Goal: Task Accomplishment & Management: Manage account settings

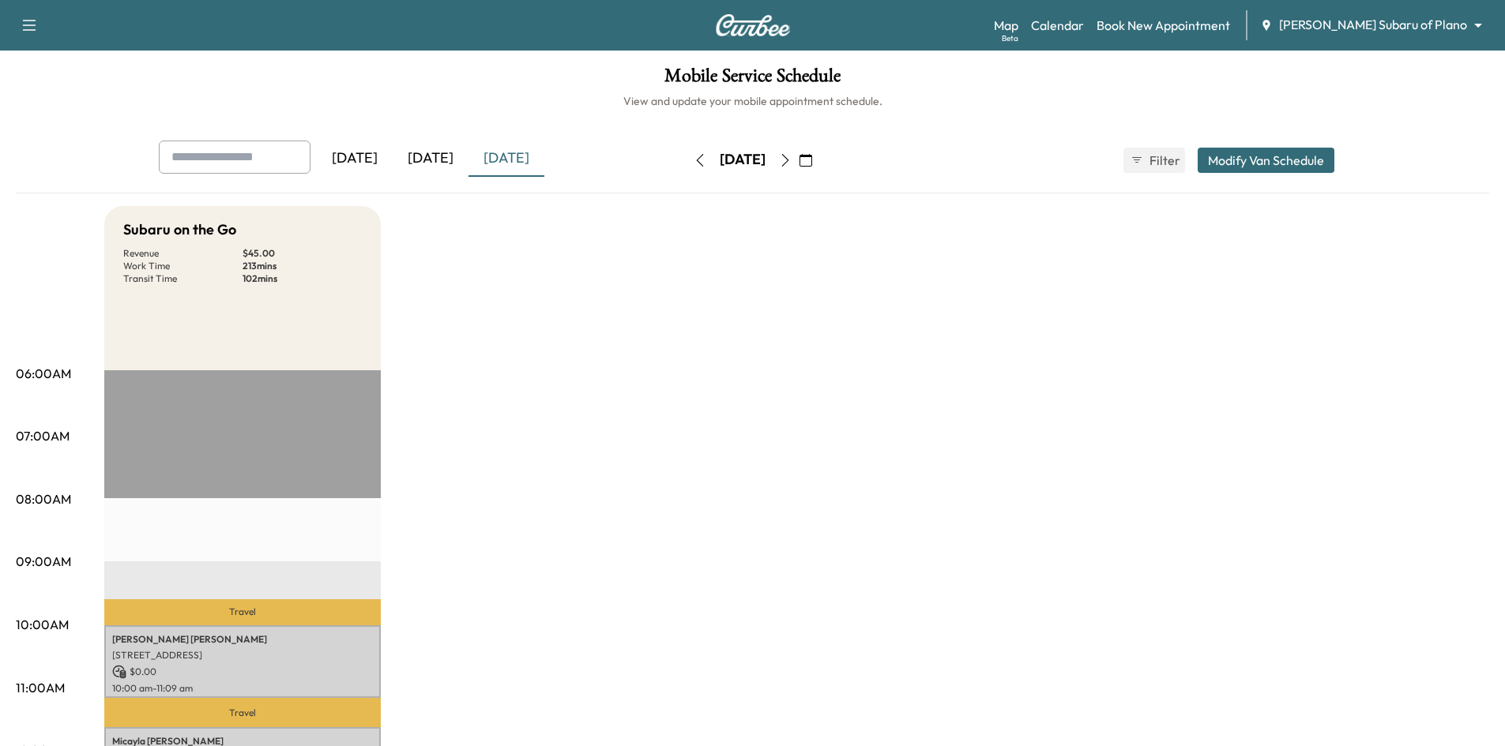
drag, startPoint x: 453, startPoint y: 146, endPoint x: 446, endPoint y: 157, distance: 13.1
click at [446, 157] on div "[DATE]" at bounding box center [431, 159] width 76 height 36
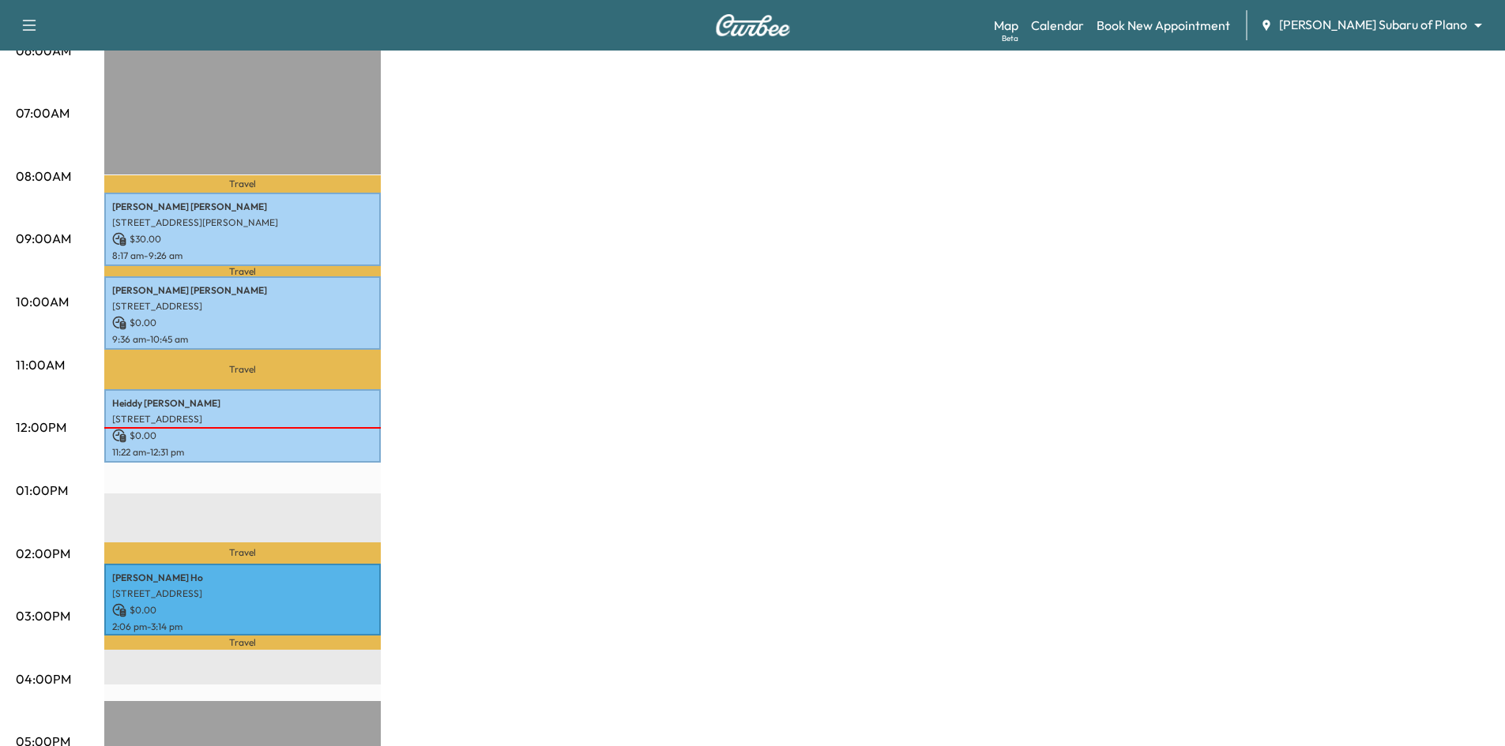
scroll to position [395, 0]
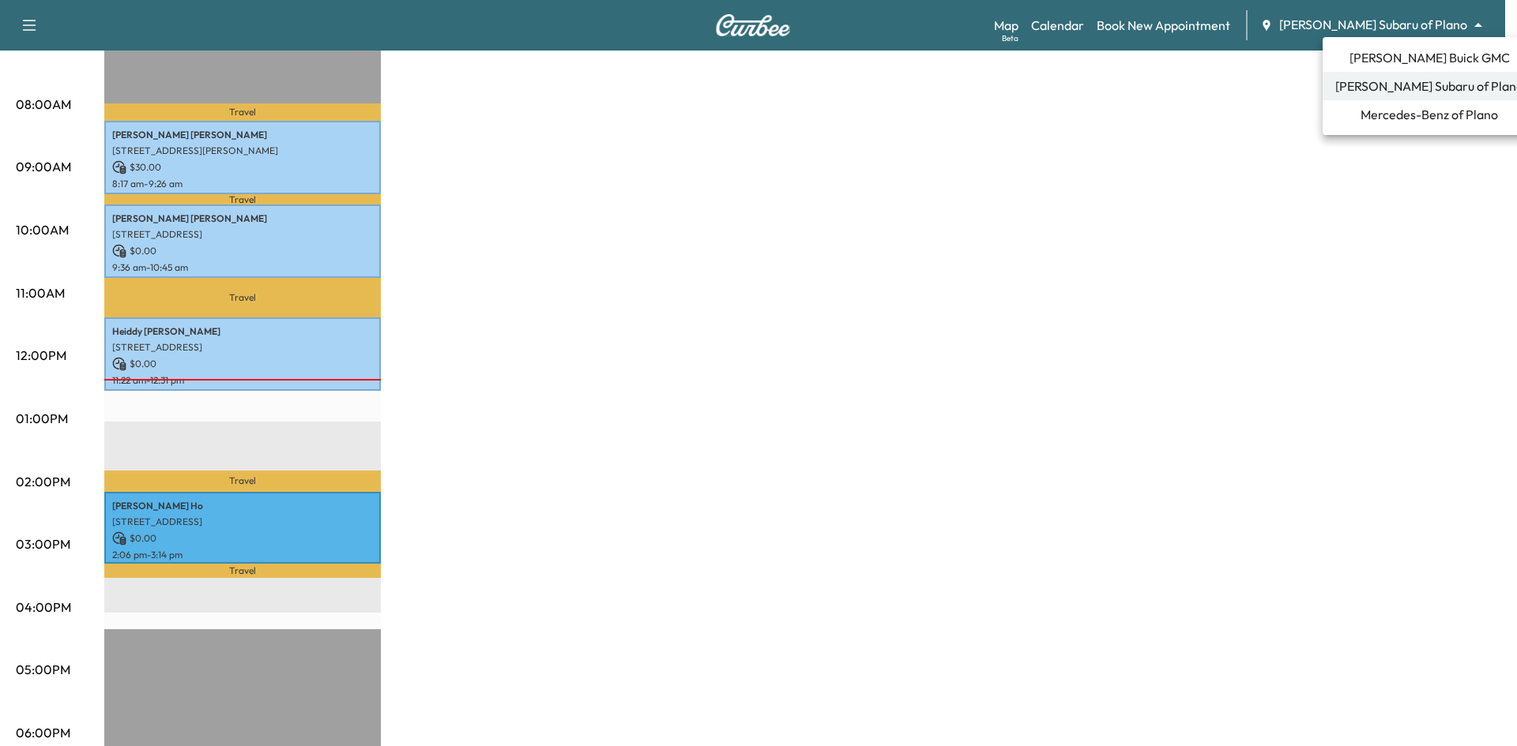
click at [1397, 56] on span "[PERSON_NAME] Buick GMC" at bounding box center [1429, 57] width 160 height 19
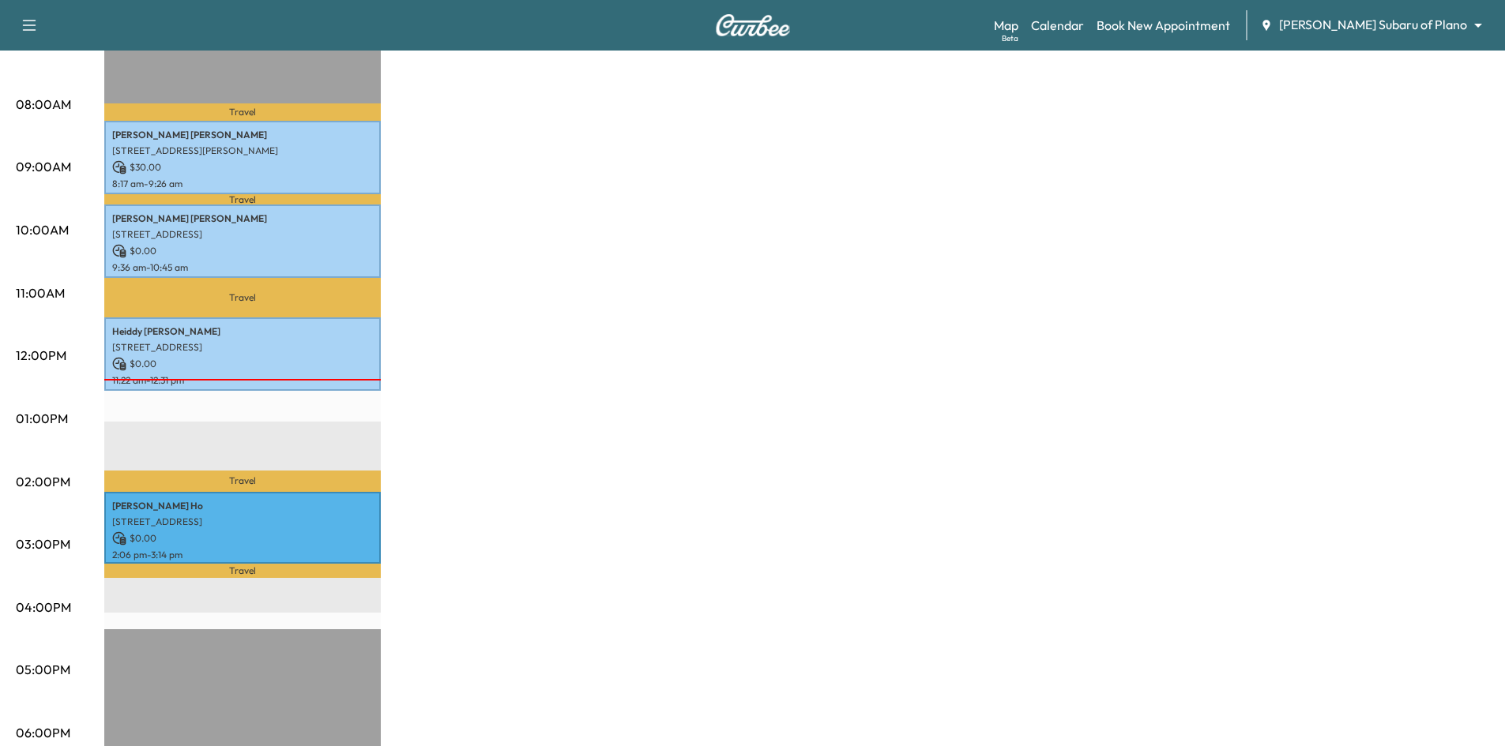
scroll to position [0, 0]
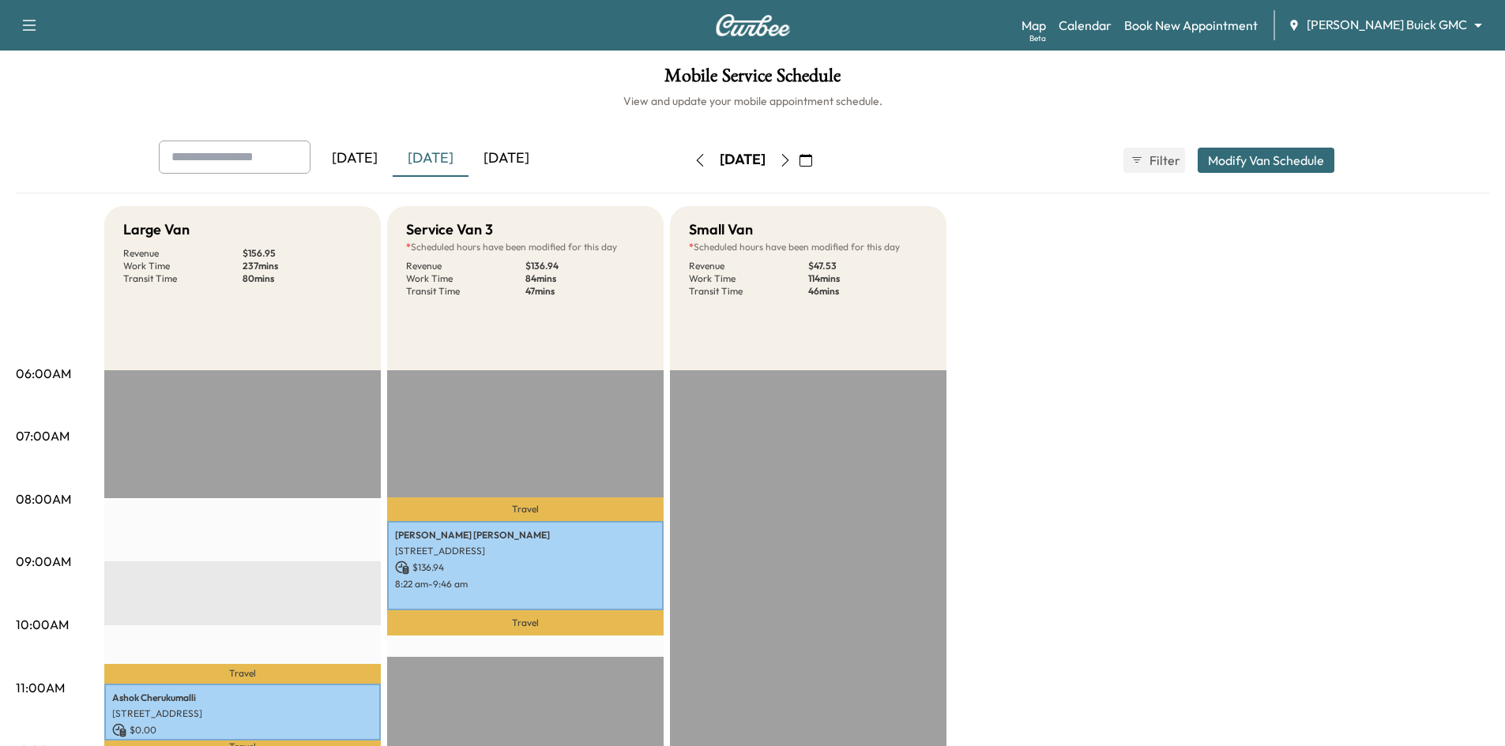
click at [788, 163] on icon "button" at bounding box center [784, 160] width 7 height 13
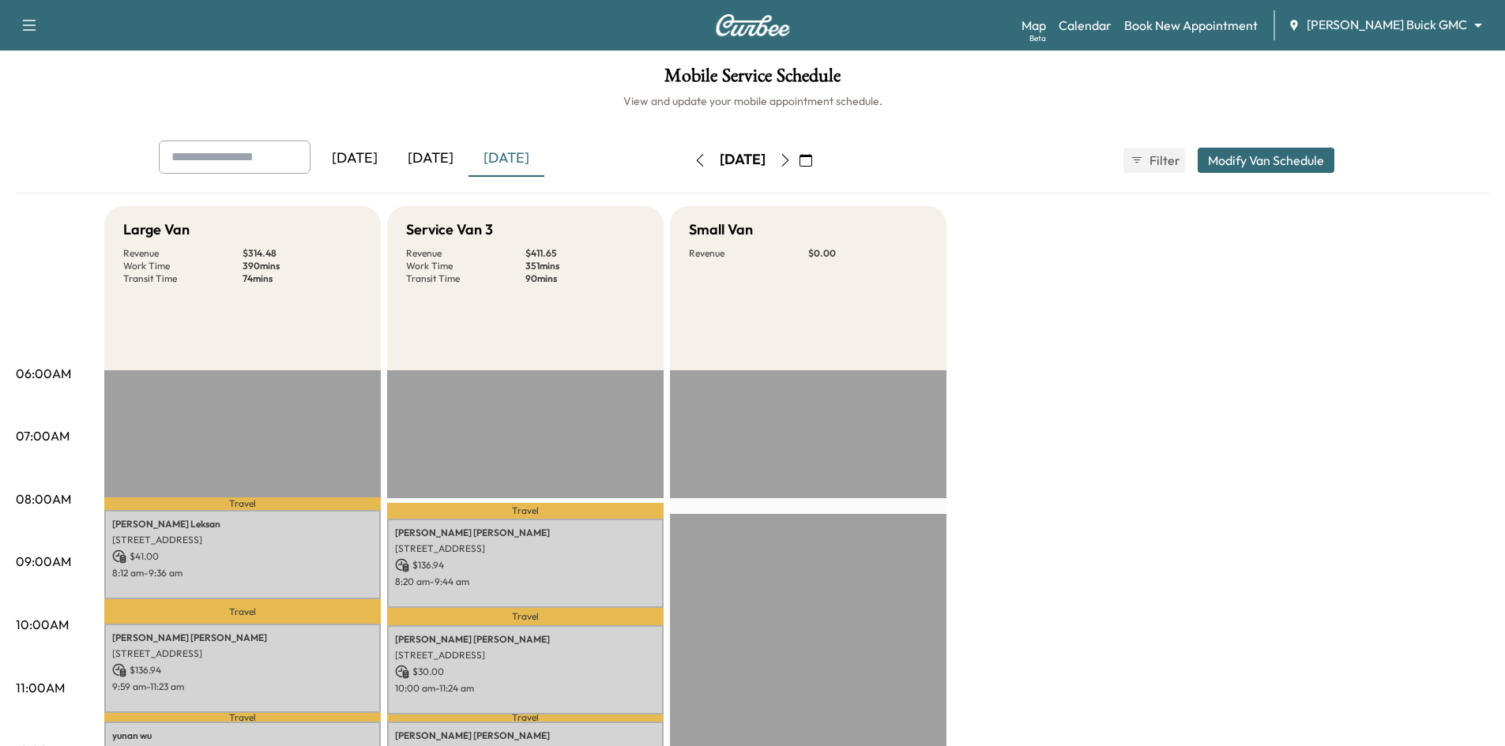
click at [792, 164] on icon "button" at bounding box center [785, 160] width 13 height 13
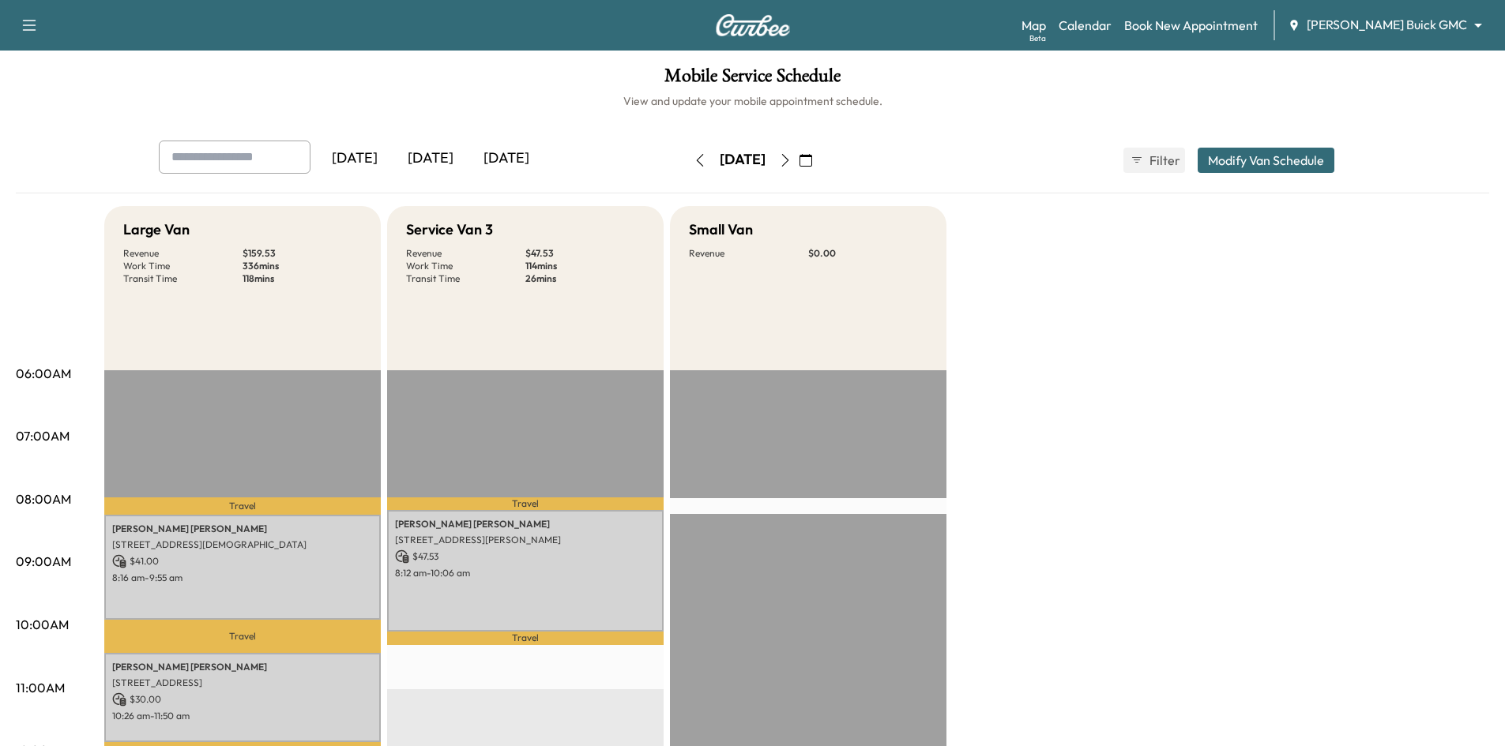
click at [792, 158] on icon "button" at bounding box center [785, 160] width 13 height 13
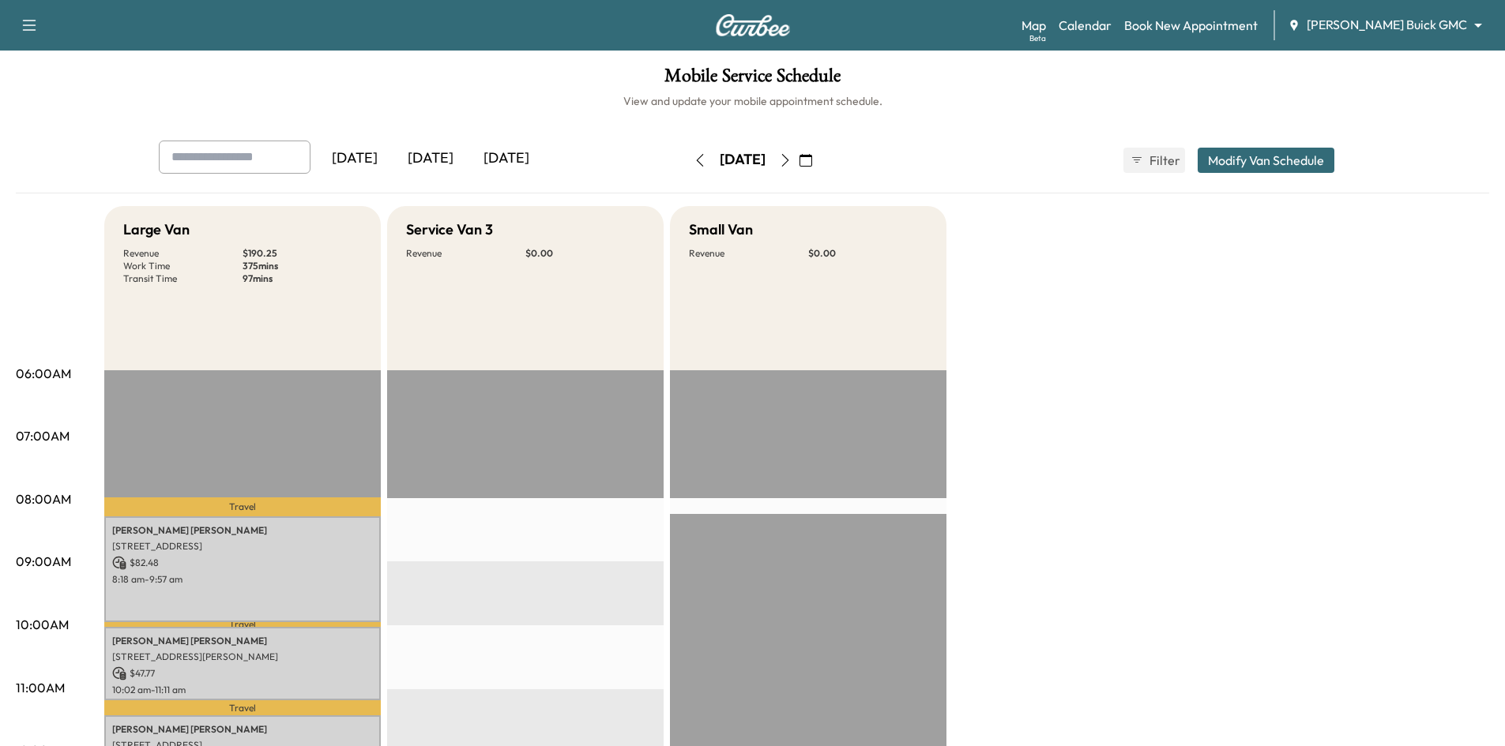
click at [1397, 32] on body "Support Log Out Map Beta Calendar Book New Appointment Ewing Buick GMC ********…" at bounding box center [752, 373] width 1505 height 746
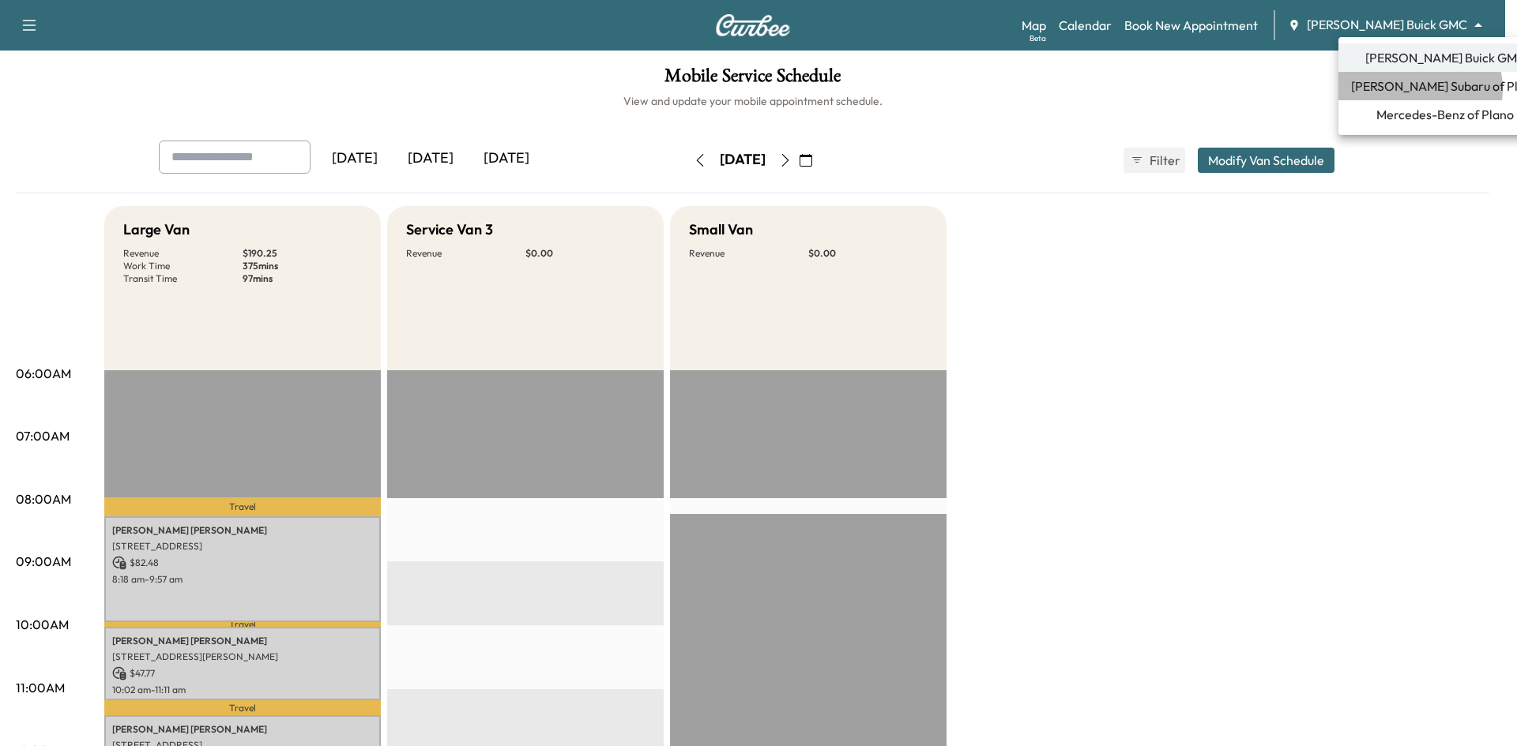
click at [1414, 88] on span "[PERSON_NAME] Subaru of Plano" at bounding box center [1445, 86] width 188 height 19
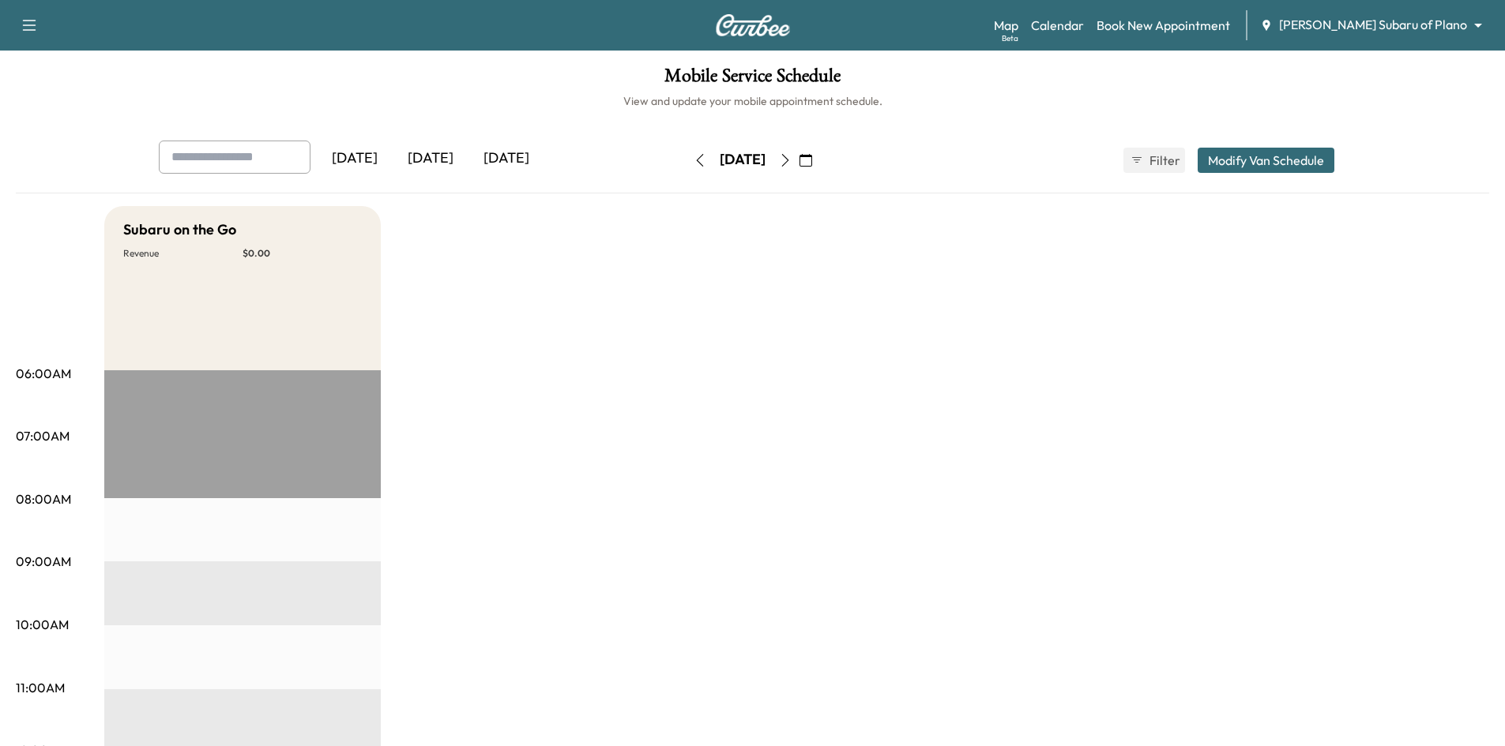
click at [788, 156] on icon "button" at bounding box center [784, 160] width 7 height 13
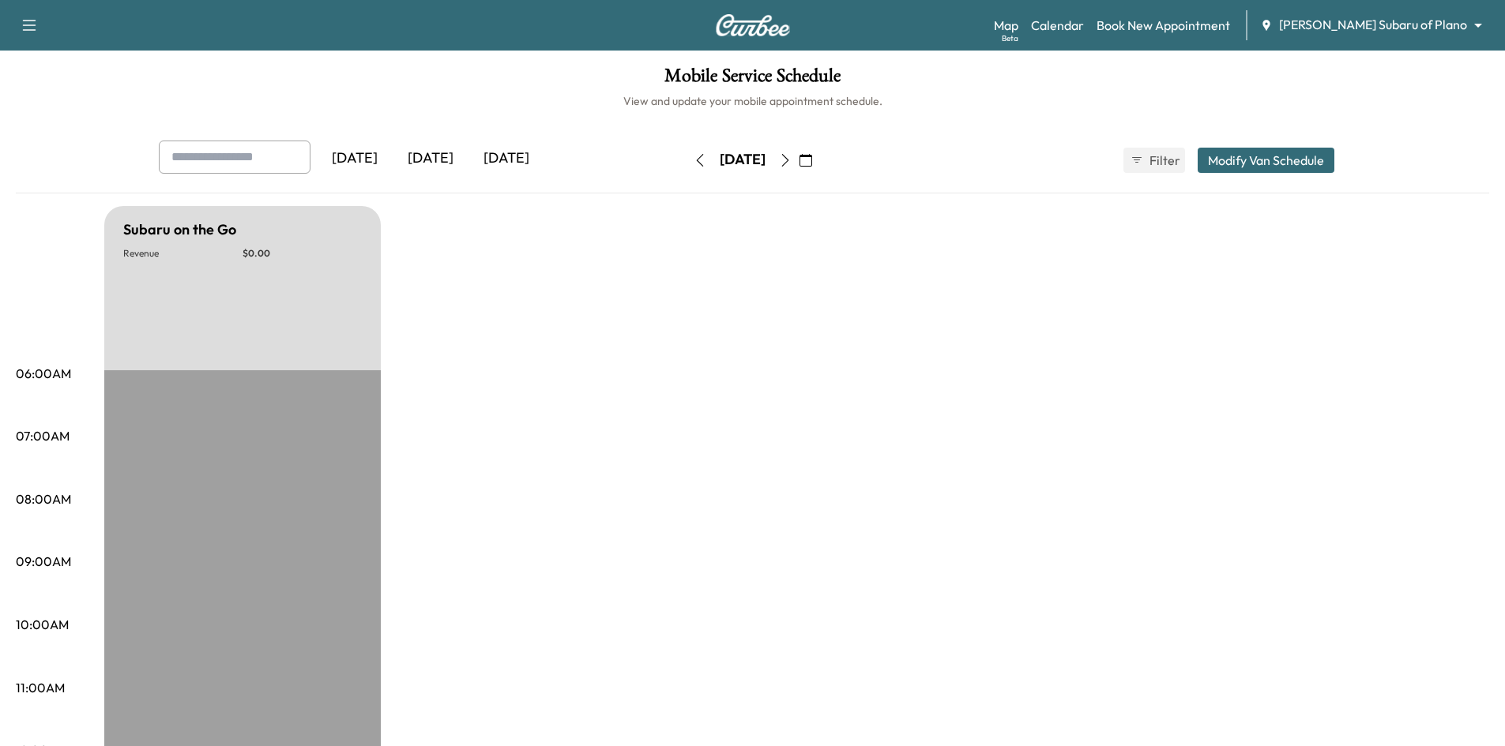
click at [449, 156] on div "[DATE]" at bounding box center [431, 159] width 76 height 36
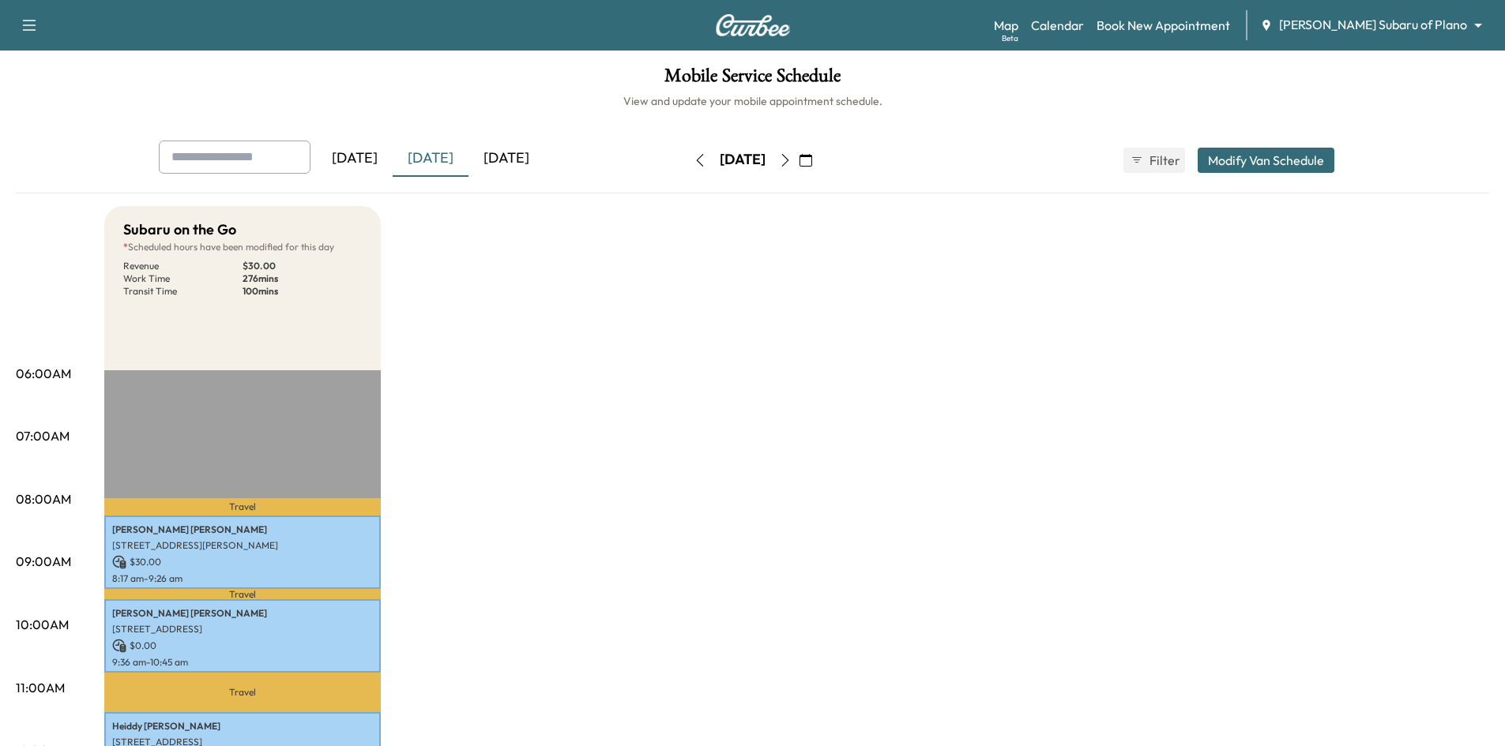
click at [528, 162] on div "[DATE]" at bounding box center [506, 159] width 76 height 36
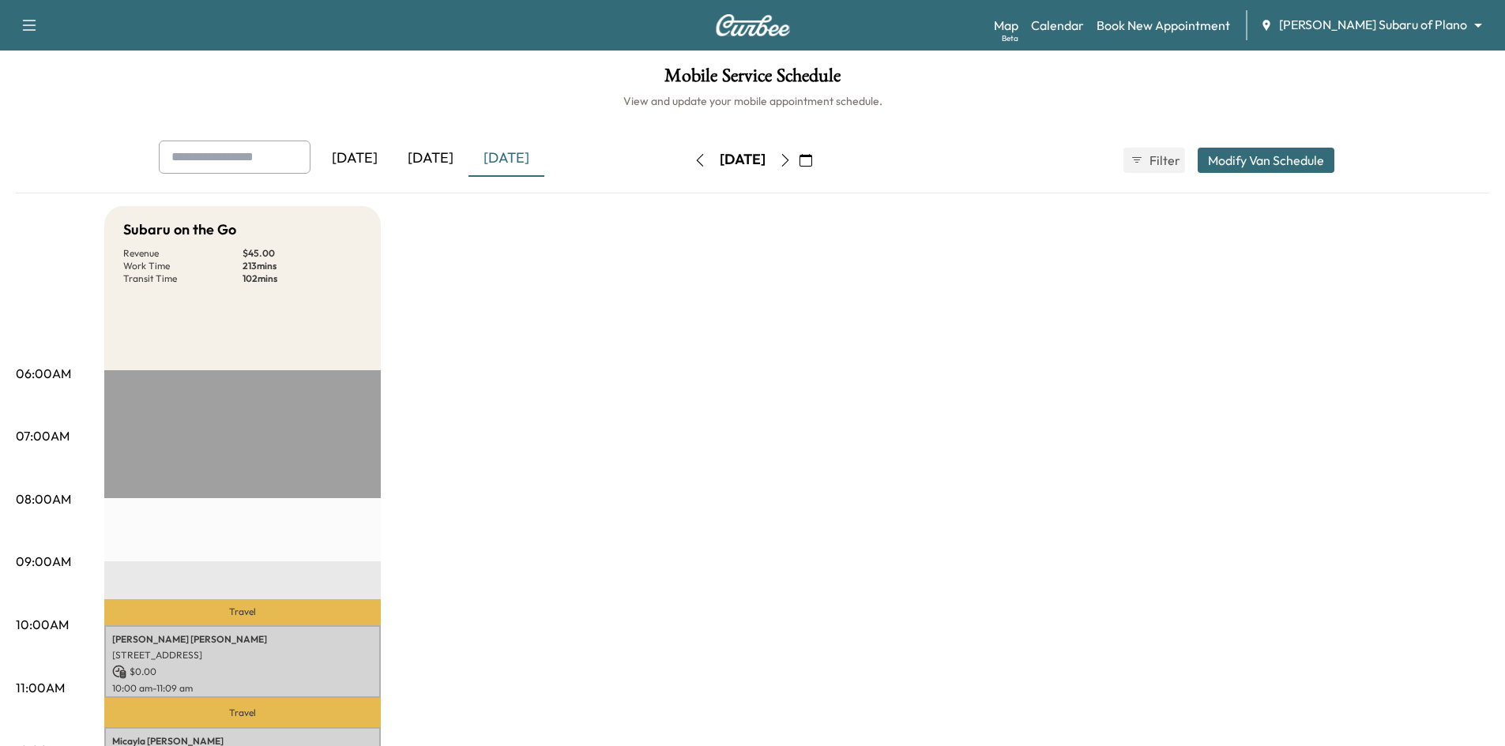
click at [450, 162] on div "[DATE]" at bounding box center [431, 159] width 76 height 36
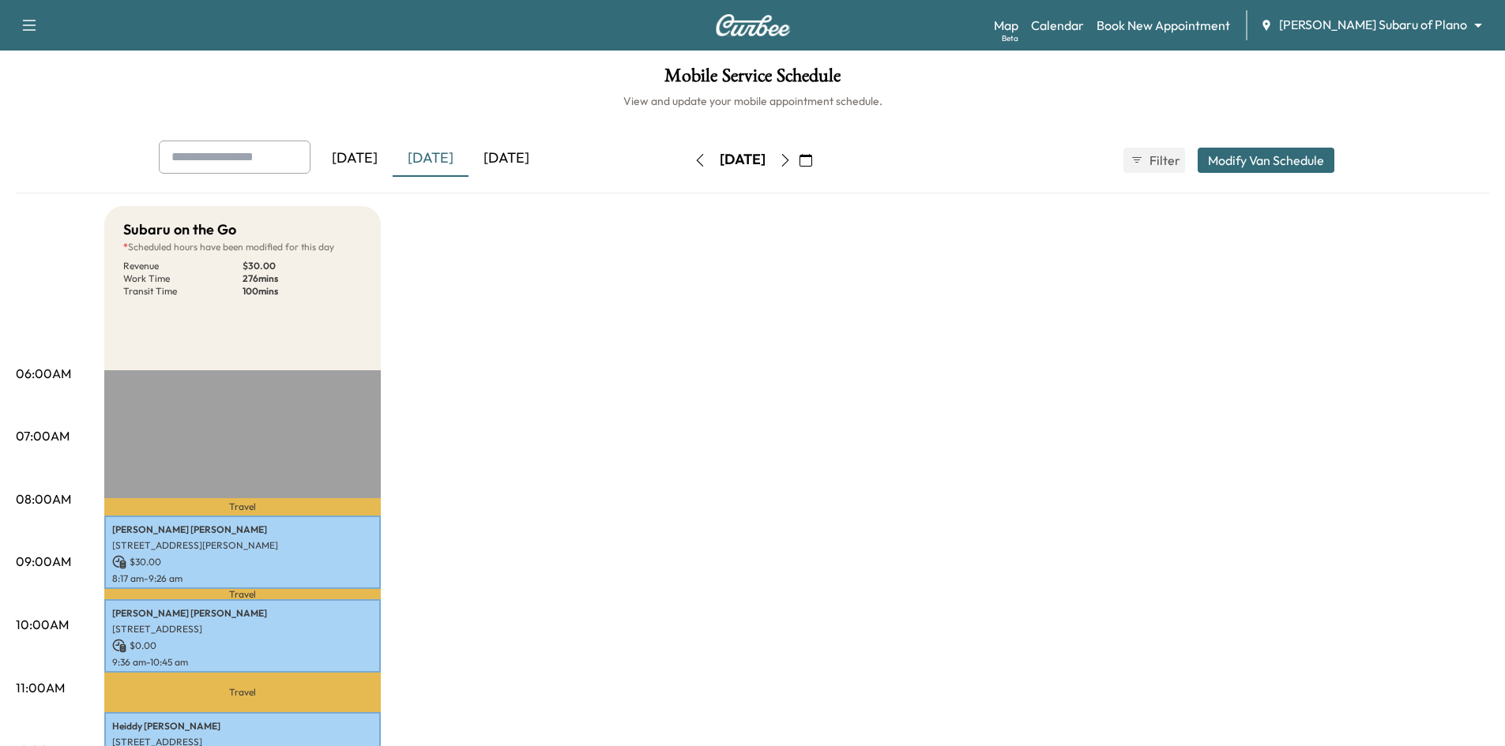
scroll to position [395, 0]
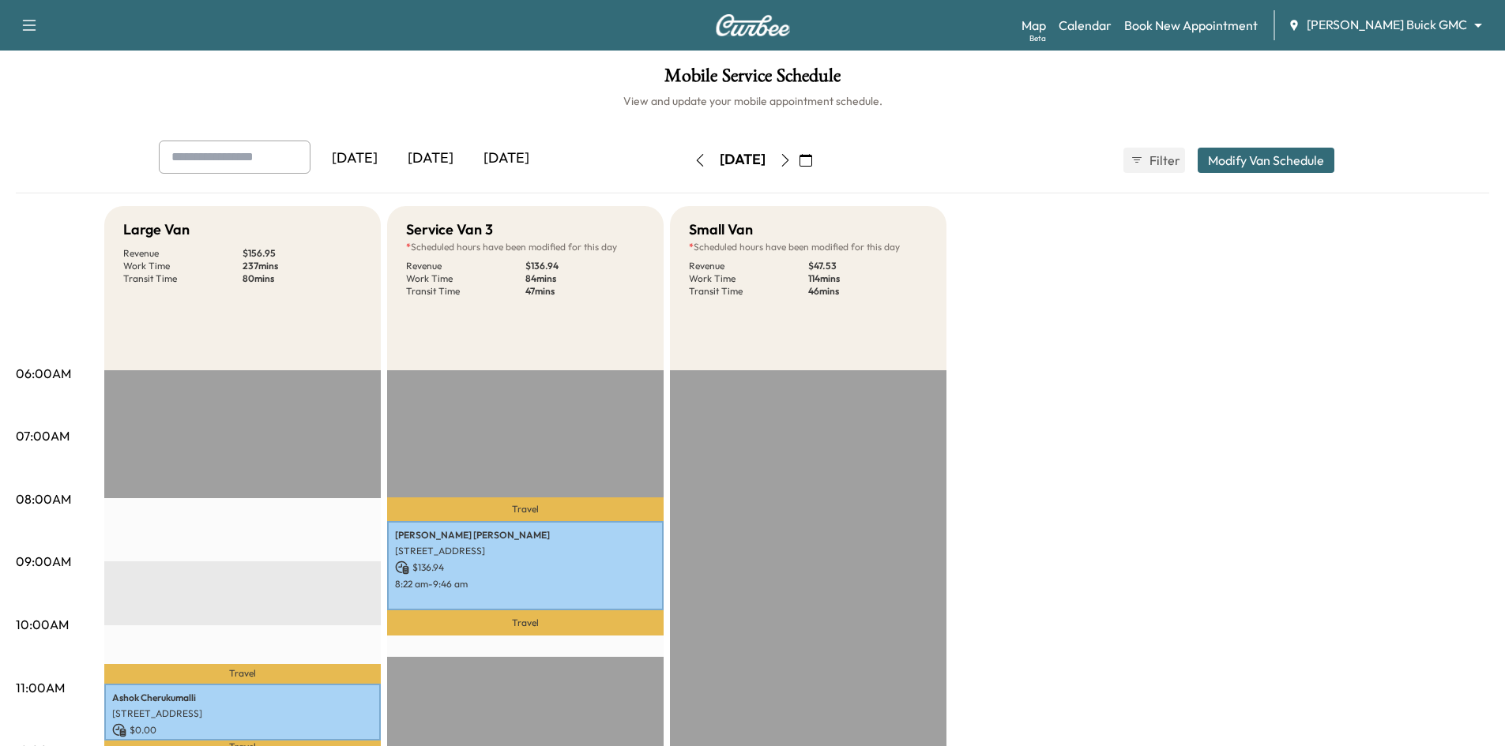
click at [221, 156] on input "text" at bounding box center [235, 157] width 152 height 33
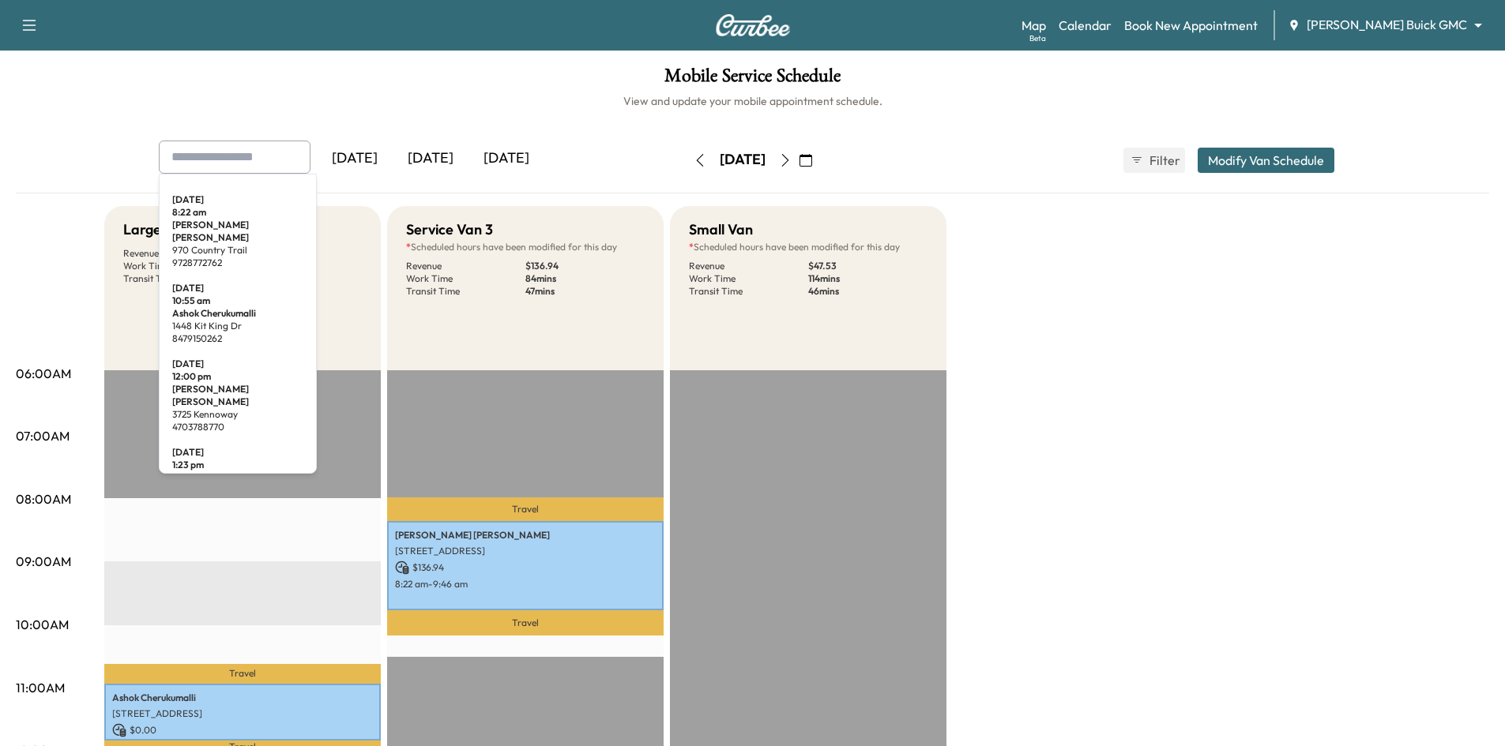
paste input "**********"
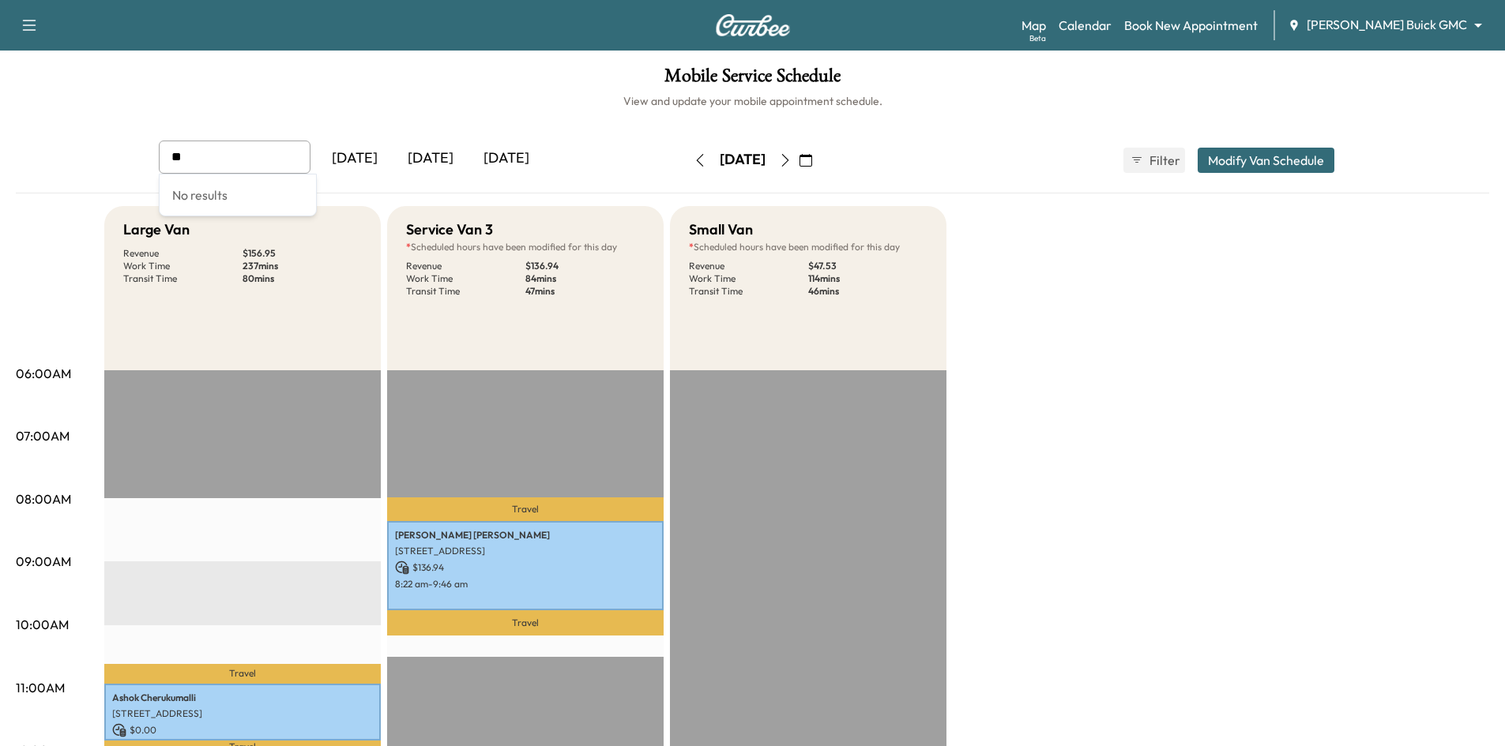
type input "*"
click at [812, 164] on icon "button" at bounding box center [805, 160] width 13 height 13
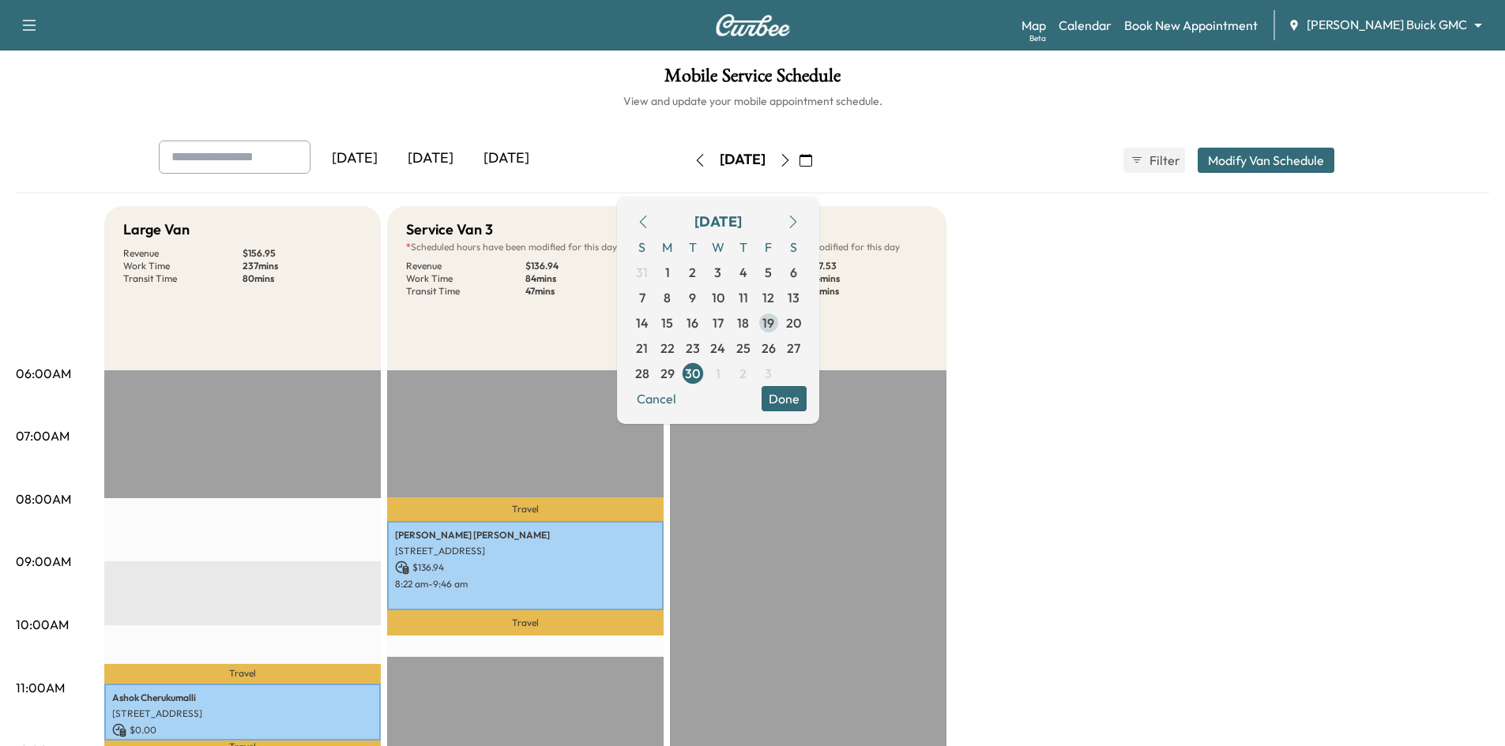
click at [774, 325] on span "19" at bounding box center [768, 323] width 12 height 19
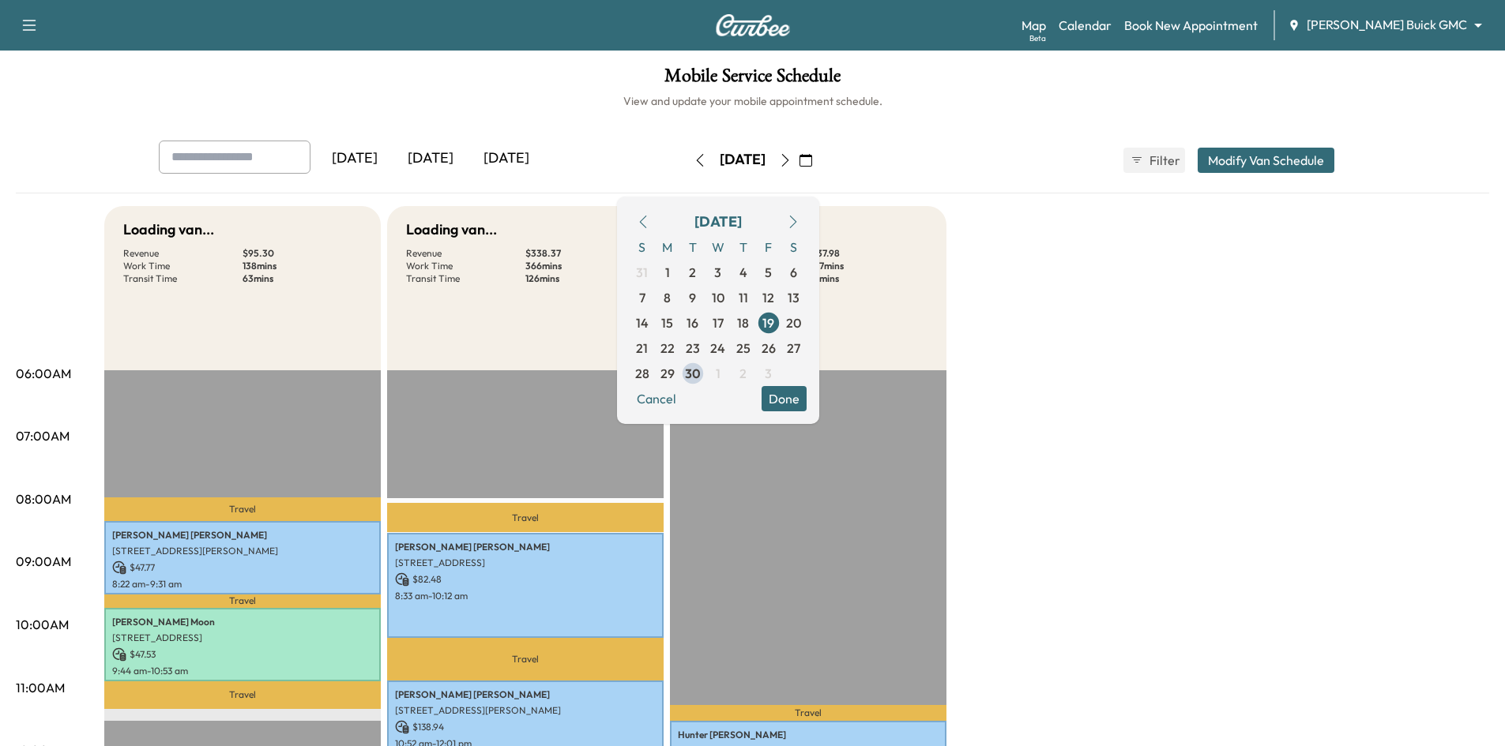
click at [807, 404] on button "Done" at bounding box center [783, 398] width 45 height 25
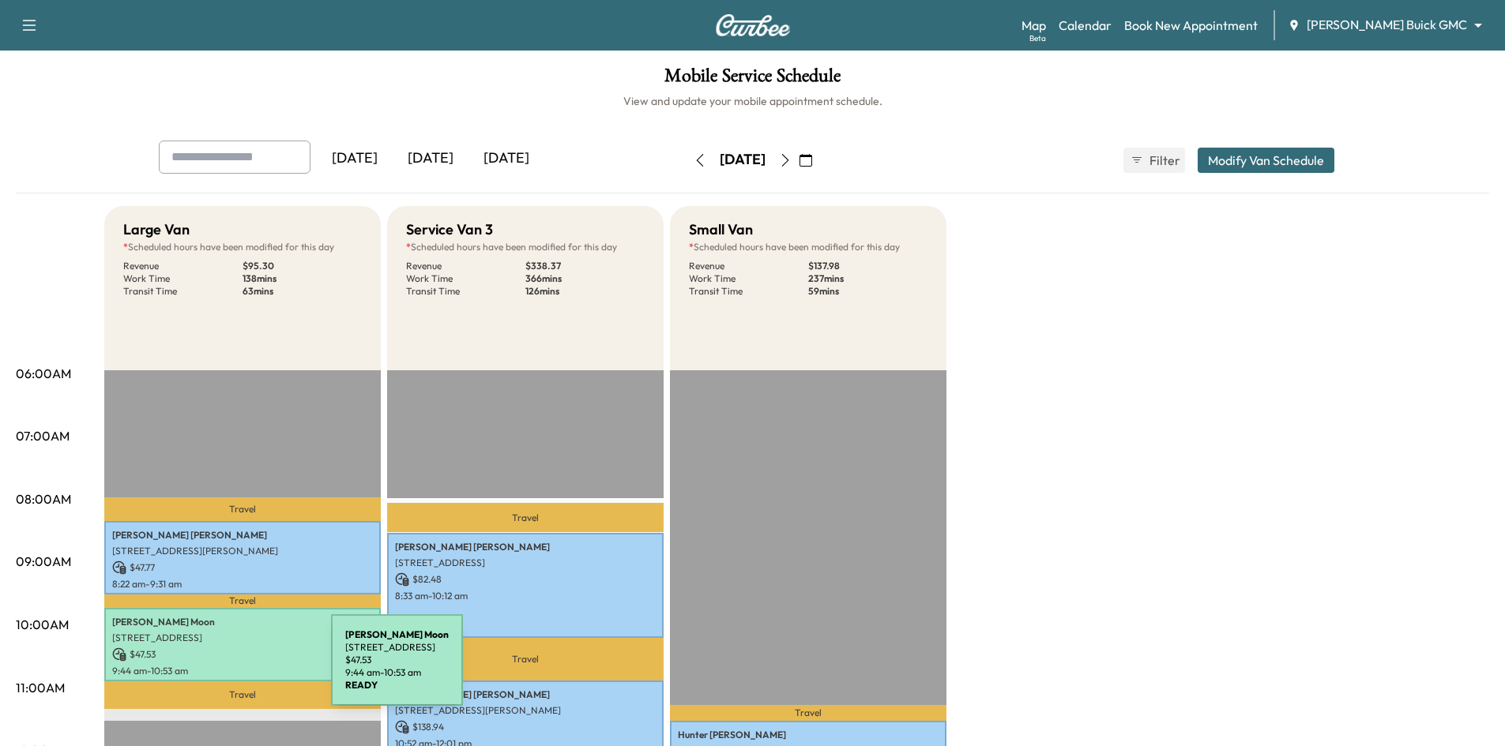
click at [210, 667] on p "9:44 am - 10:53 am" at bounding box center [242, 671] width 261 height 13
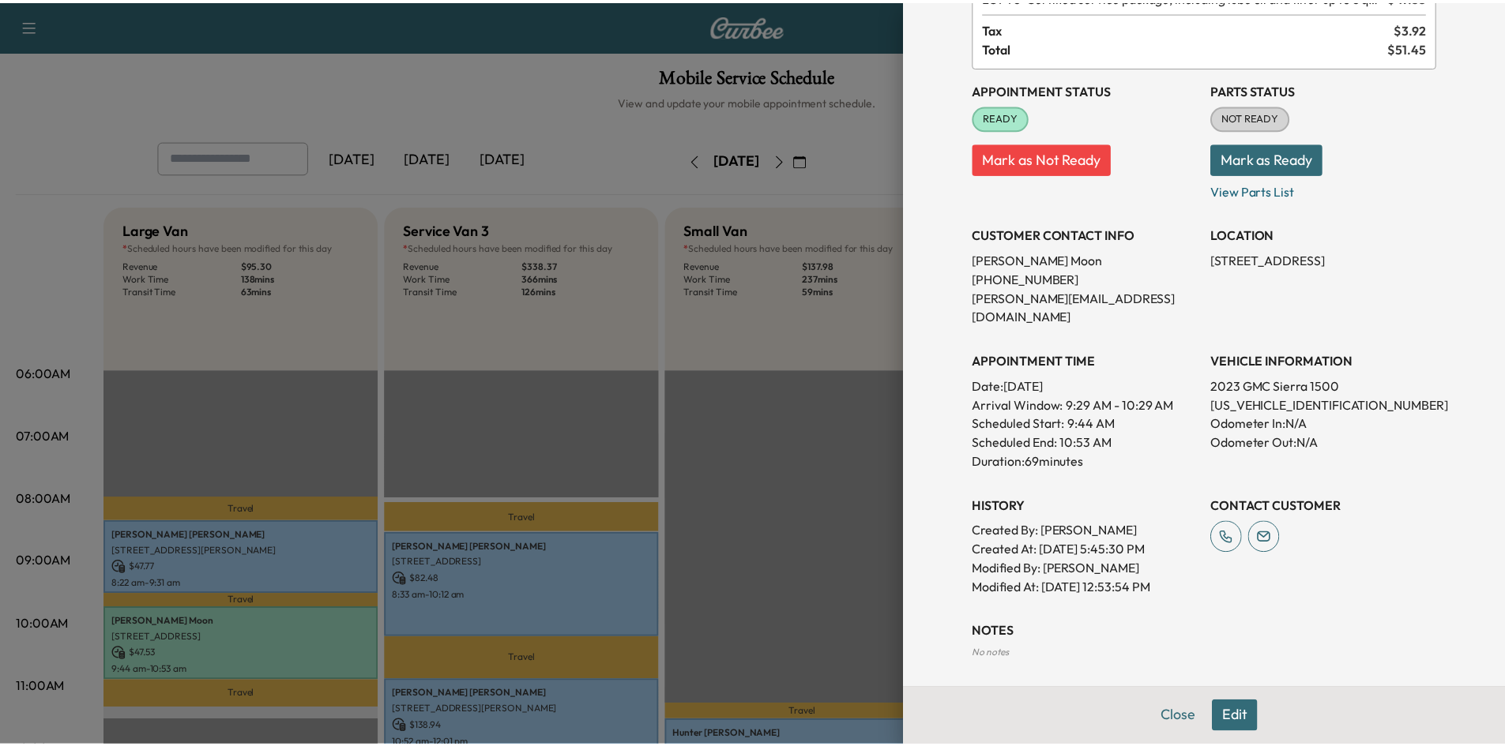
scroll to position [158, 0]
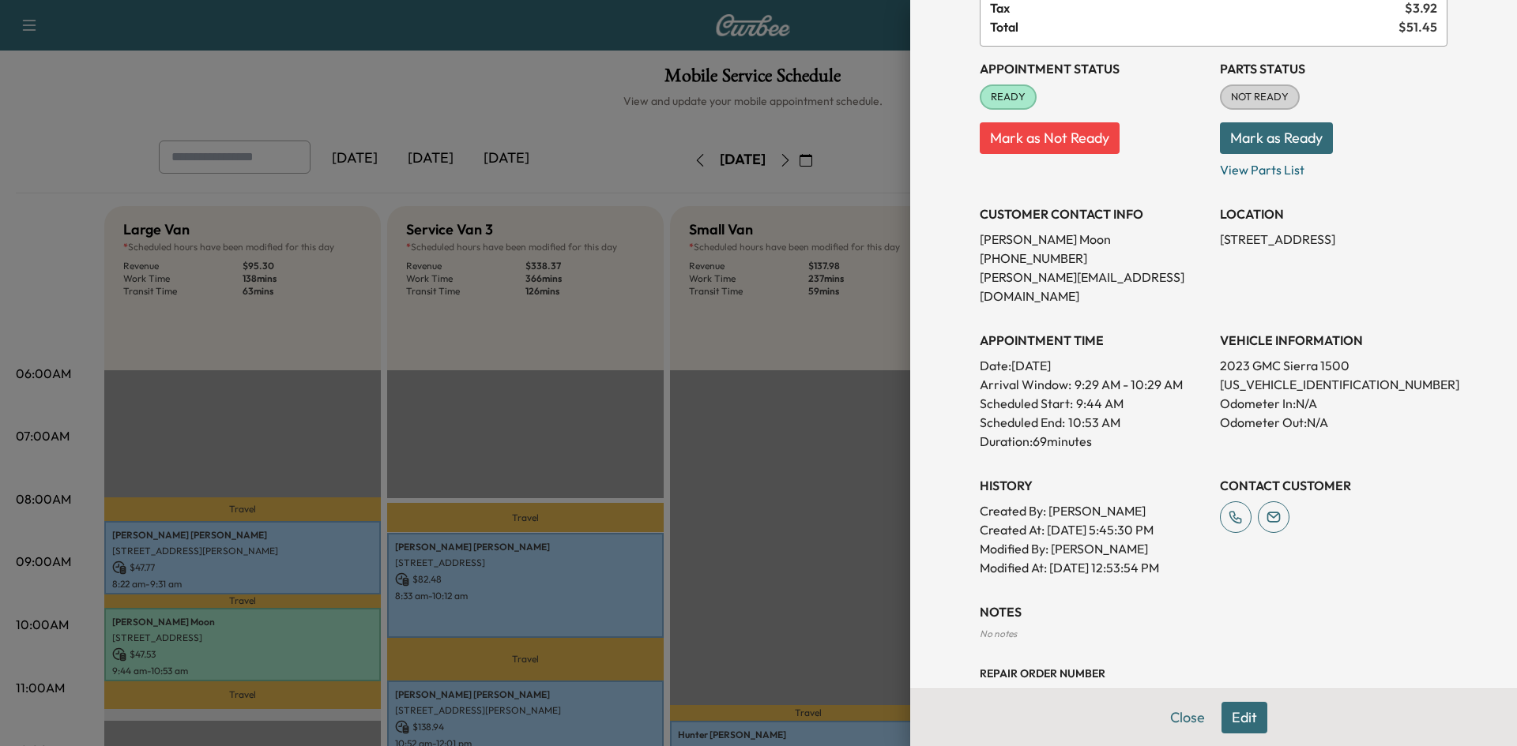
click at [836, 440] on div at bounding box center [758, 373] width 1517 height 746
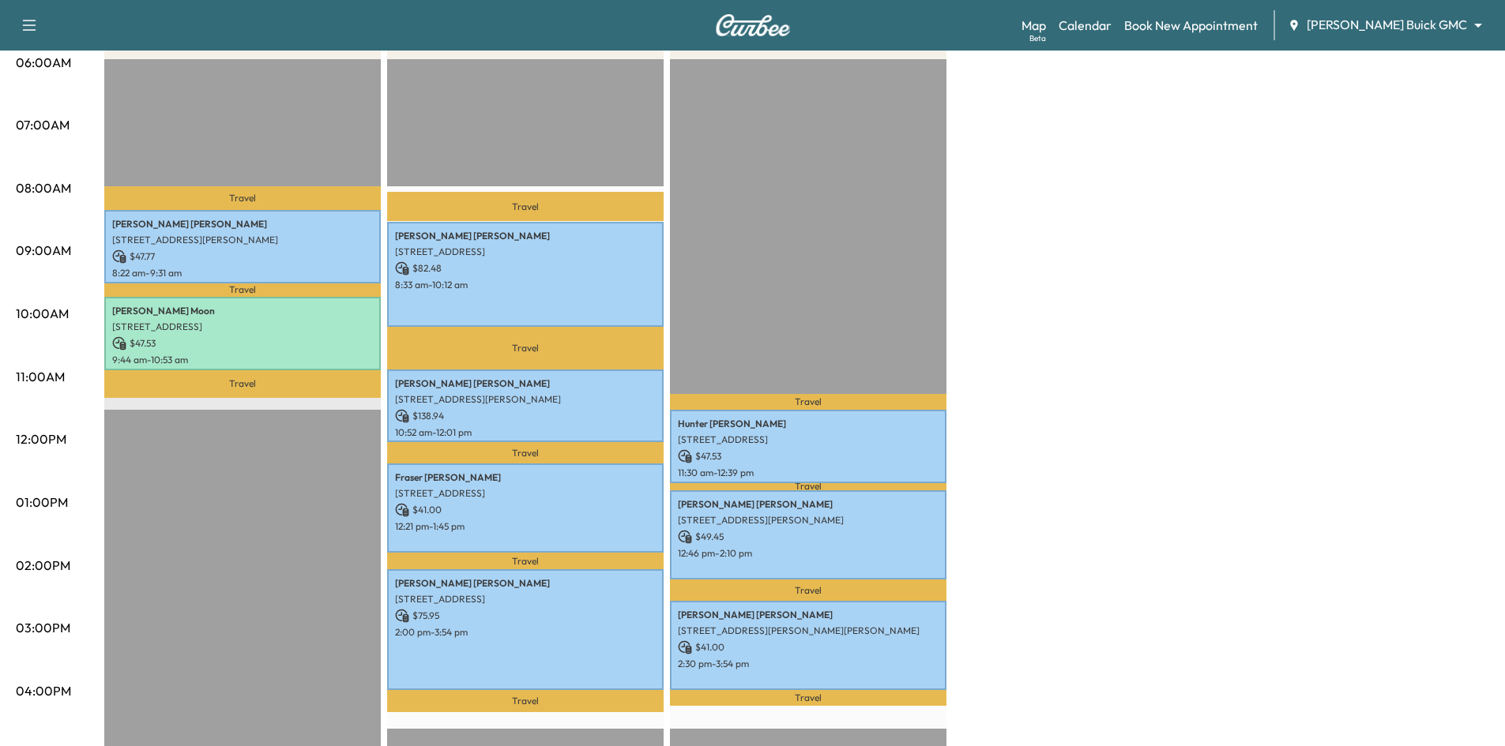
scroll to position [316, 0]
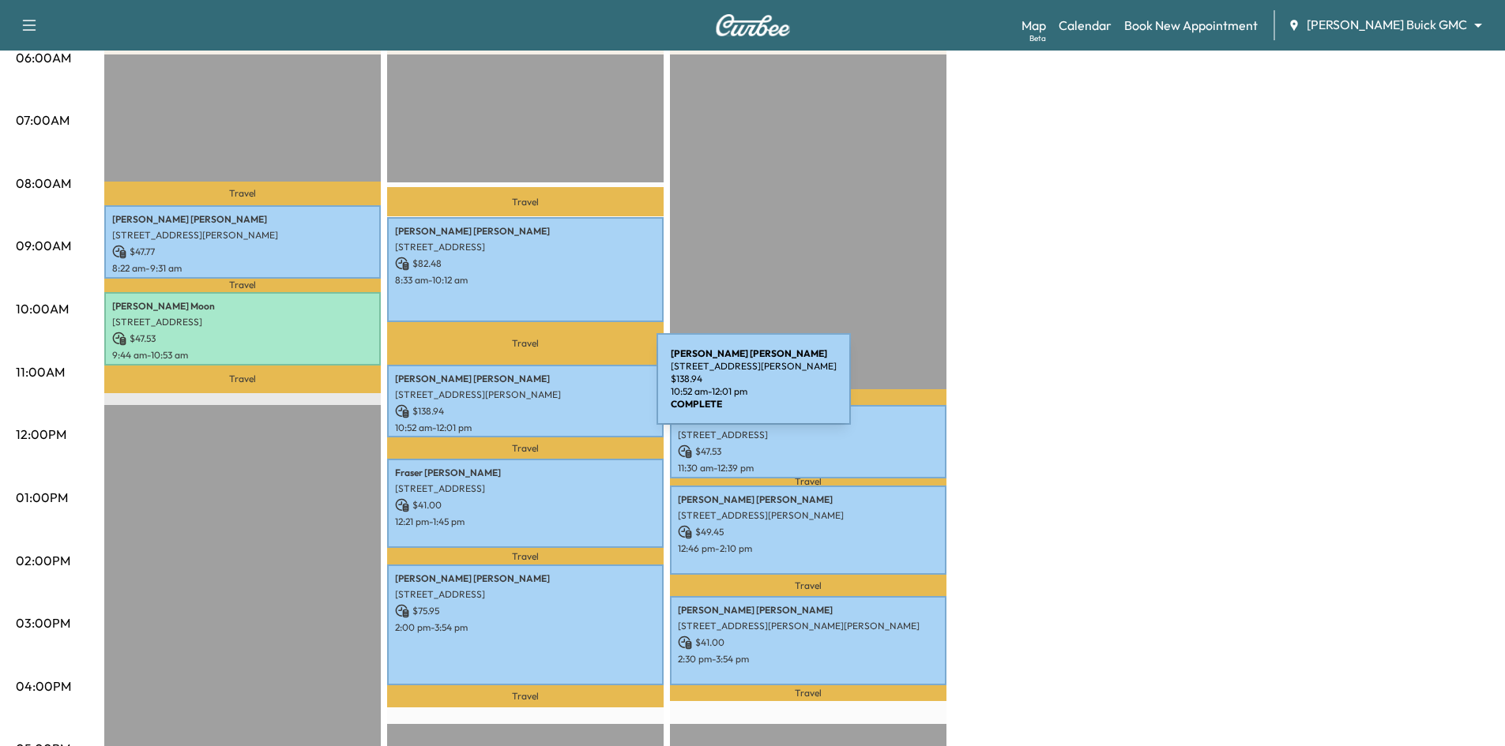
drag, startPoint x: 541, startPoint y: 385, endPoint x: 549, endPoint y: 376, distance: 11.7
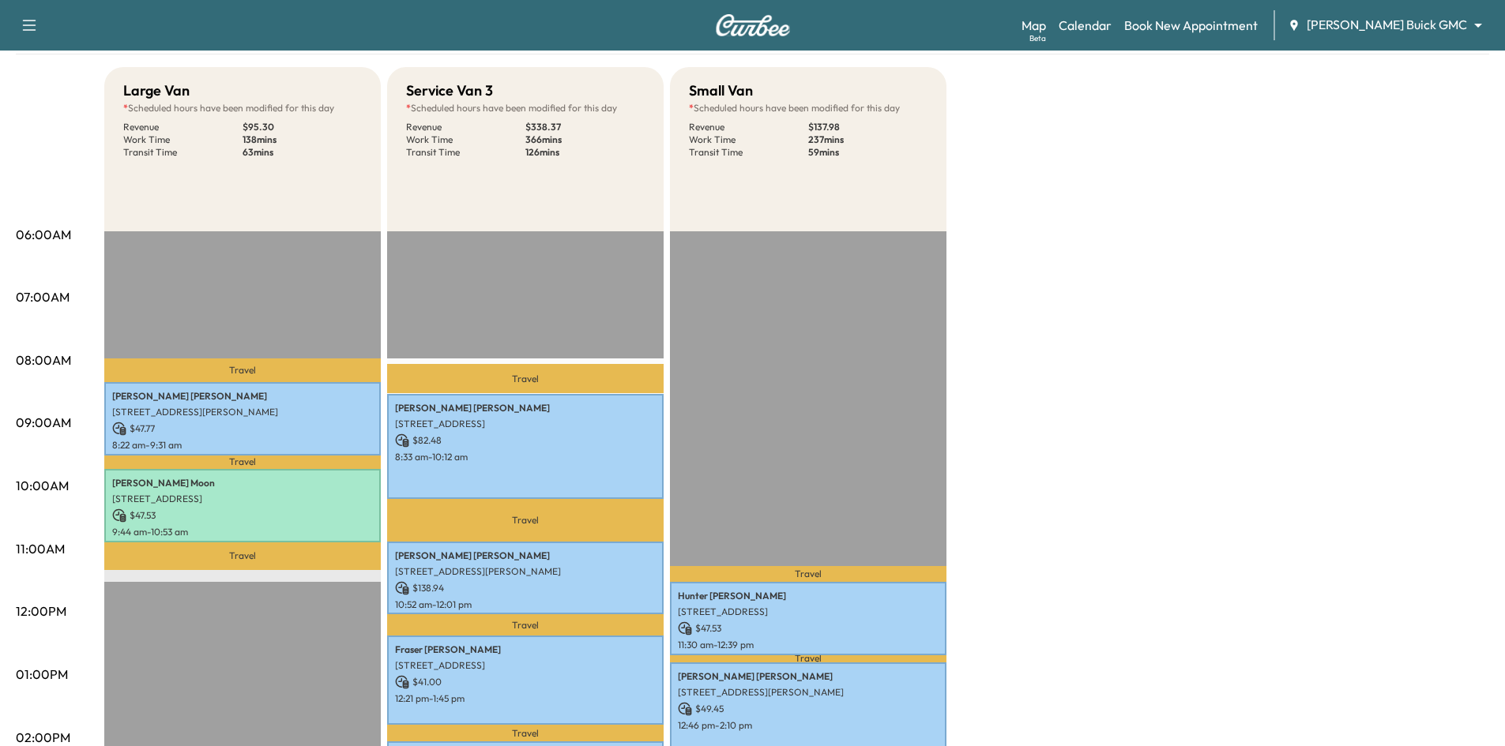
scroll to position [0, 0]
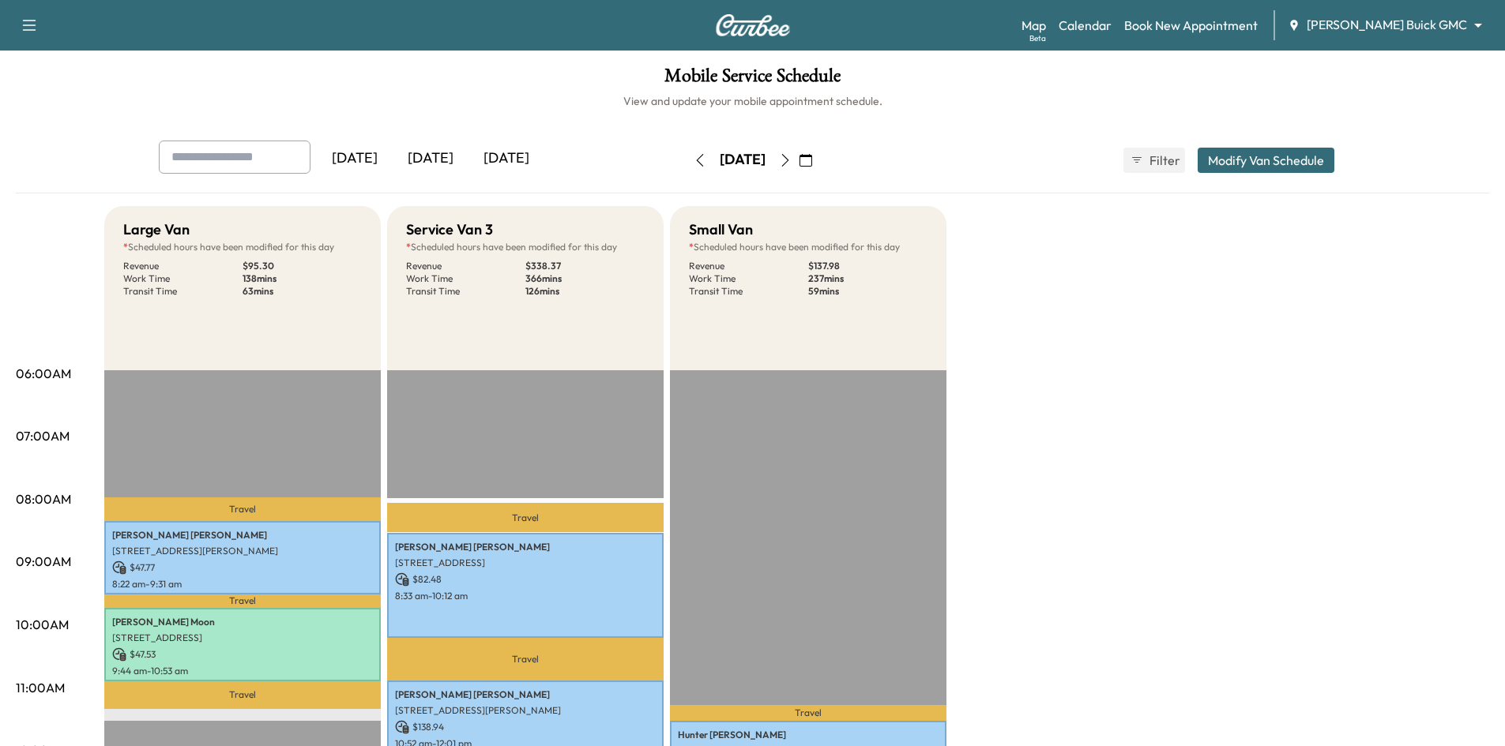
click at [438, 156] on div "[DATE]" at bounding box center [431, 159] width 76 height 36
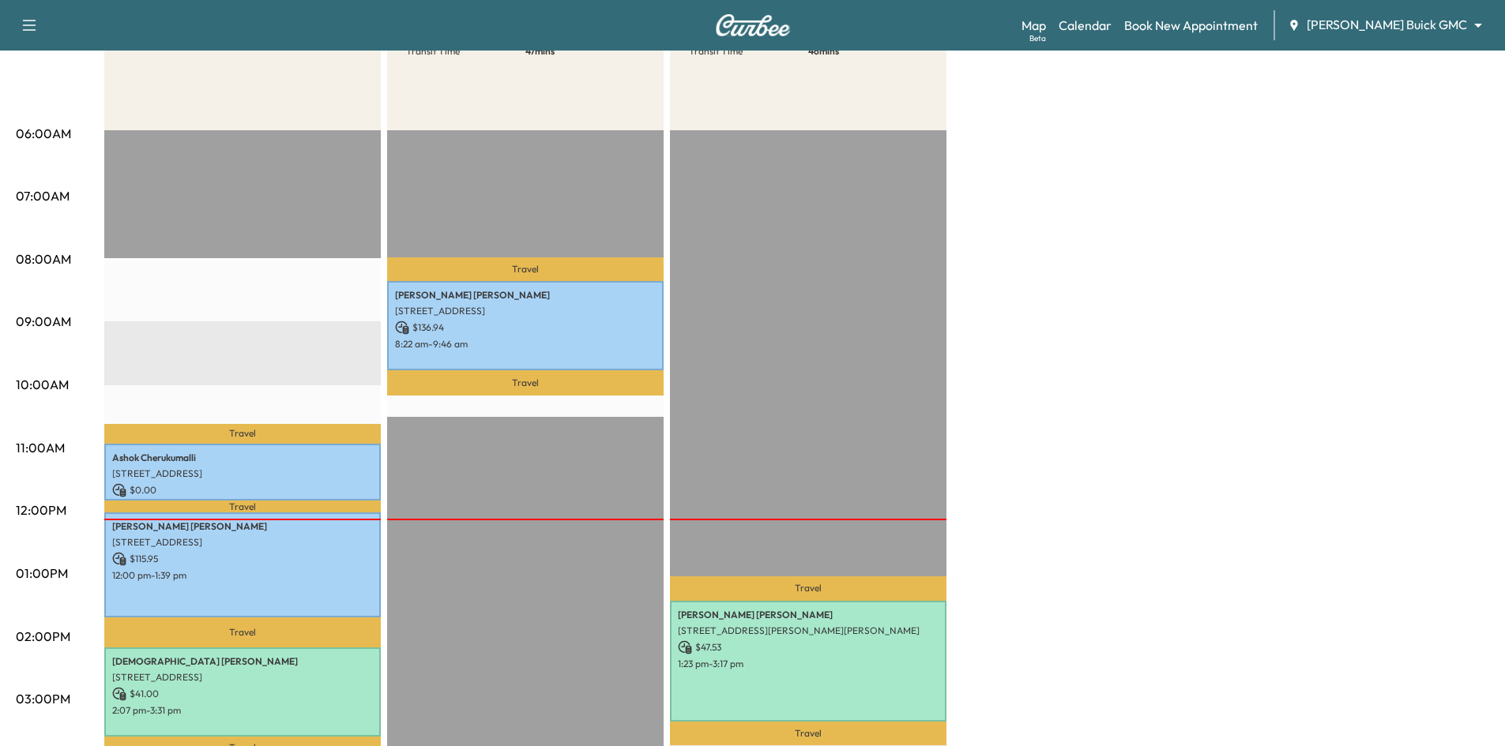
scroll to position [79, 0]
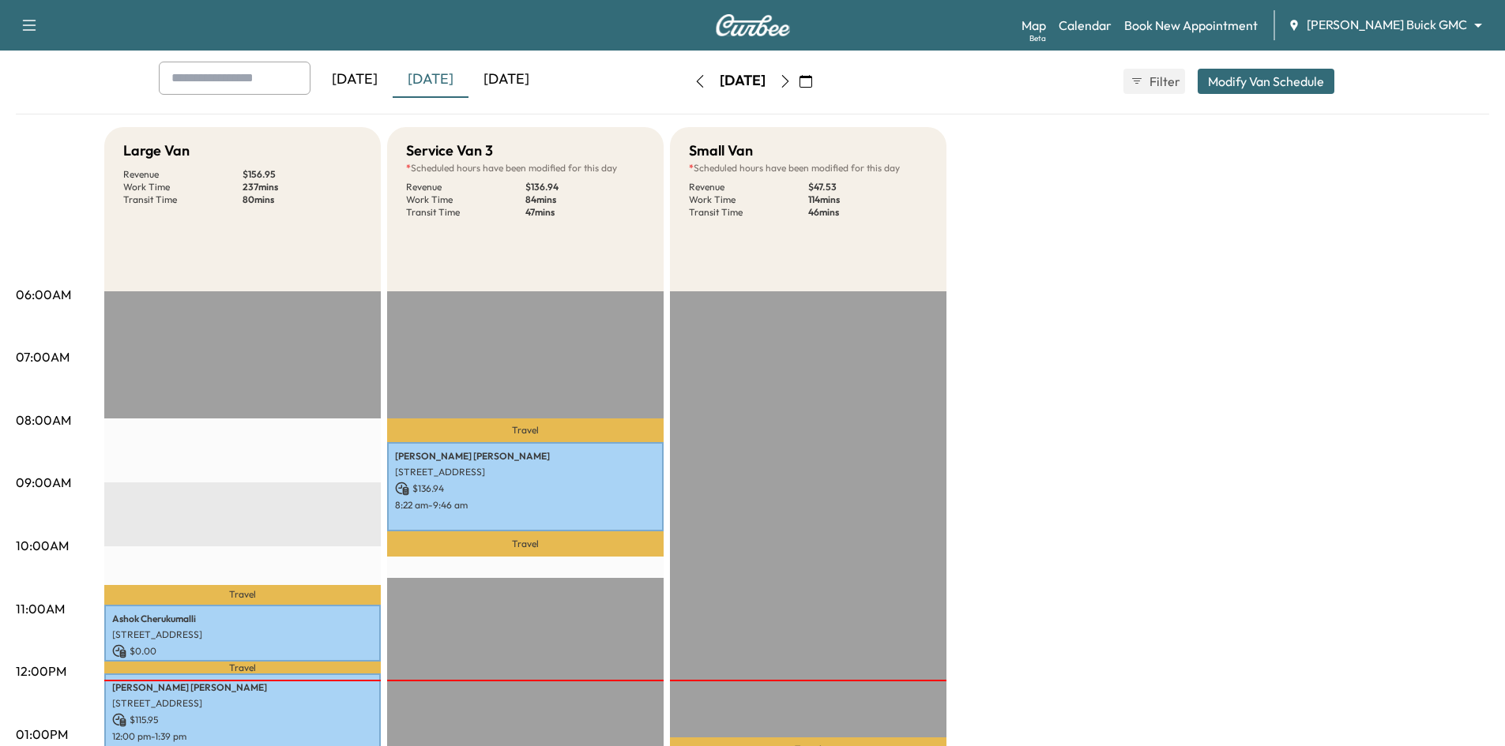
click at [812, 77] on icon "button" at bounding box center [805, 81] width 13 height 13
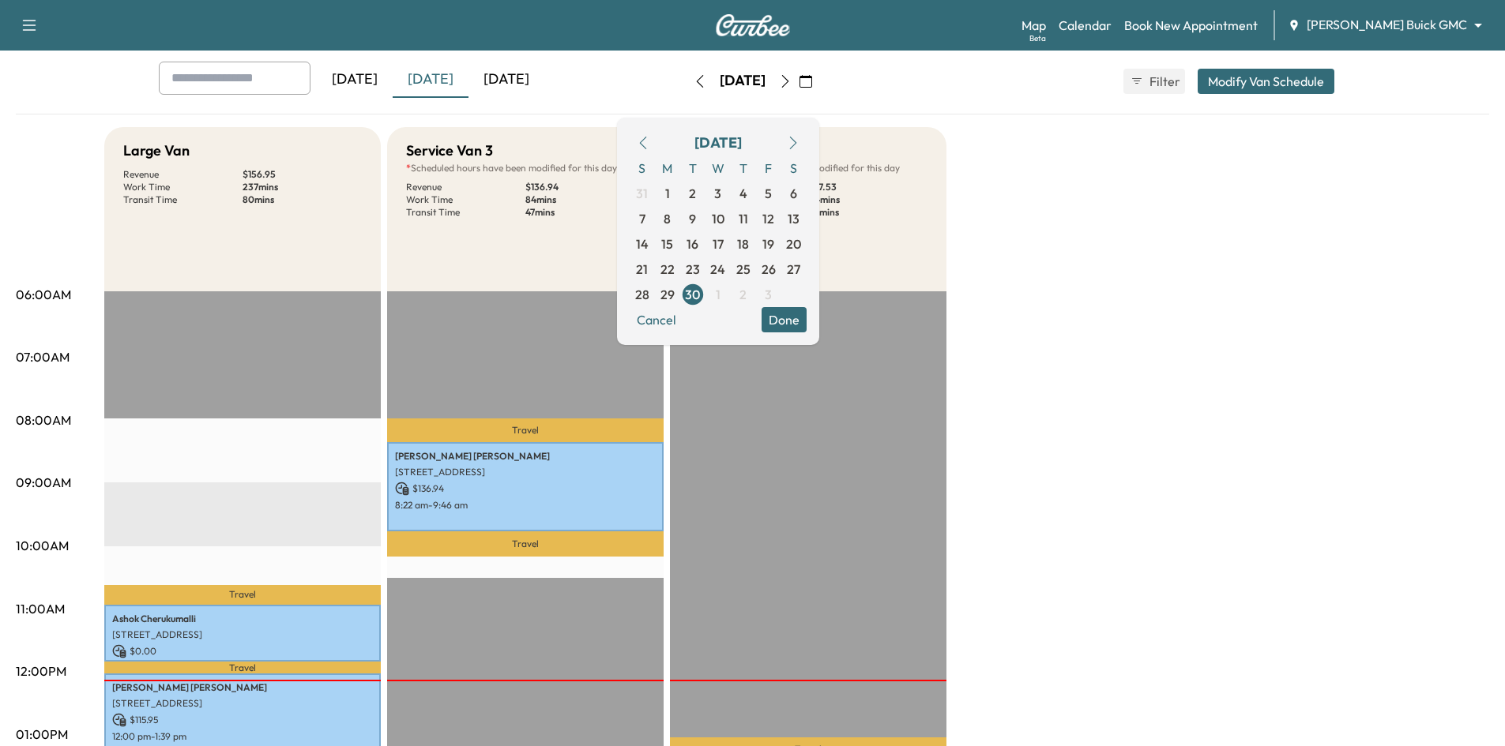
click at [792, 83] on icon "button" at bounding box center [785, 81] width 13 height 13
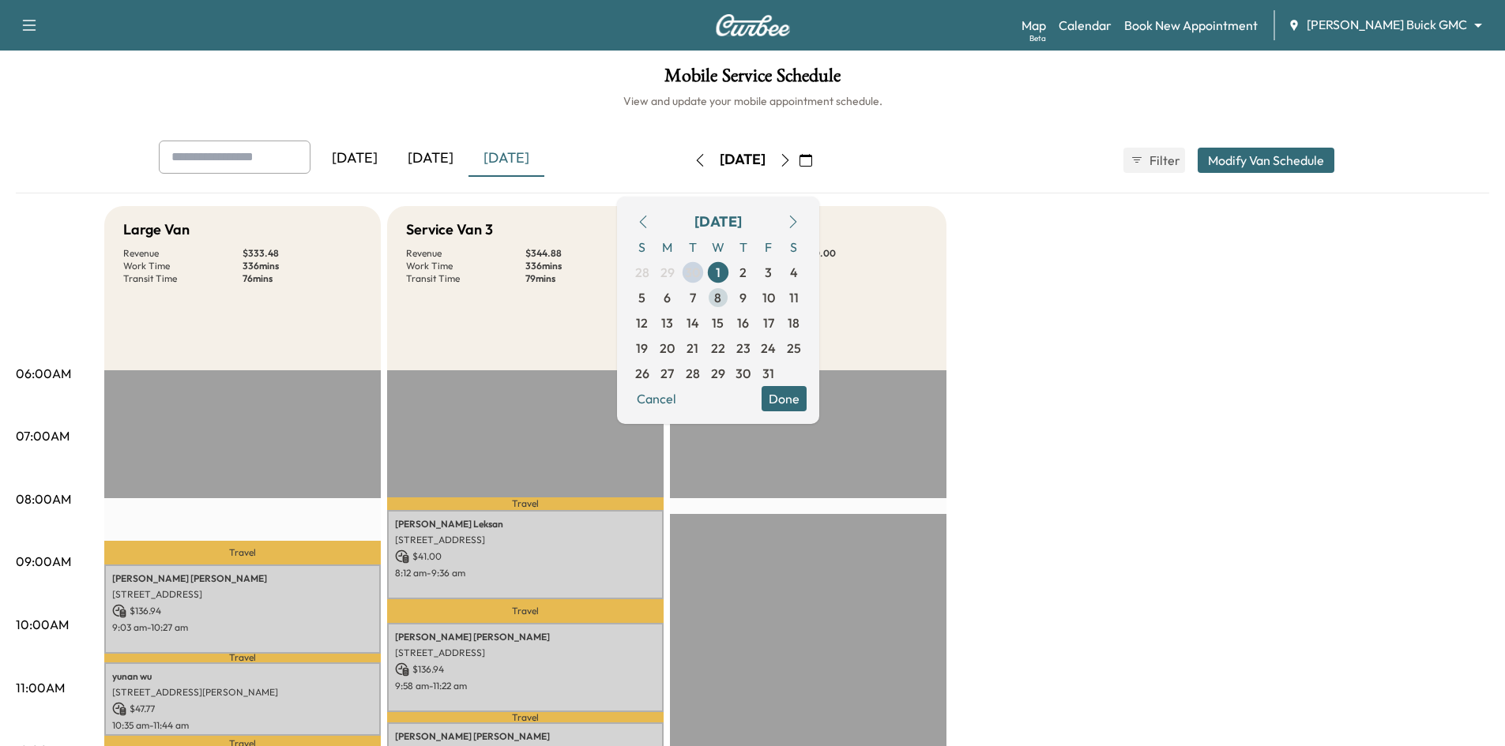
click at [731, 303] on span "8" at bounding box center [717, 297] width 25 height 25
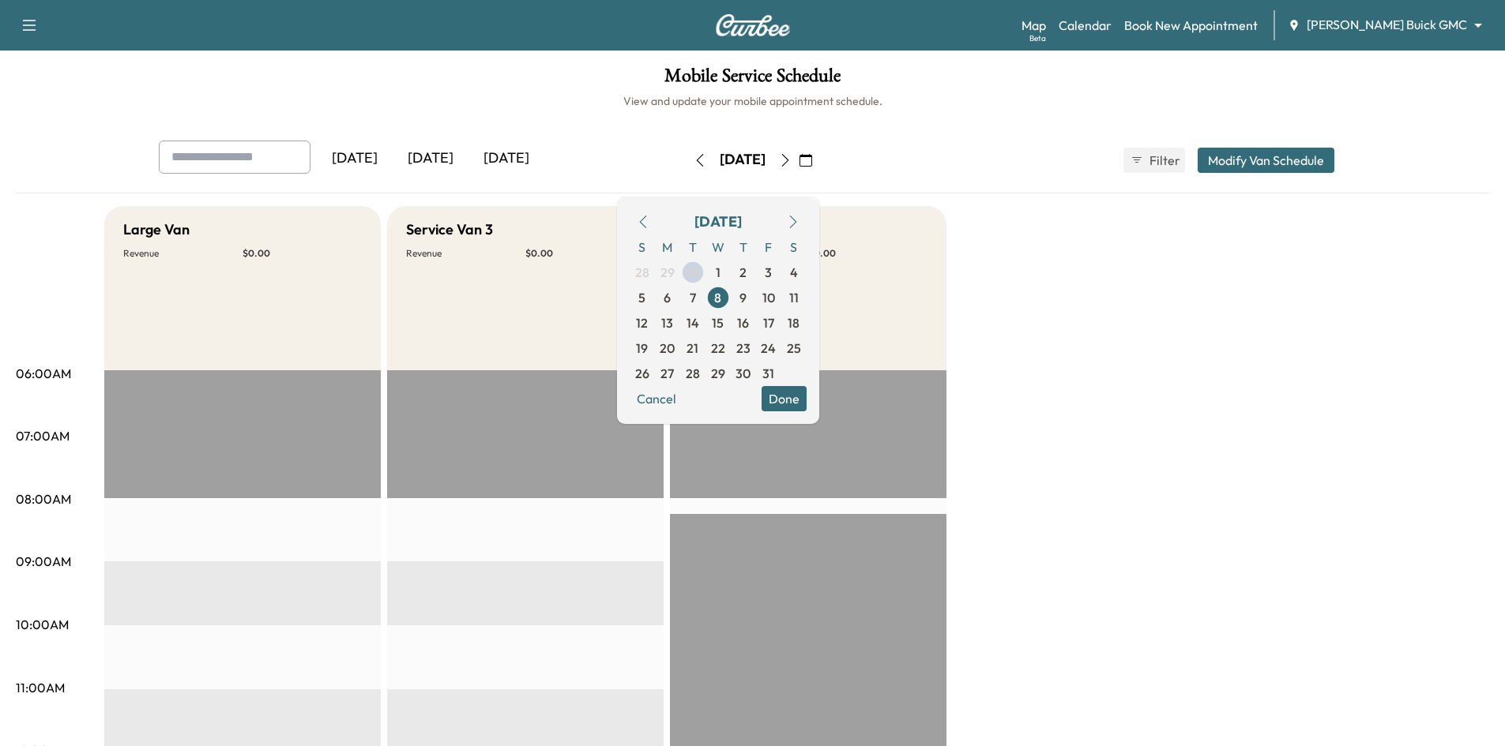
click at [807, 402] on button "Done" at bounding box center [783, 398] width 45 height 25
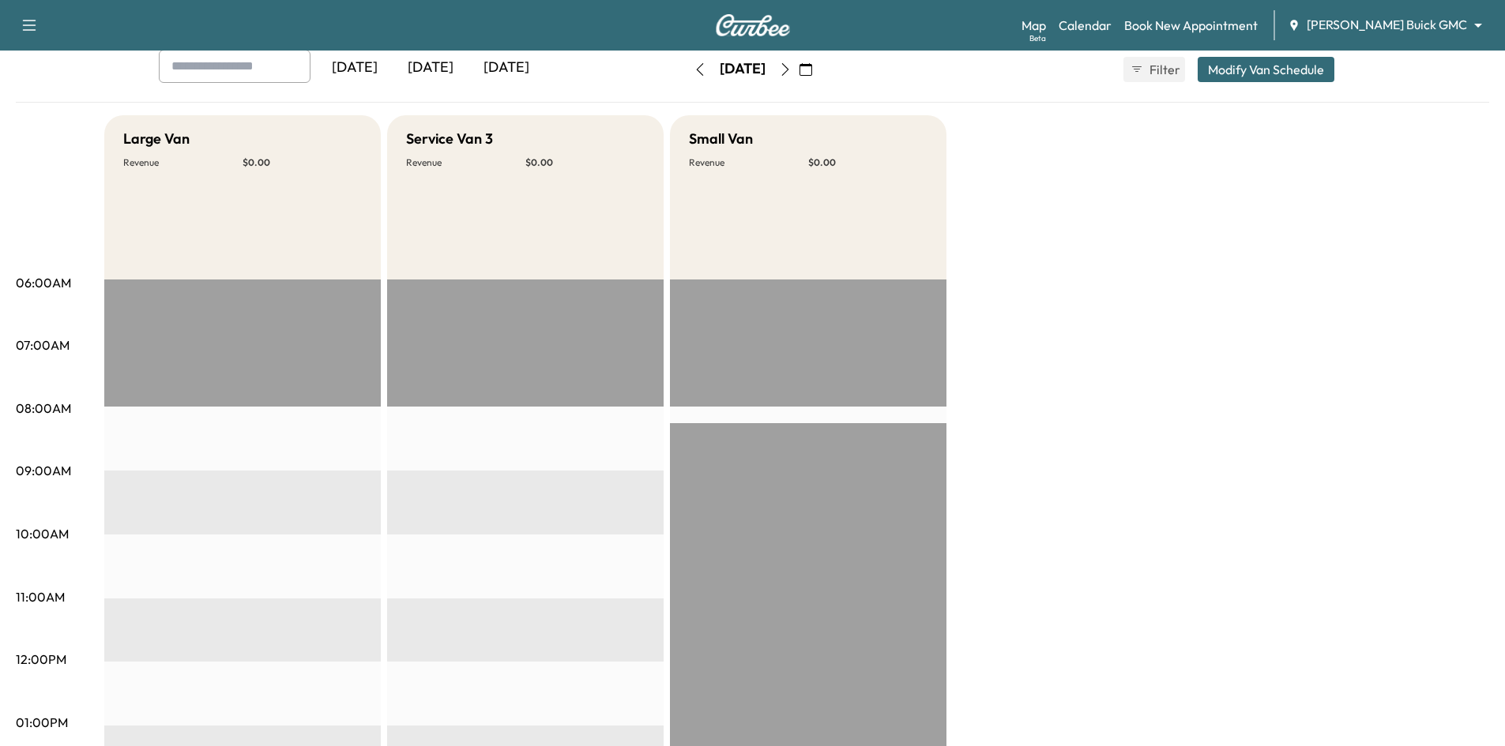
scroll to position [395, 0]
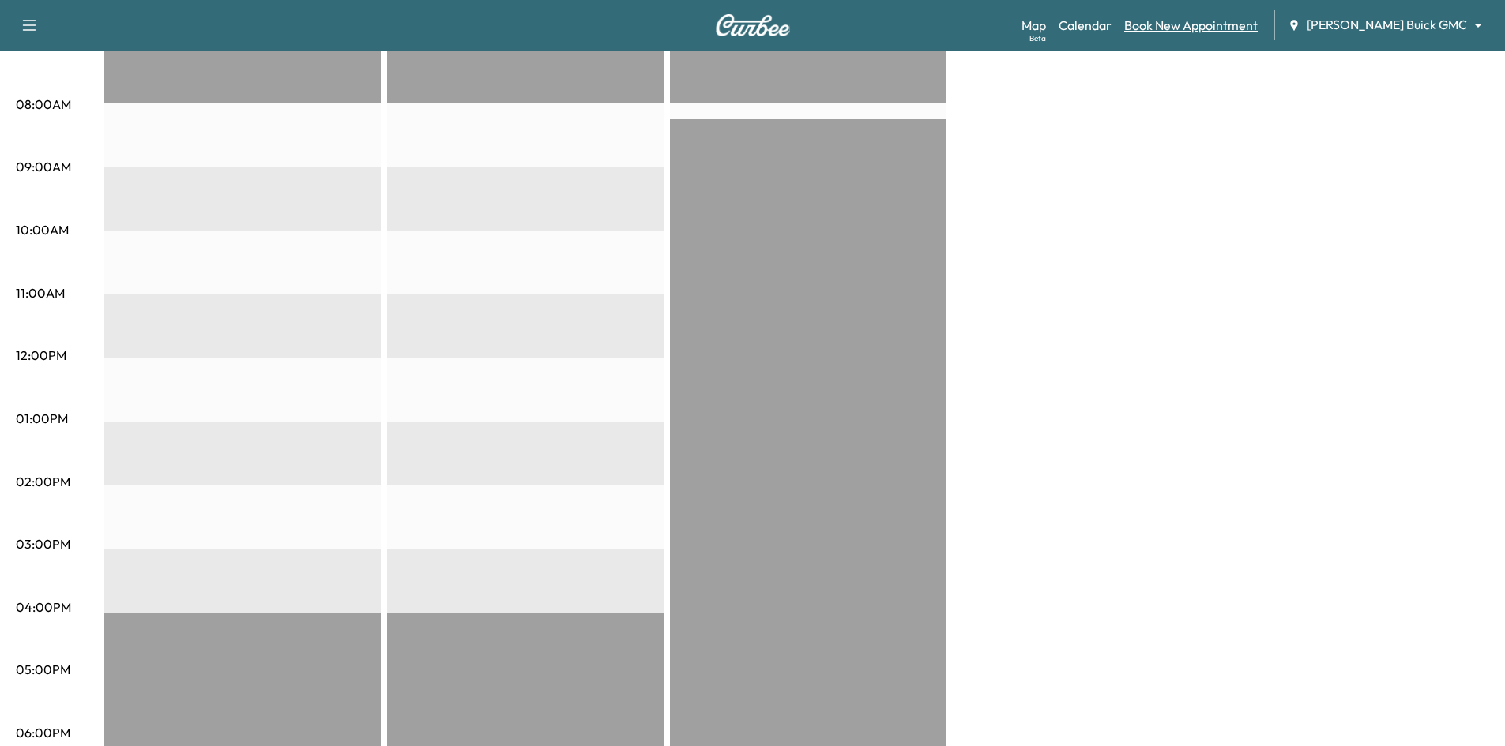
click at [1258, 24] on link "Book New Appointment" at bounding box center [1190, 25] width 133 height 19
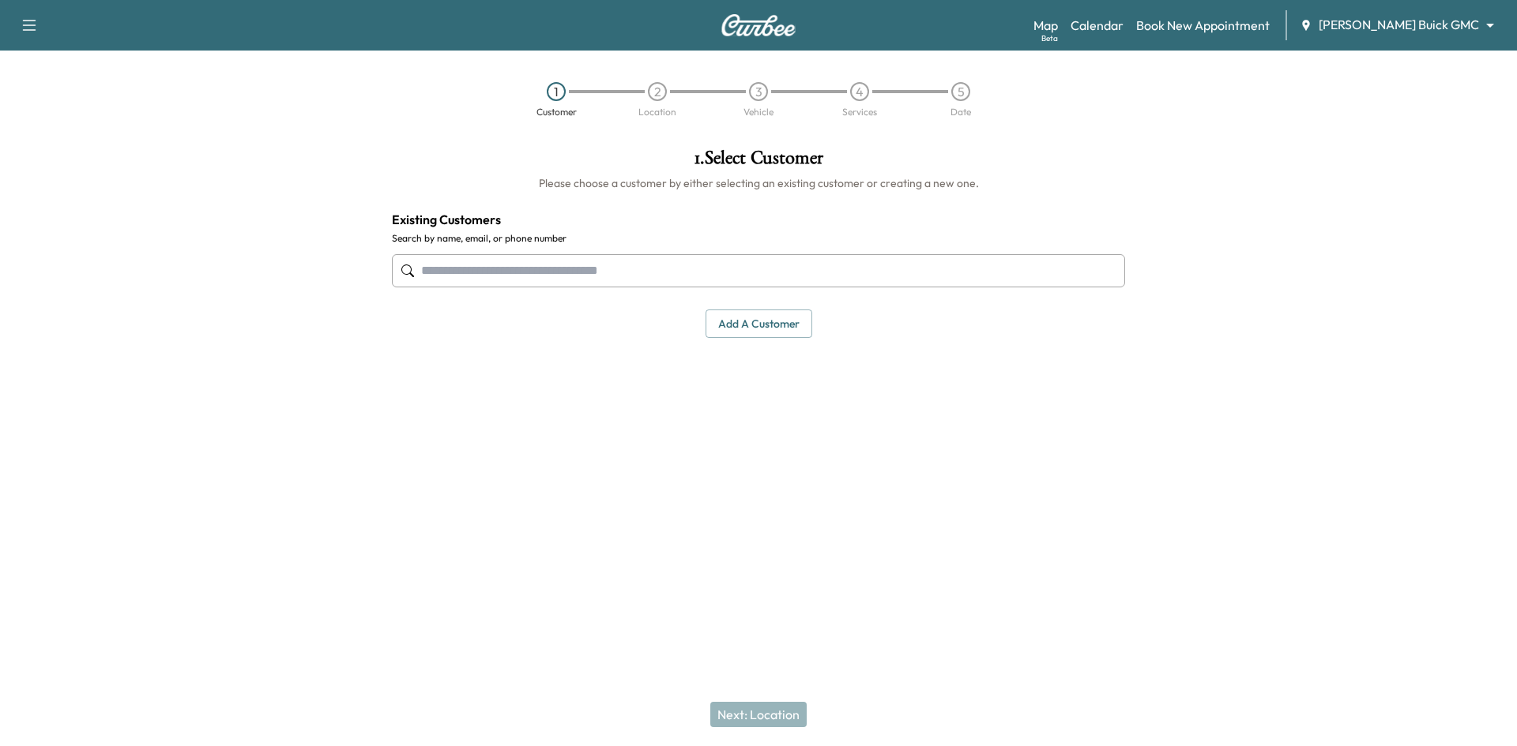
click at [807, 275] on input "text" at bounding box center [758, 270] width 733 height 33
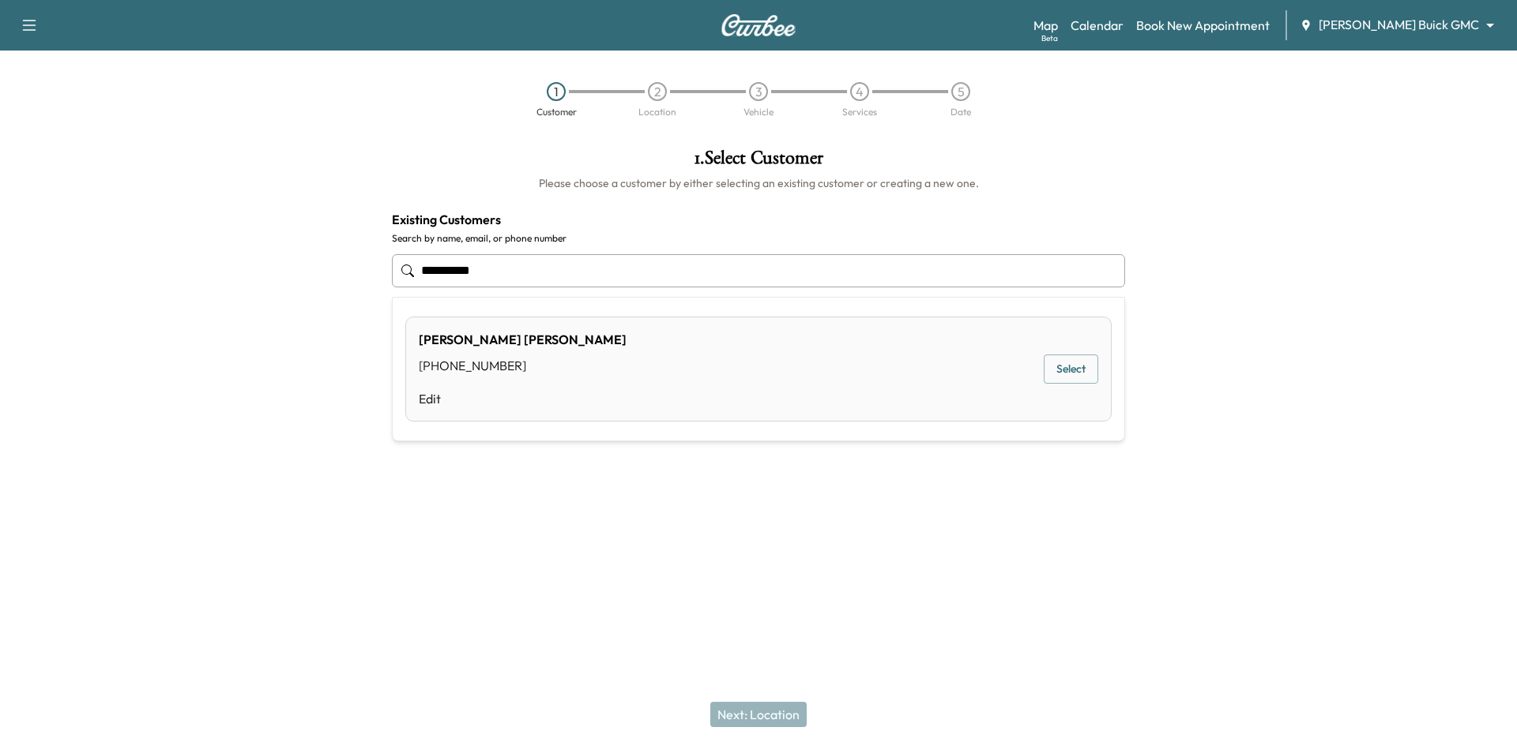
click at [1062, 375] on button "Select" at bounding box center [1071, 369] width 55 height 29
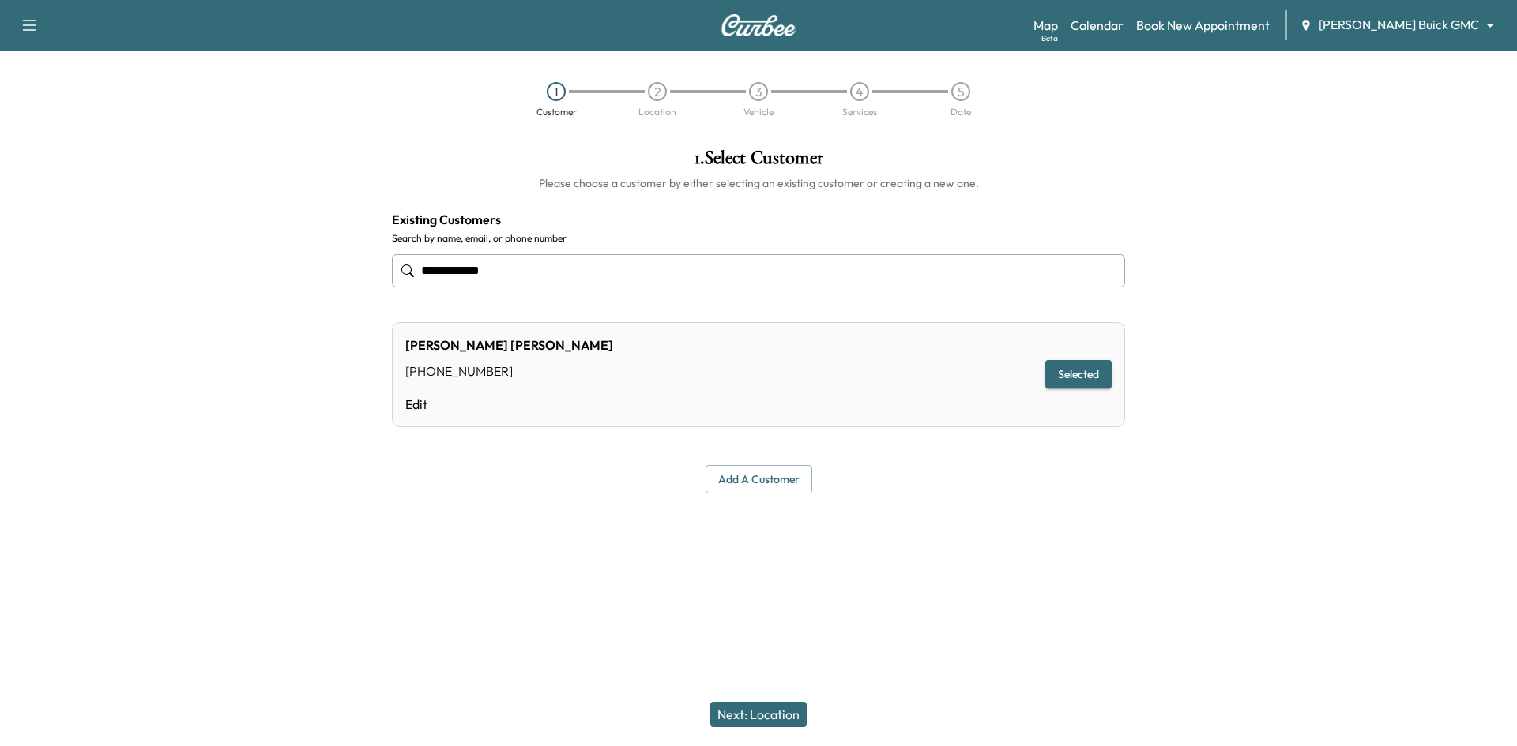
type input "**********"
click at [749, 720] on button "Next: Location" at bounding box center [758, 714] width 96 height 25
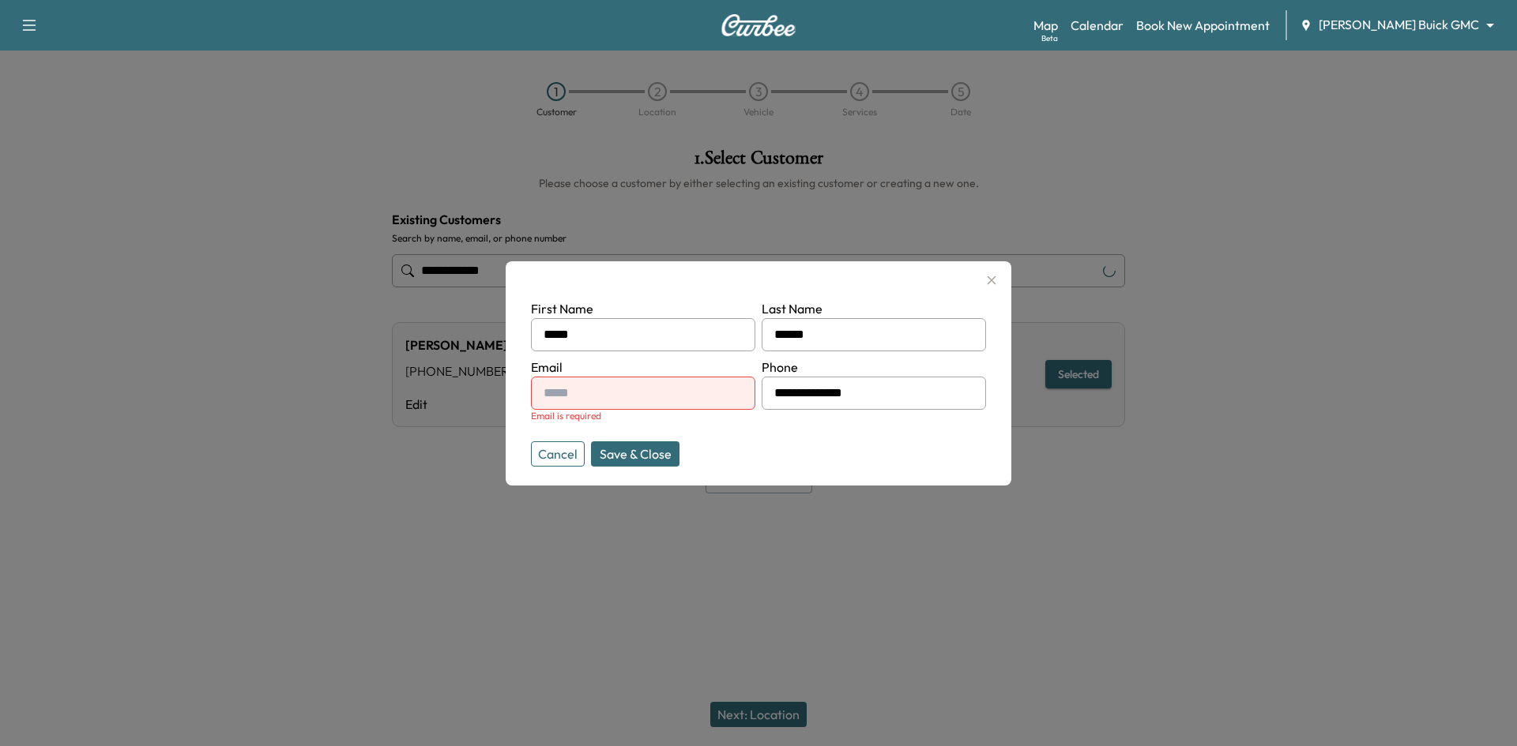
click at [641, 400] on input "text" at bounding box center [643, 393] width 224 height 33
type input "**********"
click at [644, 455] on button "Save & Close" at bounding box center [635, 454] width 88 height 25
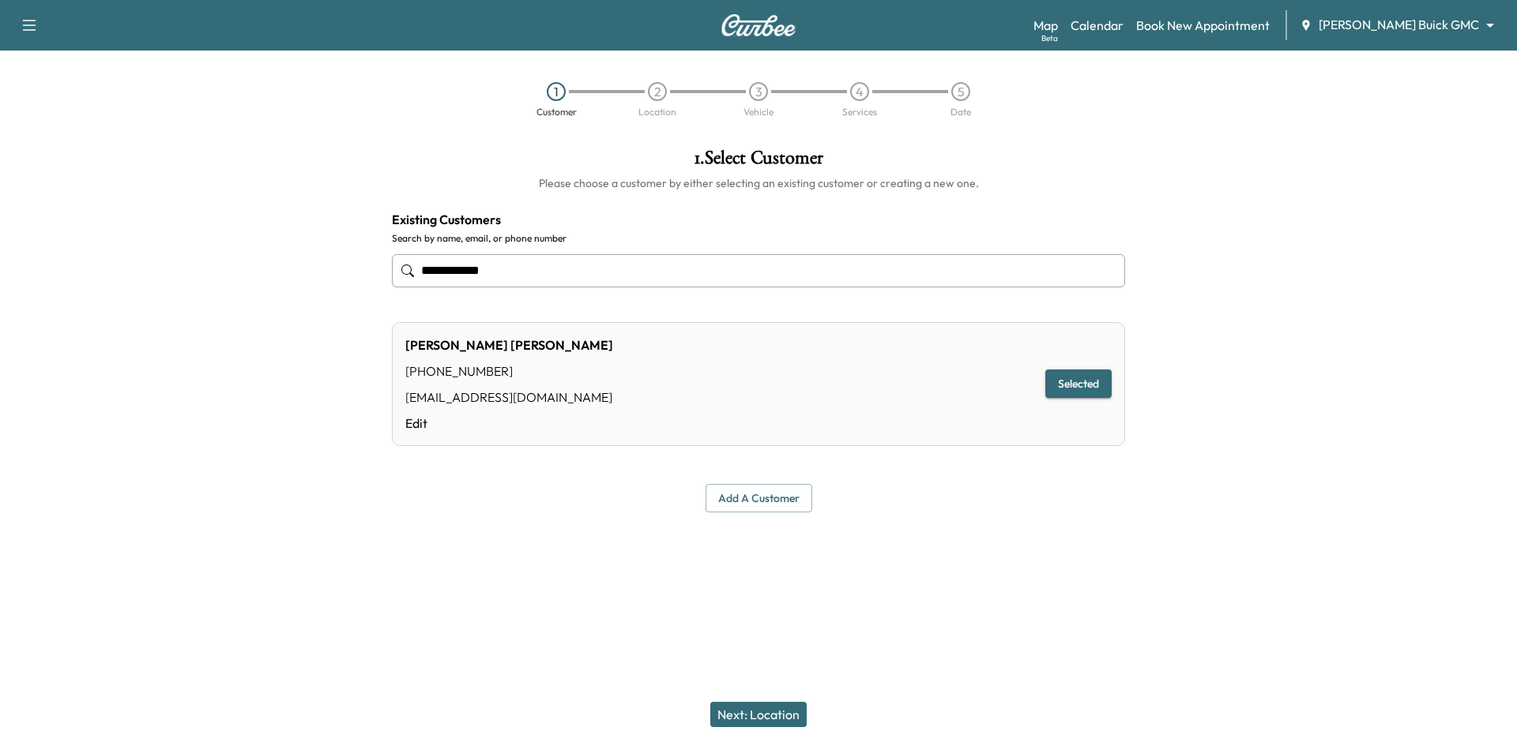
click at [756, 721] on button "Next: Location" at bounding box center [758, 714] width 96 height 25
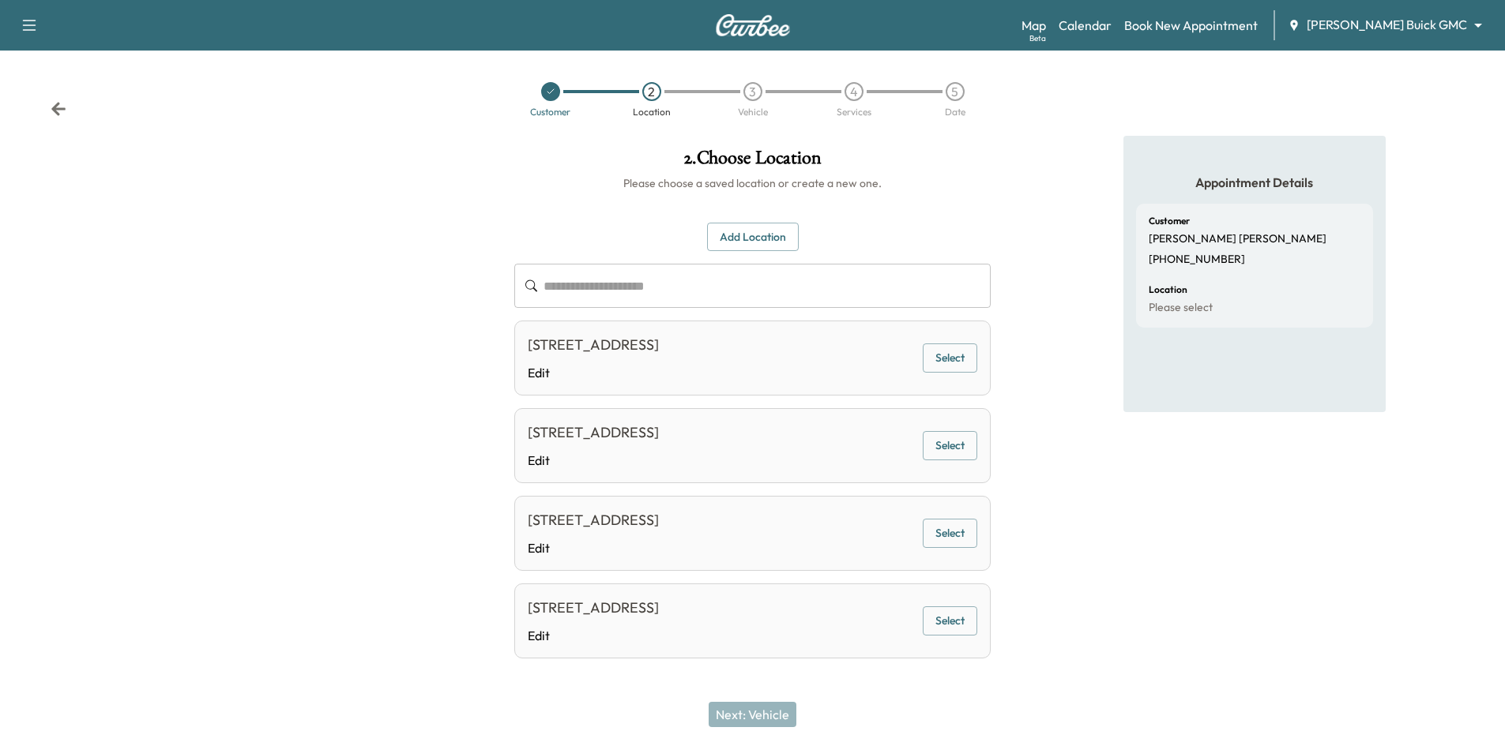
click at [955, 363] on button "Select" at bounding box center [950, 358] width 55 height 29
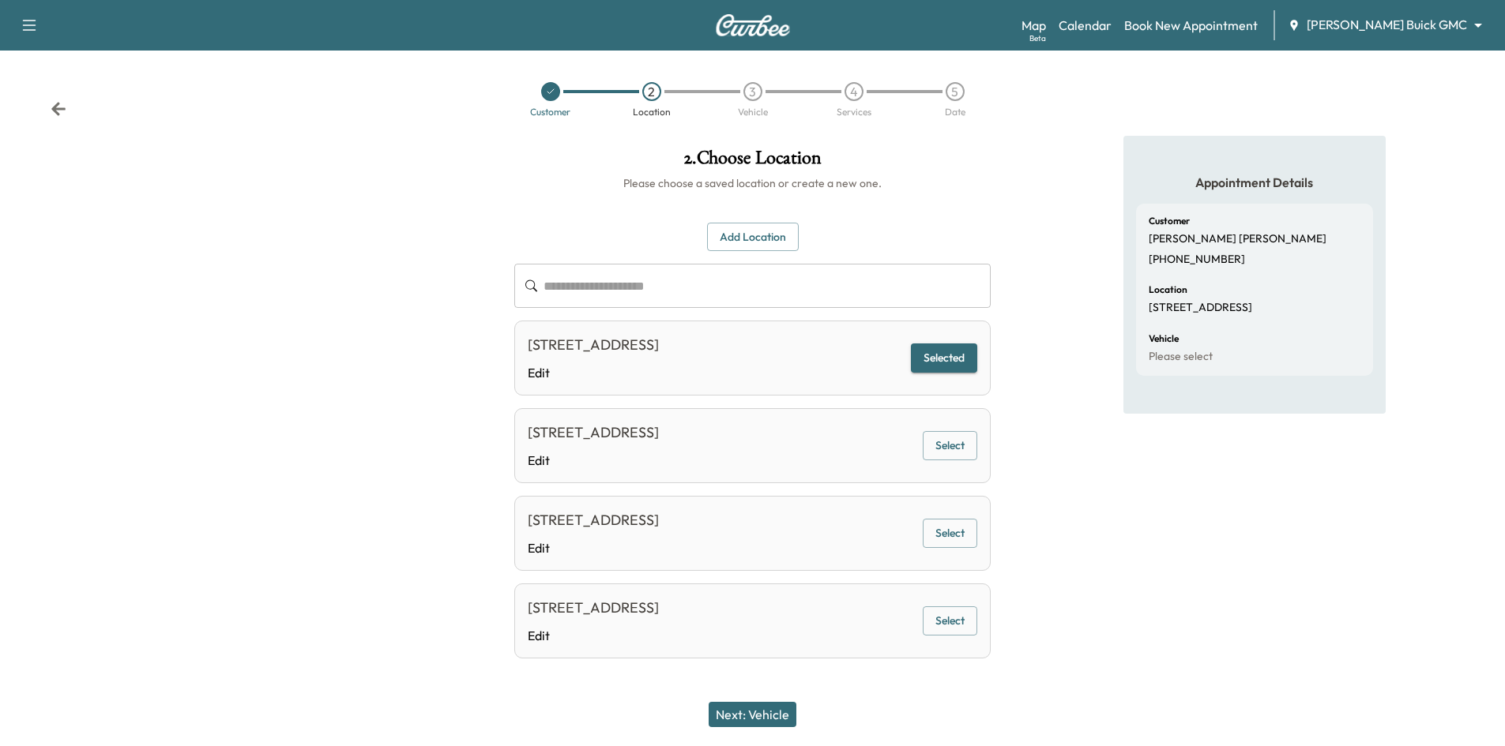
click at [792, 715] on button "Next: Vehicle" at bounding box center [753, 714] width 88 height 25
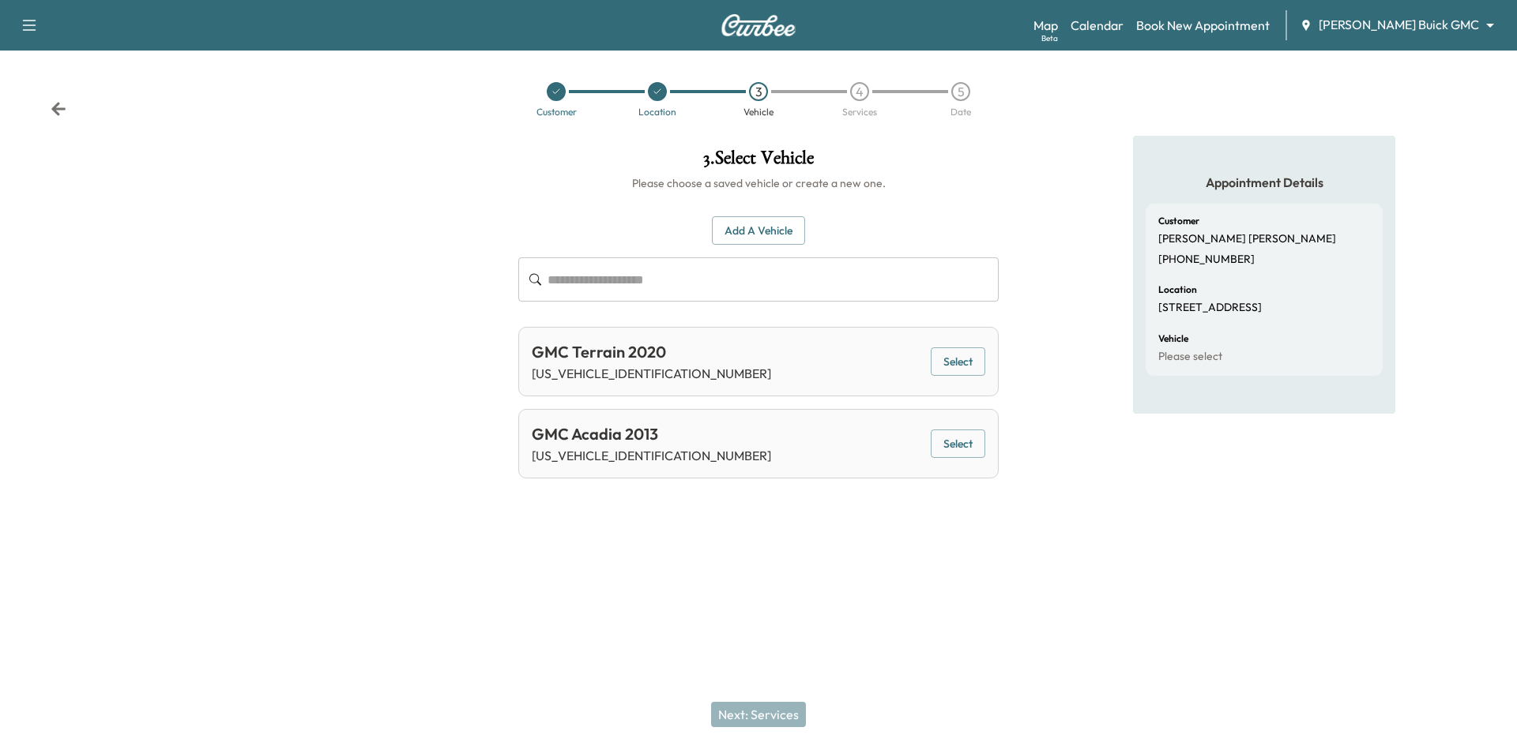
click at [954, 364] on button "Select" at bounding box center [958, 362] width 55 height 29
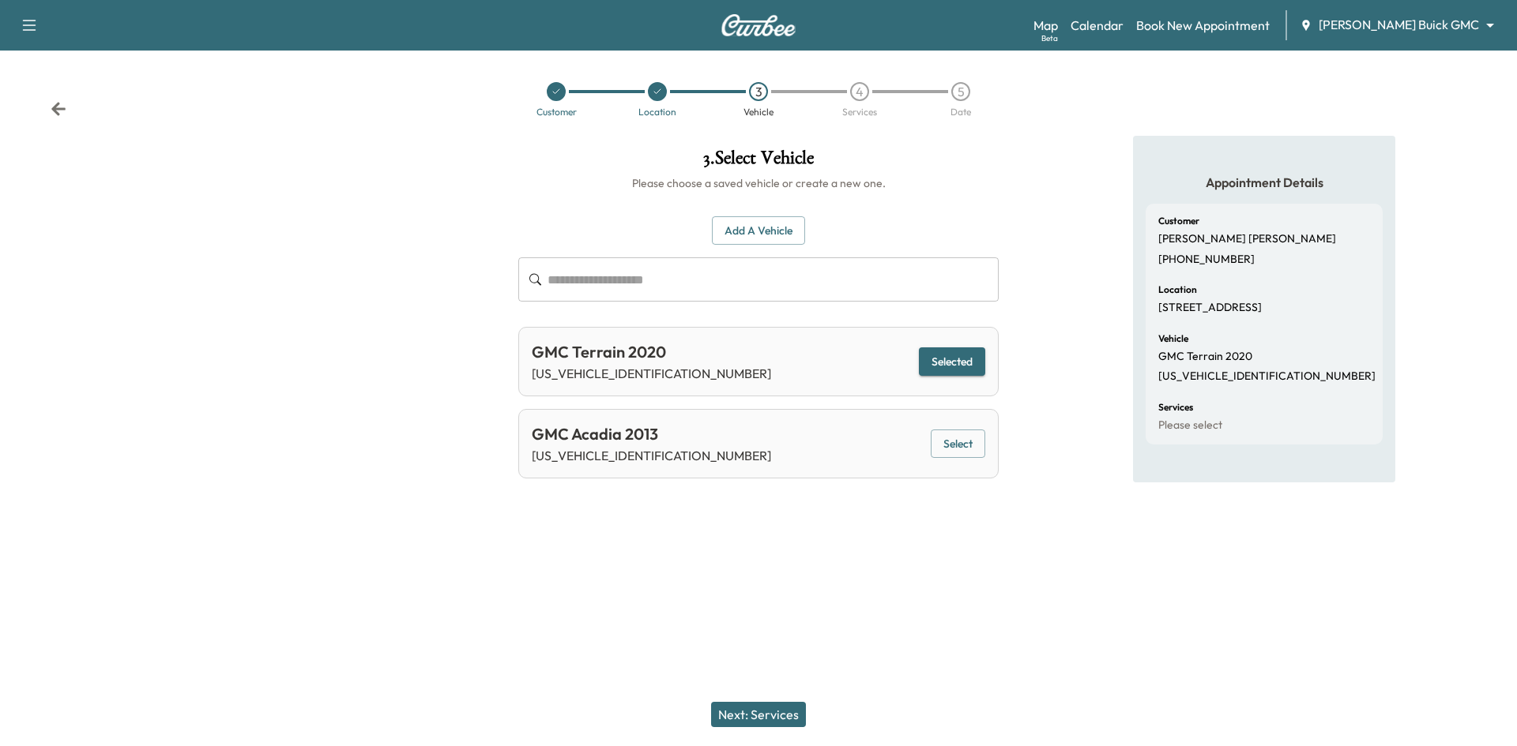
click at [761, 723] on button "Next: Services" at bounding box center [758, 714] width 95 height 25
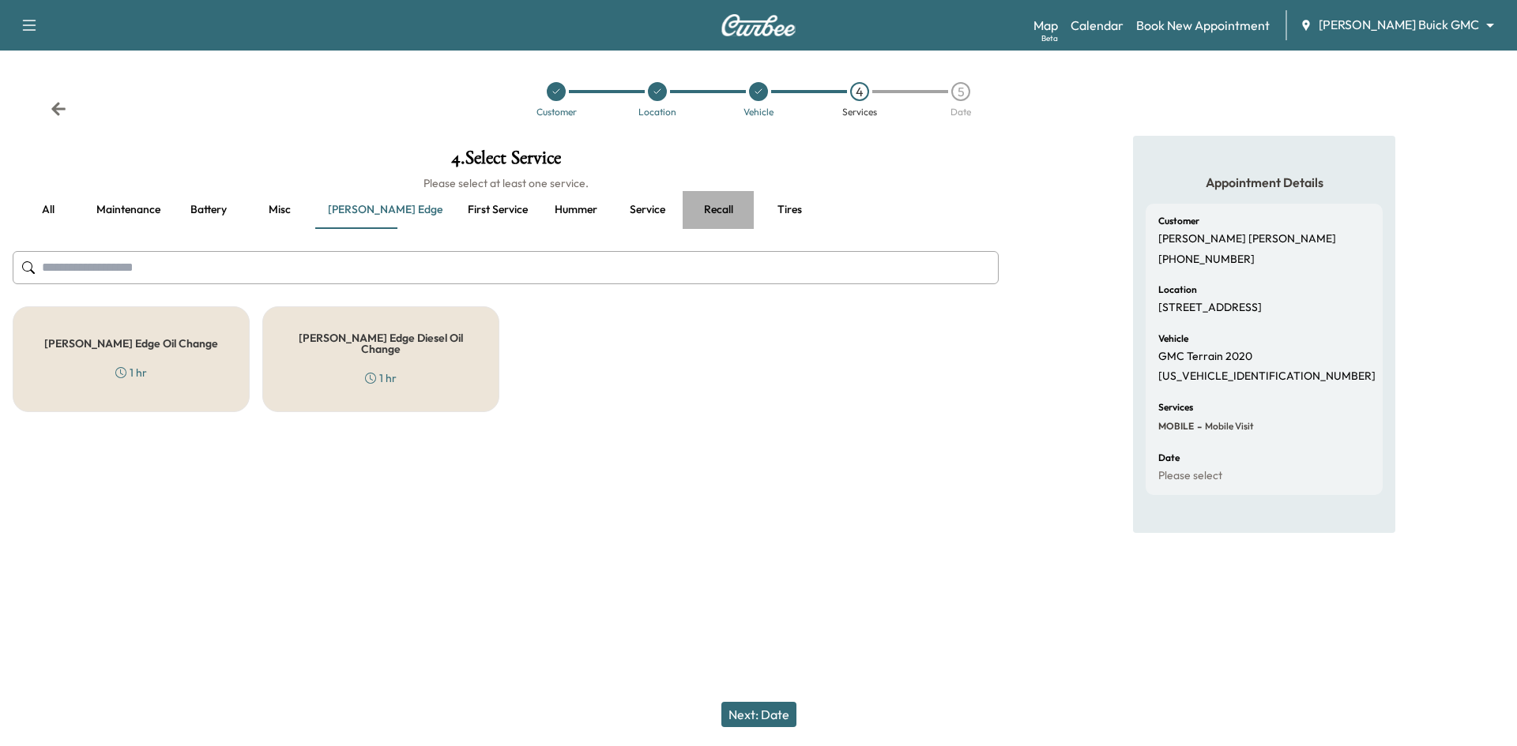
click at [683, 207] on button "Recall" at bounding box center [718, 210] width 71 height 38
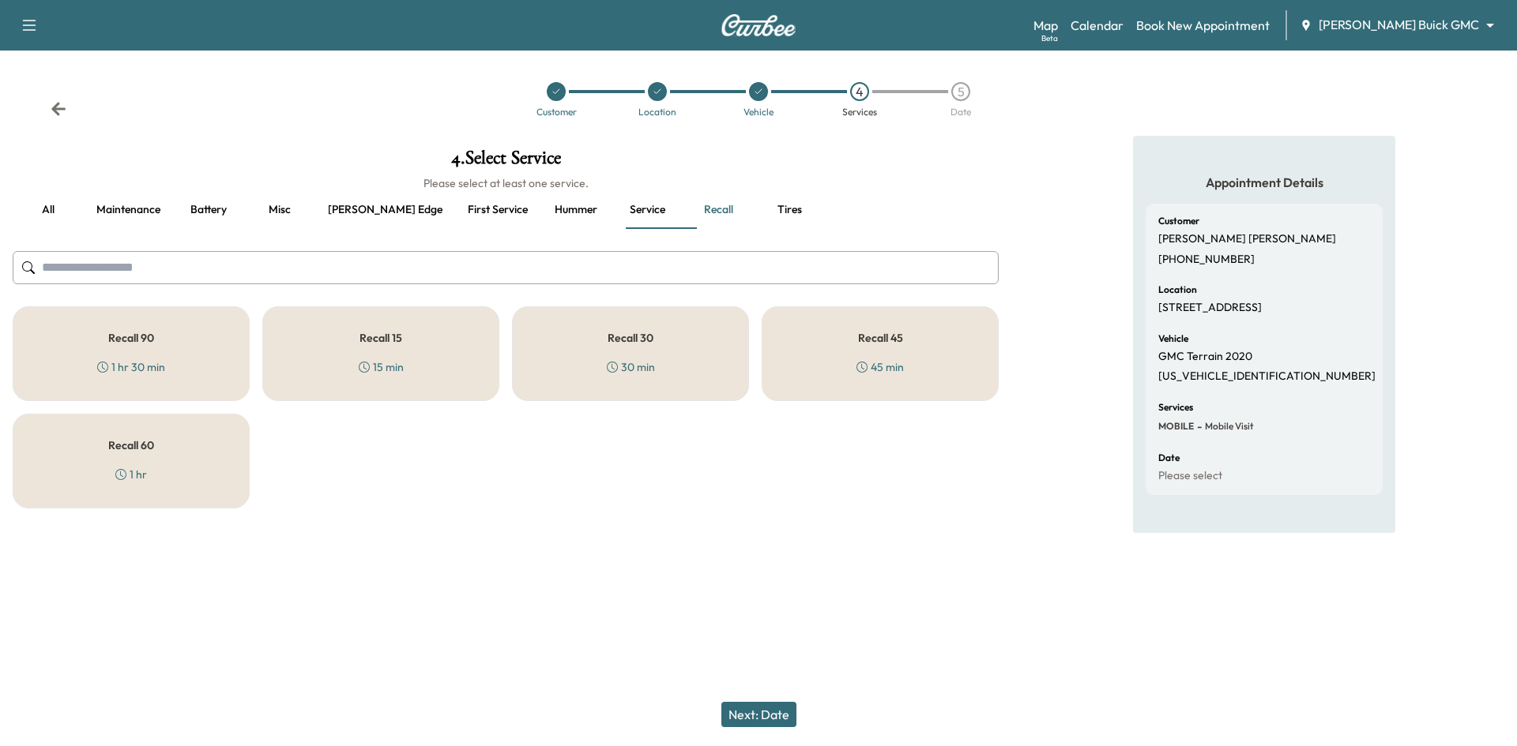
click at [464, 351] on div "Recall 15 15 min" at bounding box center [380, 353] width 237 height 95
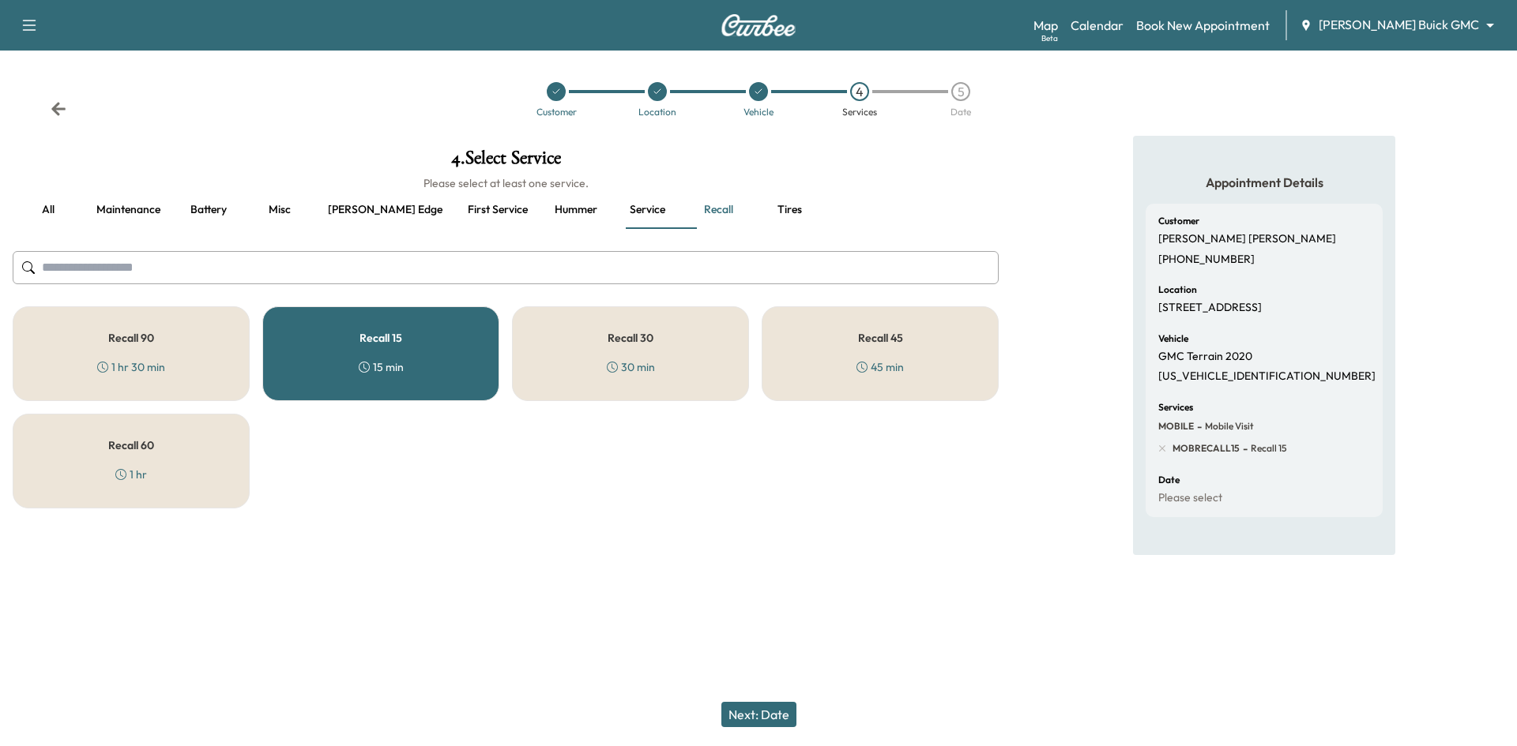
click at [768, 713] on button "Next: Date" at bounding box center [758, 714] width 75 height 25
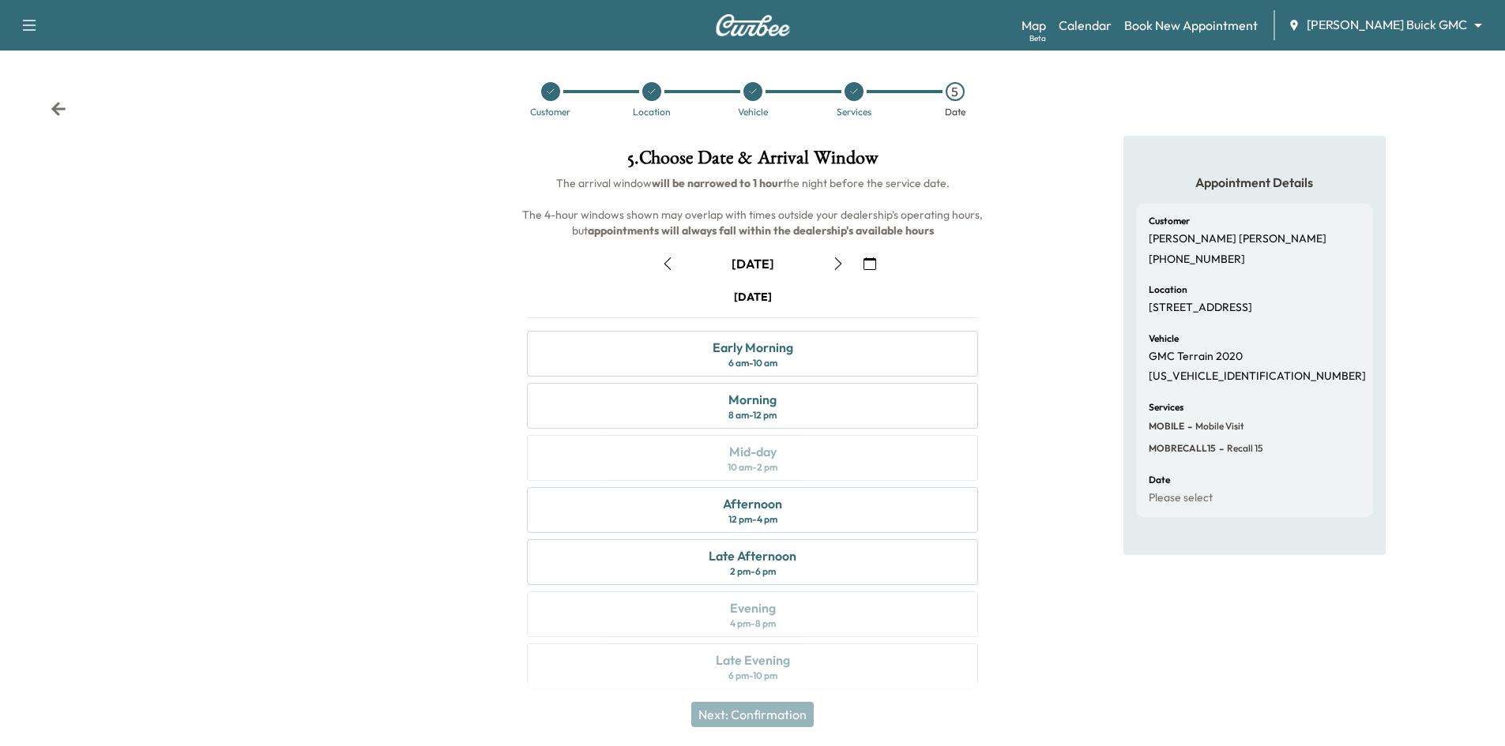
click at [872, 267] on icon "button" at bounding box center [869, 264] width 13 height 13
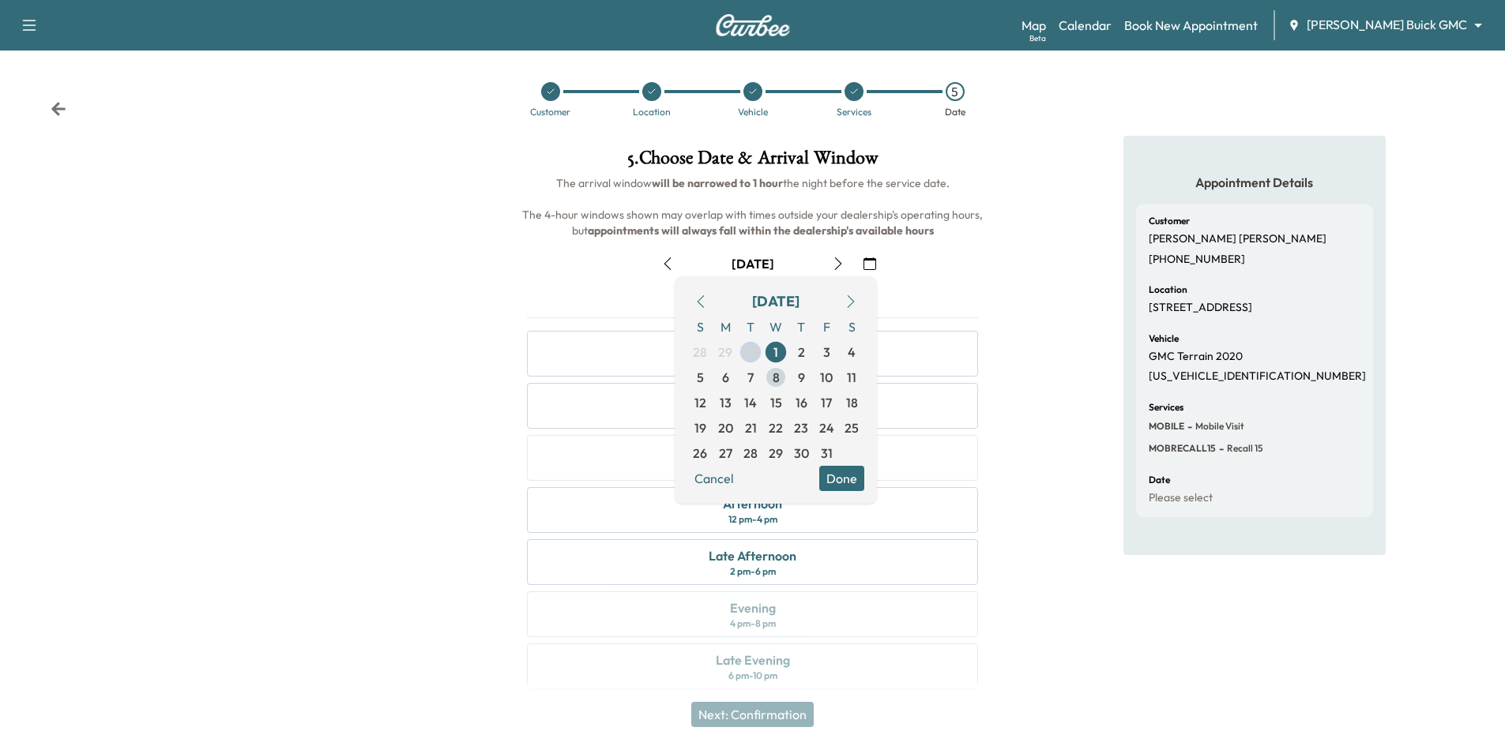
click at [779, 385] on span "8" at bounding box center [776, 377] width 7 height 19
click at [836, 478] on button "Done" at bounding box center [841, 478] width 45 height 25
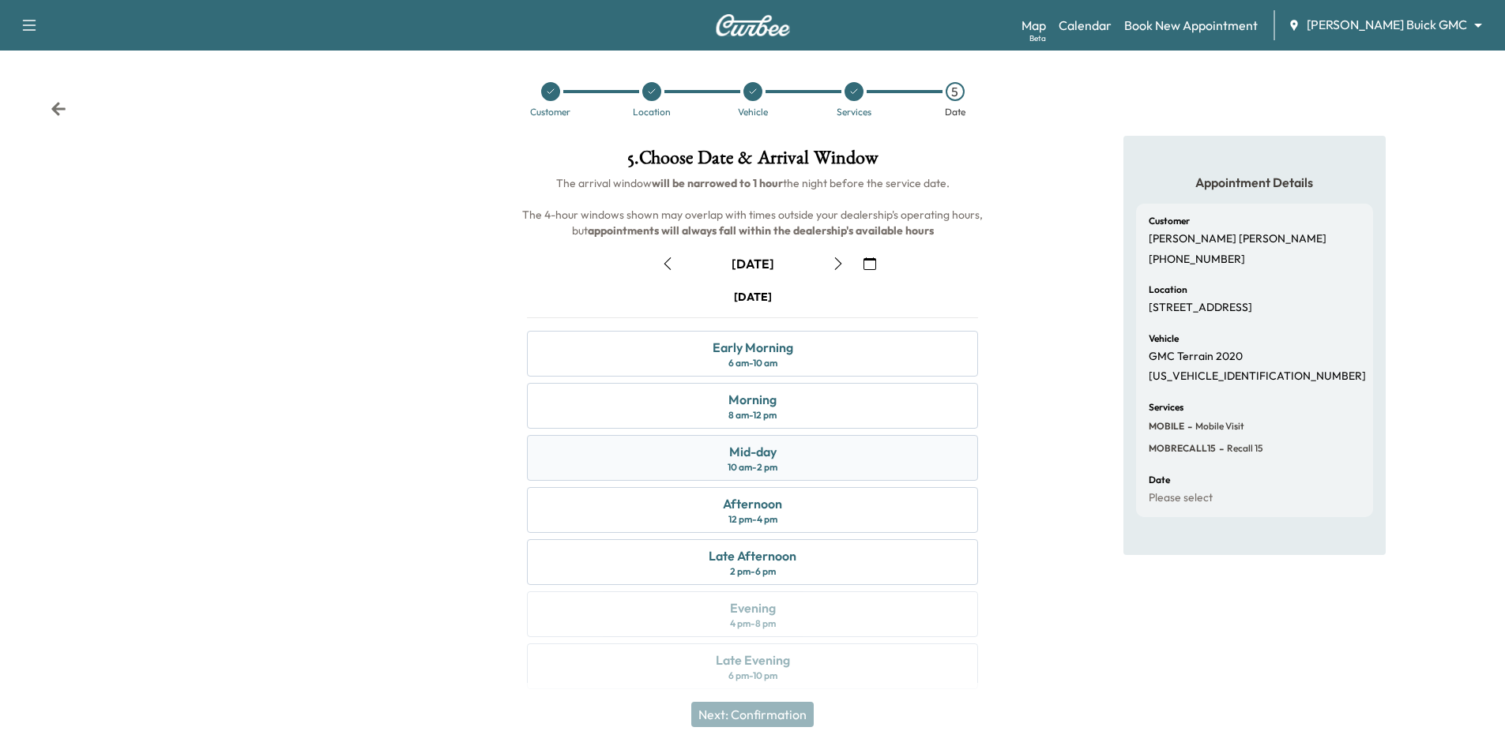
click at [822, 462] on div "Mid-day 10 am - 2 pm" at bounding box center [752, 458] width 451 height 46
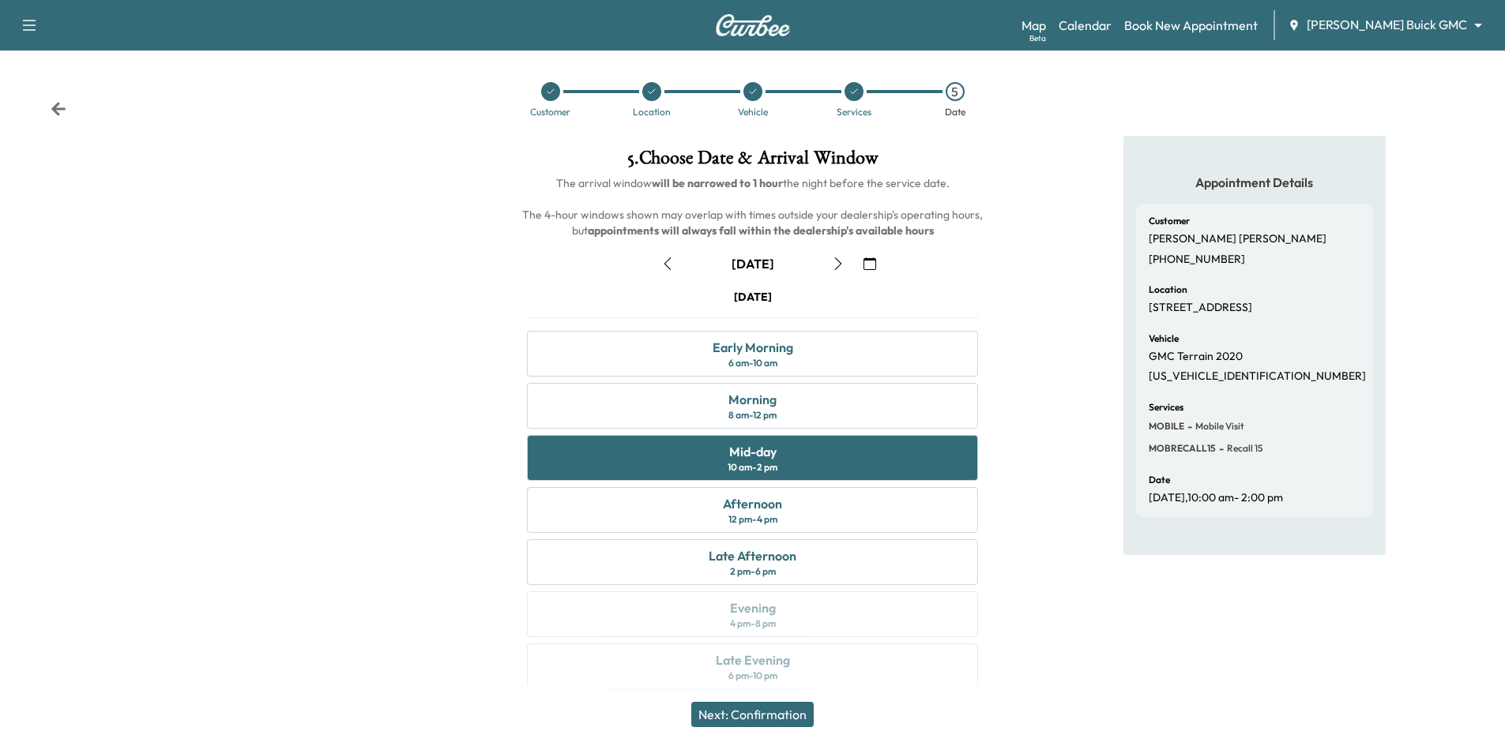
click at [749, 713] on button "Next: Confirmation" at bounding box center [752, 714] width 122 height 25
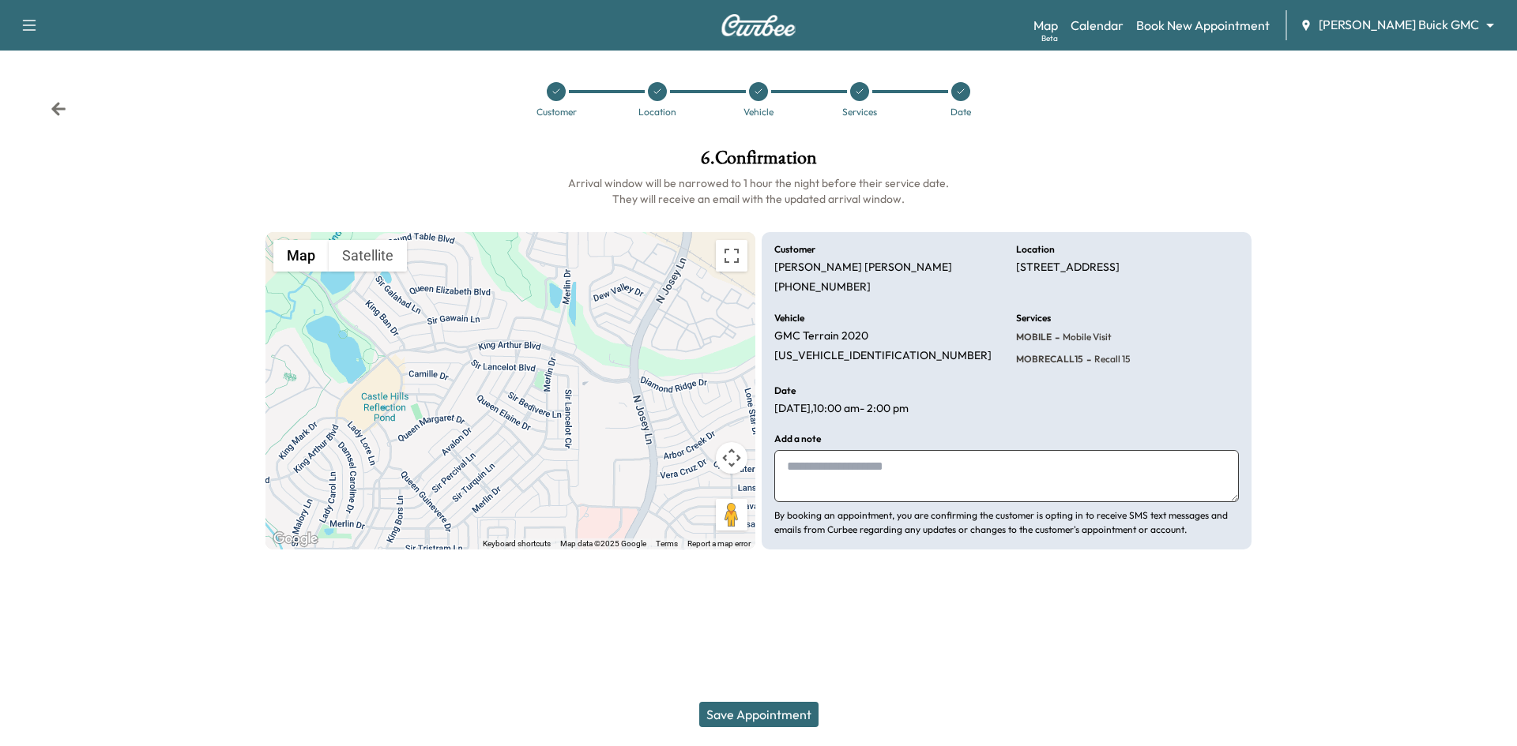
click at [788, 716] on button "Save Appointment" at bounding box center [758, 714] width 119 height 25
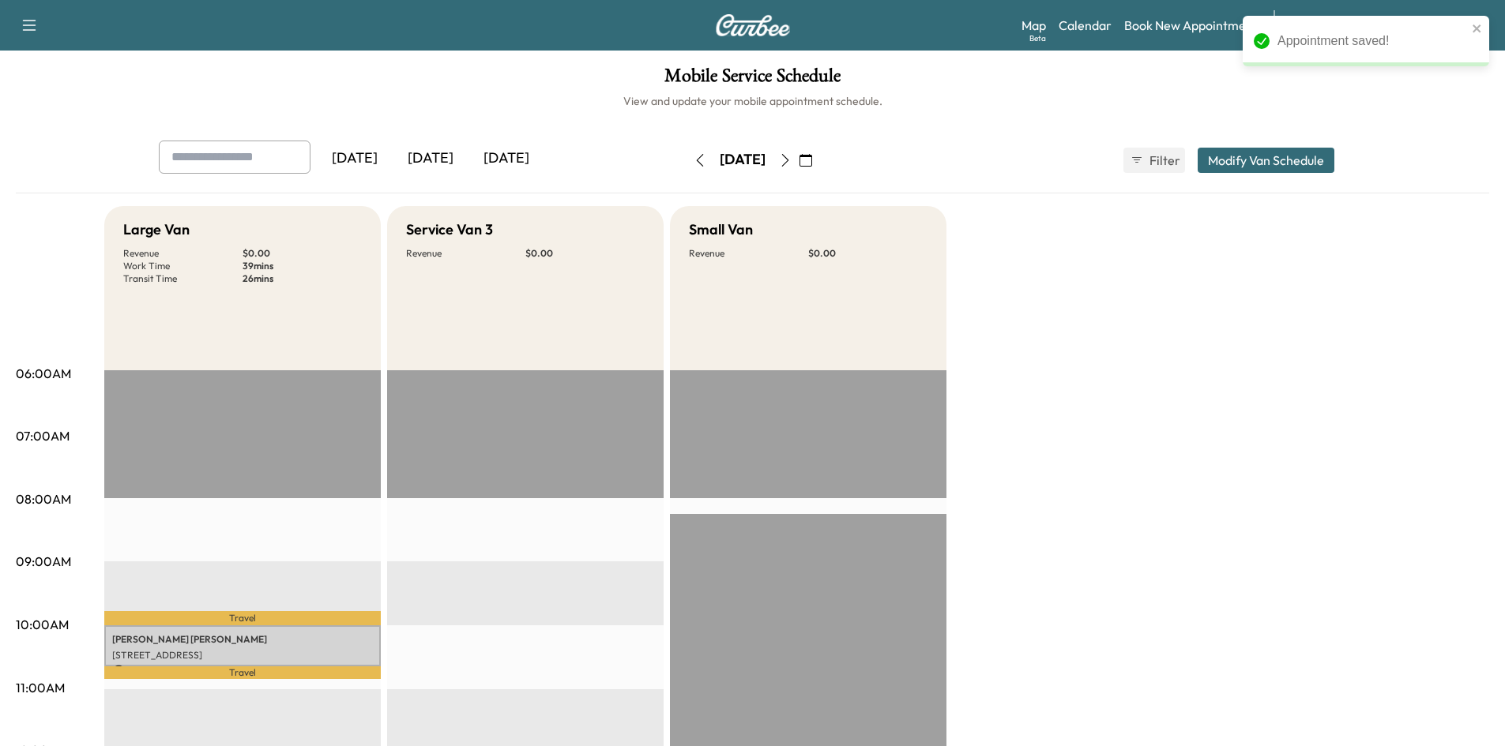
click at [509, 163] on div "[DATE]" at bounding box center [506, 159] width 76 height 36
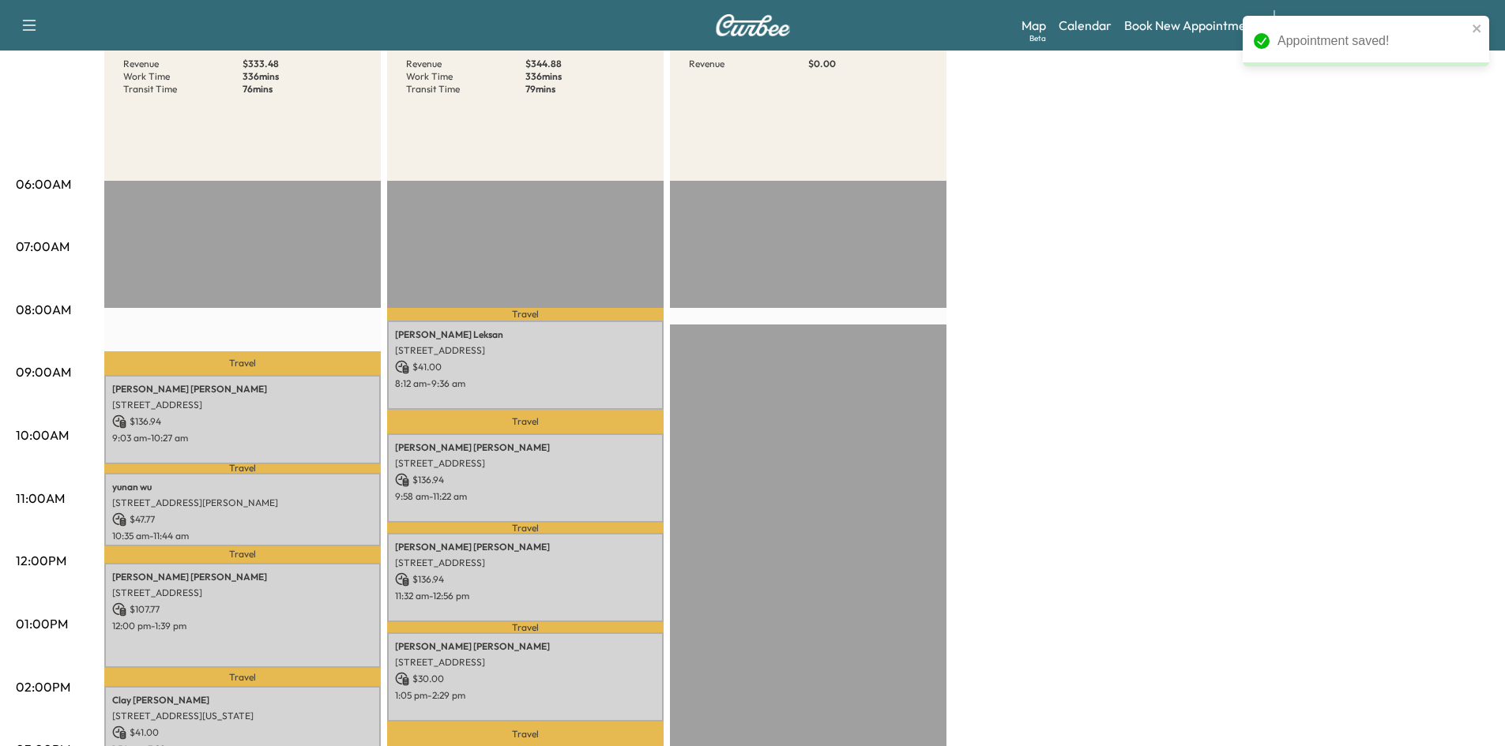
scroll to position [395, 0]
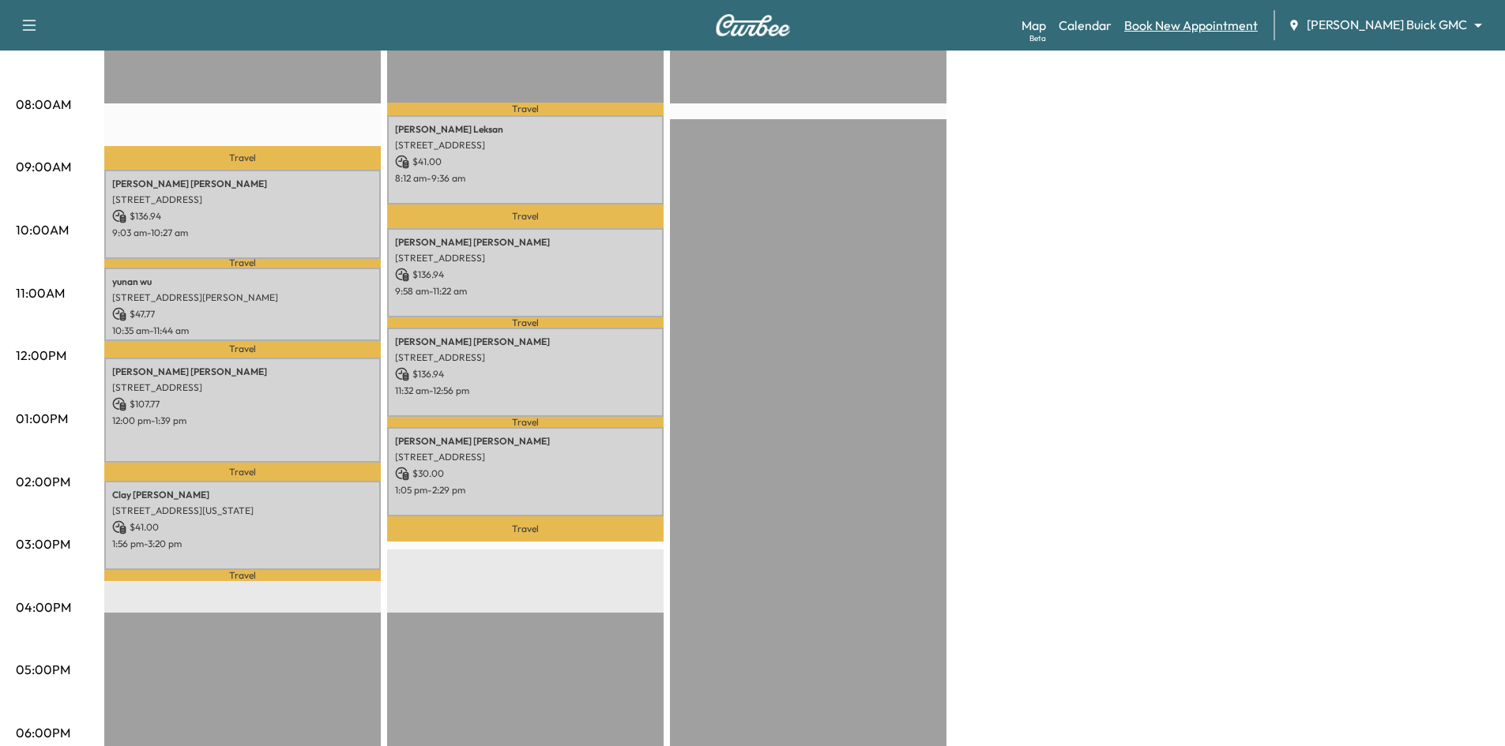
click at [1217, 30] on link "Book New Appointment" at bounding box center [1190, 25] width 133 height 19
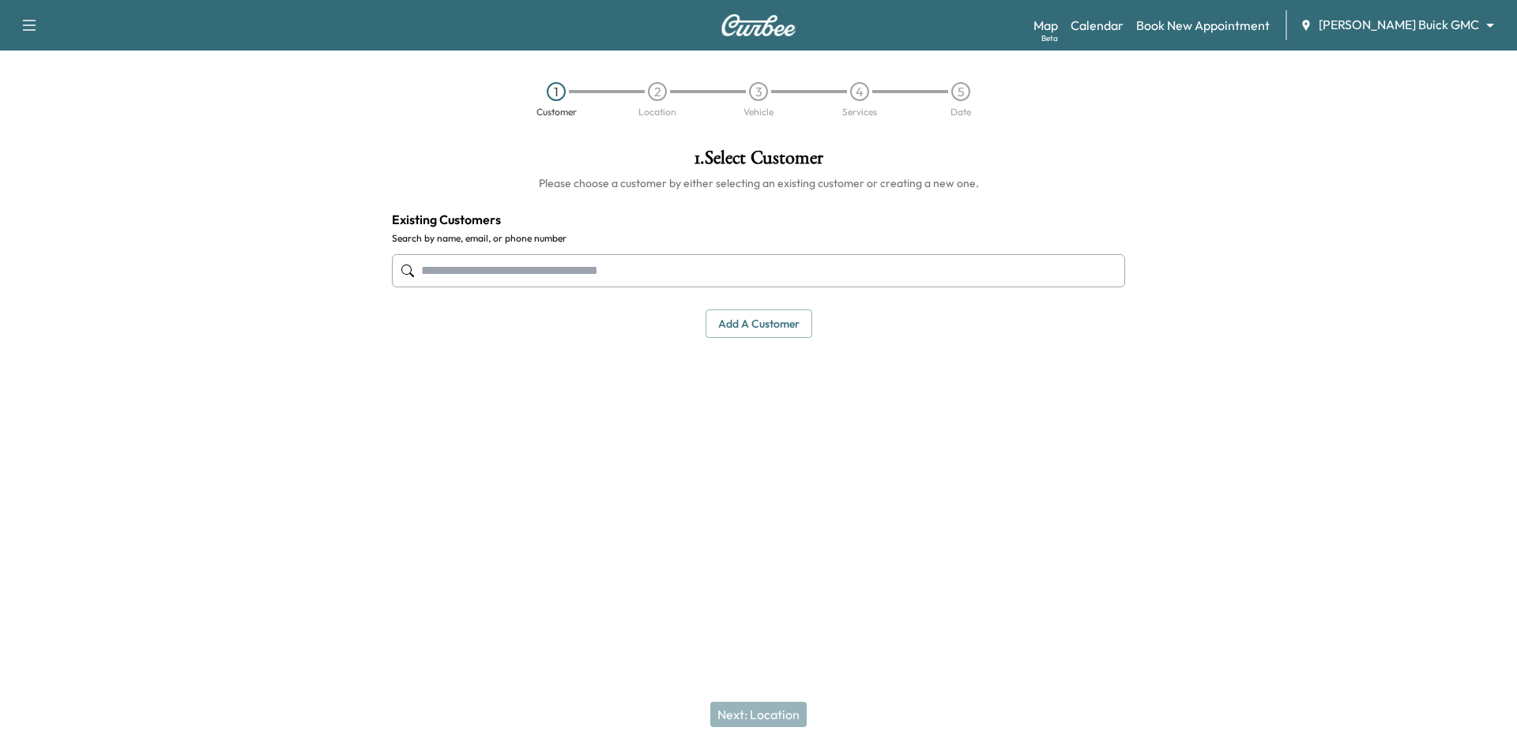
click at [710, 264] on input "text" at bounding box center [758, 270] width 733 height 33
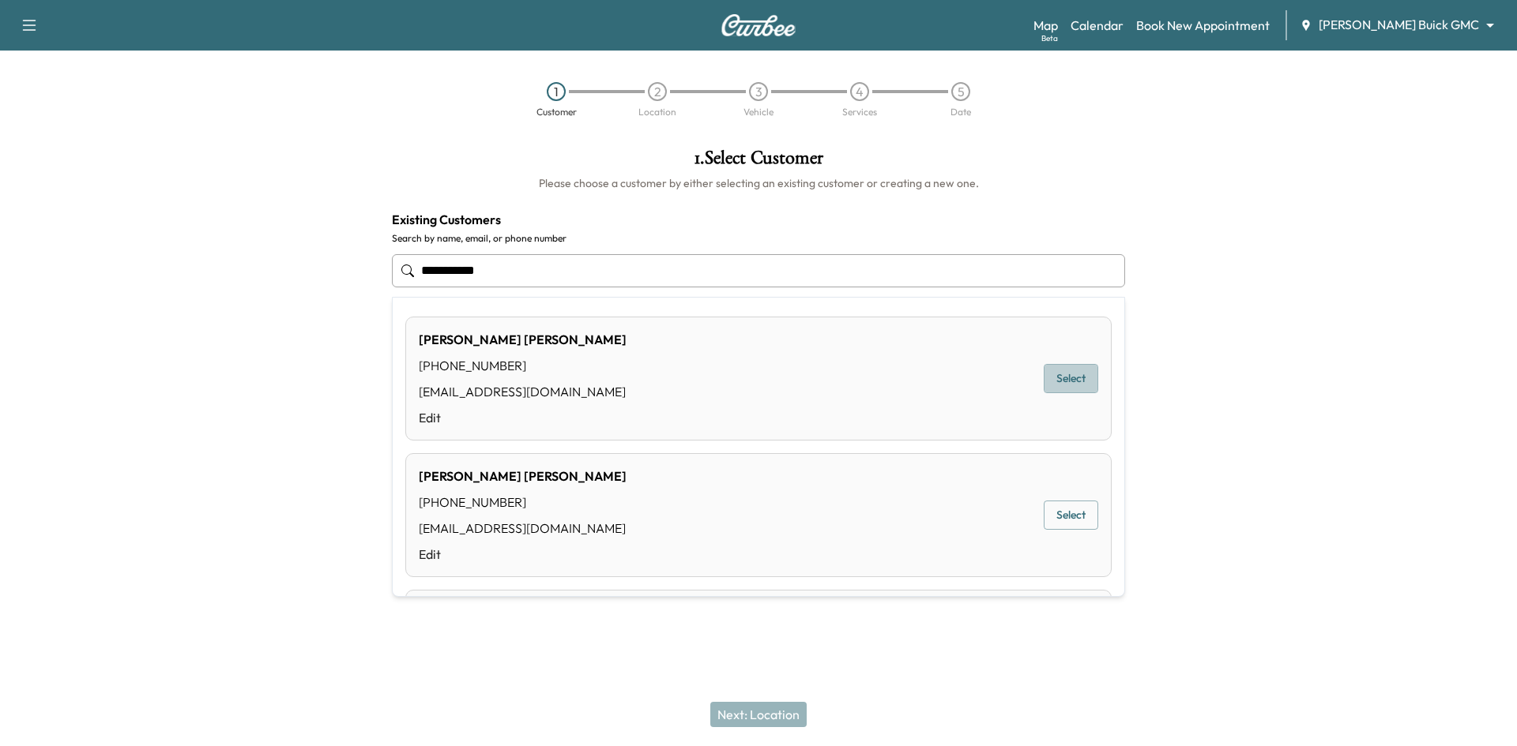
click at [1044, 378] on button "Select" at bounding box center [1071, 378] width 55 height 29
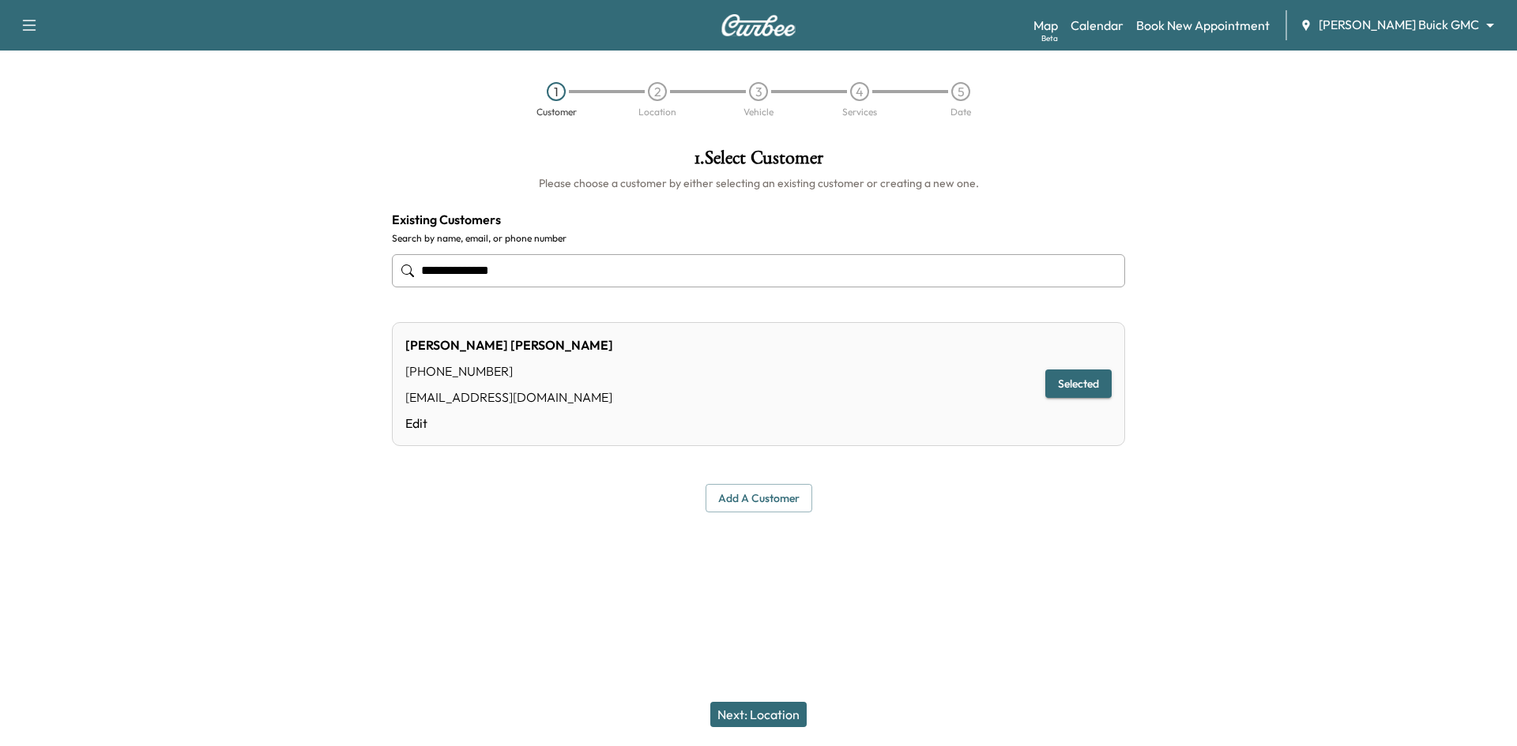
type input "**********"
click at [768, 716] on button "Next: Location" at bounding box center [758, 714] width 96 height 25
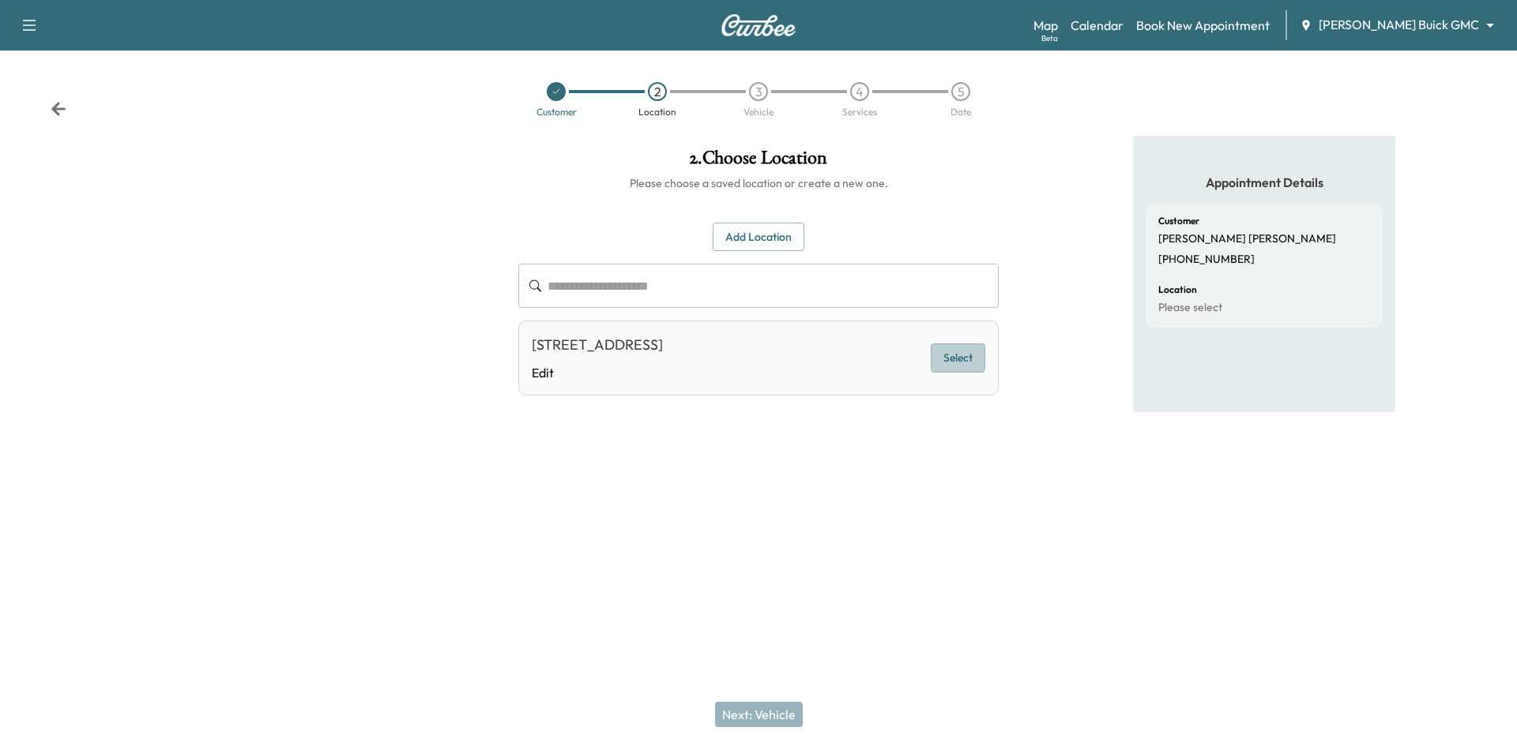
click at [957, 362] on button "Select" at bounding box center [958, 358] width 55 height 29
click at [766, 719] on button "Next: Vehicle" at bounding box center [759, 714] width 88 height 25
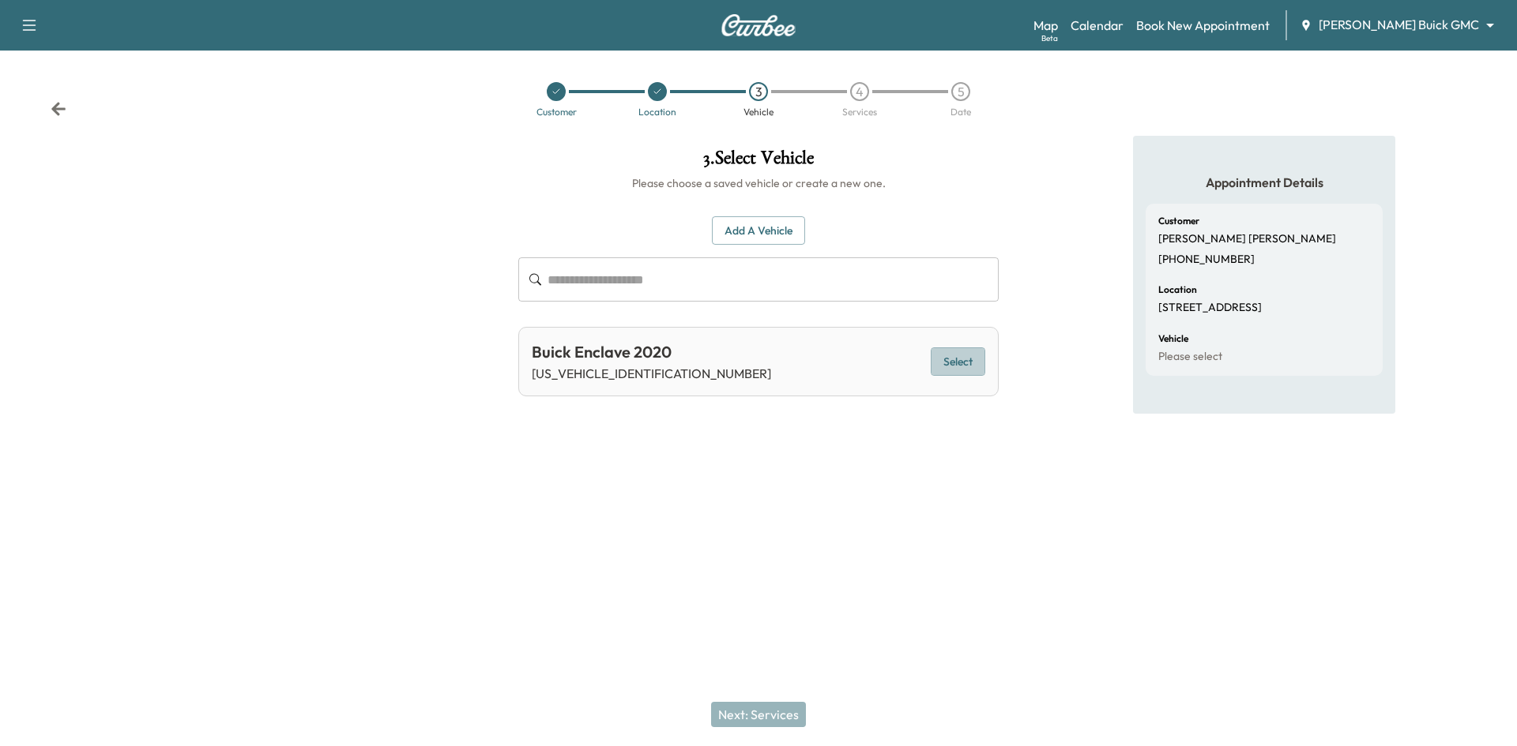
click at [968, 365] on button "Select" at bounding box center [958, 362] width 55 height 29
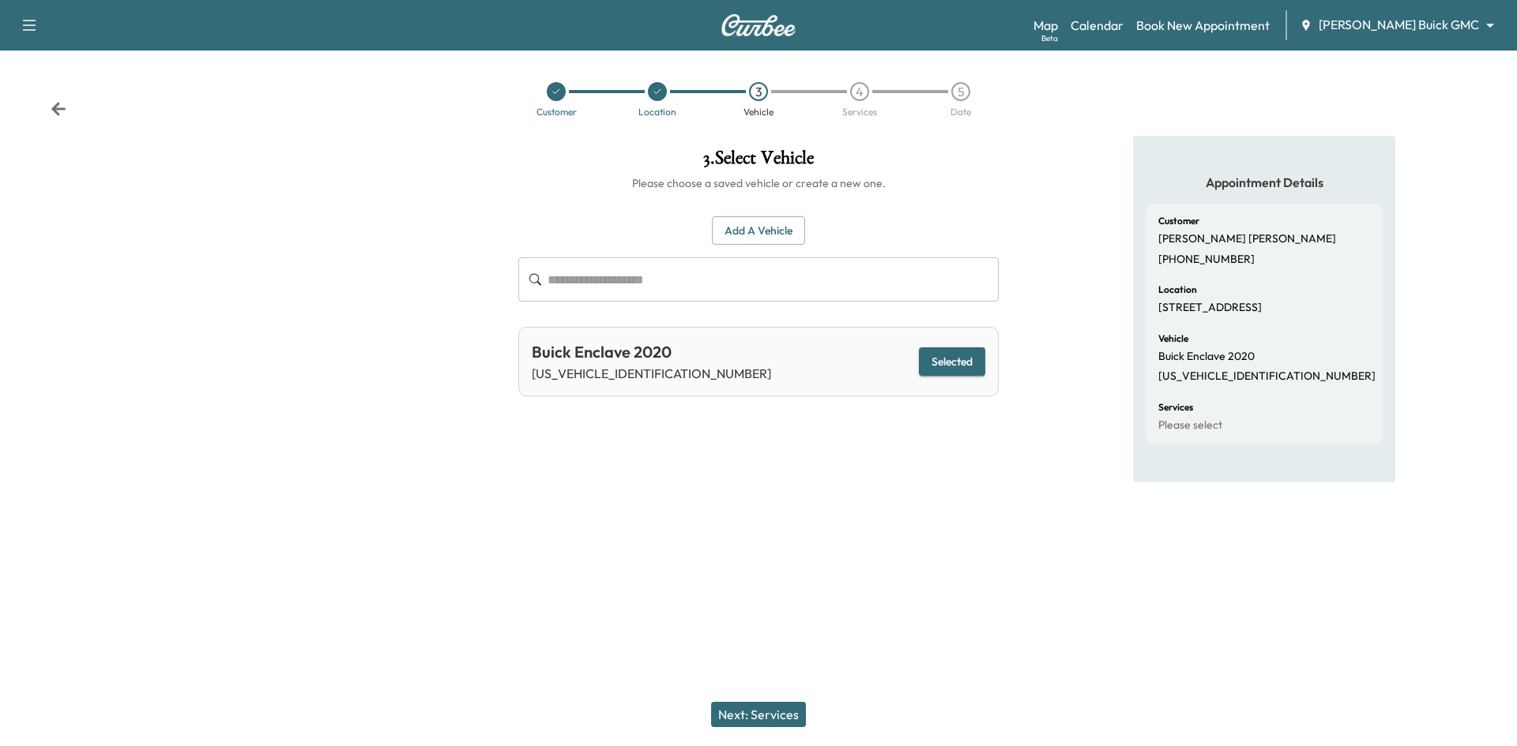
drag, startPoint x: 788, startPoint y: 712, endPoint x: 798, endPoint y: 691, distance: 22.6
click at [790, 711] on button "Next: Services" at bounding box center [758, 714] width 95 height 25
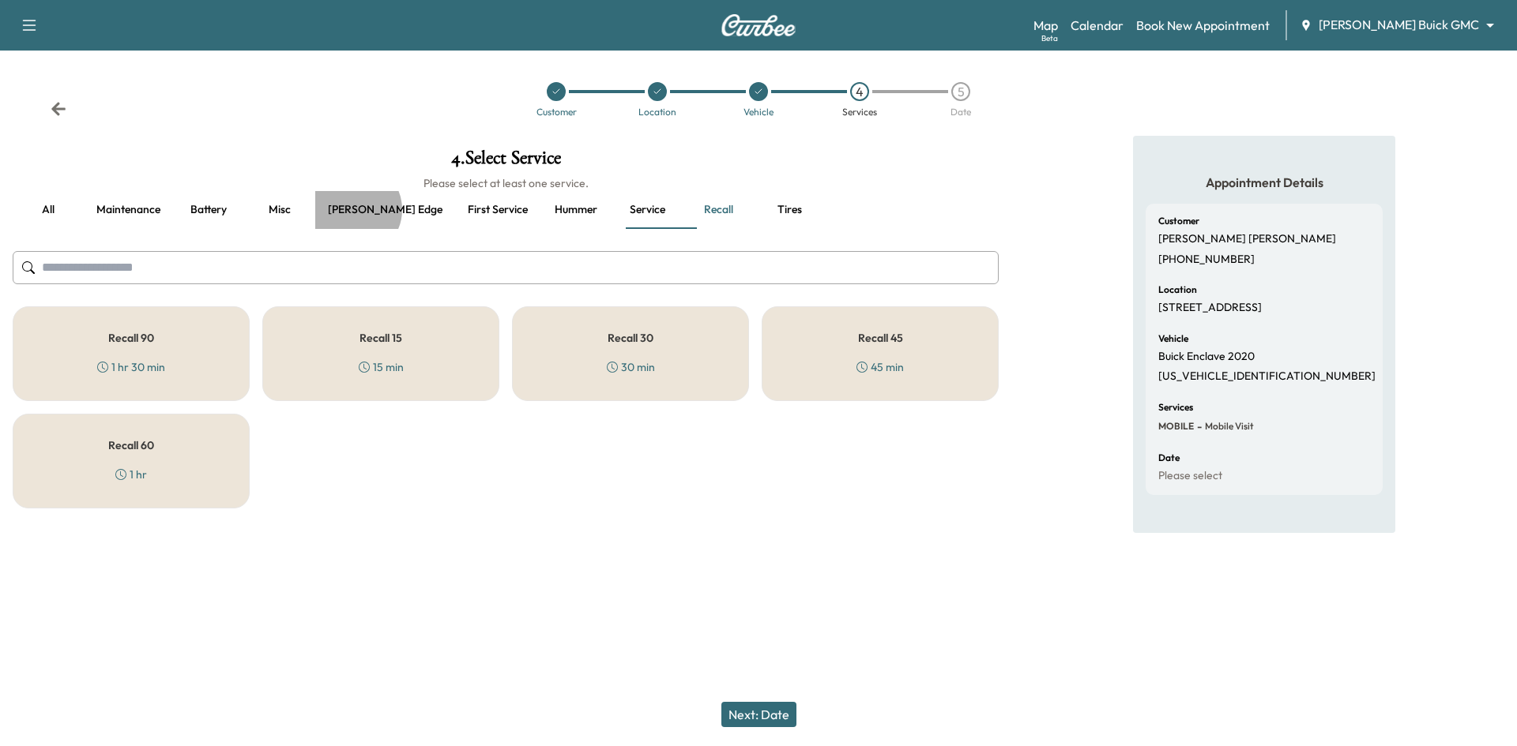
click at [354, 210] on button "Ewing edge" at bounding box center [385, 210] width 140 height 38
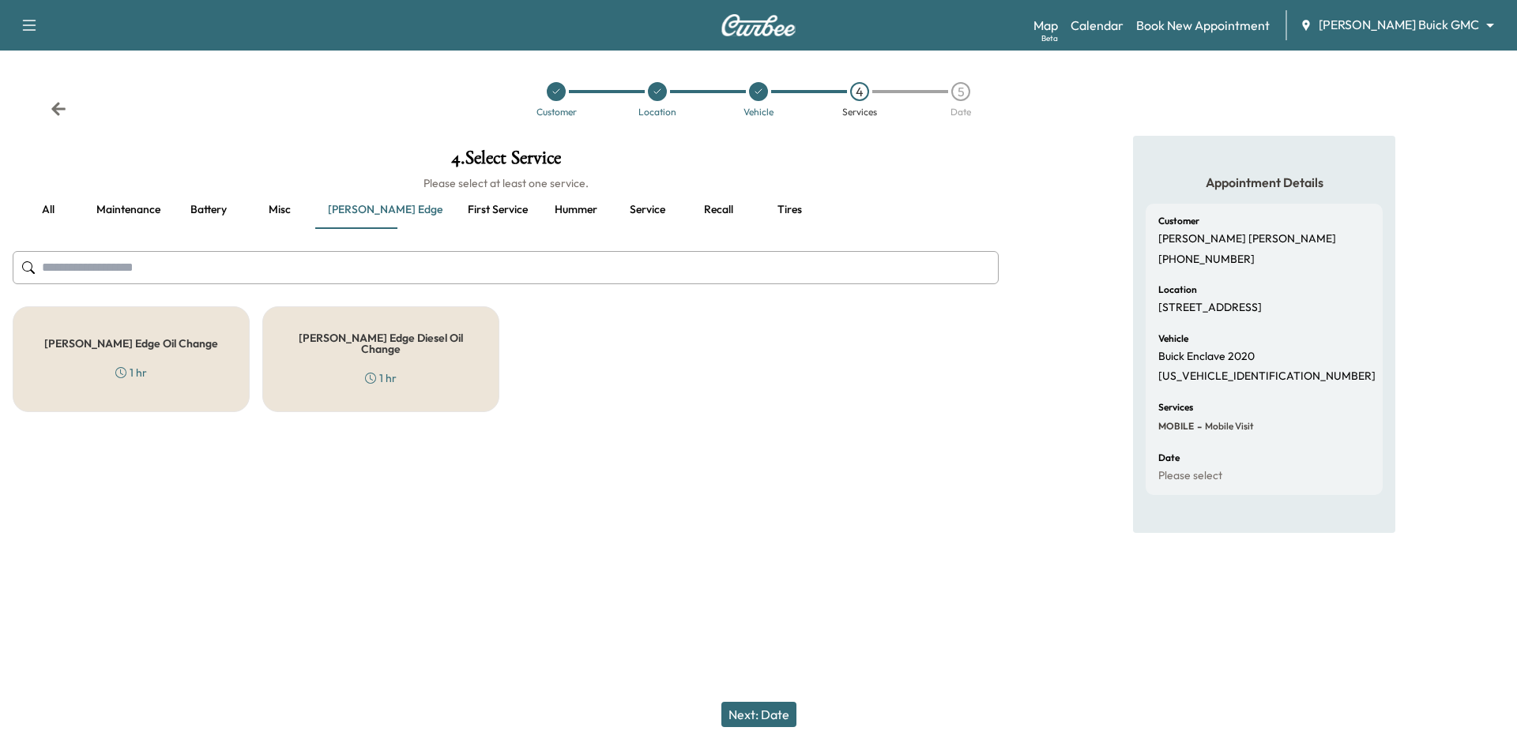
click at [1199, 380] on p "5GAERBKW1LJ154175" at bounding box center [1266, 377] width 217 height 14
copy p "5GAERBKW1LJ154175"
click at [1240, 375] on p "5GAERBKW1LJ154175" at bounding box center [1266, 377] width 217 height 14
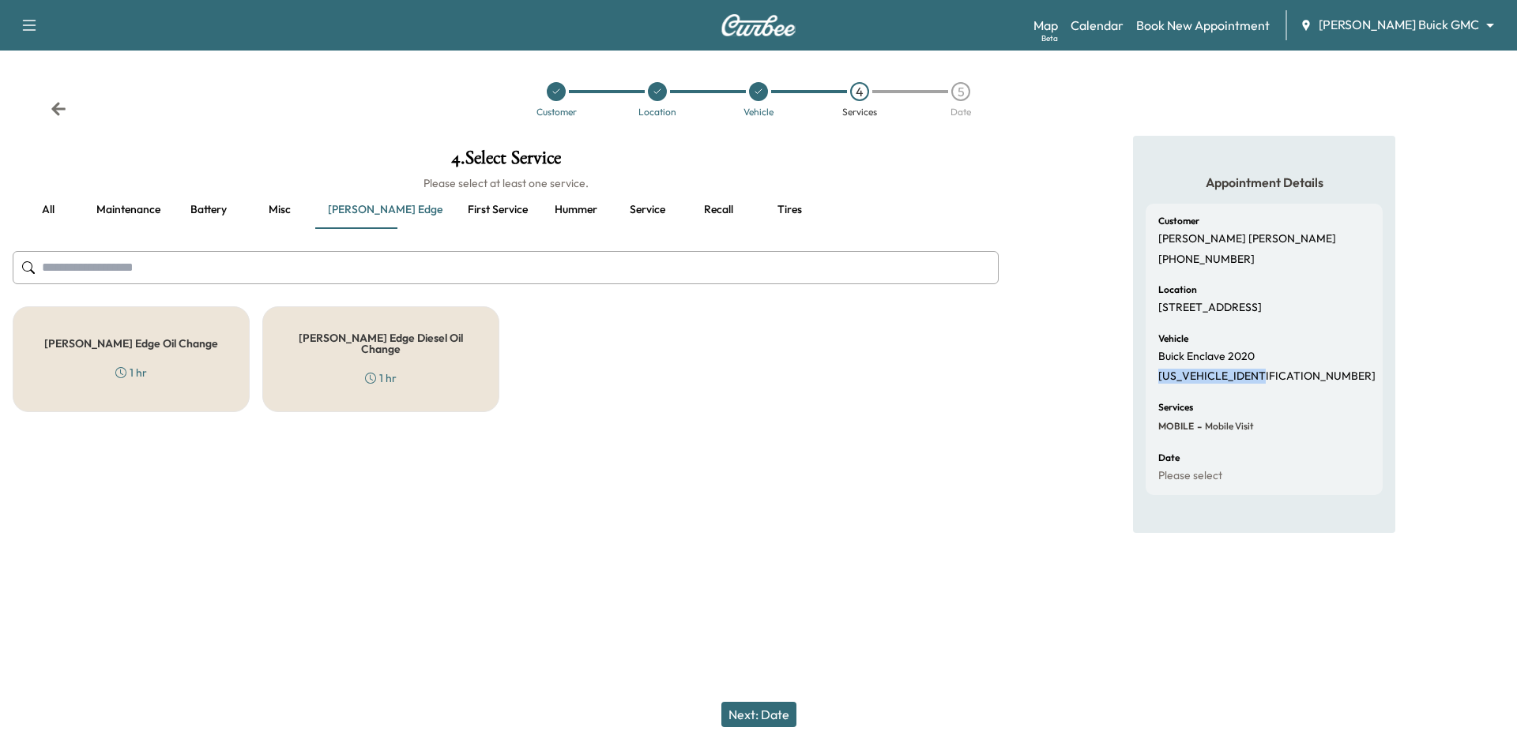
copy p "5GAERBKW1LJ154175"
click at [152, 215] on button "Maintenance" at bounding box center [128, 210] width 89 height 38
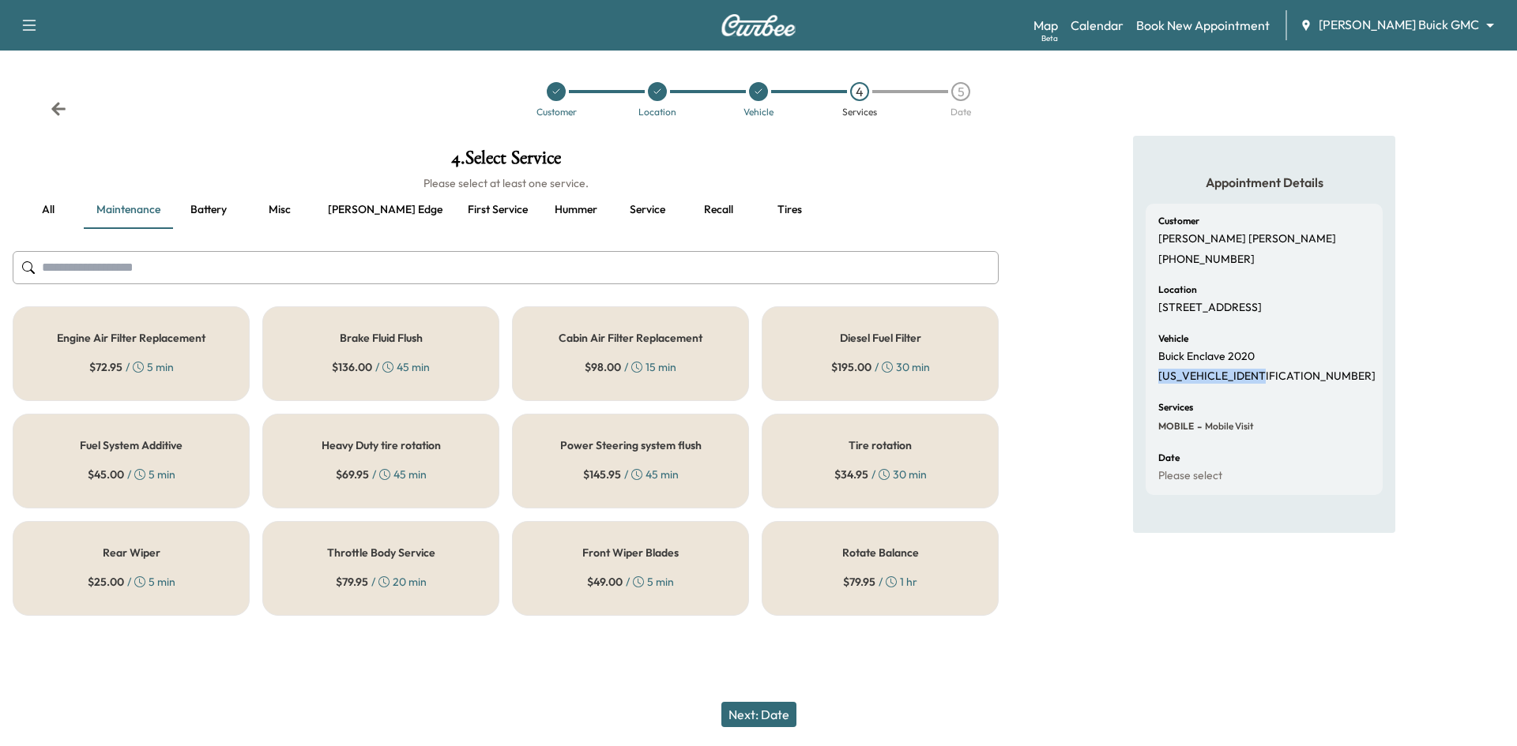
click at [57, 212] on button "all" at bounding box center [48, 210] width 71 height 38
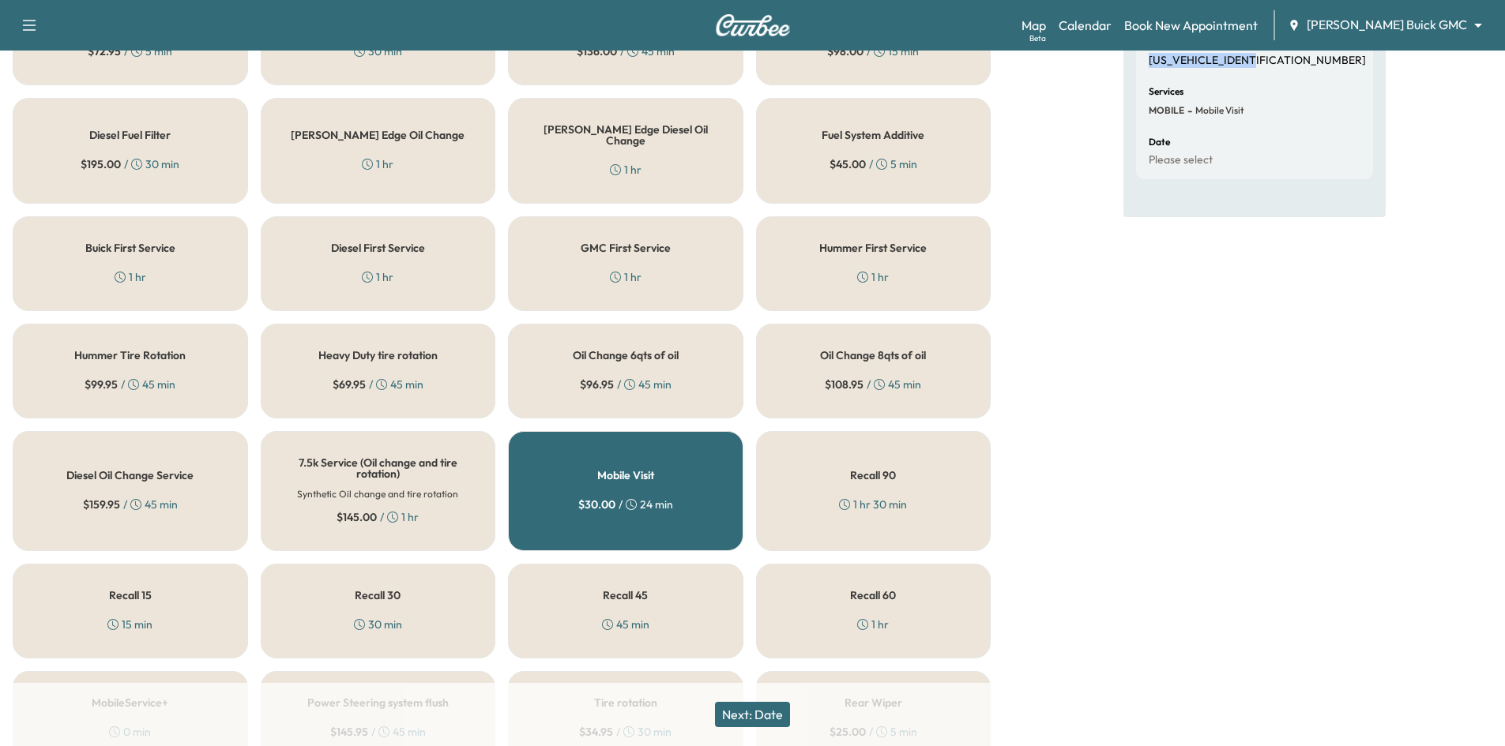
scroll to position [237, 0]
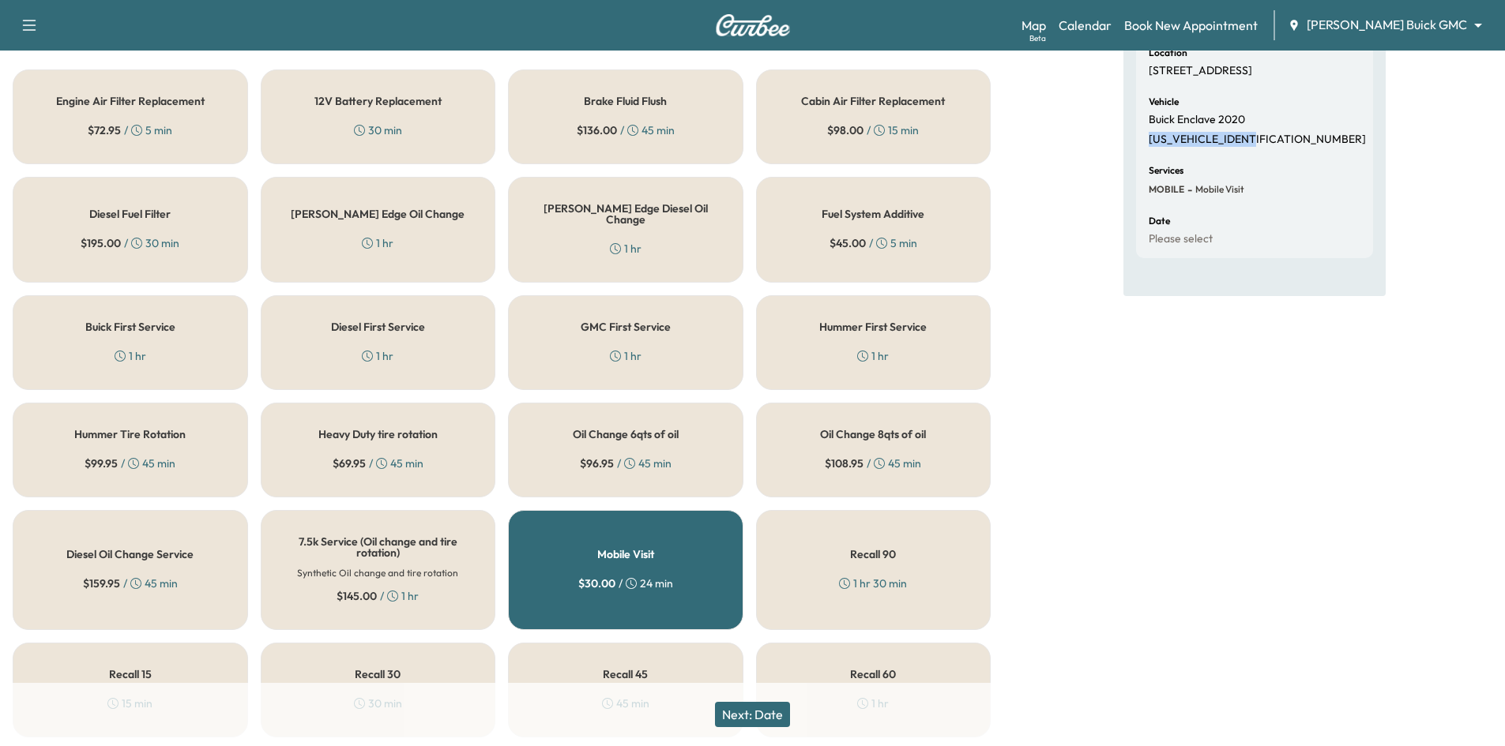
click at [967, 453] on div "Oil Change 8qts of oil $ 108.95 / 45 min" at bounding box center [873, 450] width 235 height 95
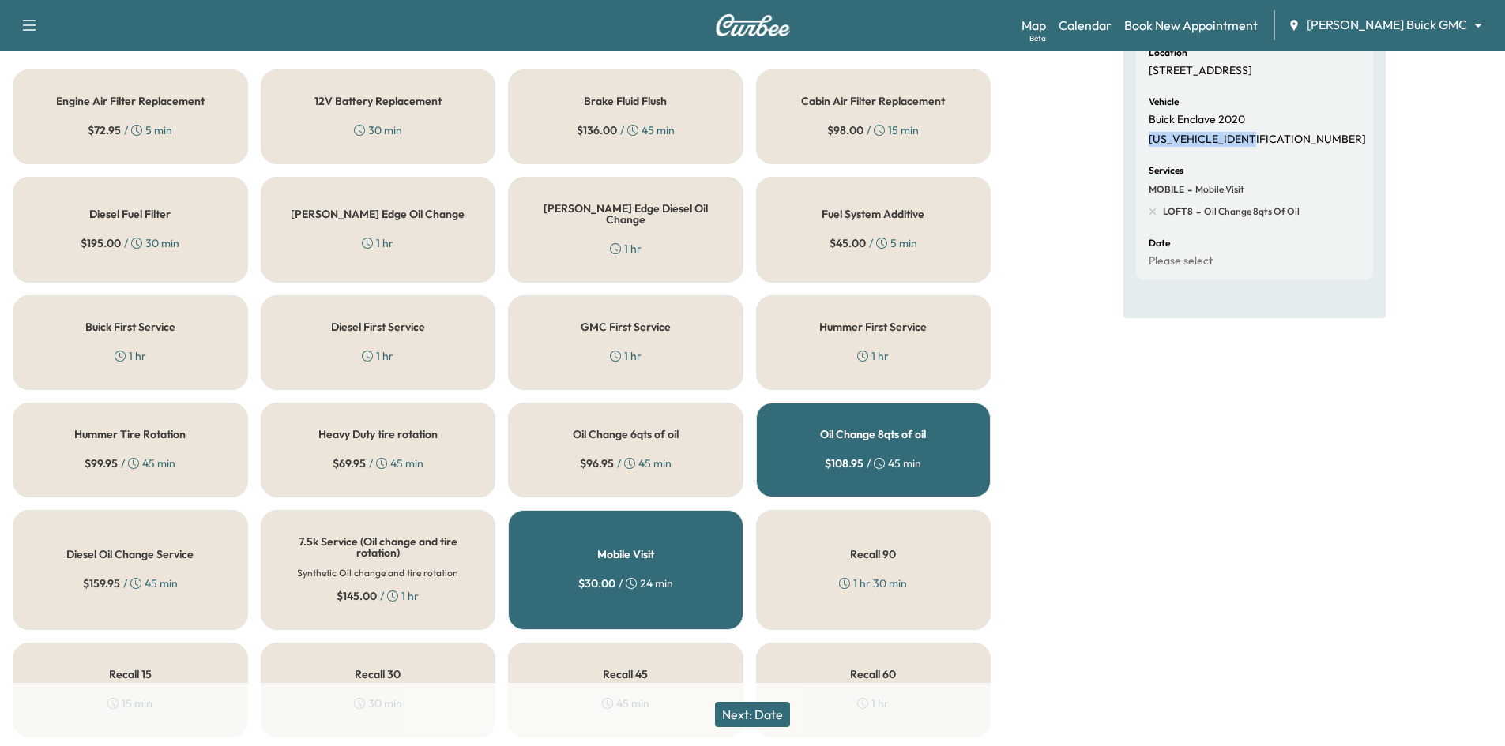
drag, startPoint x: 746, startPoint y: 716, endPoint x: 758, endPoint y: 685, distance: 32.7
click at [746, 711] on button "Next: Date" at bounding box center [752, 714] width 75 height 25
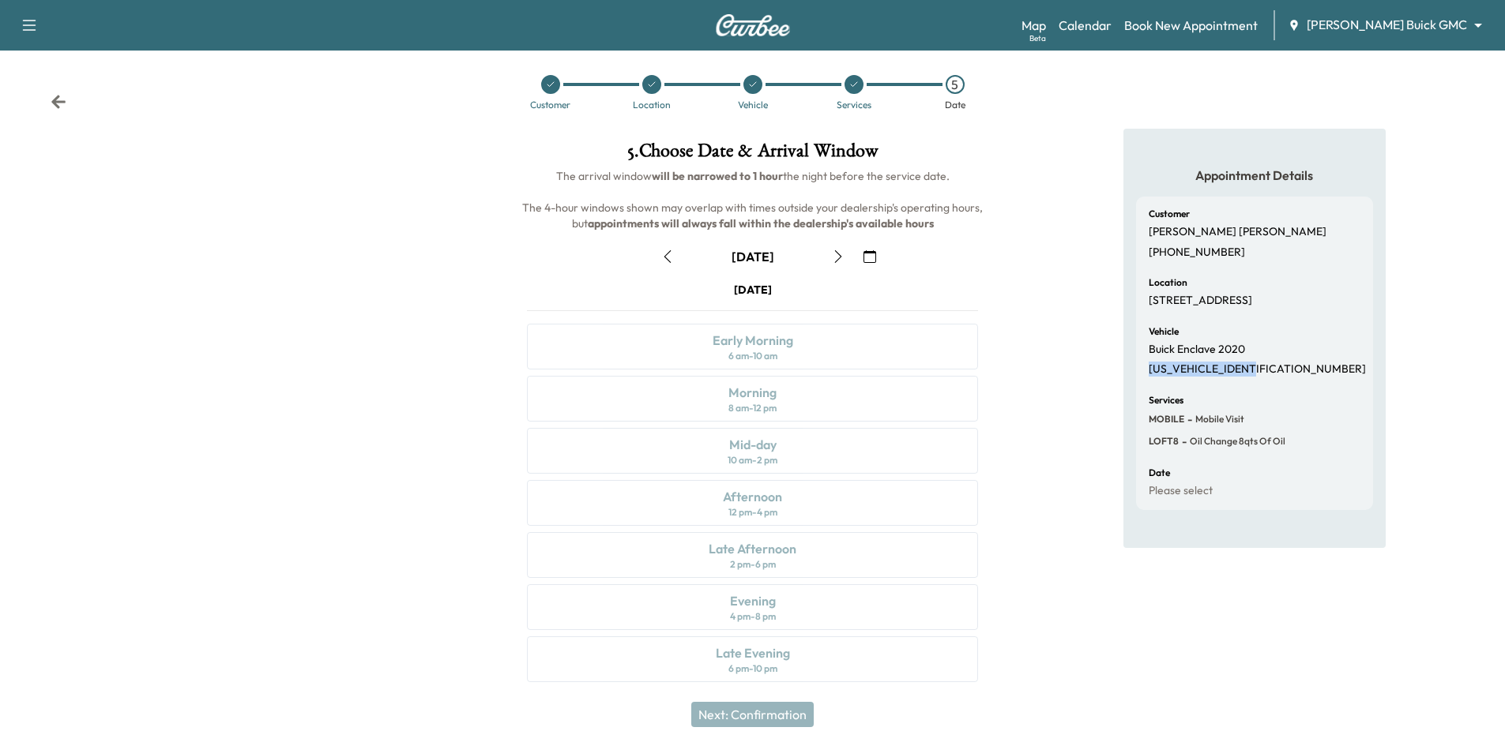
scroll to position [13, 0]
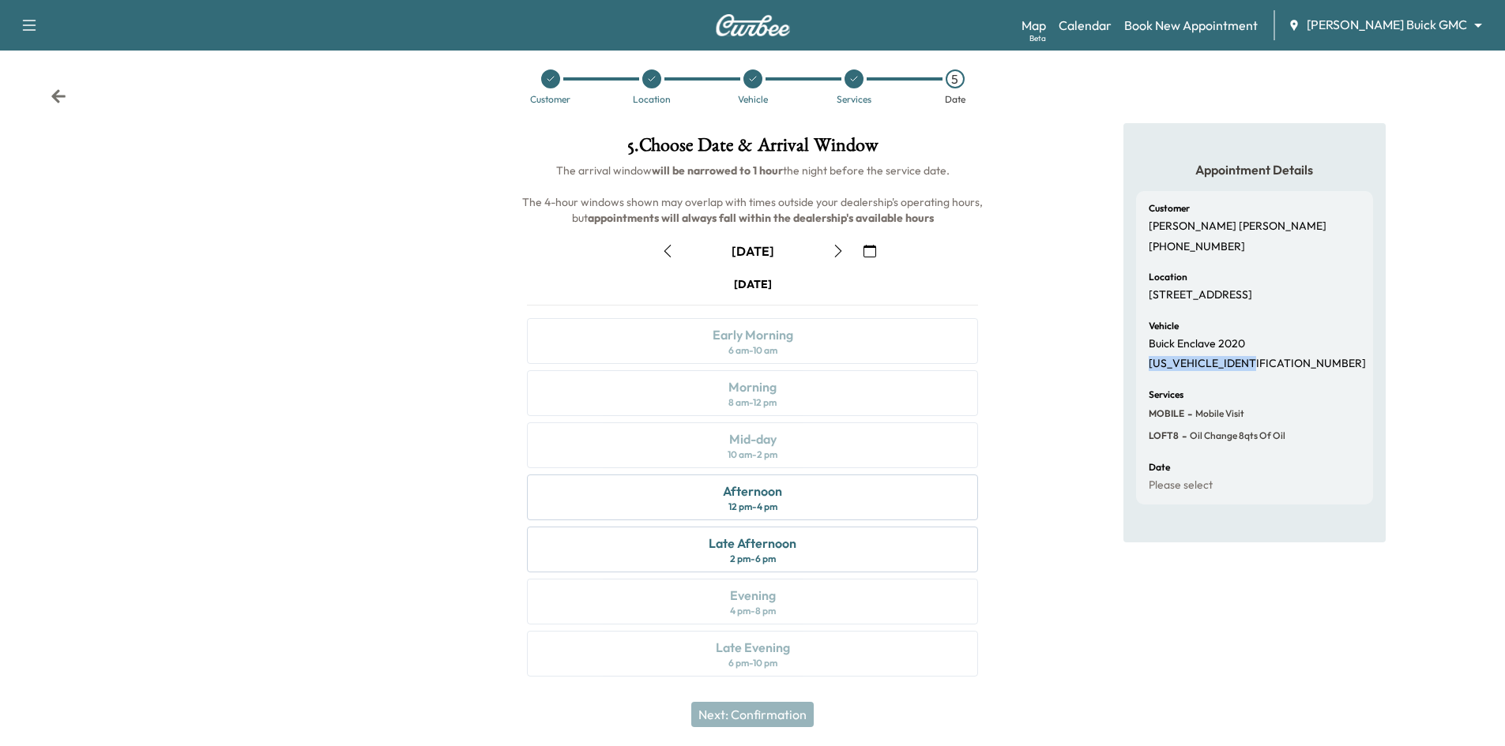
click at [1201, 370] on p "5GAERBKW1LJ154175" at bounding box center [1257, 364] width 217 height 14
click at [1200, 364] on p "5GAERBKW1LJ154175" at bounding box center [1257, 364] width 217 height 14
drag, startPoint x: 1200, startPoint y: 364, endPoint x: 1192, endPoint y: 358, distance: 10.1
click at [1199, 364] on p "5GAERBKW1LJ154175" at bounding box center [1257, 364] width 217 height 14
copy p "5GAERBKW1LJ154175"
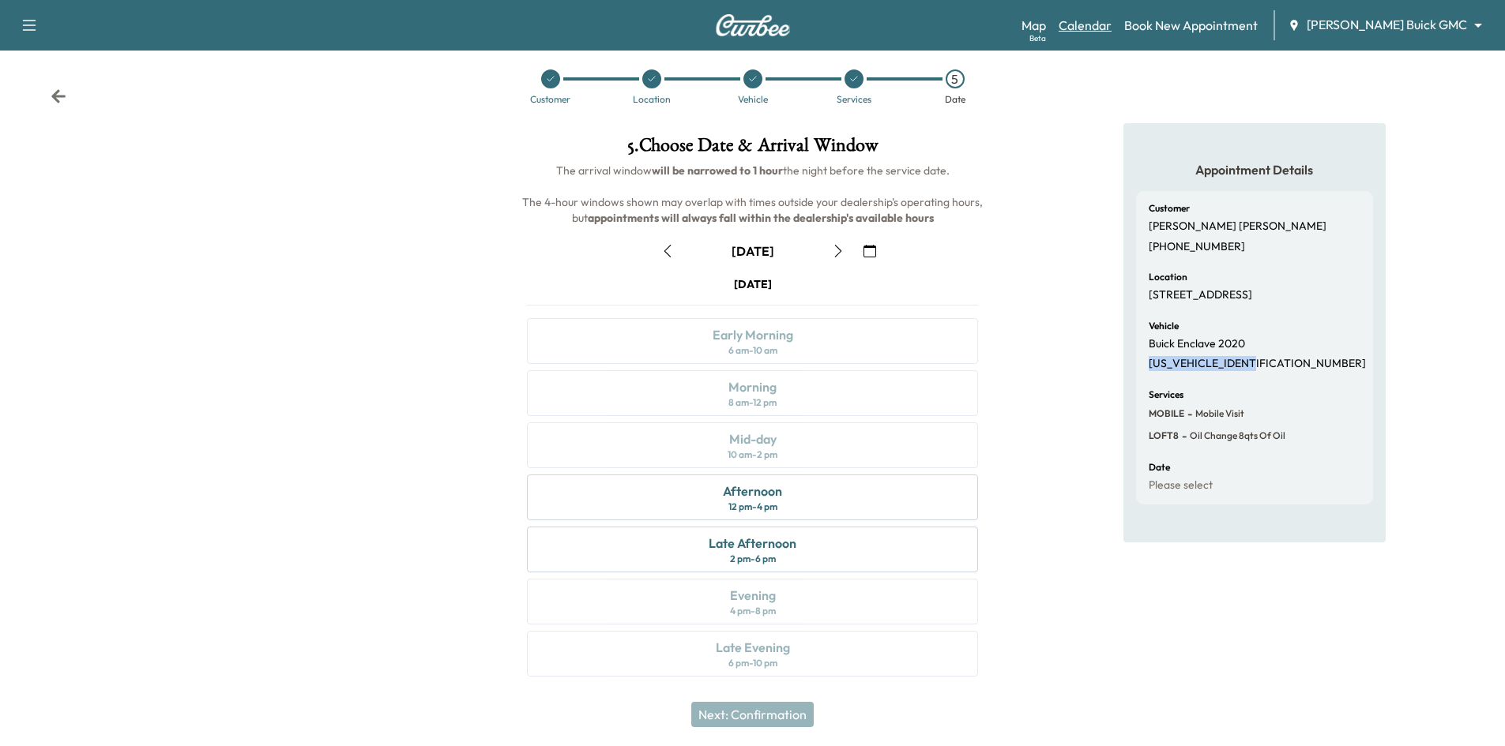
click at [1111, 26] on link "Calendar" at bounding box center [1085, 25] width 53 height 19
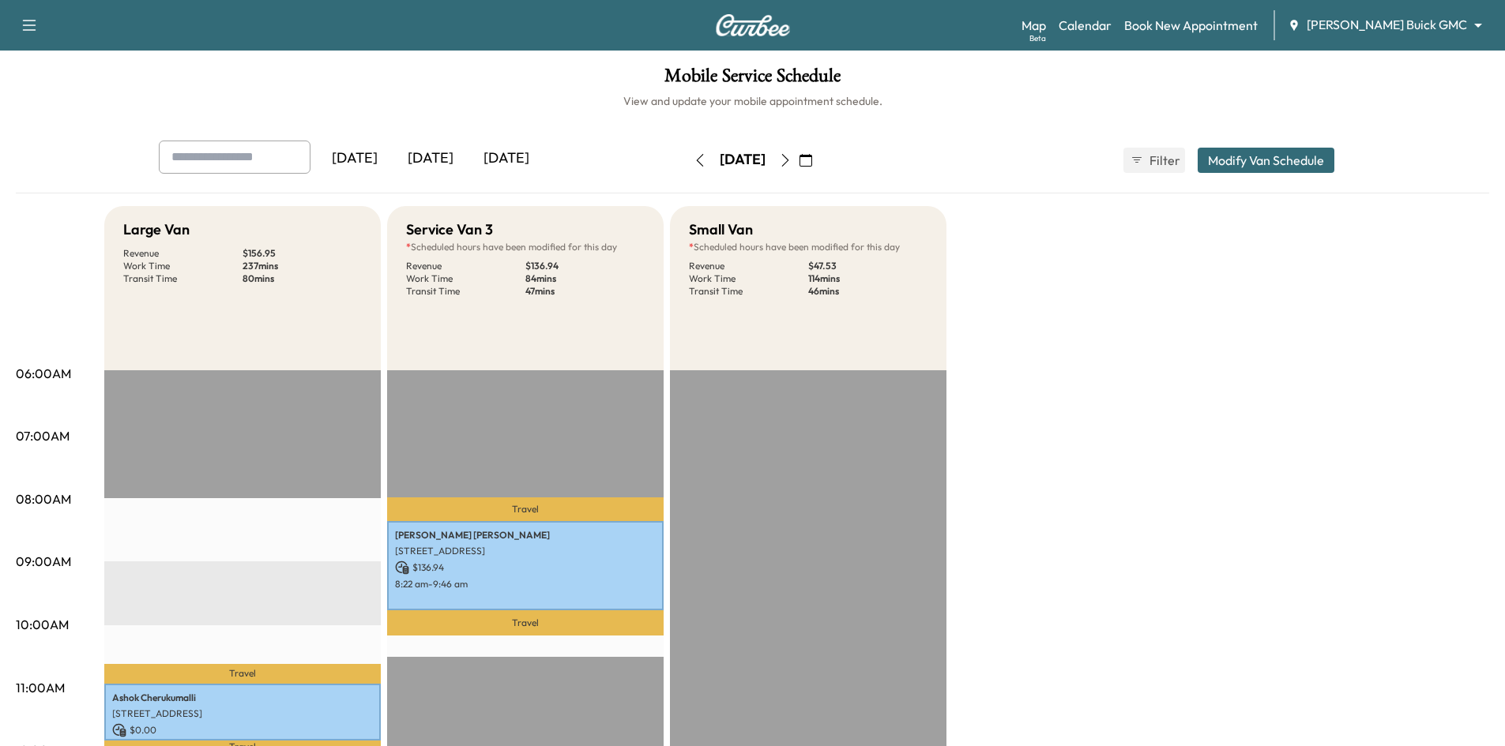
click at [440, 157] on div "[DATE]" at bounding box center [431, 159] width 76 height 36
click at [502, 156] on div "[DATE]" at bounding box center [506, 159] width 76 height 36
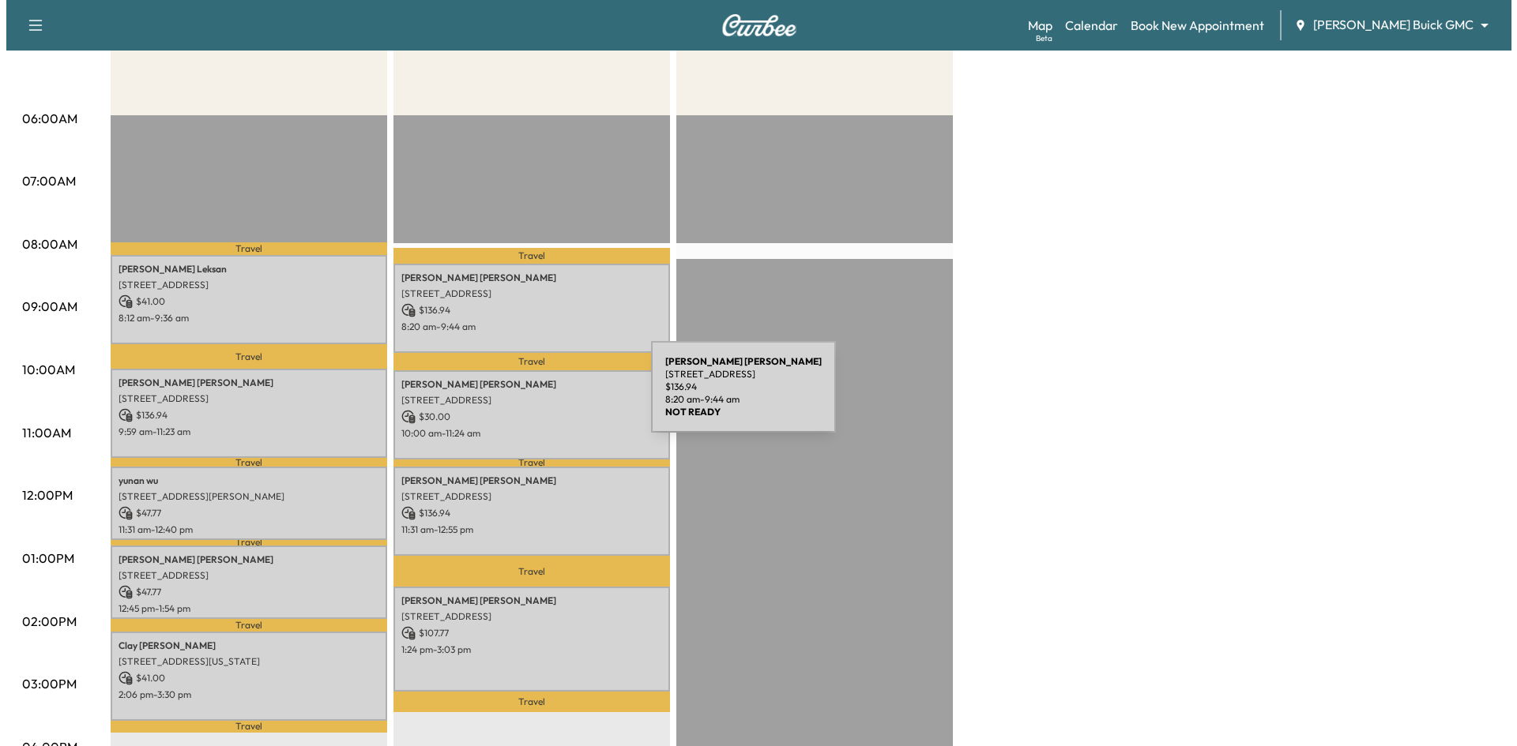
scroll to position [316, 0]
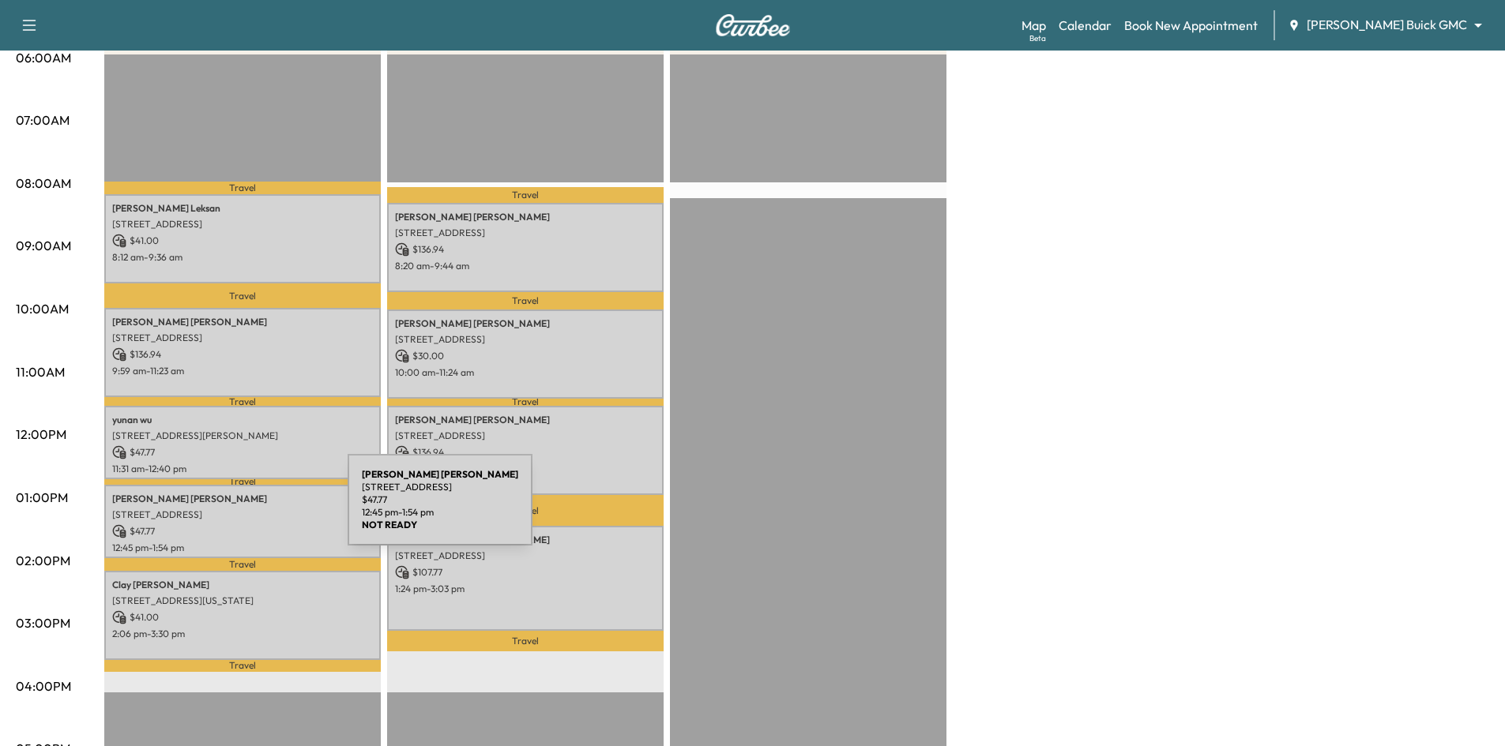
click at [229, 510] on p "1721 EDGEWATER DR, PLANO, TX 75075, USA" at bounding box center [242, 515] width 261 height 13
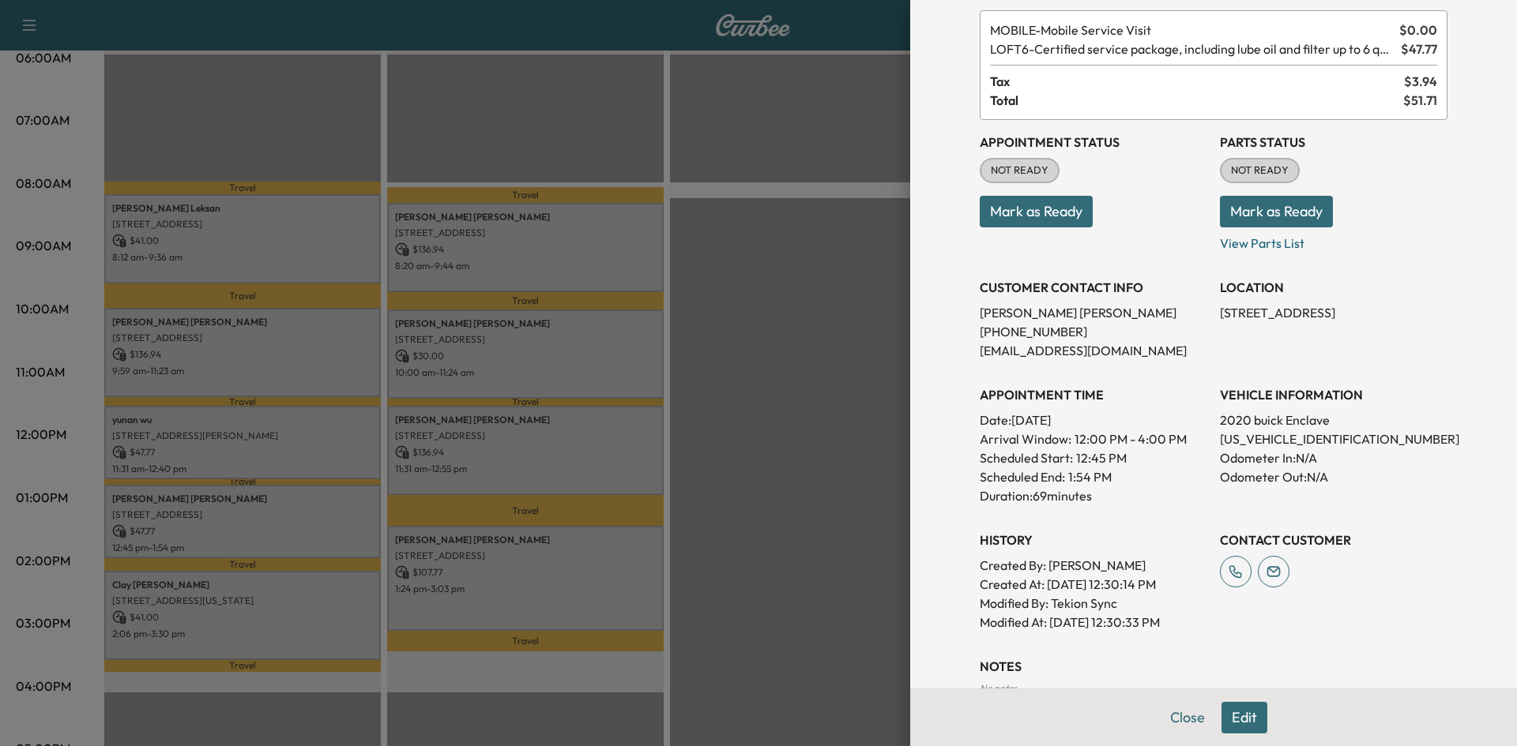
scroll to position [0, 0]
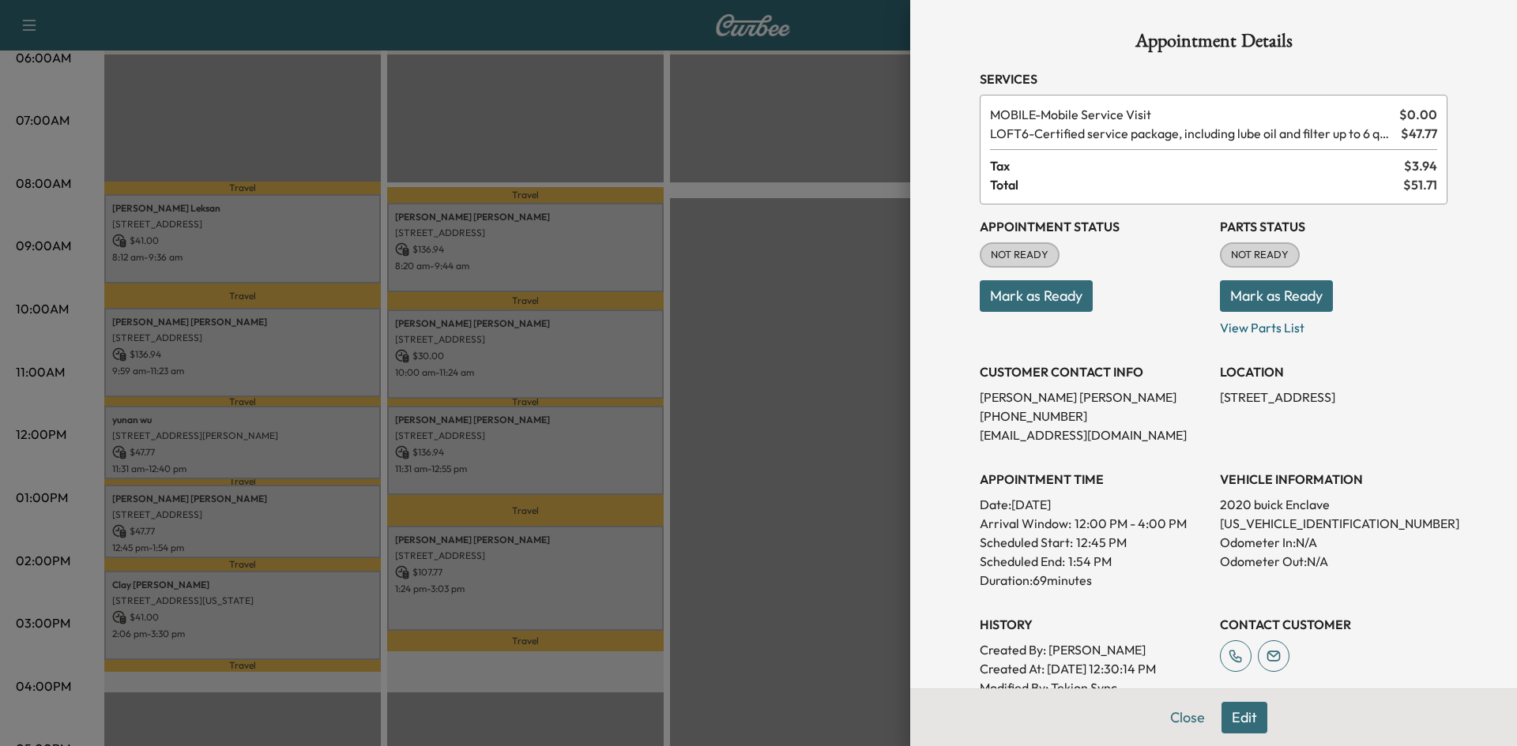
click at [919, 455] on div "Appointment Details Services MOBILE - Mobile Service Visit $ 0.00 LOFT6 - Certi…" at bounding box center [1213, 373] width 607 height 746
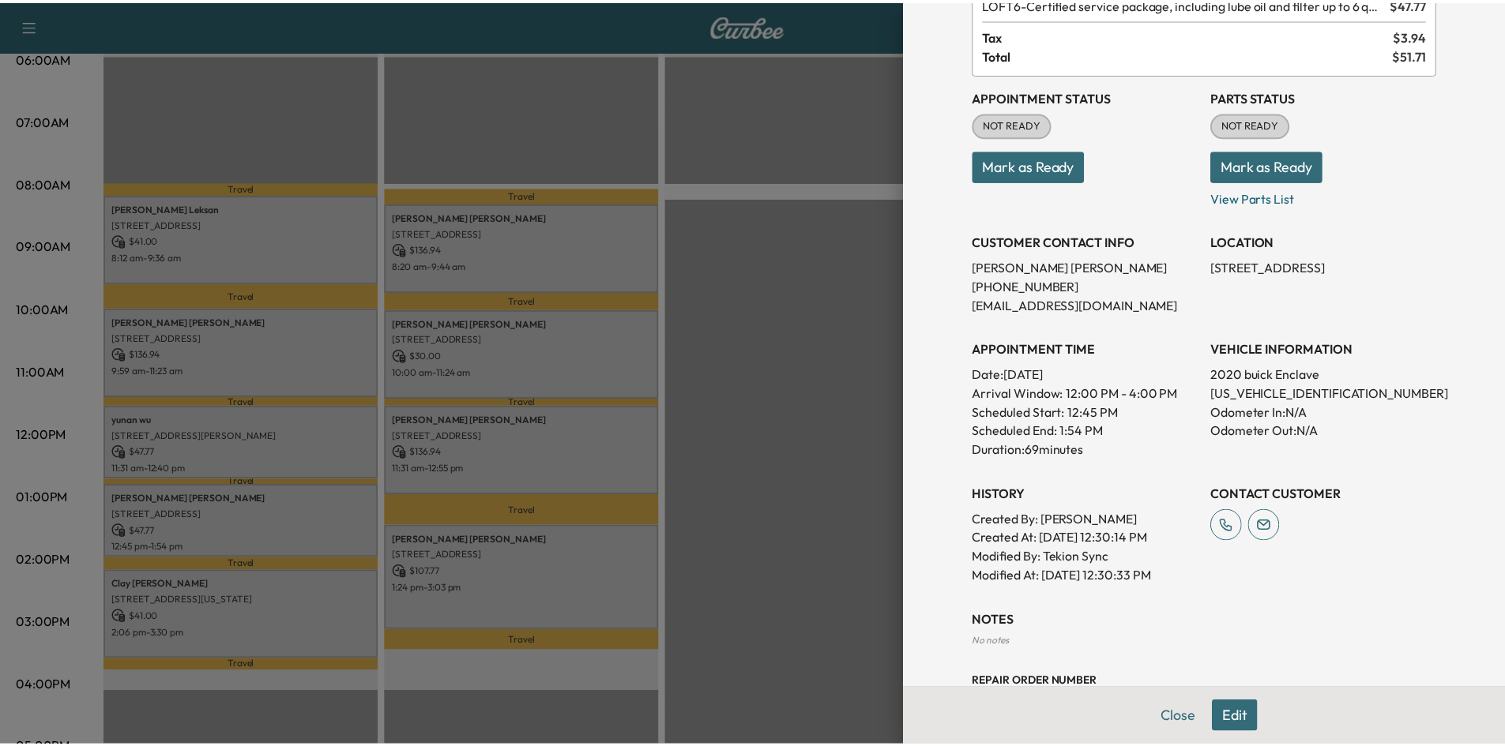
scroll to position [258, 0]
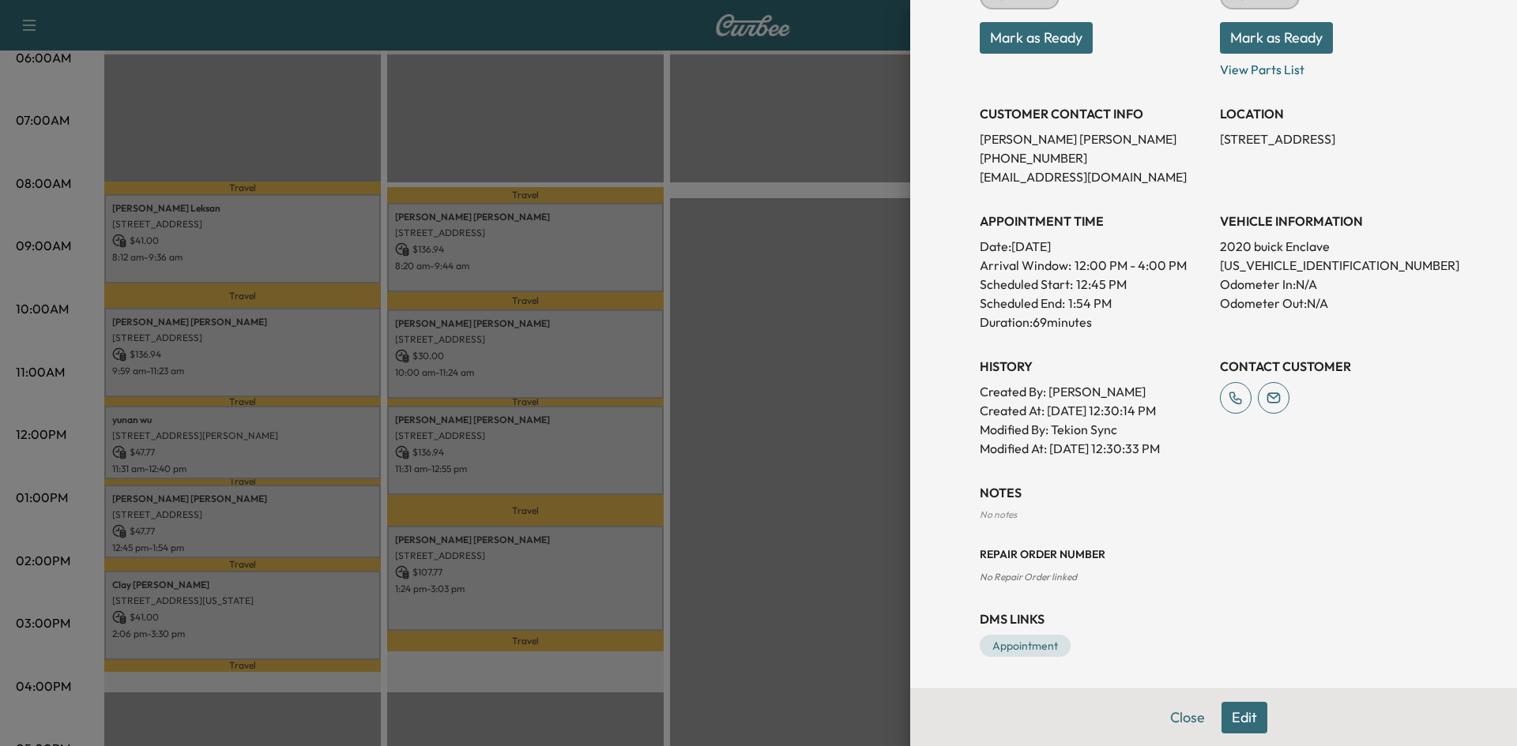
drag, startPoint x: 1177, startPoint y: 714, endPoint x: 1184, endPoint y: 710, distance: 8.1
click at [1179, 715] on button "Close" at bounding box center [1187, 718] width 55 height 32
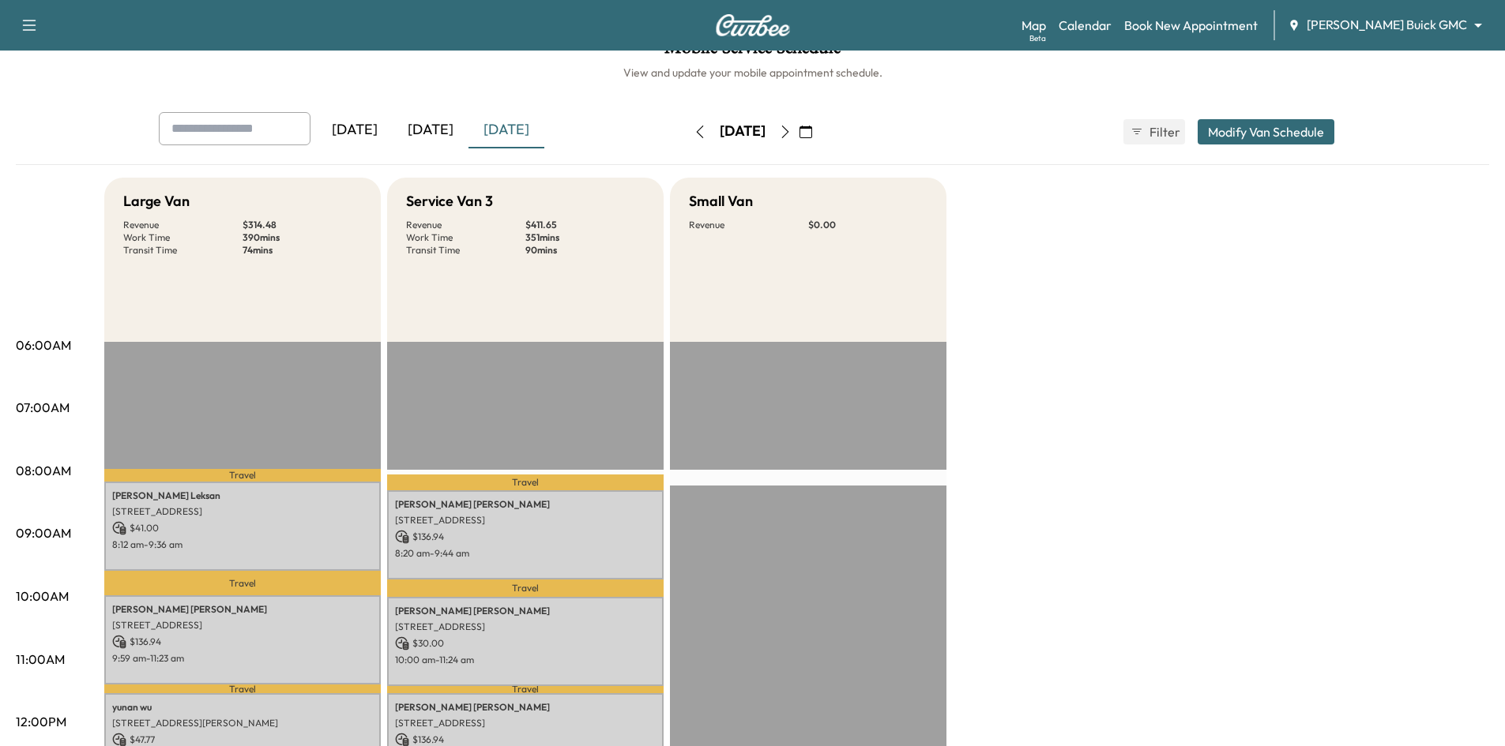
scroll to position [0, 0]
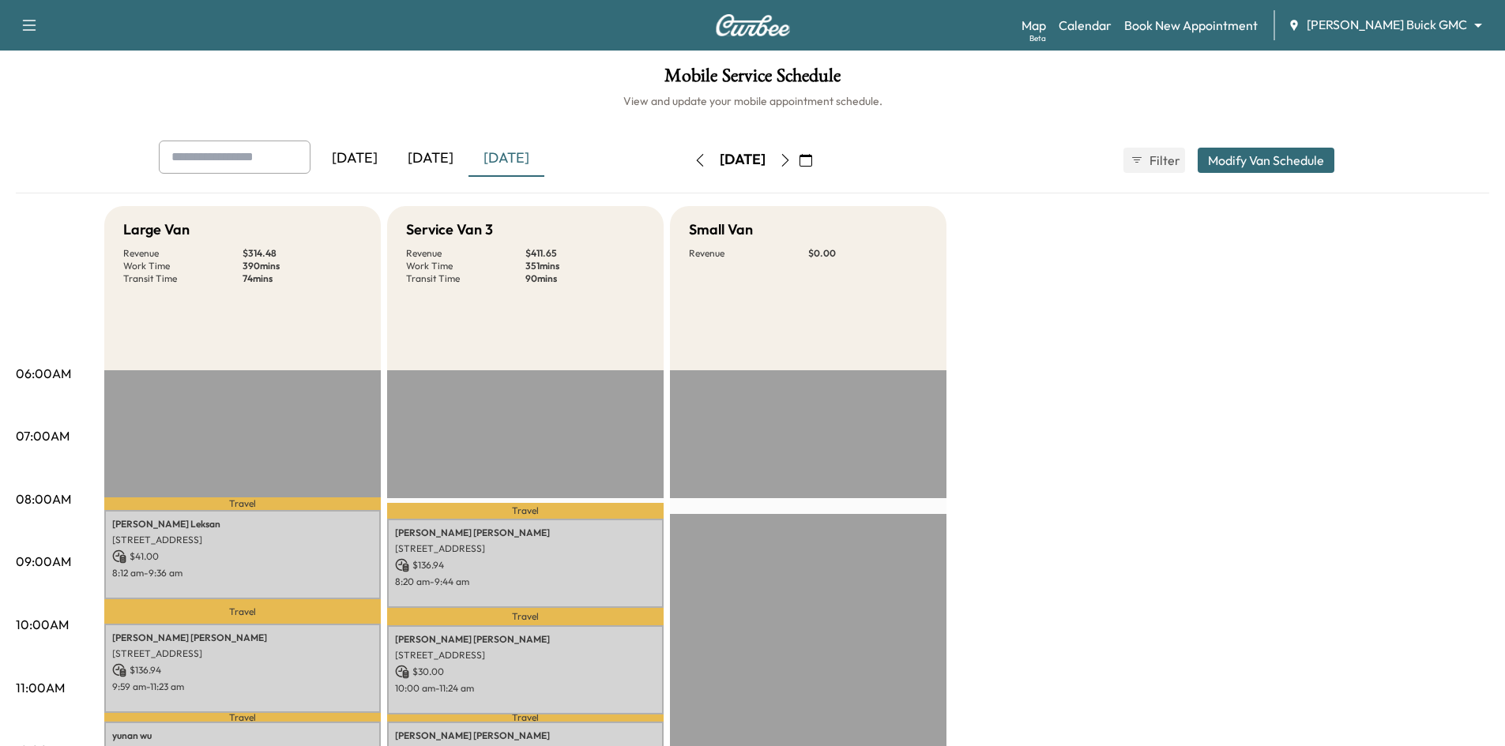
click at [812, 161] on icon "button" at bounding box center [805, 160] width 13 height 13
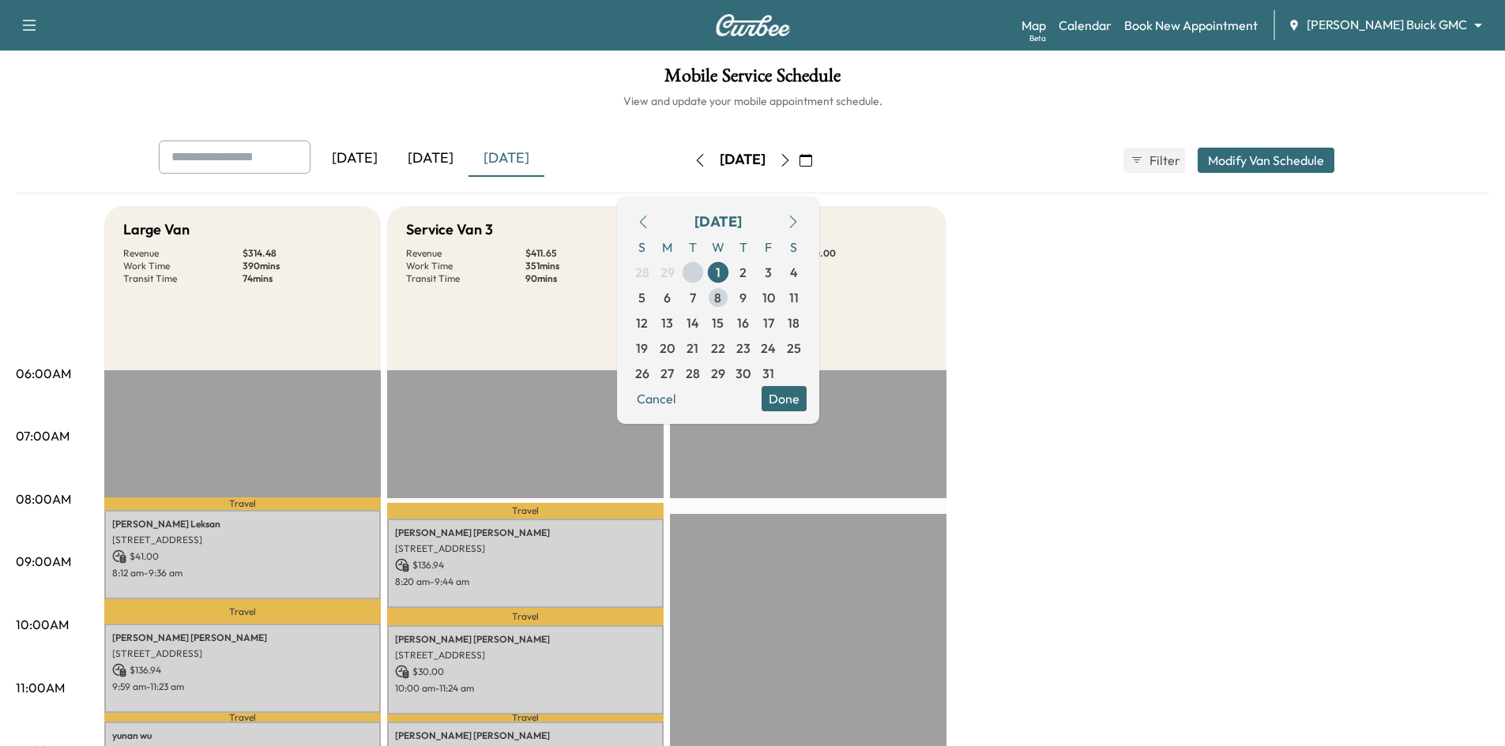
click at [721, 301] on span "8" at bounding box center [717, 297] width 7 height 19
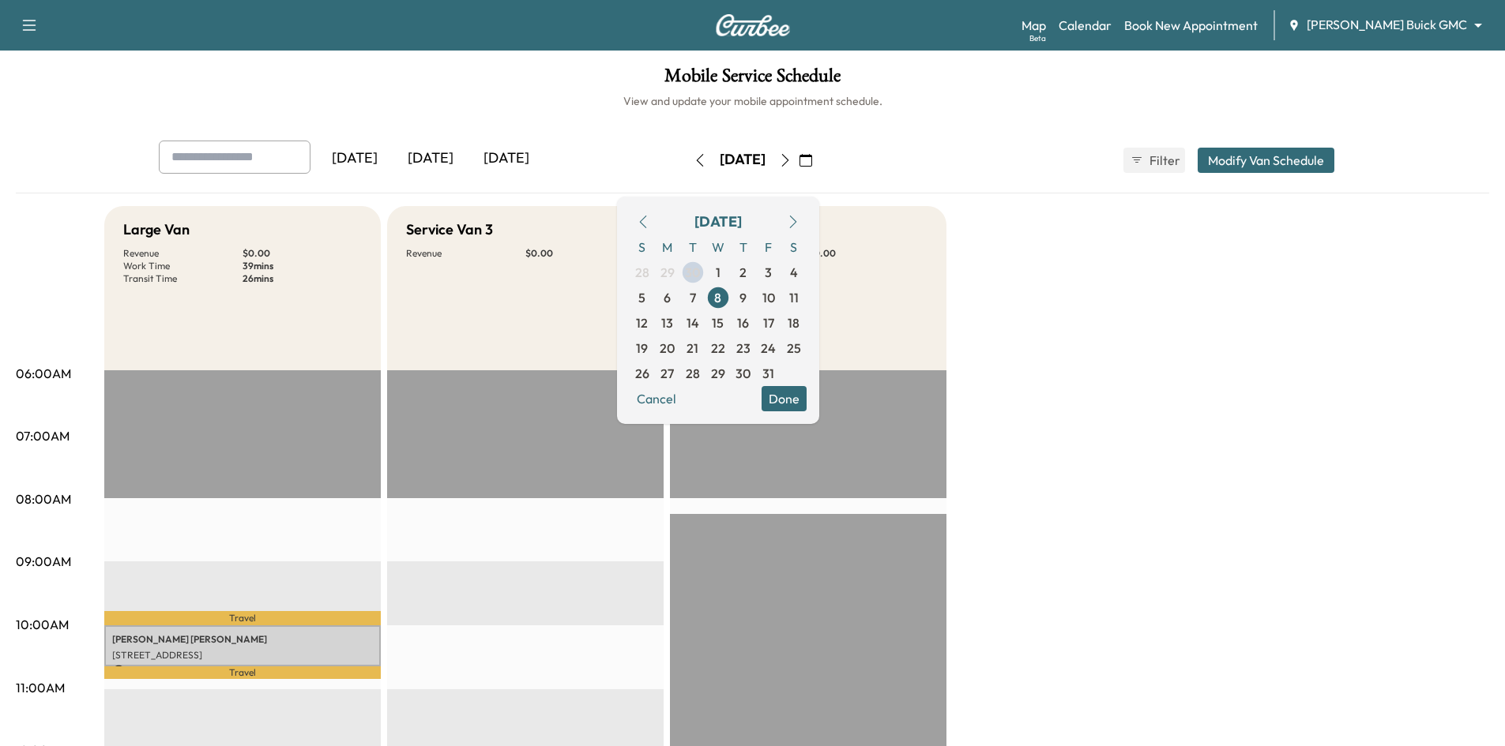
click at [807, 401] on button "Done" at bounding box center [783, 398] width 45 height 25
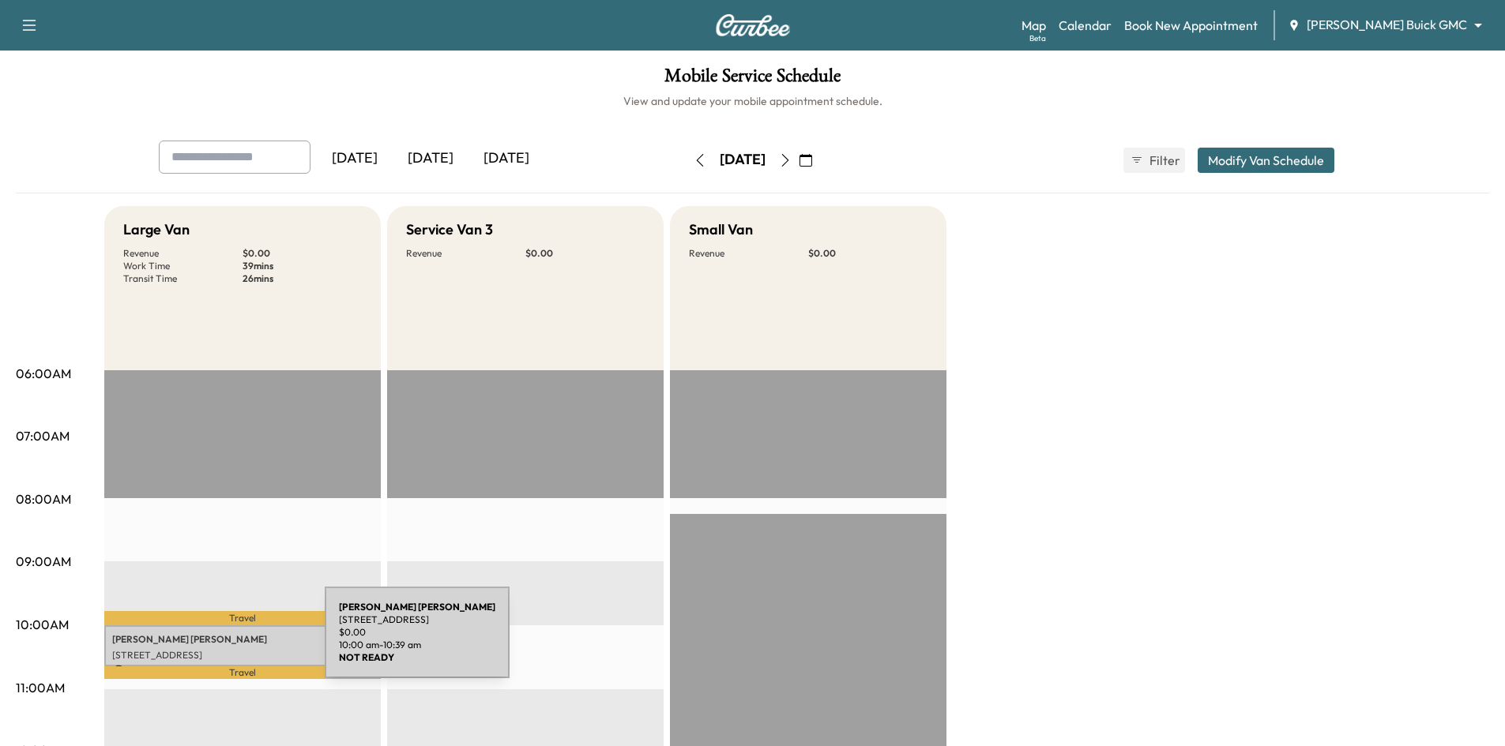
click at [206, 642] on p "Kevin Telfer" at bounding box center [242, 640] width 261 height 13
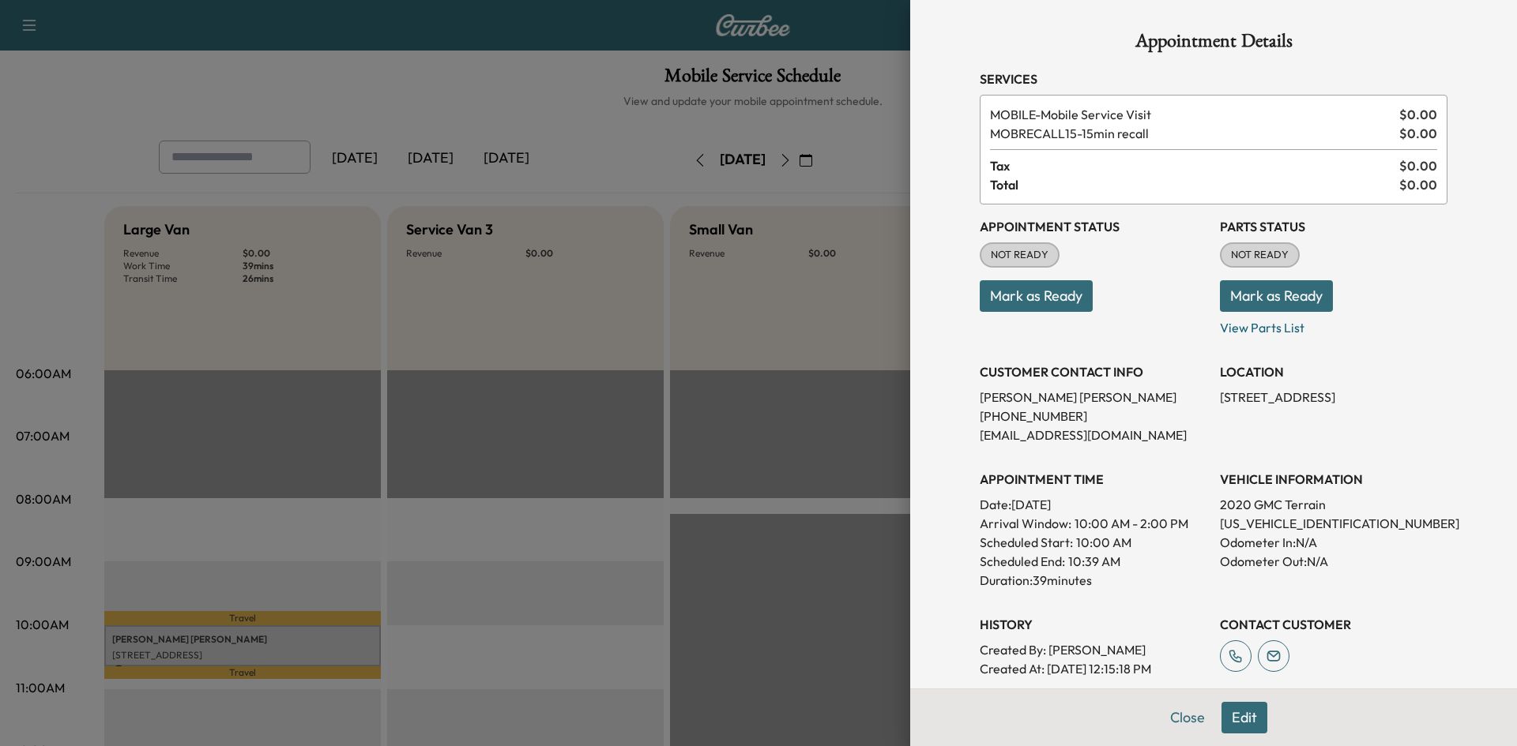
click at [1222, 712] on button "Edit" at bounding box center [1244, 718] width 46 height 32
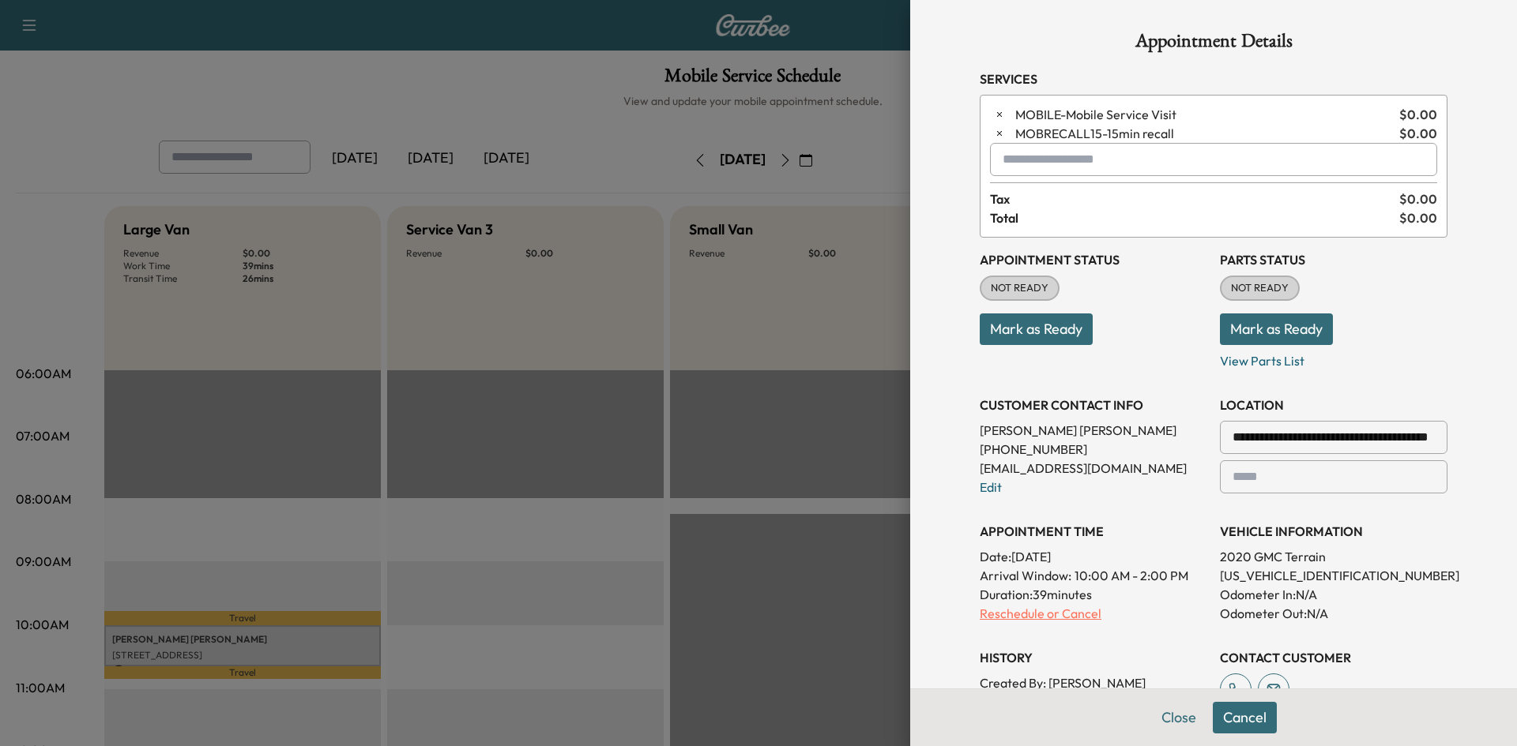
click at [1066, 610] on p "Reschedule or Cancel" at bounding box center [1094, 613] width 228 height 19
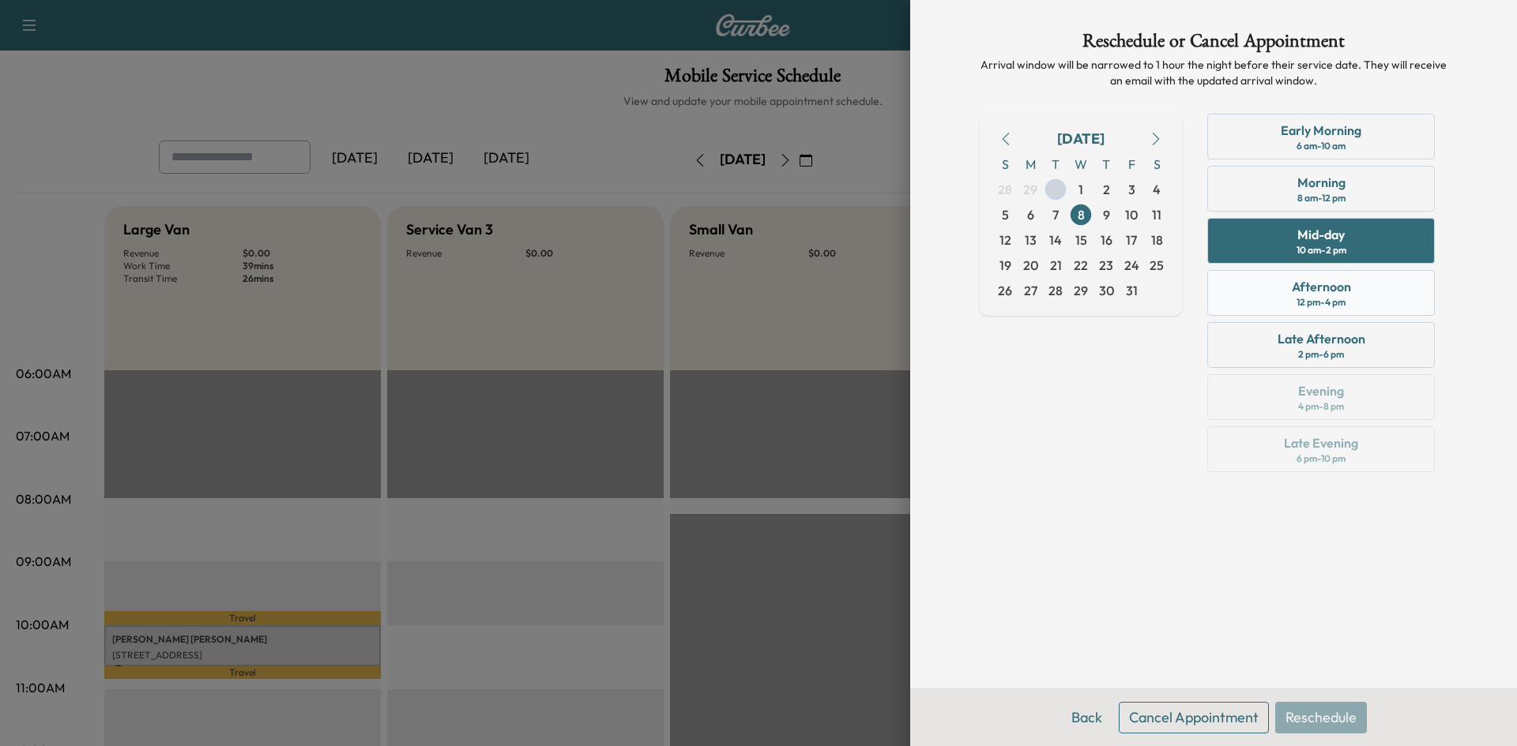
click at [1340, 302] on div "12 pm - 4 pm" at bounding box center [1320, 302] width 49 height 13
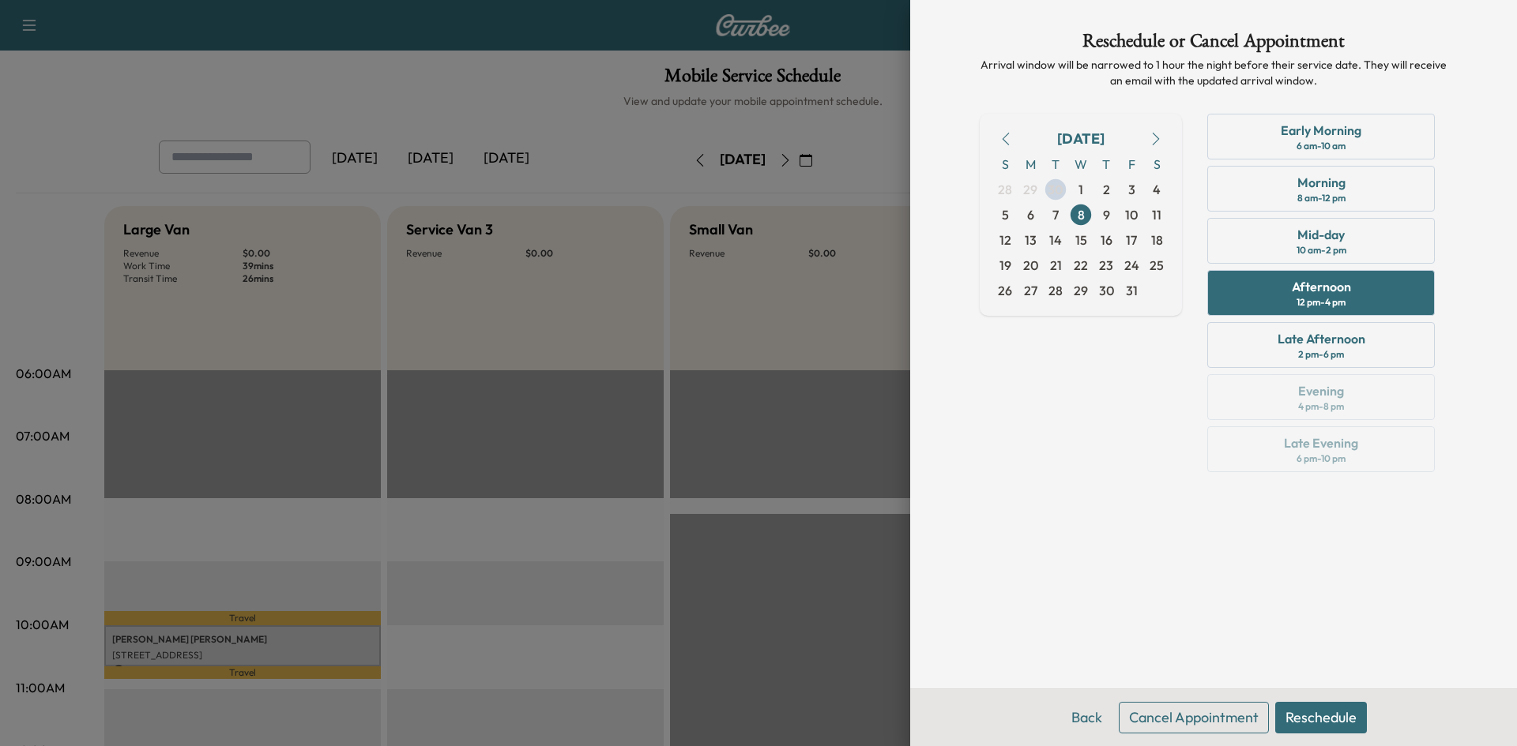
drag, startPoint x: 1324, startPoint y: 715, endPoint x: 1336, endPoint y: 690, distance: 27.2
click at [1328, 711] on button "Reschedule" at bounding box center [1321, 718] width 92 height 32
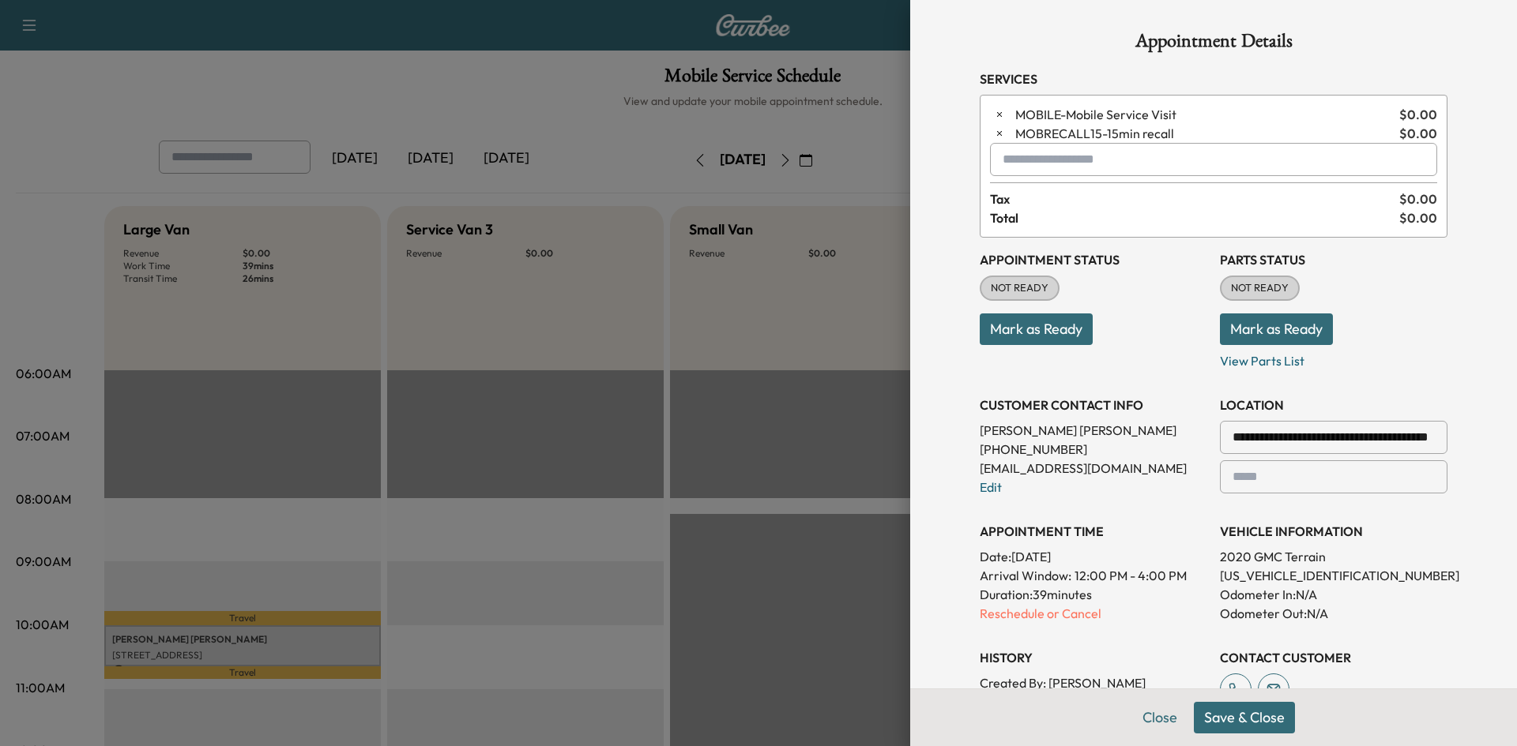
click at [1216, 718] on button "Save & Close" at bounding box center [1244, 718] width 101 height 32
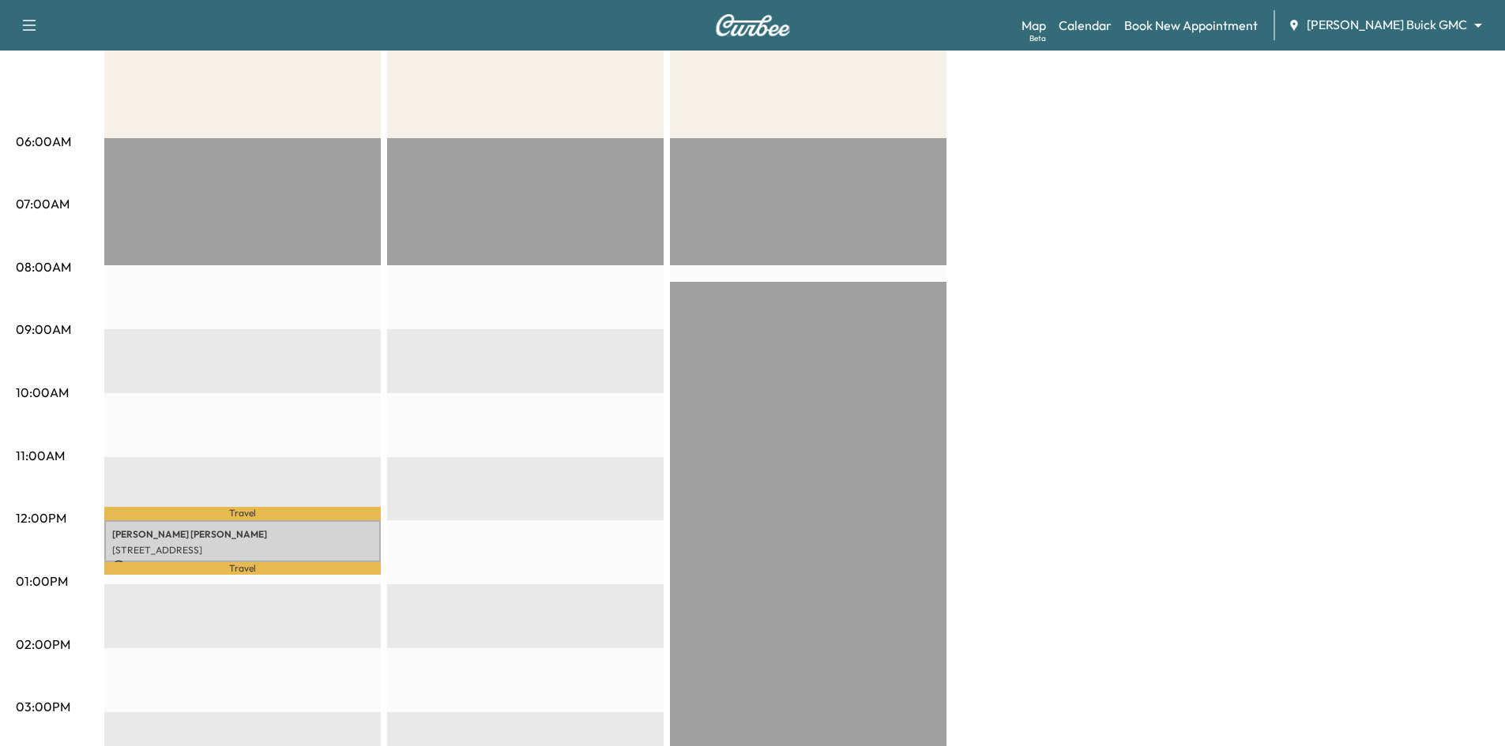
scroll to position [395, 0]
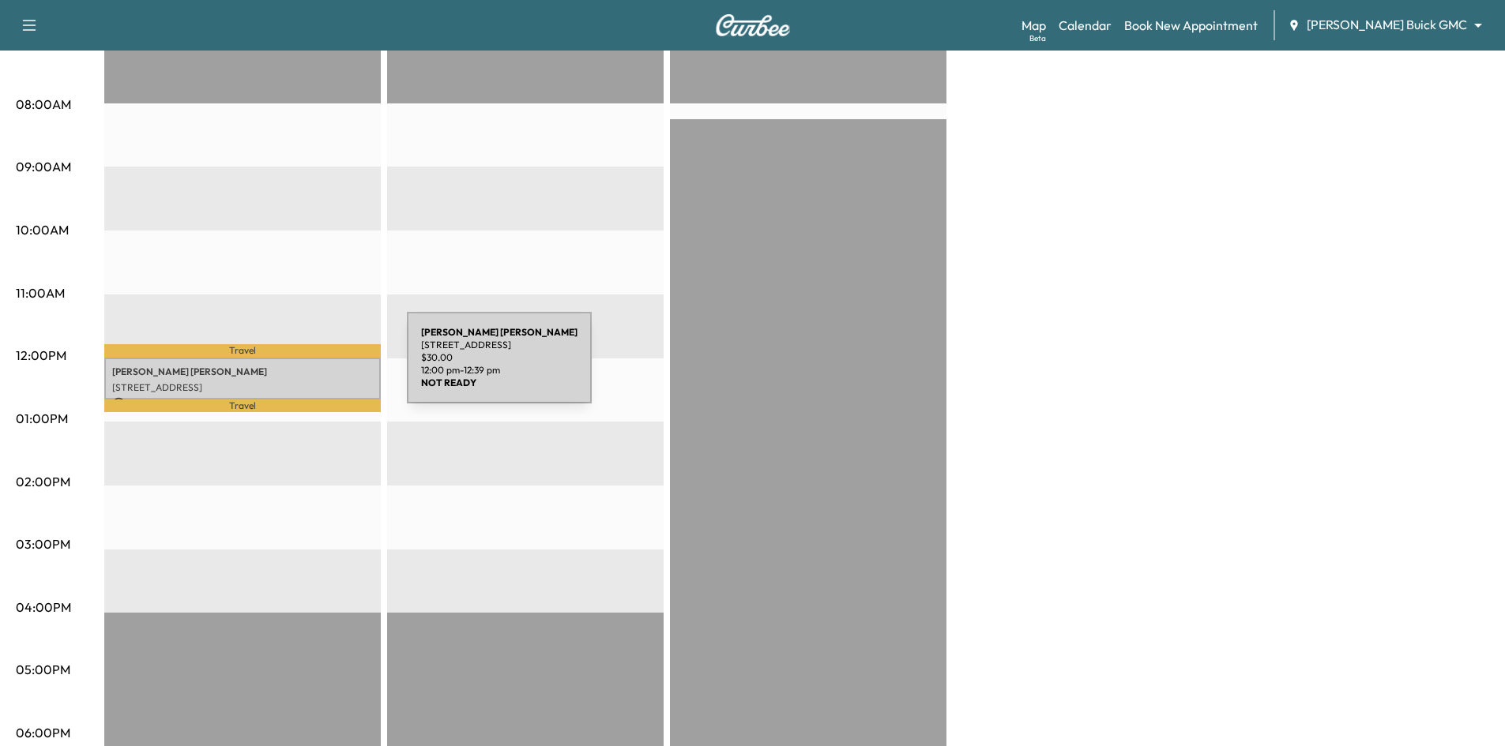
click at [288, 367] on p "Kevin Telfer" at bounding box center [242, 372] width 261 height 13
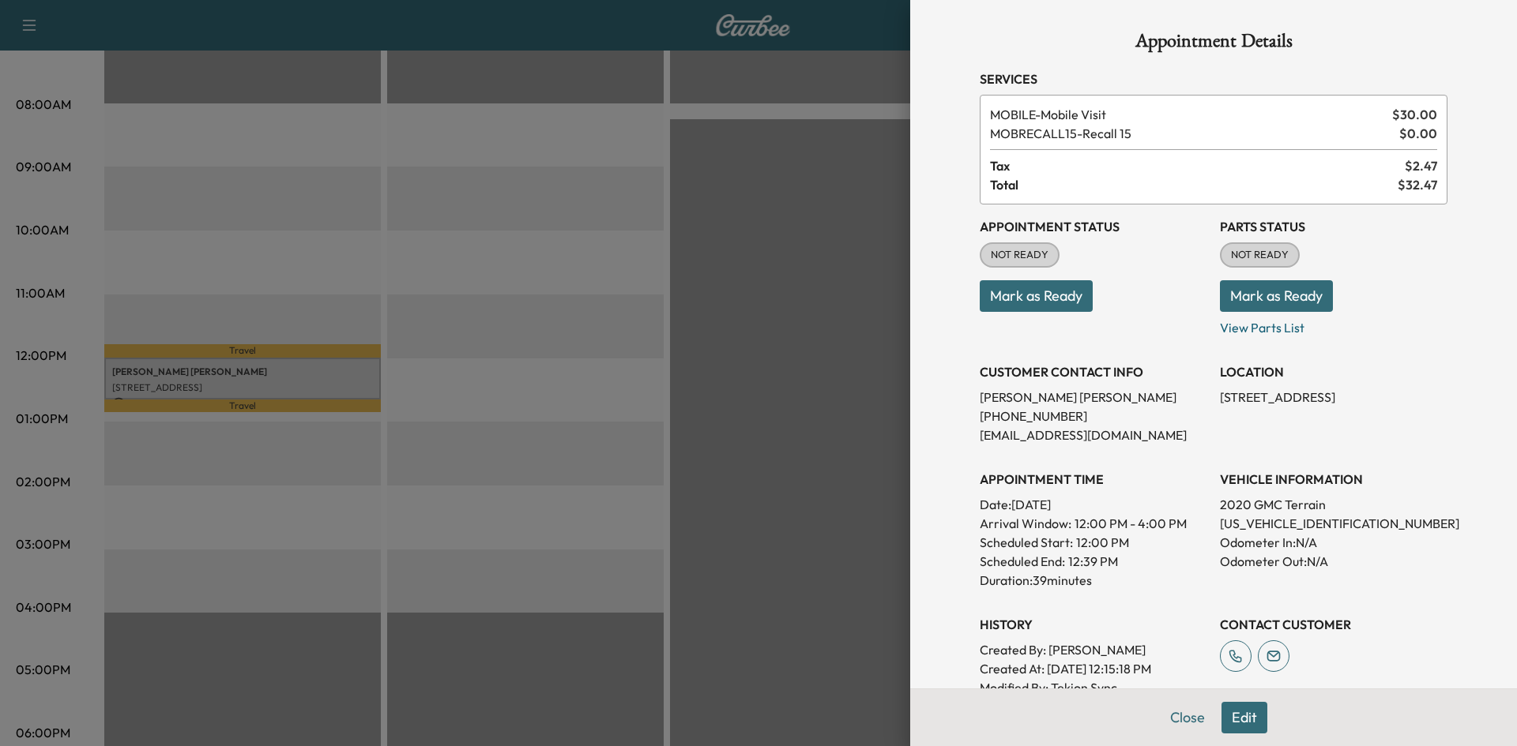
click at [1220, 525] on p "3GKALSEX2LL300292" at bounding box center [1334, 523] width 228 height 19
copy p "3GKALSEX2LL300292"
click at [816, 291] on div at bounding box center [758, 373] width 1517 height 746
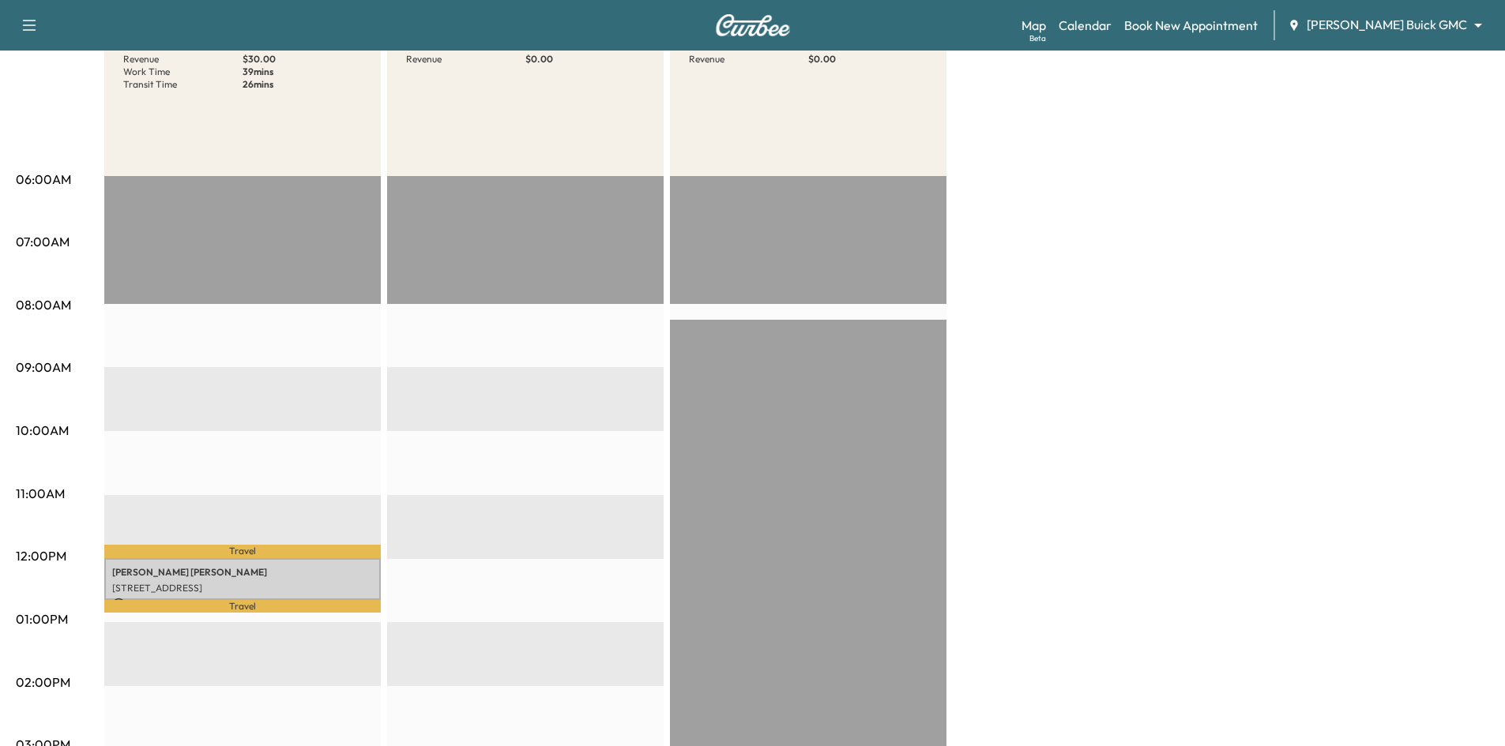
scroll to position [0, 0]
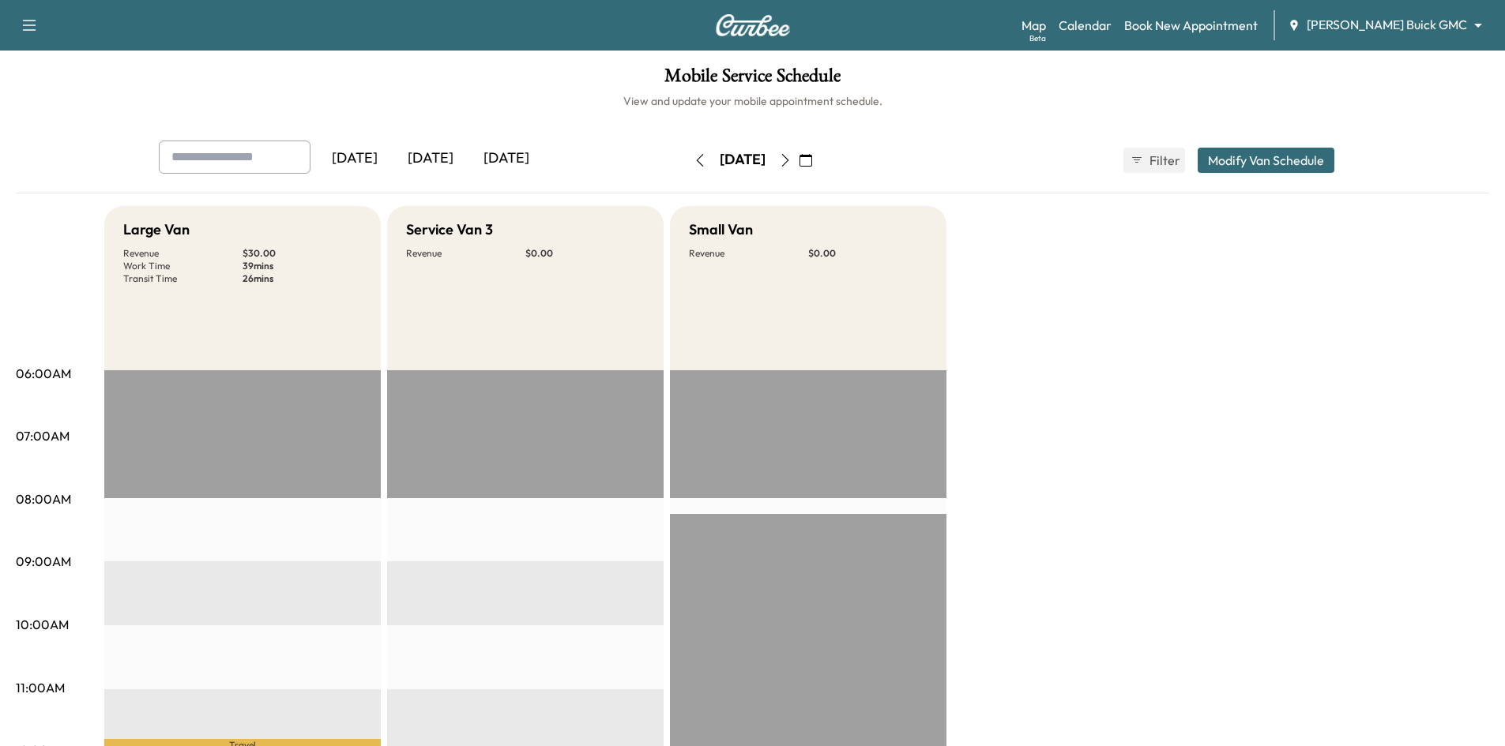
click at [430, 159] on div "[DATE]" at bounding box center [431, 159] width 76 height 36
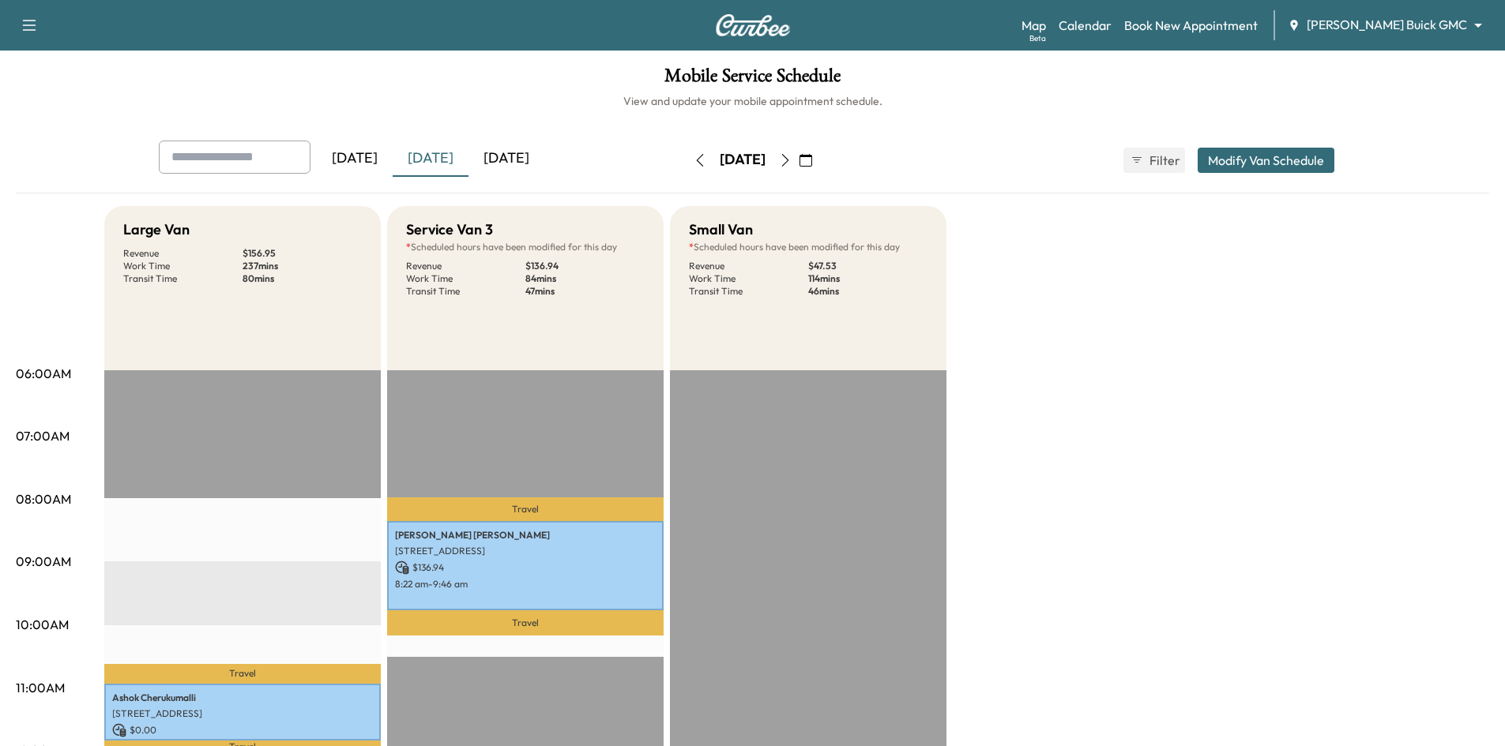
click at [505, 156] on div "[DATE]" at bounding box center [506, 159] width 76 height 36
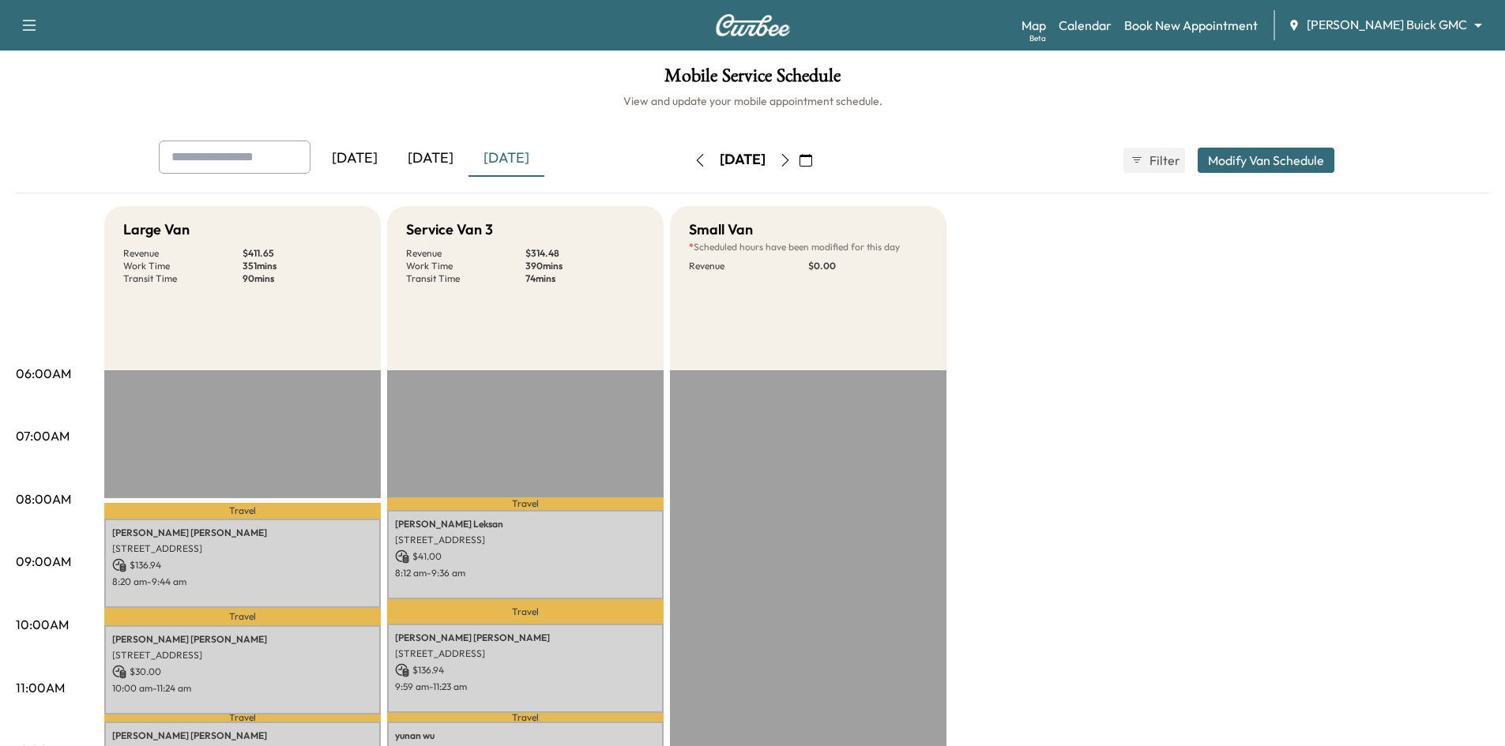
click at [446, 159] on div "[DATE]" at bounding box center [431, 159] width 76 height 36
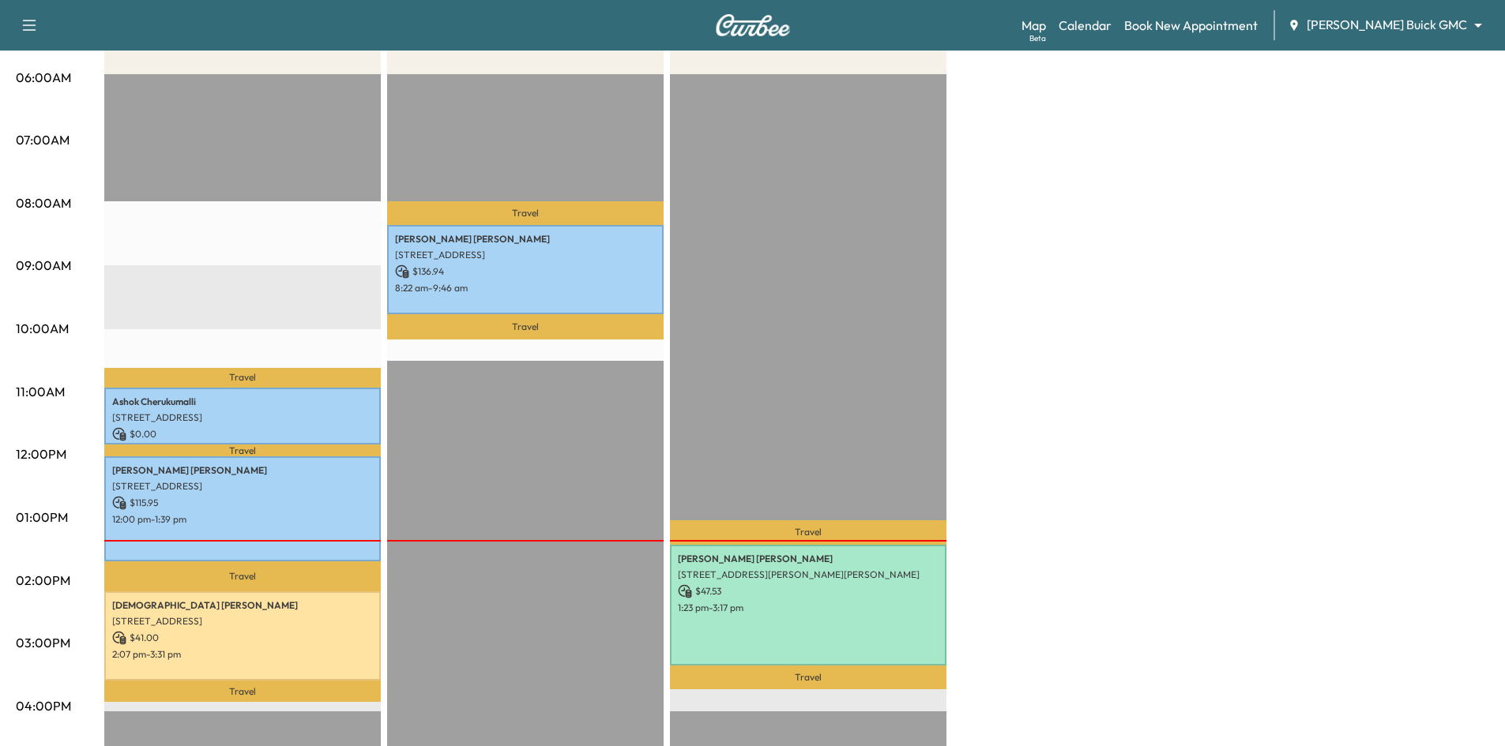
scroll to position [79, 0]
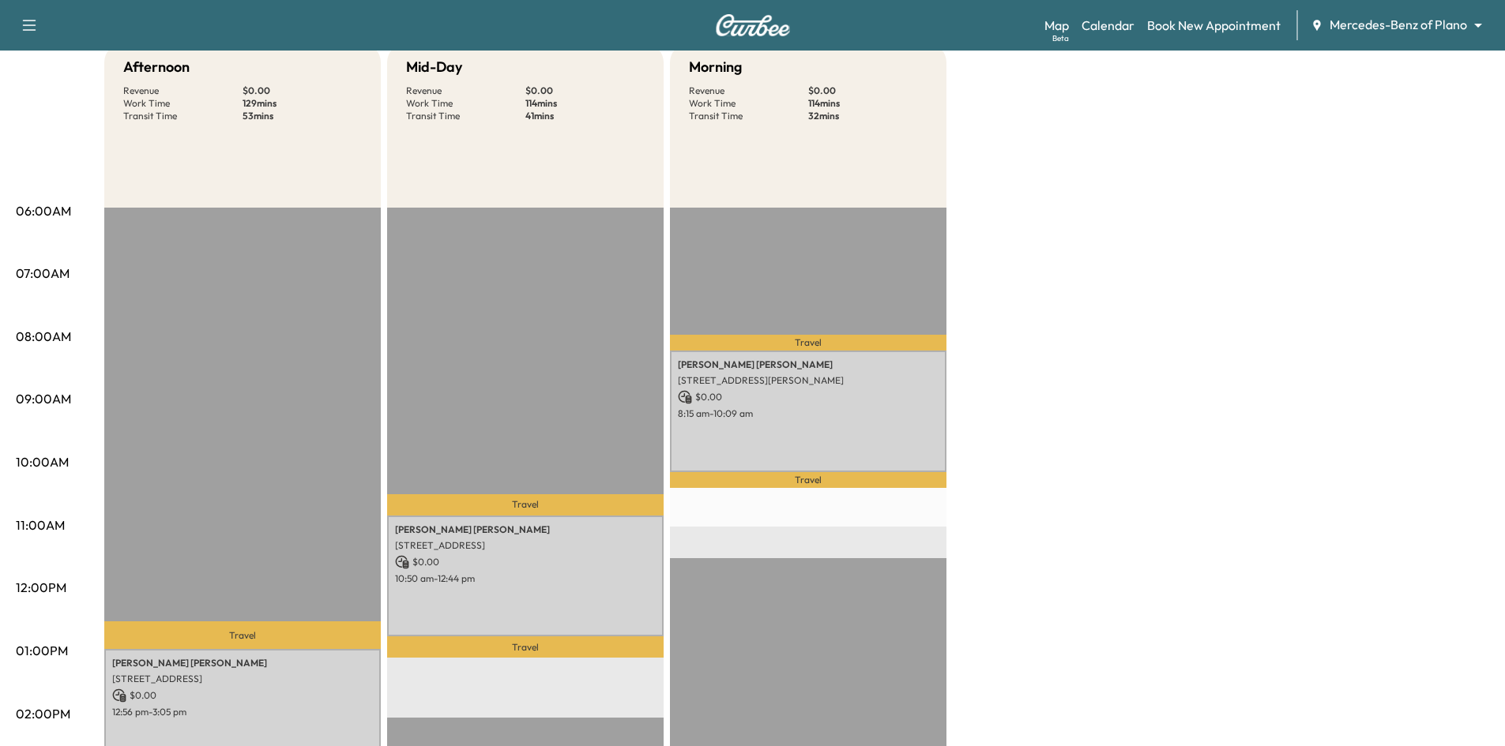
scroll to position [79, 0]
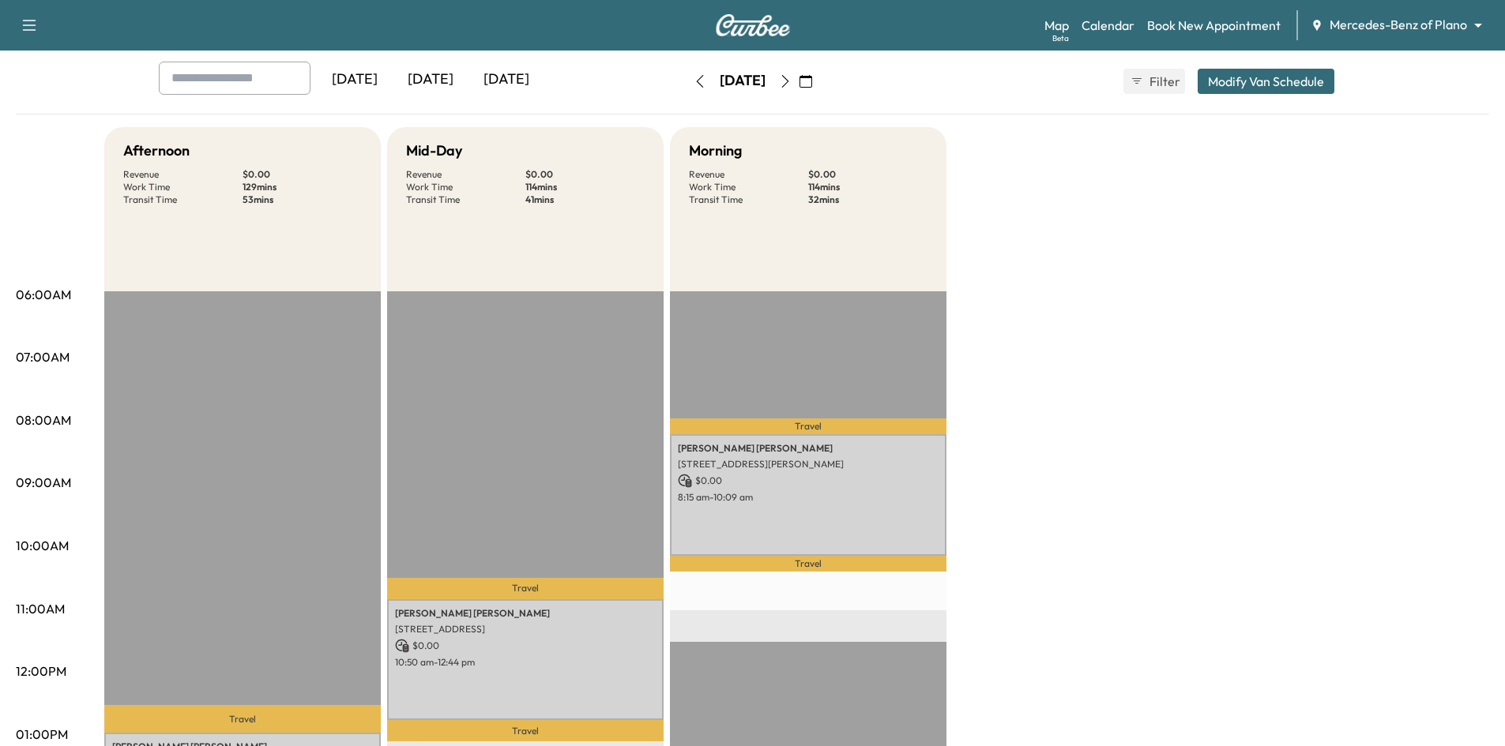
click at [429, 73] on div "[DATE]" at bounding box center [431, 80] width 76 height 36
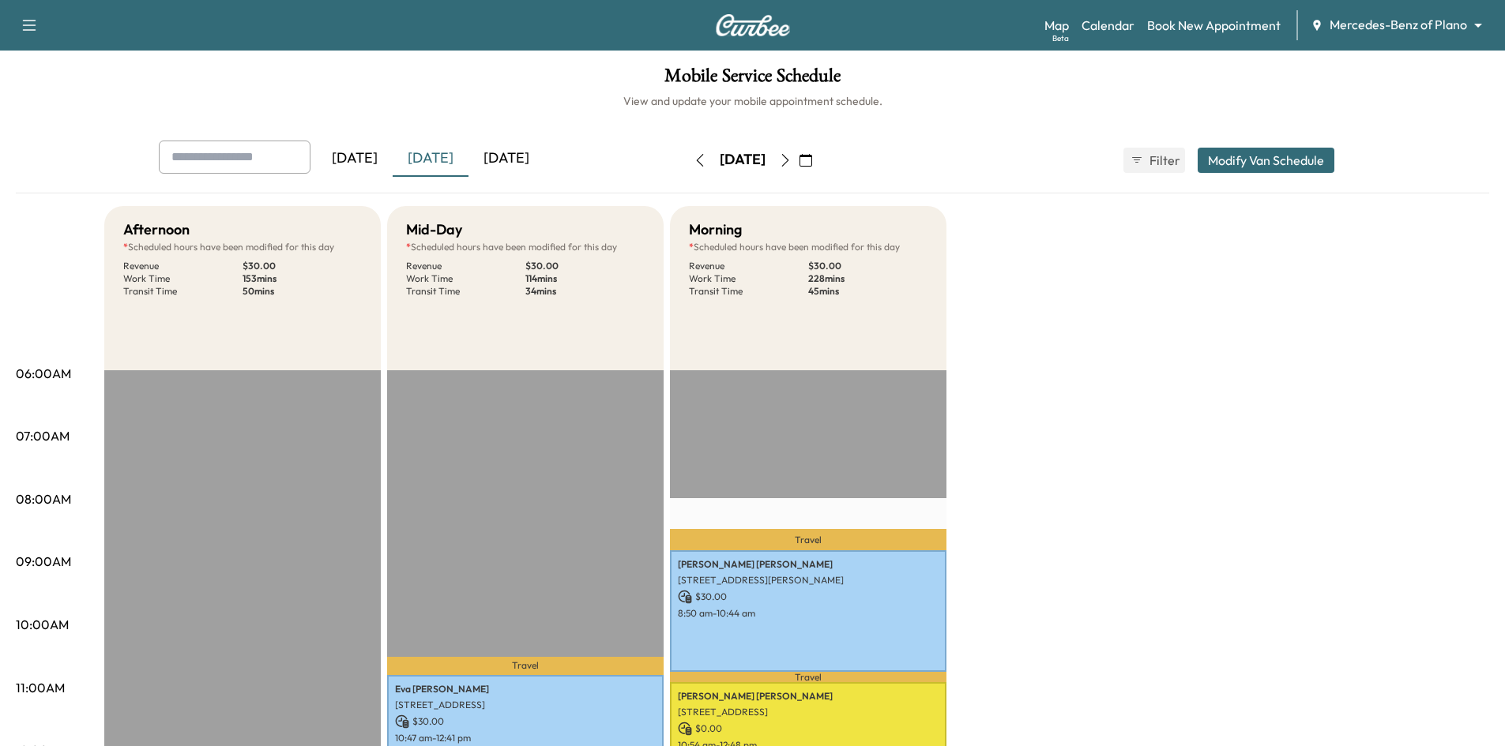
click at [255, 153] on input "text" at bounding box center [235, 157] width 152 height 33
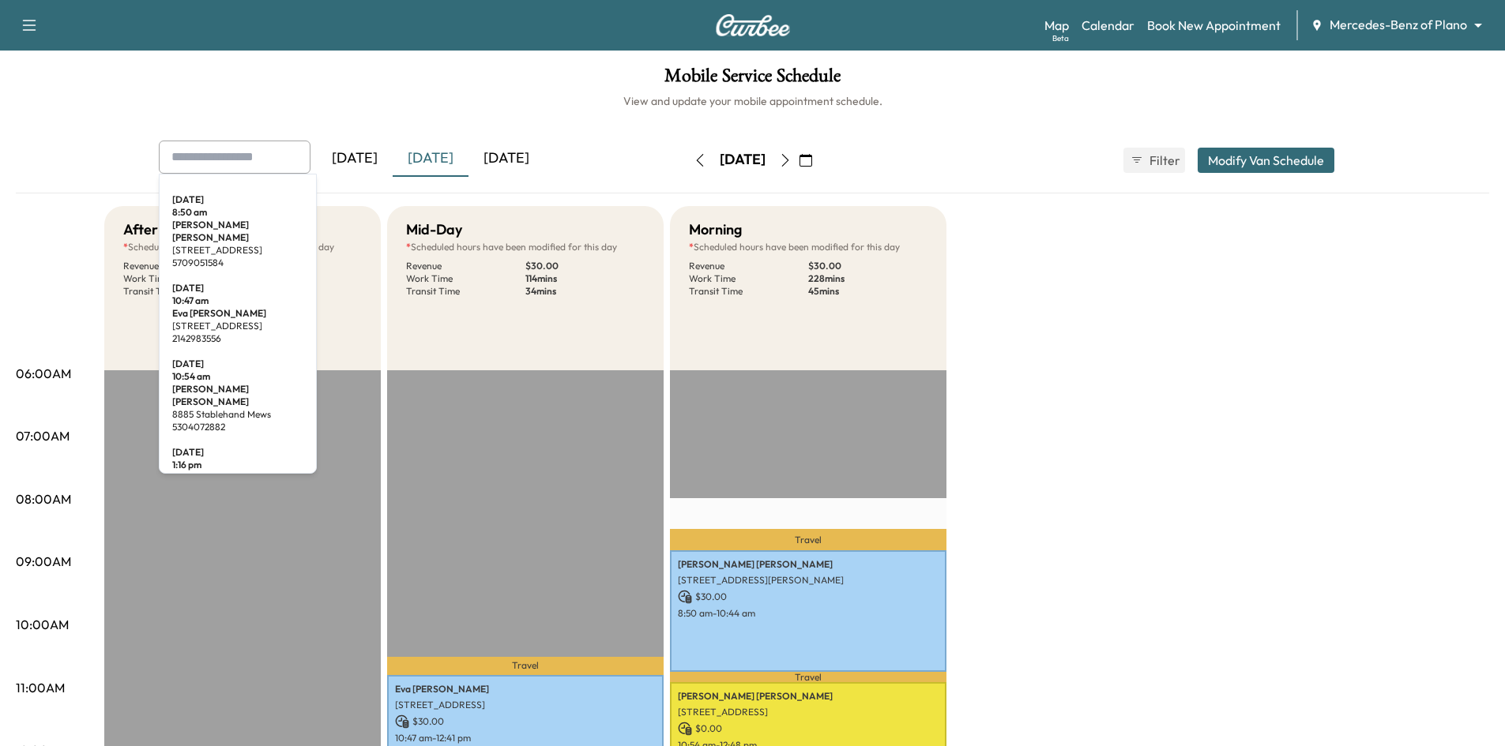
paste input "**********"
type input "**********"
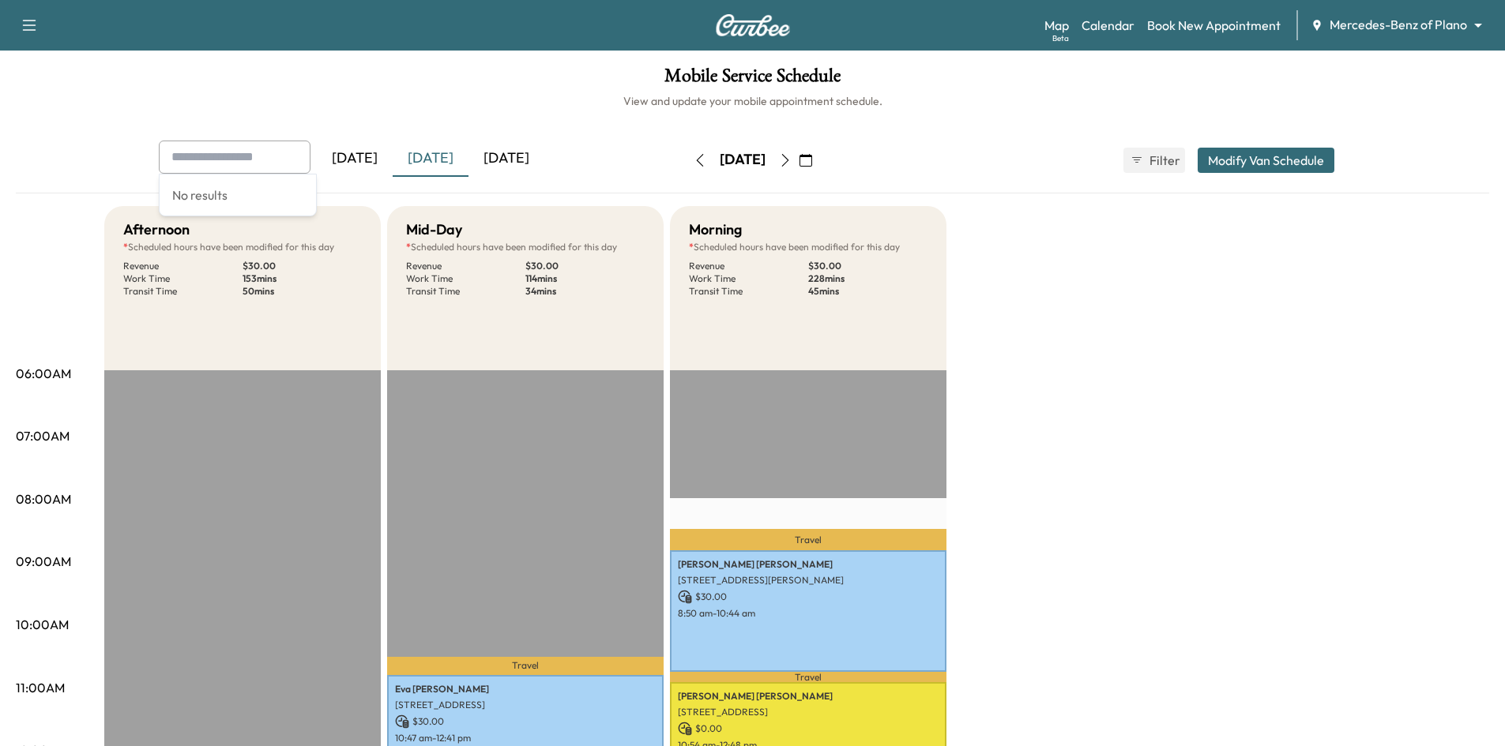
click at [436, 115] on div "Mobile Service Schedule View and update your mobile appointment schedule. Yeste…" at bounding box center [752, 729] width 1505 height 1356
click at [501, 160] on div "[DATE]" at bounding box center [506, 159] width 76 height 36
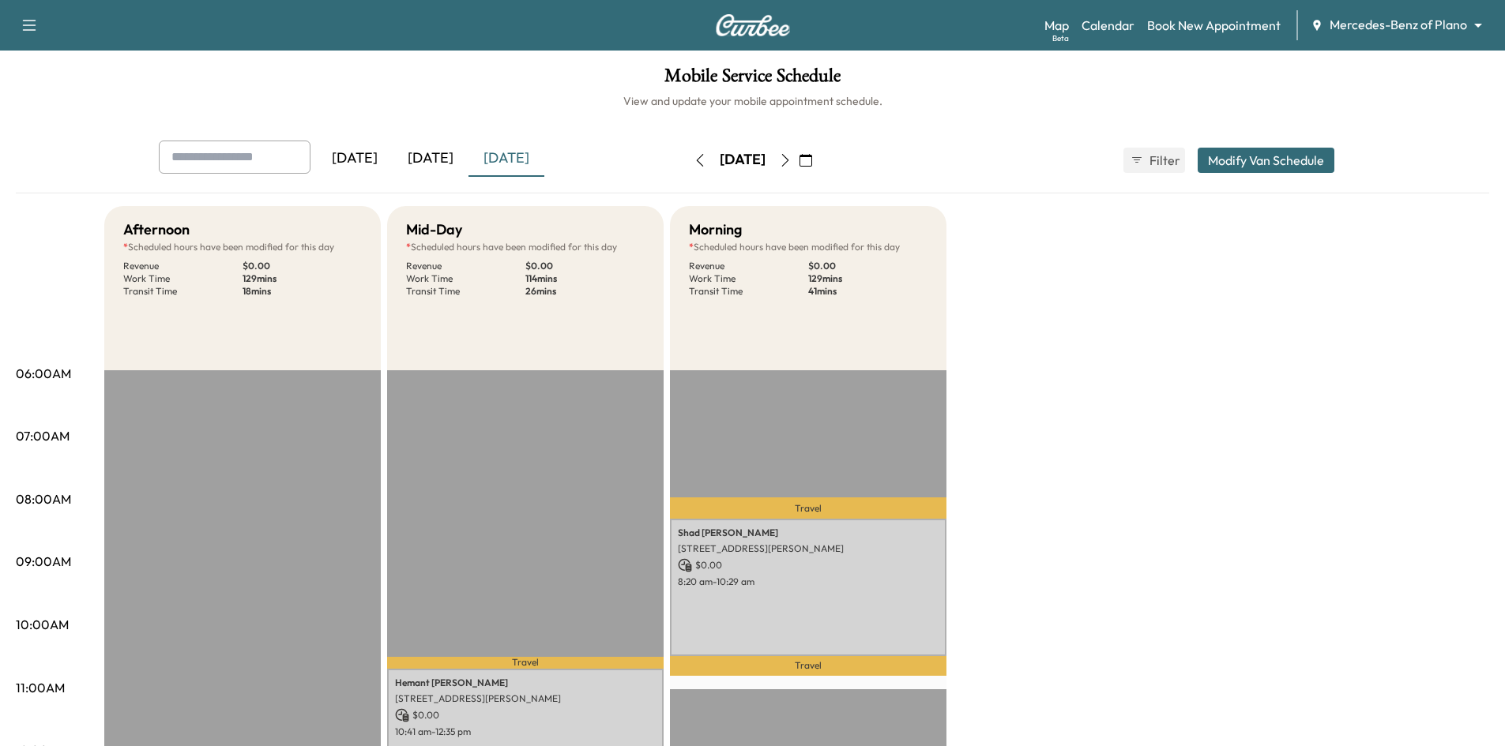
click at [812, 161] on icon "button" at bounding box center [805, 160] width 13 height 13
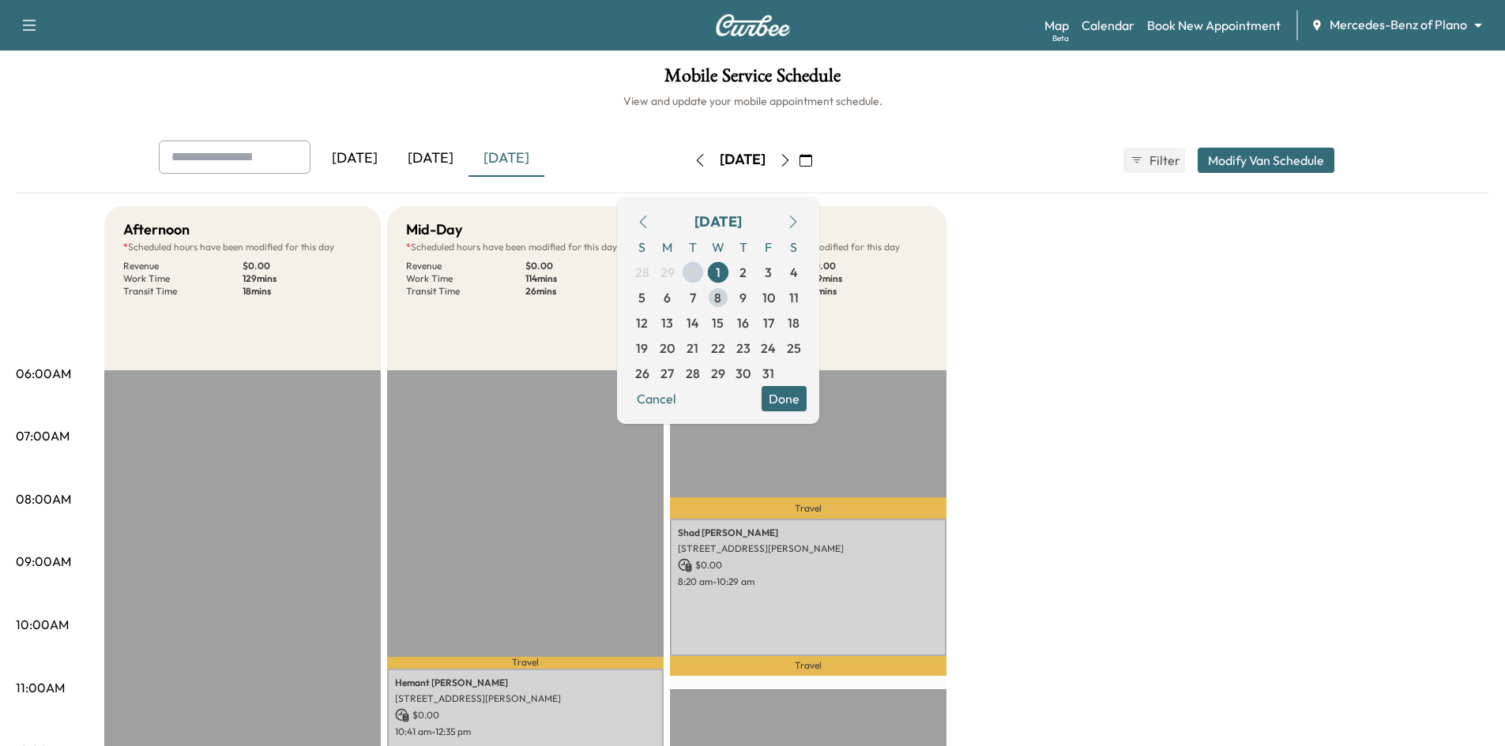
click at [721, 299] on span "8" at bounding box center [717, 297] width 7 height 19
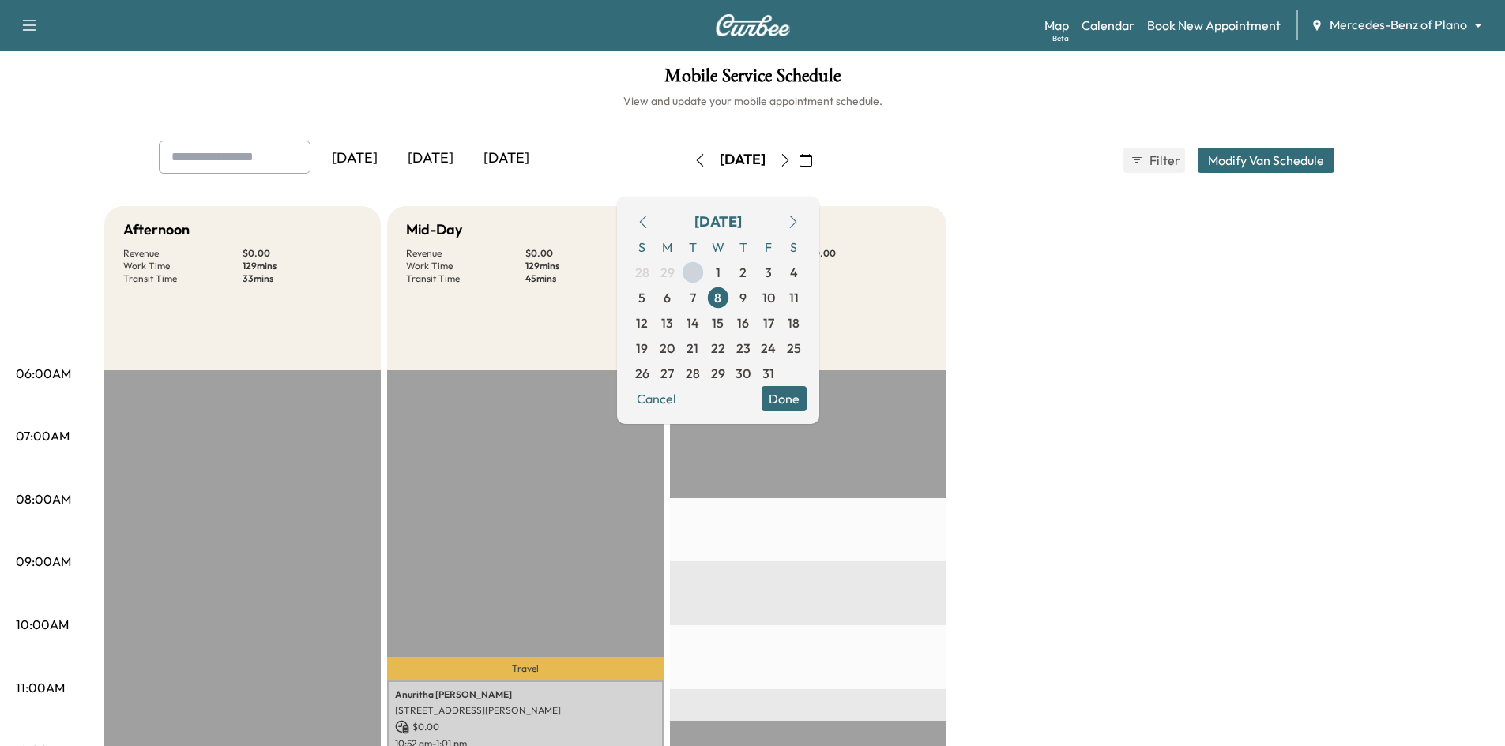
click at [807, 400] on button "Done" at bounding box center [783, 398] width 45 height 25
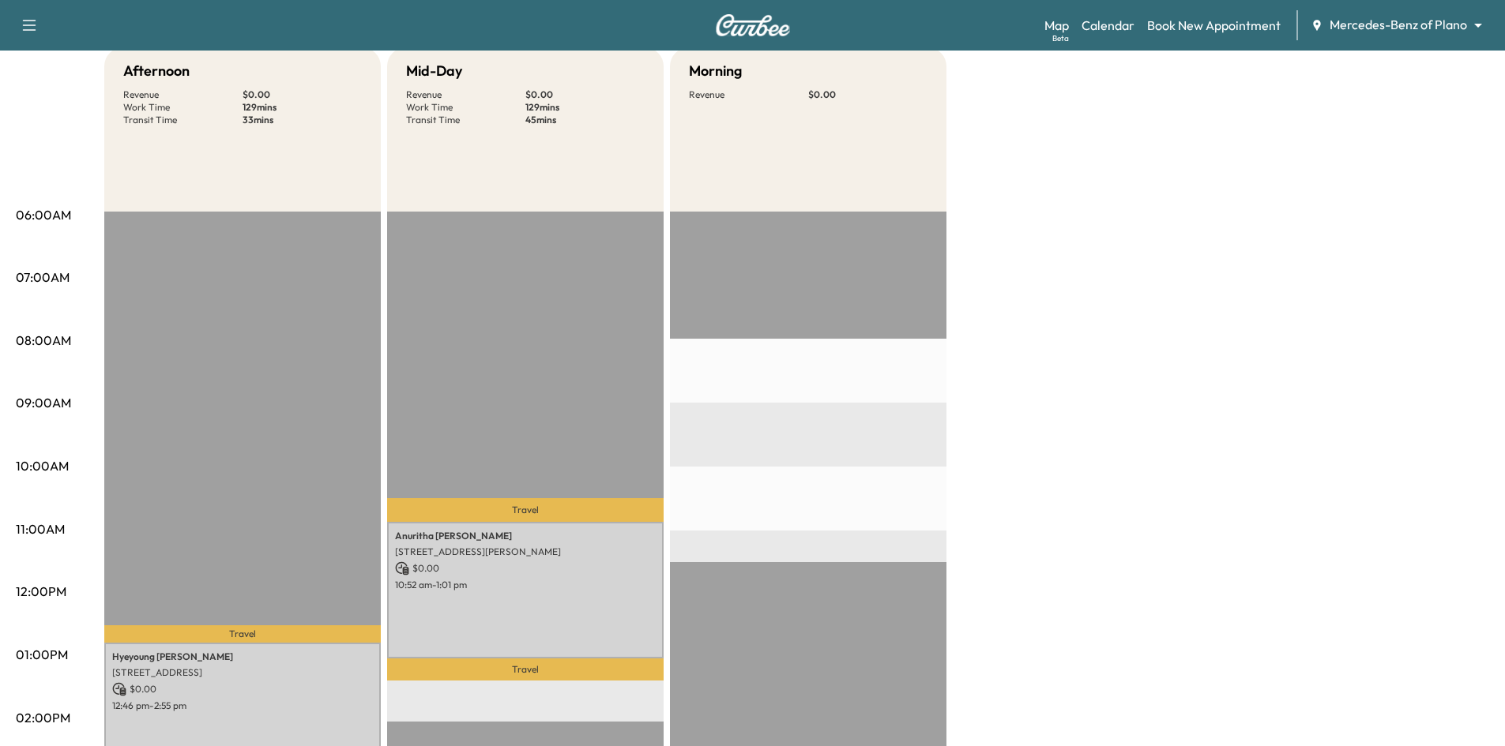
scroll to position [316, 0]
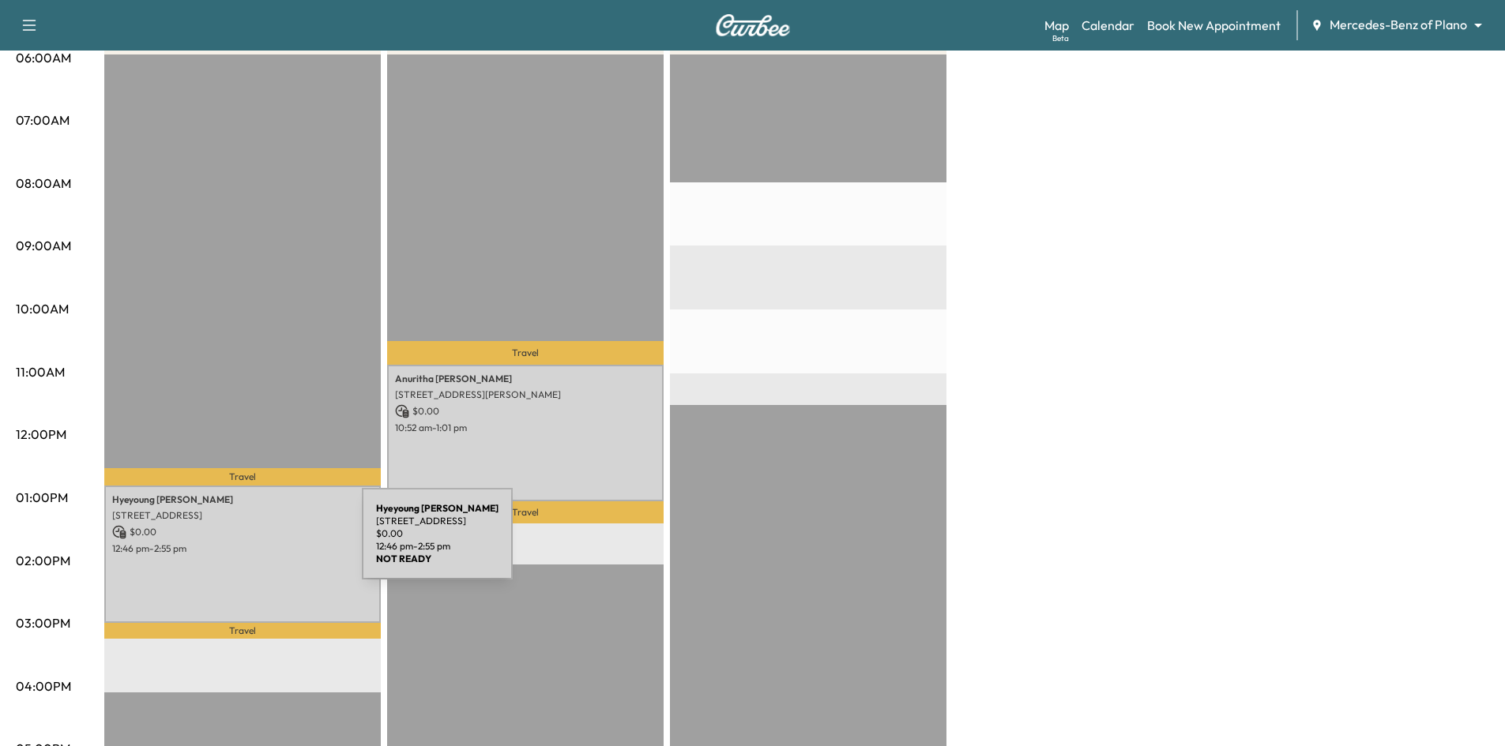
click at [243, 543] on p "12:46 pm - 2:55 pm" at bounding box center [242, 549] width 261 height 13
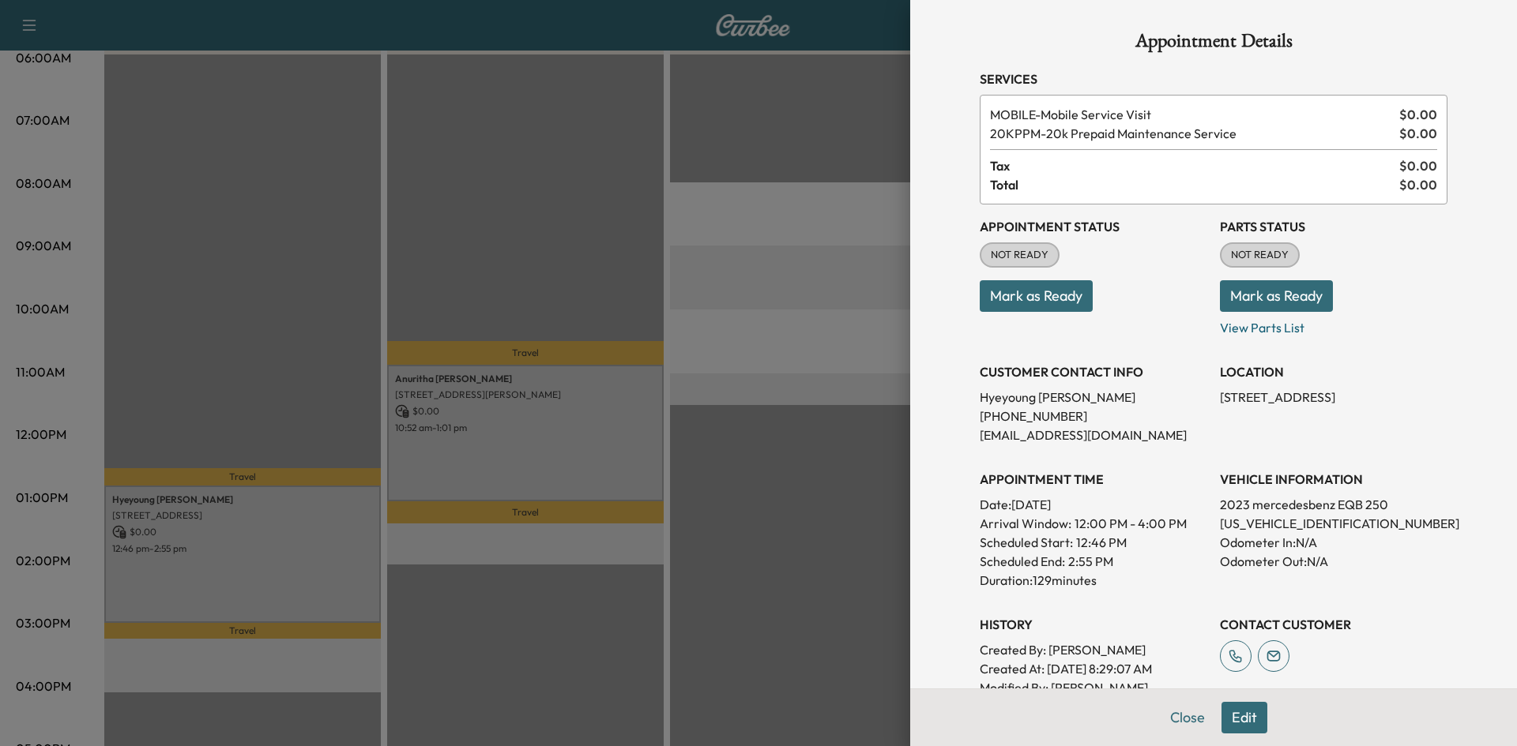
click at [454, 479] on div at bounding box center [758, 373] width 1517 height 746
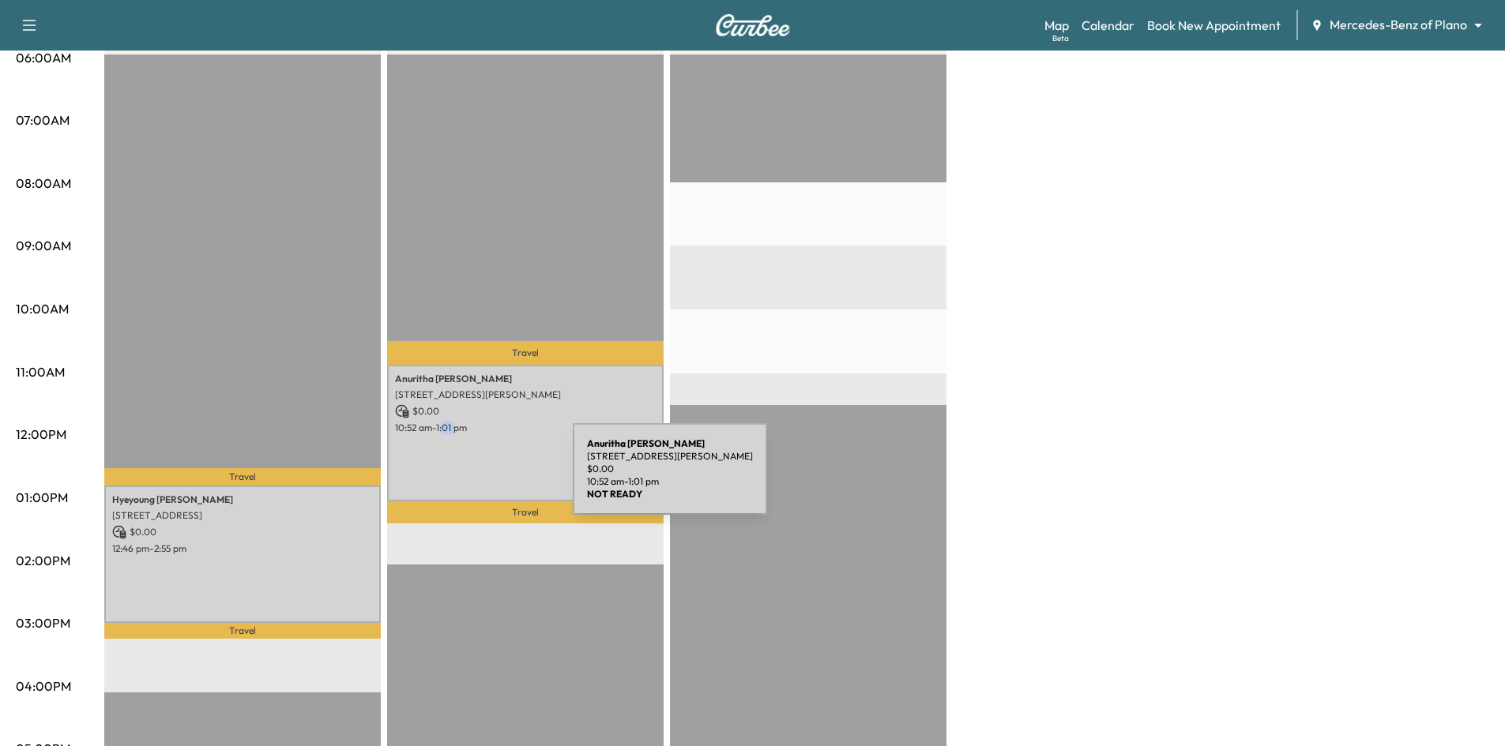
click at [454, 479] on div "Anuritha Chepyala 1750 Alma Rd, Richardson, TX 75081, USA $ 0.00 10:52 am - 1:0…" at bounding box center [525, 433] width 276 height 137
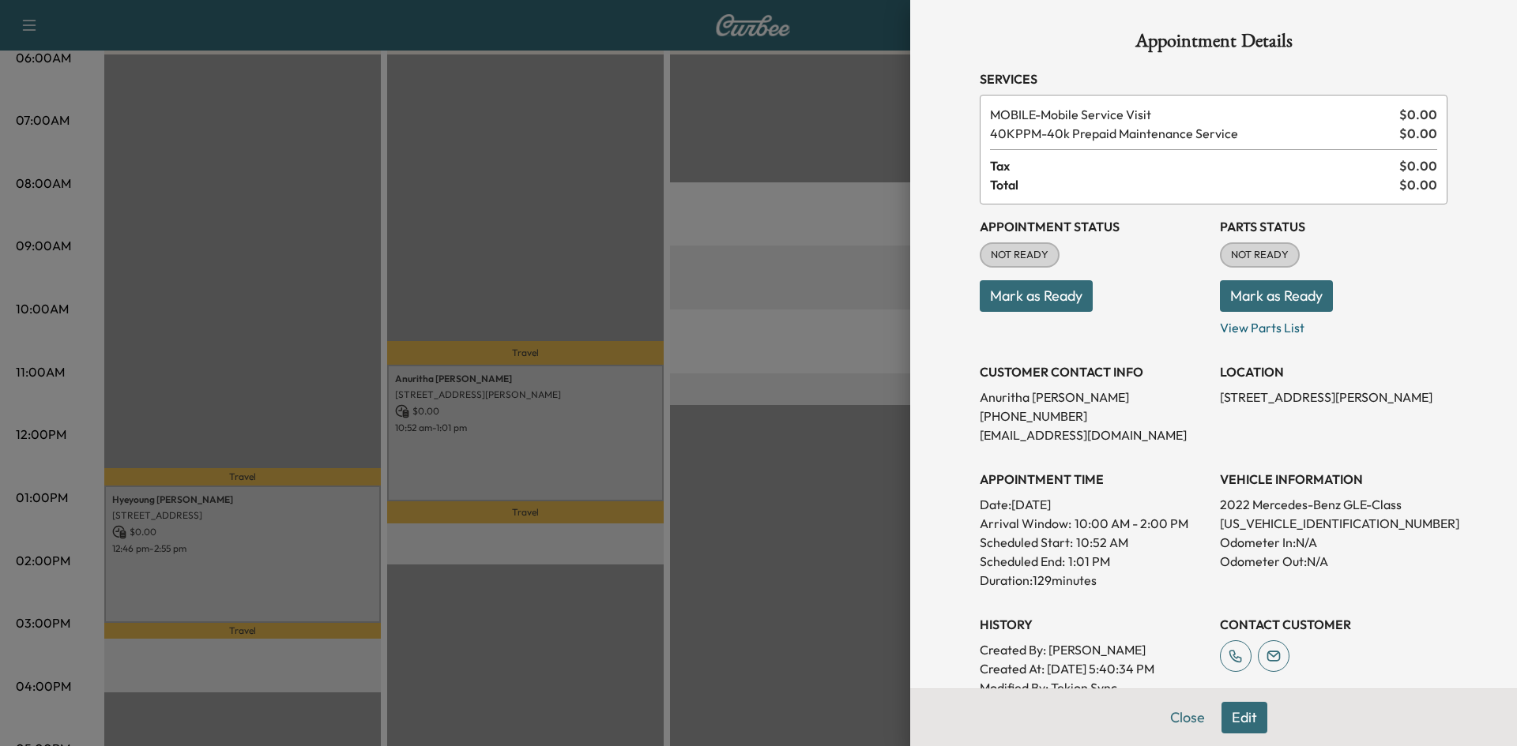
click at [630, 196] on div at bounding box center [758, 373] width 1517 height 746
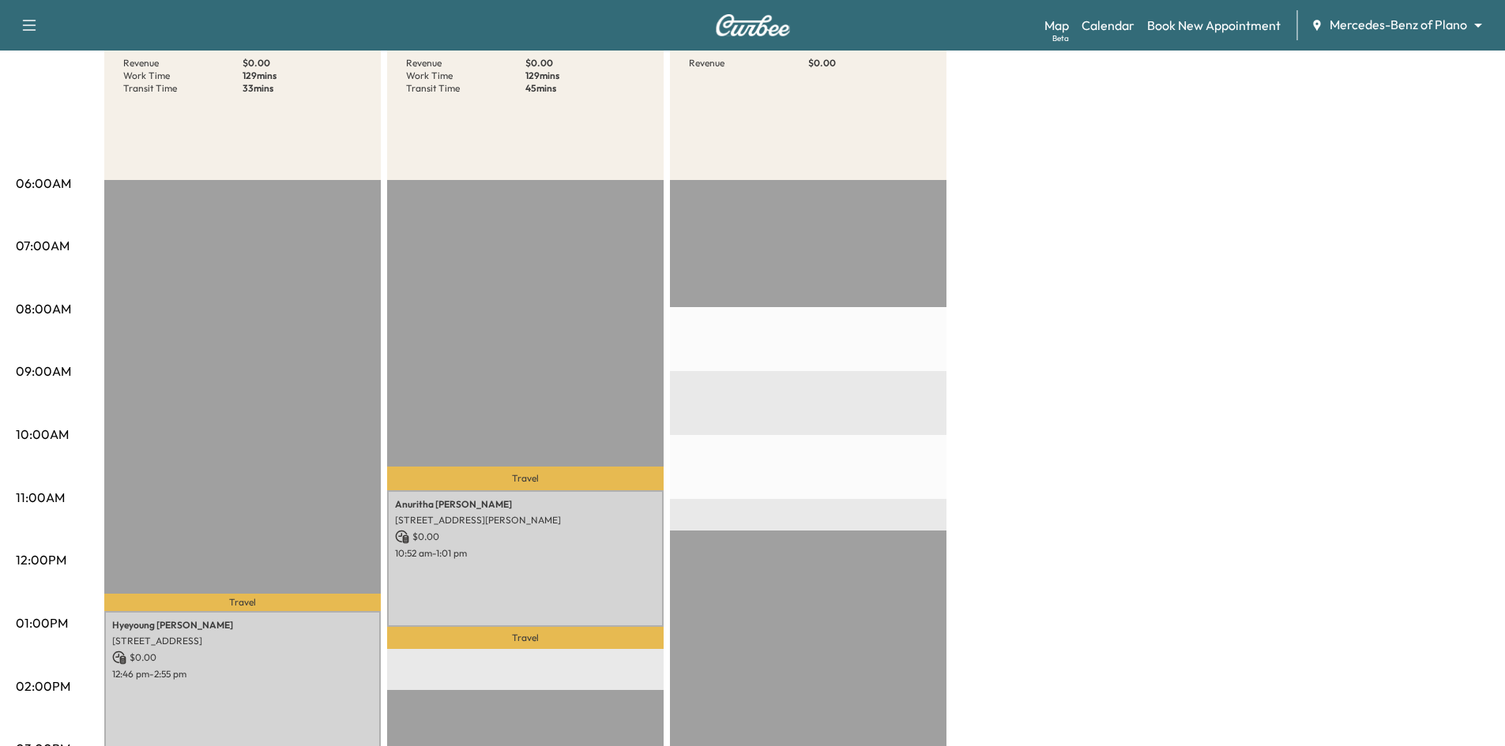
scroll to position [0, 0]
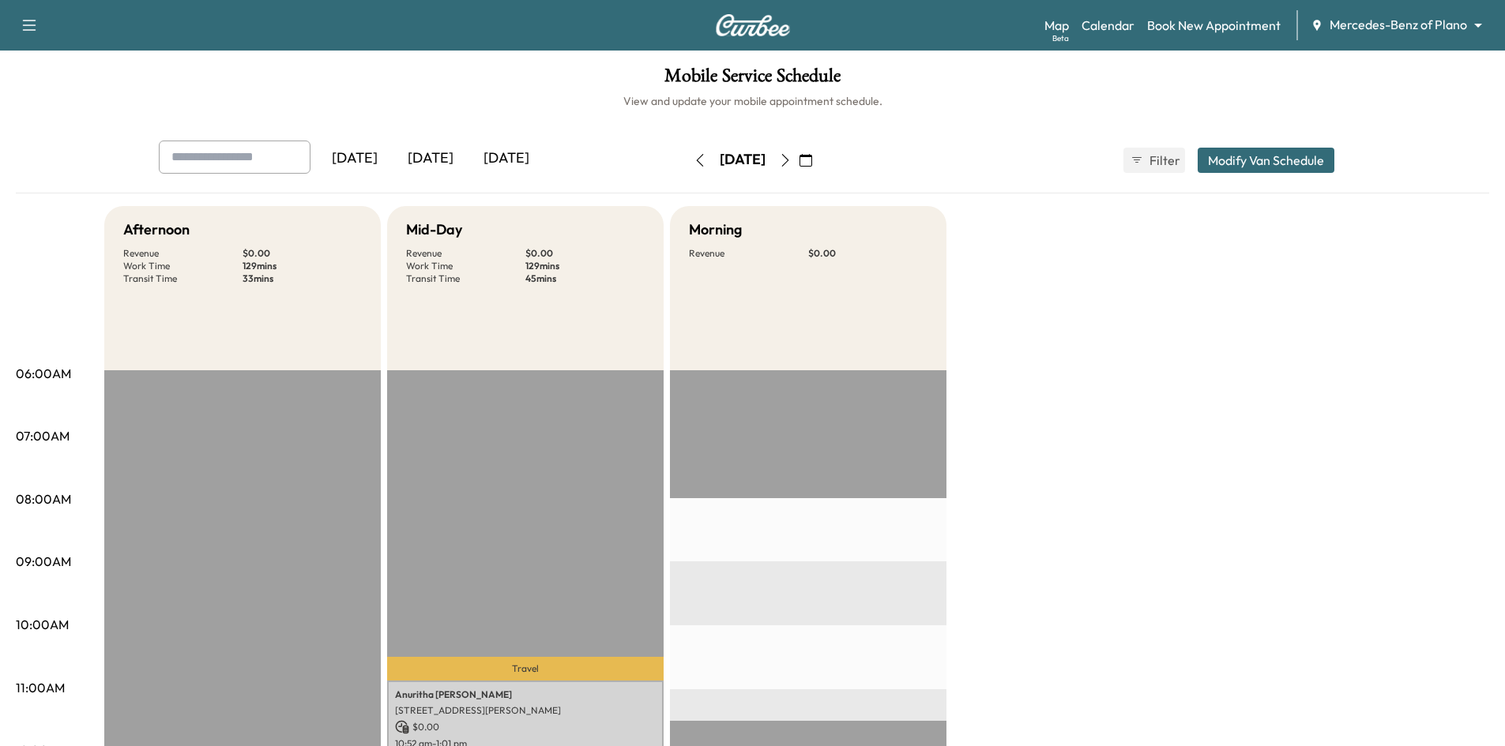
click at [812, 161] on icon "button" at bounding box center [805, 160] width 13 height 13
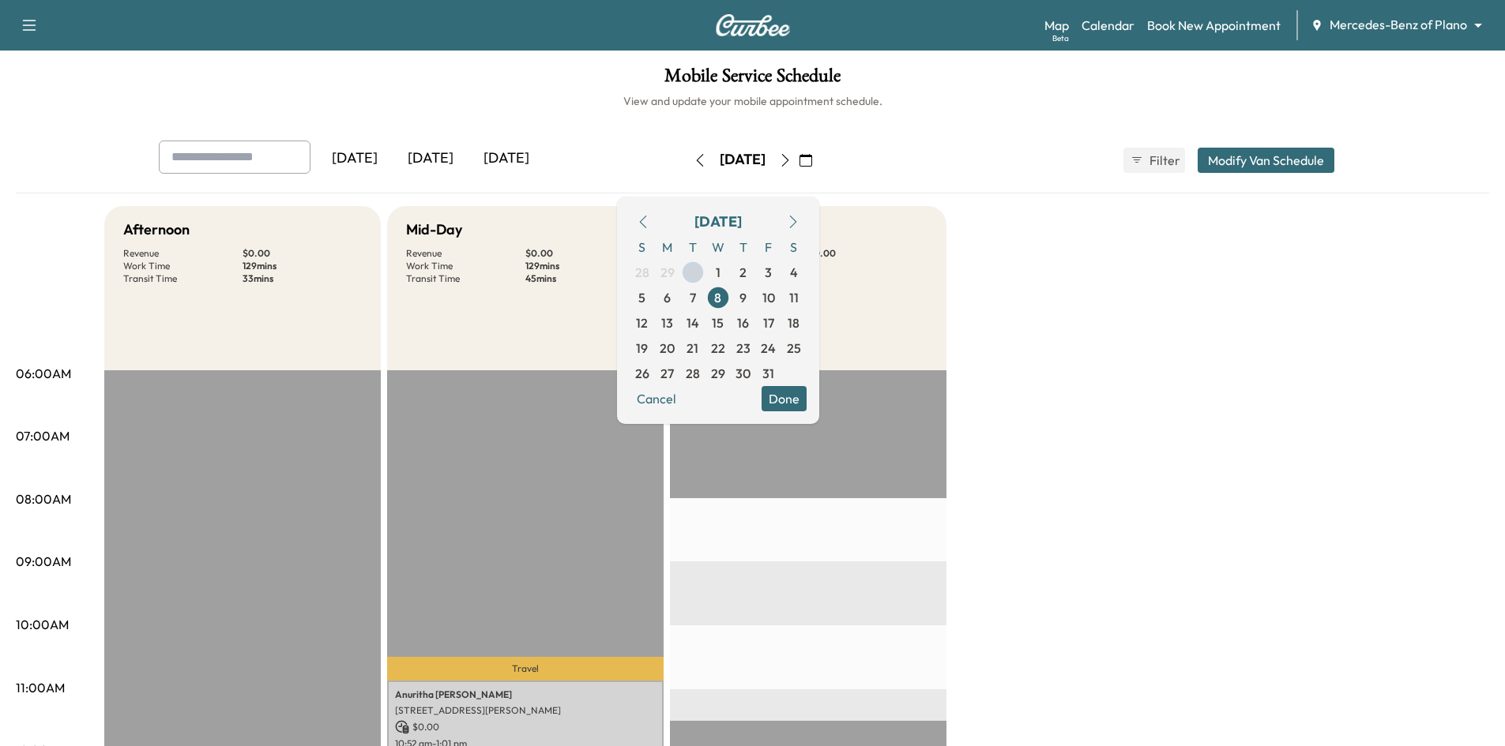
click at [694, 165] on icon "button" at bounding box center [700, 160] width 13 height 13
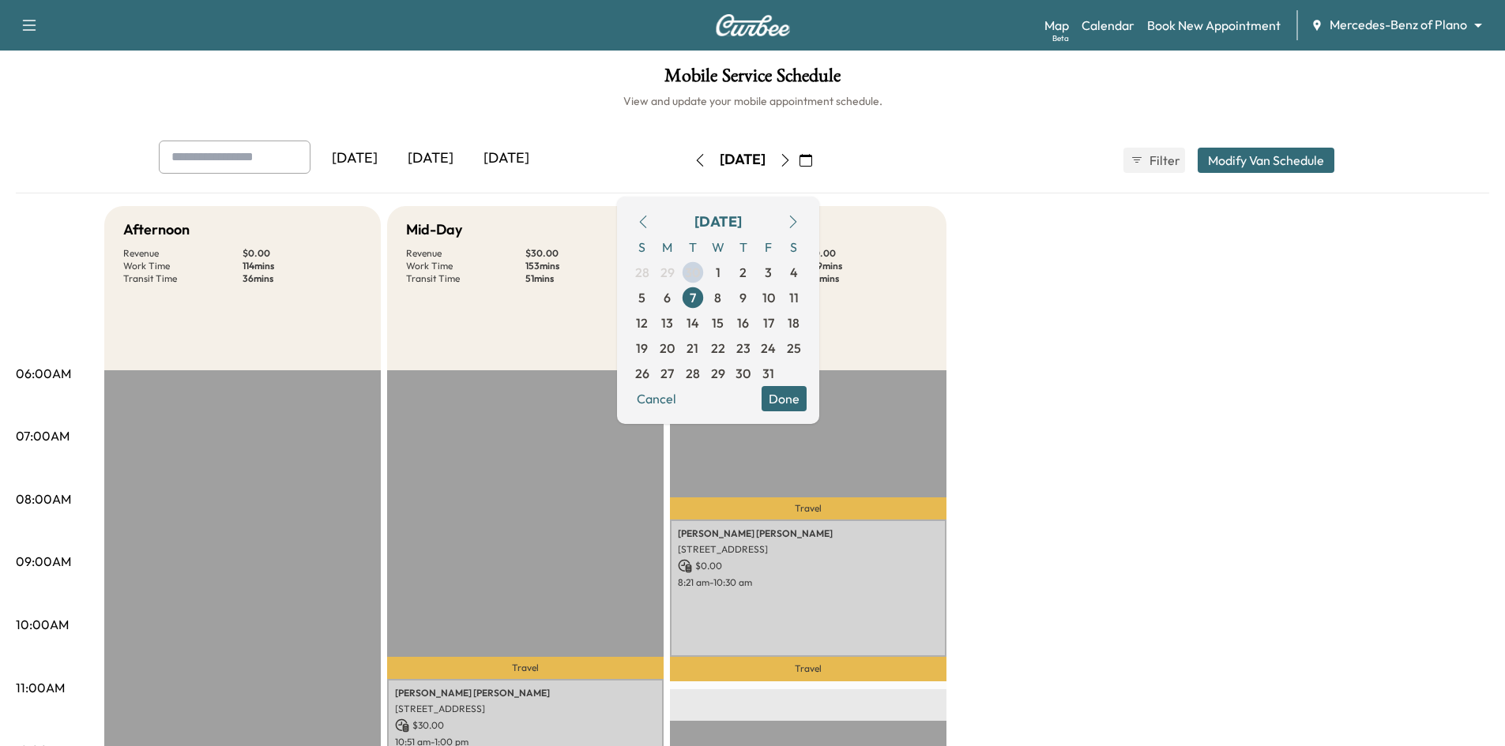
click at [696, 162] on icon "button" at bounding box center [699, 160] width 7 height 13
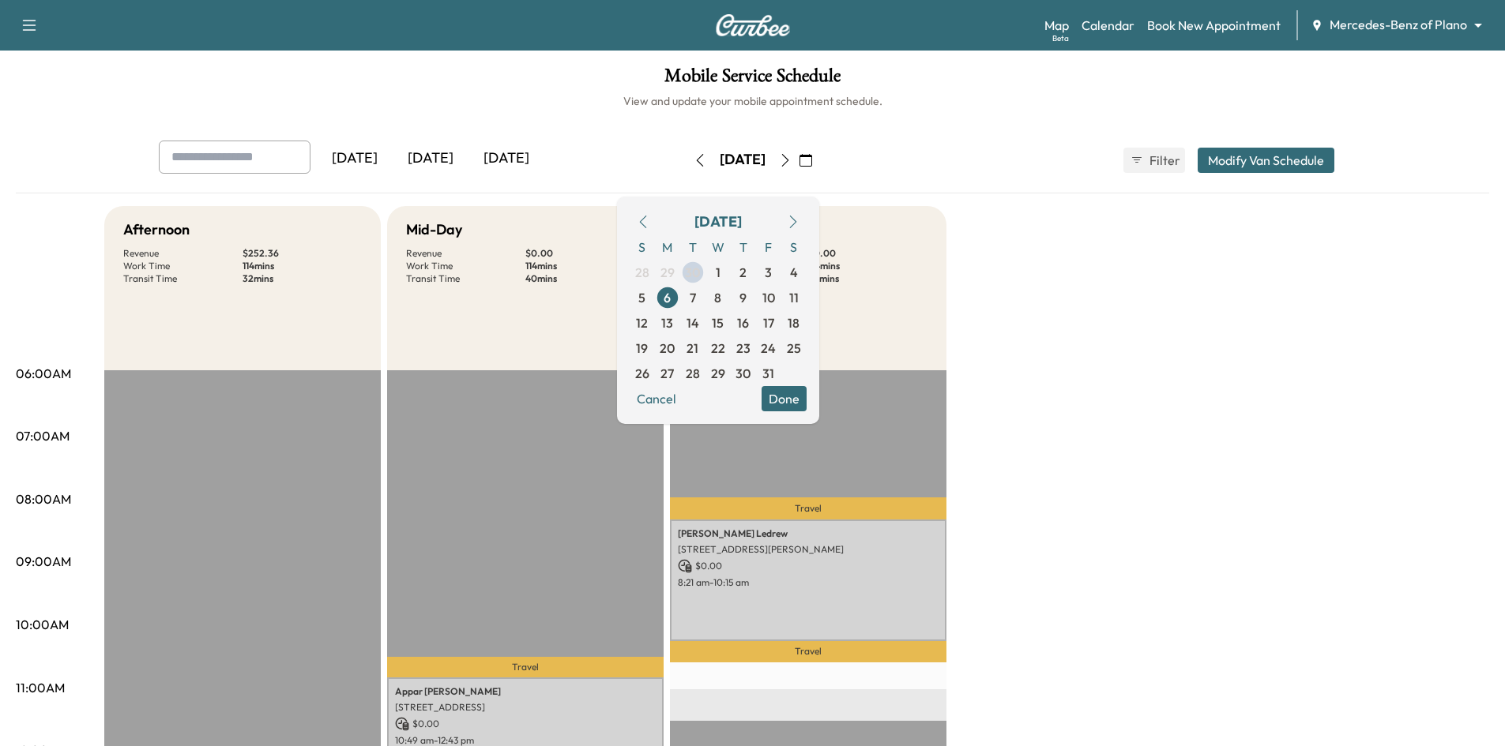
click at [617, 134] on div "Mobile Service Schedule View and update your mobile appointment schedule. Yeste…" at bounding box center [752, 729] width 1505 height 1356
click at [807, 398] on button "Done" at bounding box center [783, 398] width 45 height 25
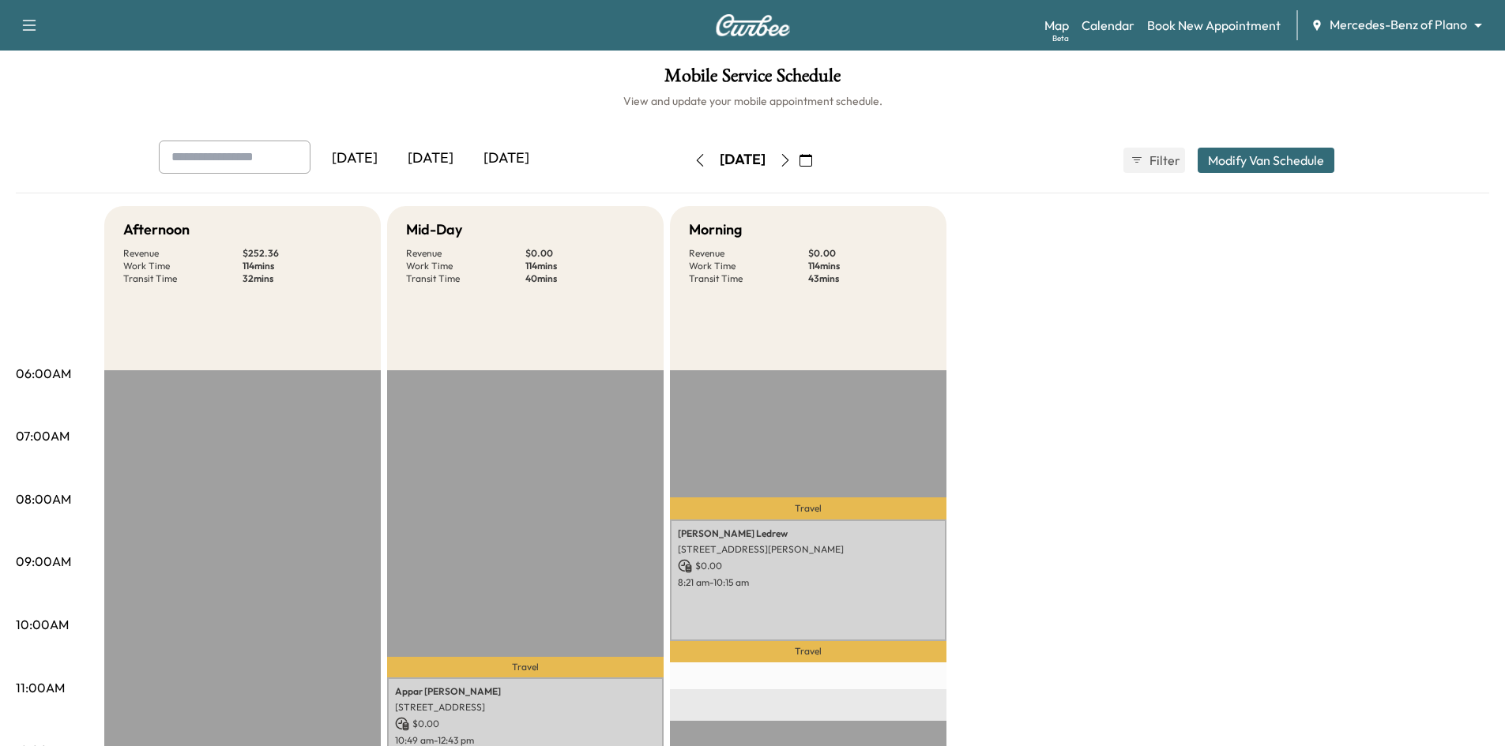
click at [431, 164] on div "[DATE]" at bounding box center [431, 159] width 76 height 36
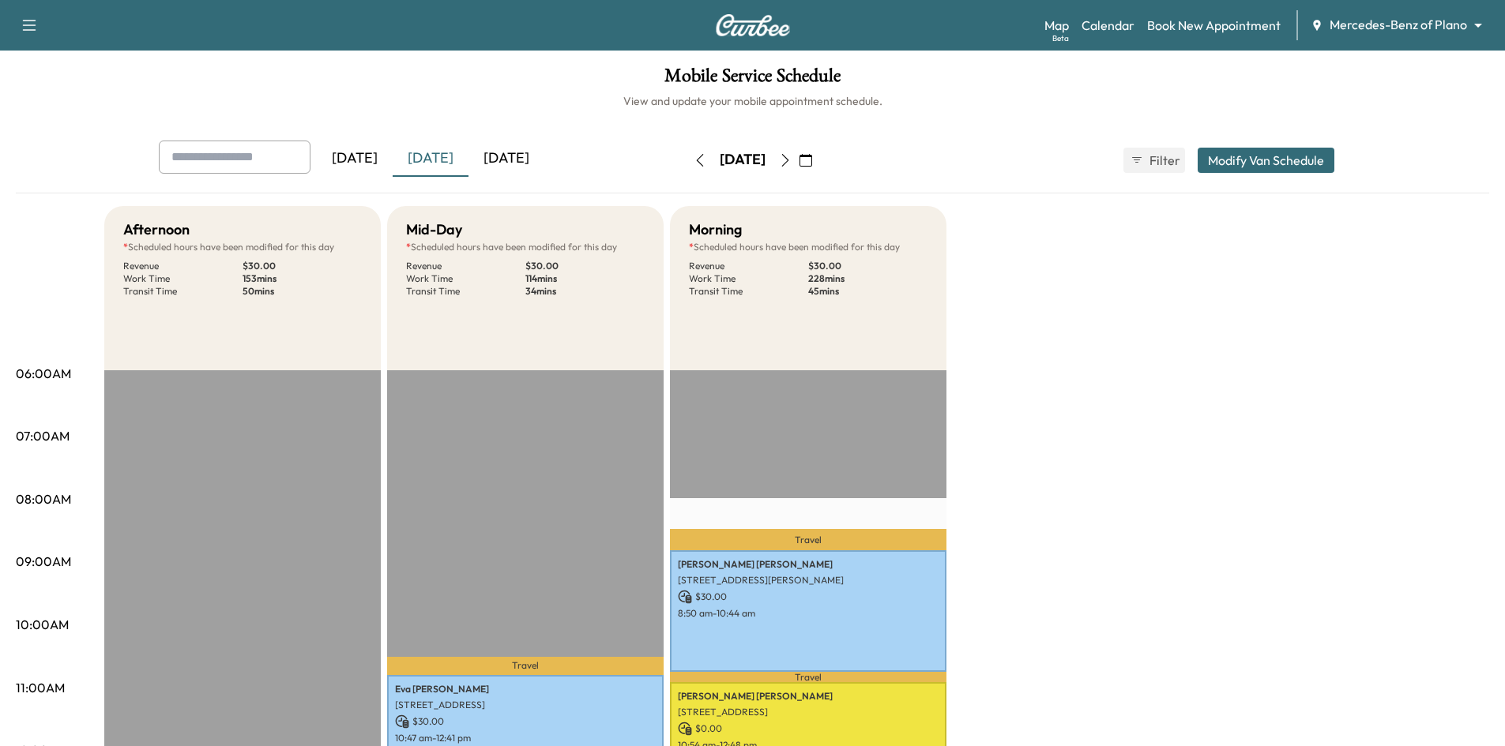
click at [528, 160] on div "[DATE]" at bounding box center [506, 159] width 76 height 36
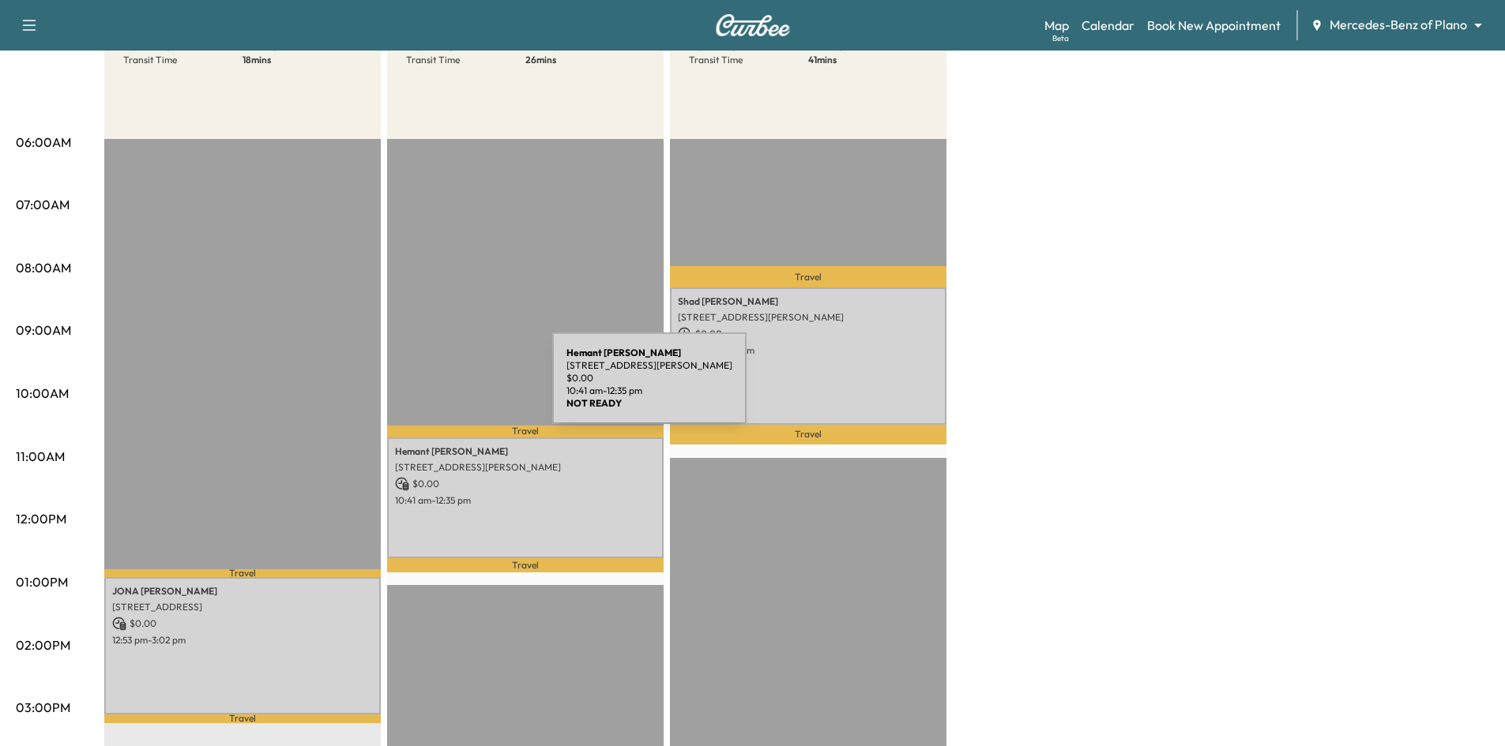
scroll to position [79, 0]
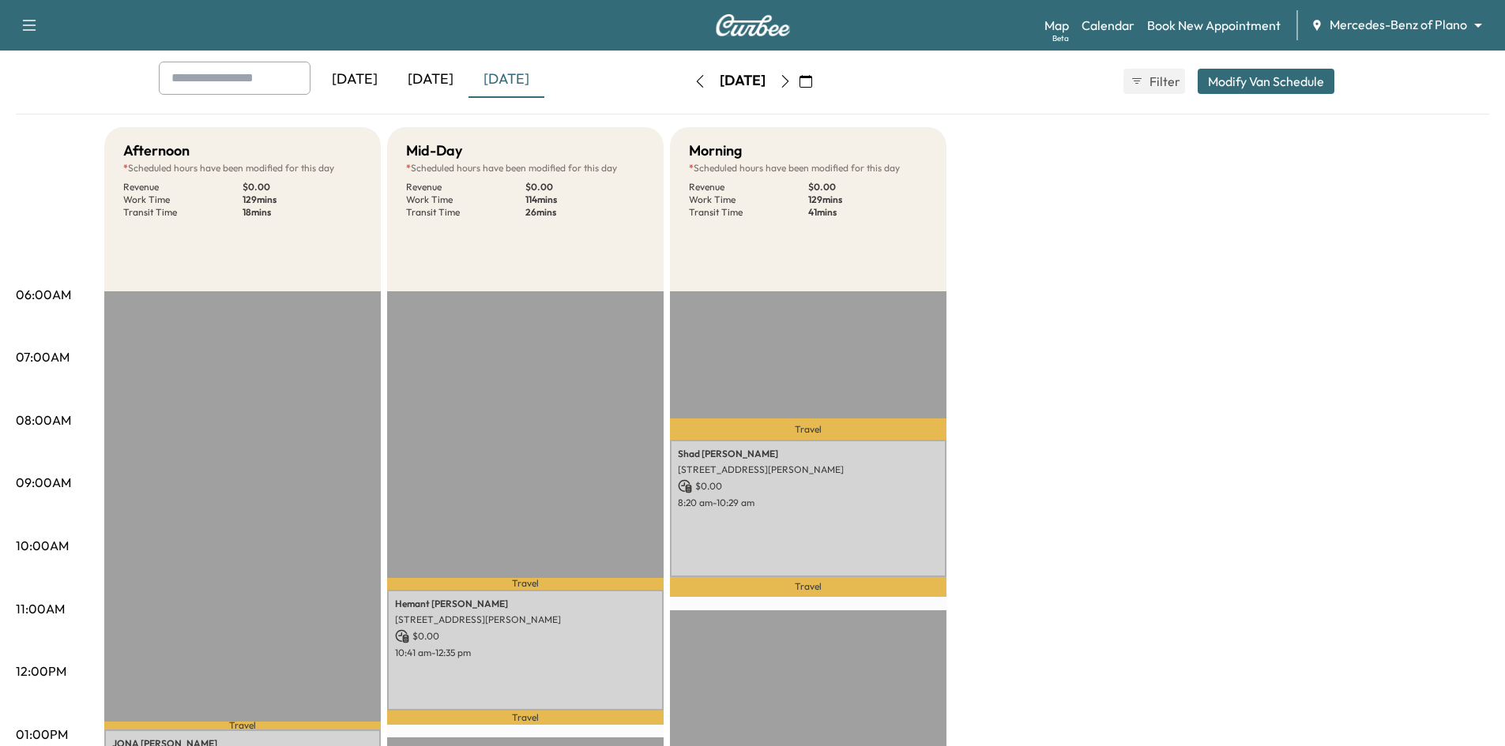
click at [442, 66] on div "[DATE]" at bounding box center [431, 80] width 76 height 36
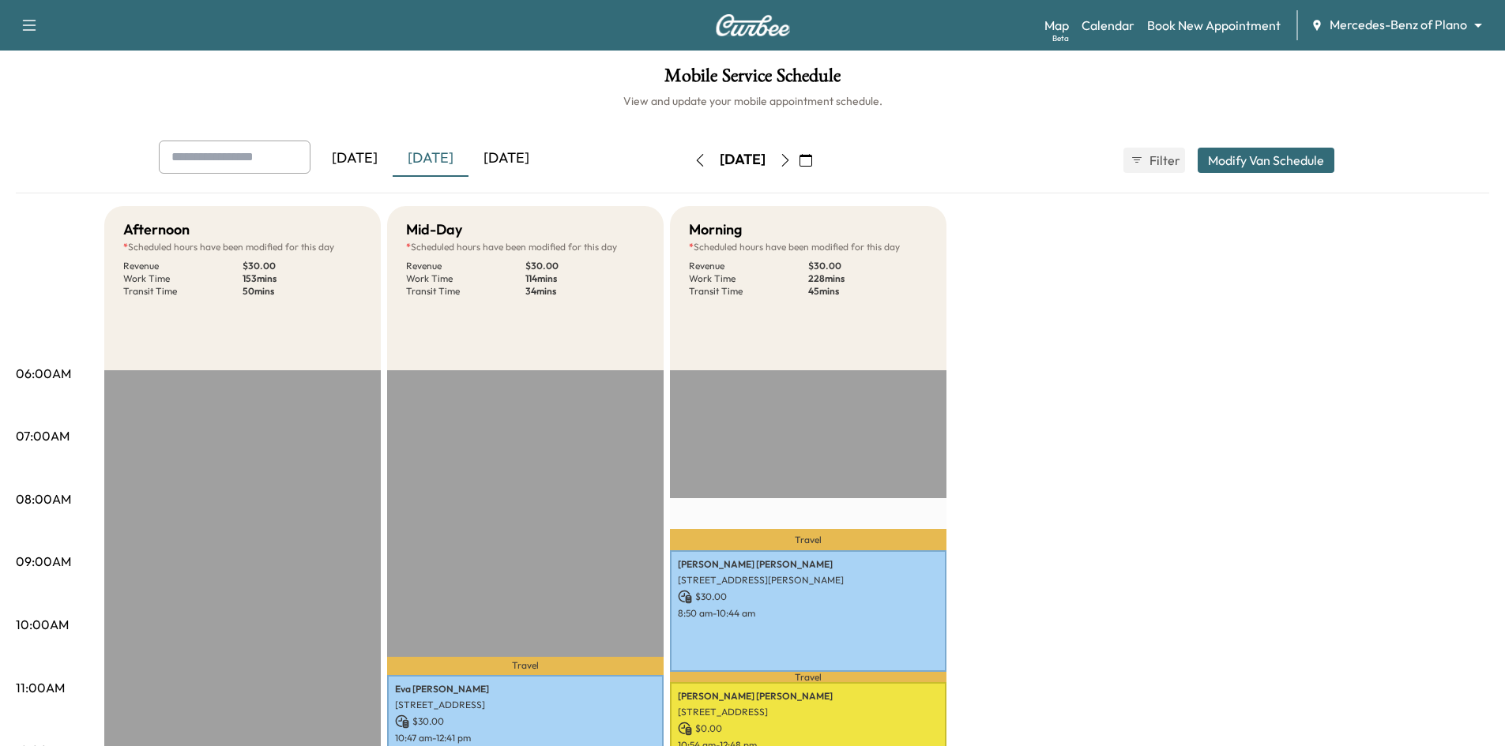
click at [513, 162] on div "[DATE]" at bounding box center [506, 159] width 76 height 36
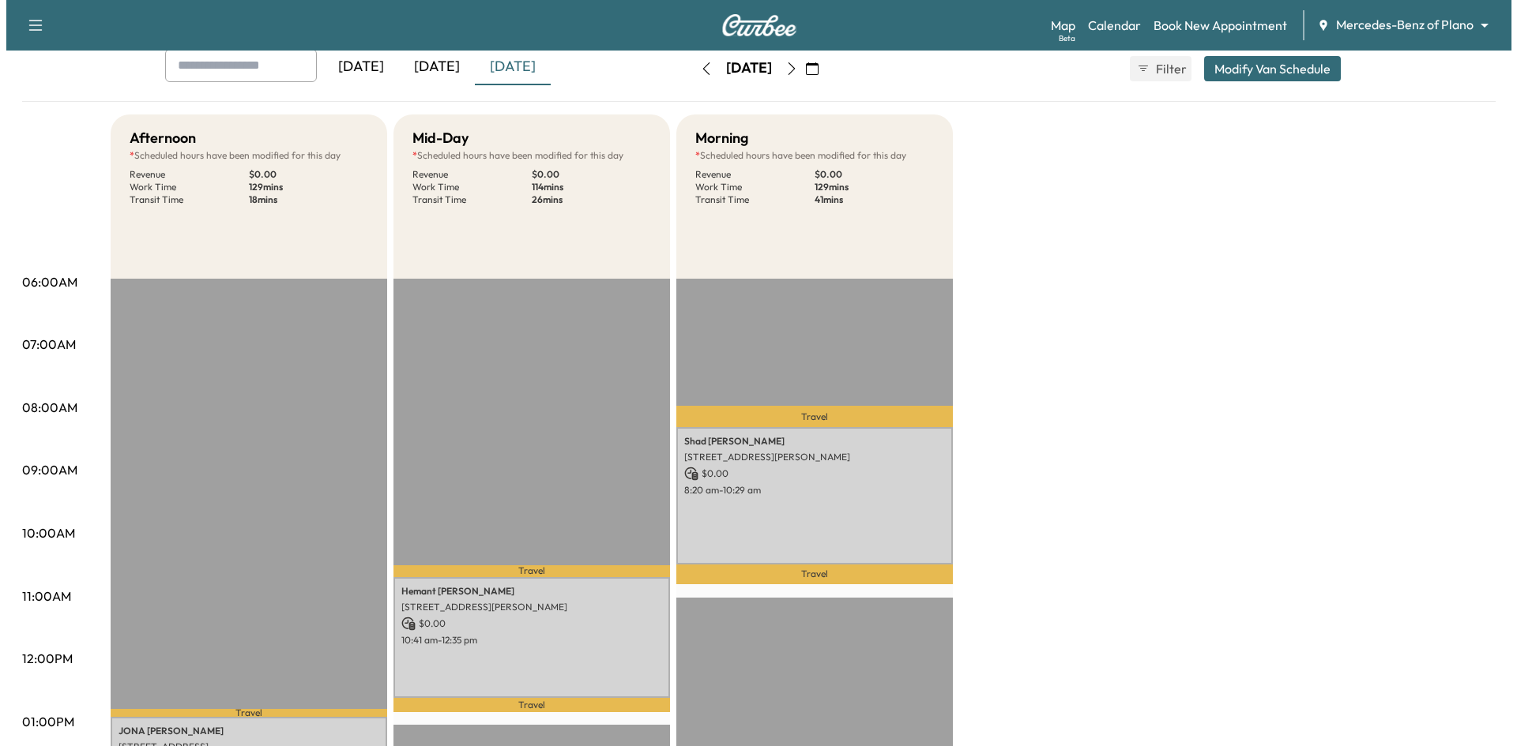
scroll to position [395, 0]
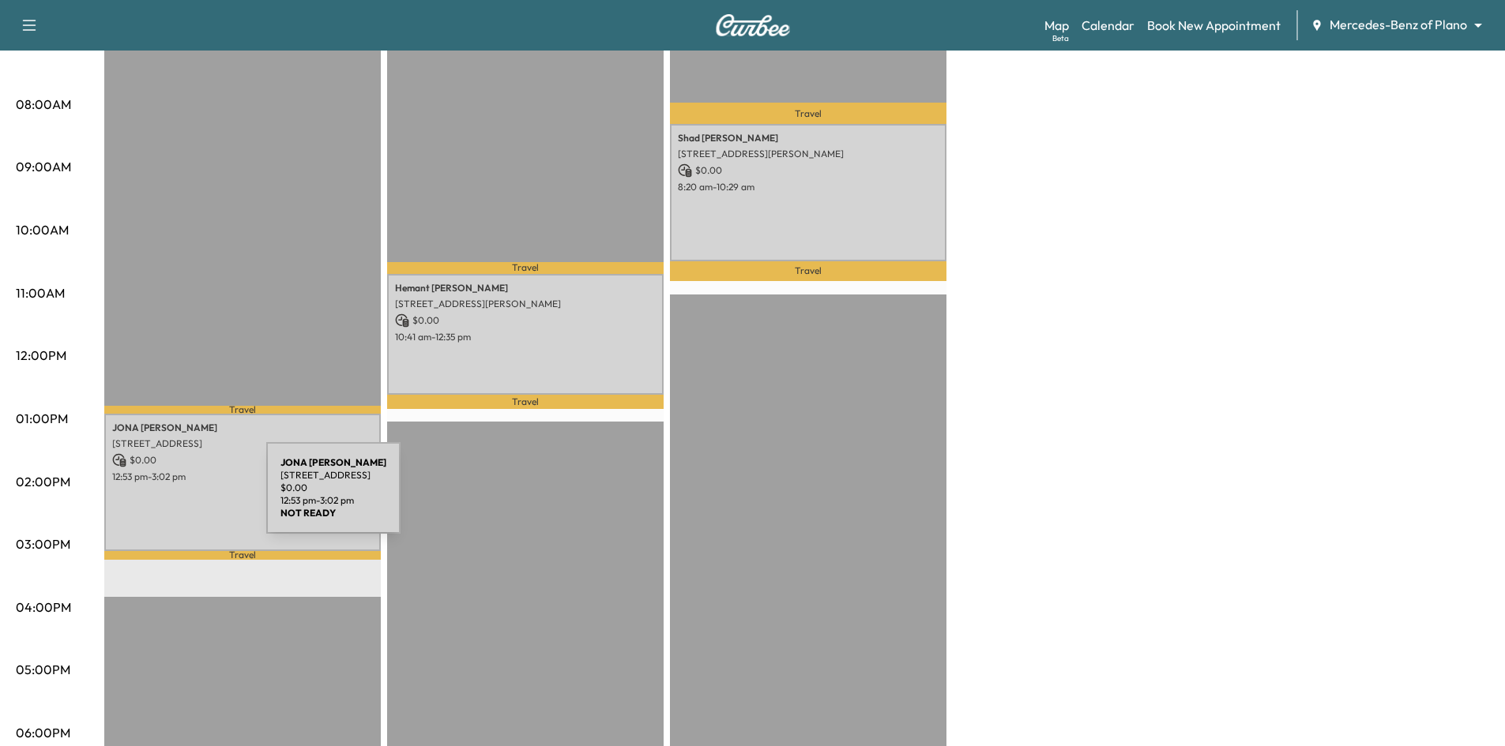
click at [150, 495] on div "JONA THOMAS 3217 Wellshire Ct, Plano, TX 75093, USA $ 0.00 12:53 pm - 3:02 pm" at bounding box center [242, 482] width 276 height 137
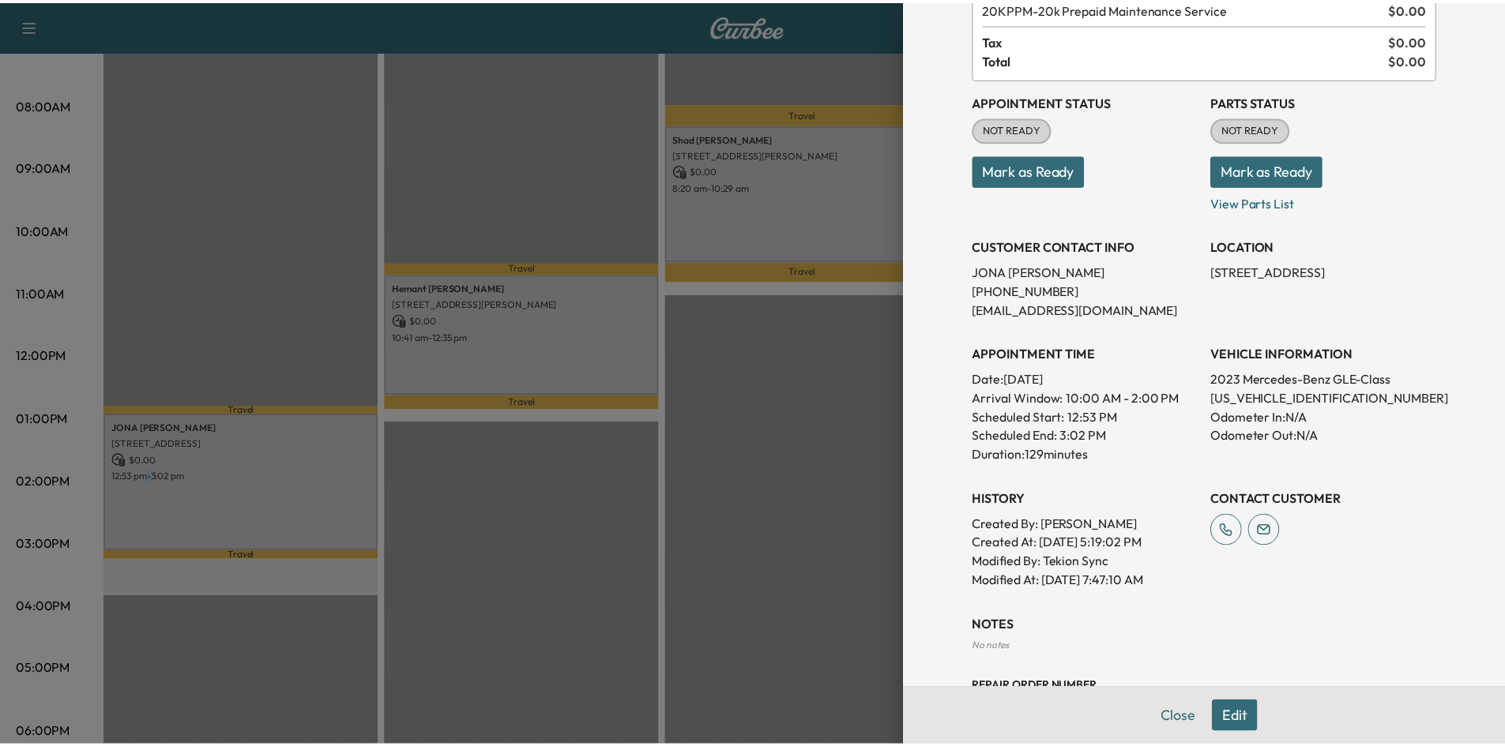
scroll to position [0, 0]
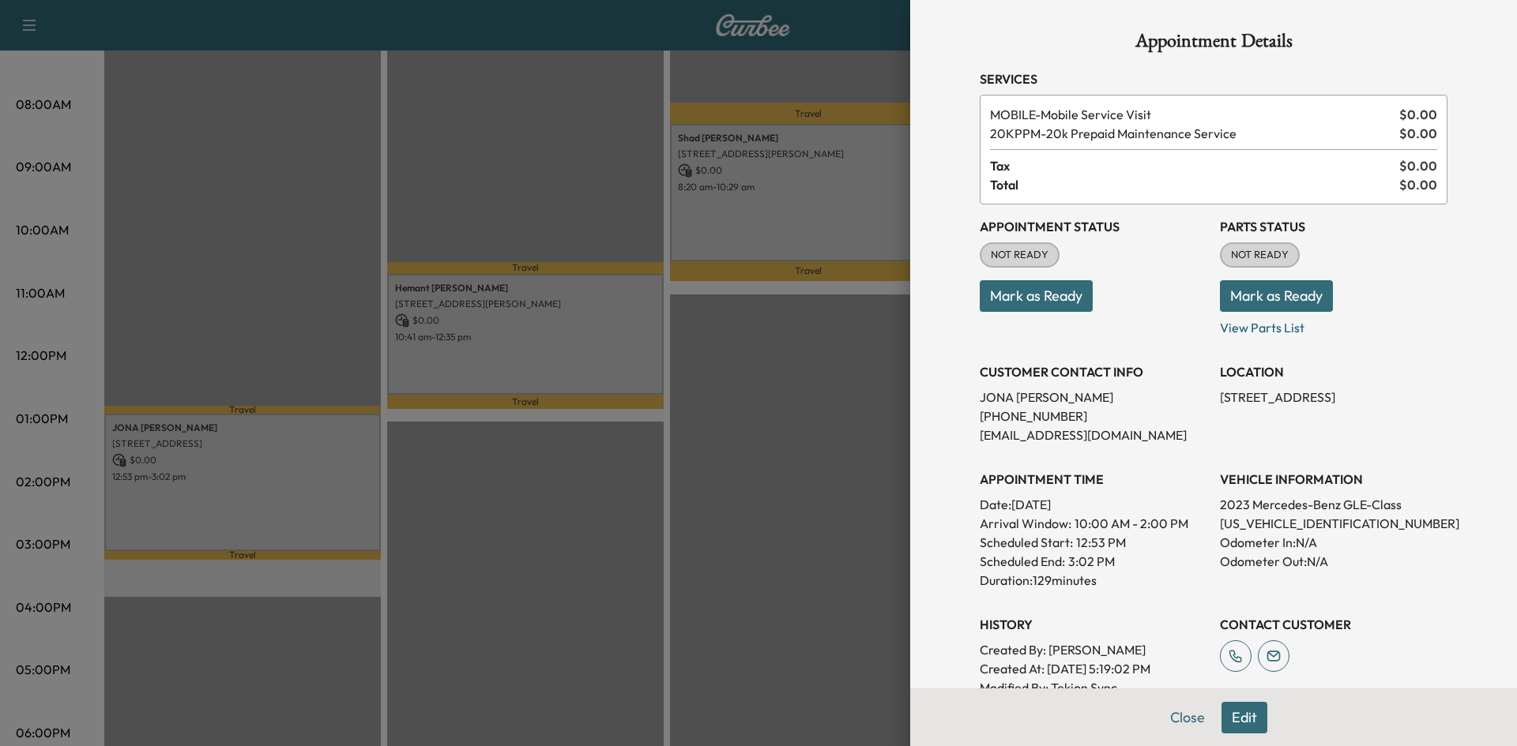
click at [502, 592] on div at bounding box center [758, 373] width 1517 height 746
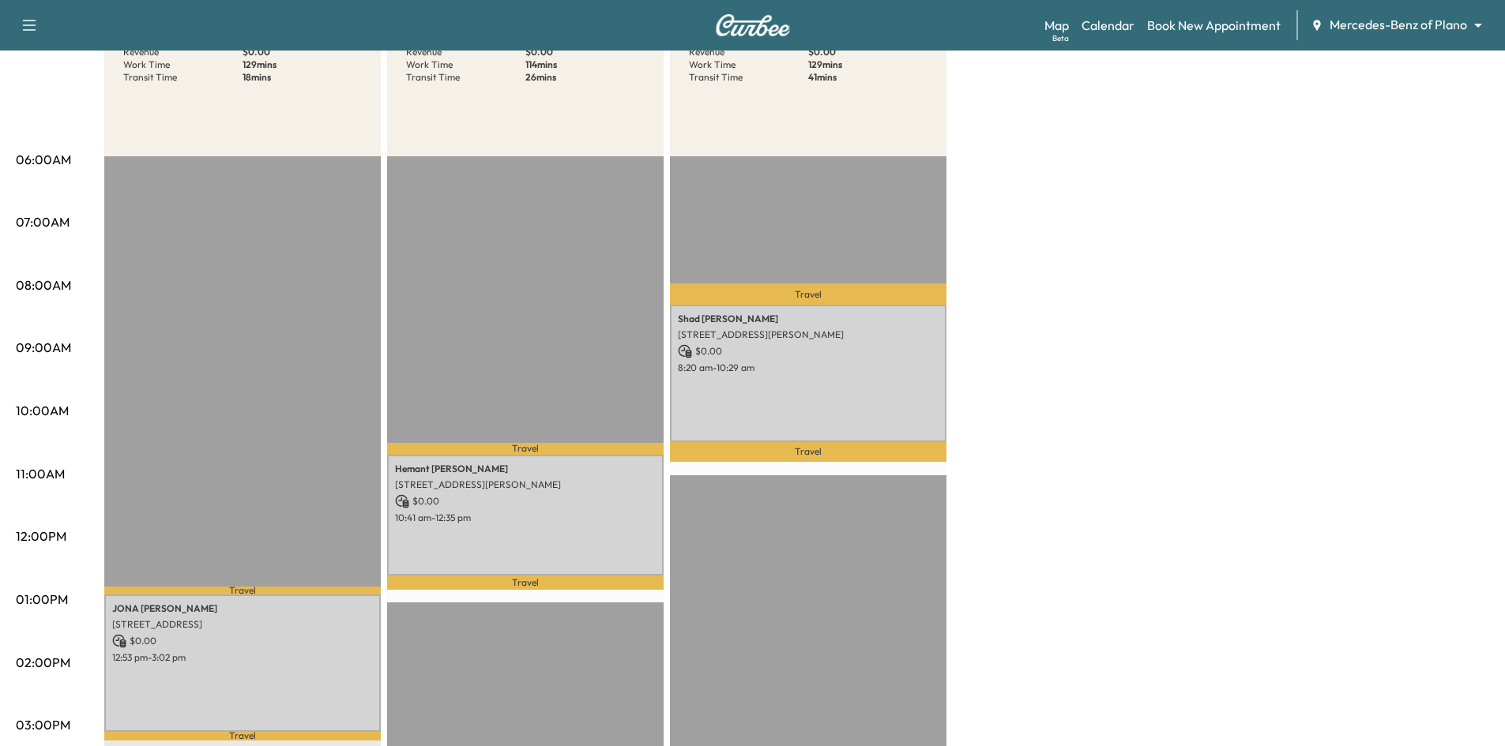
scroll to position [79, 0]
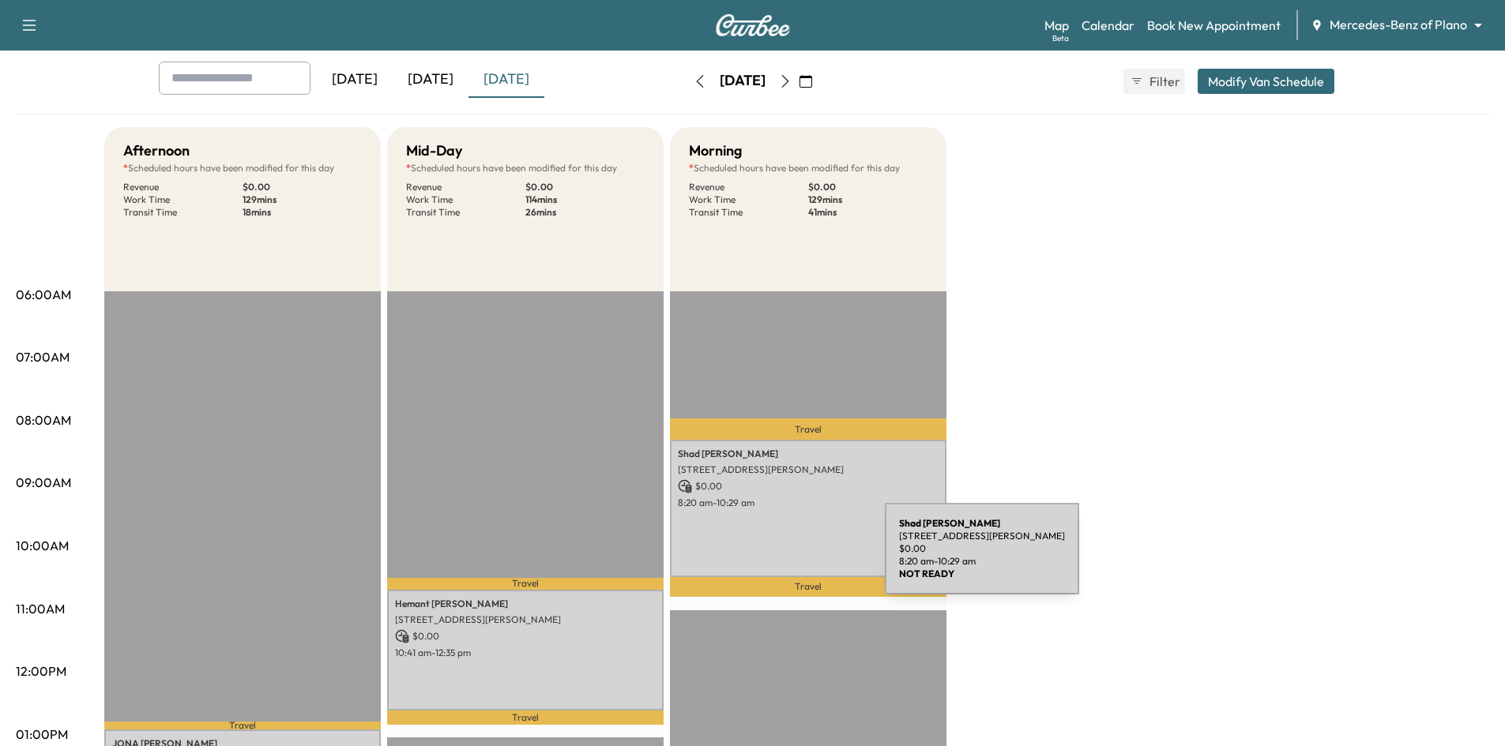
click at [773, 558] on div "Shad Jawaid 13773 Fernando Rd, Frisco, TX 75035, USA $ 0.00 8:20 am - 10:29 am" at bounding box center [808, 508] width 276 height 137
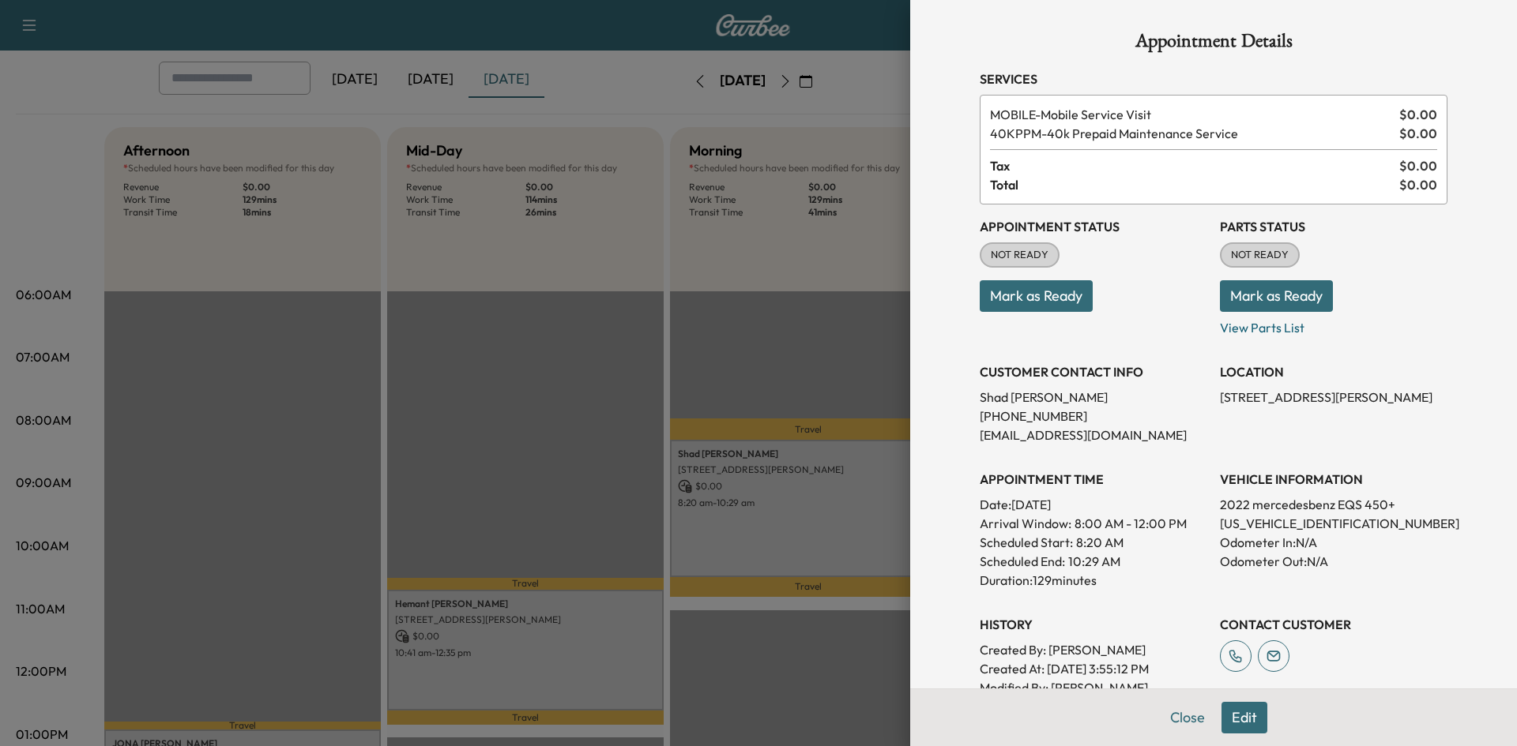
click at [1022, 291] on button "Mark as Ready" at bounding box center [1036, 296] width 113 height 32
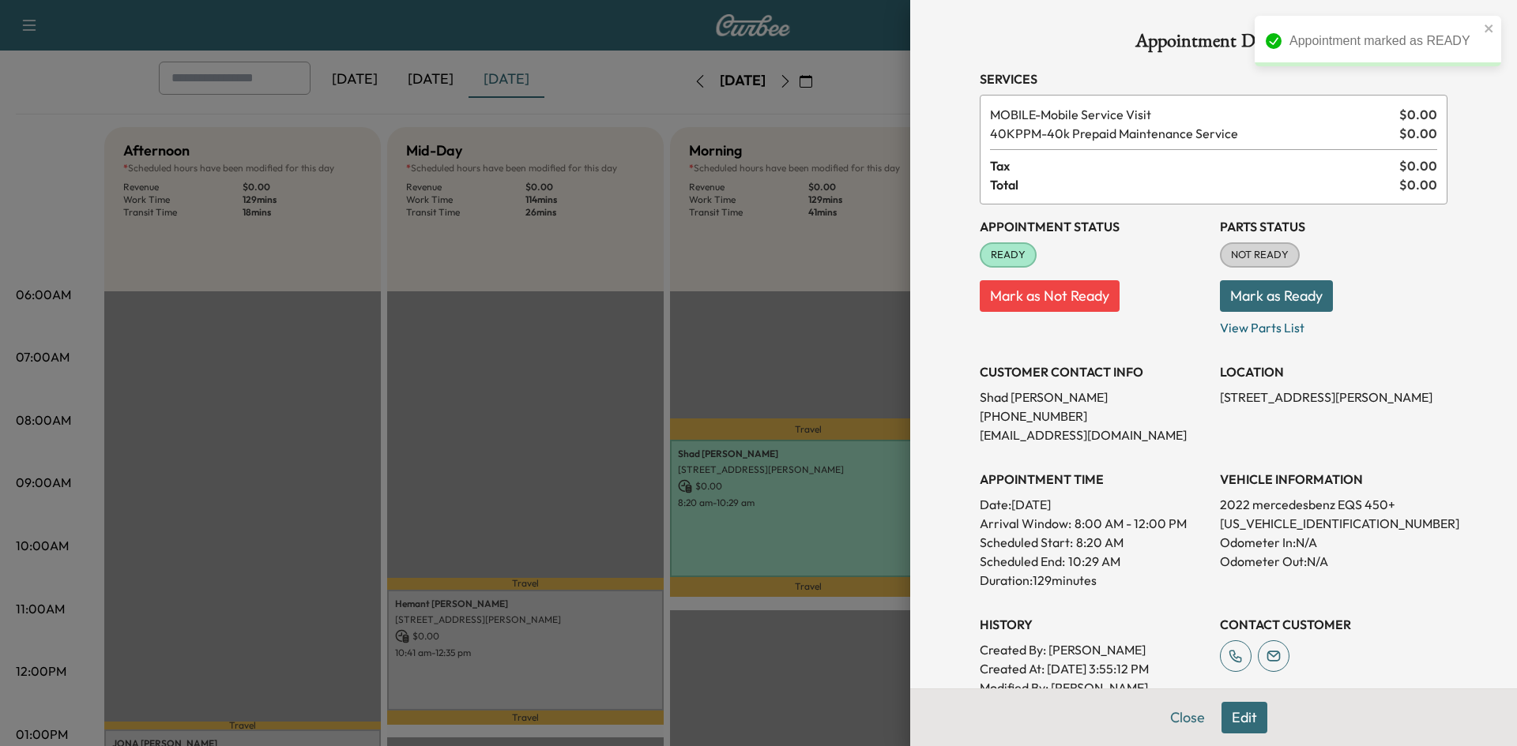
drag, startPoint x: 469, startPoint y: 479, endPoint x: 532, endPoint y: 450, distance: 68.6
click at [472, 476] on div at bounding box center [758, 373] width 1517 height 746
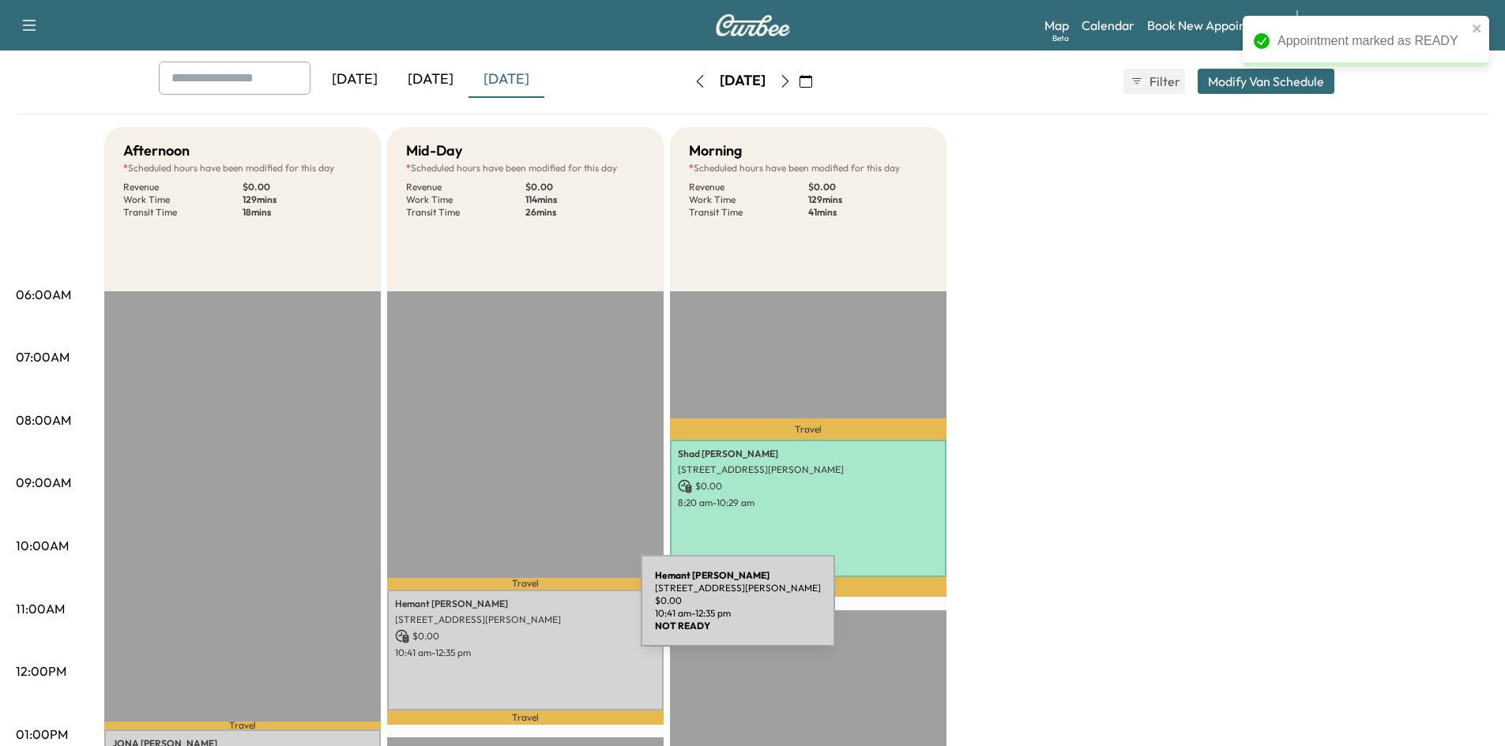
click at [523, 614] on p "9713 Karlovich Drive, Plano, TX 75025, United States of America" at bounding box center [525, 620] width 261 height 13
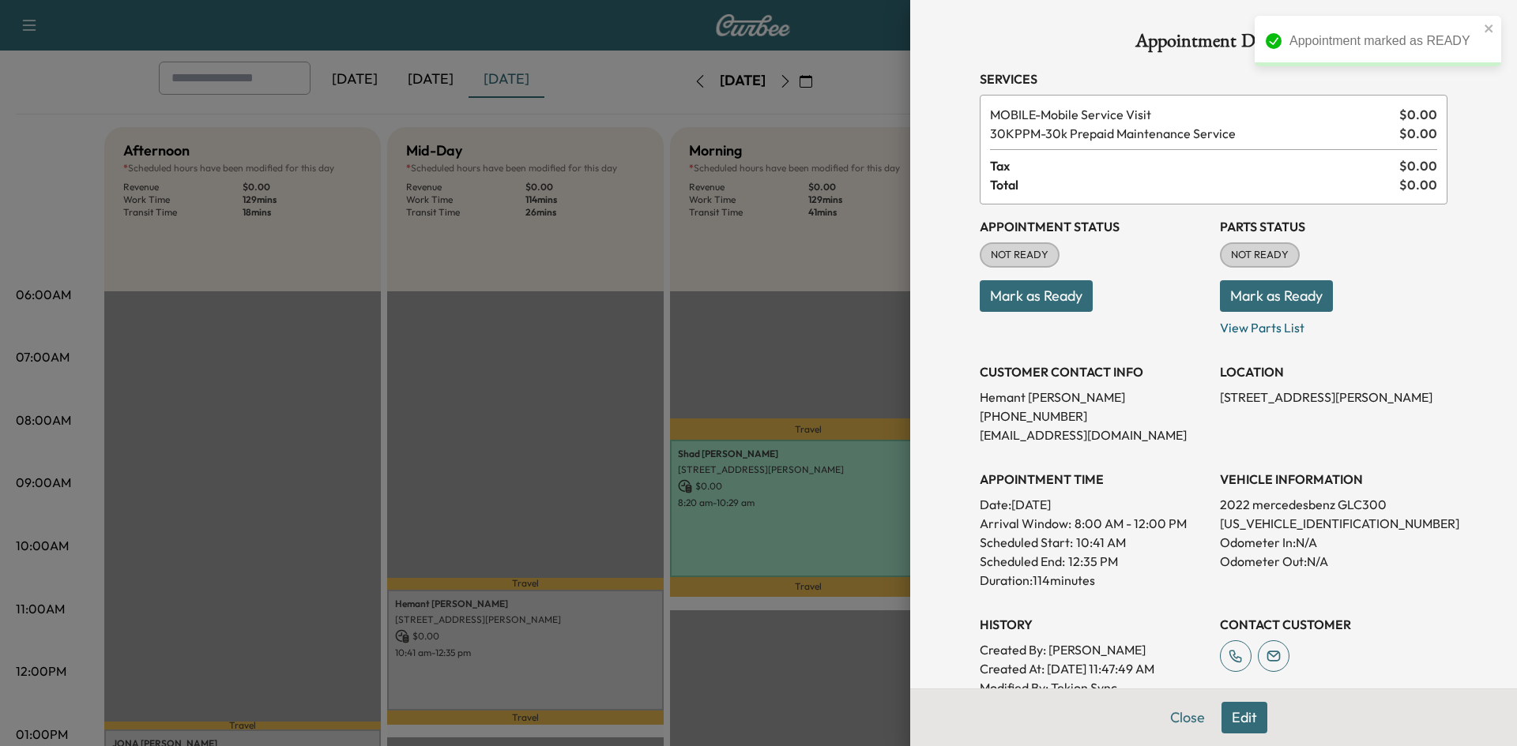
click at [1066, 303] on button "Mark as Ready" at bounding box center [1036, 296] width 113 height 32
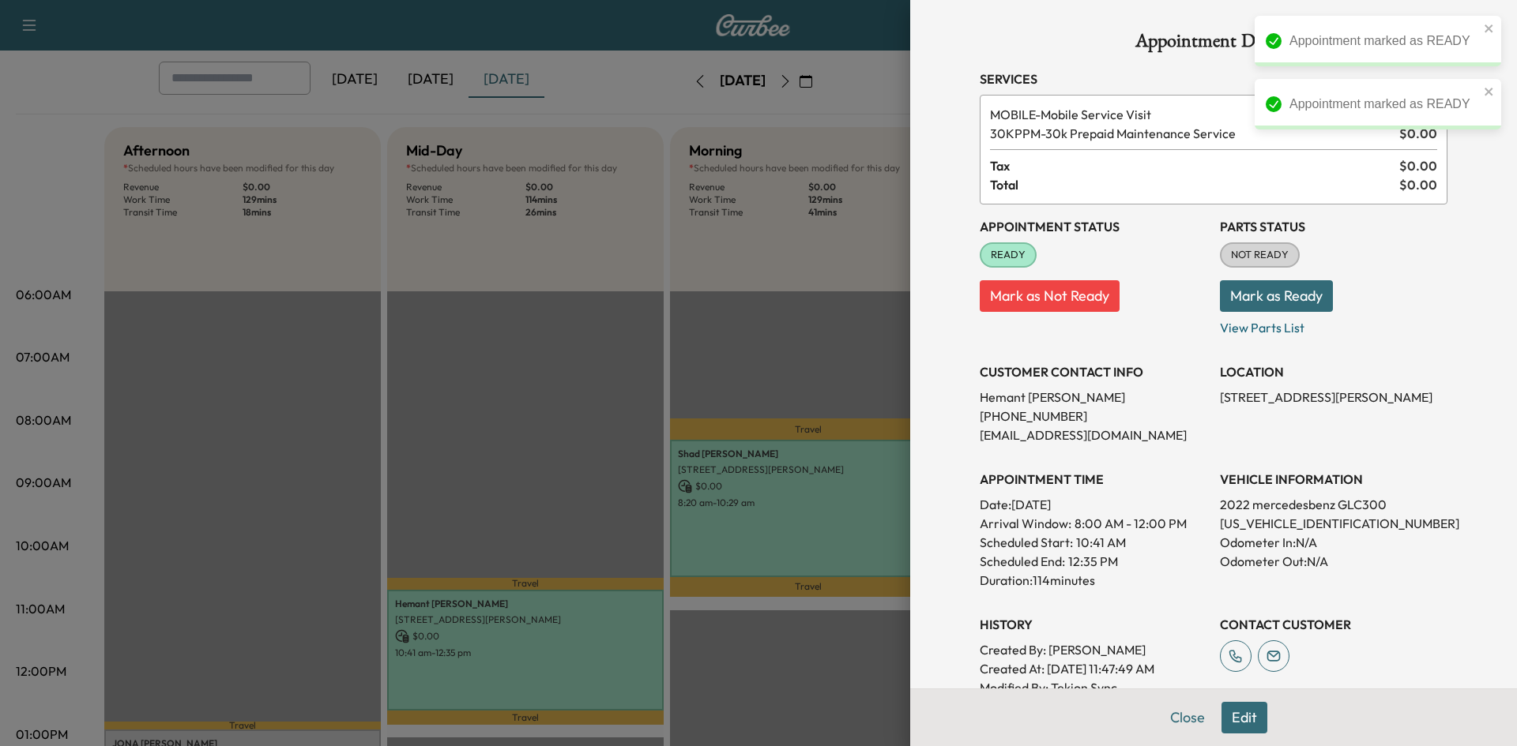
click at [532, 423] on div at bounding box center [758, 373] width 1517 height 746
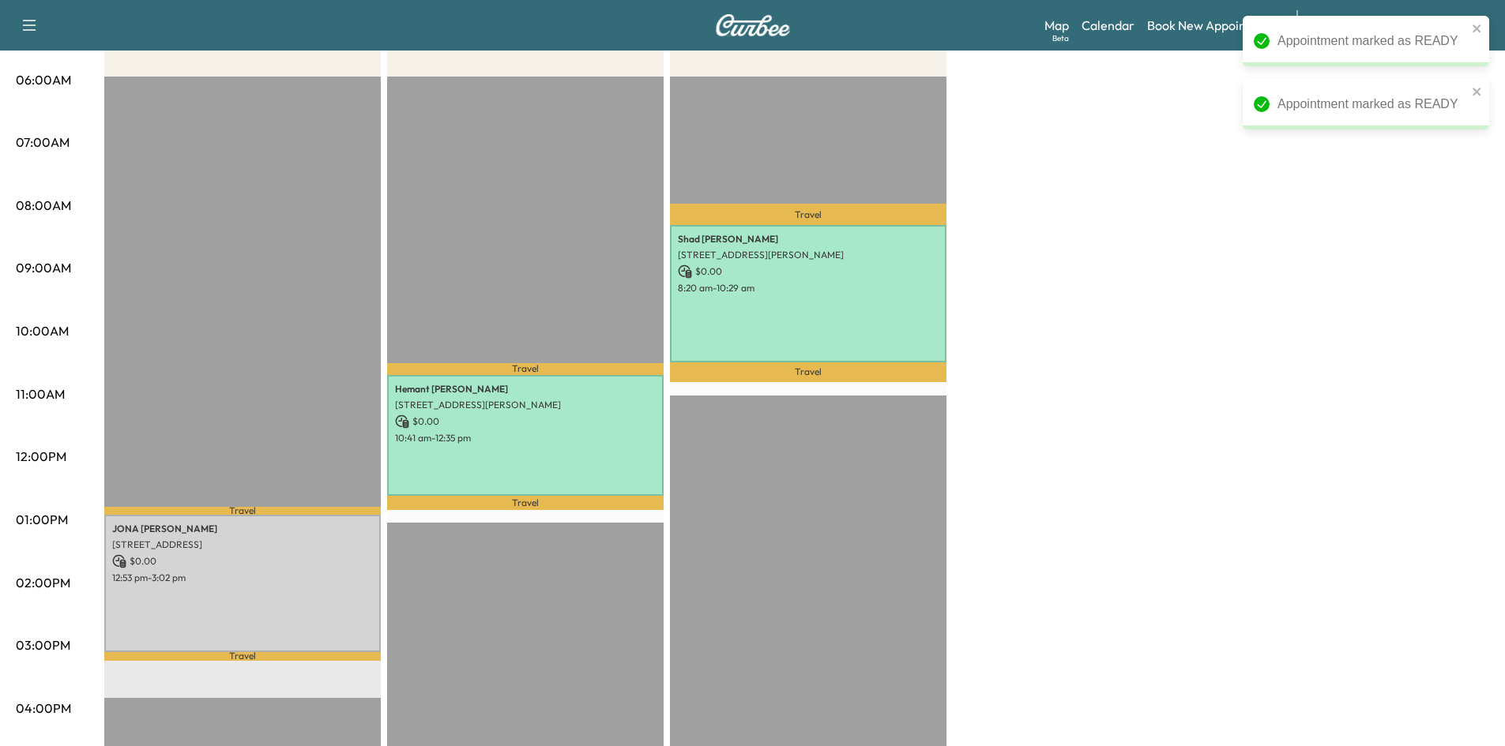
scroll to position [316, 0]
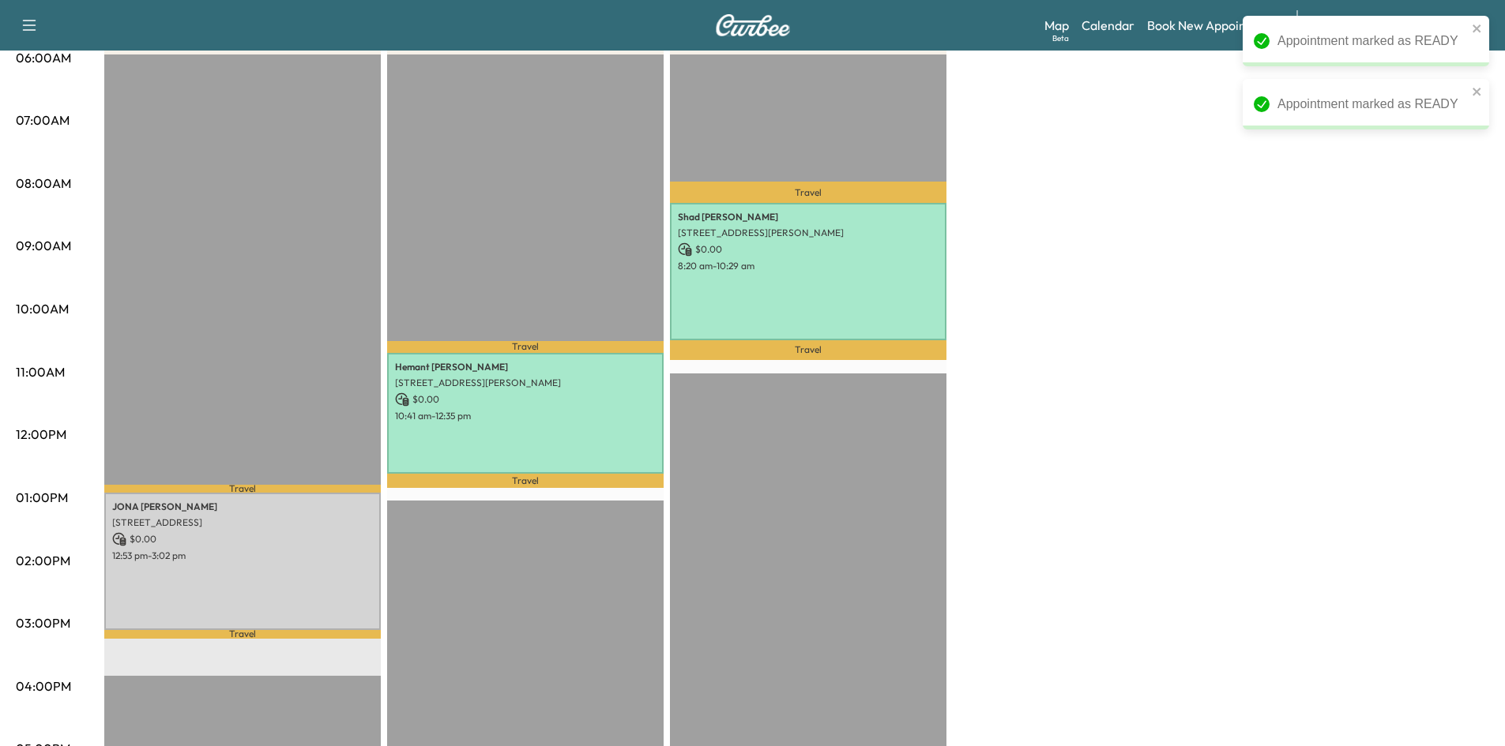
click at [311, 543] on div "JONA THOMAS 3217 Wellshire Ct, Plano, TX 75093, USA $ 0.00 12:53 pm - 3:02 pm" at bounding box center [242, 561] width 276 height 137
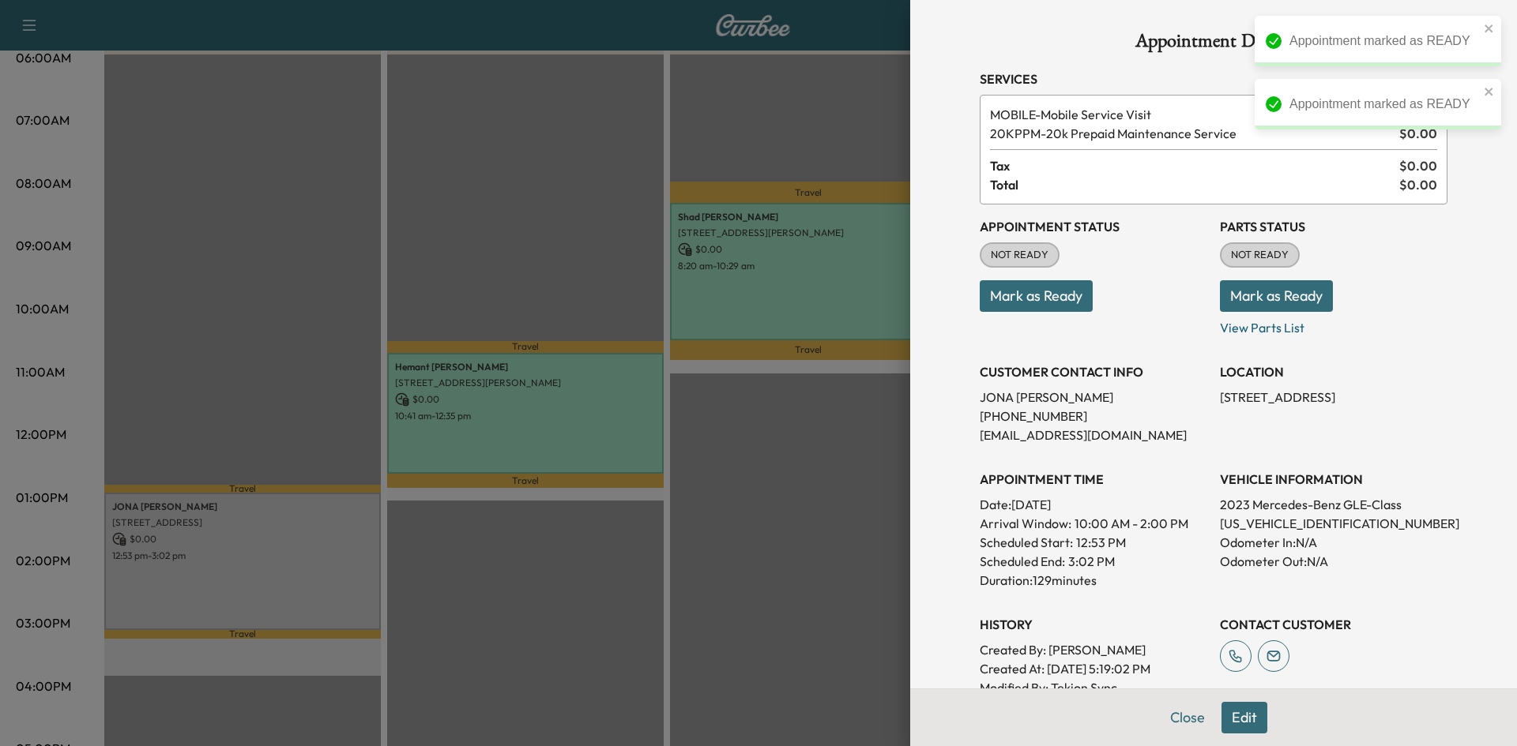
click at [1025, 295] on button "Mark as Ready" at bounding box center [1036, 296] width 113 height 32
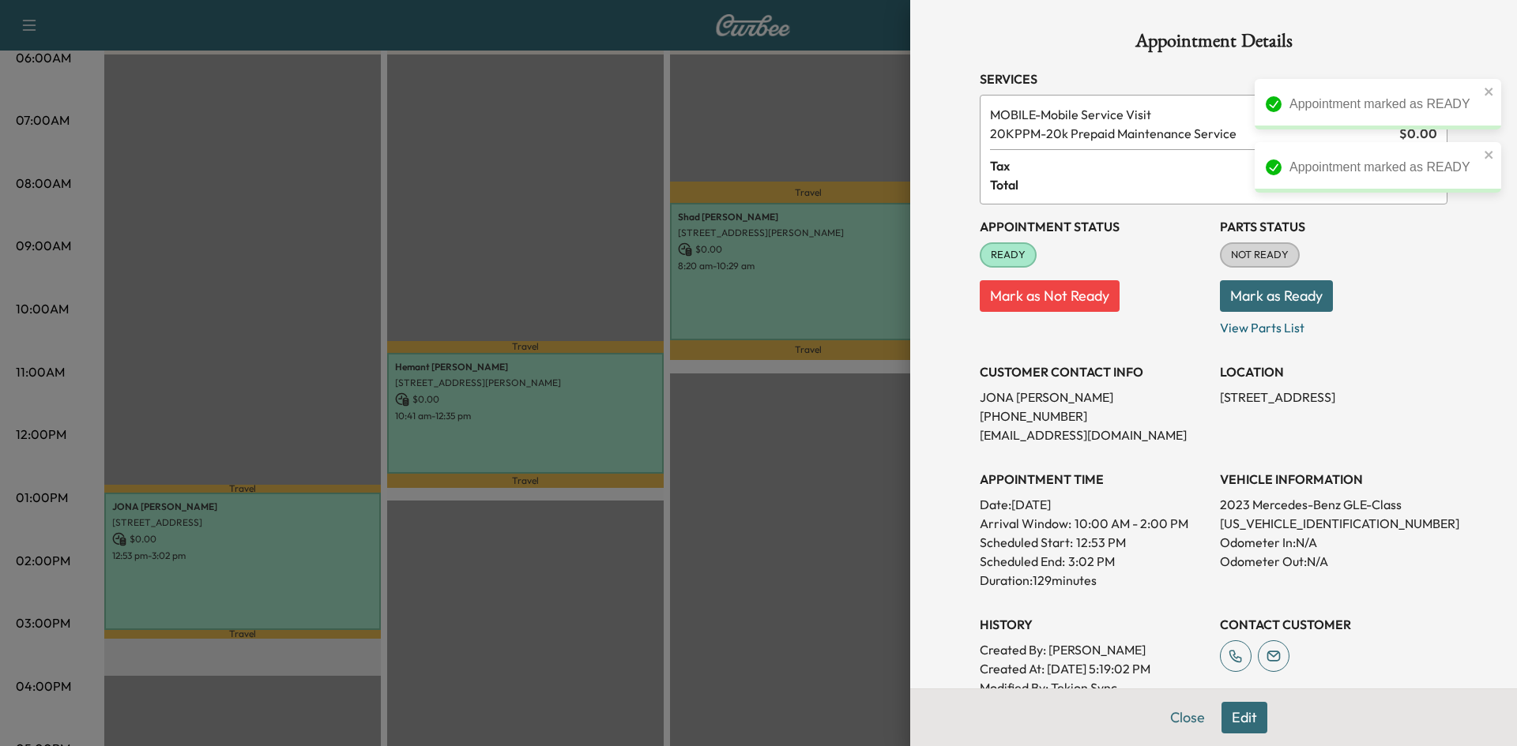
click at [269, 351] on div at bounding box center [758, 373] width 1517 height 746
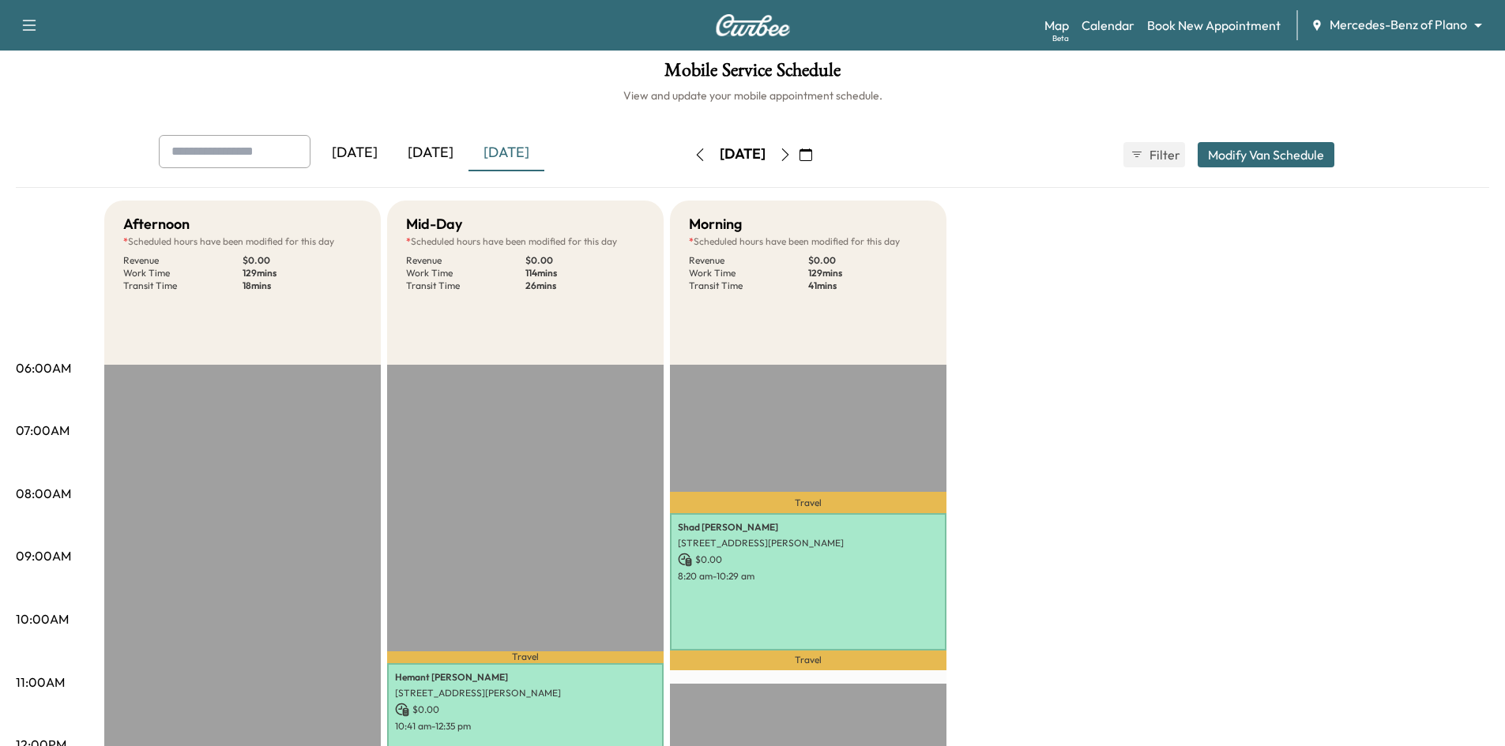
scroll to position [0, 0]
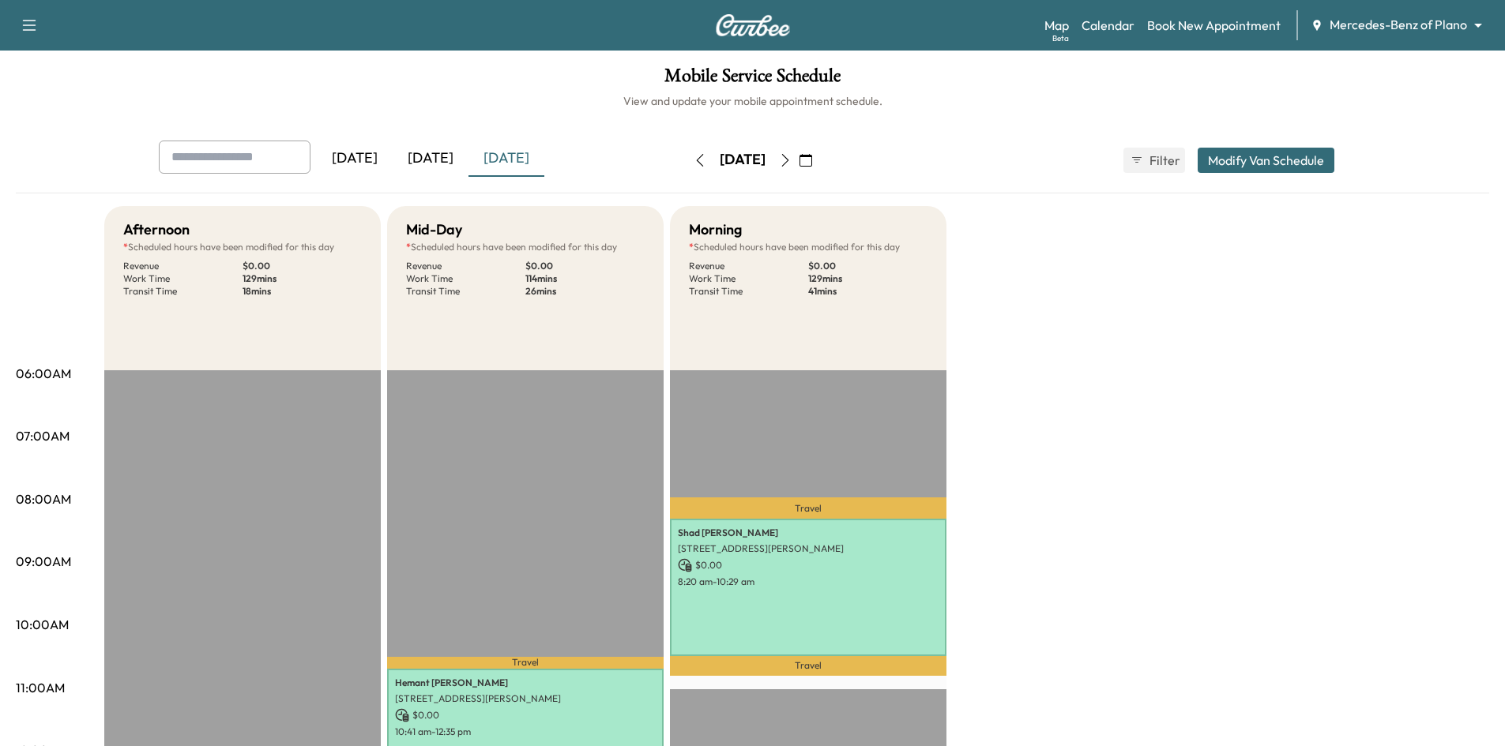
click at [449, 161] on div "[DATE]" at bounding box center [431, 159] width 76 height 36
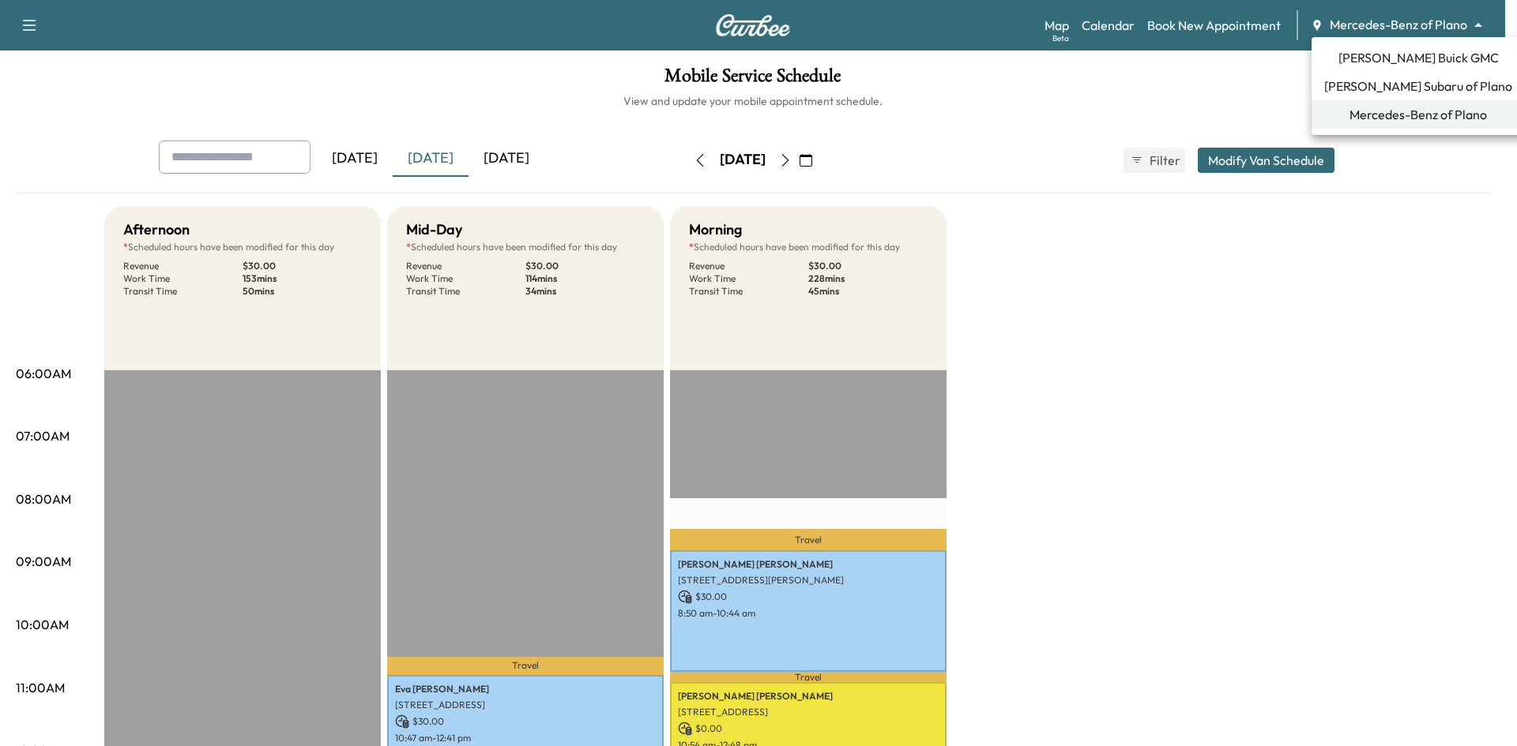
drag, startPoint x: 1417, startPoint y: 28, endPoint x: 1401, endPoint y: 25, distance: 16.0
click at [1415, 28] on body "Support Log Out Map Beta Calendar Book New Appointment Mercedes-Benz of Plano *…" at bounding box center [758, 373] width 1517 height 746
click at [1394, 62] on span "Ewing Buick GMC" at bounding box center [1418, 57] width 160 height 19
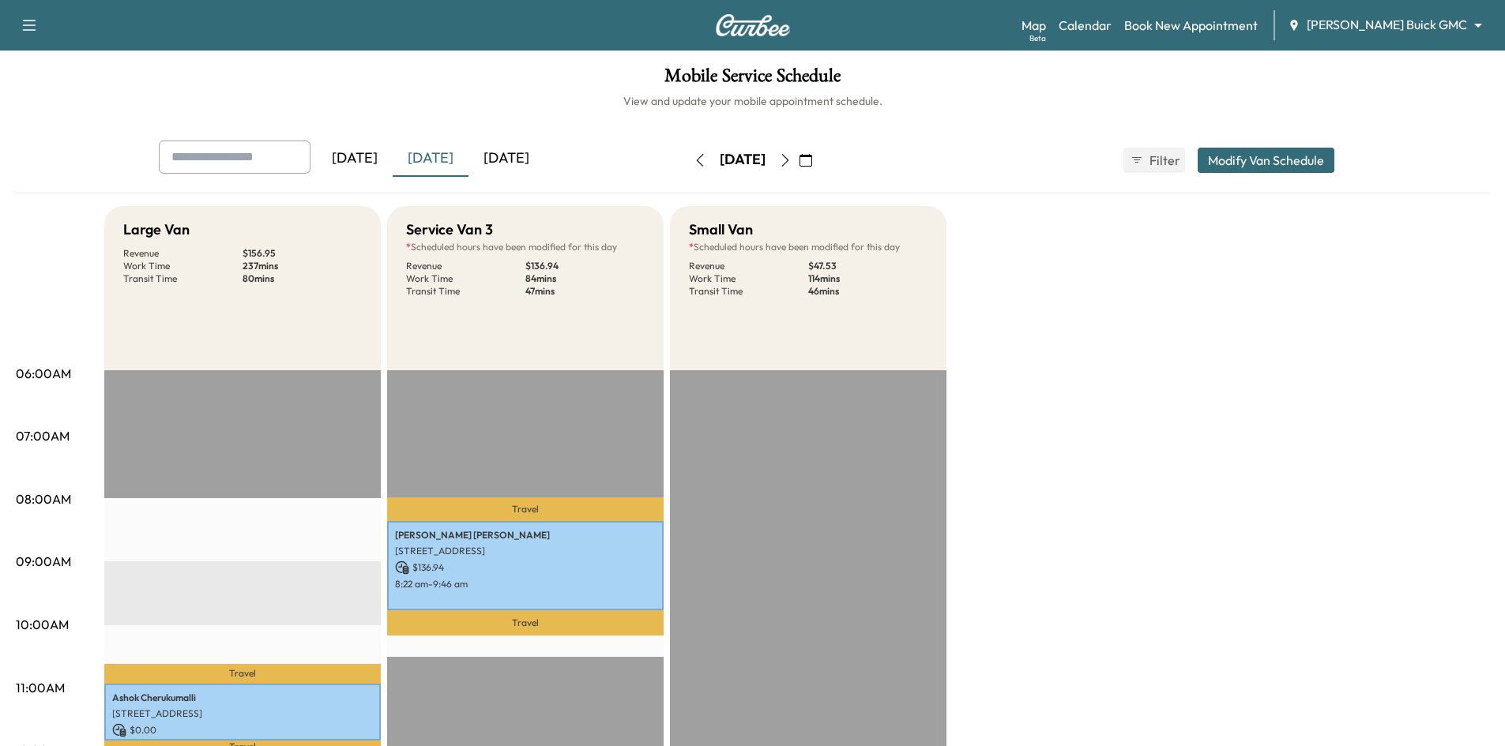
click at [792, 160] on icon "button" at bounding box center [785, 160] width 13 height 13
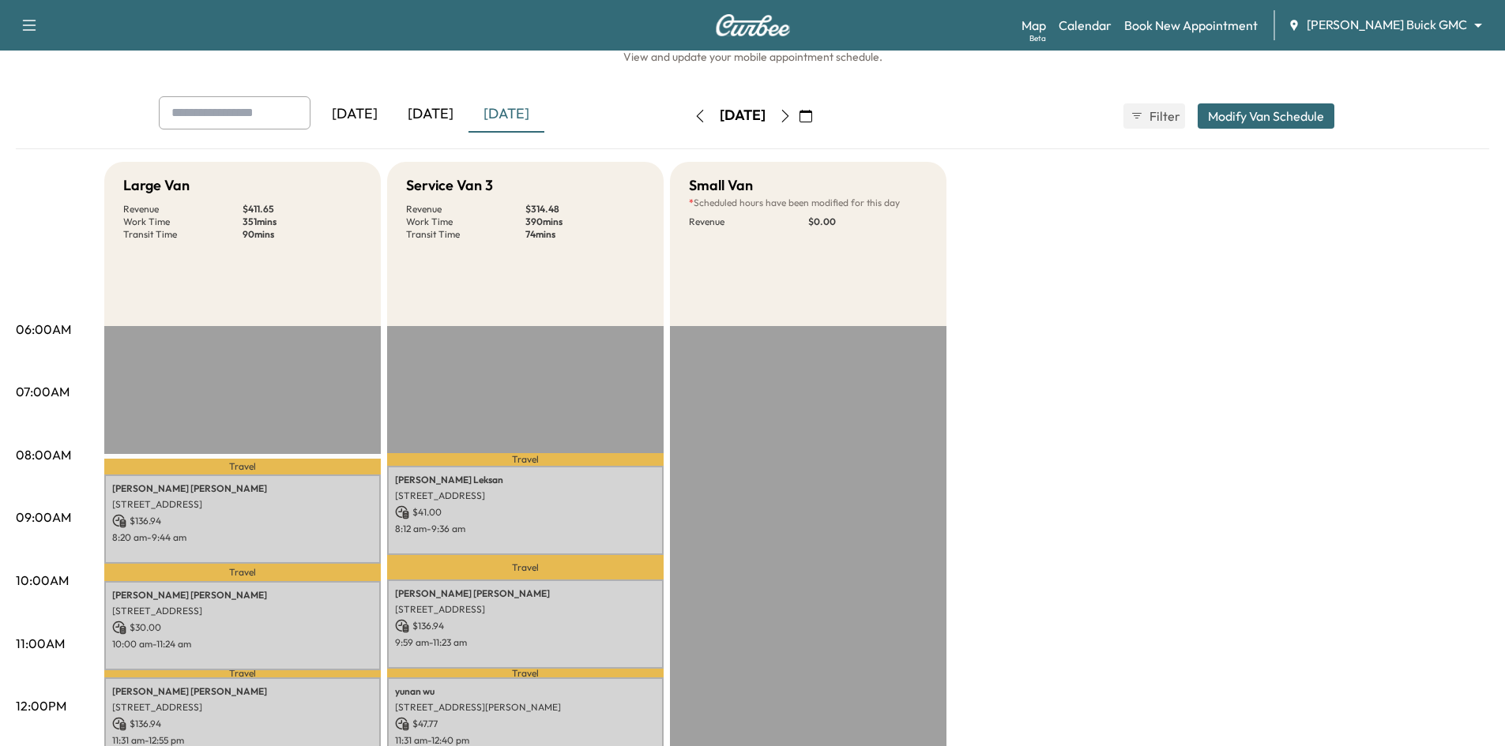
scroll to position [395, 0]
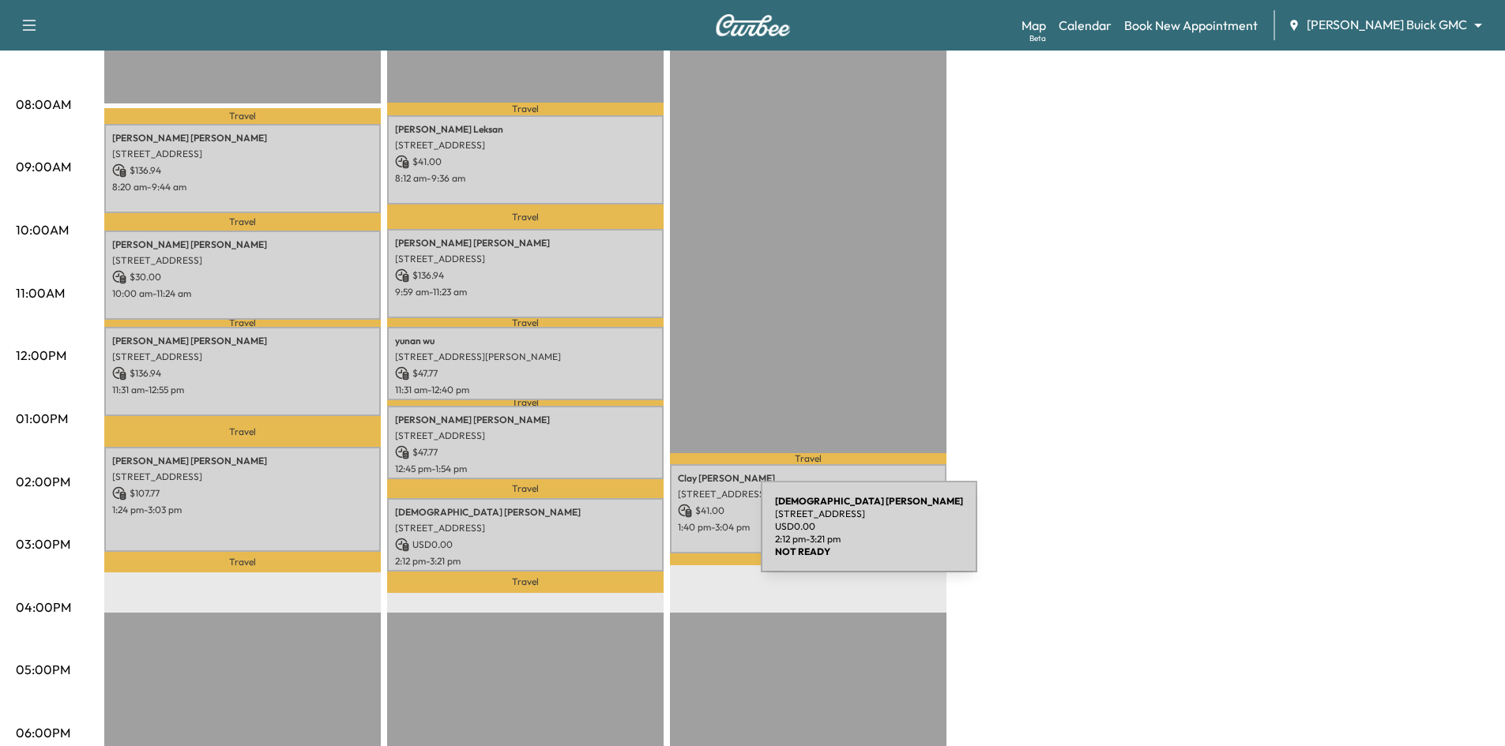
click at [642, 538] on p "USD 0.00" at bounding box center [525, 545] width 261 height 14
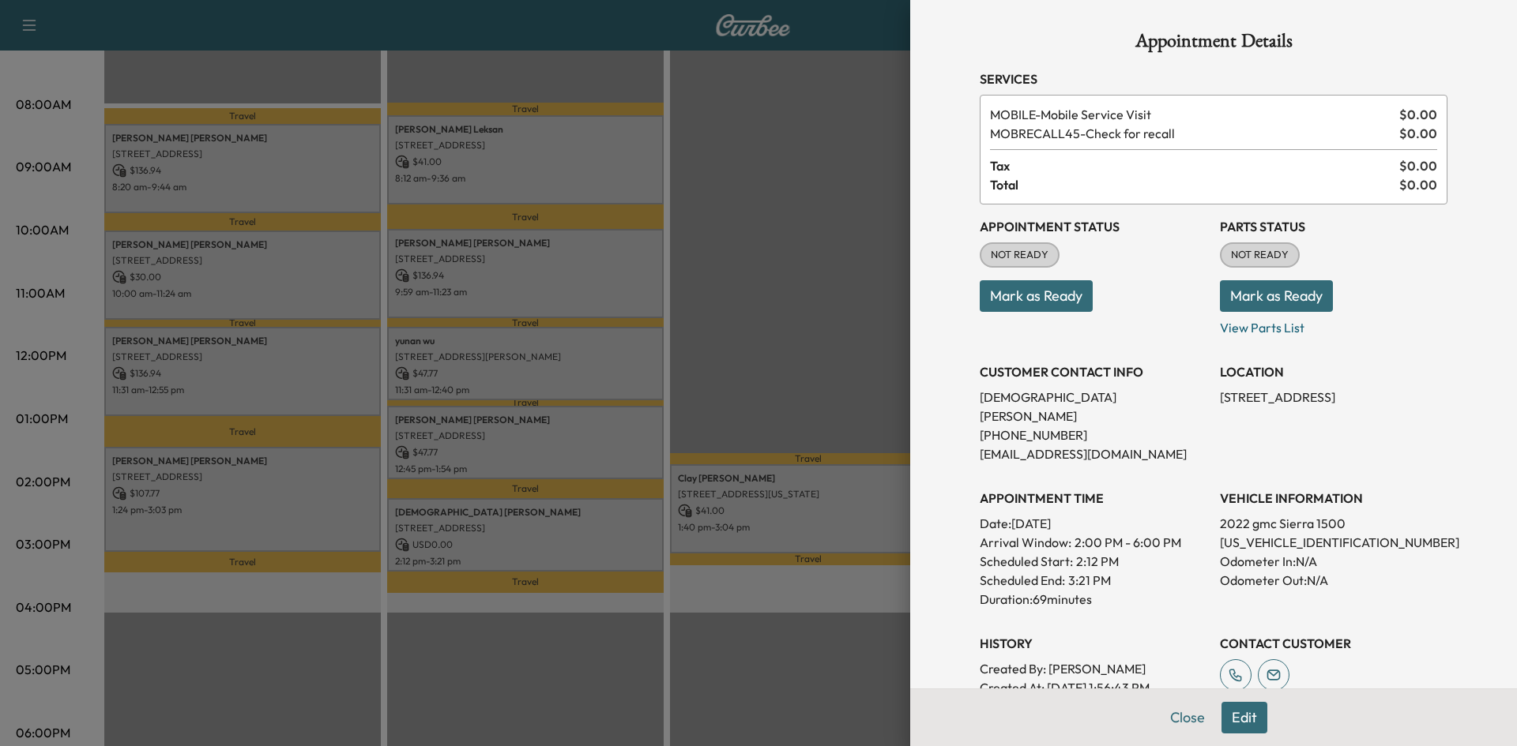
drag, startPoint x: 1232, startPoint y: 717, endPoint x: 1233, endPoint y: 705, distance: 12.7
click at [1232, 716] on button "Edit" at bounding box center [1244, 718] width 46 height 32
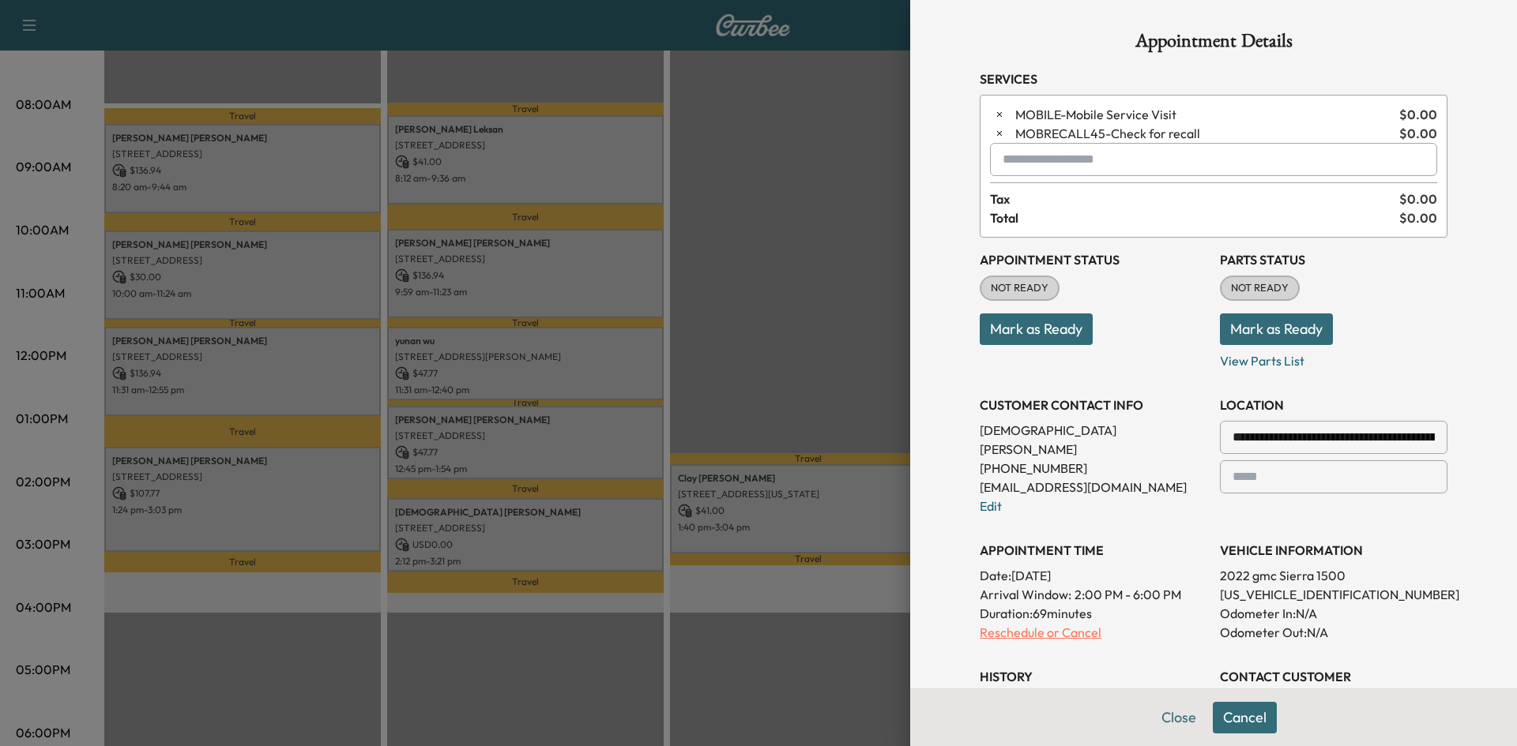
click at [1055, 623] on p "Reschedule or Cancel" at bounding box center [1094, 632] width 228 height 19
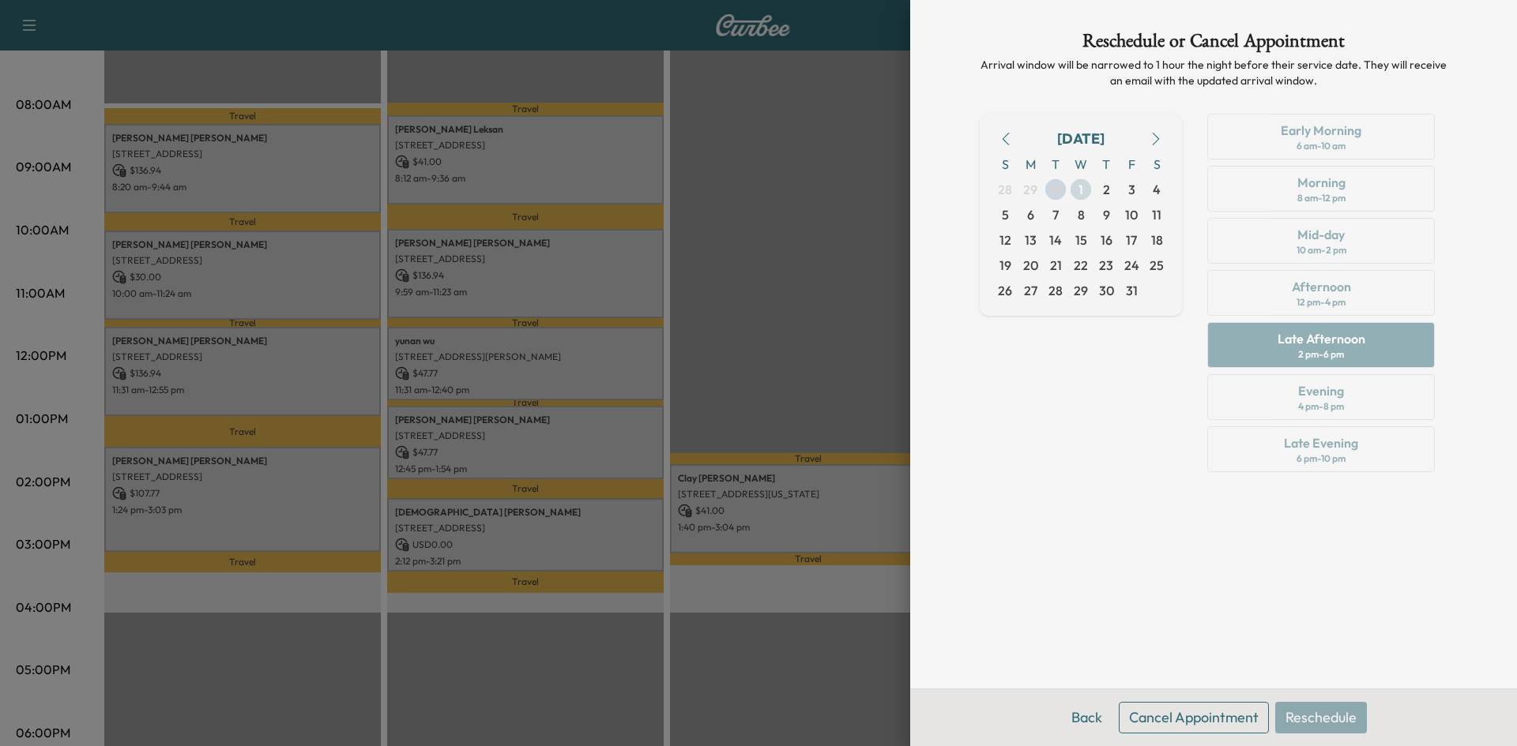
click at [1079, 193] on span "1" at bounding box center [1080, 189] width 5 height 19
click at [1085, 718] on button "Back" at bounding box center [1086, 718] width 51 height 32
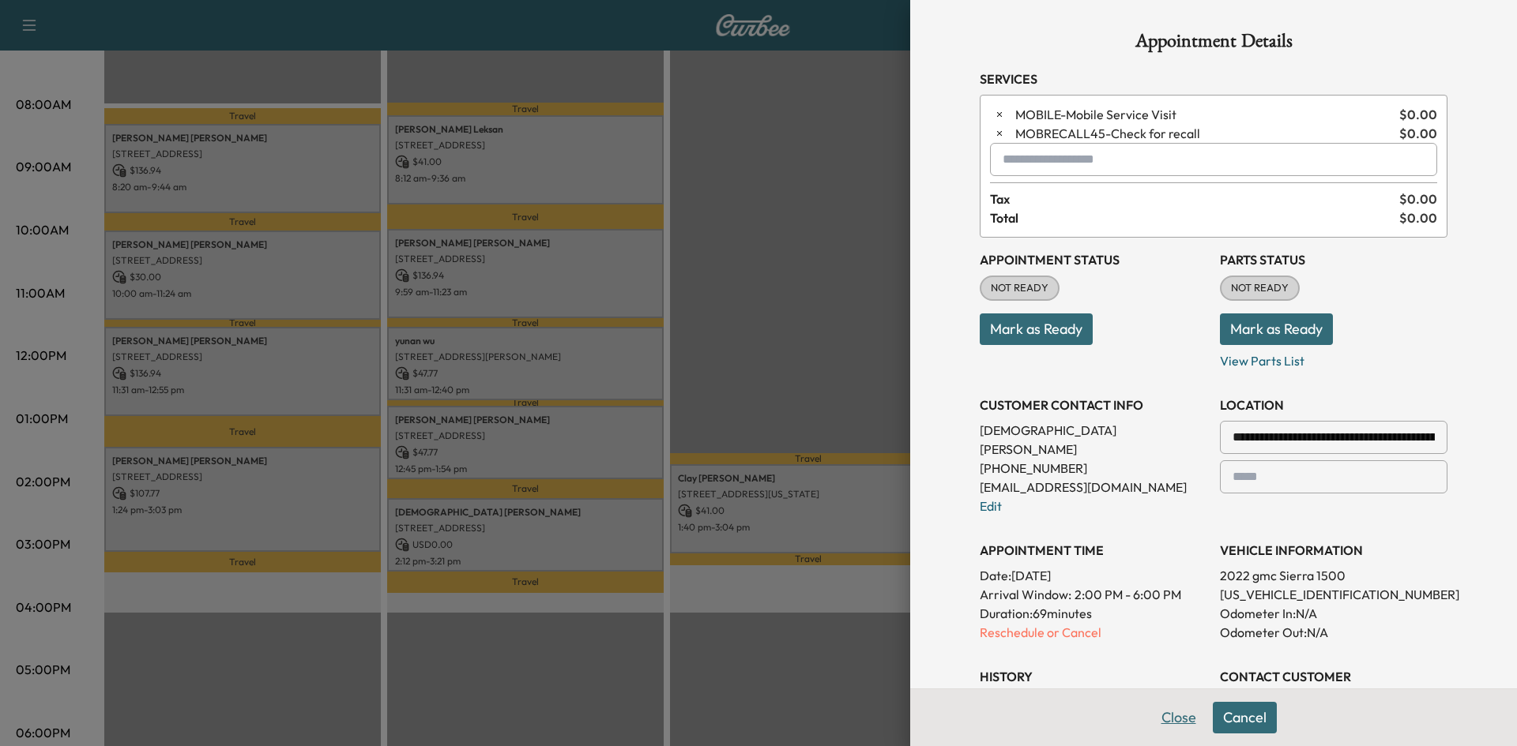
click at [1171, 720] on button "Close" at bounding box center [1178, 718] width 55 height 32
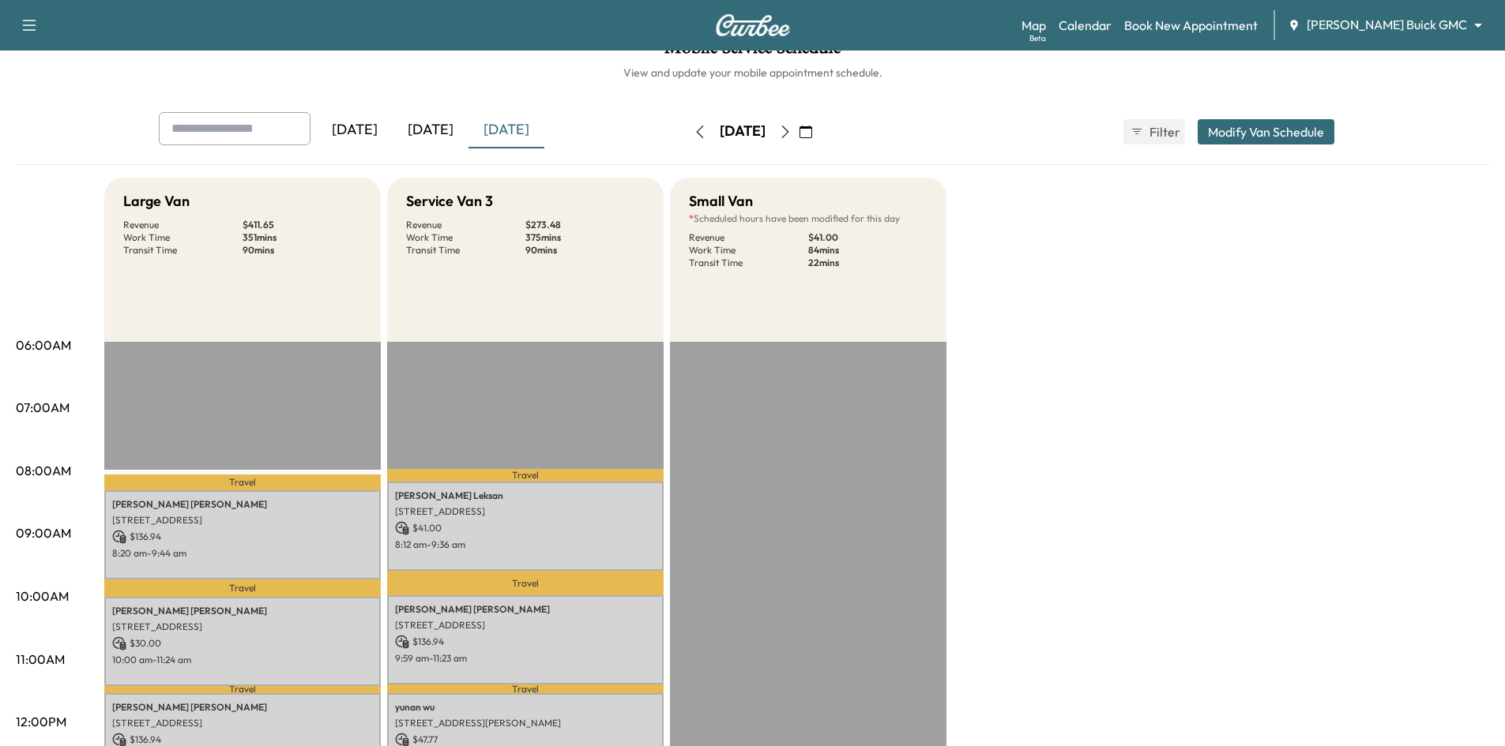
scroll to position [0, 0]
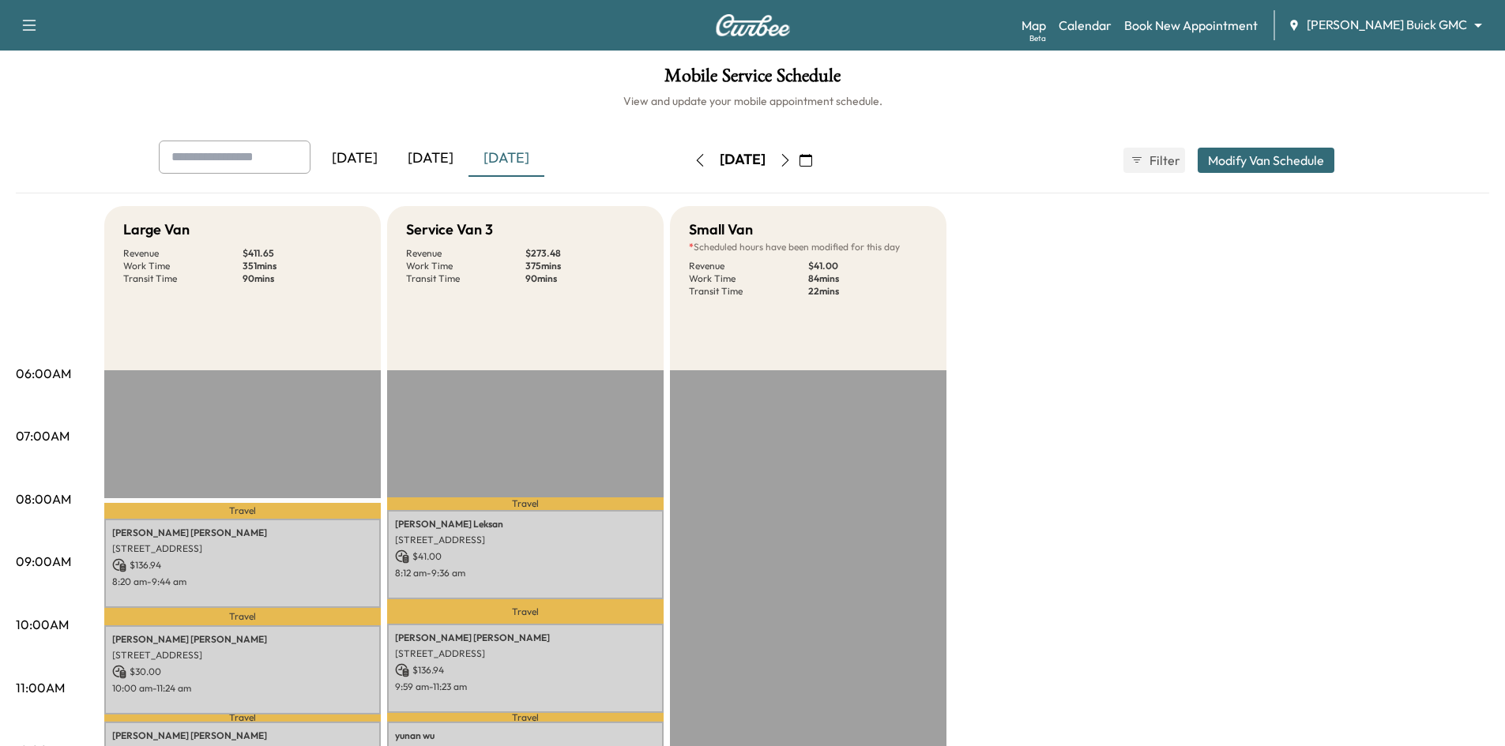
click at [1420, 24] on body "Support Log Out Map Beta Calendar Book New Appointment Ewing Buick GMC ********…" at bounding box center [752, 373] width 1505 height 746
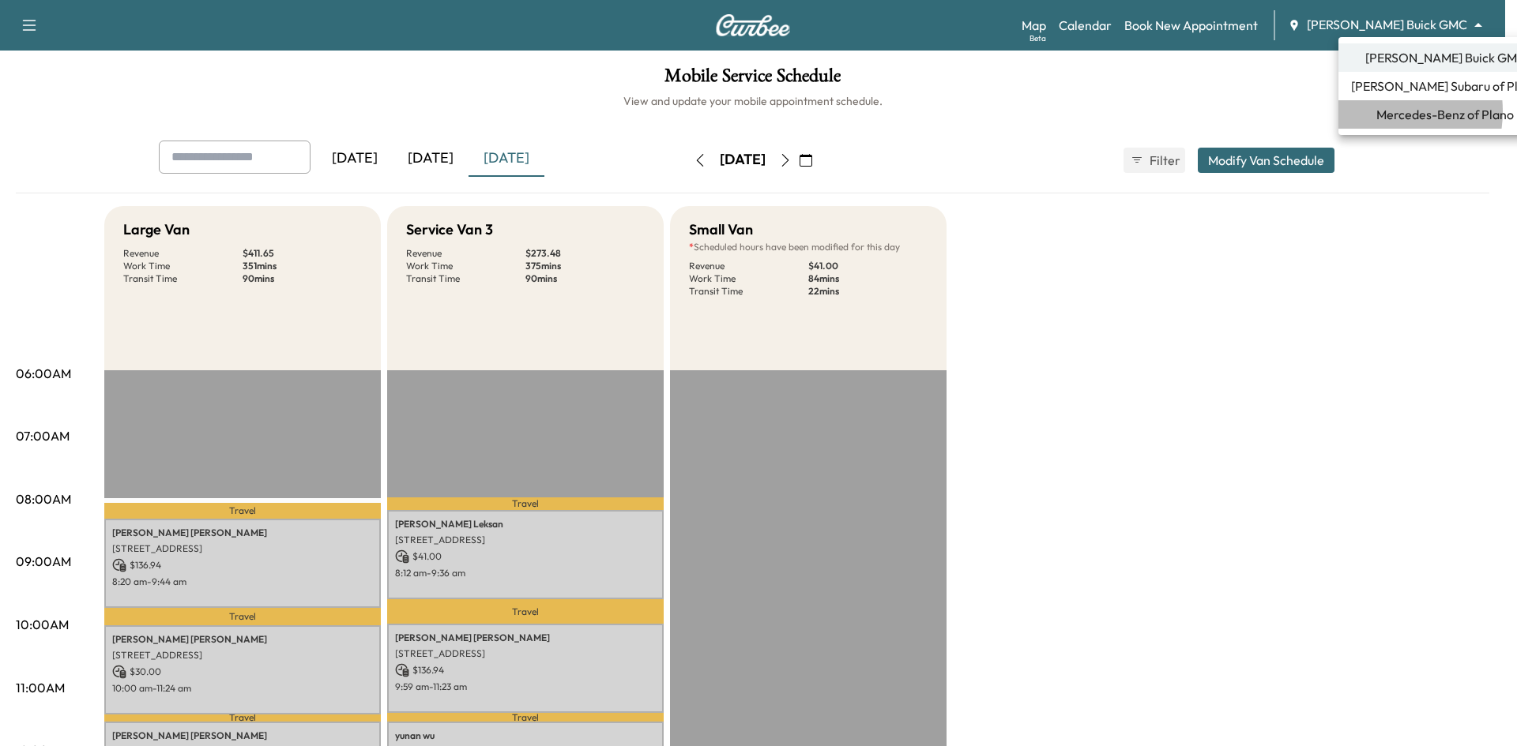
click at [1376, 111] on span "Mercedes-Benz of Plano" at bounding box center [1444, 114] width 137 height 19
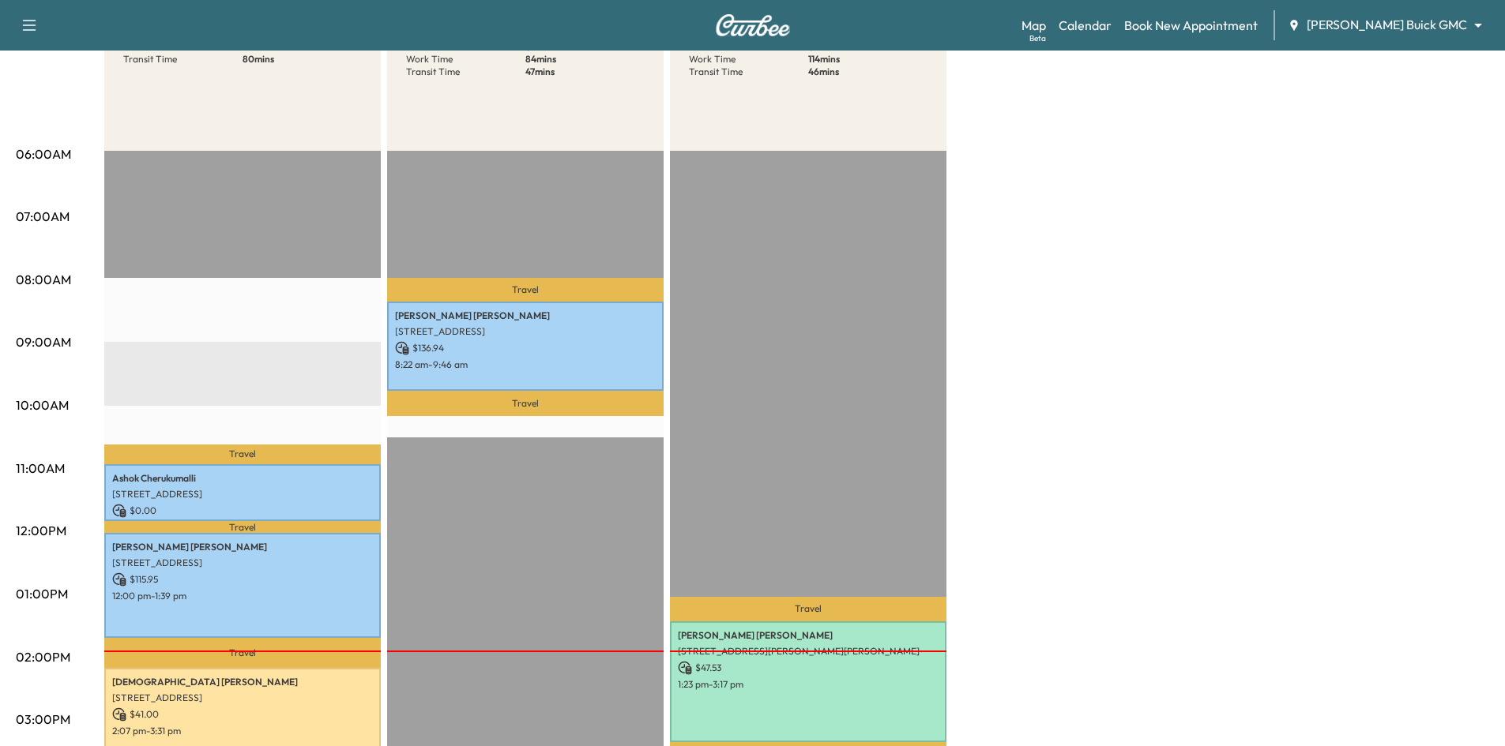
scroll to position [79, 0]
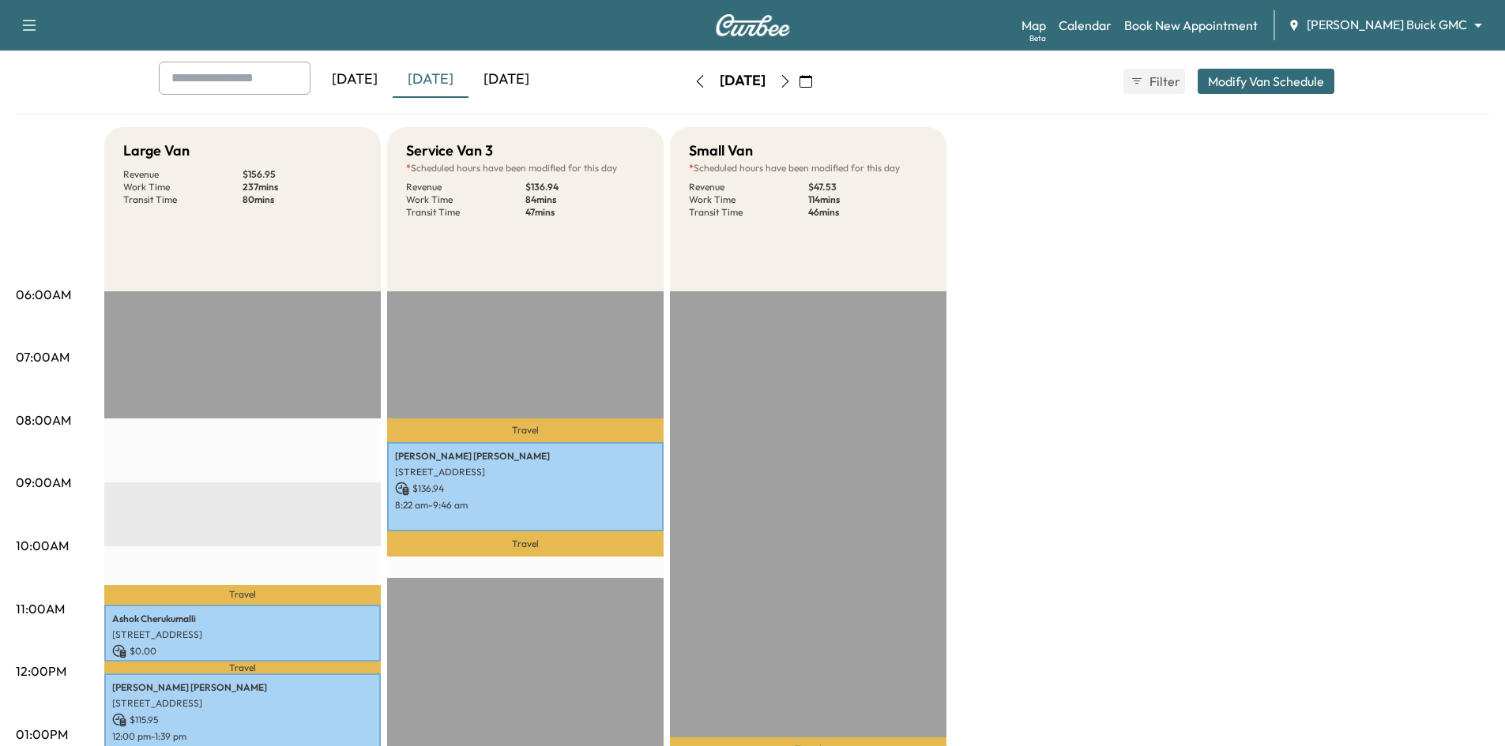
click at [521, 78] on div "[DATE]" at bounding box center [506, 80] width 76 height 36
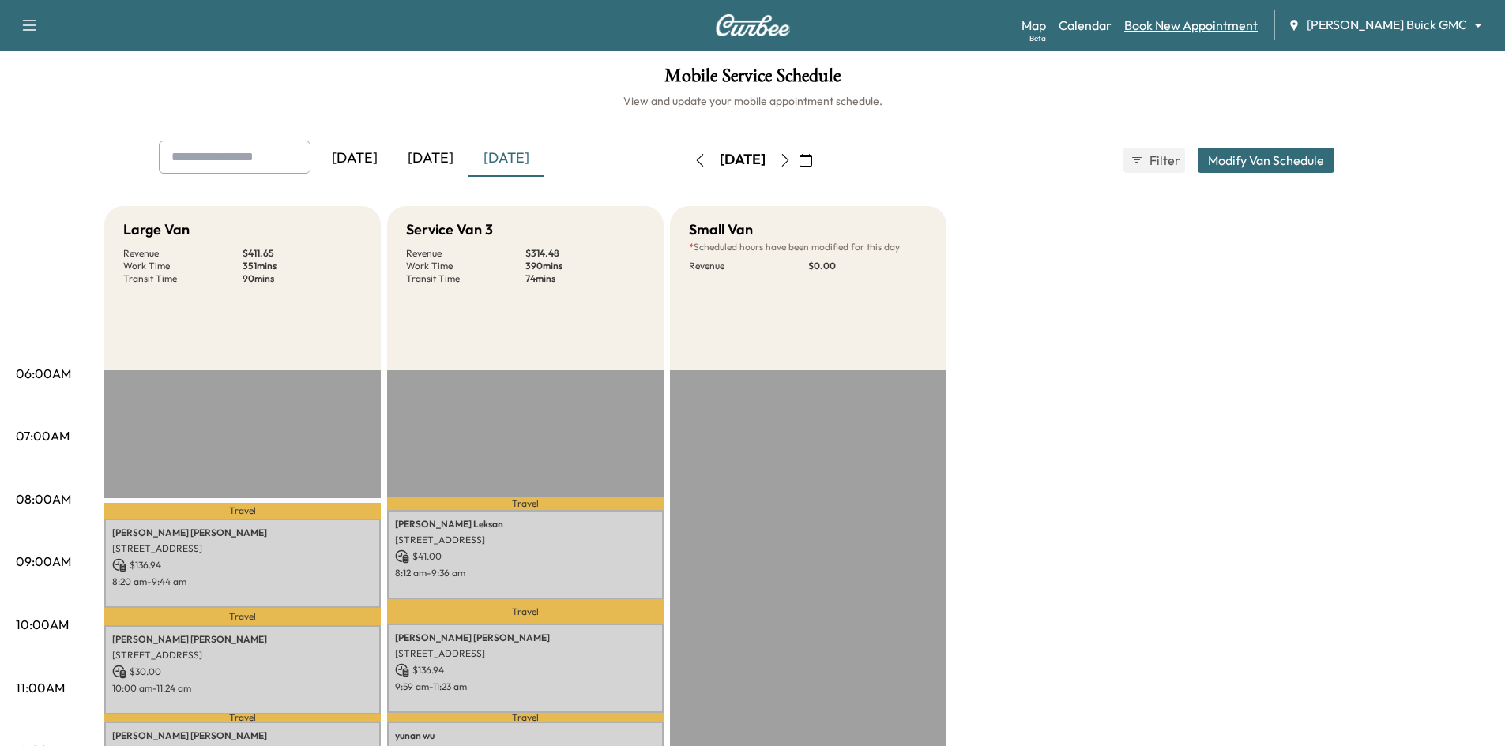
click at [1247, 21] on link "Book New Appointment" at bounding box center [1190, 25] width 133 height 19
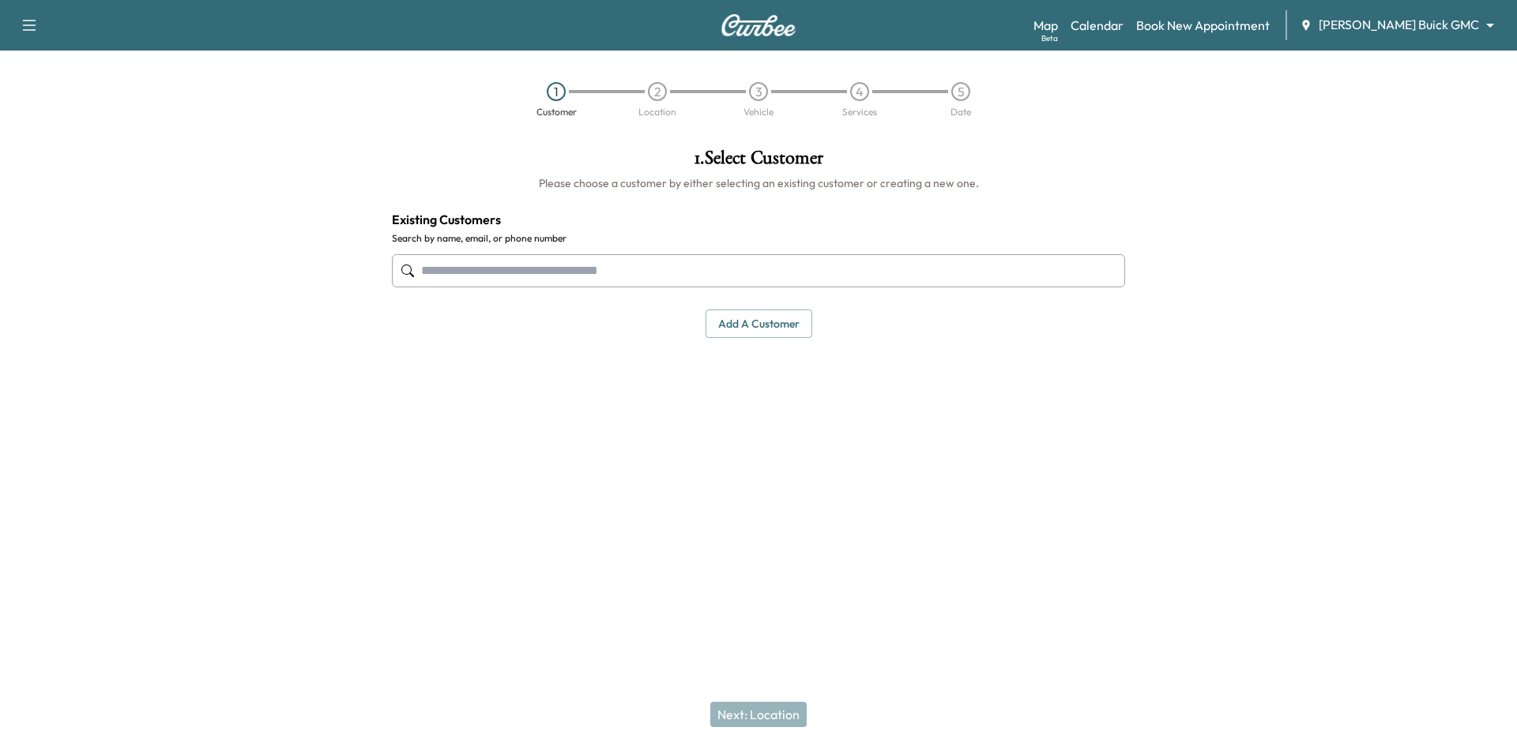
click at [763, 278] on input "text" at bounding box center [758, 270] width 733 height 33
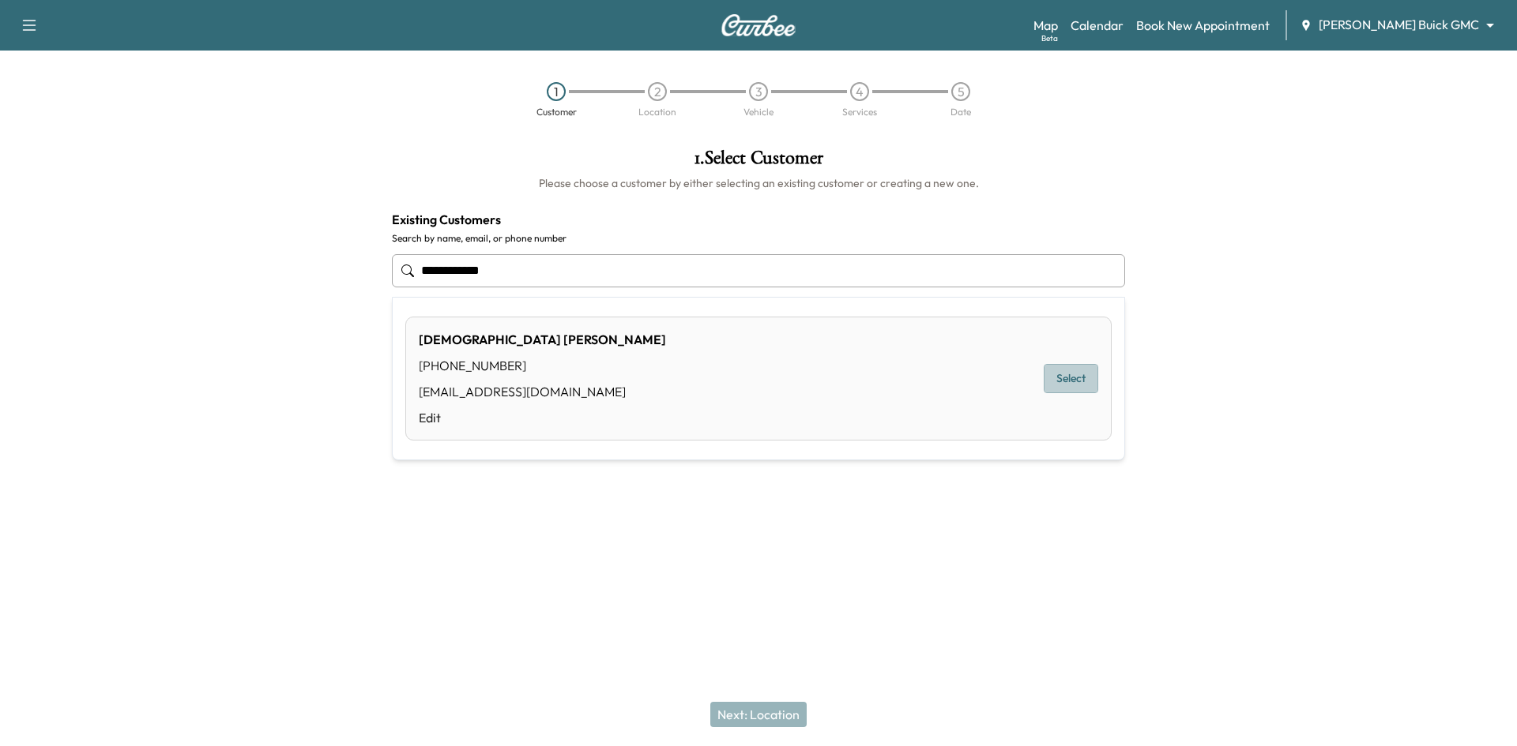
click at [1061, 381] on button "Select" at bounding box center [1071, 378] width 55 height 29
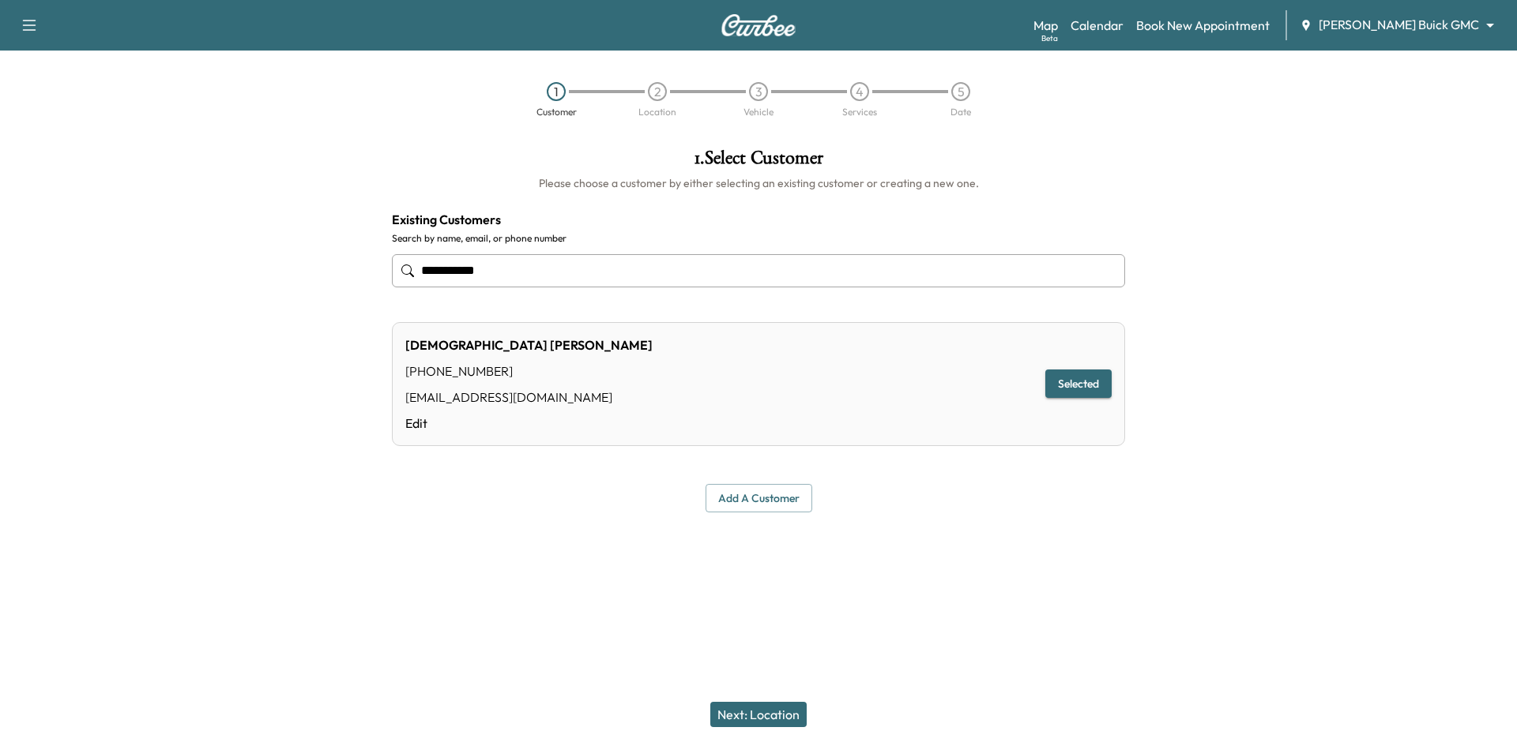
type input "**********"
click at [780, 720] on button "Next: Location" at bounding box center [758, 714] width 96 height 25
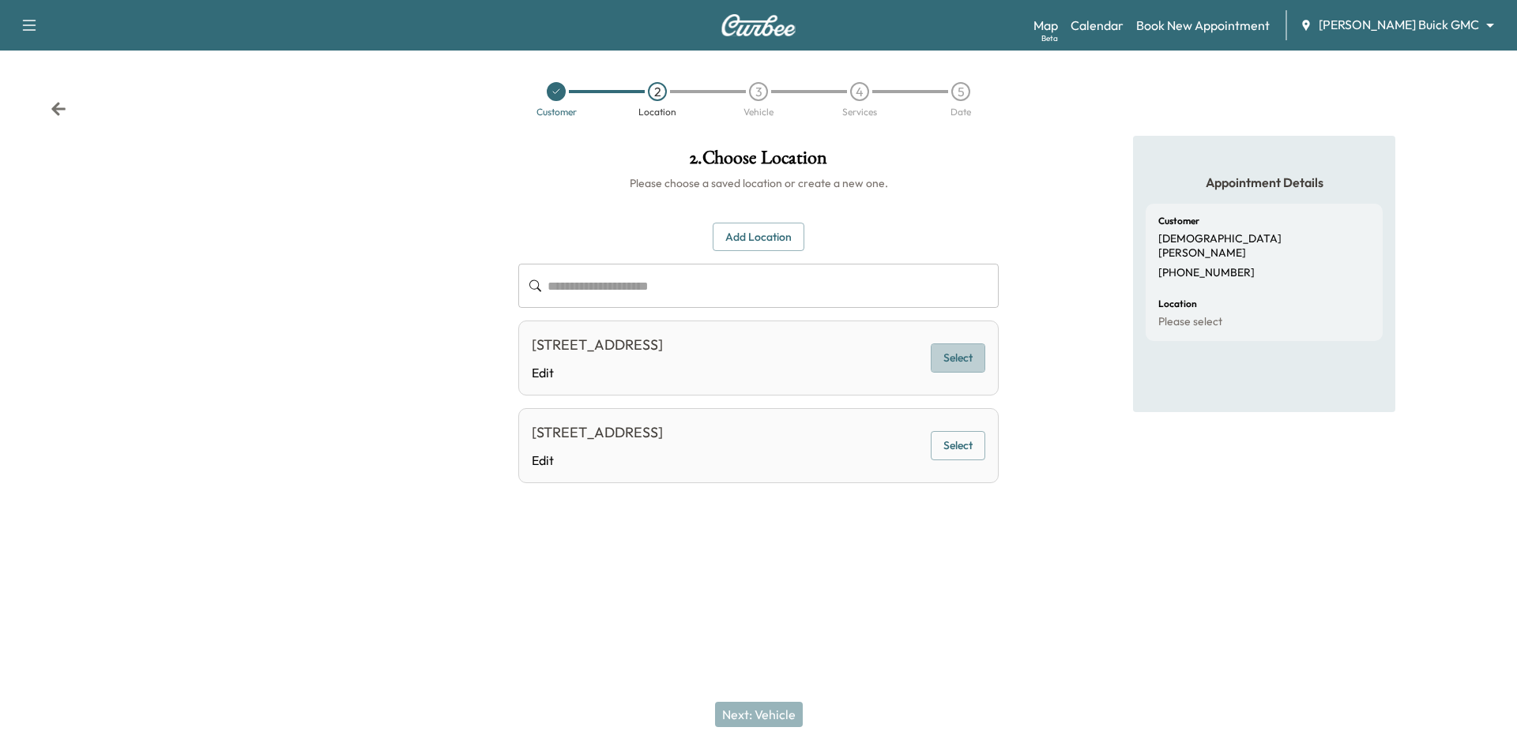
drag, startPoint x: 966, startPoint y: 359, endPoint x: 896, endPoint y: 432, distance: 101.1
click at [966, 360] on button "Select" at bounding box center [958, 358] width 55 height 29
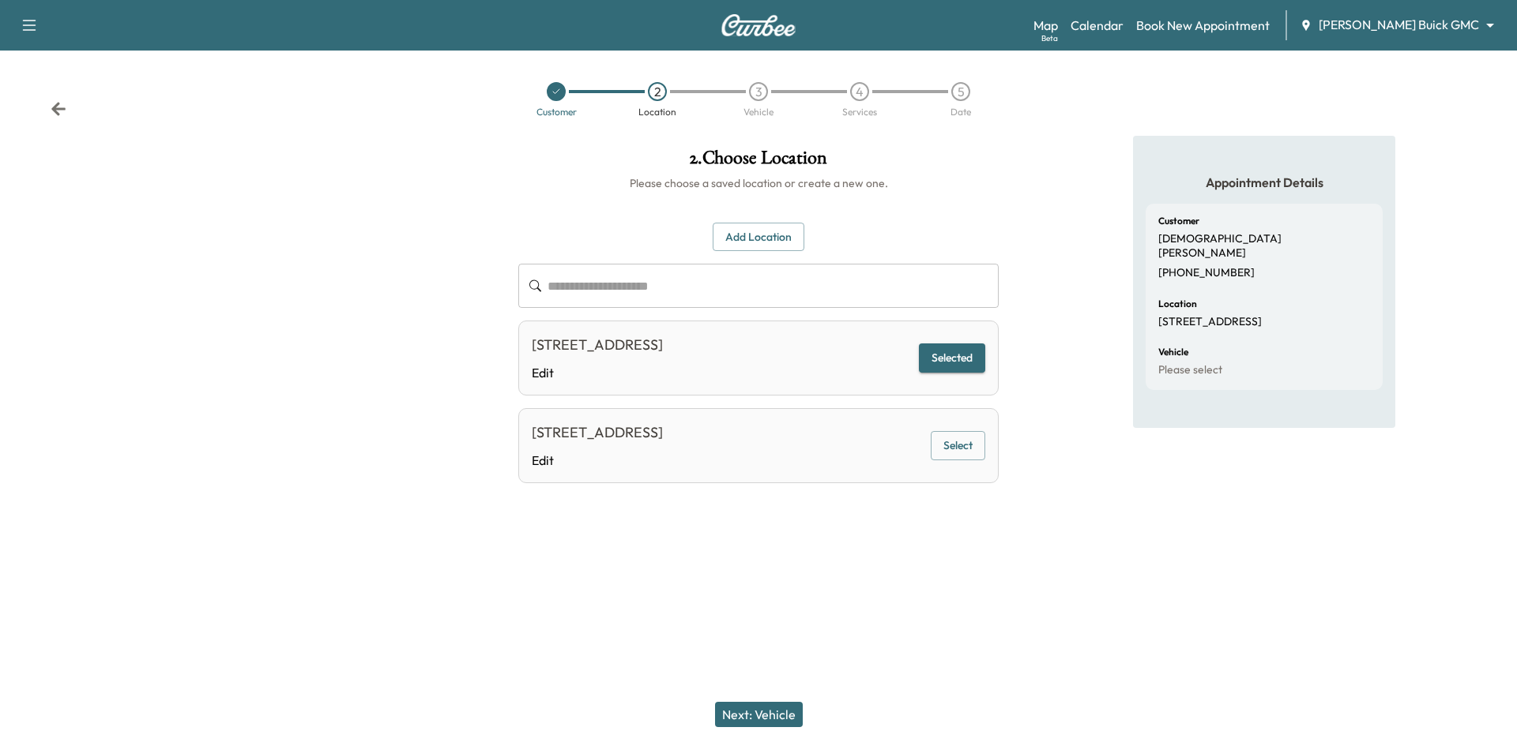
click at [762, 713] on button "Next: Vehicle" at bounding box center [759, 714] width 88 height 25
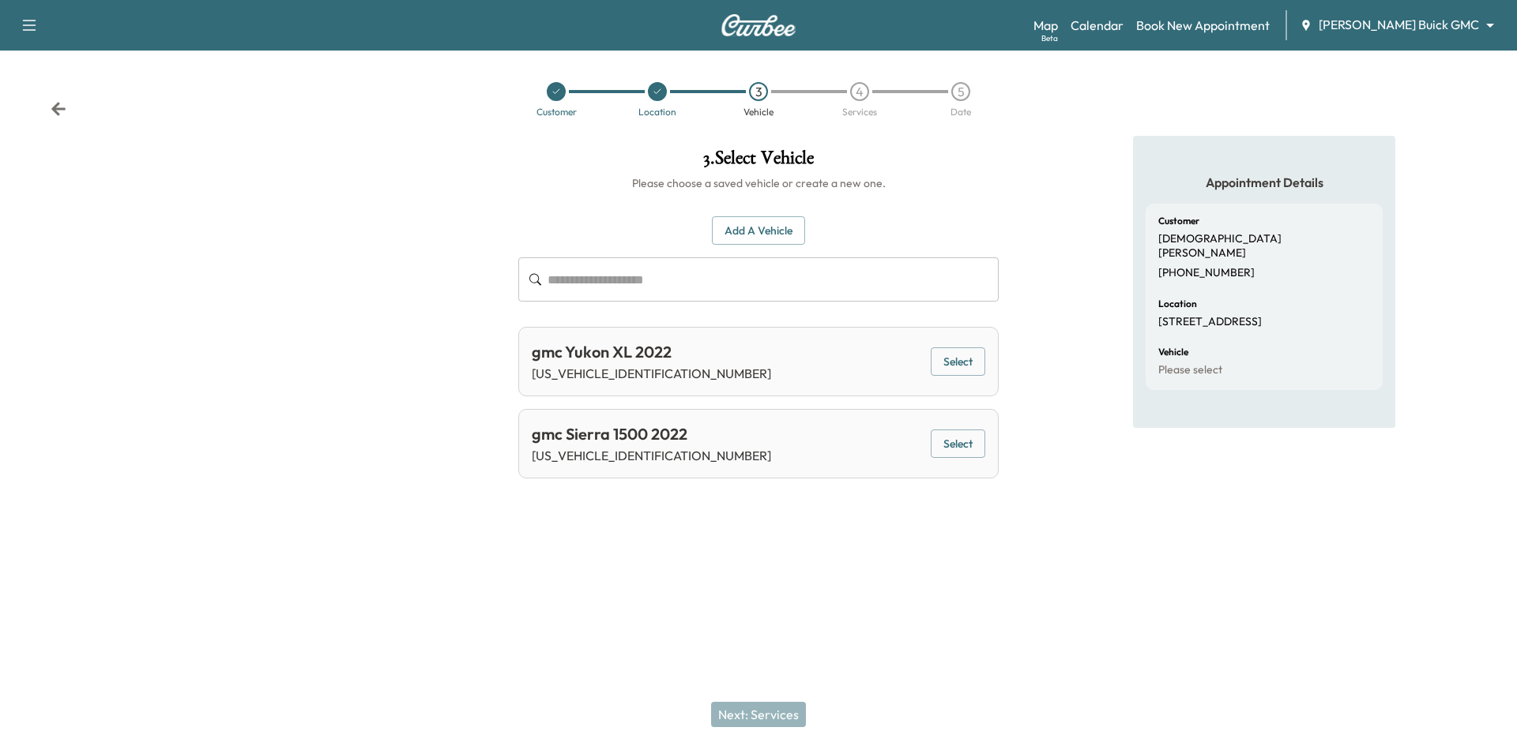
click at [963, 451] on button "Select" at bounding box center [958, 444] width 55 height 29
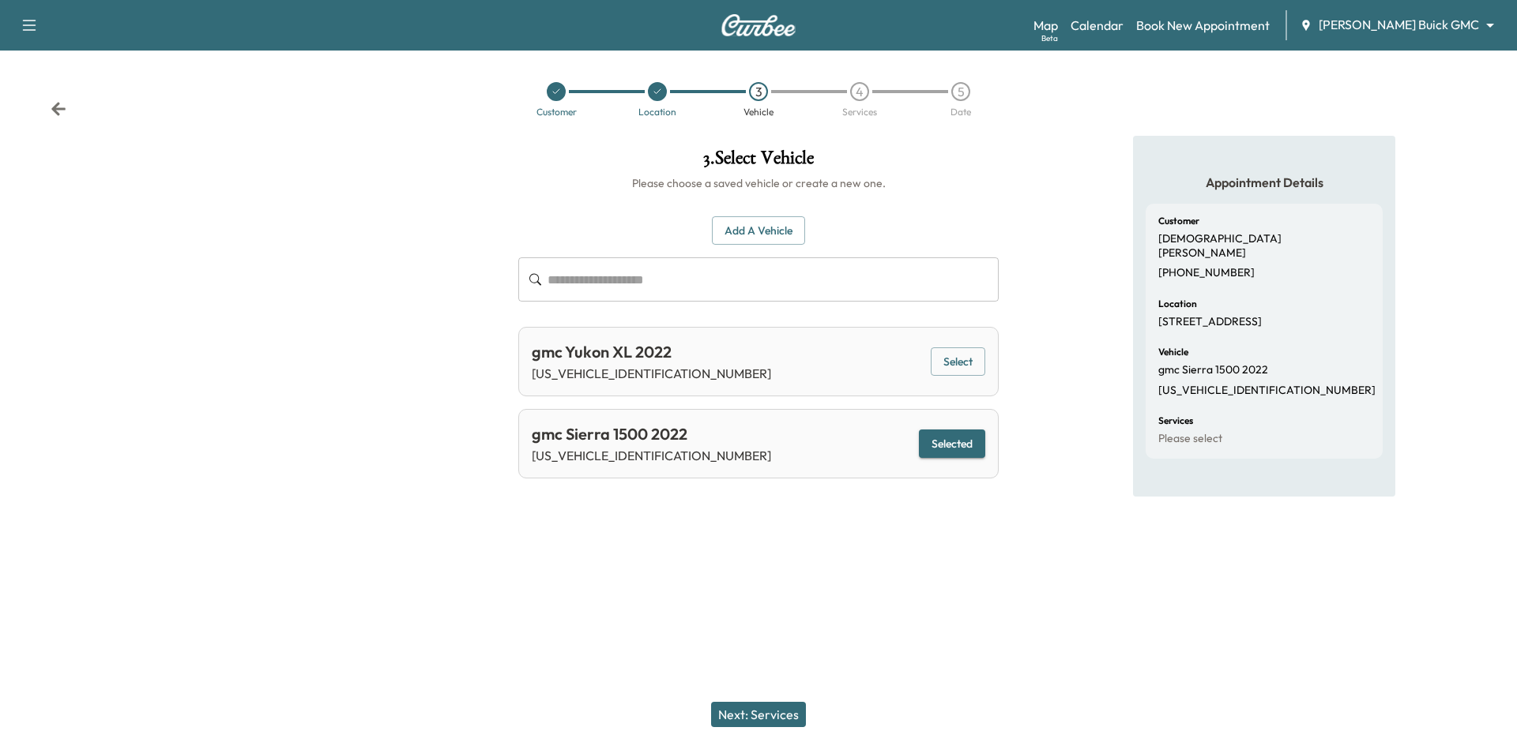
drag, startPoint x: 792, startPoint y: 722, endPoint x: 788, endPoint y: 701, distance: 21.8
click at [792, 722] on button "Next: Services" at bounding box center [758, 714] width 95 height 25
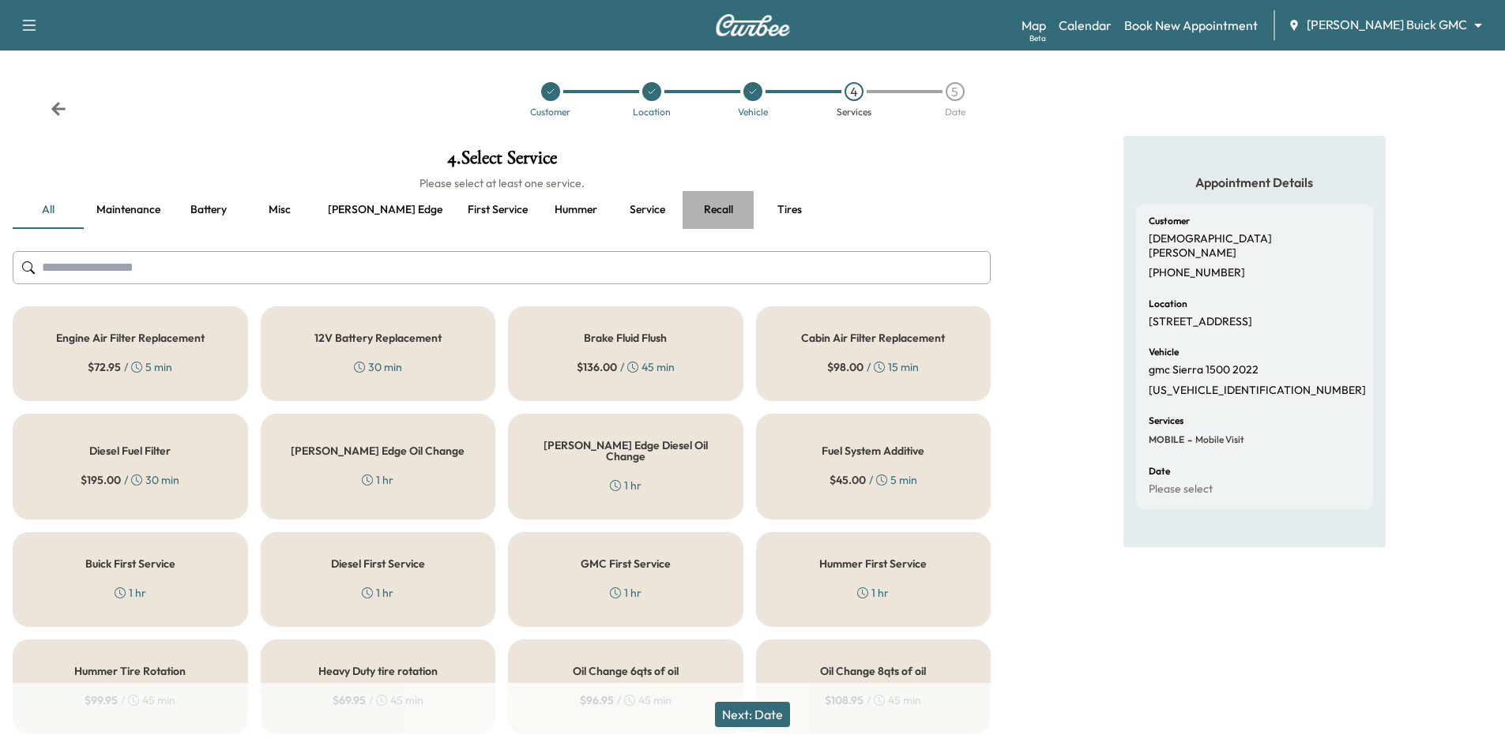
click at [683, 212] on button "Recall" at bounding box center [718, 210] width 71 height 38
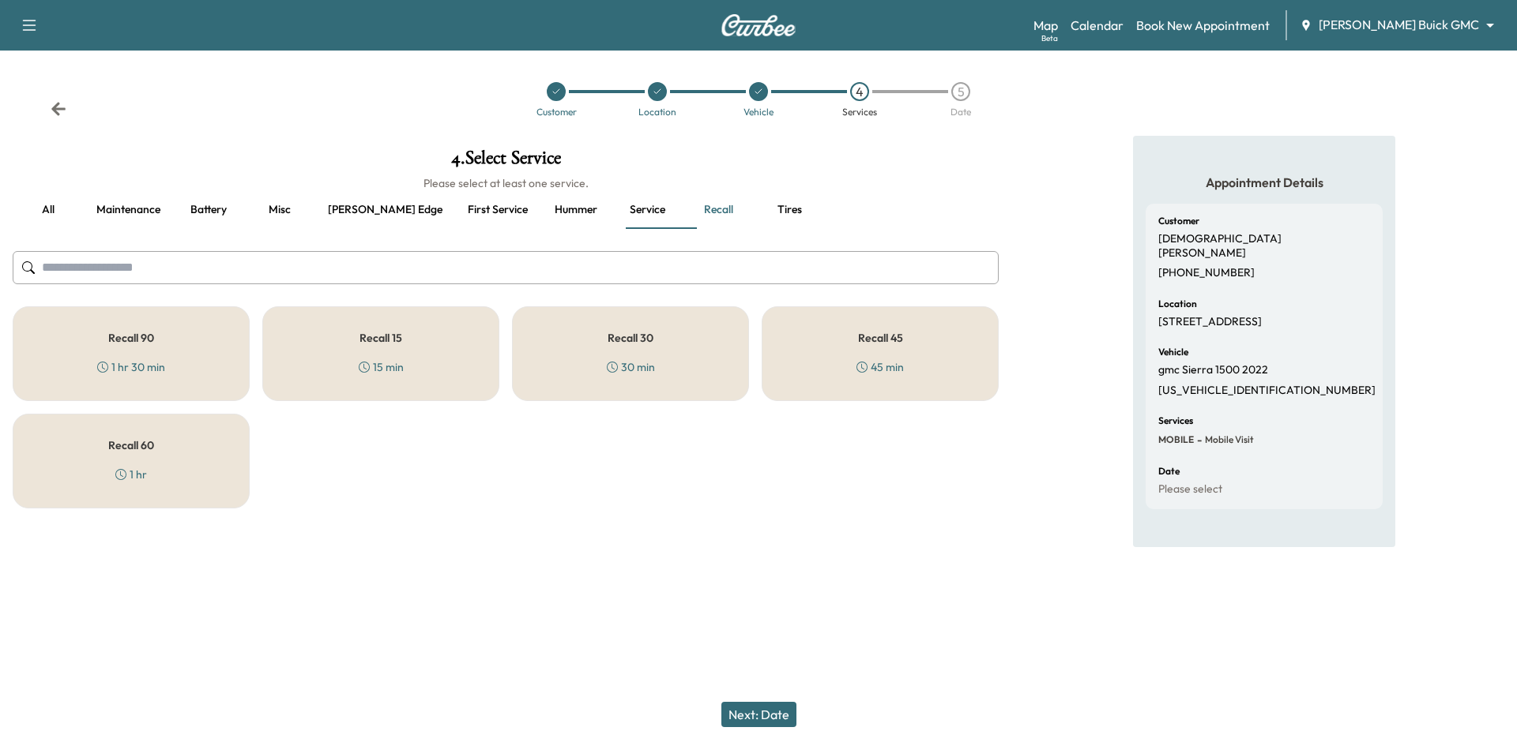
click at [686, 355] on div "Recall 30 30 min" at bounding box center [630, 353] width 237 height 95
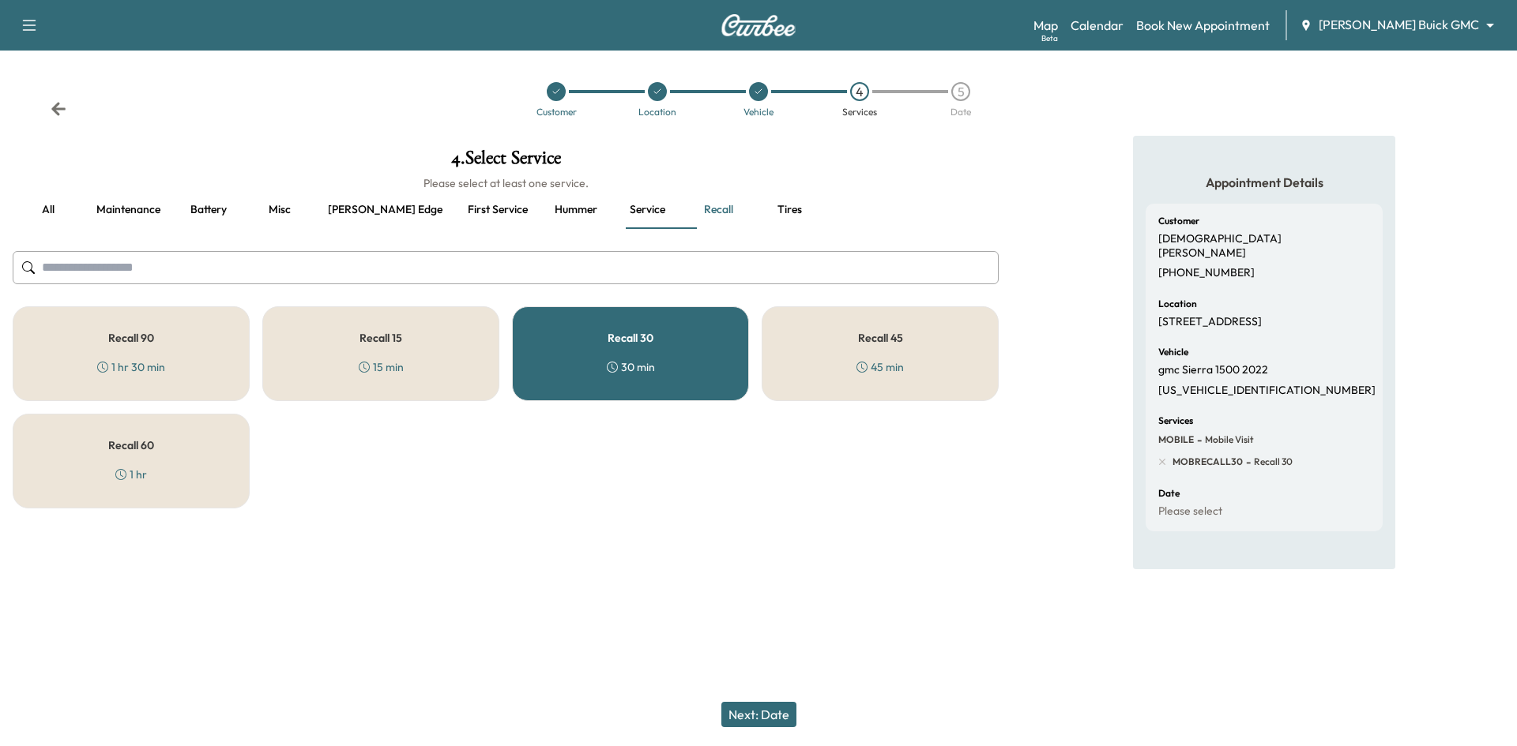
click at [683, 359] on div "Recall 30 30 min" at bounding box center [630, 353] width 237 height 95
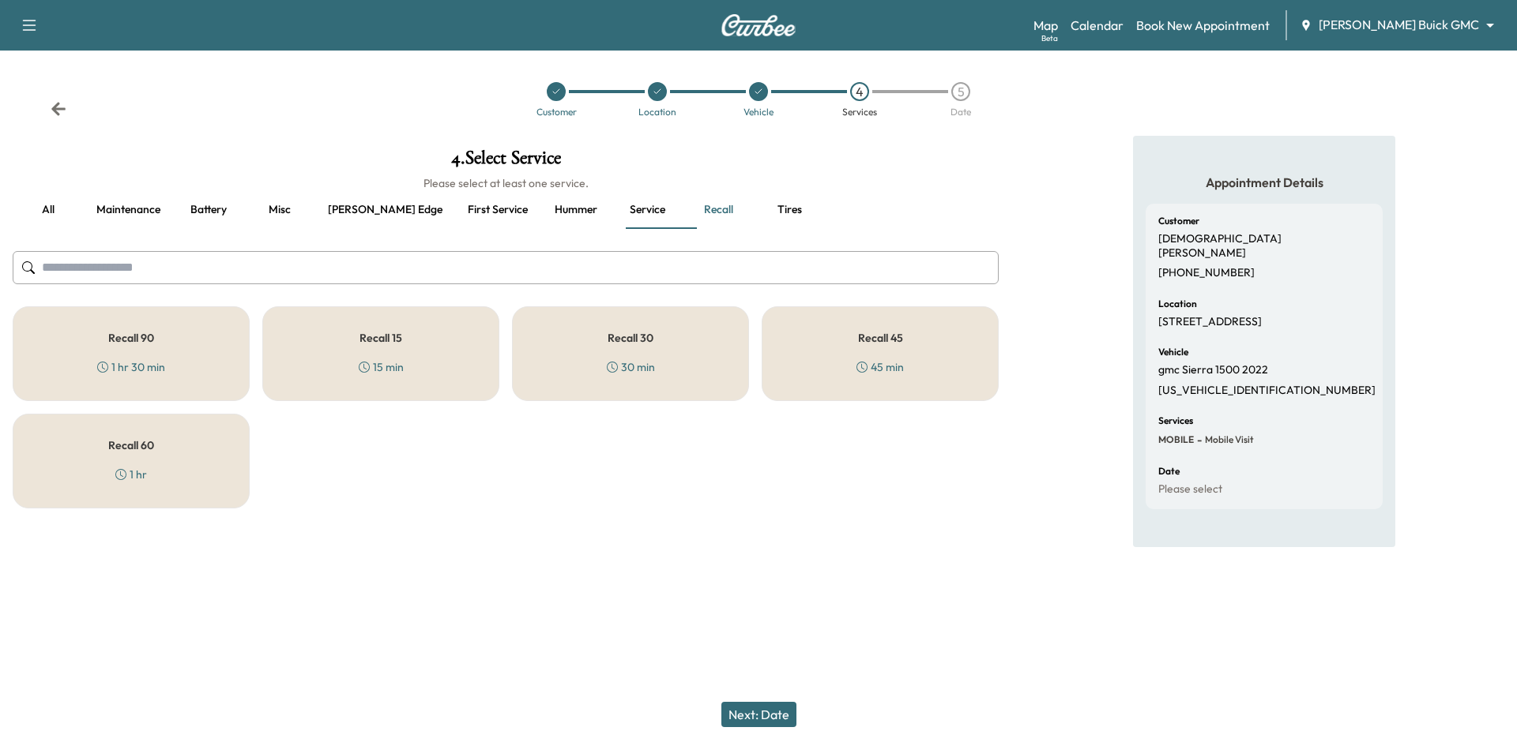
click at [828, 359] on div "Recall 45 45 min" at bounding box center [879, 353] width 237 height 95
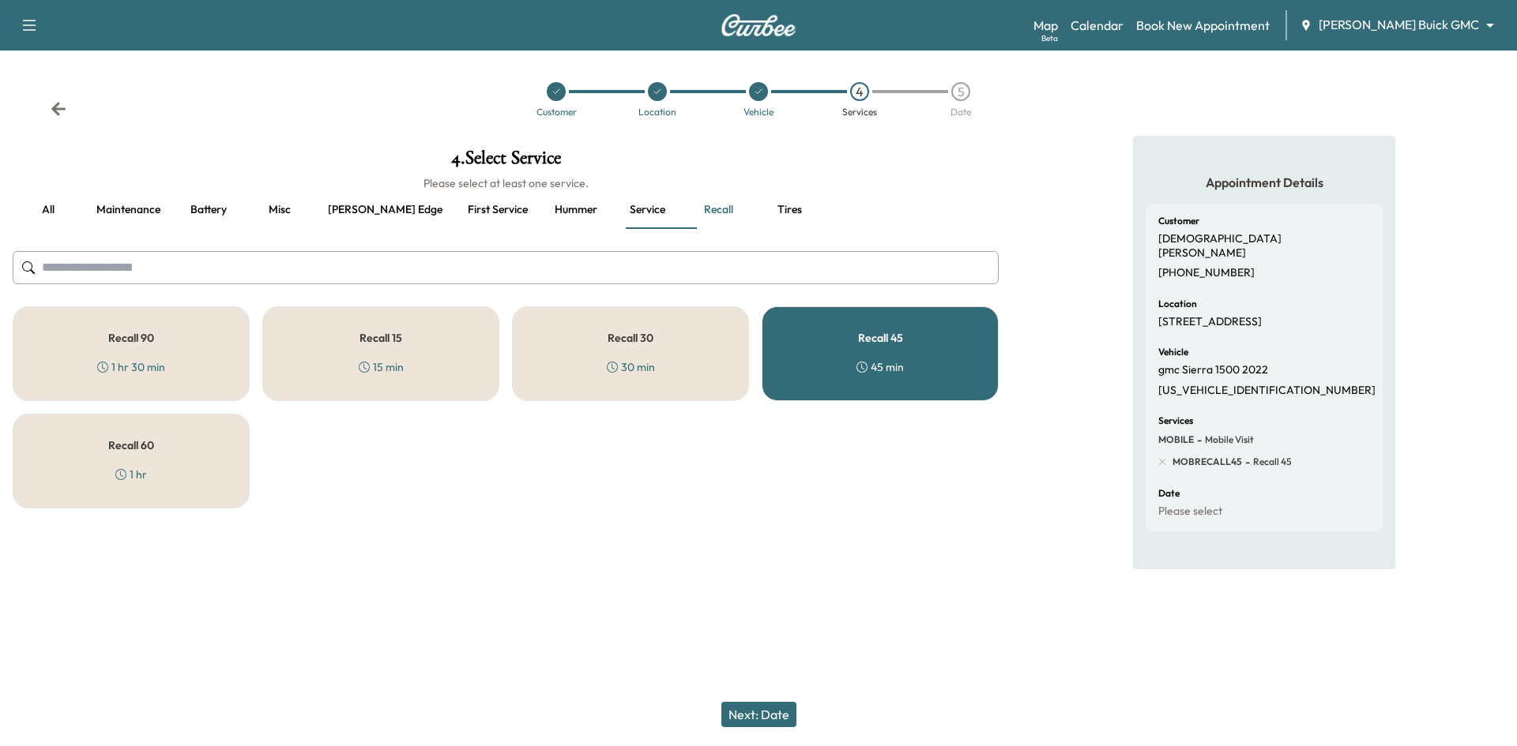
click at [785, 720] on button "Next: Date" at bounding box center [758, 714] width 75 height 25
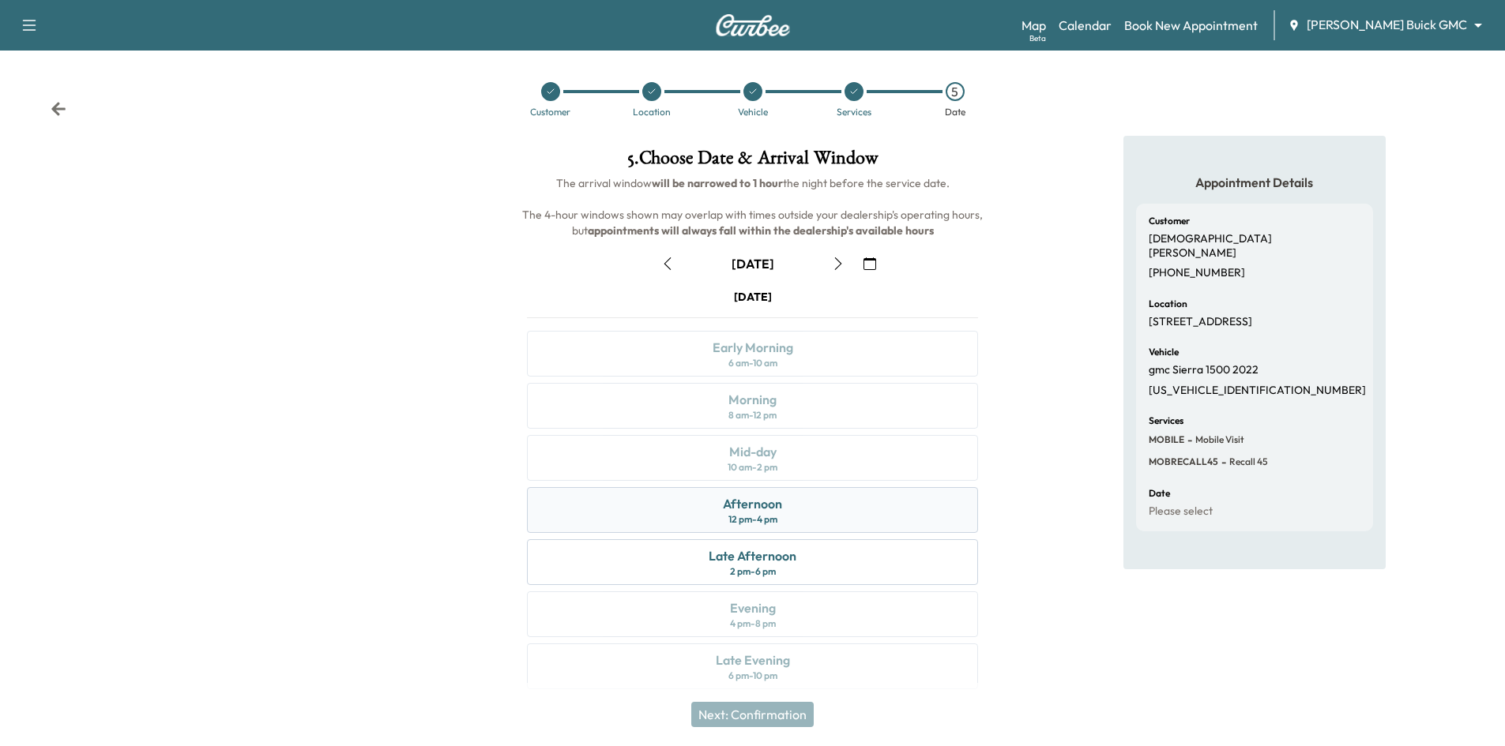
click at [802, 513] on div "Afternoon 12 pm - 4 pm" at bounding box center [752, 510] width 451 height 46
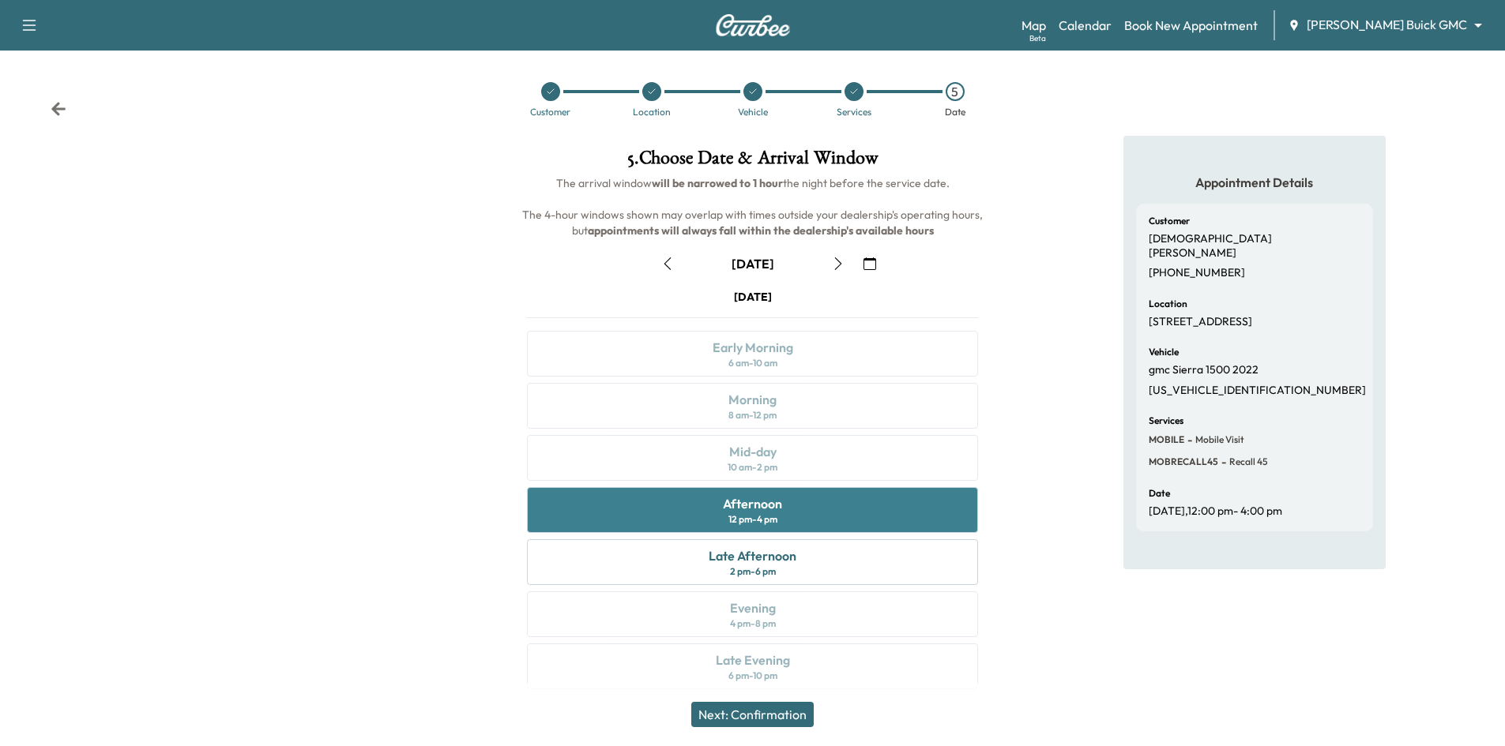
click at [802, 513] on div "Afternoon 12 pm - 4 pm" at bounding box center [752, 510] width 451 height 46
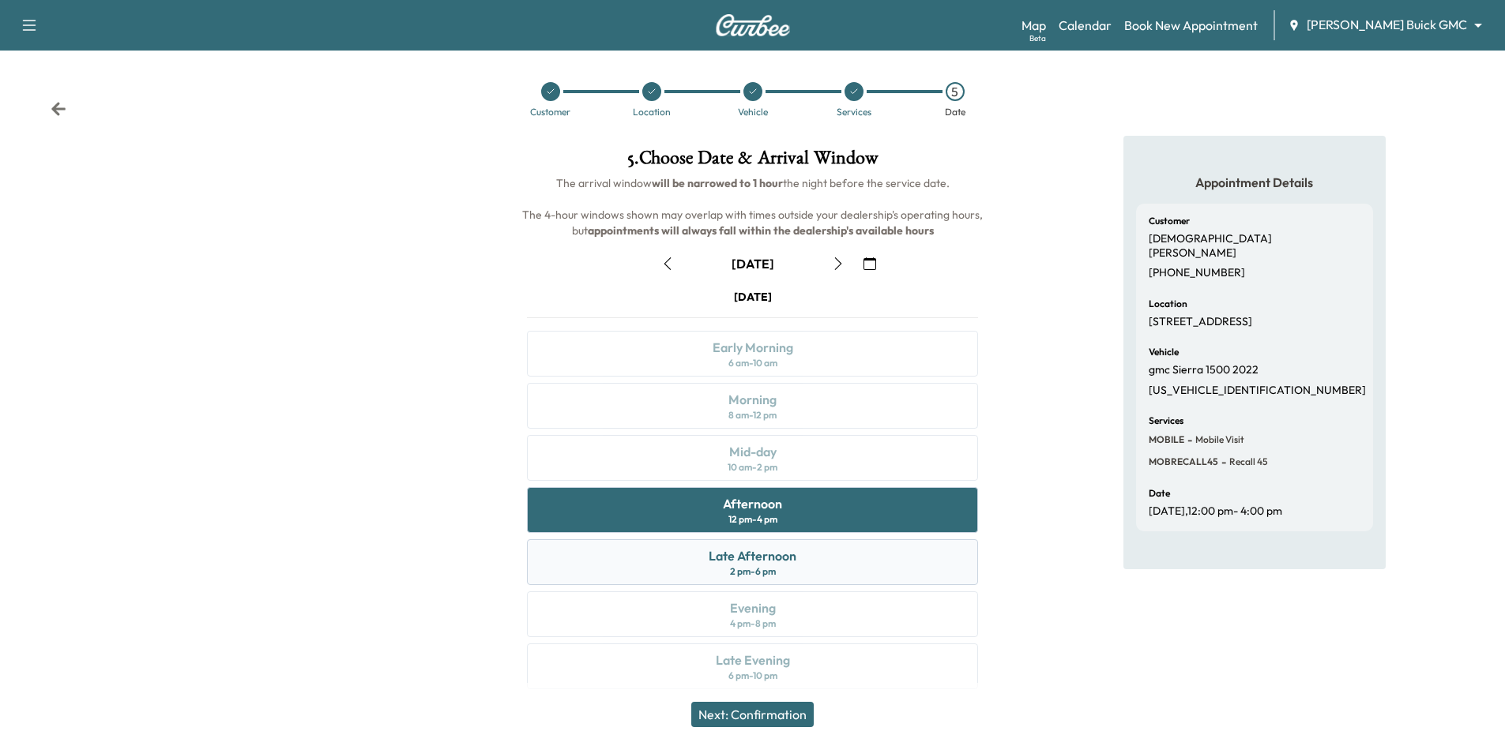
click at [806, 568] on div "Late Afternoon 2 pm - 6 pm" at bounding box center [752, 563] width 451 height 46
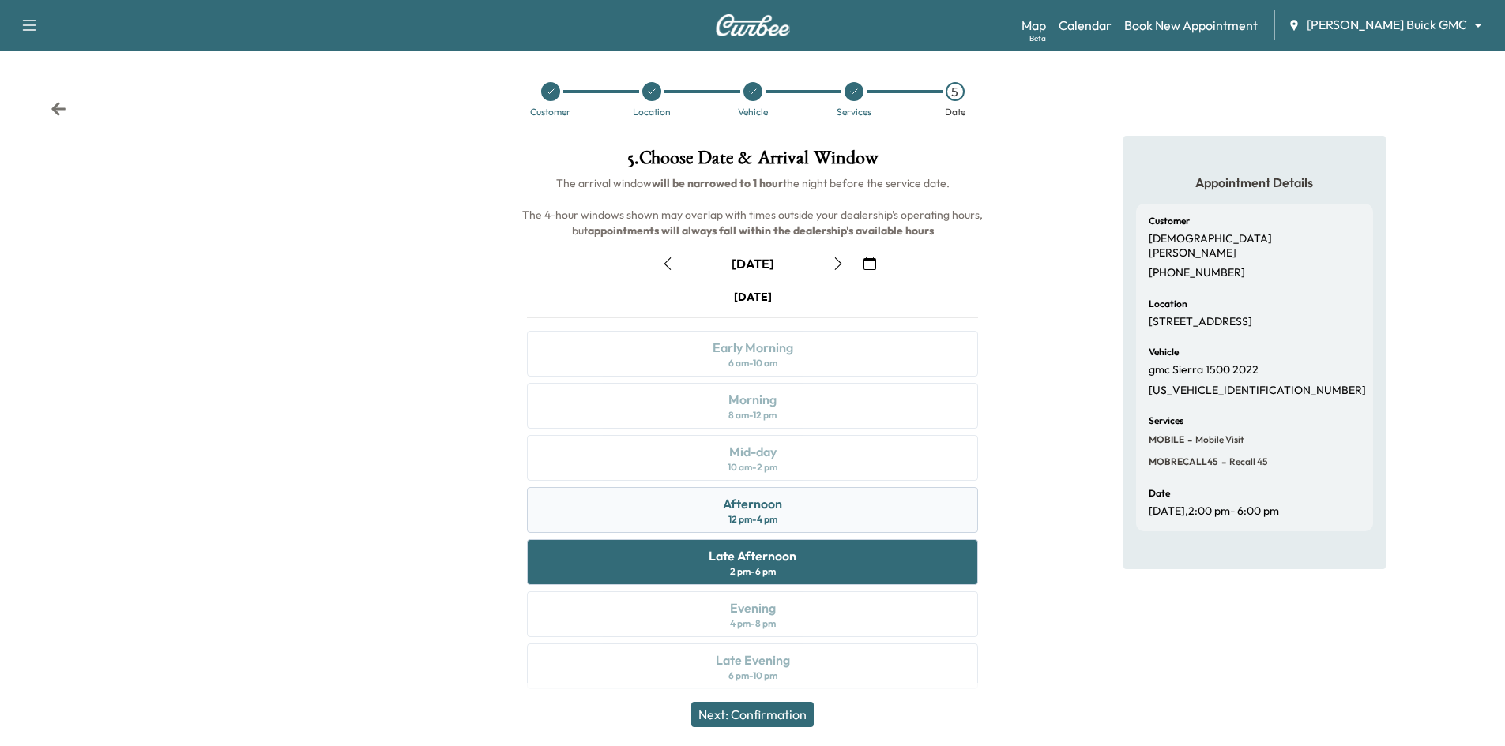
click at [816, 512] on div "Afternoon 12 pm - 4 pm" at bounding box center [752, 510] width 451 height 46
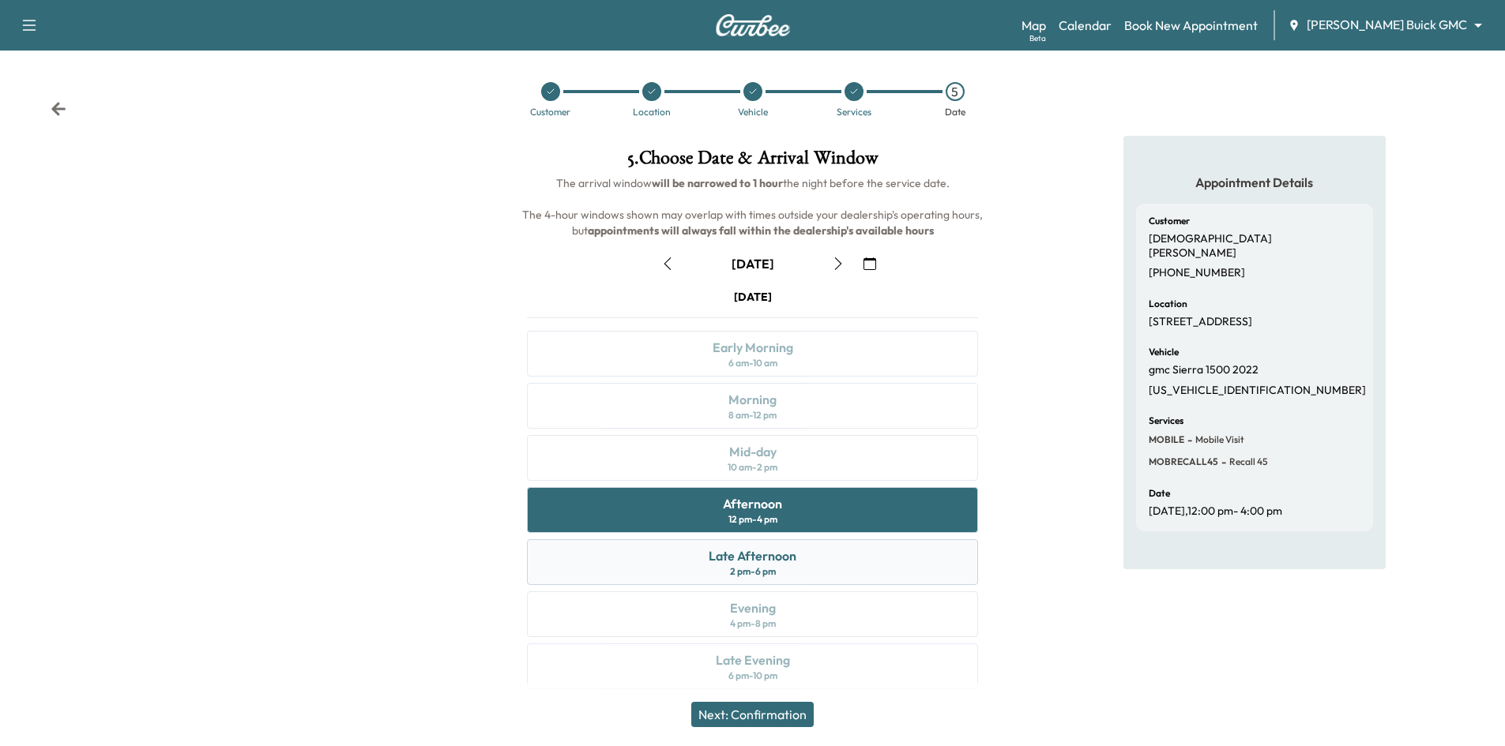
click at [776, 555] on div "Late Afternoon" at bounding box center [753, 556] width 88 height 19
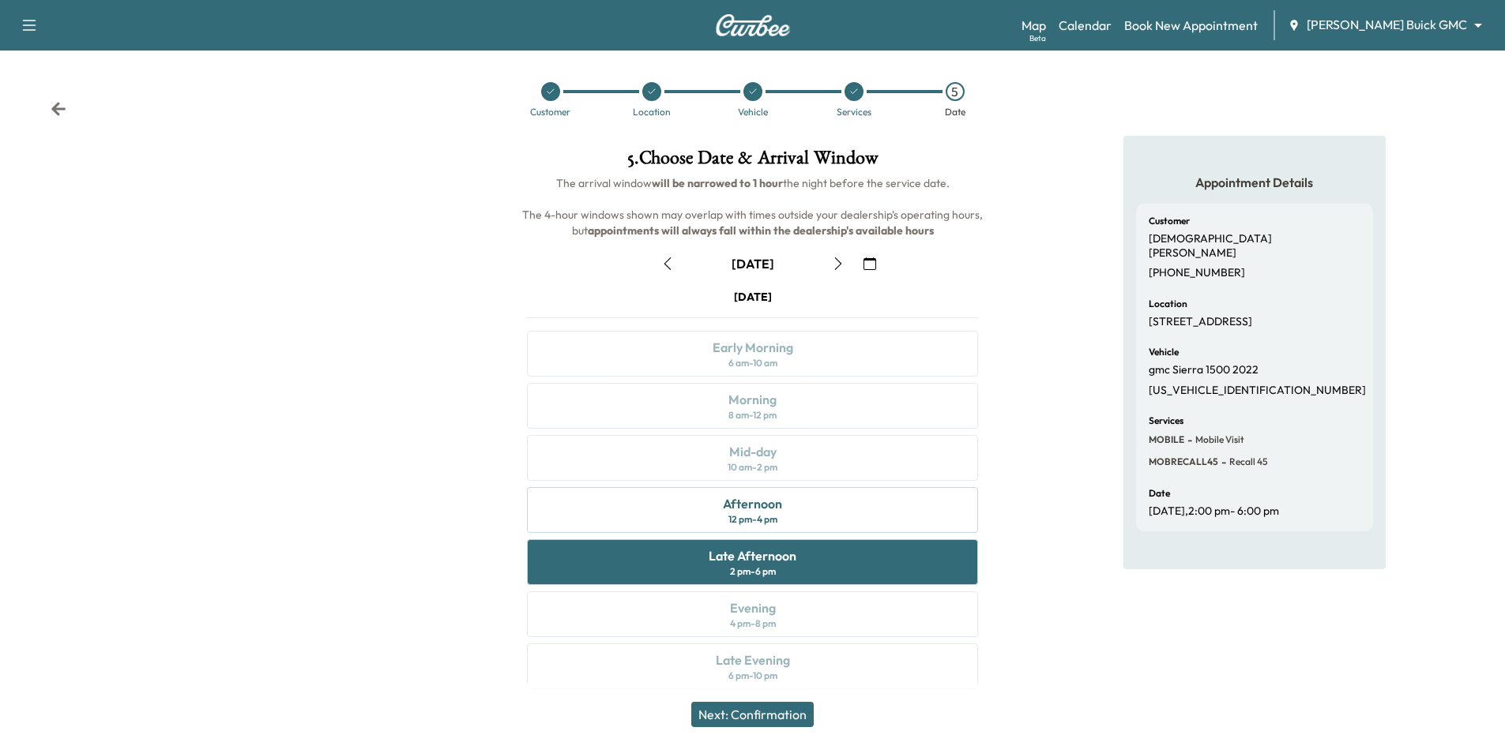
click at [775, 722] on button "Next: Confirmation" at bounding box center [752, 714] width 122 height 25
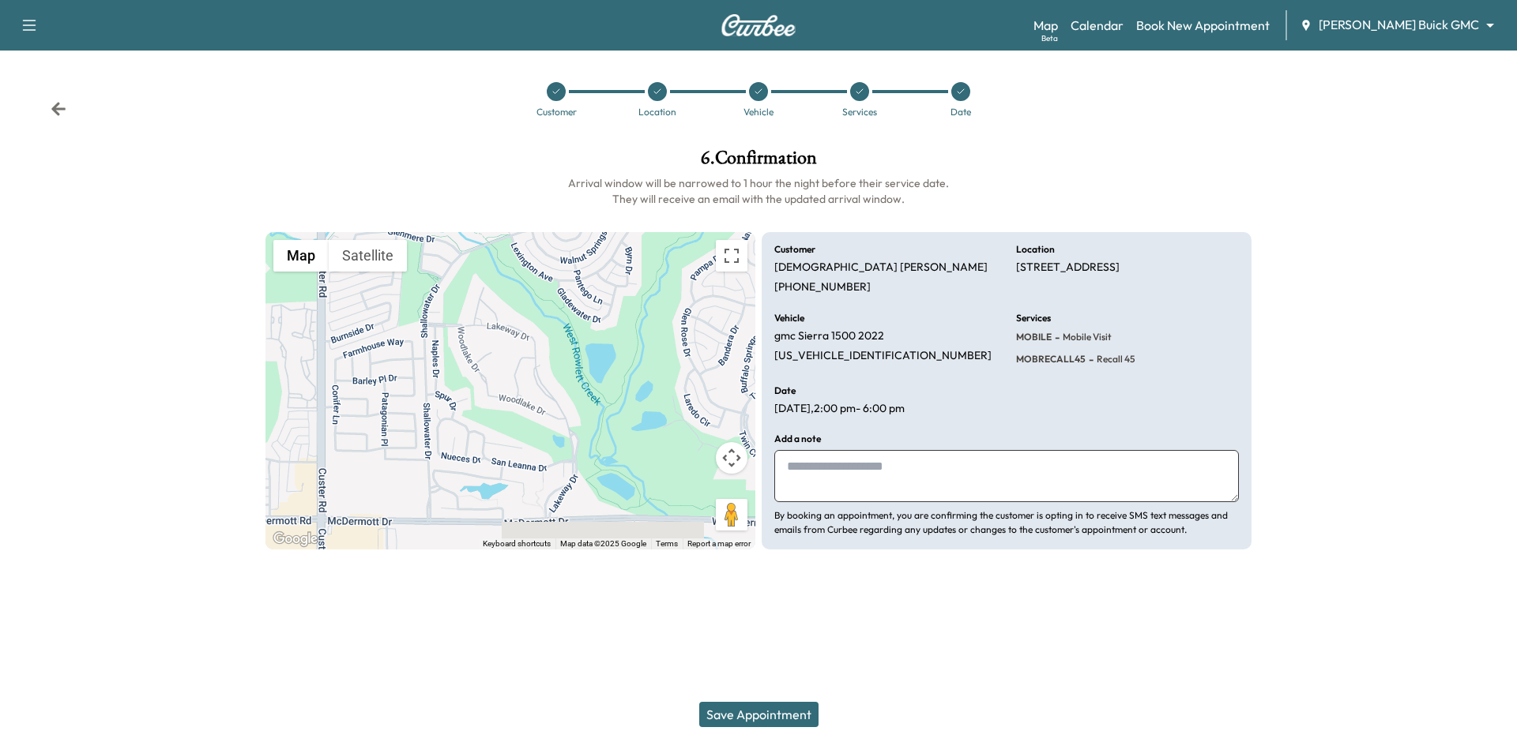
click at [767, 715] on button "Save Appointment" at bounding box center [758, 714] width 119 height 25
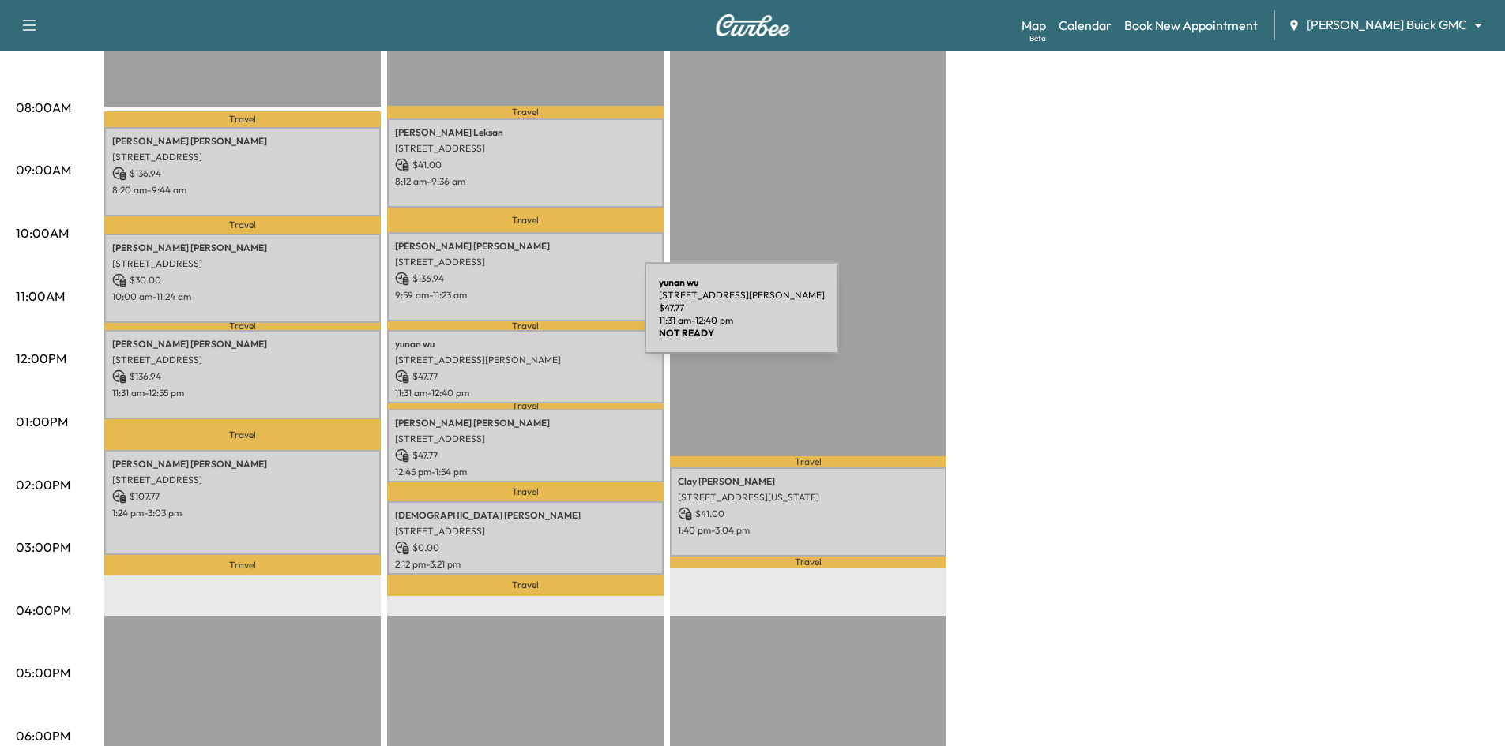
scroll to position [237, 0]
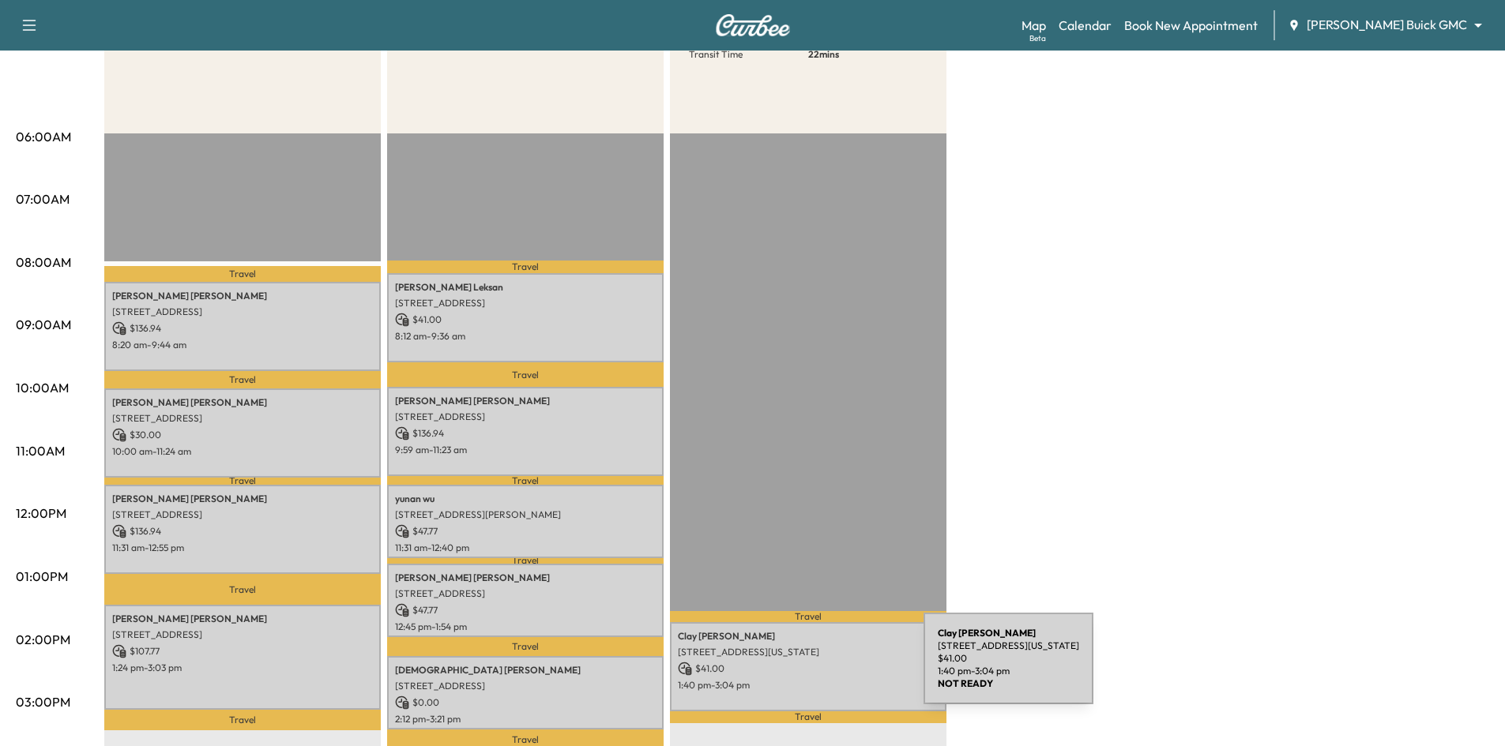
click at [806, 668] on p "$ 41.00" at bounding box center [808, 669] width 261 height 14
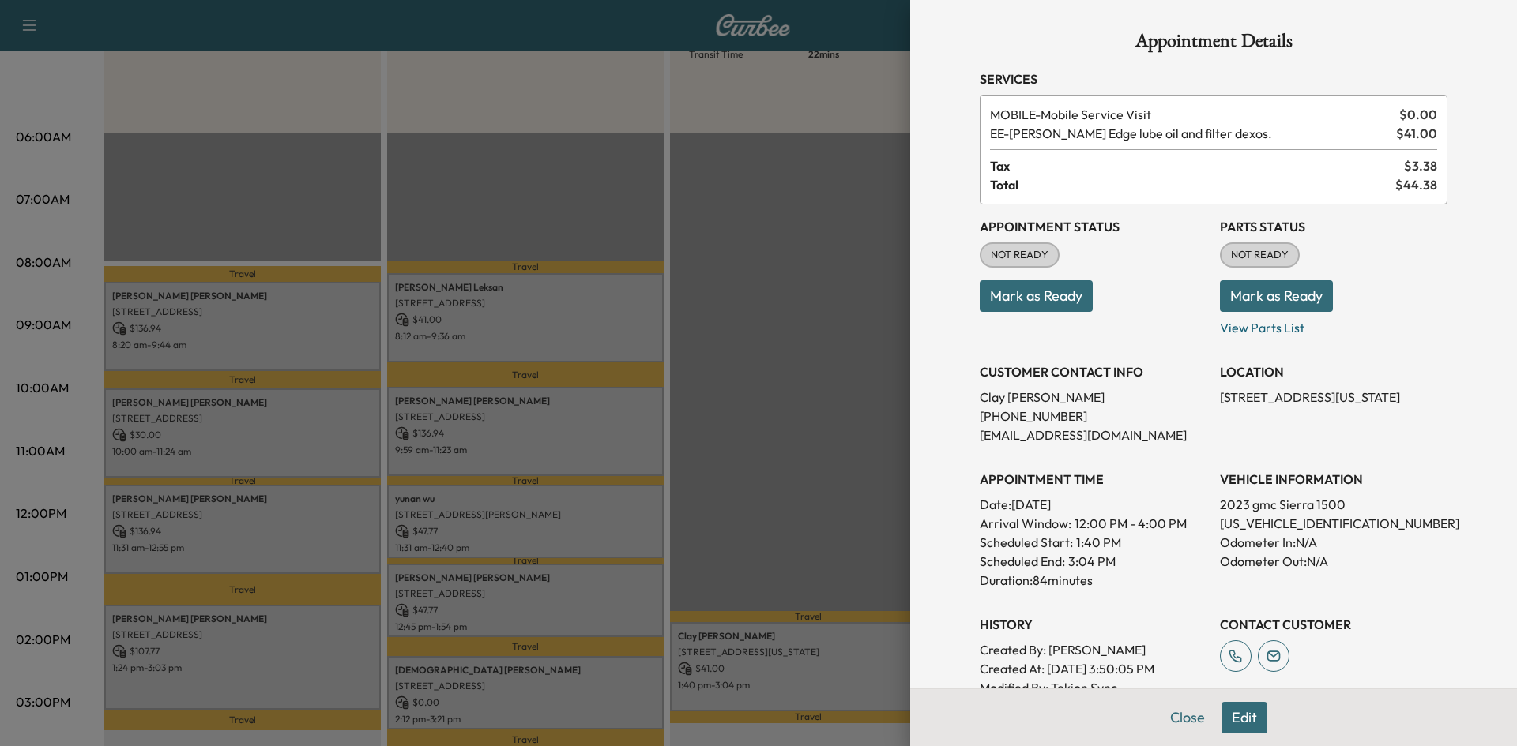
click at [599, 190] on div at bounding box center [758, 373] width 1517 height 746
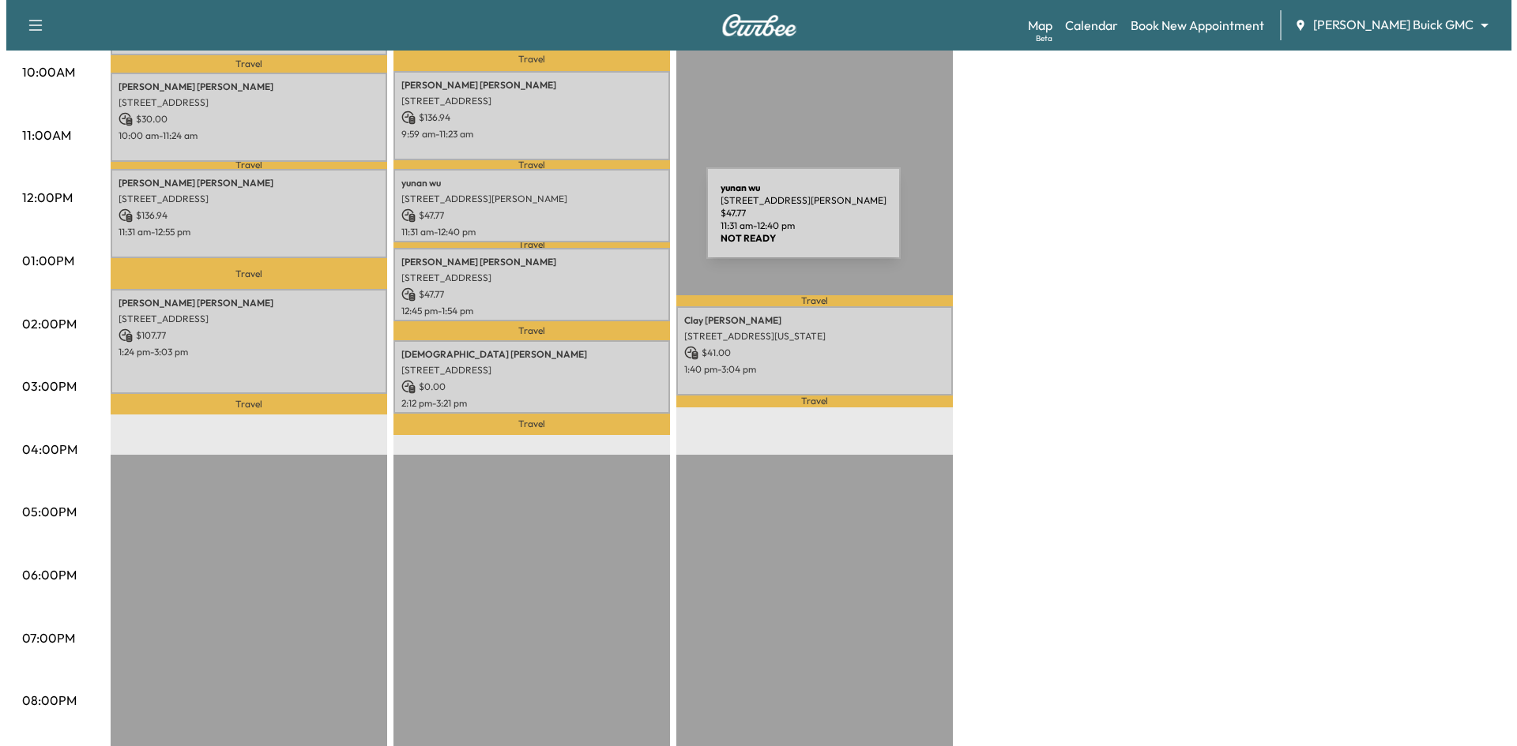
scroll to position [316, 0]
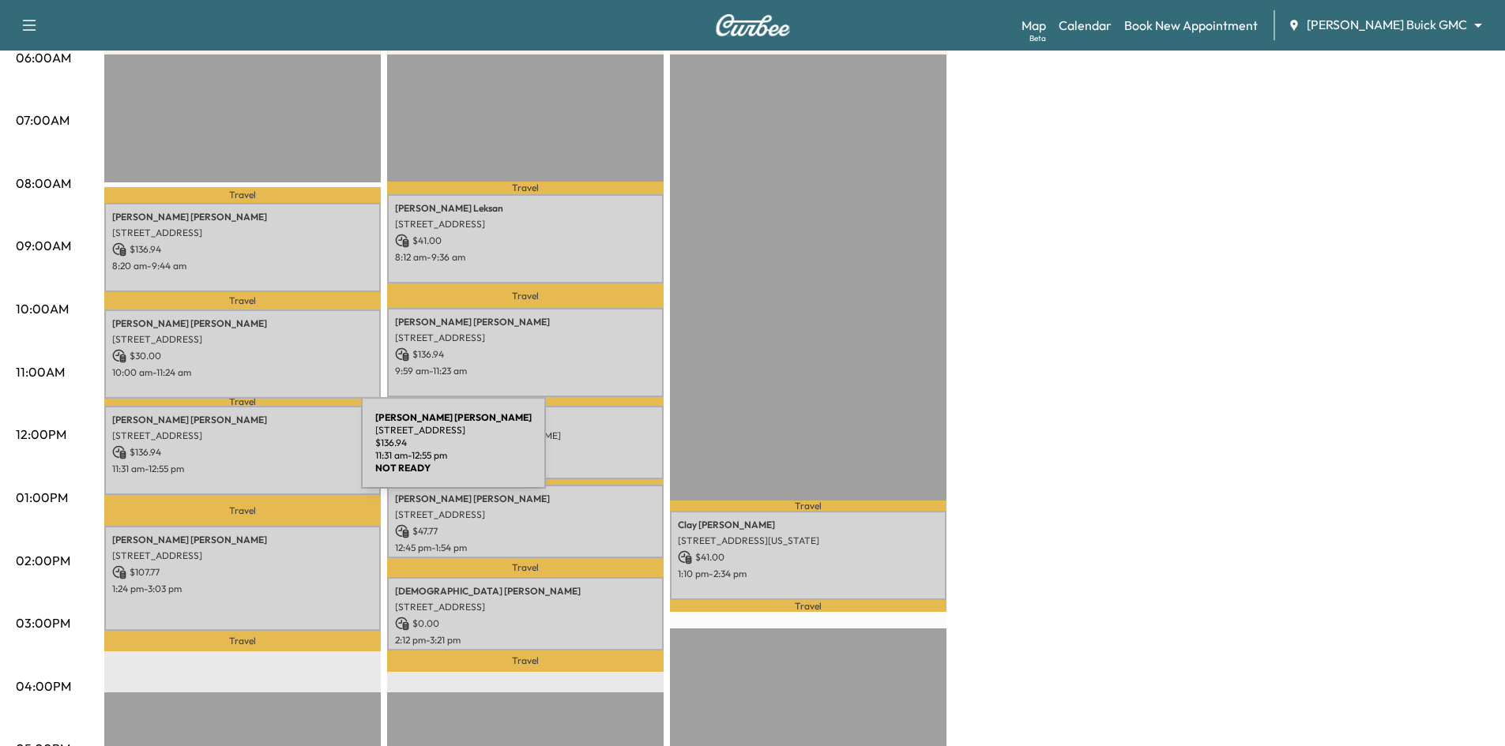
click at [243, 451] on p "$ 136.94" at bounding box center [242, 453] width 261 height 14
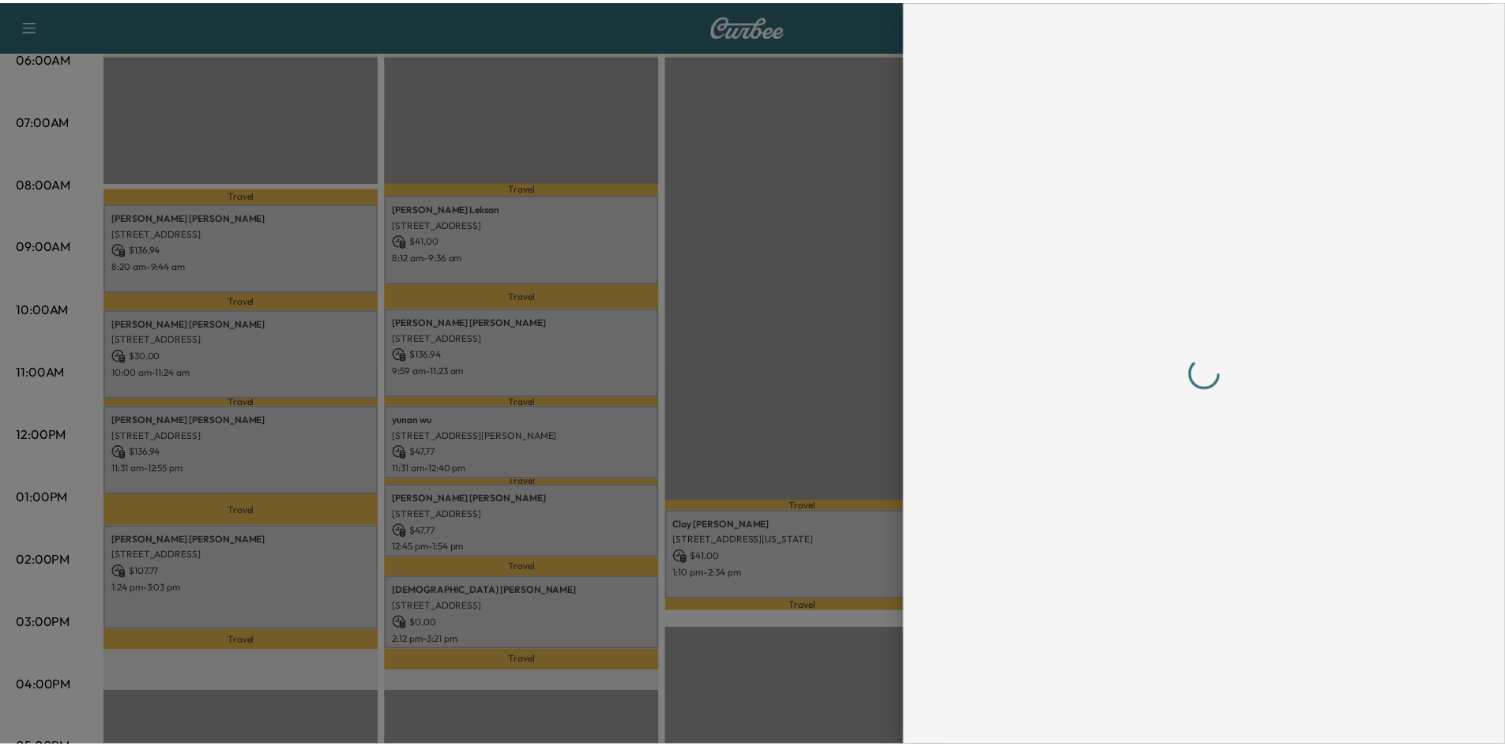
scroll to position [0, 0]
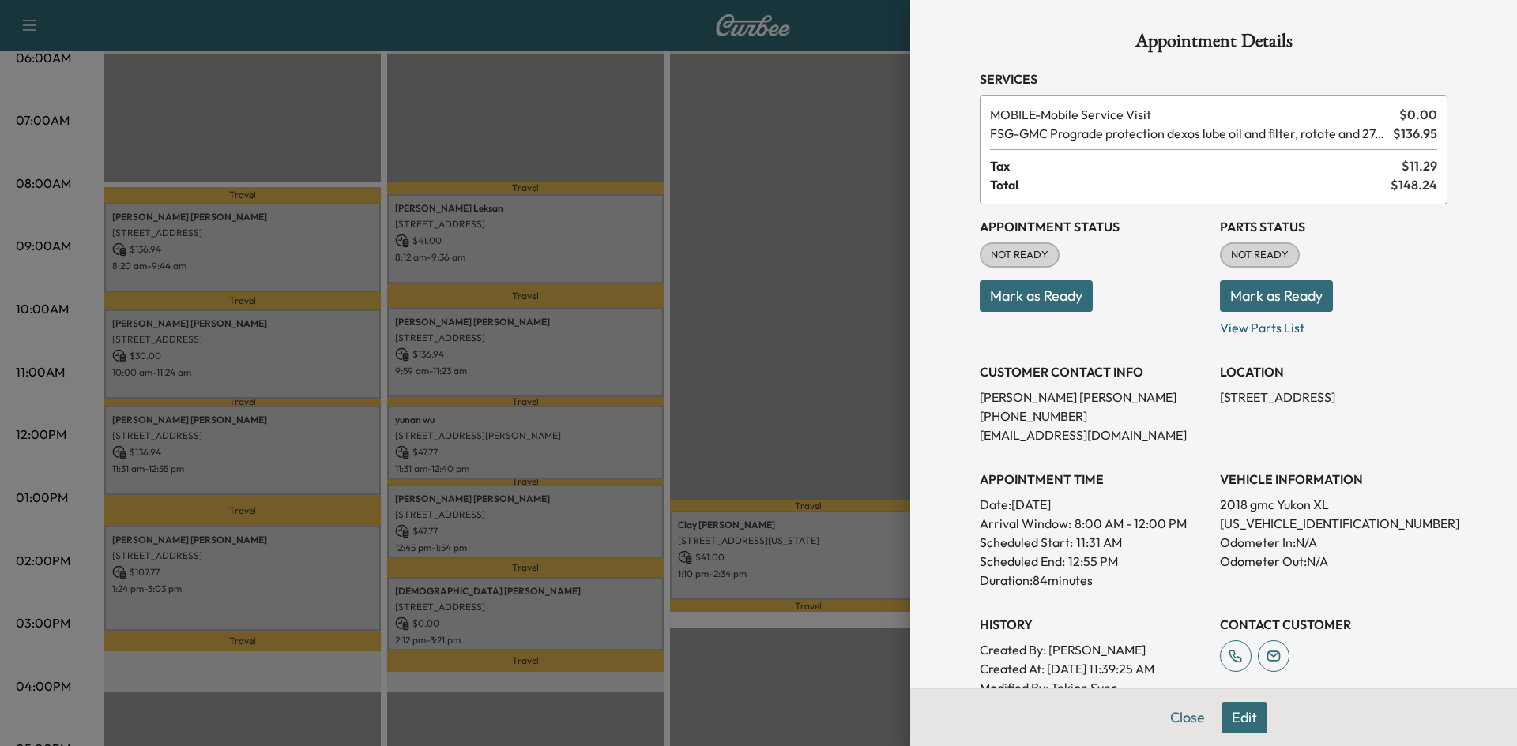
click at [506, 107] on div at bounding box center [758, 373] width 1517 height 746
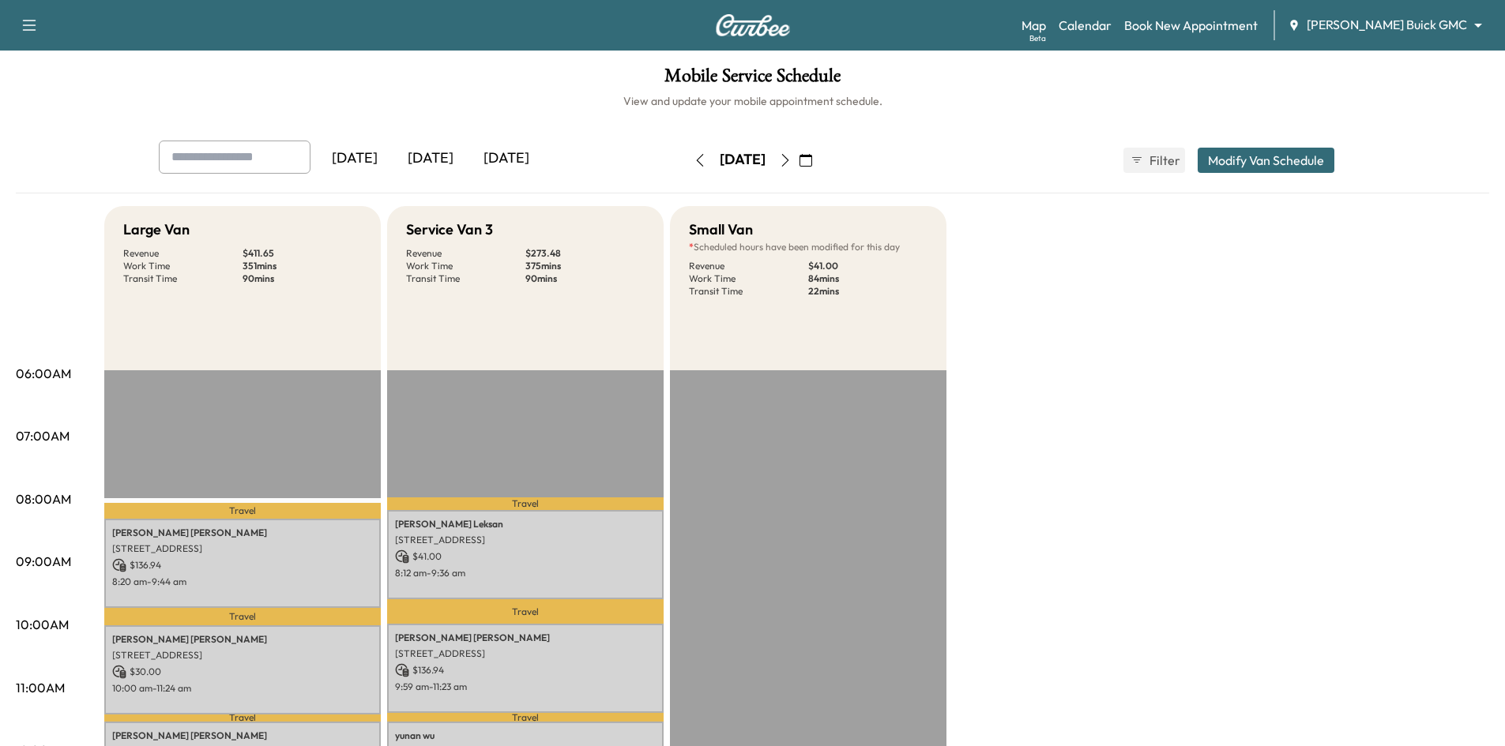
click at [424, 164] on div "[DATE]" at bounding box center [431, 159] width 76 height 36
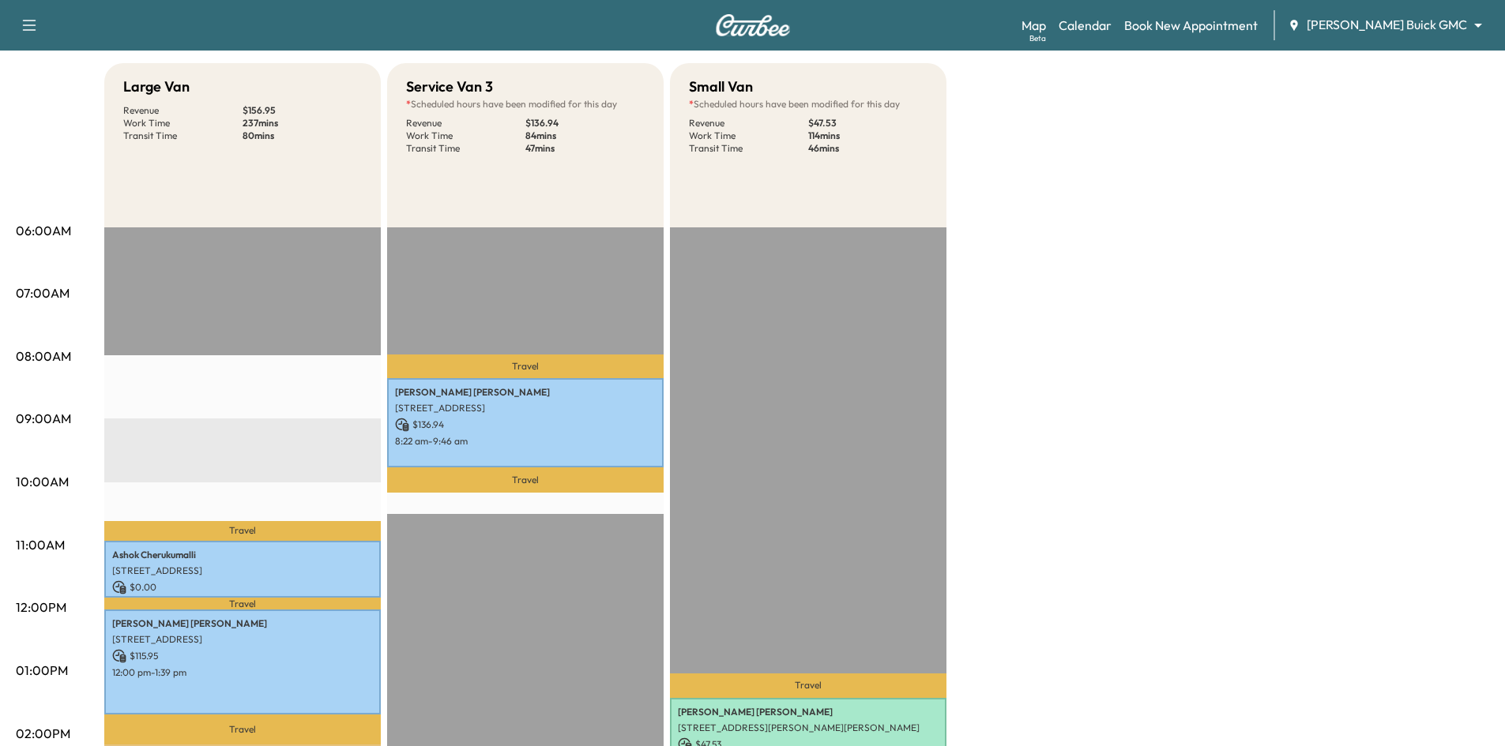
scroll to position [237, 0]
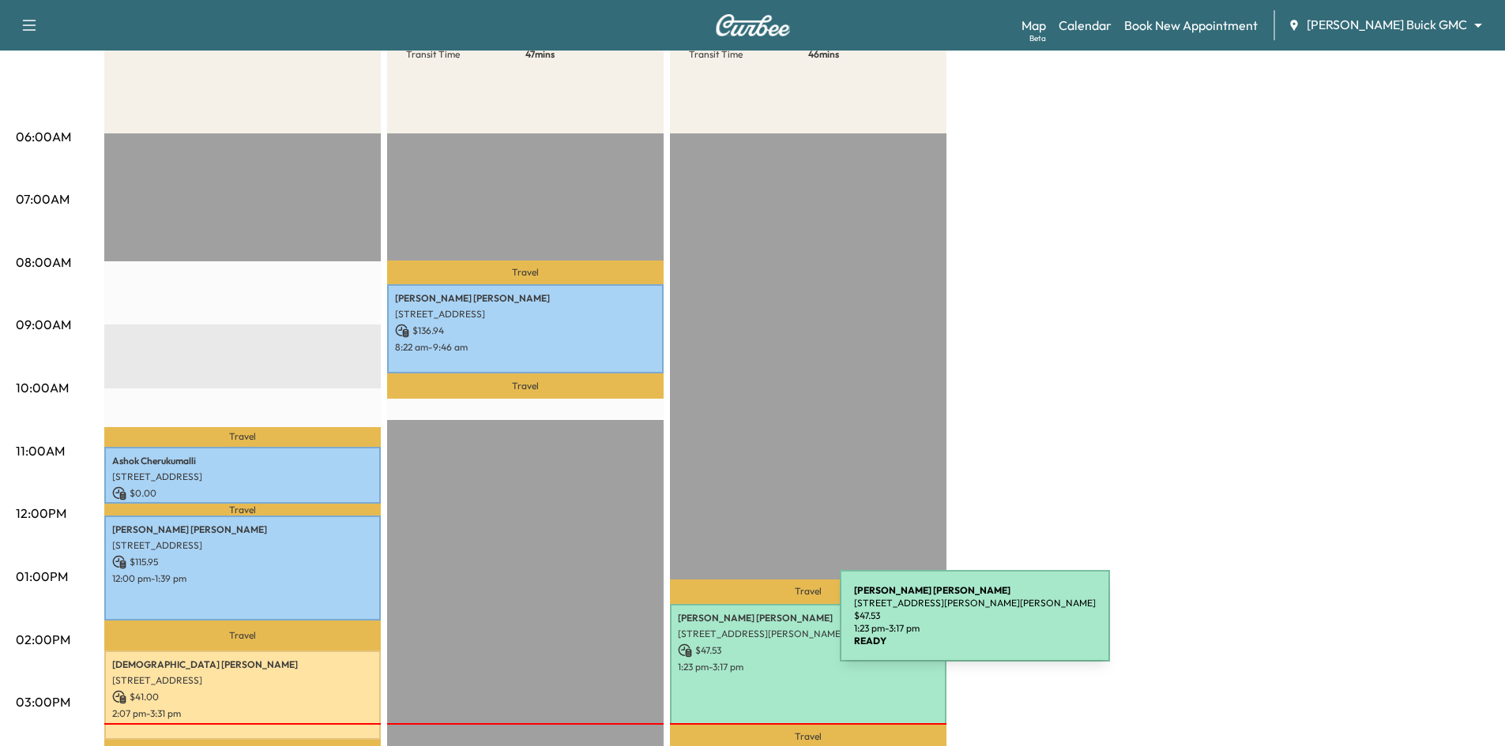
click at [813, 652] on div "Casey Wier 4165 MACLIN DR, CELINA, TX 75009, USA $ 47.53 1:23 pm - 3:17 pm" at bounding box center [808, 664] width 276 height 121
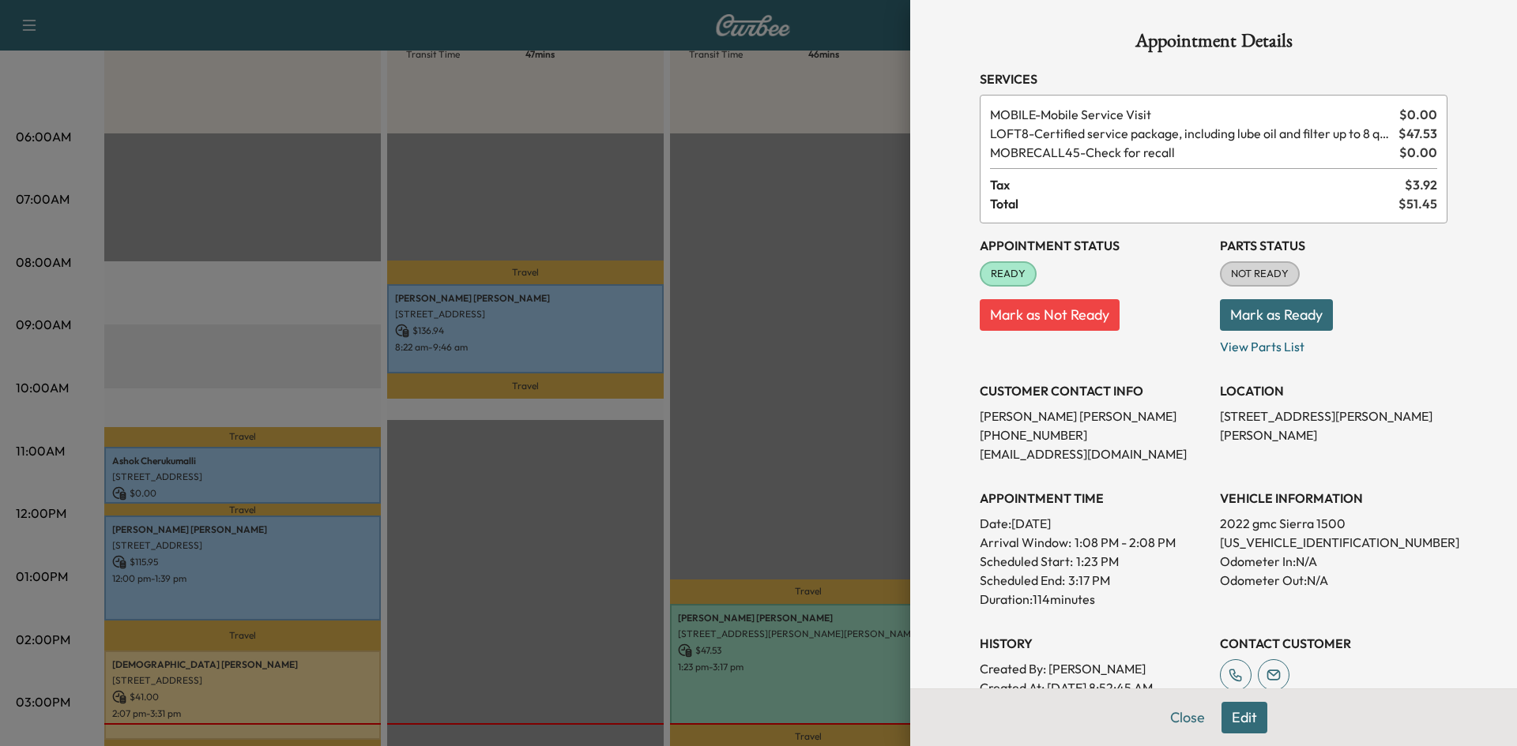
click at [1245, 718] on button "Edit" at bounding box center [1244, 718] width 46 height 32
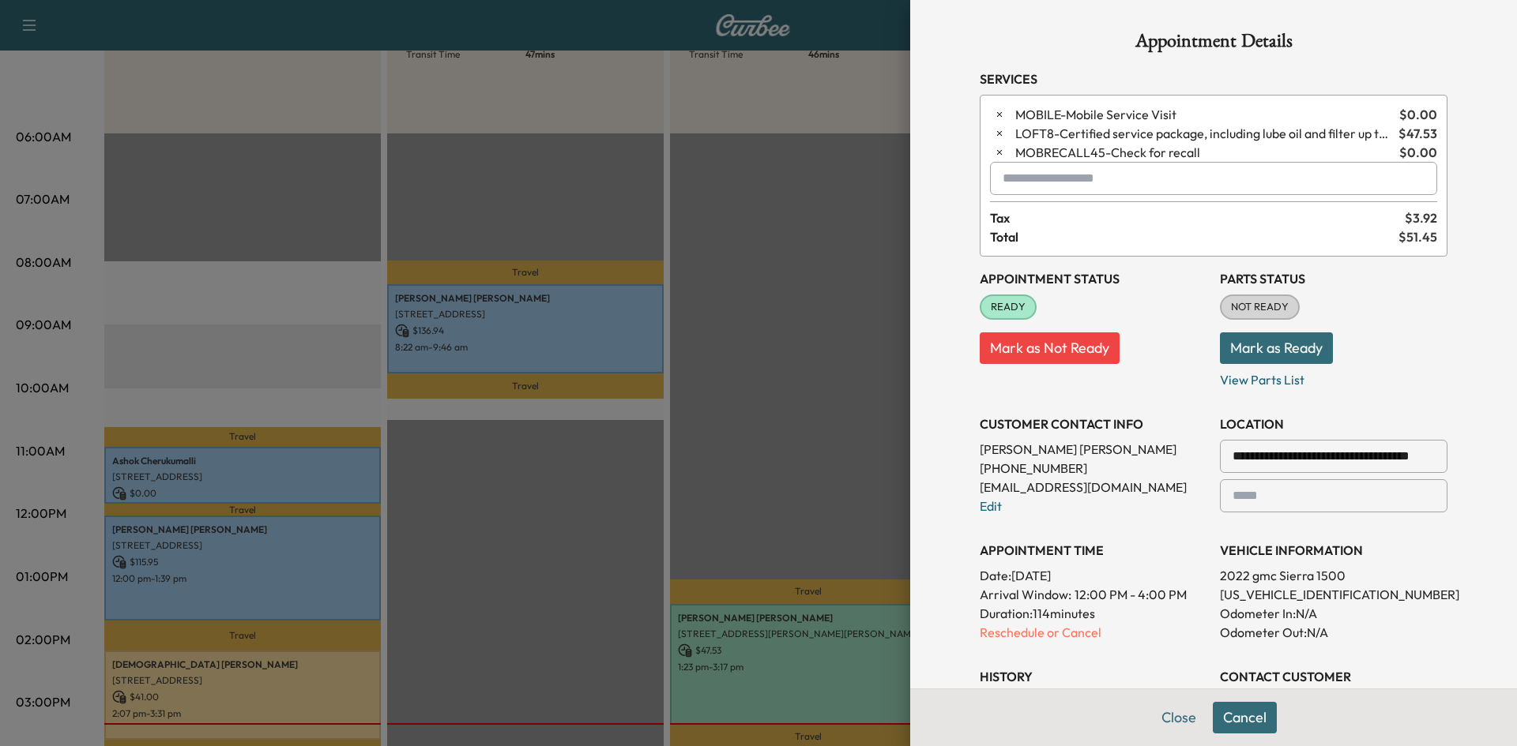
click at [1040, 468] on p "(214) 773-9929" at bounding box center [1094, 468] width 228 height 19
click at [980, 506] on link "Edit" at bounding box center [991, 506] width 22 height 16
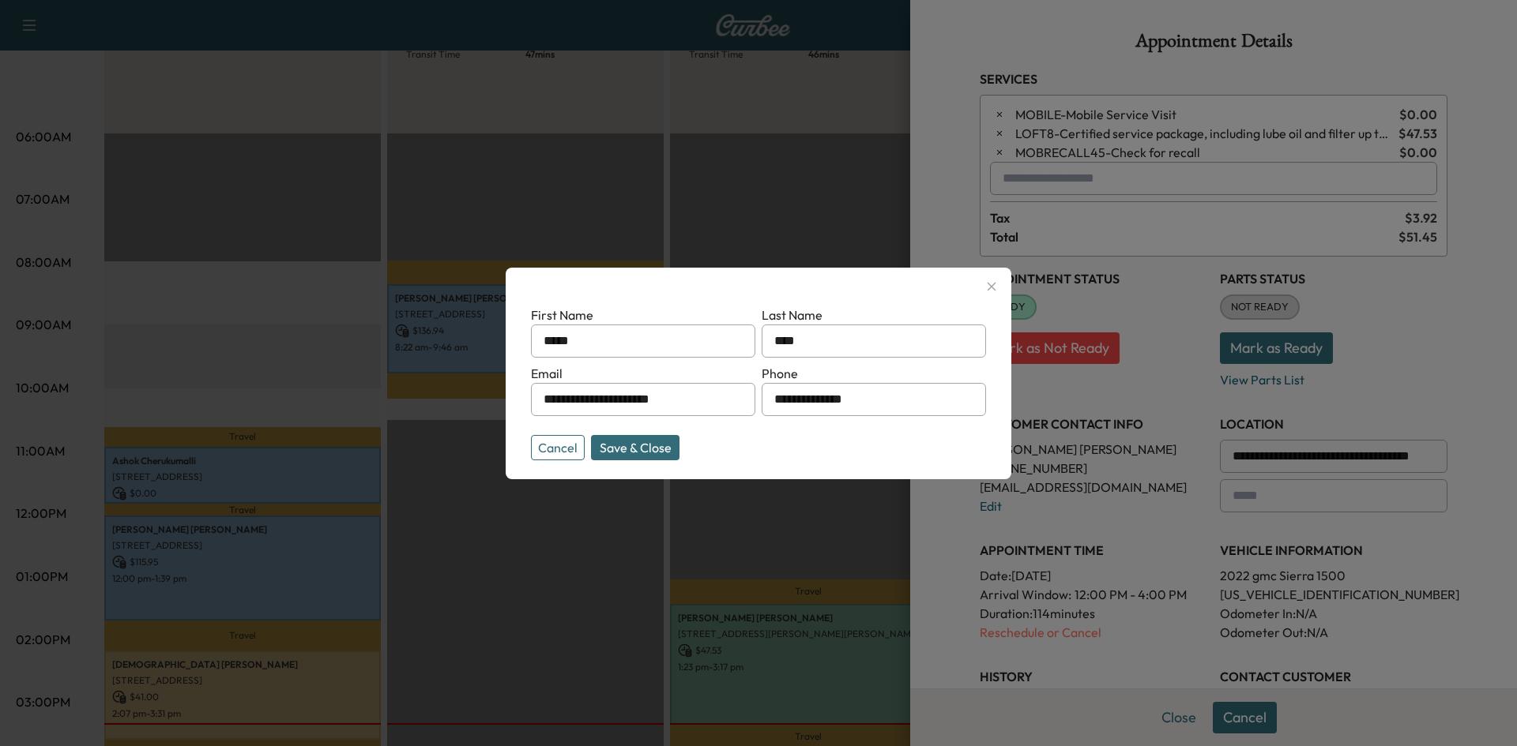
drag, startPoint x: 900, startPoint y: 405, endPoint x: 778, endPoint y: 408, distance: 121.7
click at [778, 408] on div "**********" at bounding box center [873, 399] width 224 height 33
type input "**********"
click at [639, 436] on button "Save & Close" at bounding box center [635, 447] width 88 height 25
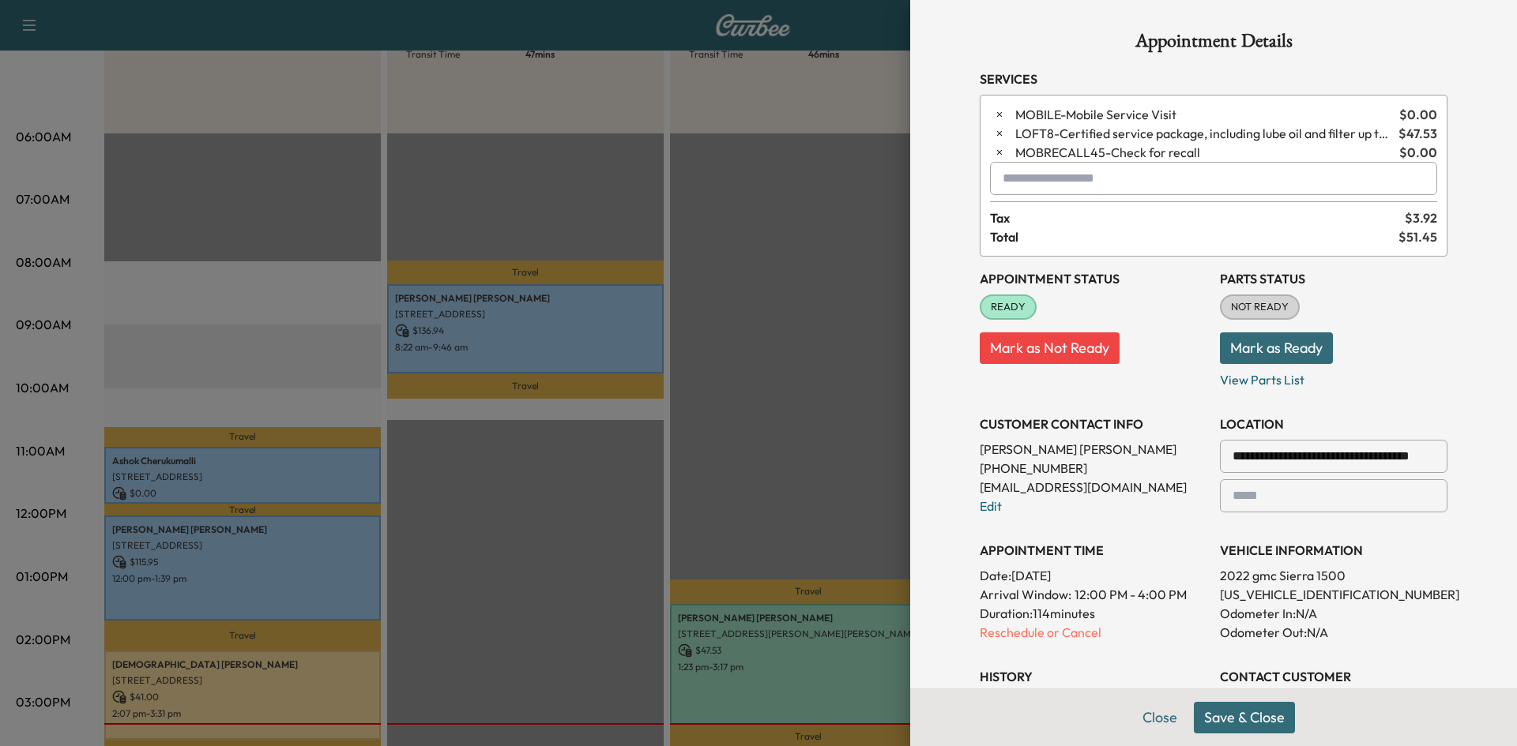
click at [1248, 717] on button "Save & Close" at bounding box center [1244, 718] width 101 height 32
click at [980, 510] on link "Edit" at bounding box center [991, 506] width 22 height 16
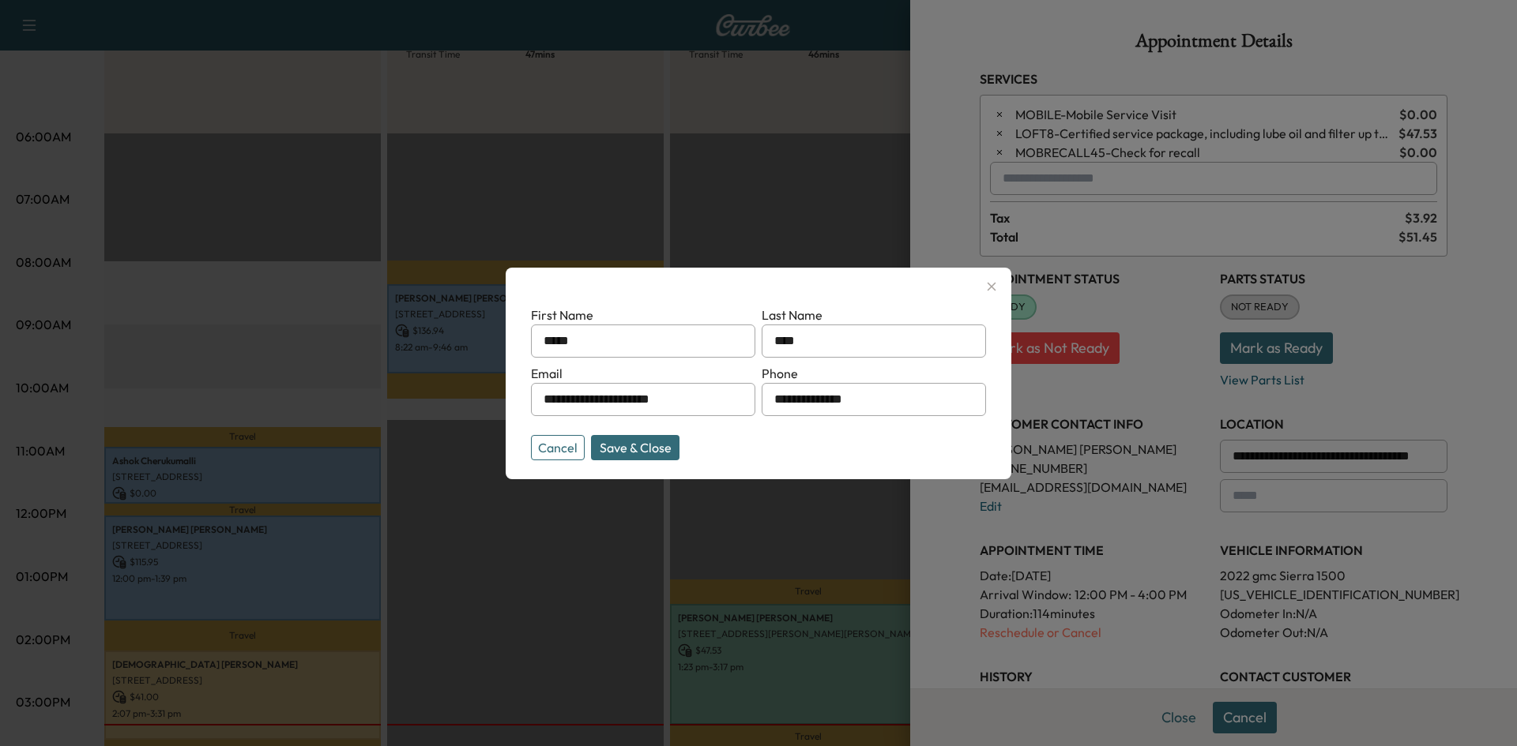
drag, startPoint x: 932, startPoint y: 399, endPoint x: 759, endPoint y: 405, distance: 173.1
click at [760, 404] on form "**********" at bounding box center [758, 380] width 455 height 149
type input "**********"
drag, startPoint x: 652, startPoint y: 446, endPoint x: 703, endPoint y: 454, distance: 51.2
click at [652, 446] on button "Save & Close" at bounding box center [635, 447] width 88 height 25
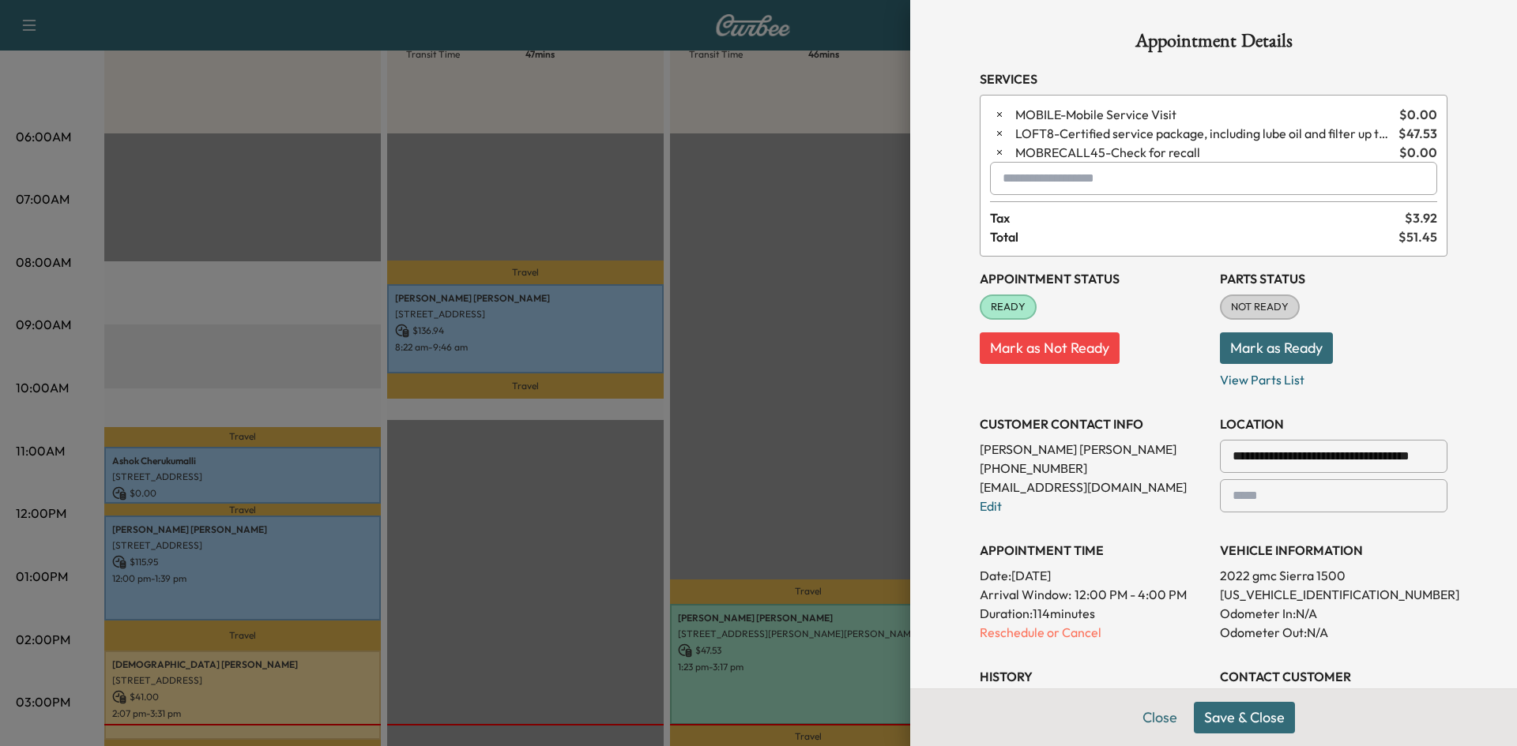
click at [1256, 721] on button "Save & Close" at bounding box center [1244, 718] width 101 height 32
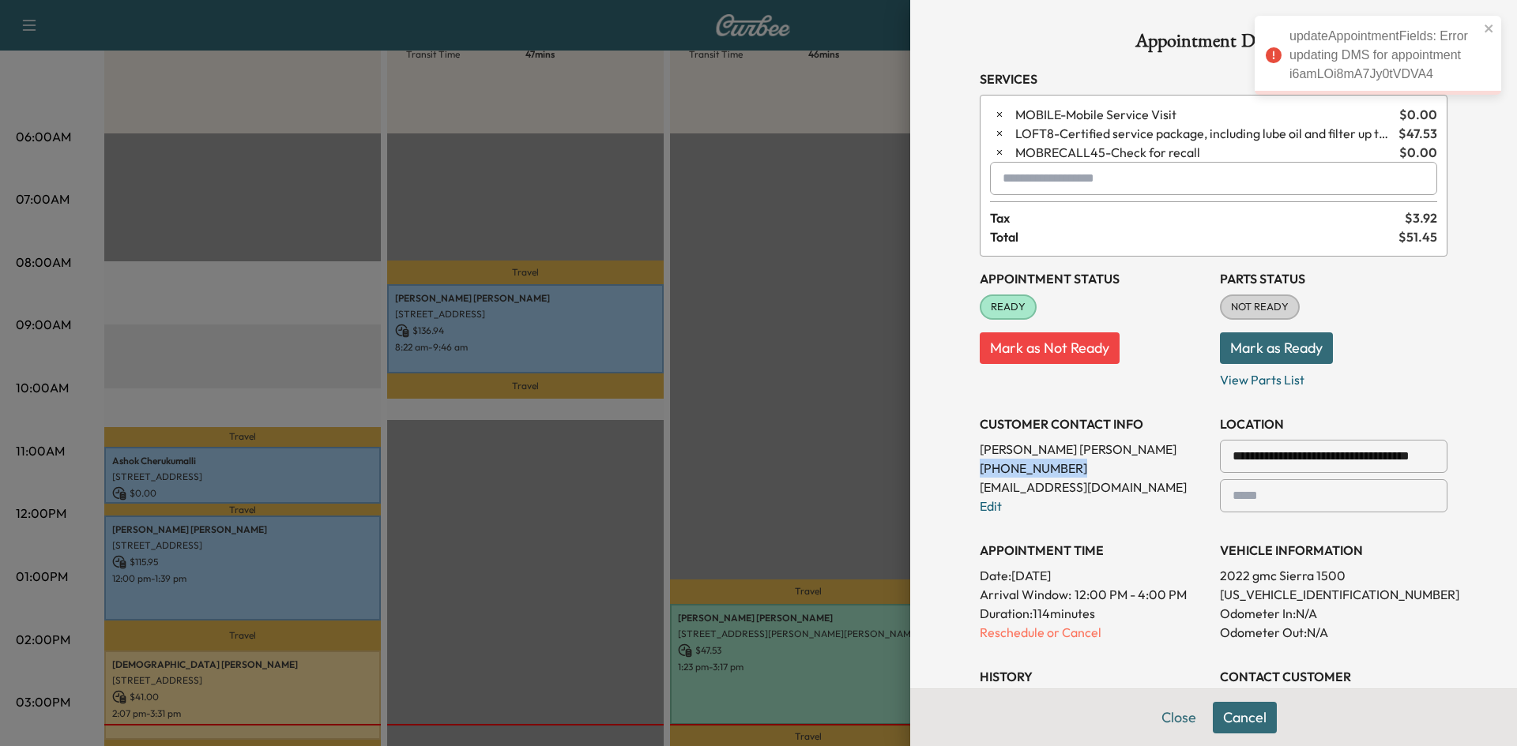
drag, startPoint x: 1064, startPoint y: 466, endPoint x: 932, endPoint y: 472, distance: 132.1
click at [932, 472] on div "**********" at bounding box center [1213, 373] width 607 height 746
copy p "(214) 773-9929"
click at [707, 215] on div at bounding box center [758, 373] width 1517 height 746
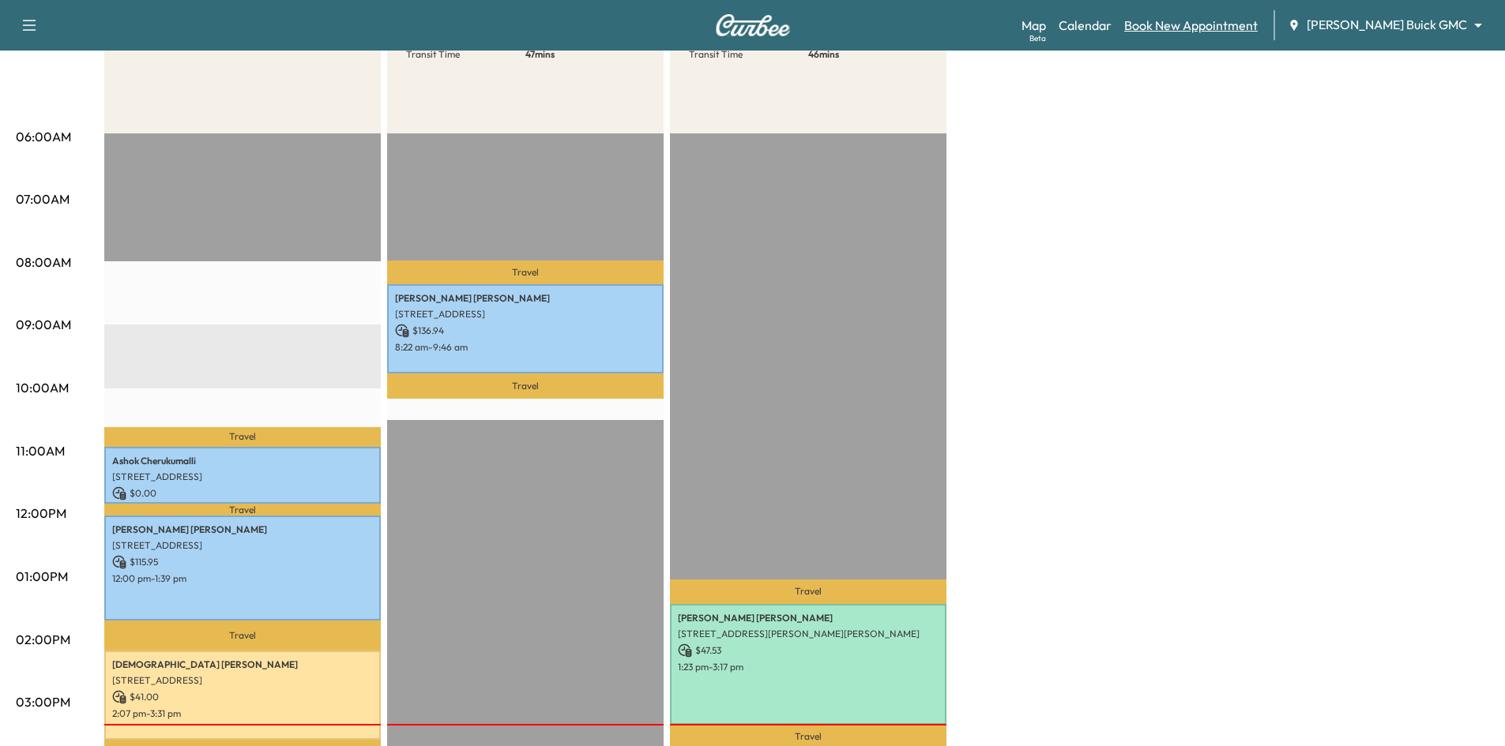
click at [1258, 25] on link "Book New Appointment" at bounding box center [1190, 25] width 133 height 19
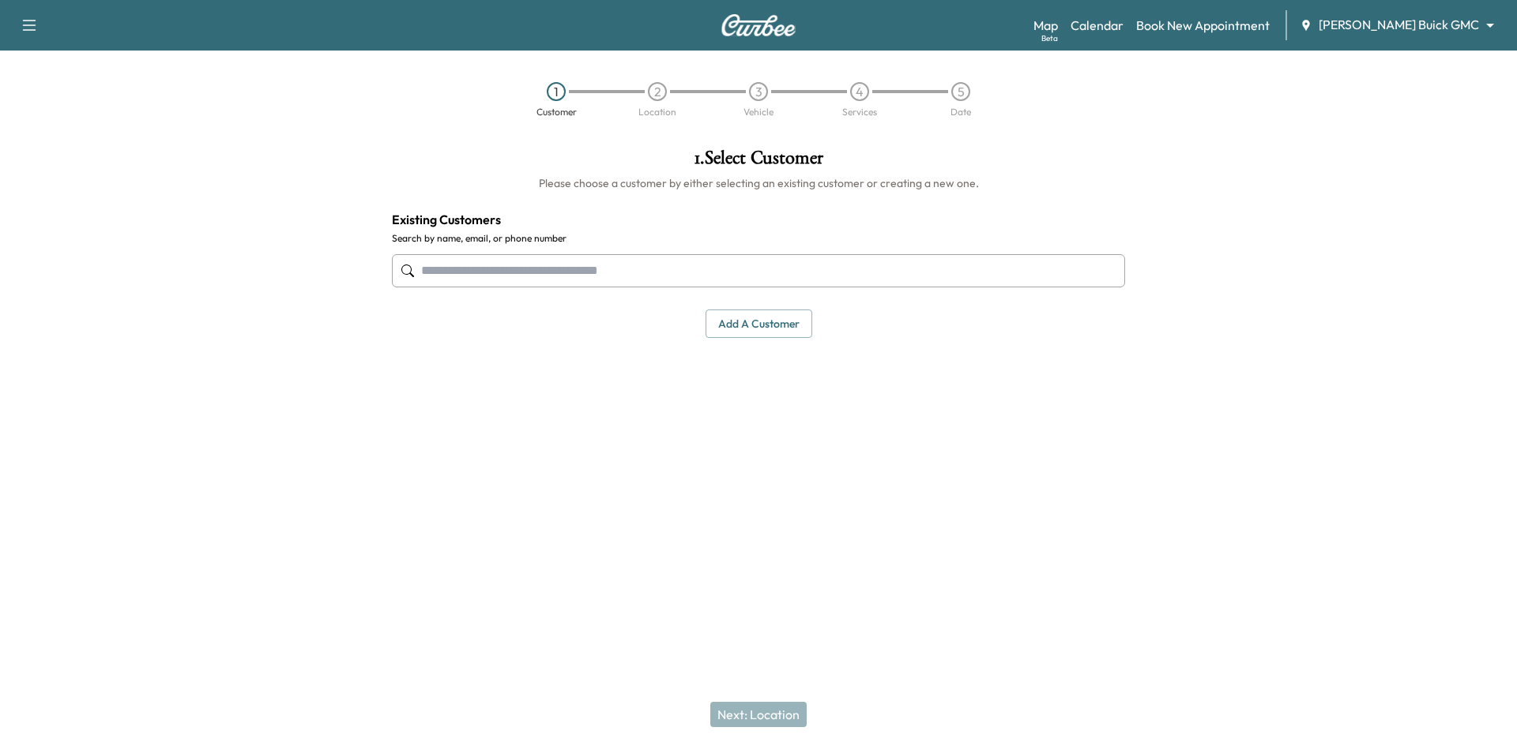
drag, startPoint x: 803, startPoint y: 250, endPoint x: 807, endPoint y: 273, distance: 23.4
click at [803, 266] on div at bounding box center [758, 271] width 733 height 52
click at [808, 272] on input "text" at bounding box center [758, 270] width 733 height 33
paste input "**********"
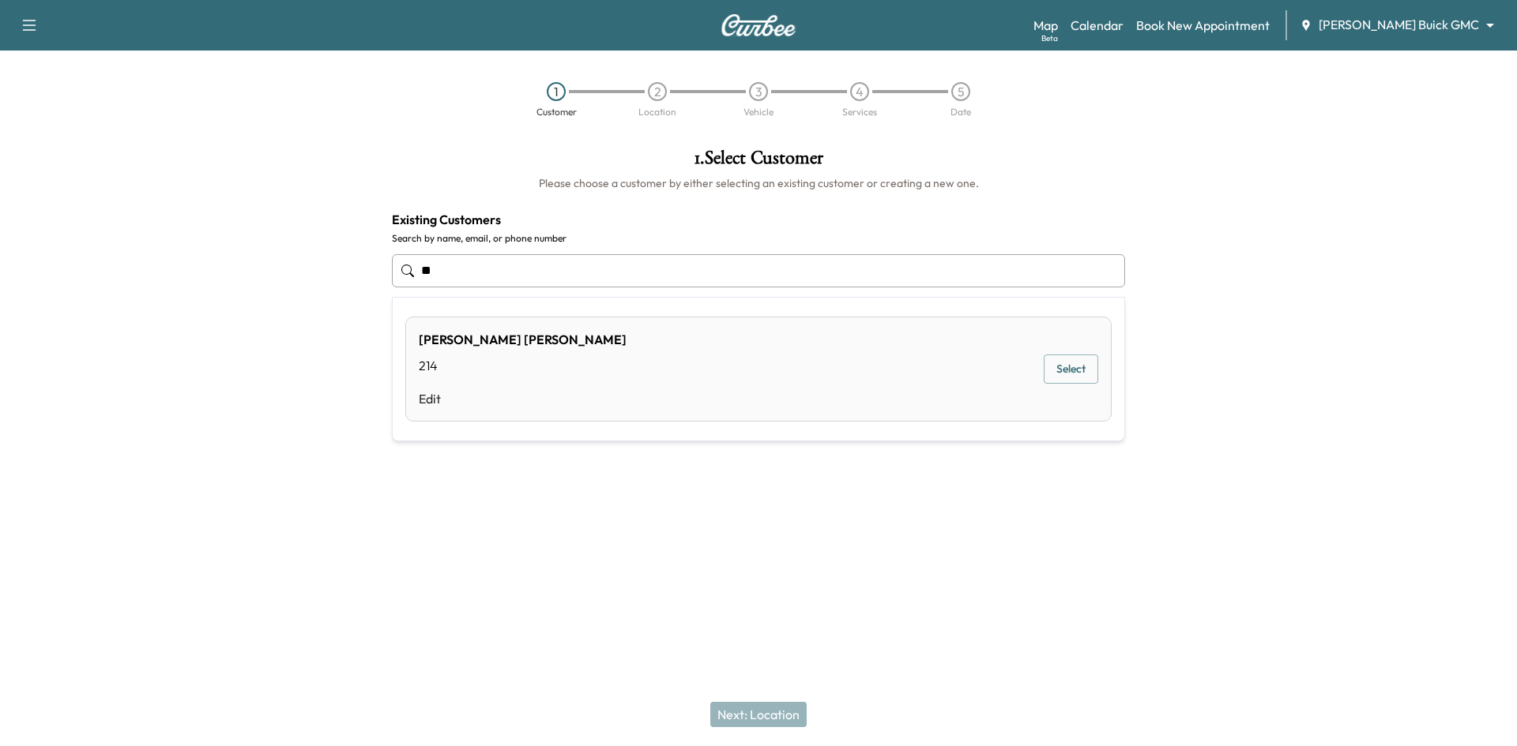
type input "*"
paste input "**********"
type input "**********"
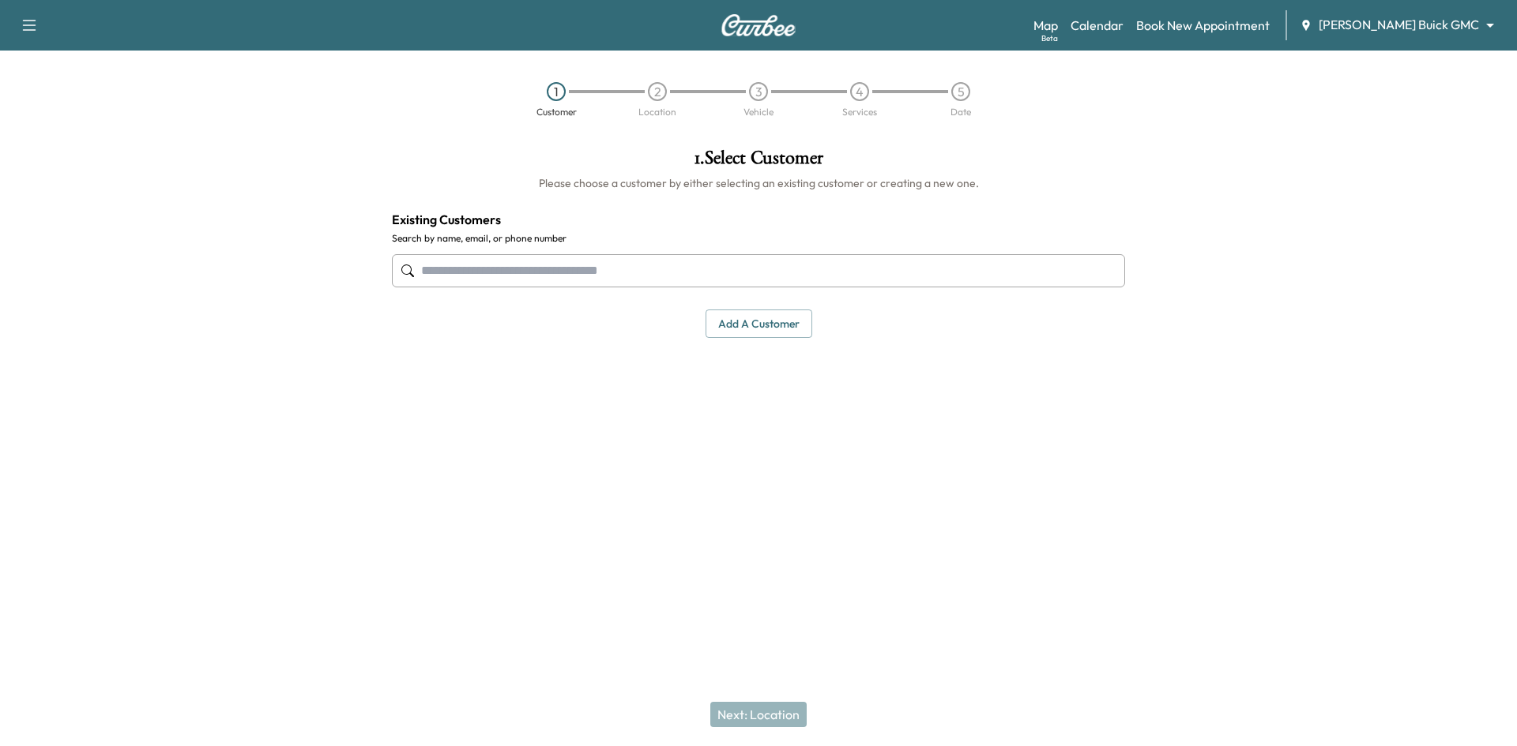
drag, startPoint x: 922, startPoint y: 571, endPoint x: 864, endPoint y: 551, distance: 61.2
click at [922, 570] on div "Support Log Out Map Beta Calendar Book New Appointment Ewing Buick GMC ********…" at bounding box center [758, 373] width 1517 height 746
click at [1123, 26] on link "Calendar" at bounding box center [1096, 25] width 53 height 19
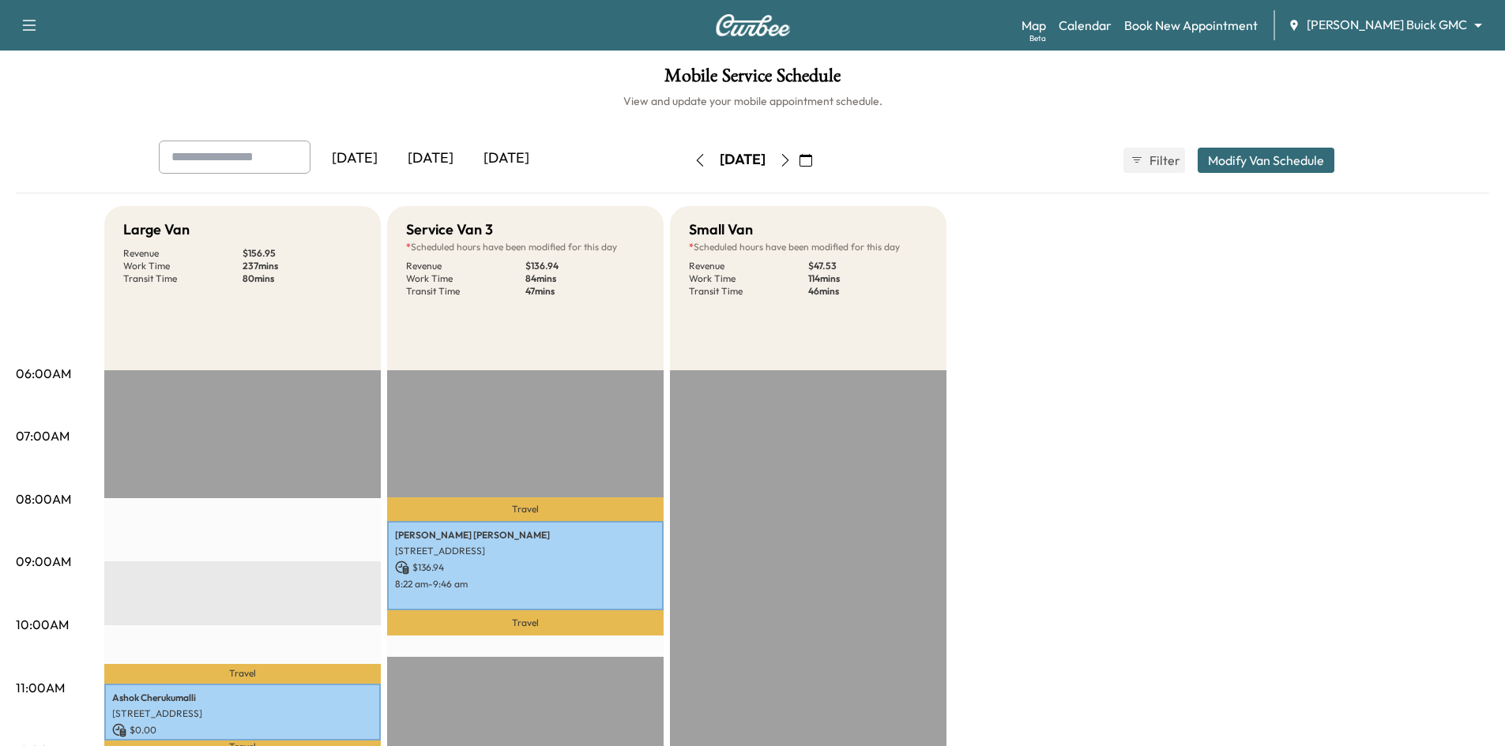
click at [498, 158] on div "[DATE]" at bounding box center [506, 159] width 76 height 36
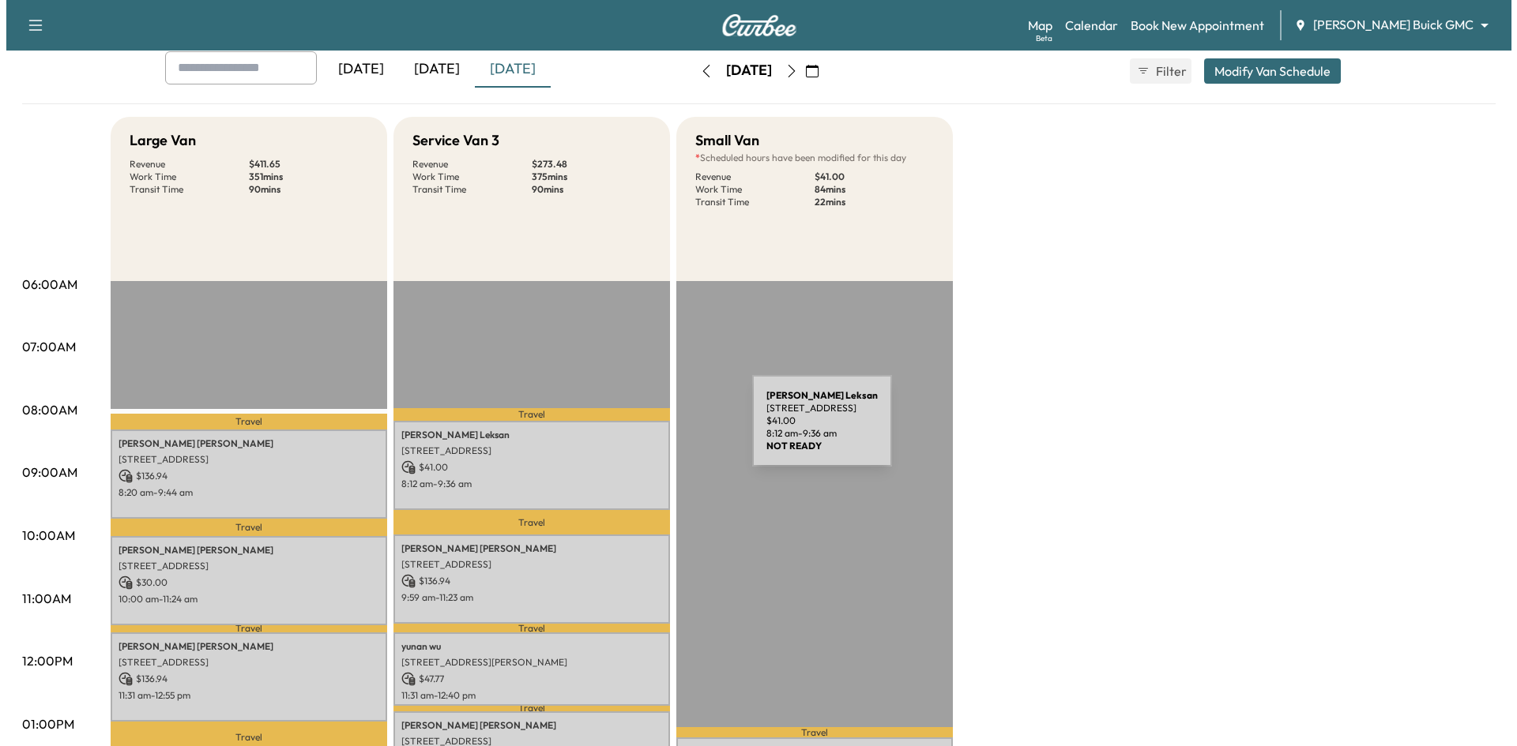
scroll to position [158, 0]
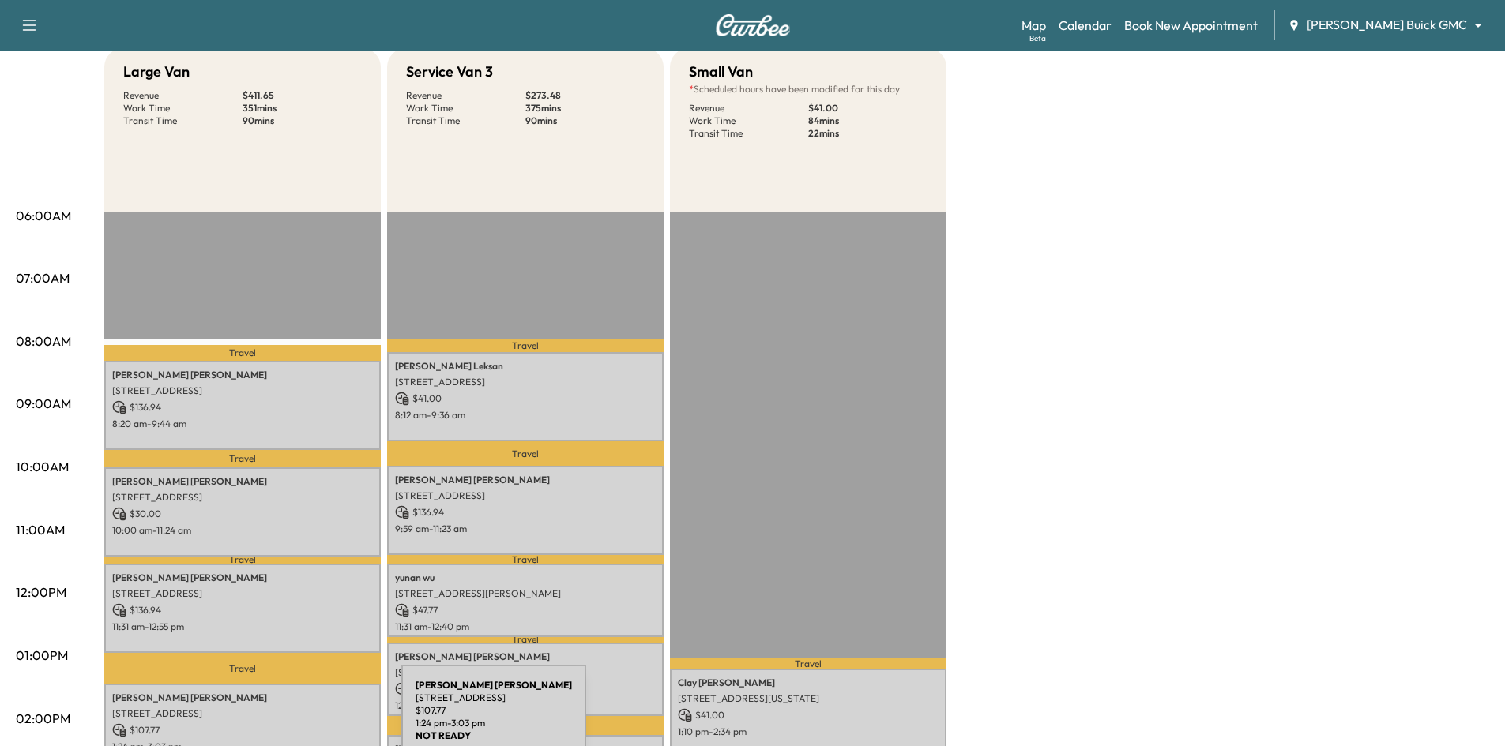
click at [283, 724] on p "$ 107.77" at bounding box center [242, 731] width 261 height 14
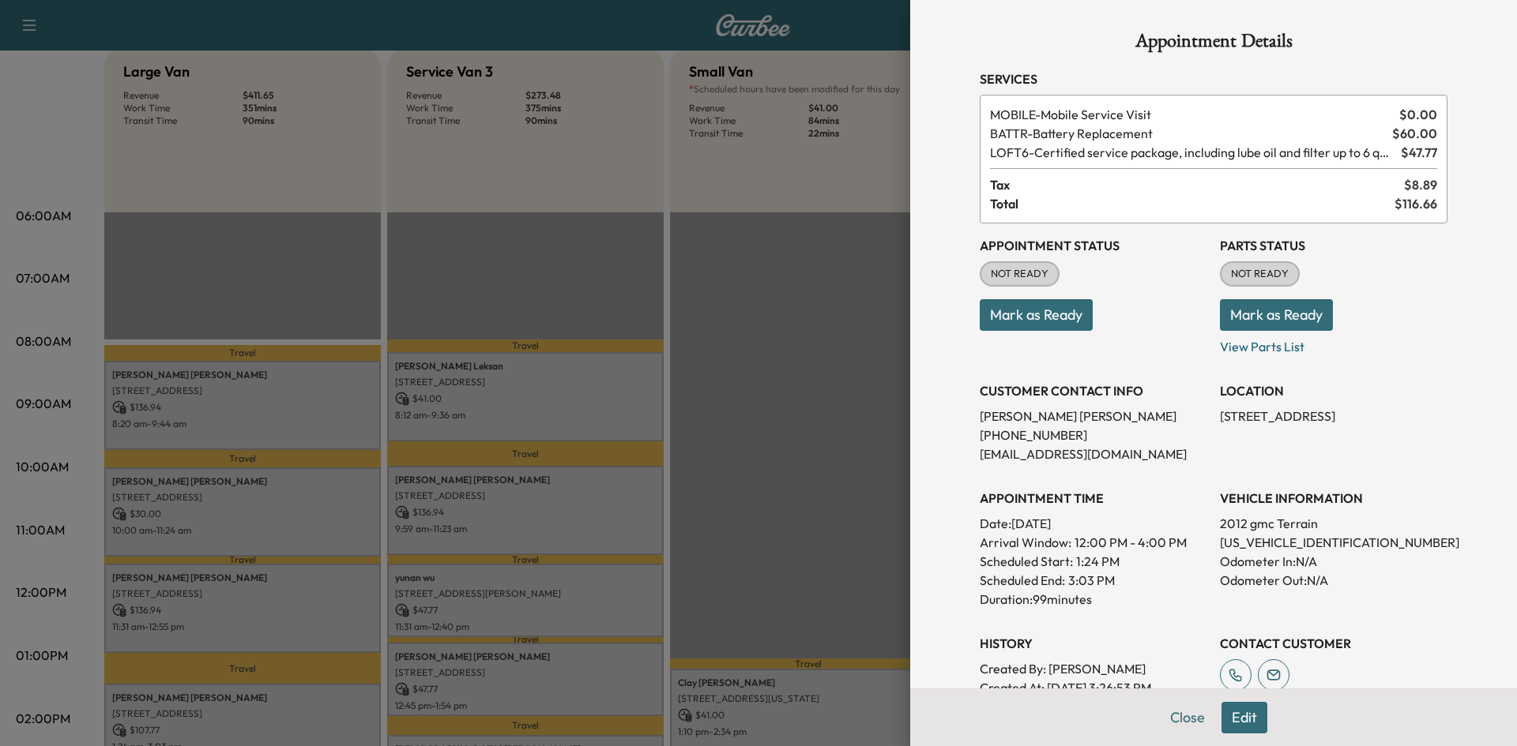
scroll to position [79, 0]
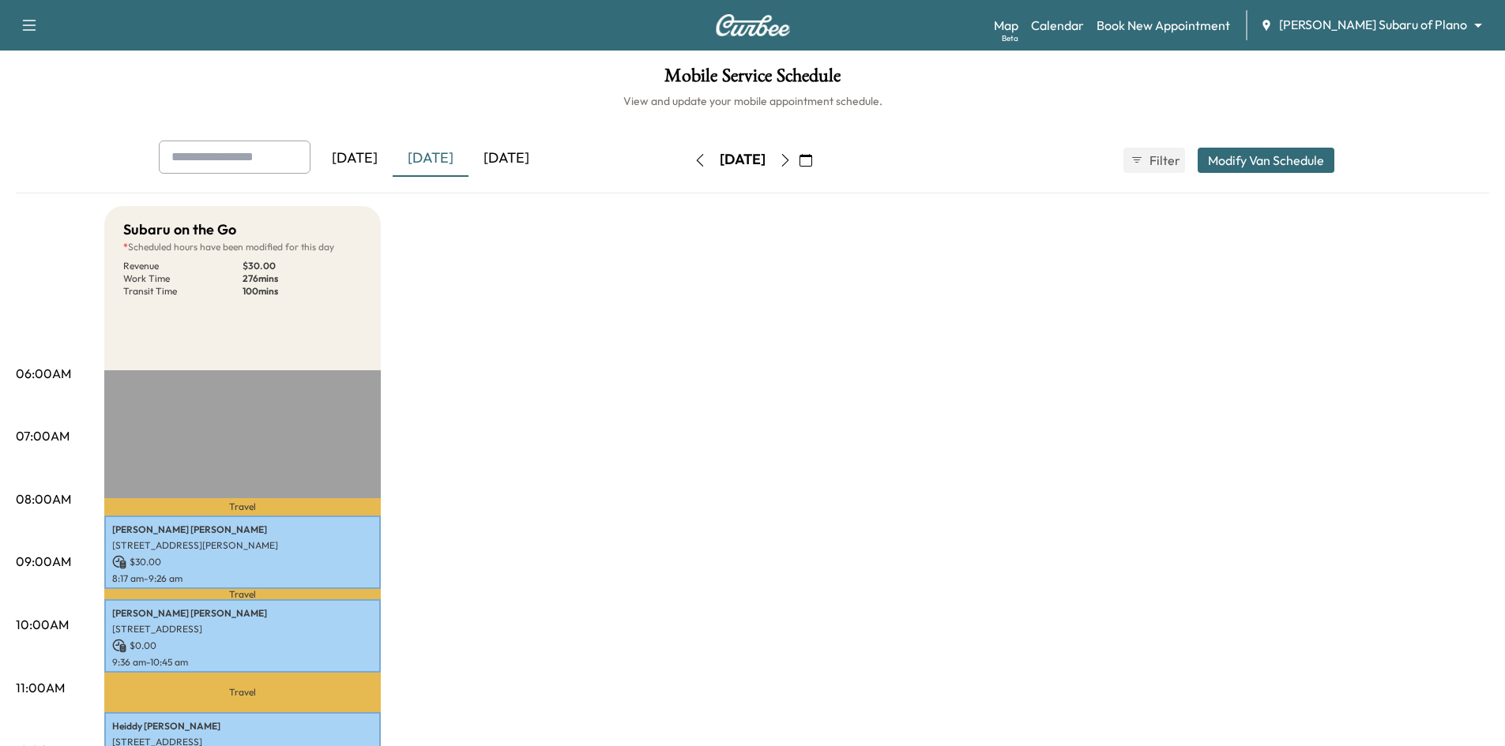
click at [521, 149] on div "[DATE]" at bounding box center [506, 159] width 76 height 36
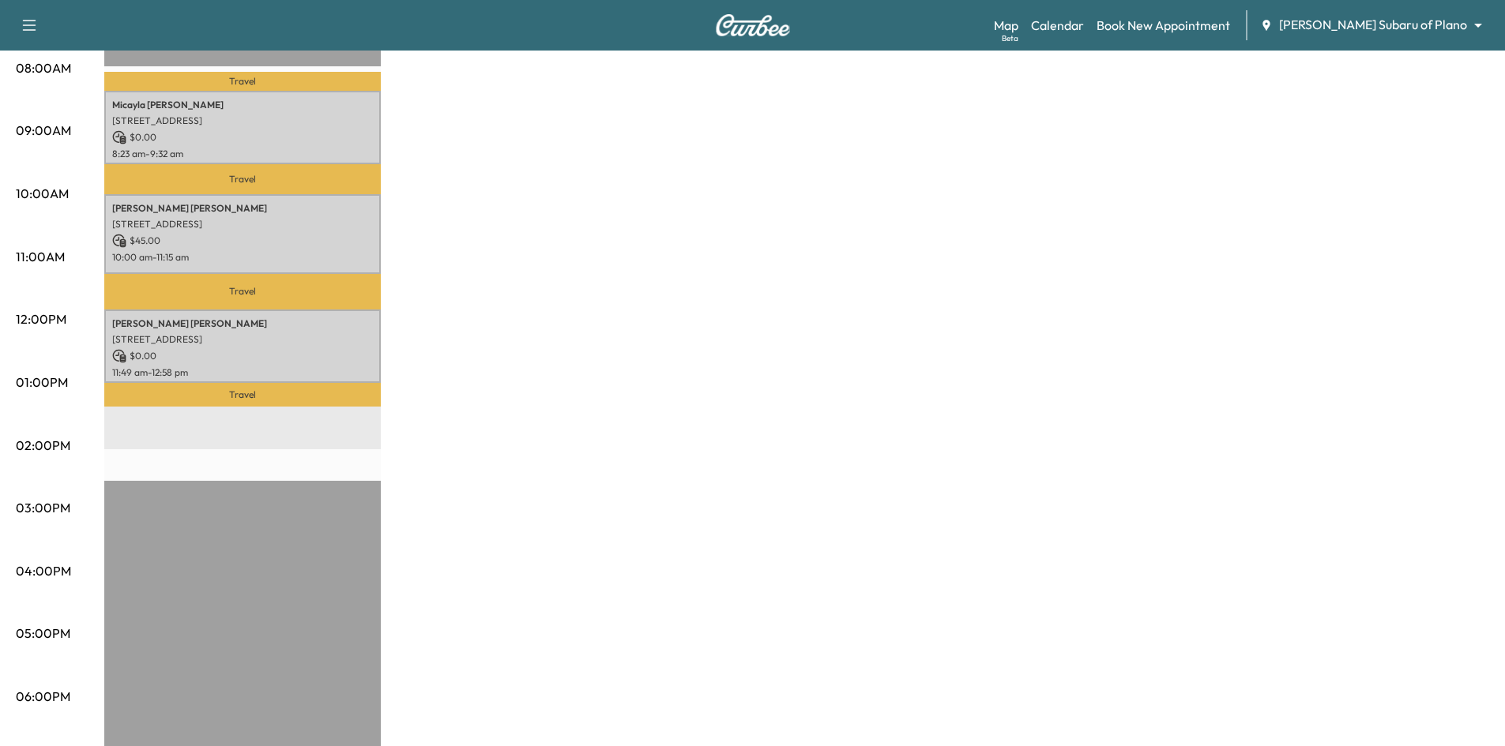
scroll to position [395, 0]
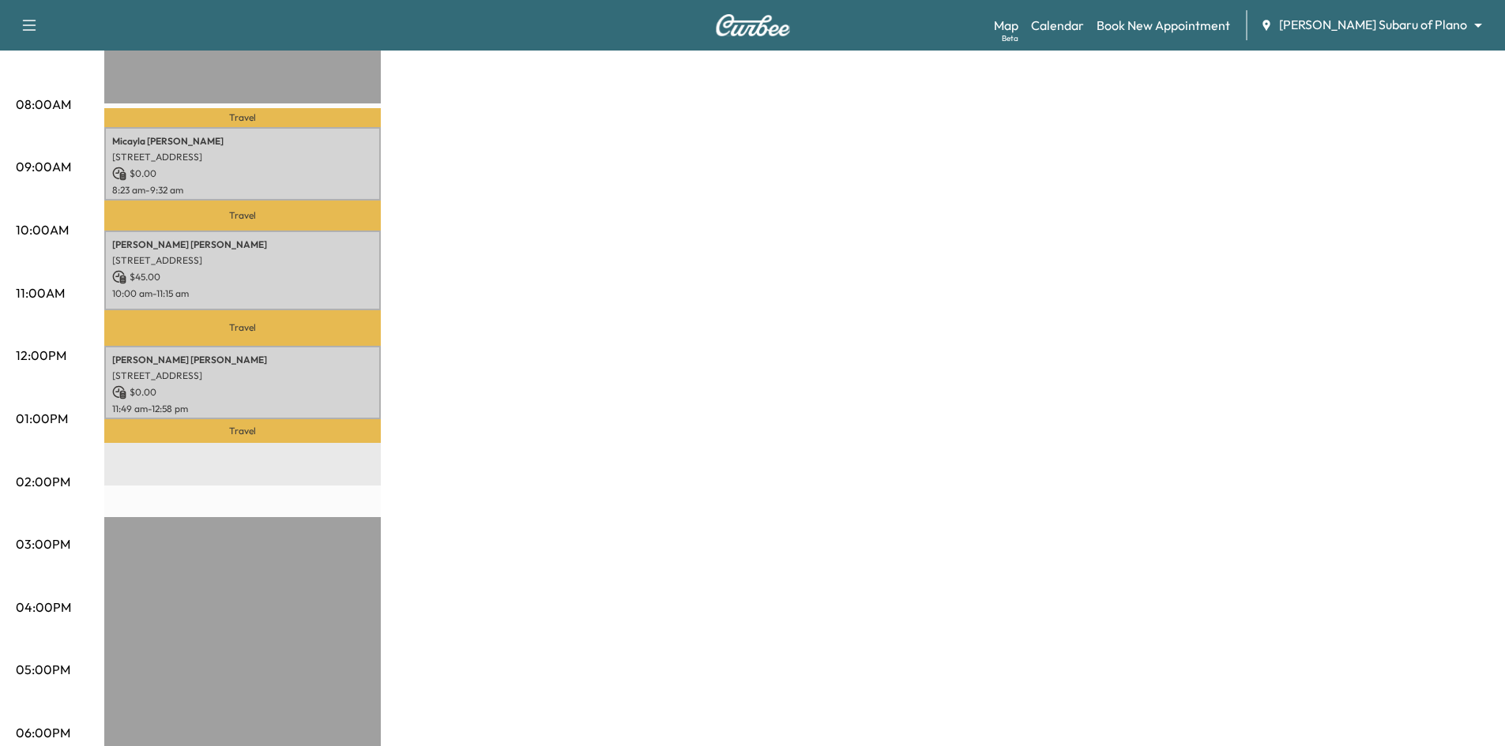
click at [1250, 15] on div "Map Beta Calendar Book New Appointment [PERSON_NAME] Subaru of Plano ******** ​" at bounding box center [1243, 25] width 498 height 30
click at [1230, 24] on link "Book New Appointment" at bounding box center [1162, 25] width 133 height 19
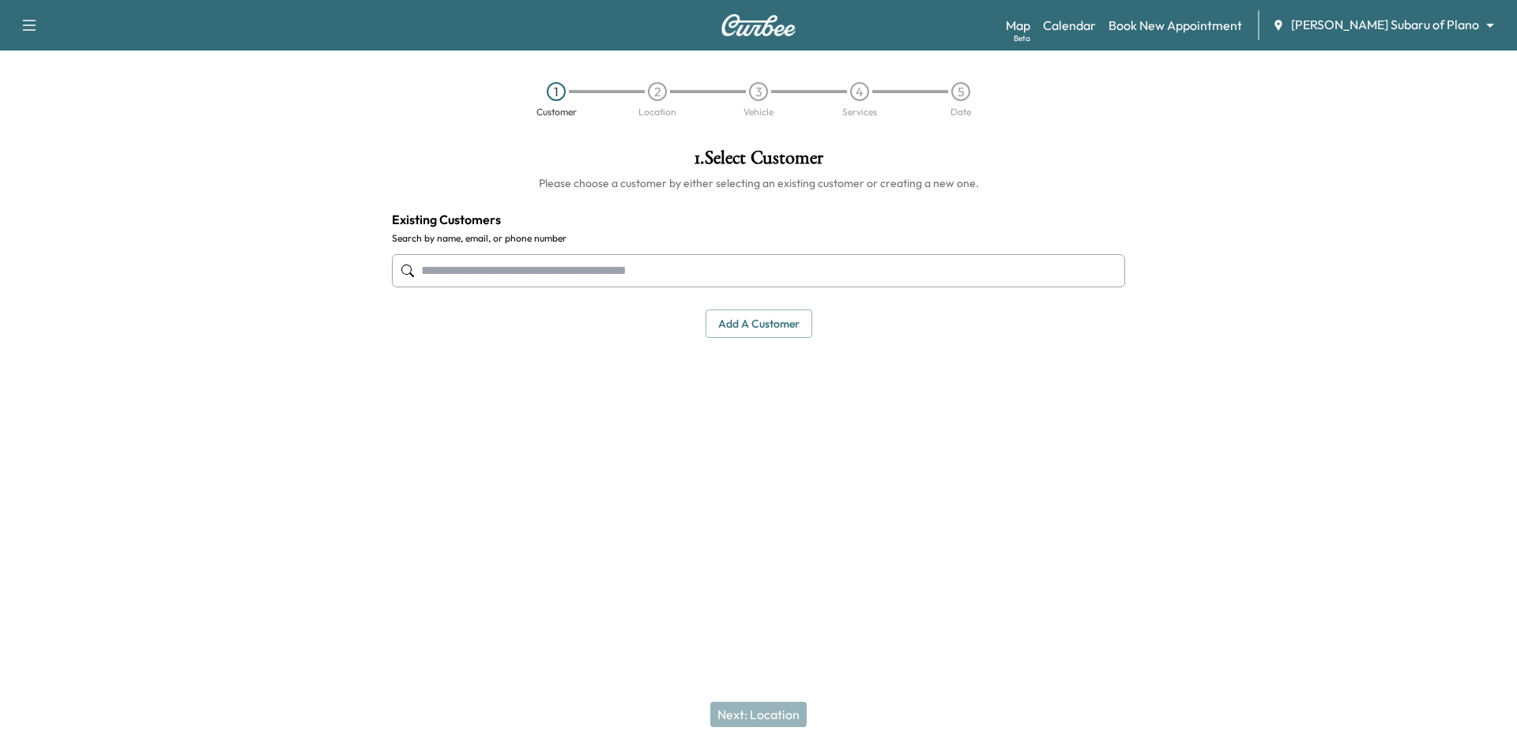
drag, startPoint x: 965, startPoint y: 278, endPoint x: 956, endPoint y: 280, distance: 9.8
click at [959, 280] on input "text" at bounding box center [758, 270] width 733 height 33
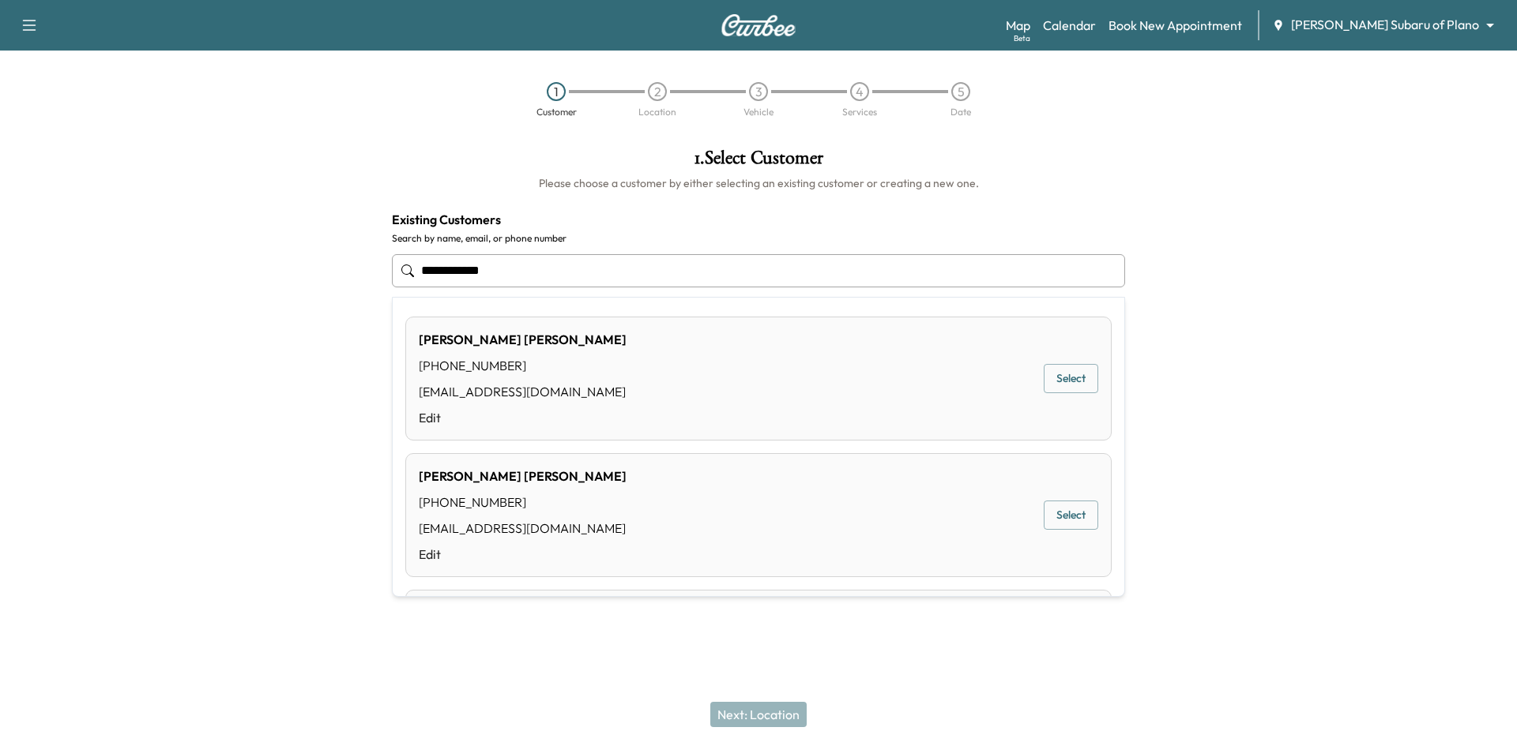
click at [1048, 385] on button "Select" at bounding box center [1071, 378] width 55 height 29
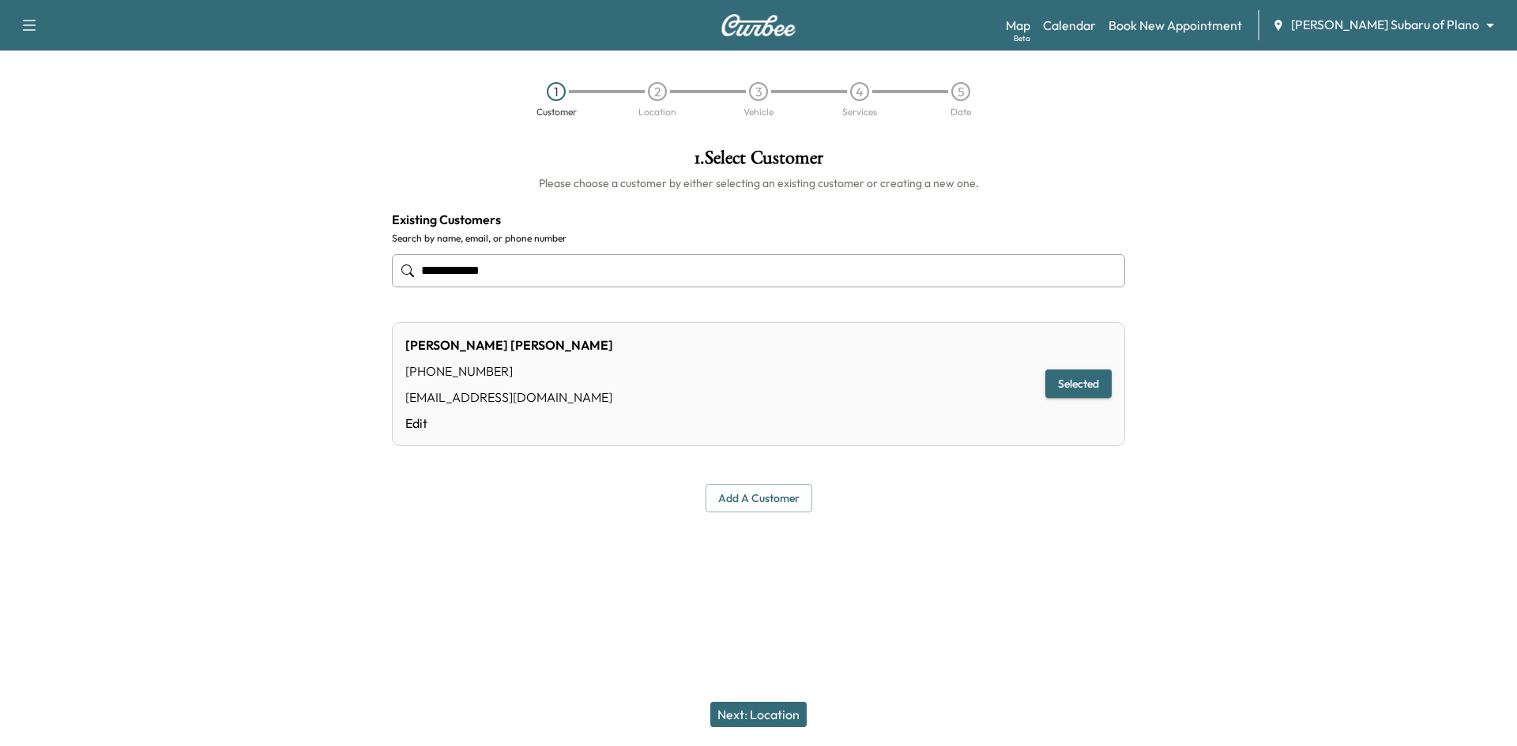
type input "**********"
click at [744, 722] on button "Next: Location" at bounding box center [758, 714] width 96 height 25
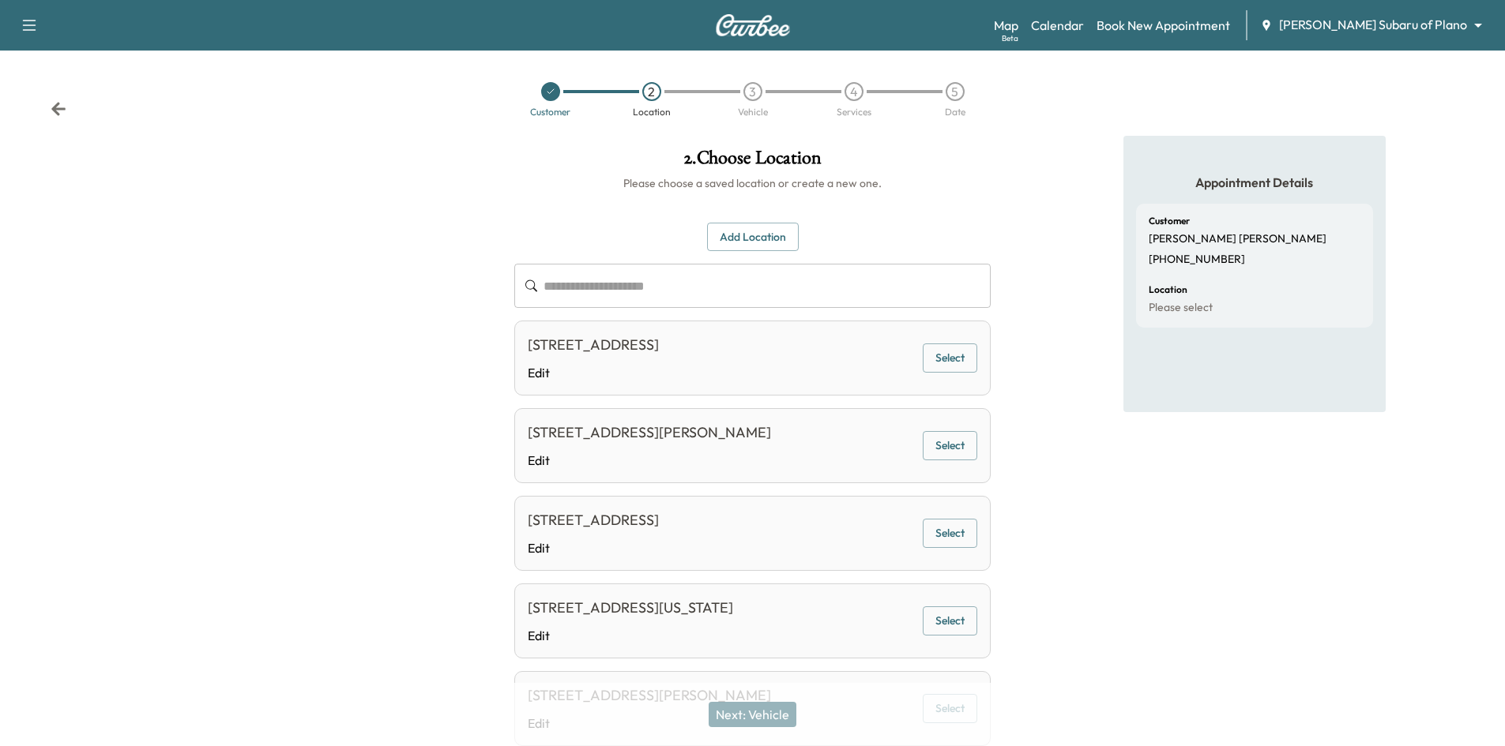
drag, startPoint x: 949, startPoint y: 359, endPoint x: 919, endPoint y: 367, distance: 31.0
click at [950, 360] on button "Select" at bounding box center [950, 358] width 55 height 29
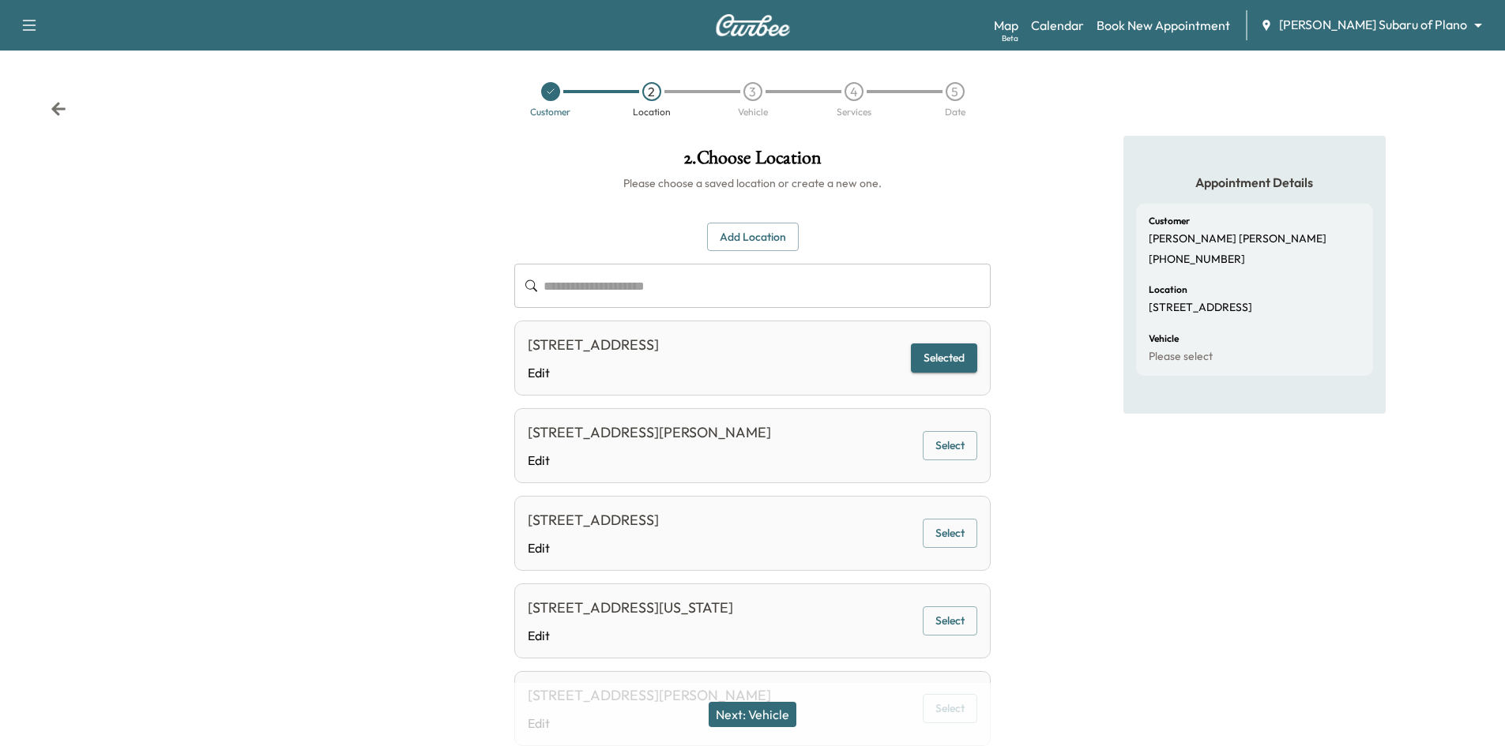
click at [773, 726] on button "Next: Vehicle" at bounding box center [753, 714] width 88 height 25
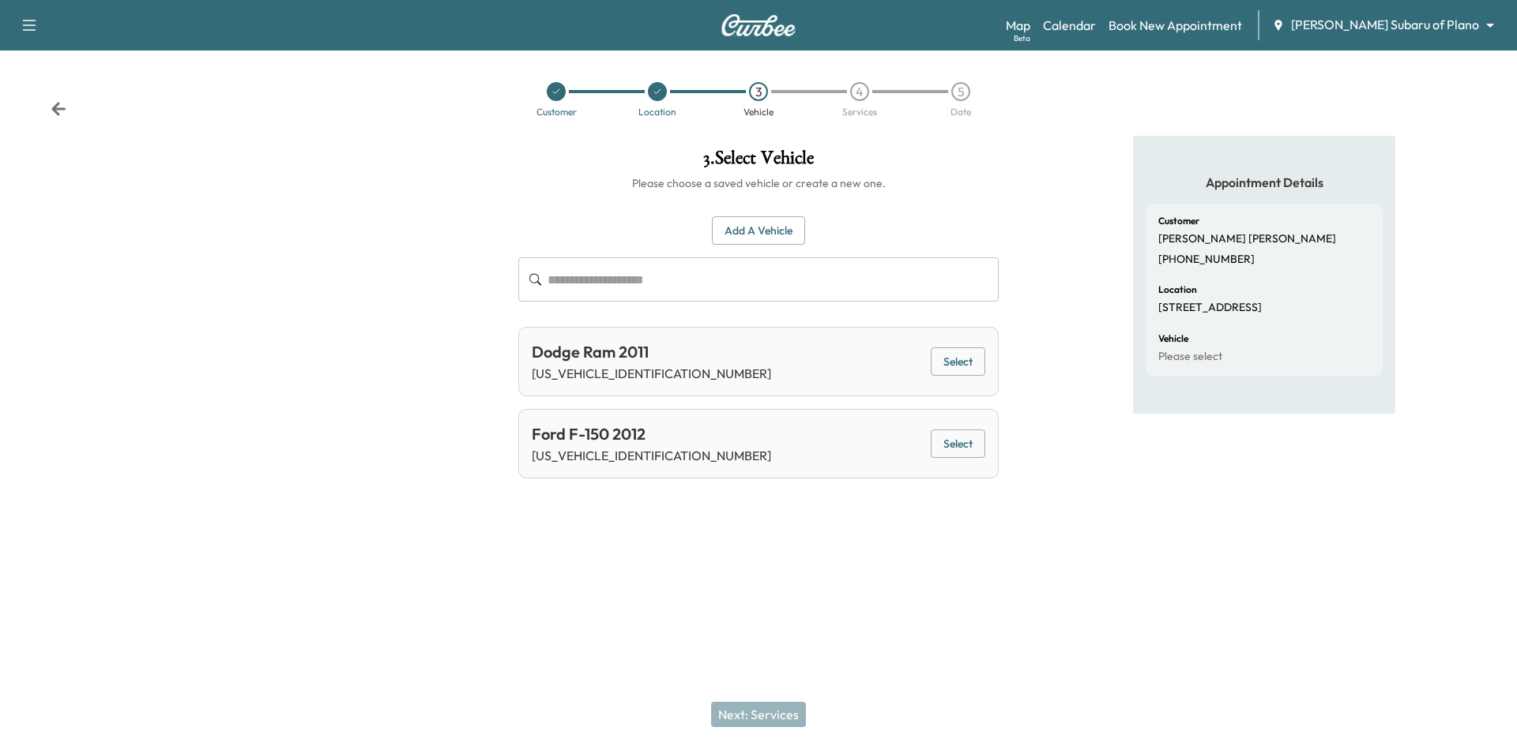
click at [949, 442] on button "Select" at bounding box center [958, 444] width 55 height 29
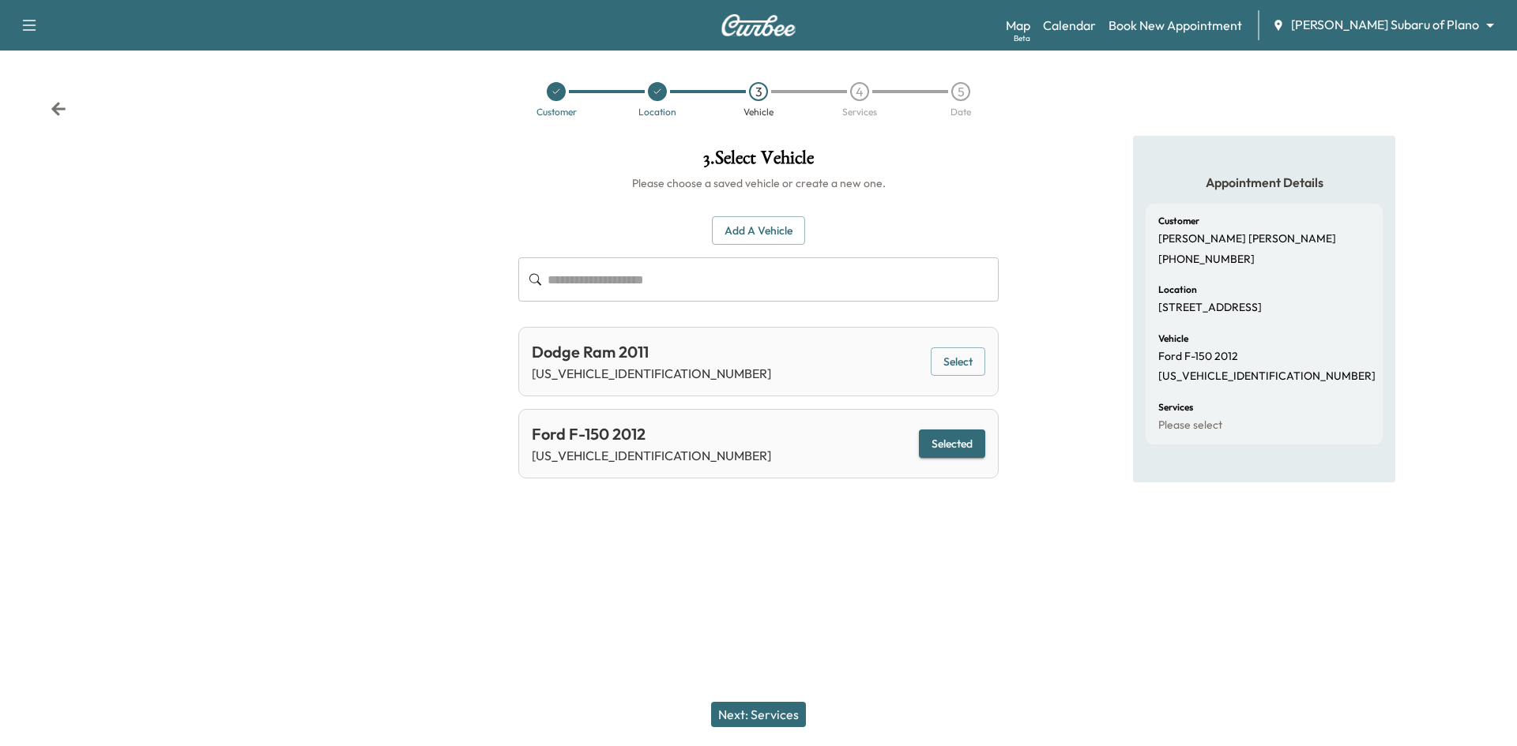
click at [777, 716] on button "Next: Services" at bounding box center [758, 714] width 95 height 25
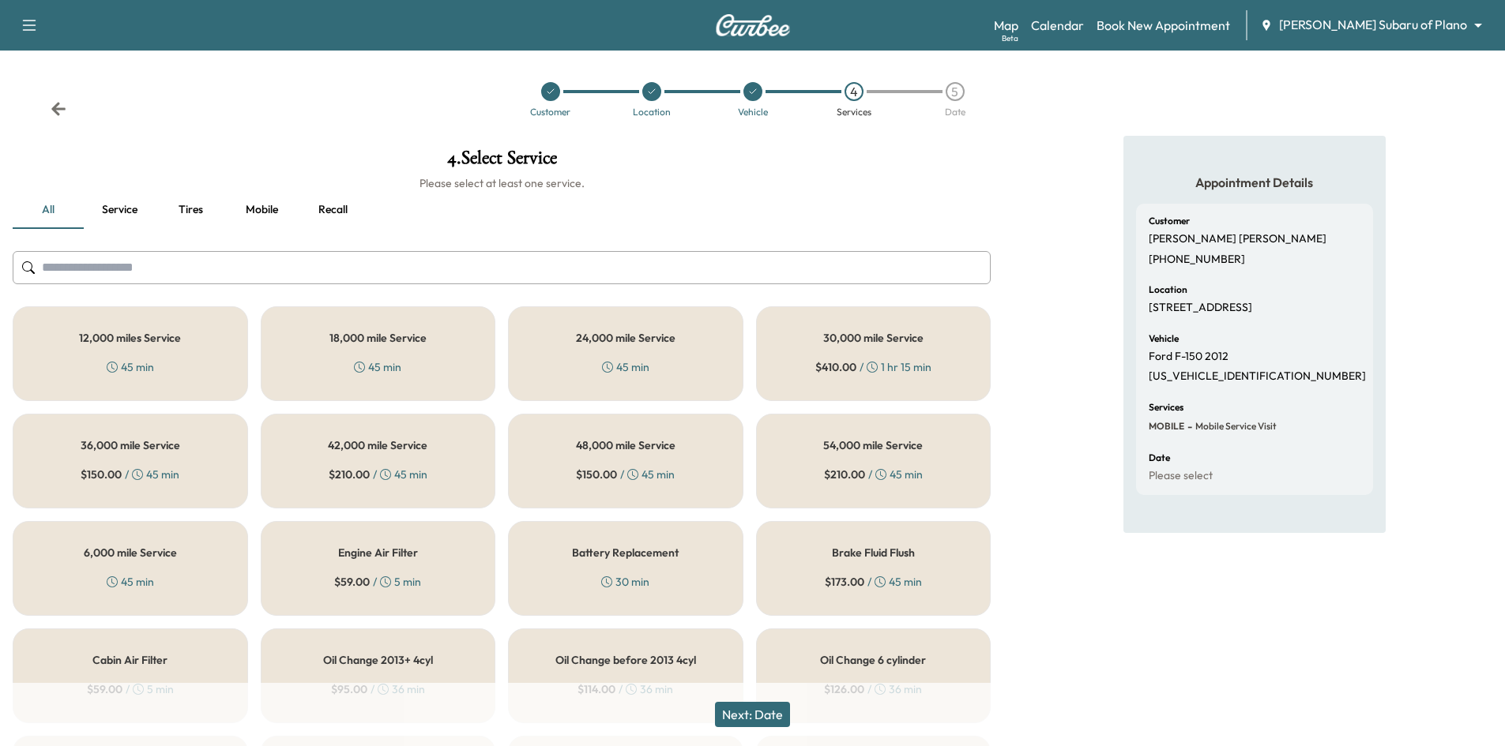
drag, startPoint x: 134, startPoint y: 573, endPoint x: 142, endPoint y: 558, distance: 17.0
click at [135, 574] on div "45 min" at bounding box center [130, 582] width 47 height 16
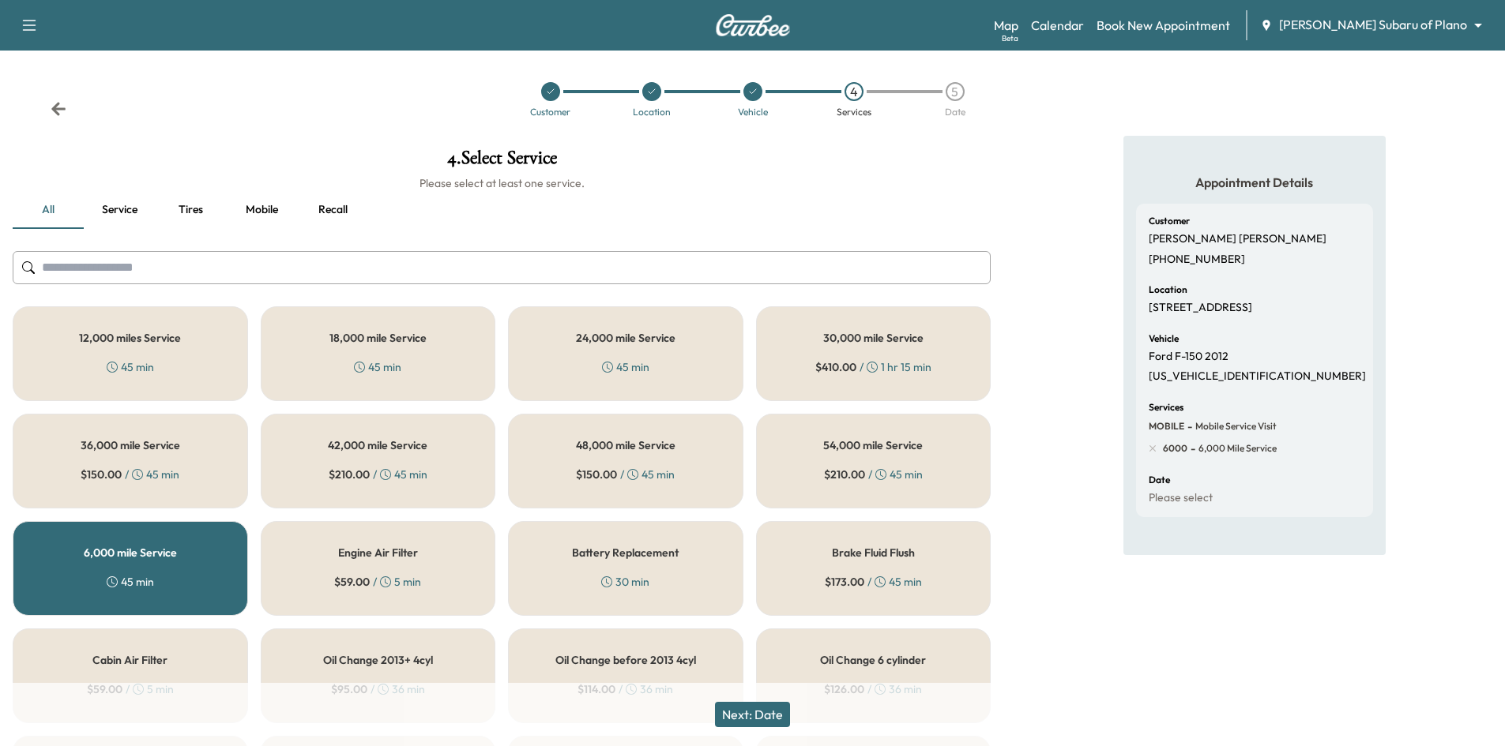
click at [748, 716] on button "Next: Date" at bounding box center [752, 714] width 75 height 25
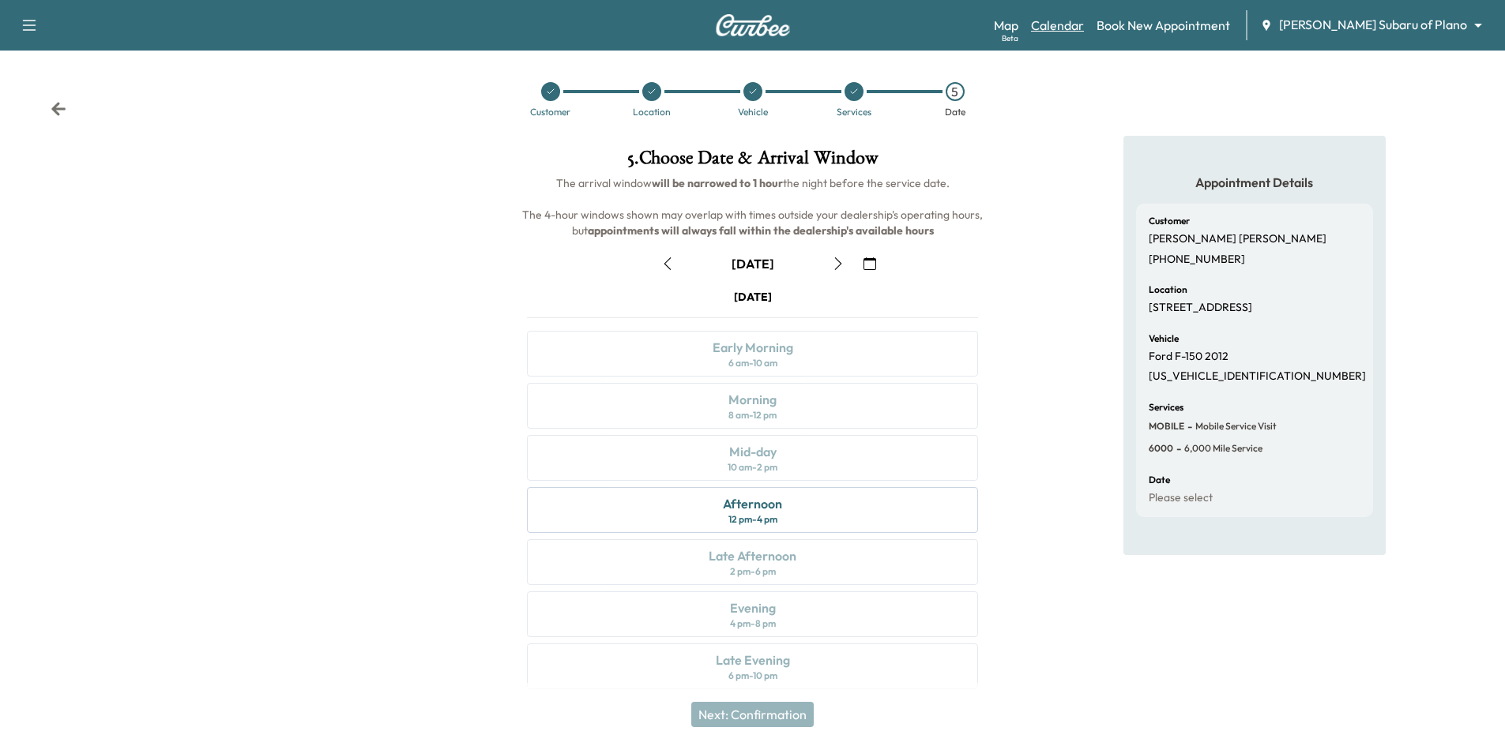
click at [1084, 28] on link "Calendar" at bounding box center [1057, 25] width 53 height 19
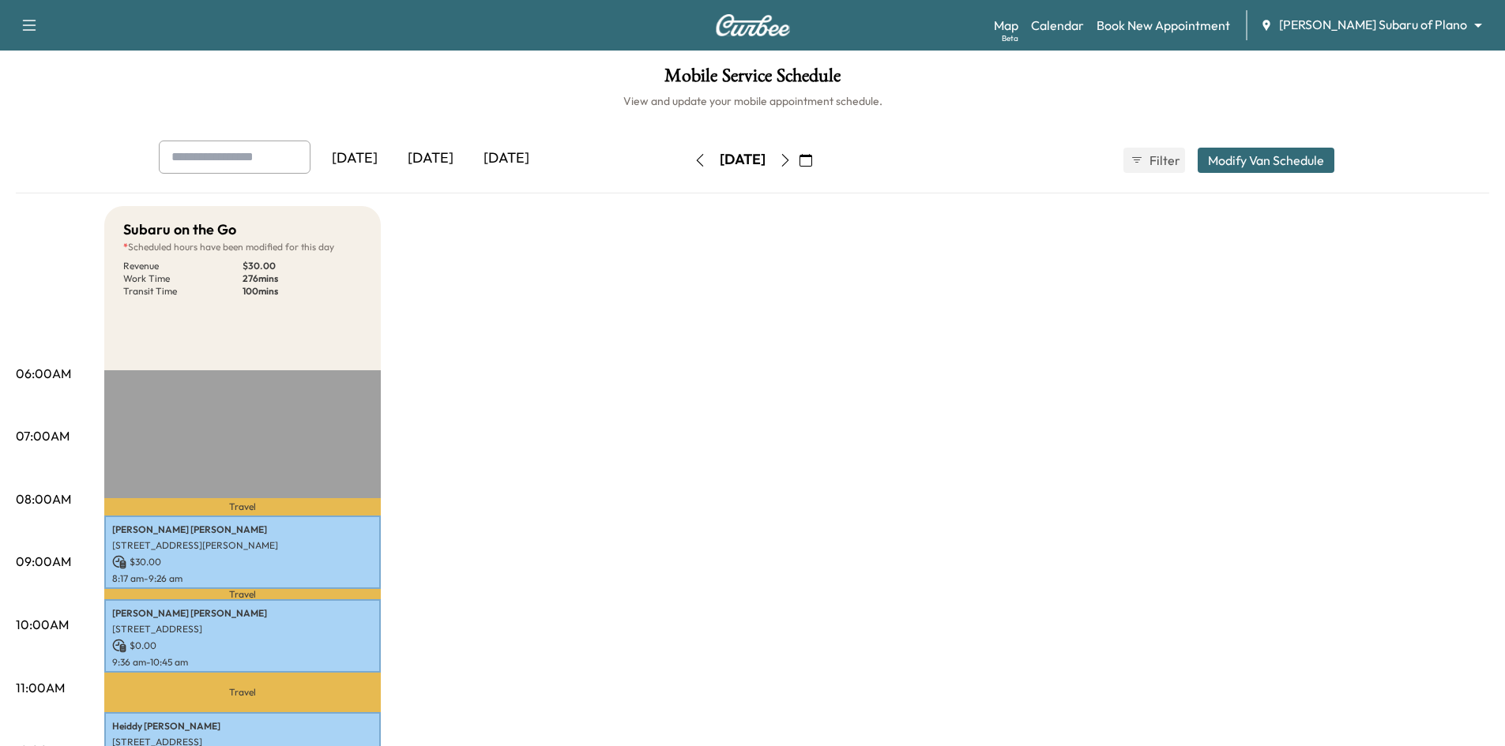
click at [520, 160] on div "[DATE]" at bounding box center [506, 159] width 76 height 36
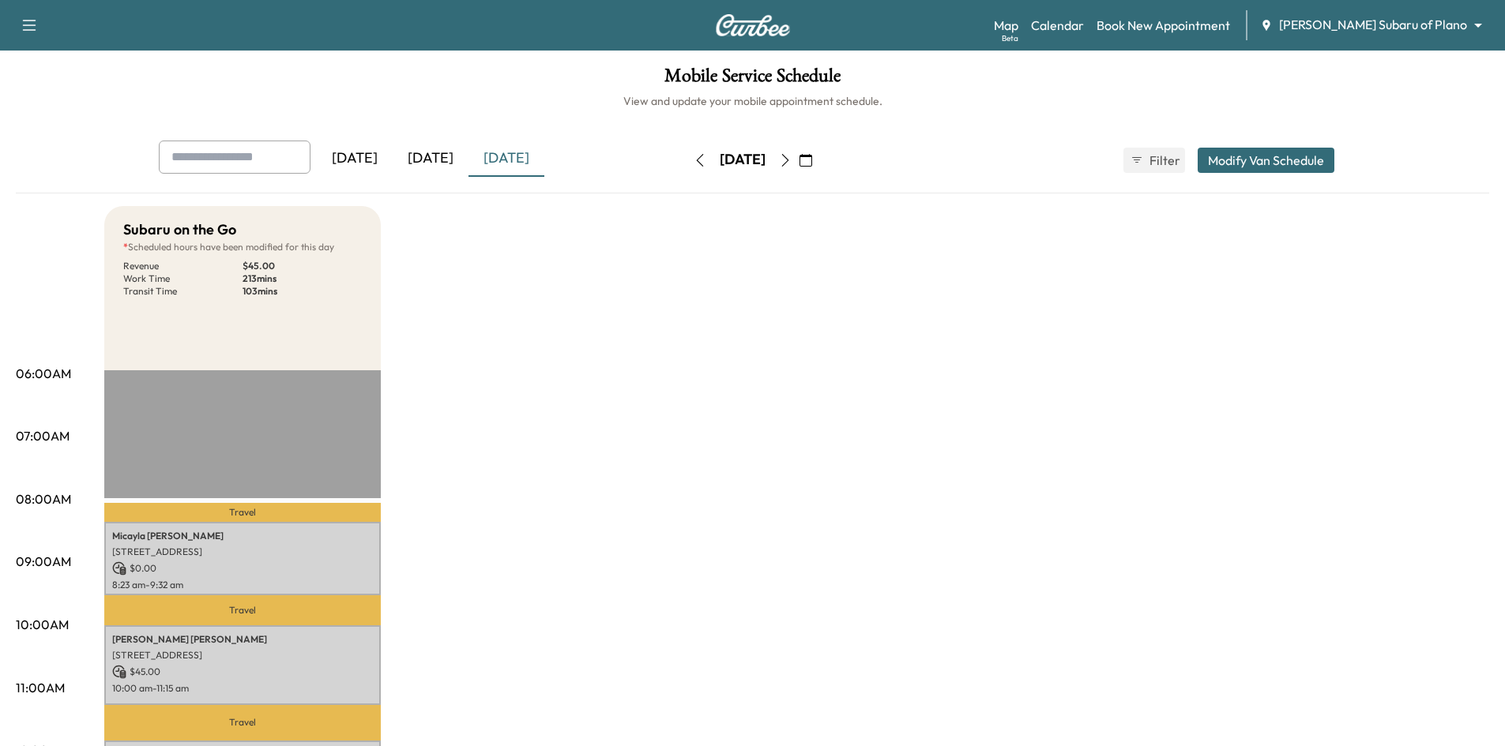
scroll to position [237, 0]
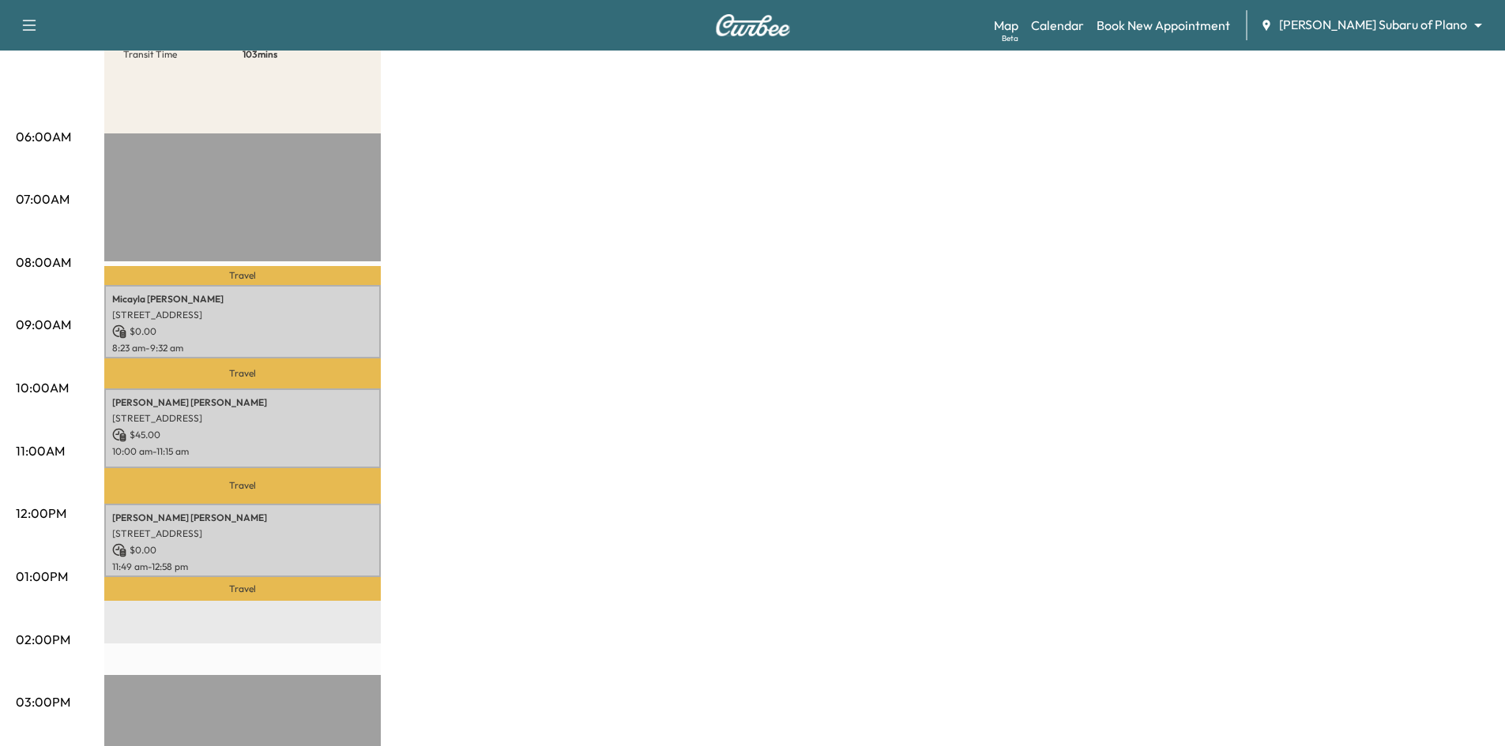
click at [333, 141] on div "Travel [PERSON_NAME] [STREET_ADDRESS] $ 0.00 8:23 am - 9:32 am Travel [PERSON_N…" at bounding box center [242, 643] width 276 height 1021
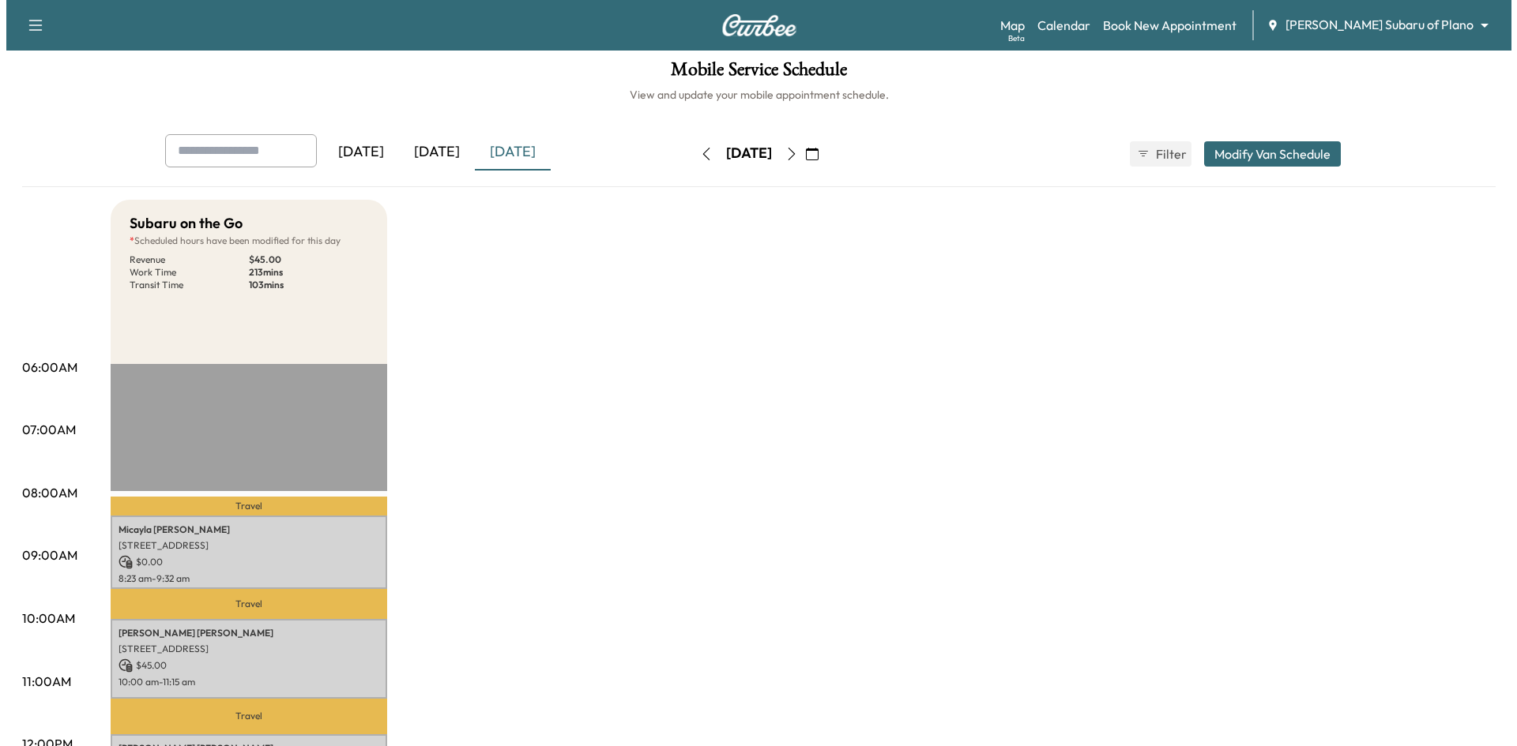
scroll to position [0, 0]
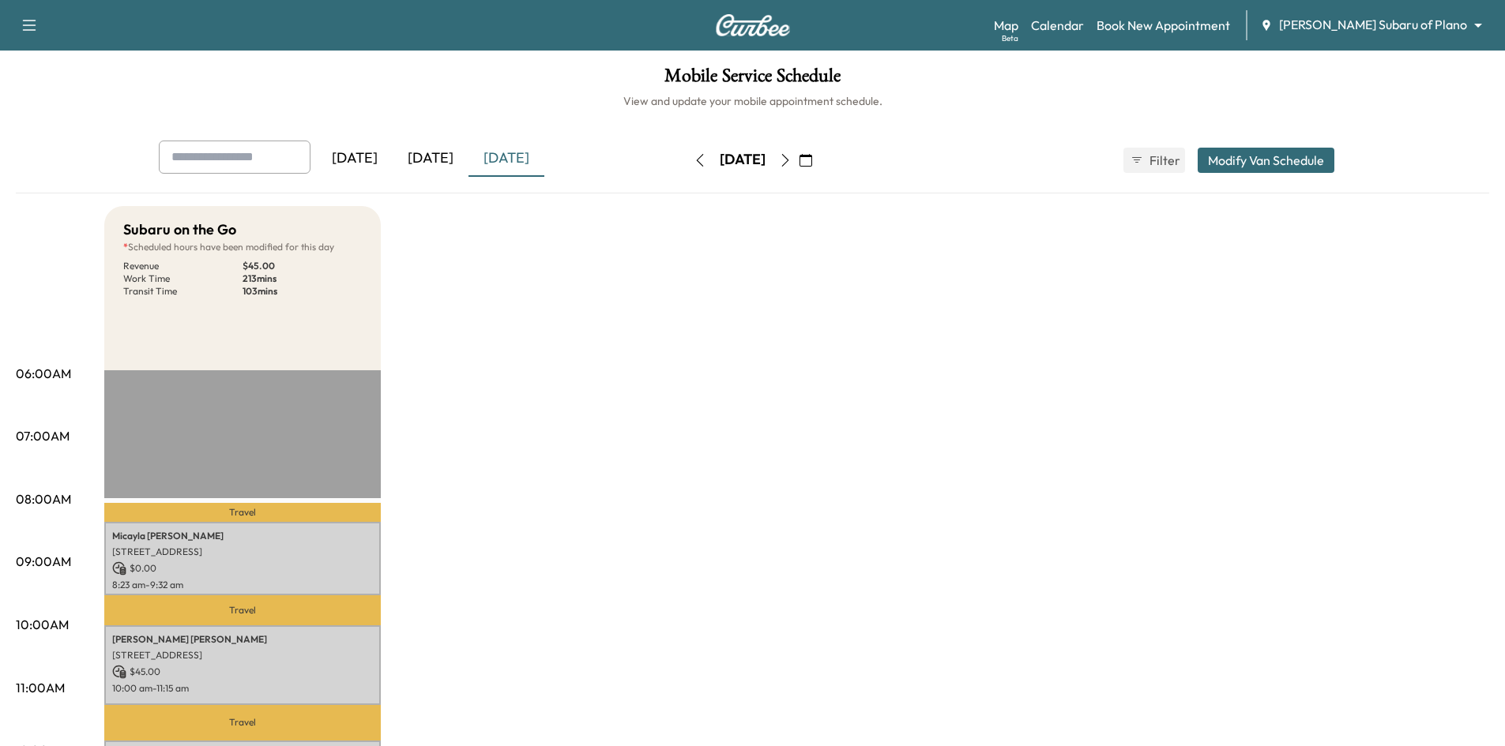
click at [1250, 159] on button "Modify Van Schedule" at bounding box center [1266, 160] width 137 height 25
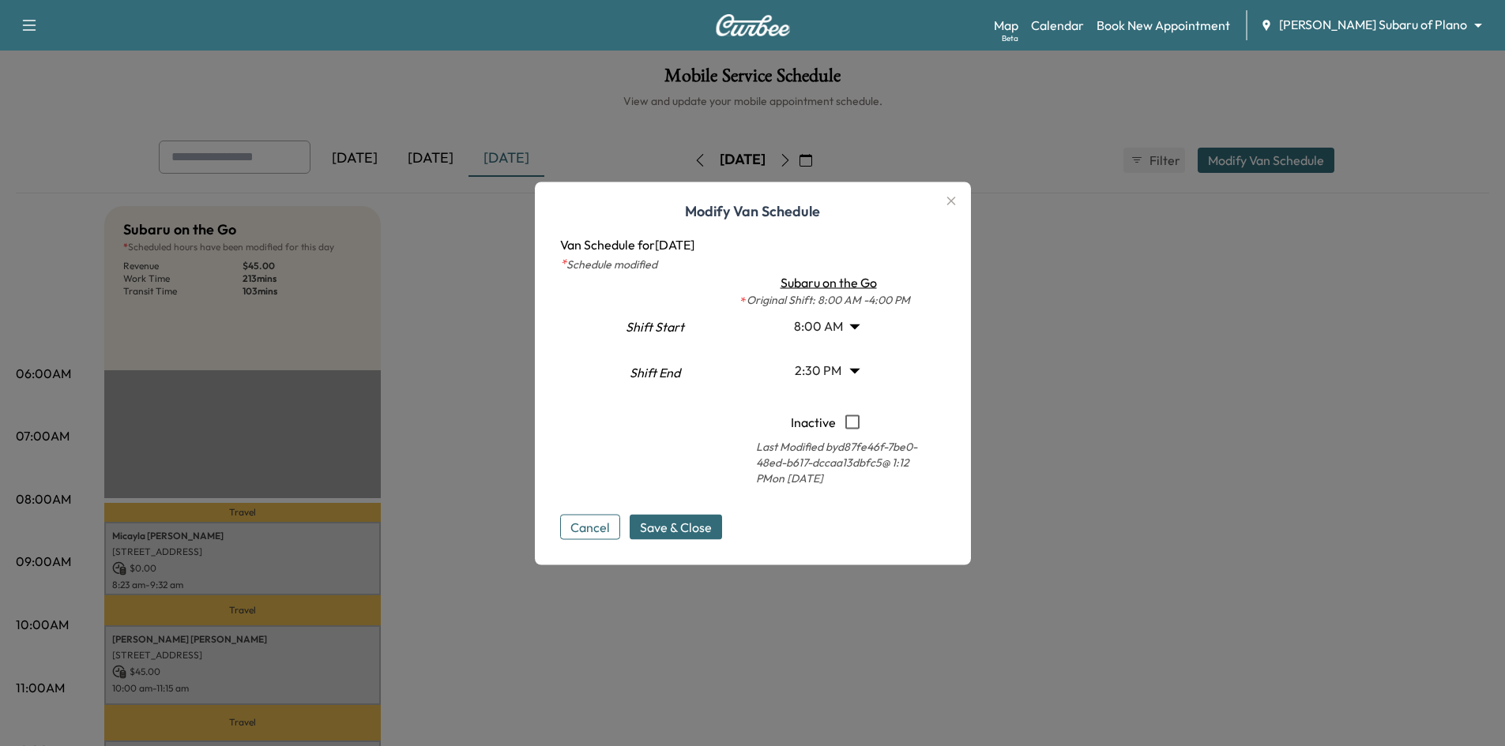
click at [861, 372] on body "Support Log Out Map Beta Calendar Book New Appointment [PERSON_NAME] Subaru of …" at bounding box center [752, 373] width 1505 height 746
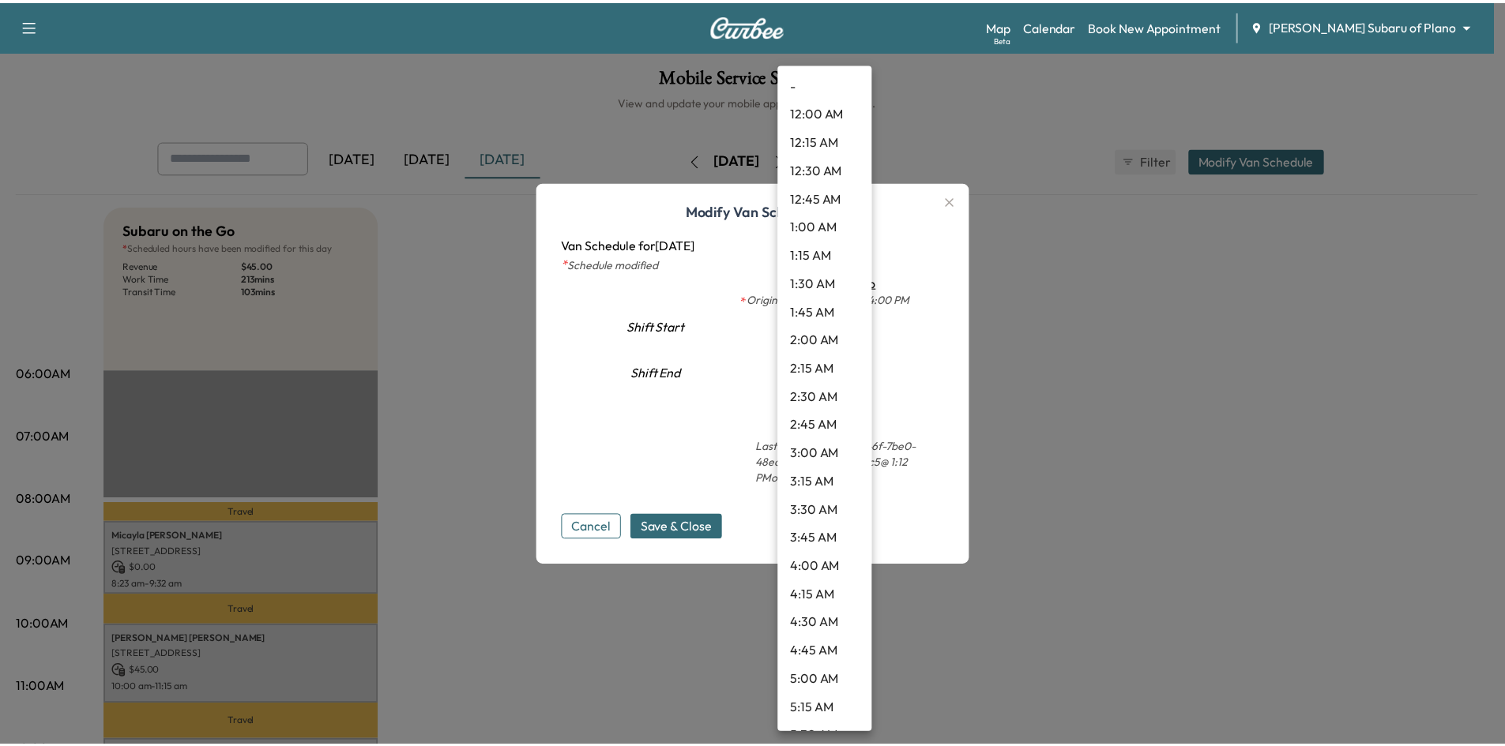
scroll to position [1363, 0]
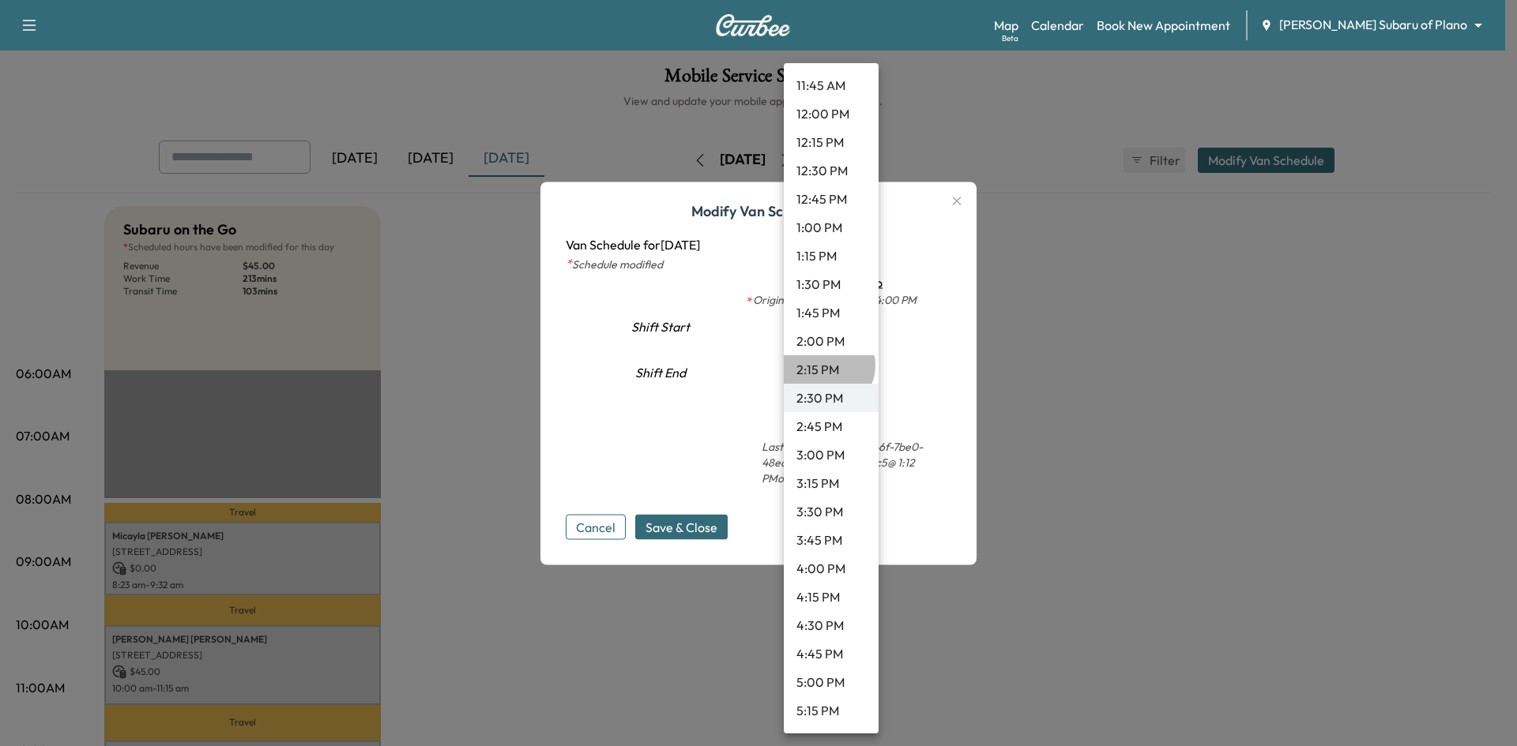
click at [827, 366] on li "2:15 PM" at bounding box center [831, 369] width 95 height 28
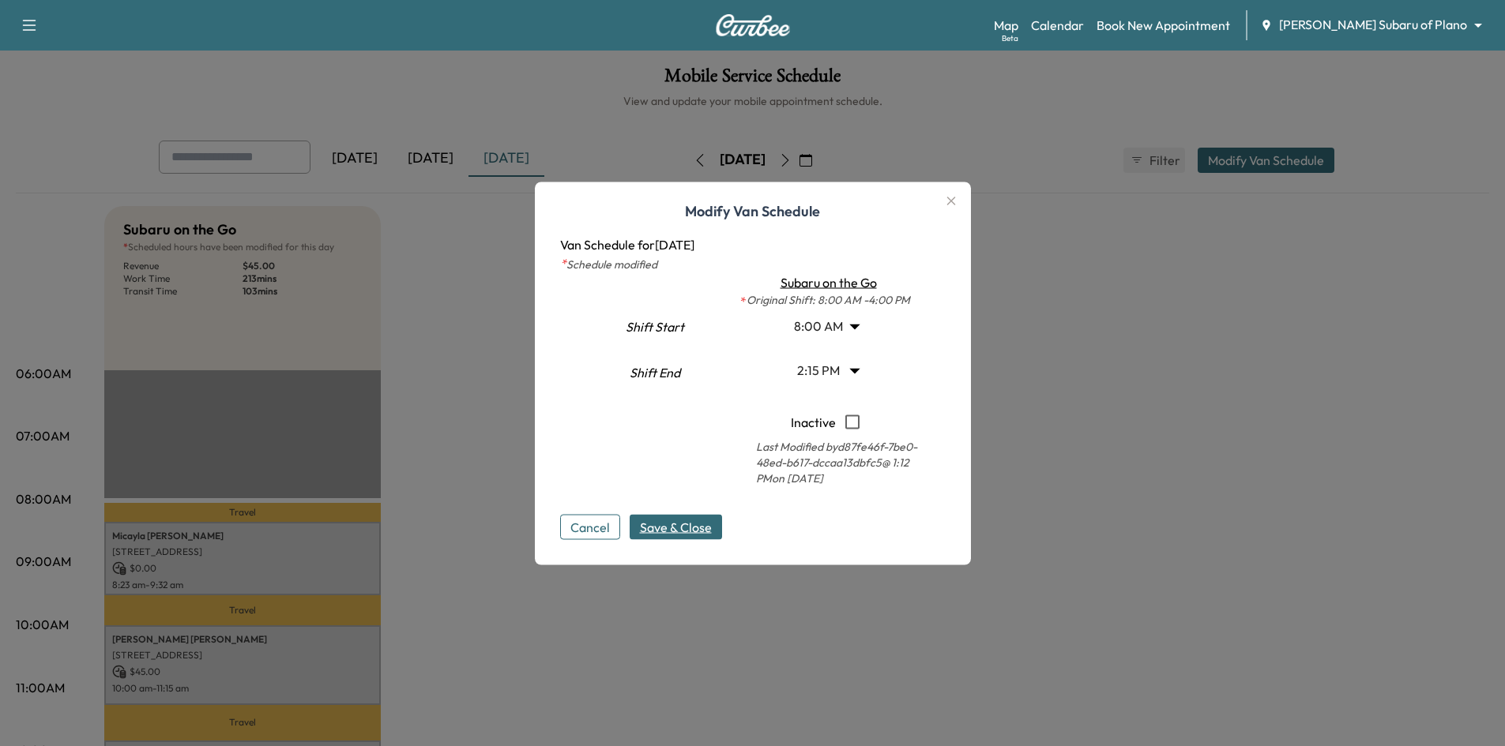
click at [663, 528] on span "Save & Close" at bounding box center [676, 526] width 72 height 19
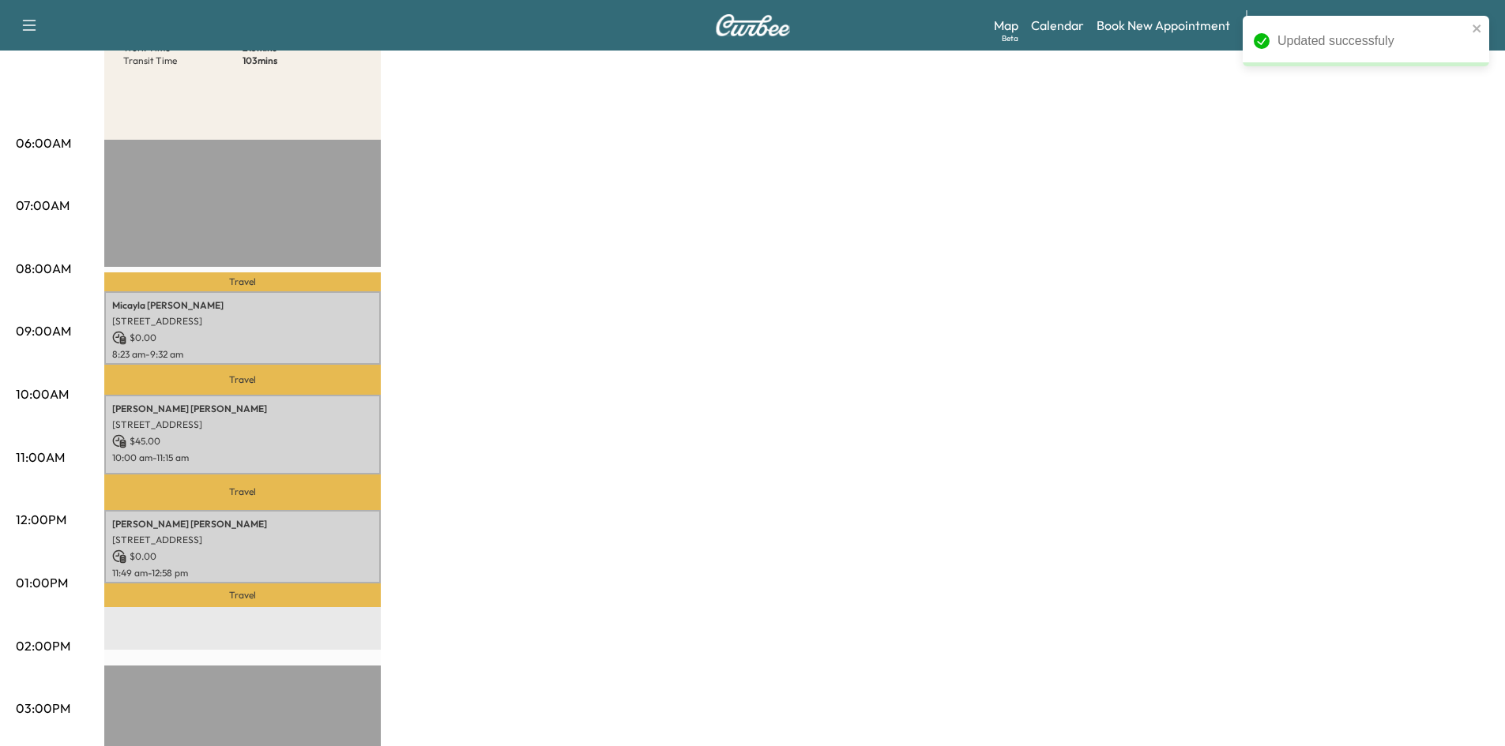
scroll to position [395, 0]
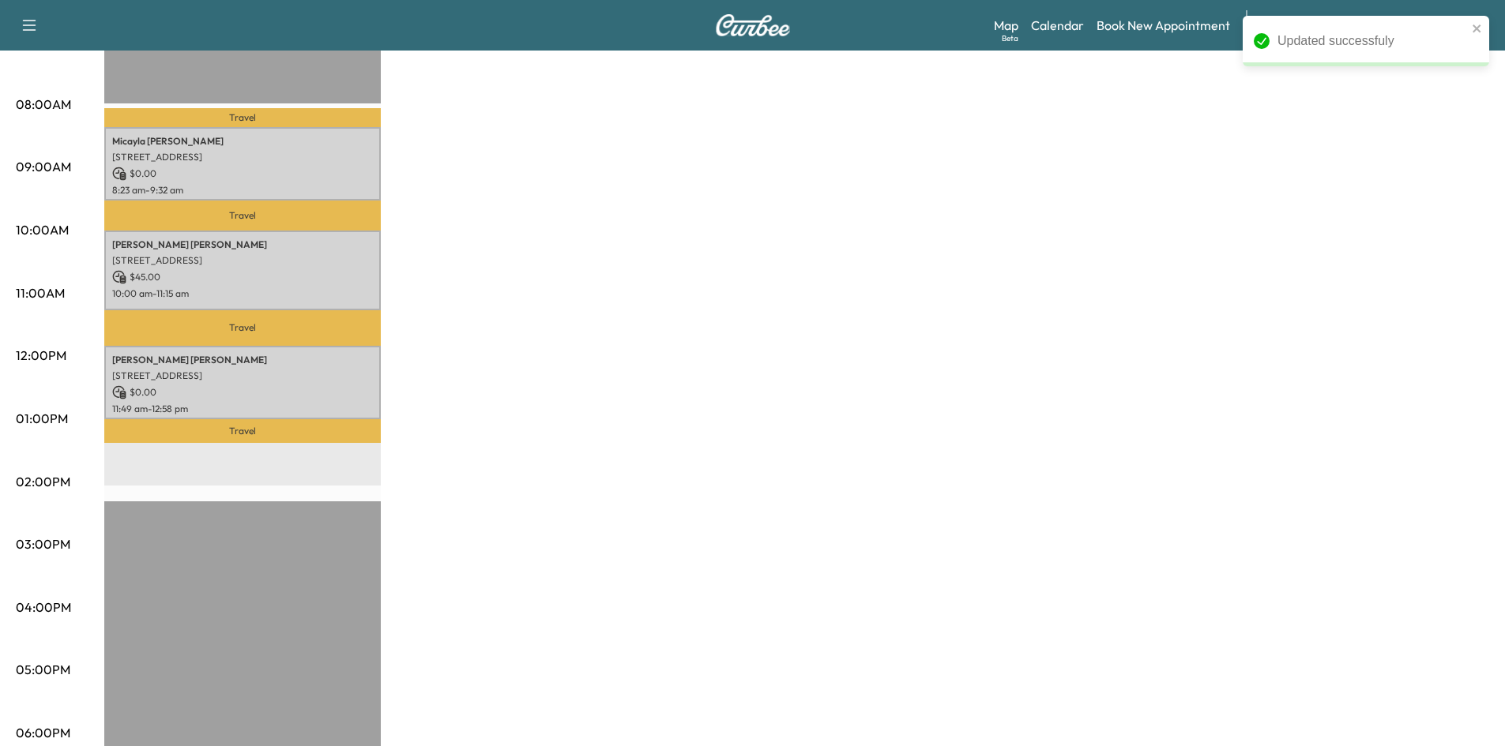
click at [281, 480] on div "Travel [PERSON_NAME] [STREET_ADDRESS] $ 0.00 8:23 am - 9:32 am Travel [PERSON_N…" at bounding box center [242, 486] width 276 height 1021
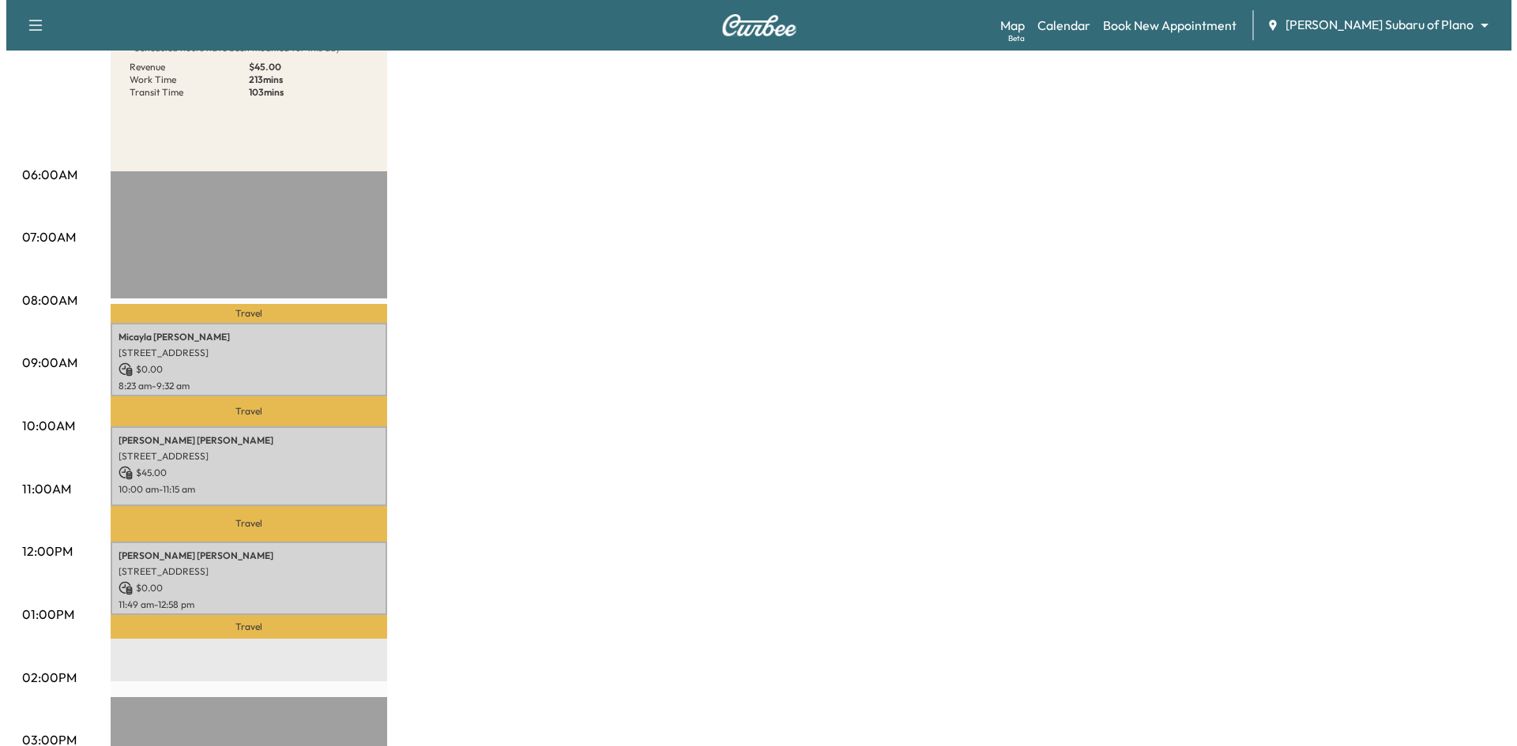
scroll to position [0, 0]
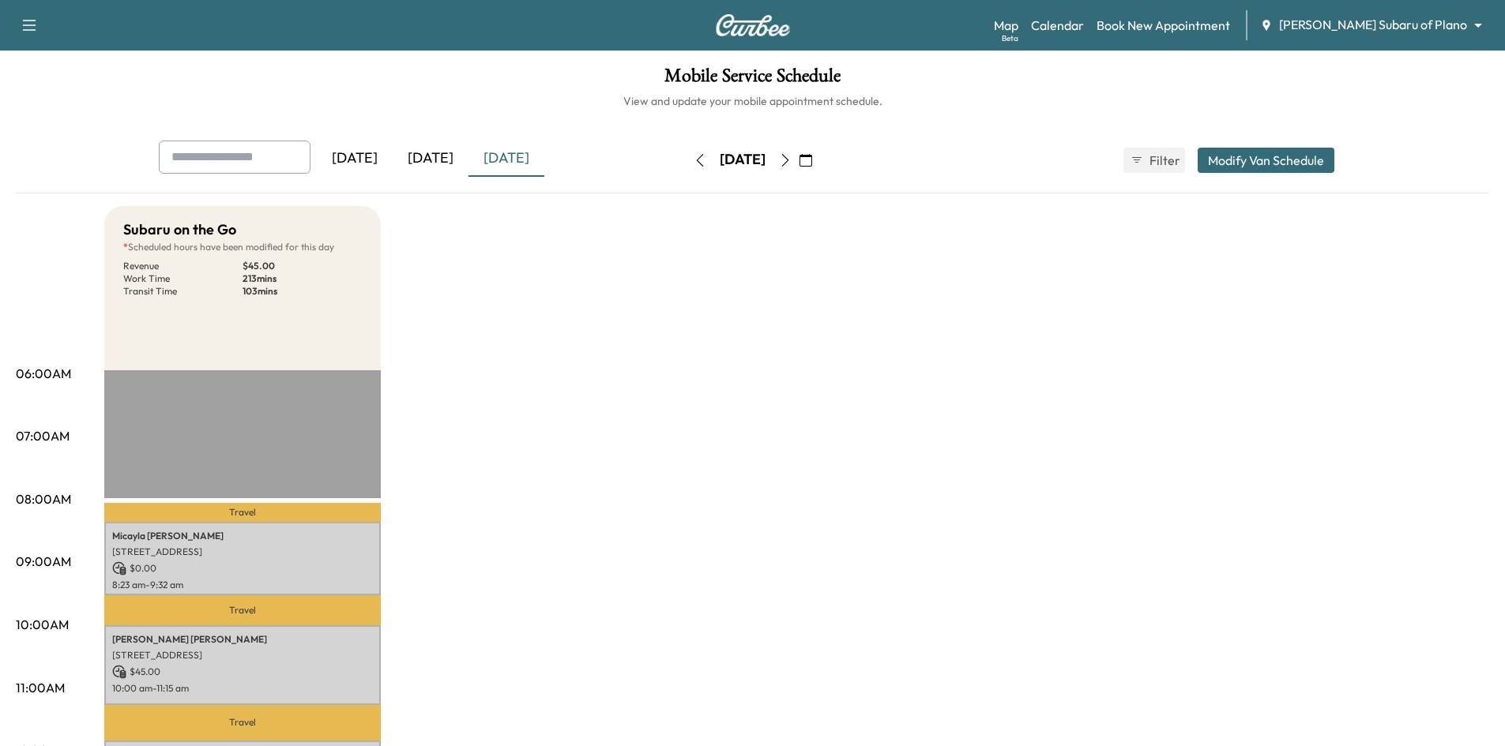
click at [1262, 159] on button "Modify Van Schedule" at bounding box center [1266, 160] width 137 height 25
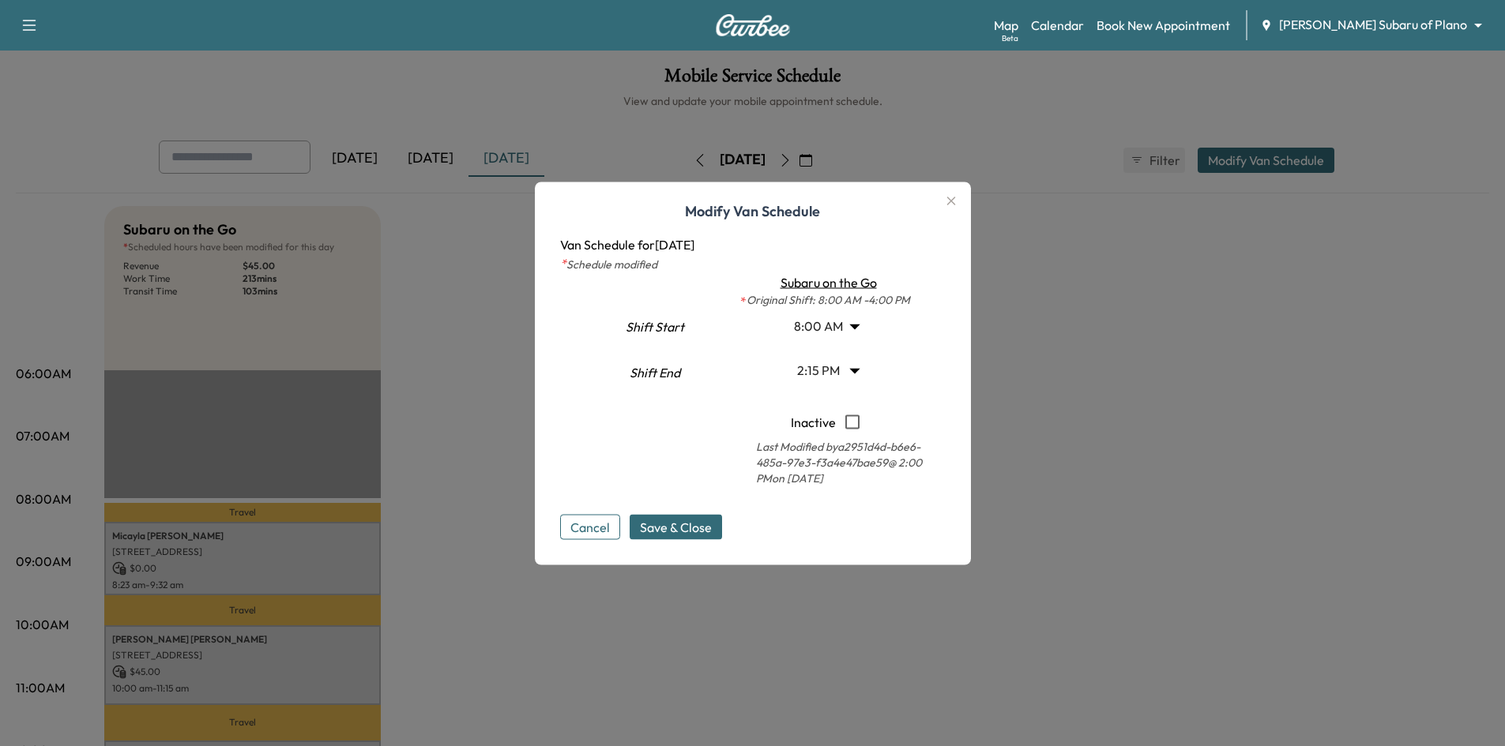
click at [856, 369] on body "Support Log Out Map Beta Calendar Book New Appointment [PERSON_NAME] Subaru of …" at bounding box center [752, 373] width 1505 height 746
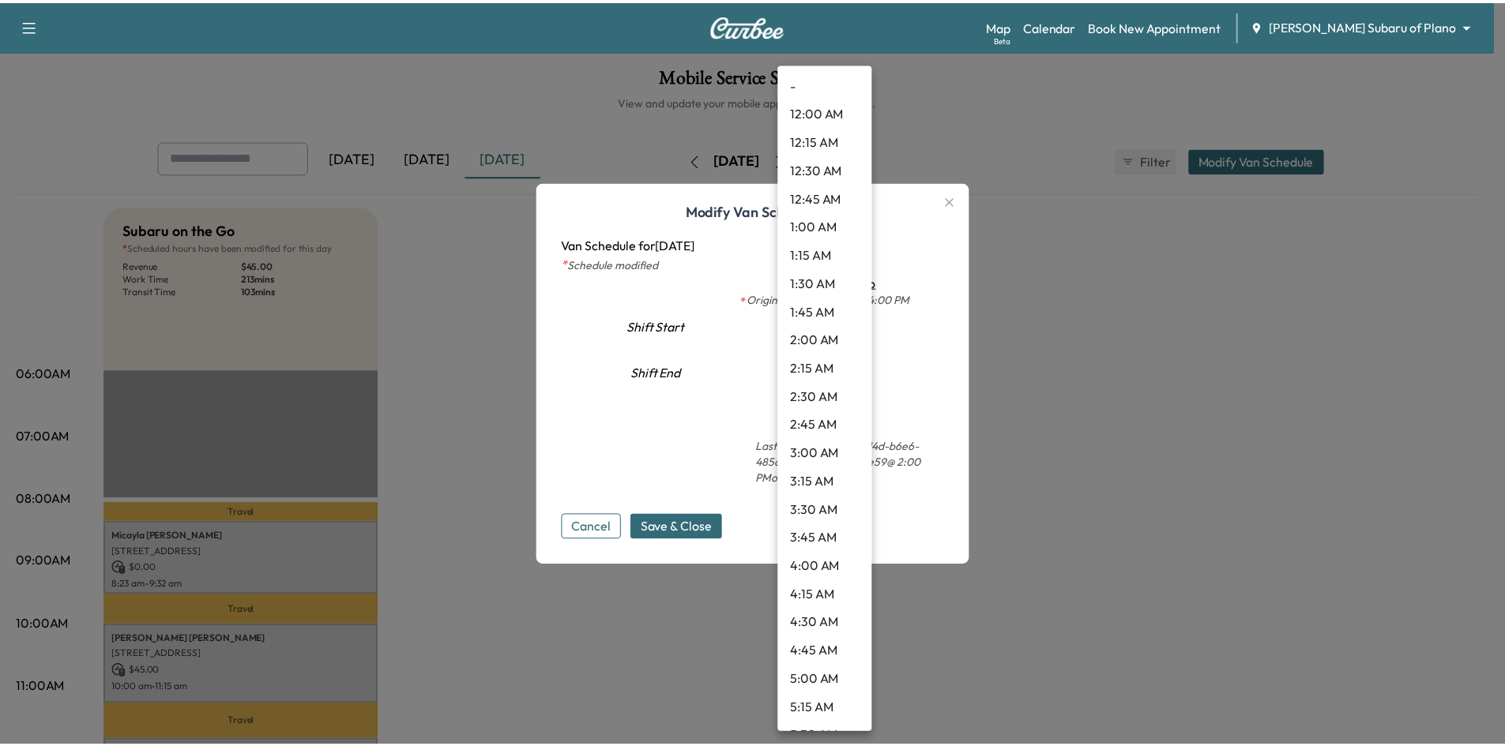
scroll to position [1335, 0]
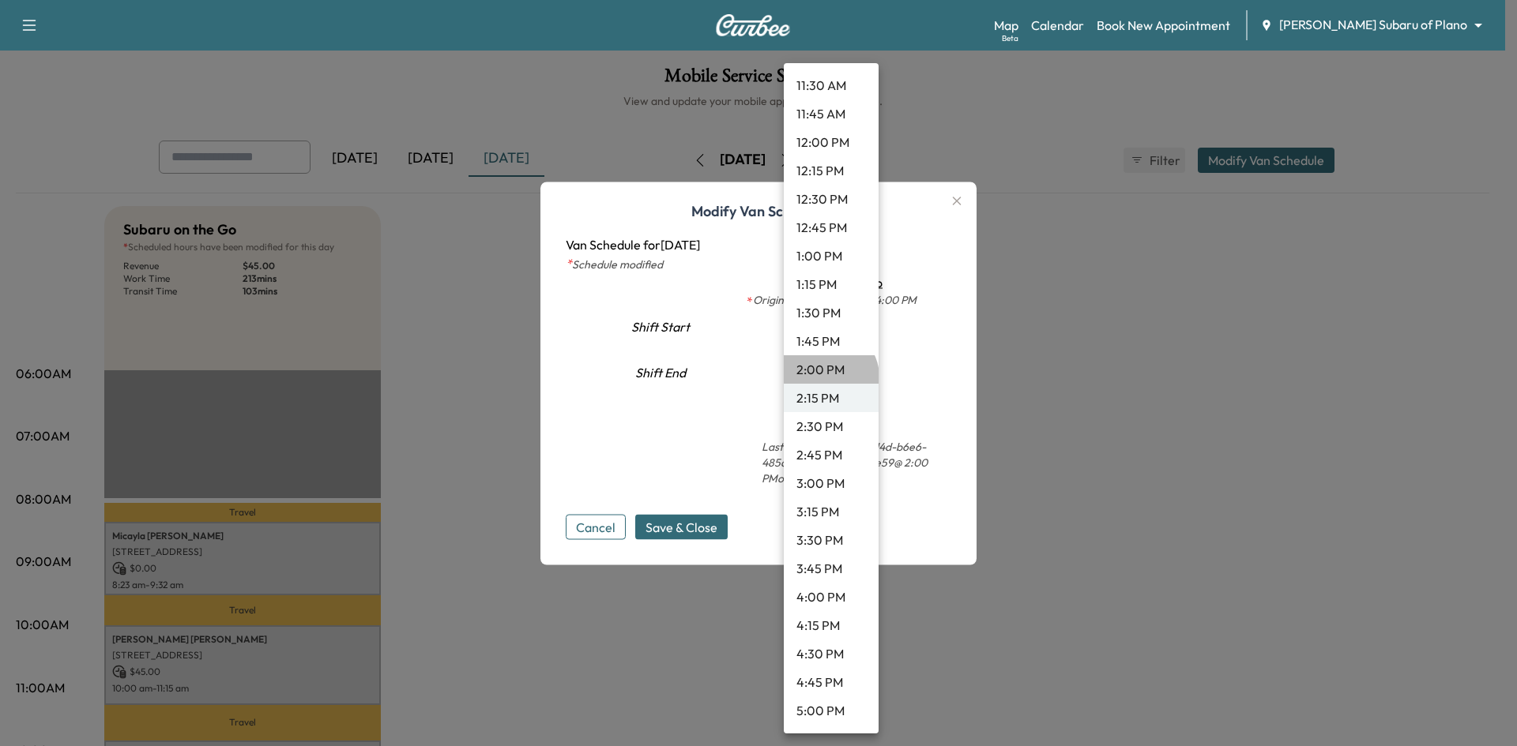
click at [829, 377] on li "2:00 PM" at bounding box center [831, 369] width 95 height 28
type input "**"
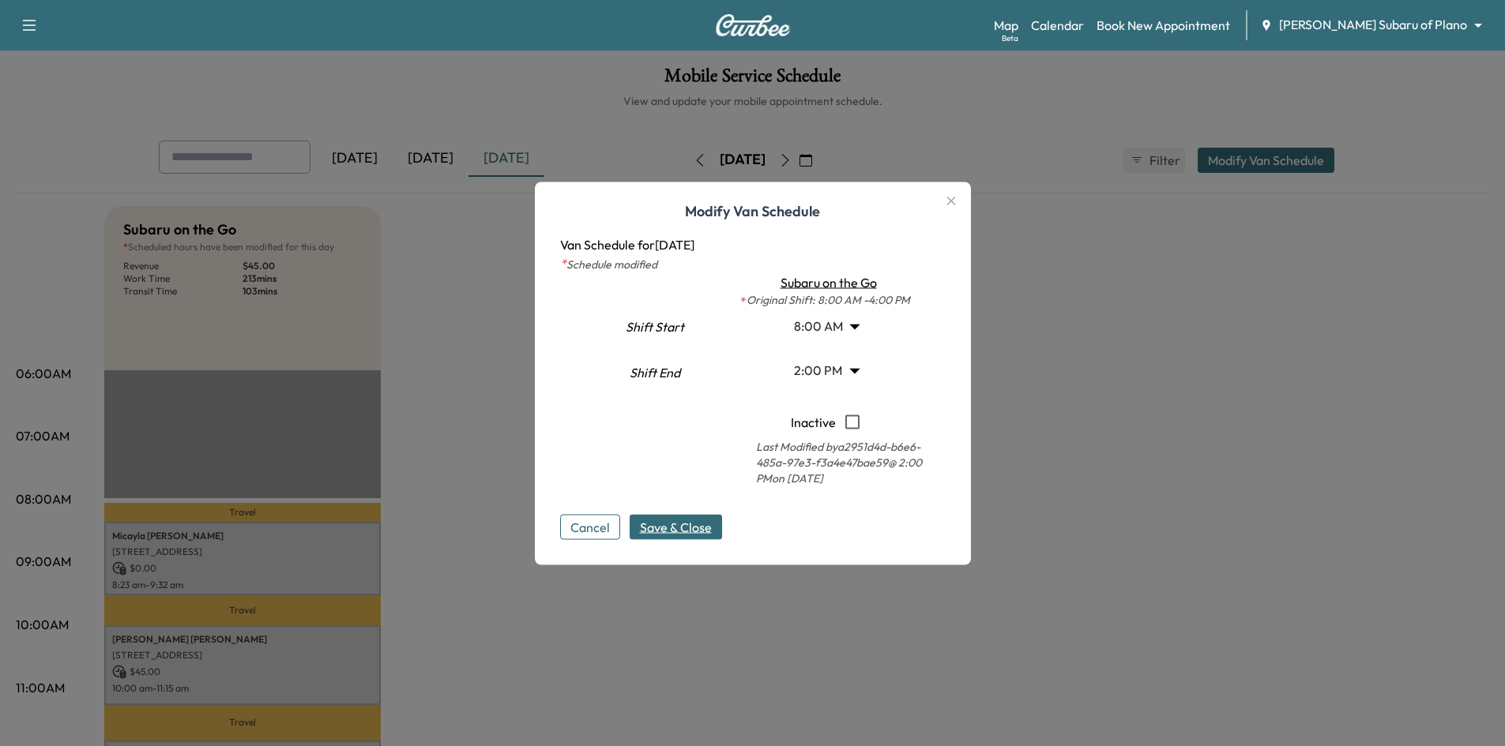
click at [712, 528] on span "Save & Close" at bounding box center [676, 526] width 72 height 19
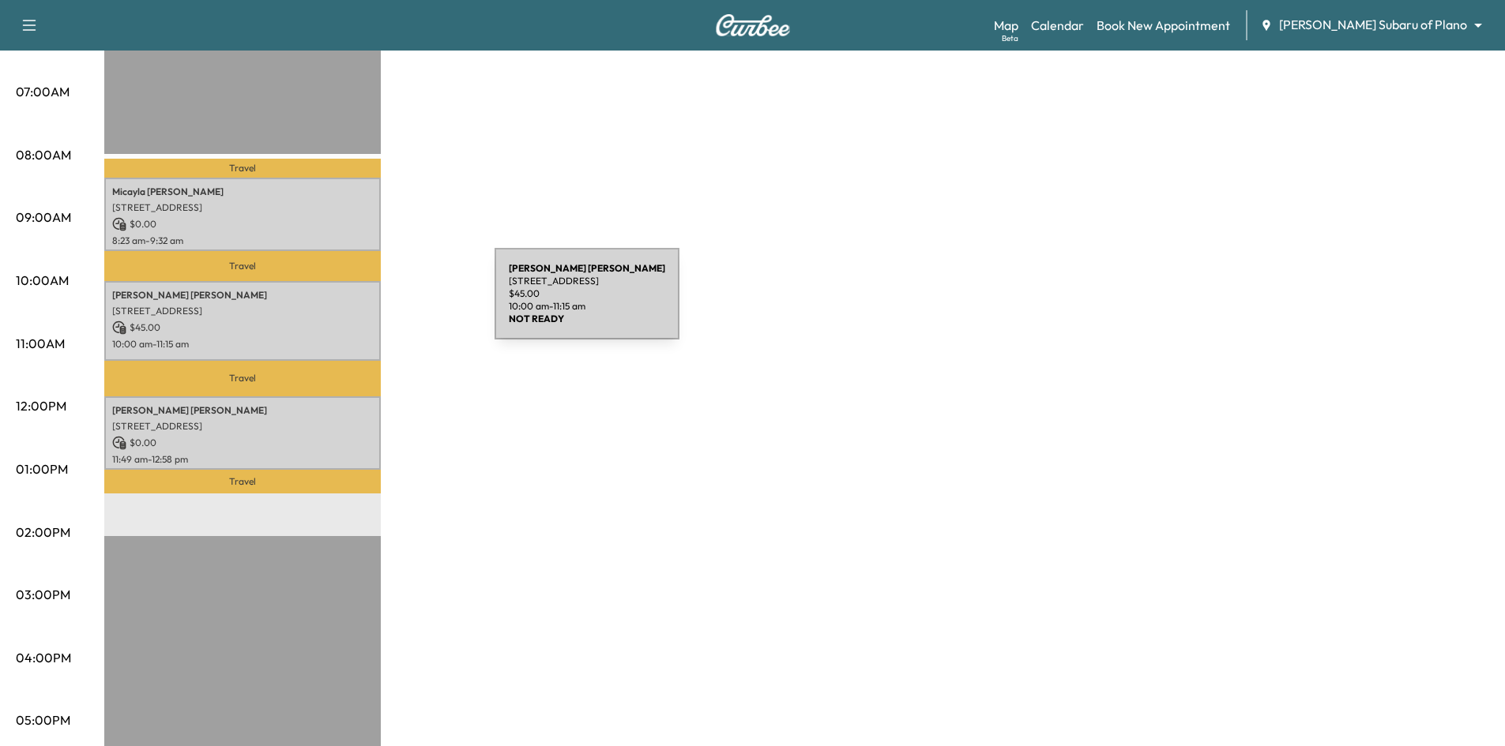
scroll to position [316, 0]
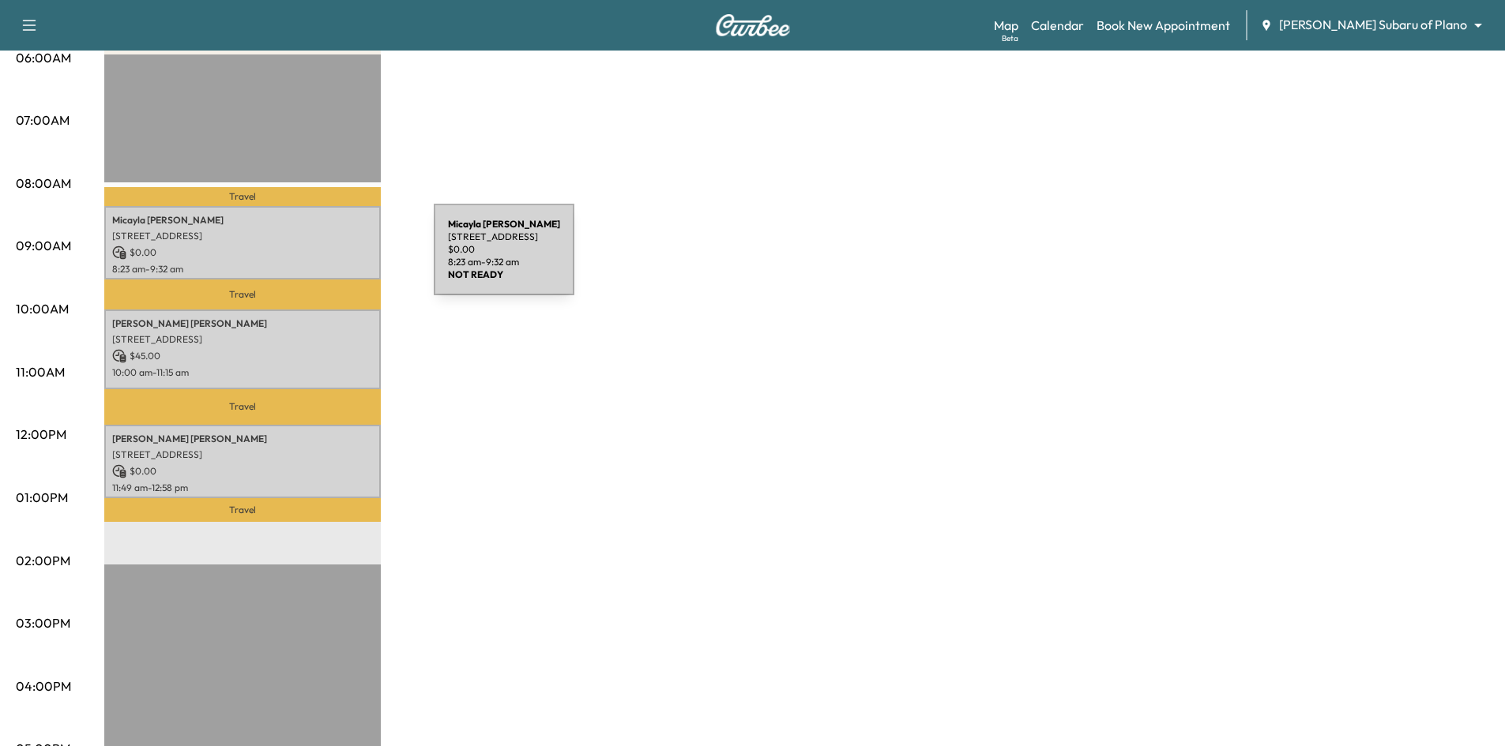
click at [315, 259] on div "[PERSON_NAME] [STREET_ADDRESS] $ 0.00 8:23 am - 9:32 am" at bounding box center [242, 242] width 276 height 73
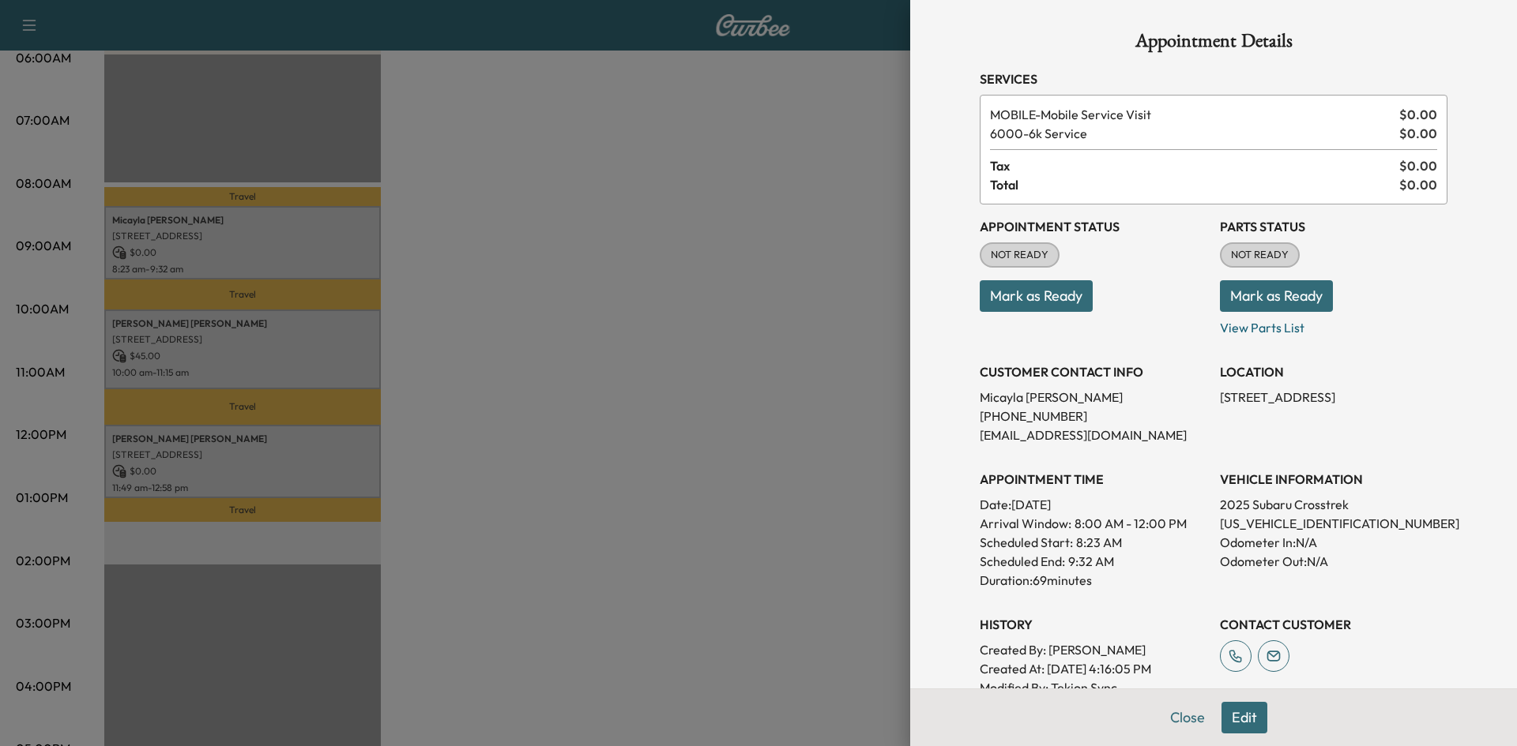
click at [1006, 302] on button "Mark as Ready" at bounding box center [1036, 296] width 113 height 32
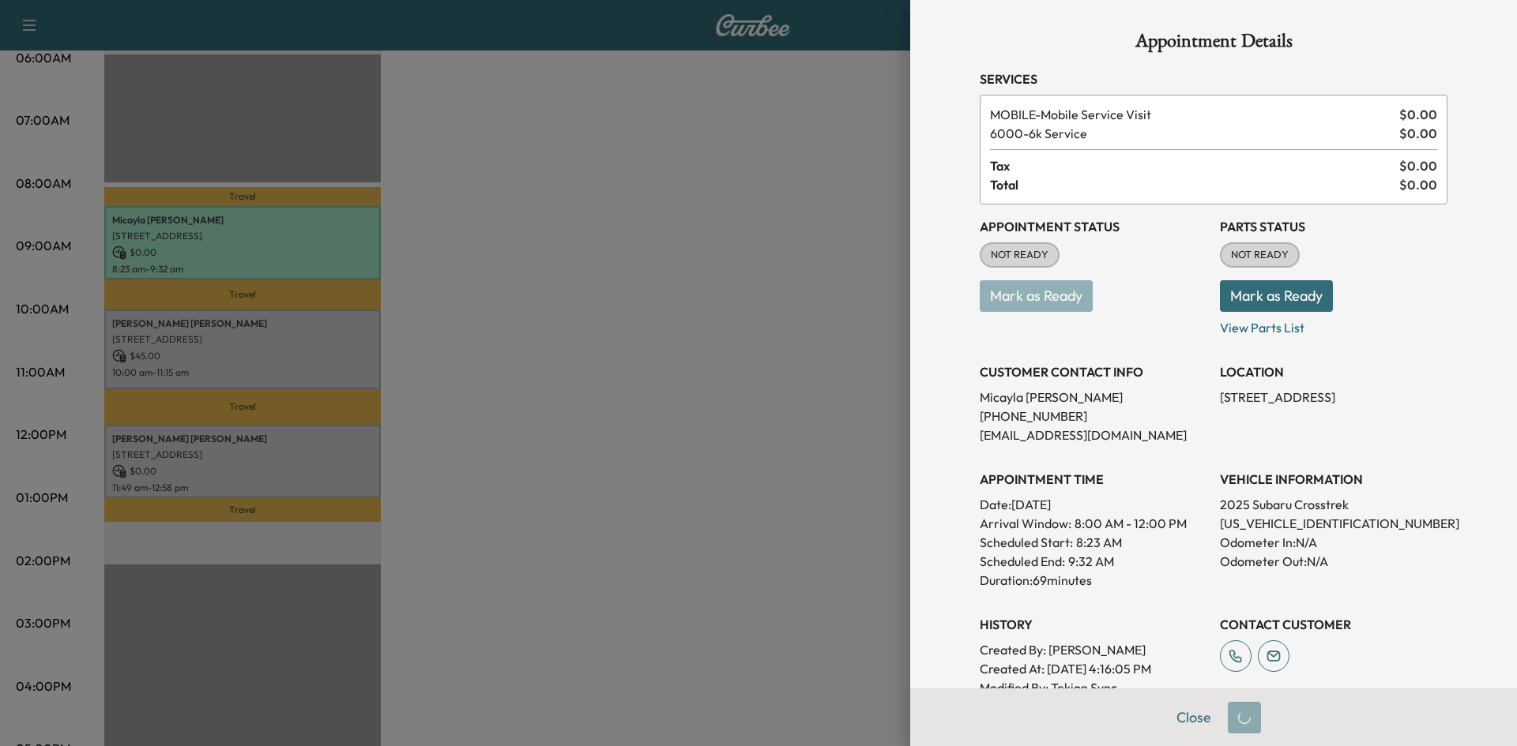
click at [649, 375] on div at bounding box center [758, 373] width 1517 height 746
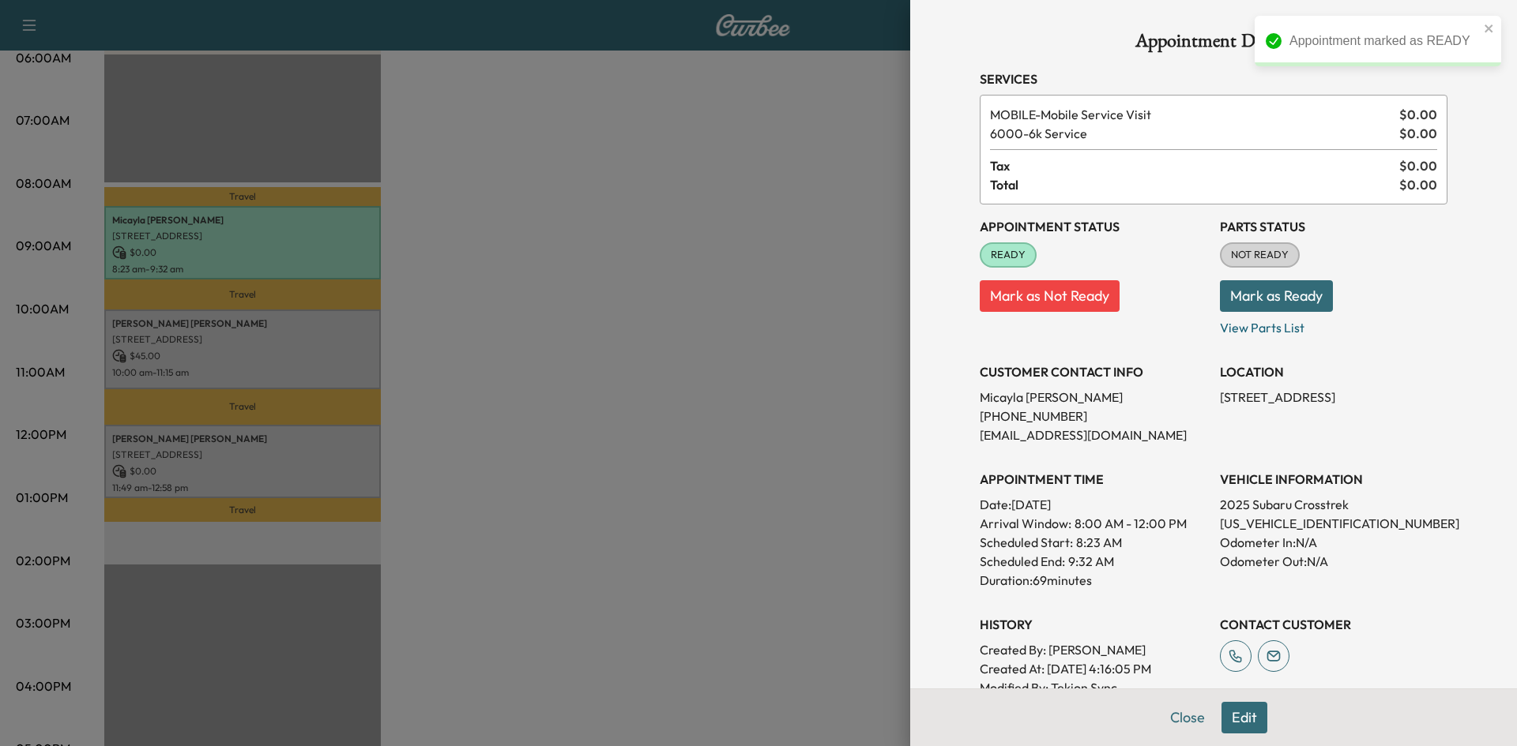
click at [212, 349] on div at bounding box center [758, 373] width 1517 height 746
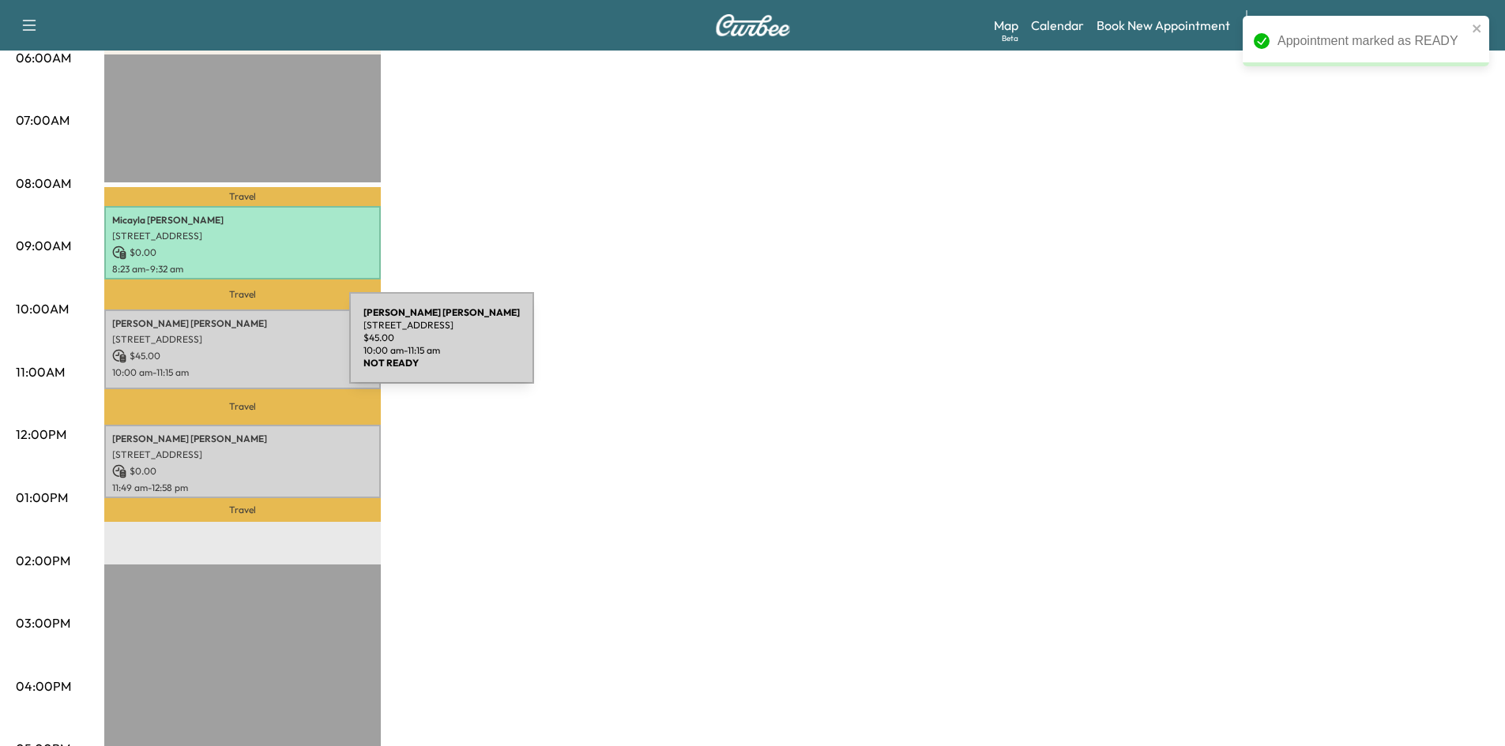
click at [231, 349] on p "$ 45.00" at bounding box center [242, 356] width 261 height 14
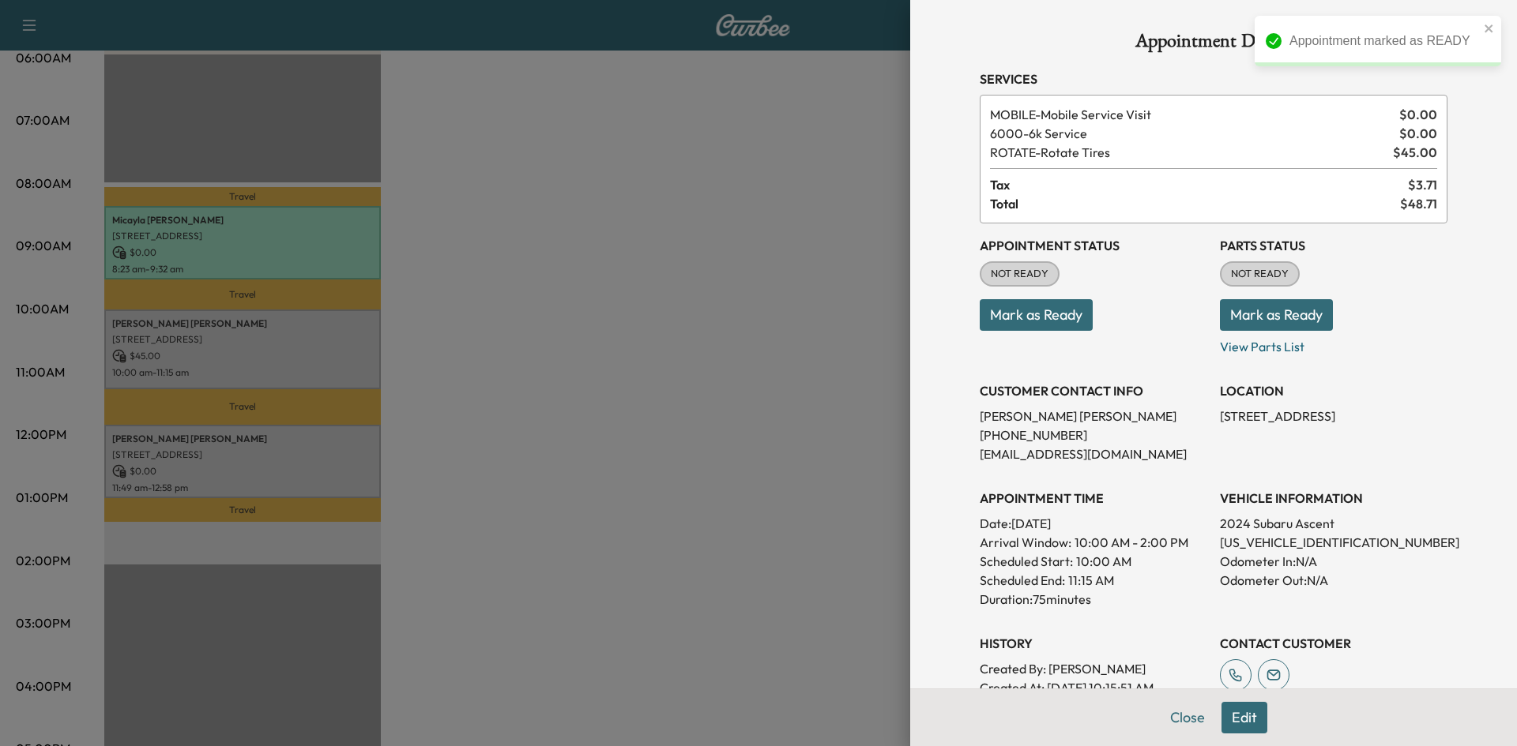
click at [1040, 314] on button "Mark as Ready" at bounding box center [1036, 315] width 113 height 32
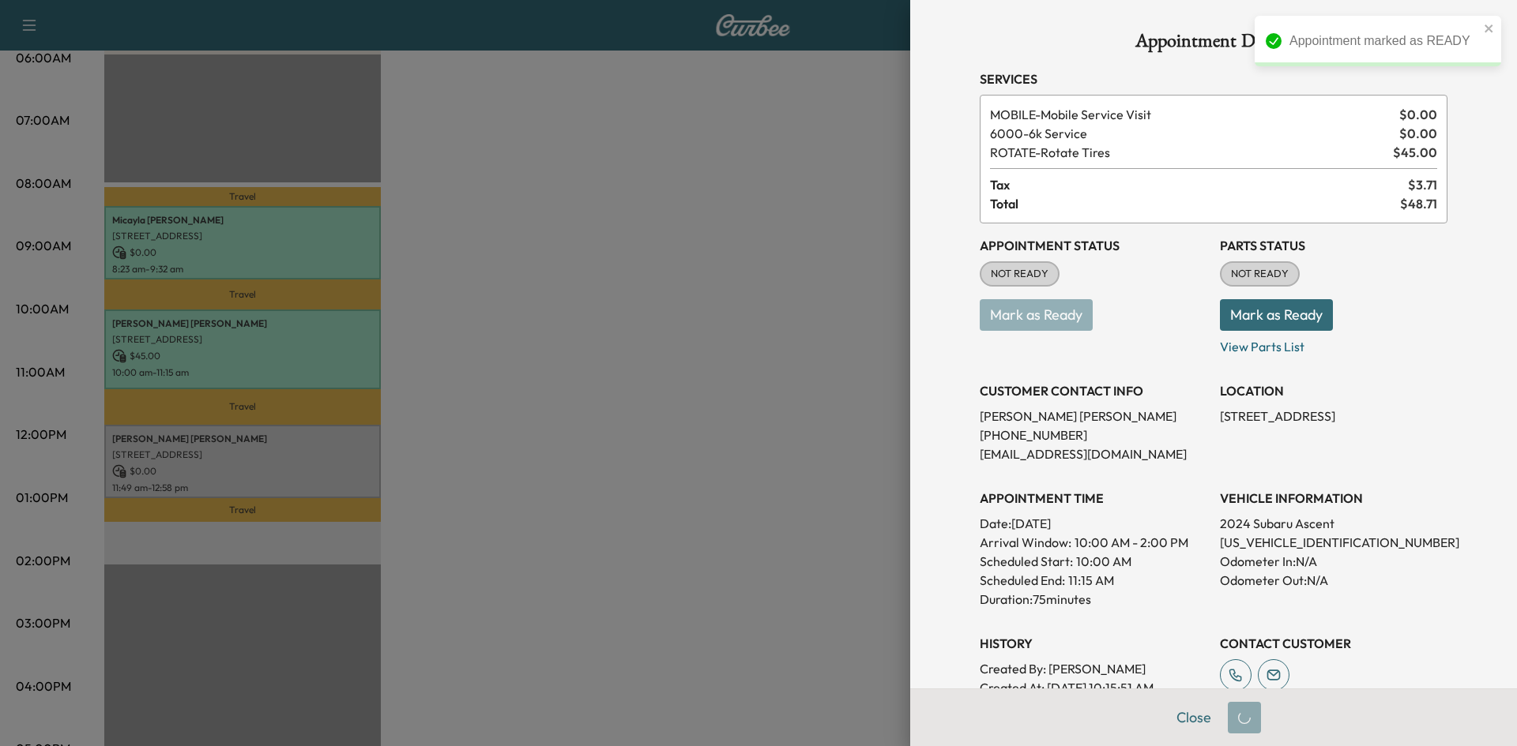
click at [578, 473] on div at bounding box center [758, 373] width 1517 height 746
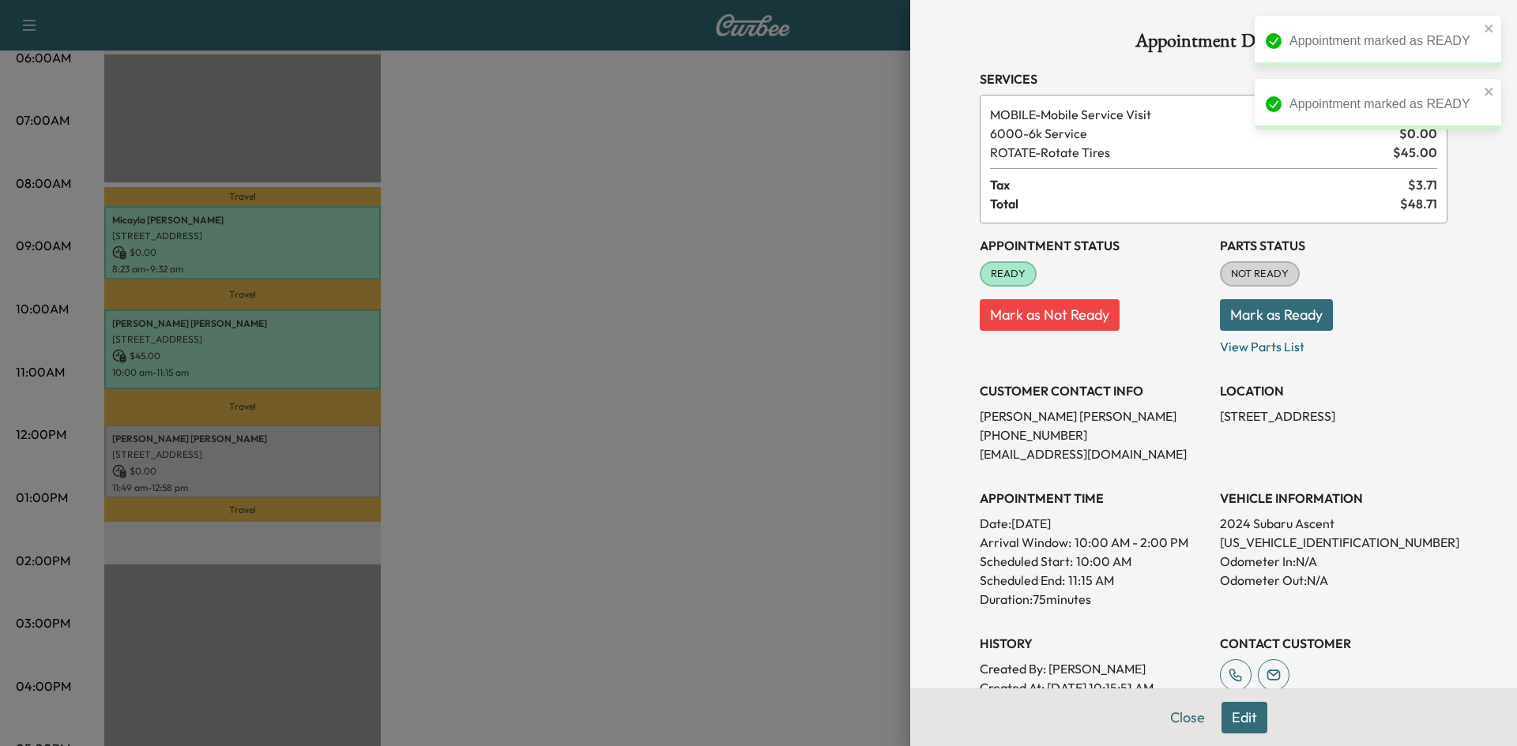
click at [224, 481] on div at bounding box center [758, 373] width 1517 height 746
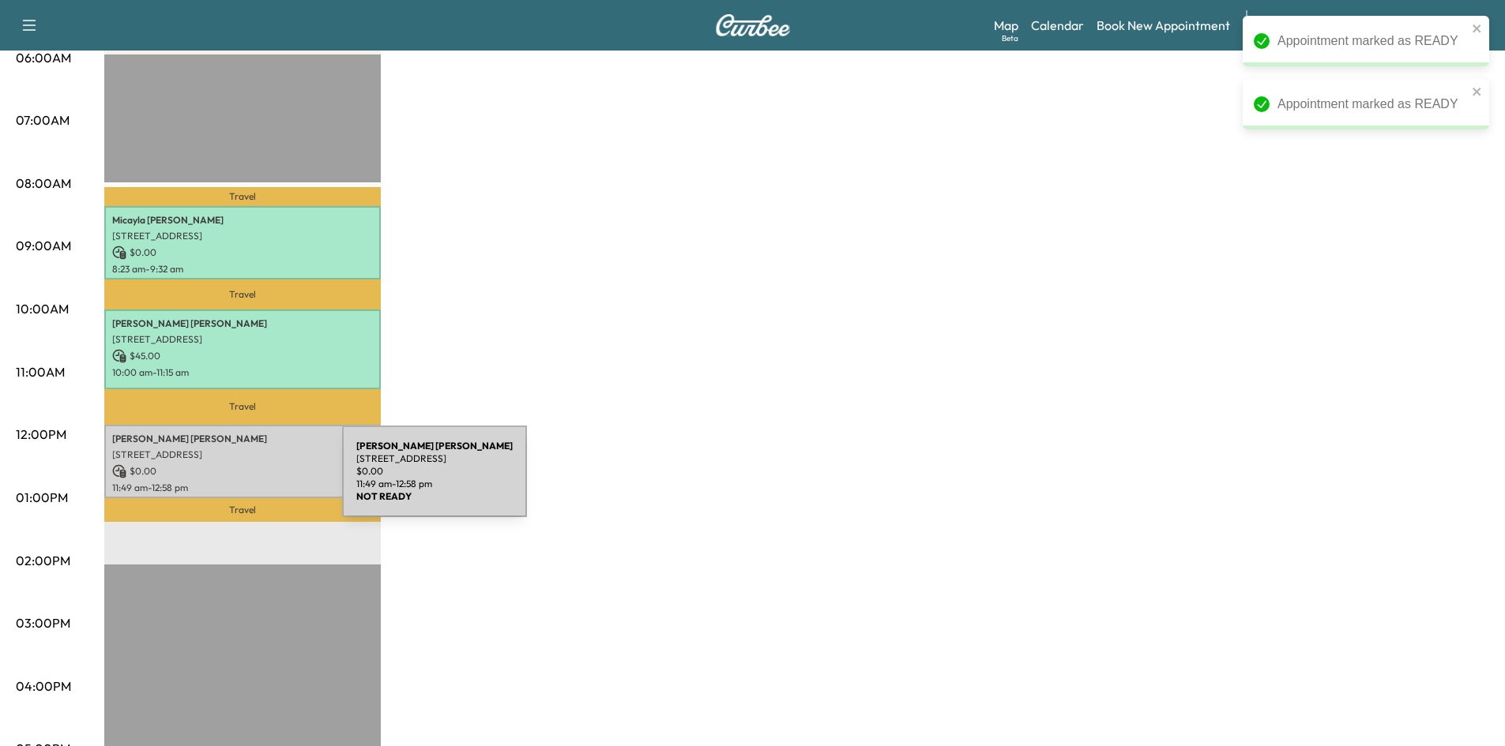
click at [224, 482] on p "11:49 am - 12:58 pm" at bounding box center [242, 488] width 261 height 13
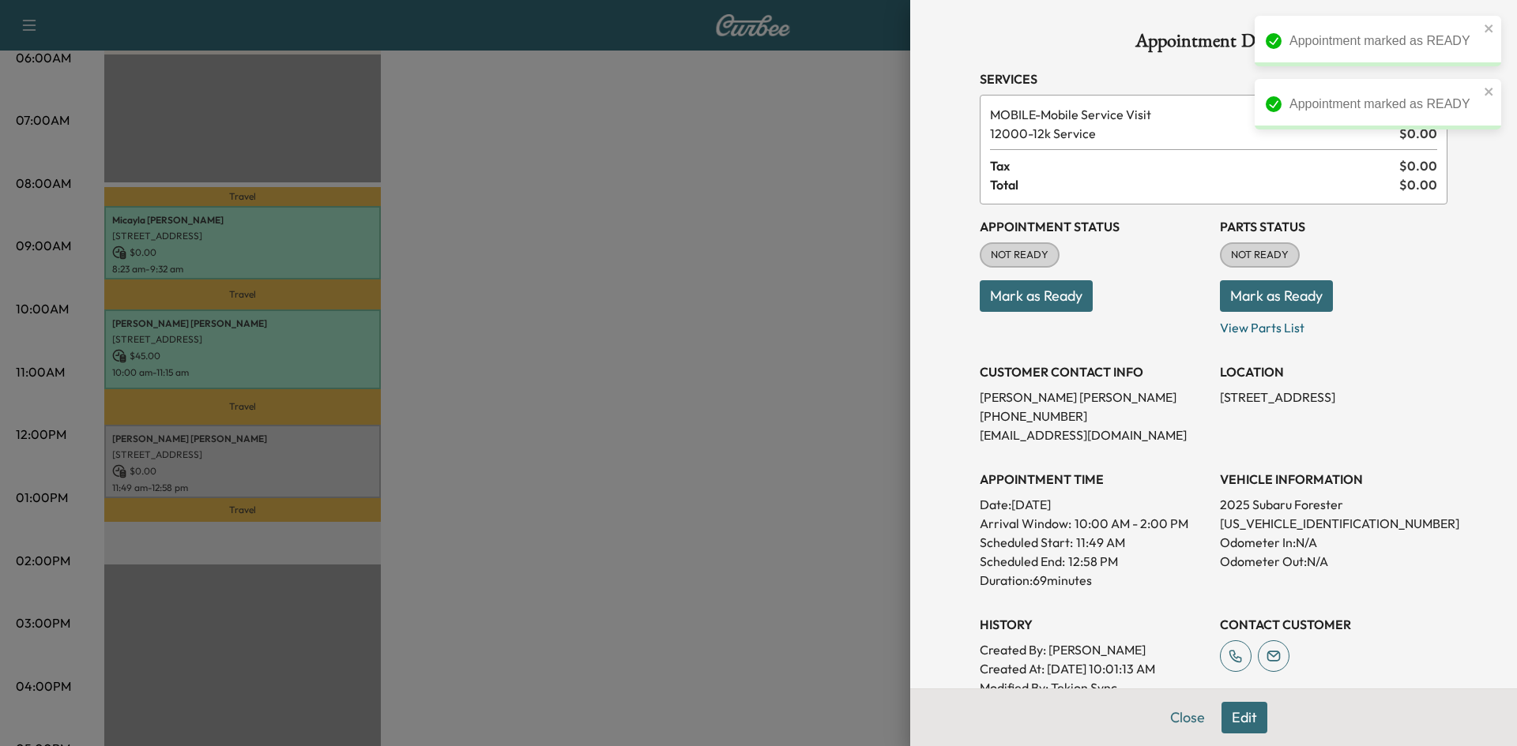
drag, startPoint x: 1021, startPoint y: 298, endPoint x: 987, endPoint y: 305, distance: 35.5
click at [1019, 303] on button "Mark as Ready" at bounding box center [1036, 296] width 113 height 32
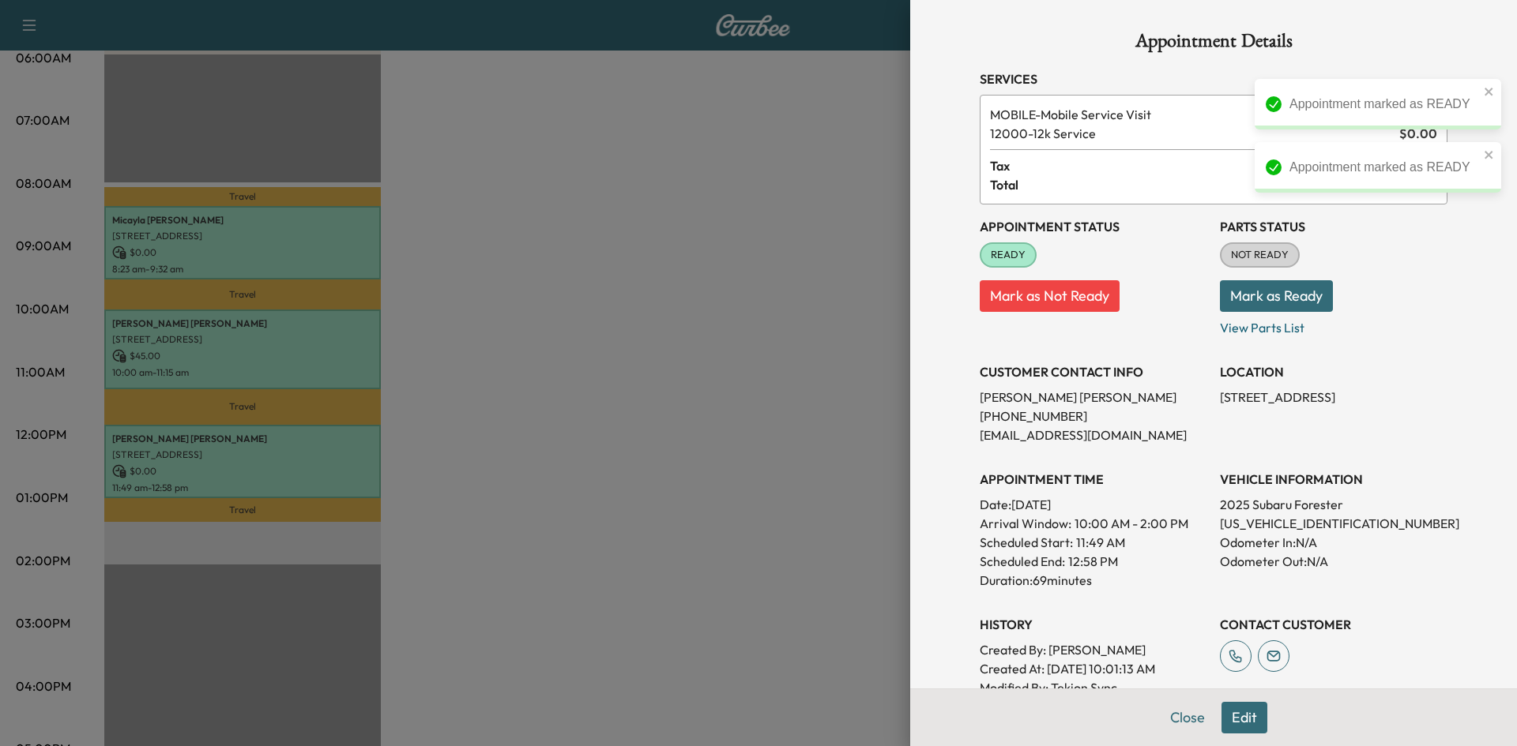
drag, startPoint x: 693, startPoint y: 462, endPoint x: 666, endPoint y: 443, distance: 32.9
click at [693, 461] on div at bounding box center [758, 373] width 1517 height 746
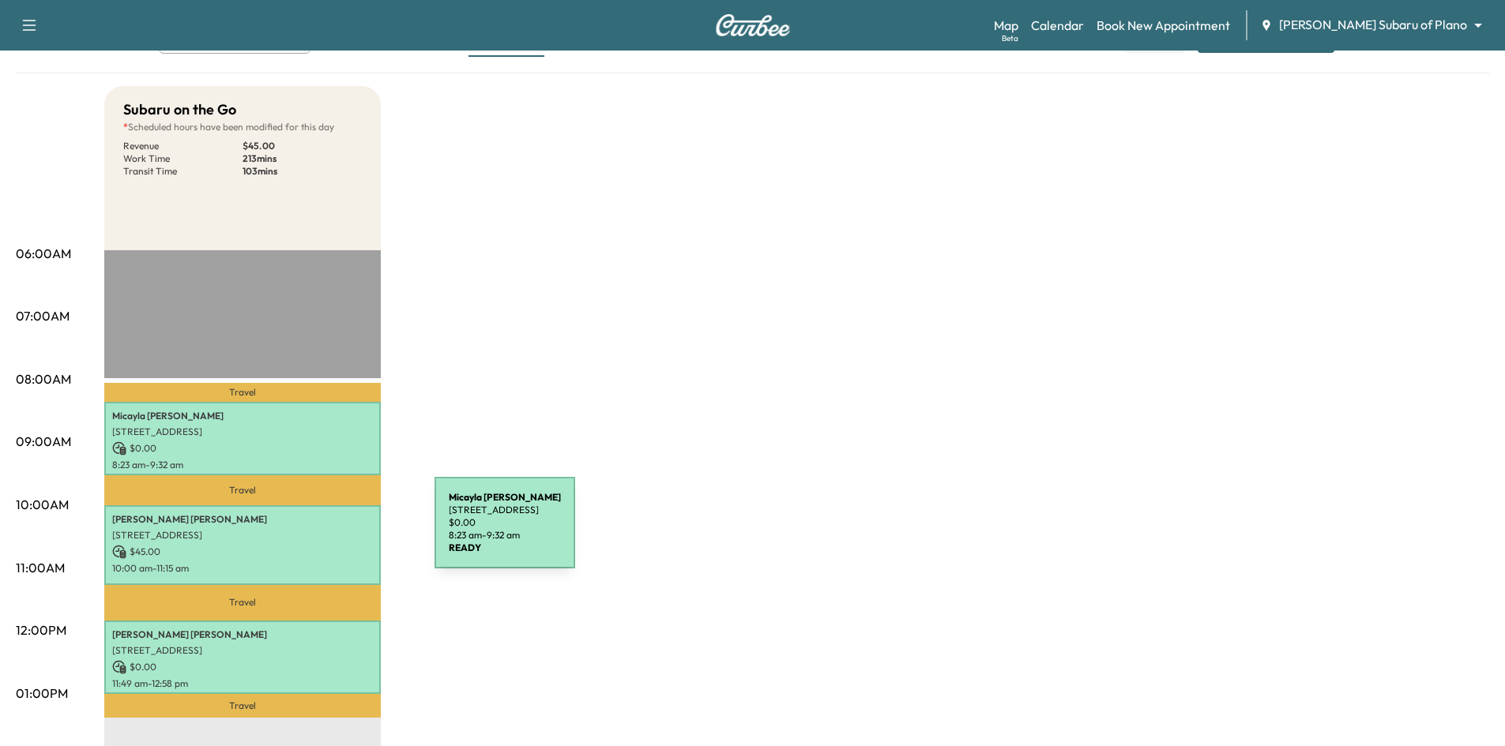
scroll to position [0, 0]
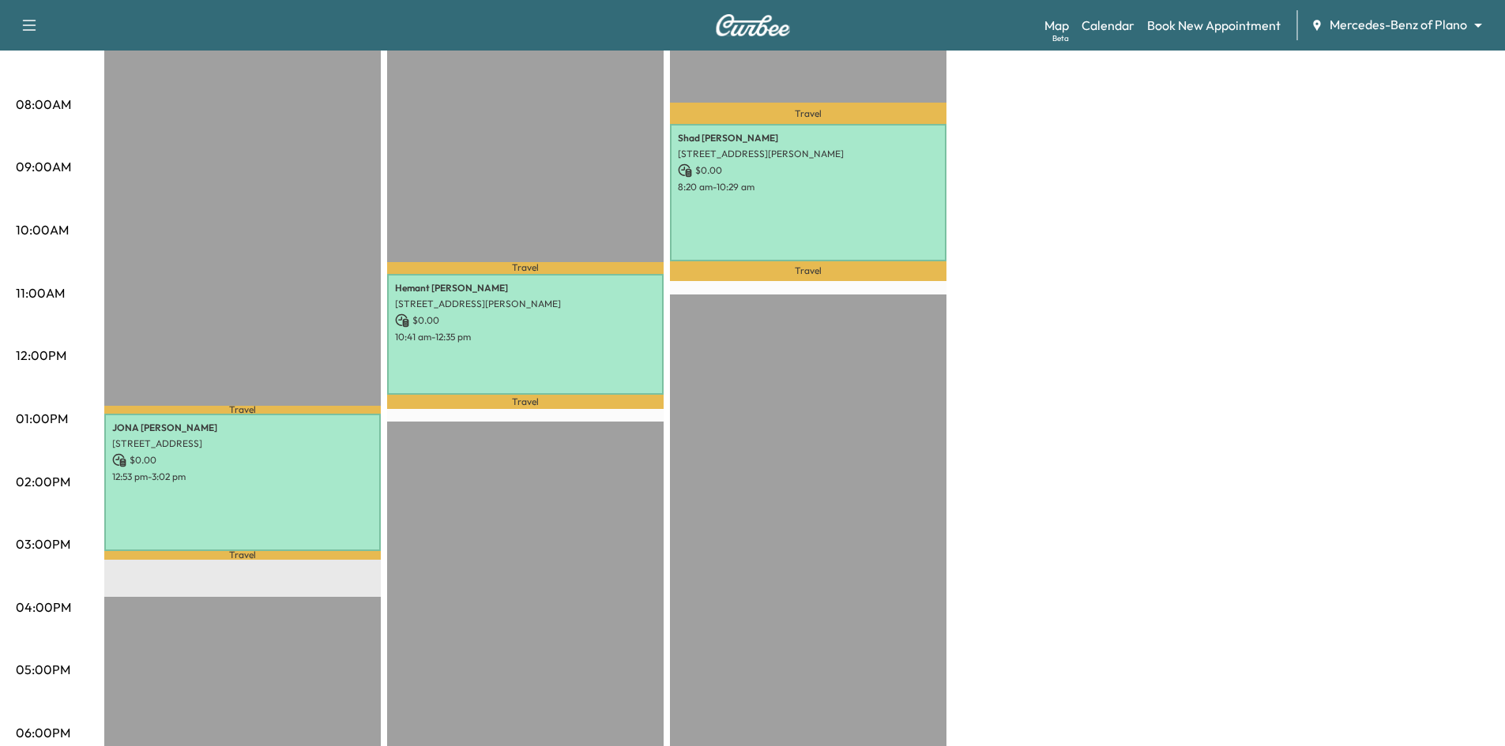
scroll to position [79, 0]
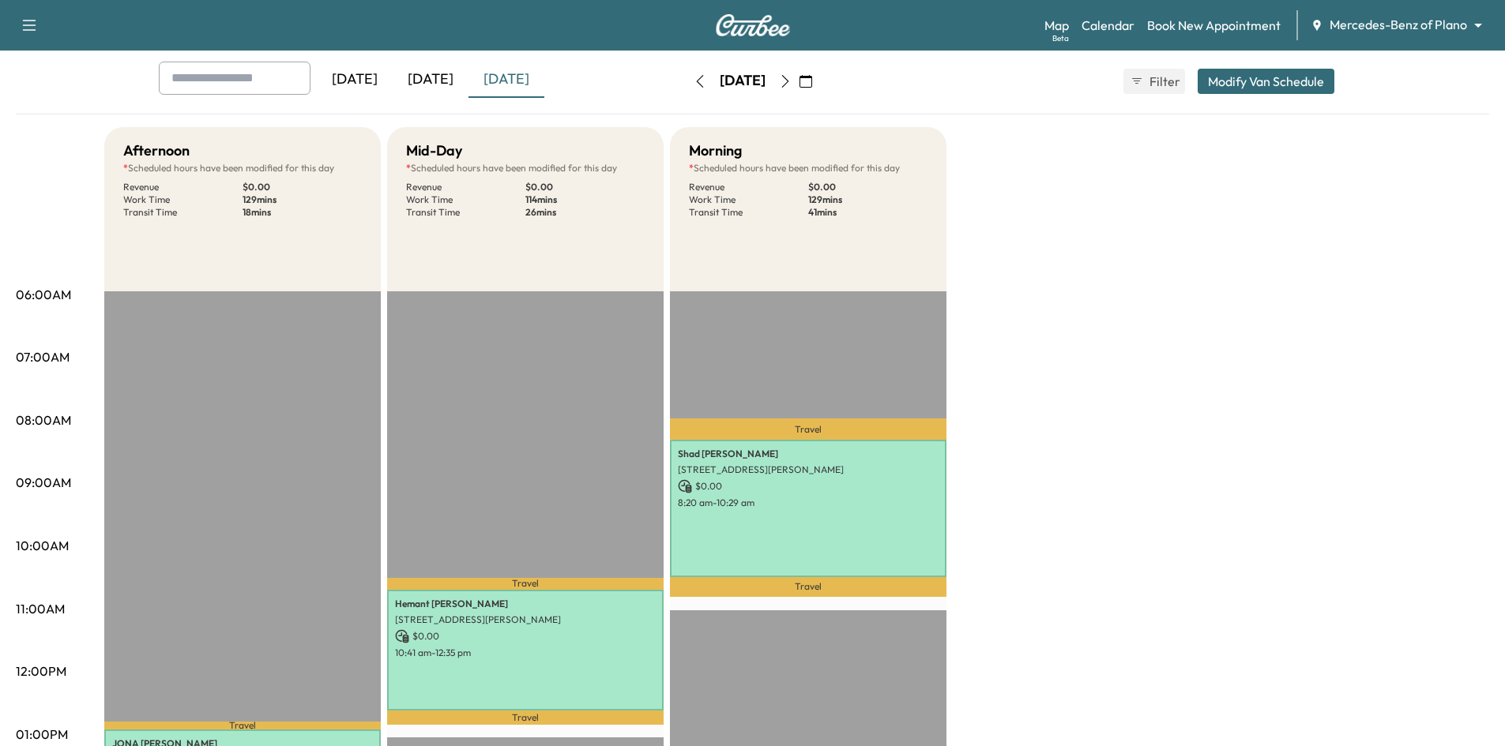
click at [812, 82] on icon "button" at bounding box center [805, 81] width 13 height 13
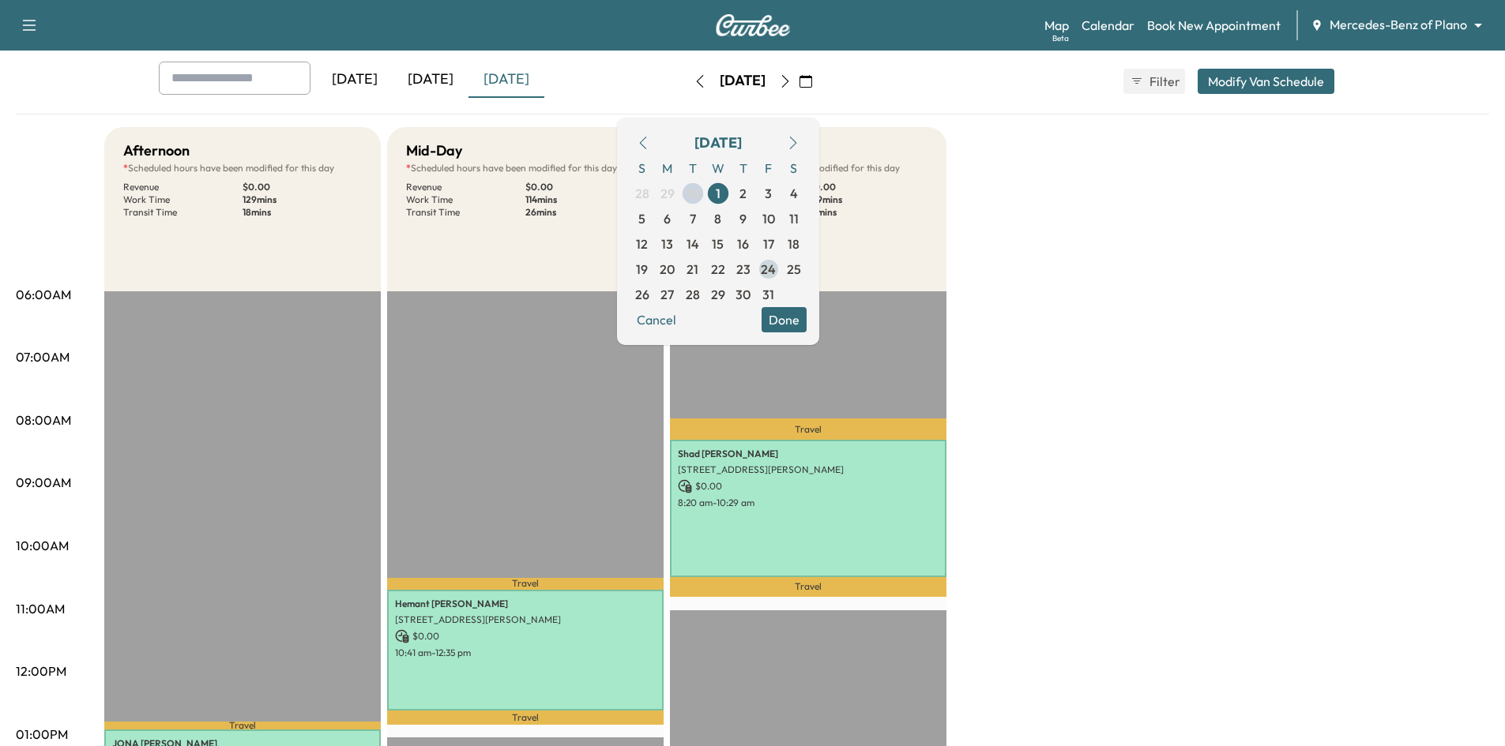
click at [776, 265] on span "24" at bounding box center [768, 269] width 15 height 19
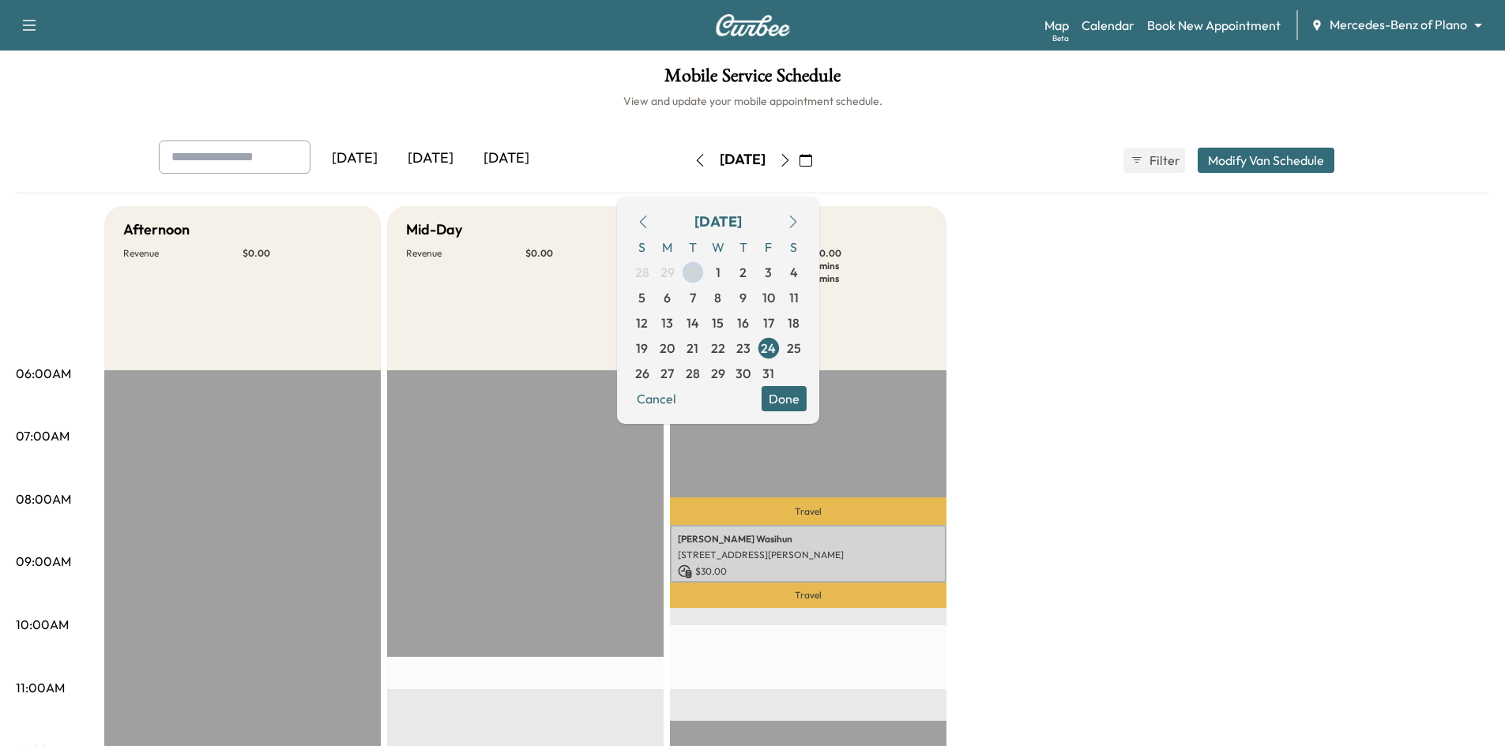
click at [807, 396] on button "Done" at bounding box center [783, 398] width 45 height 25
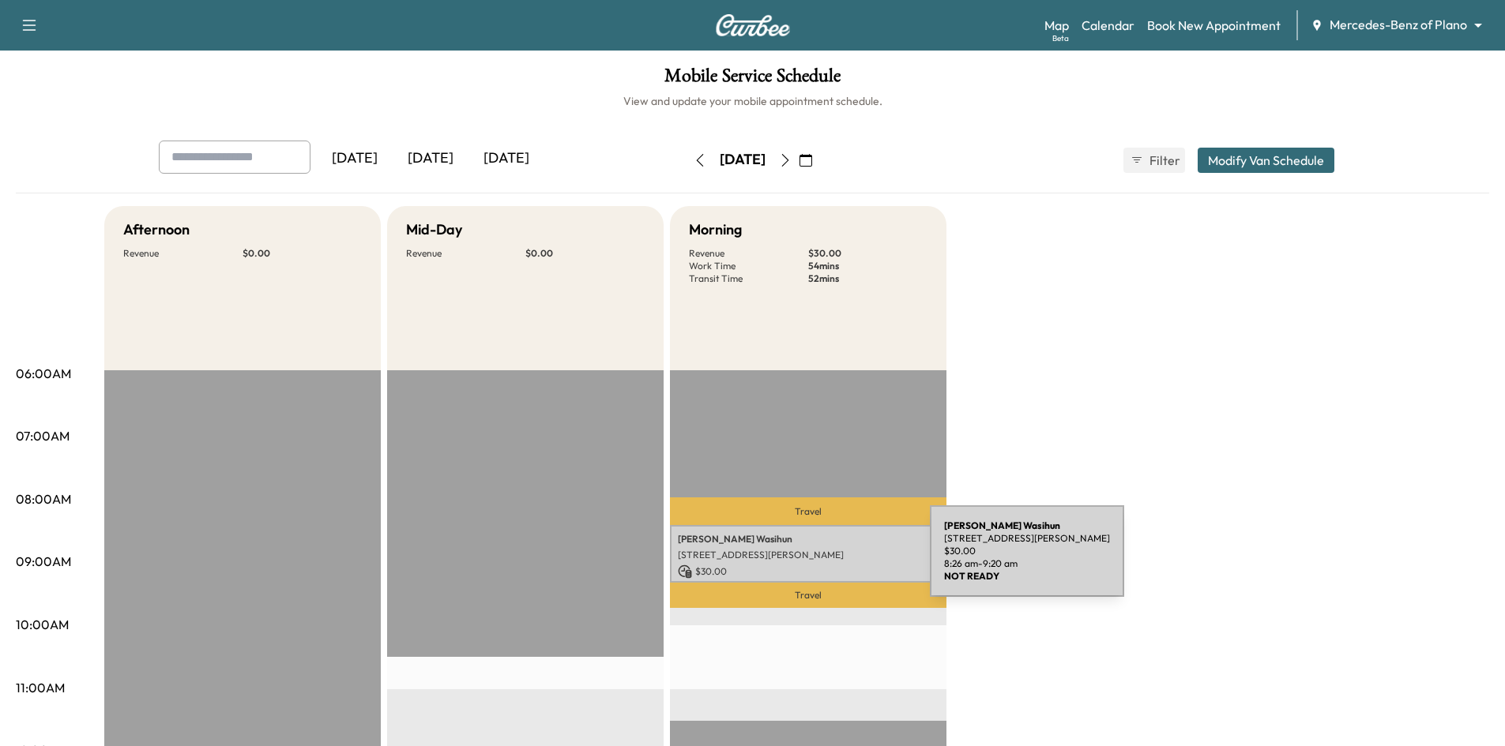
click at [813, 553] on p "[STREET_ADDRESS][PERSON_NAME]" at bounding box center [808, 555] width 261 height 13
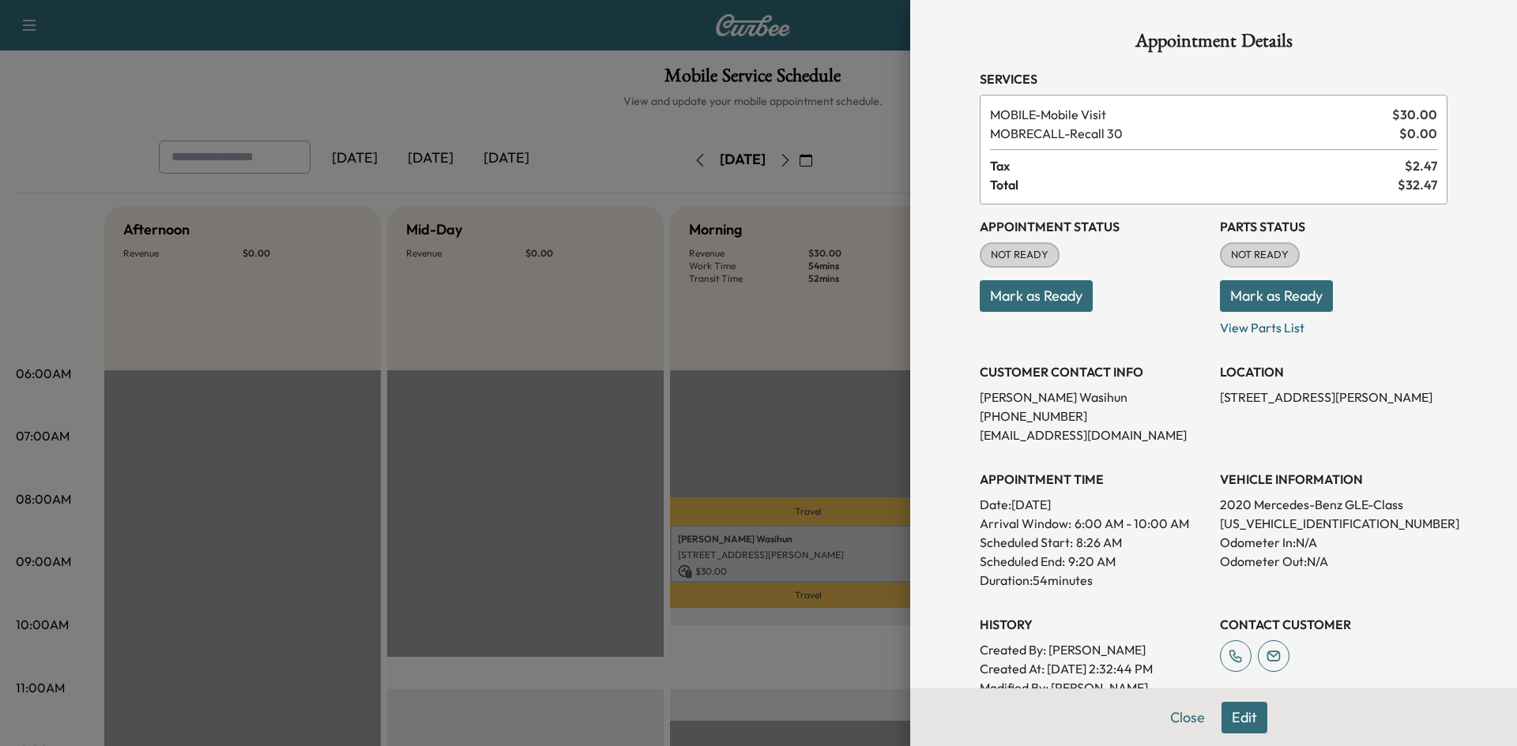
click at [560, 96] on div at bounding box center [758, 373] width 1517 height 746
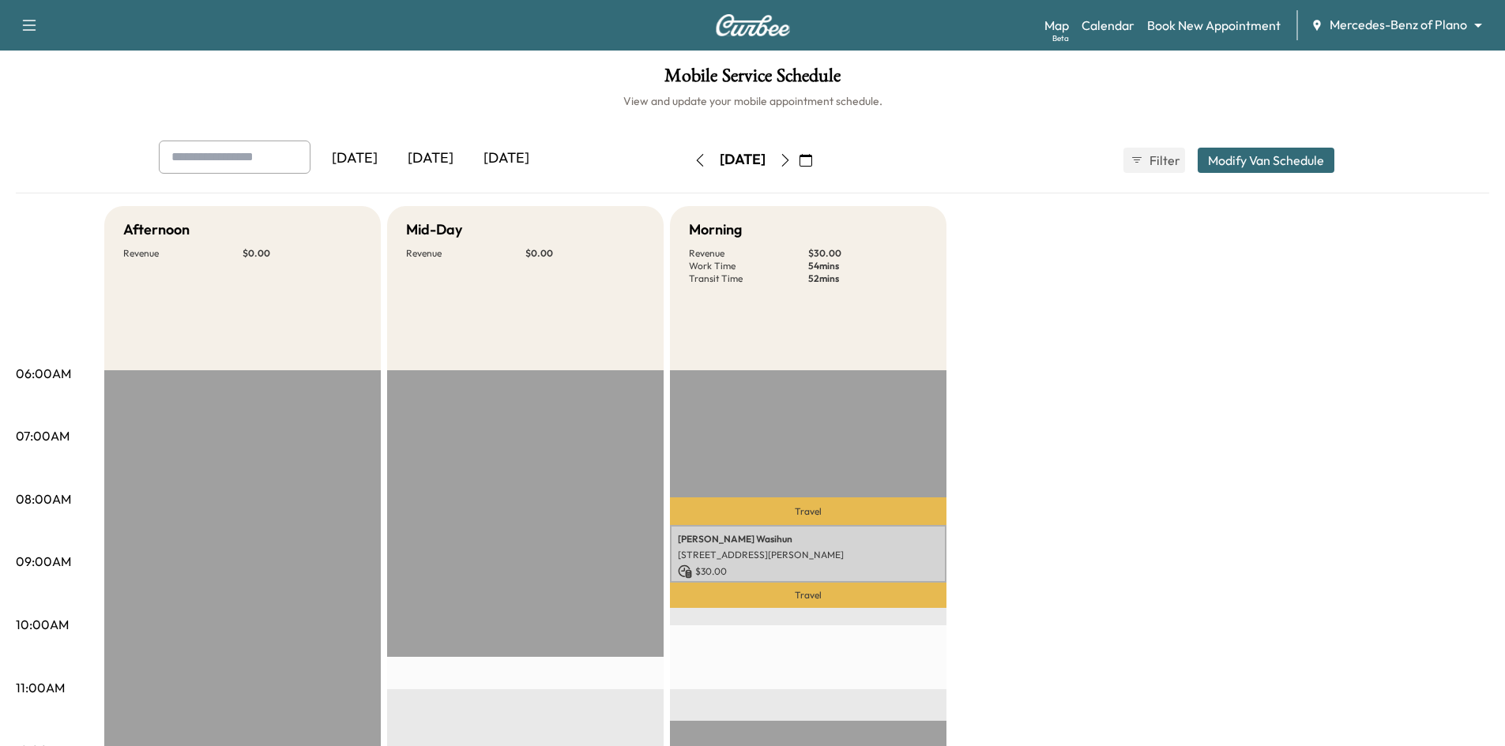
click at [812, 160] on icon "button" at bounding box center [805, 160] width 13 height 13
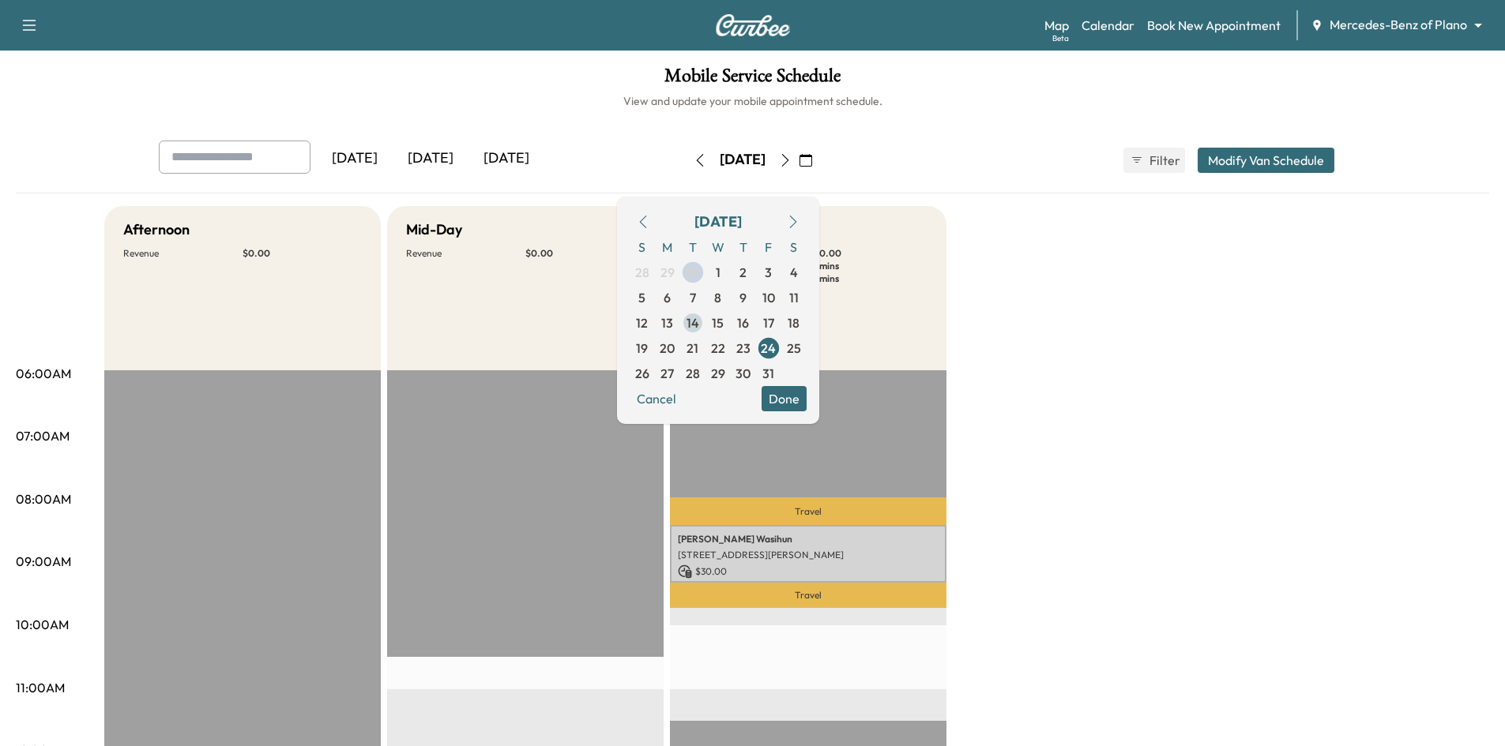
click at [705, 327] on span "14" at bounding box center [692, 322] width 25 height 25
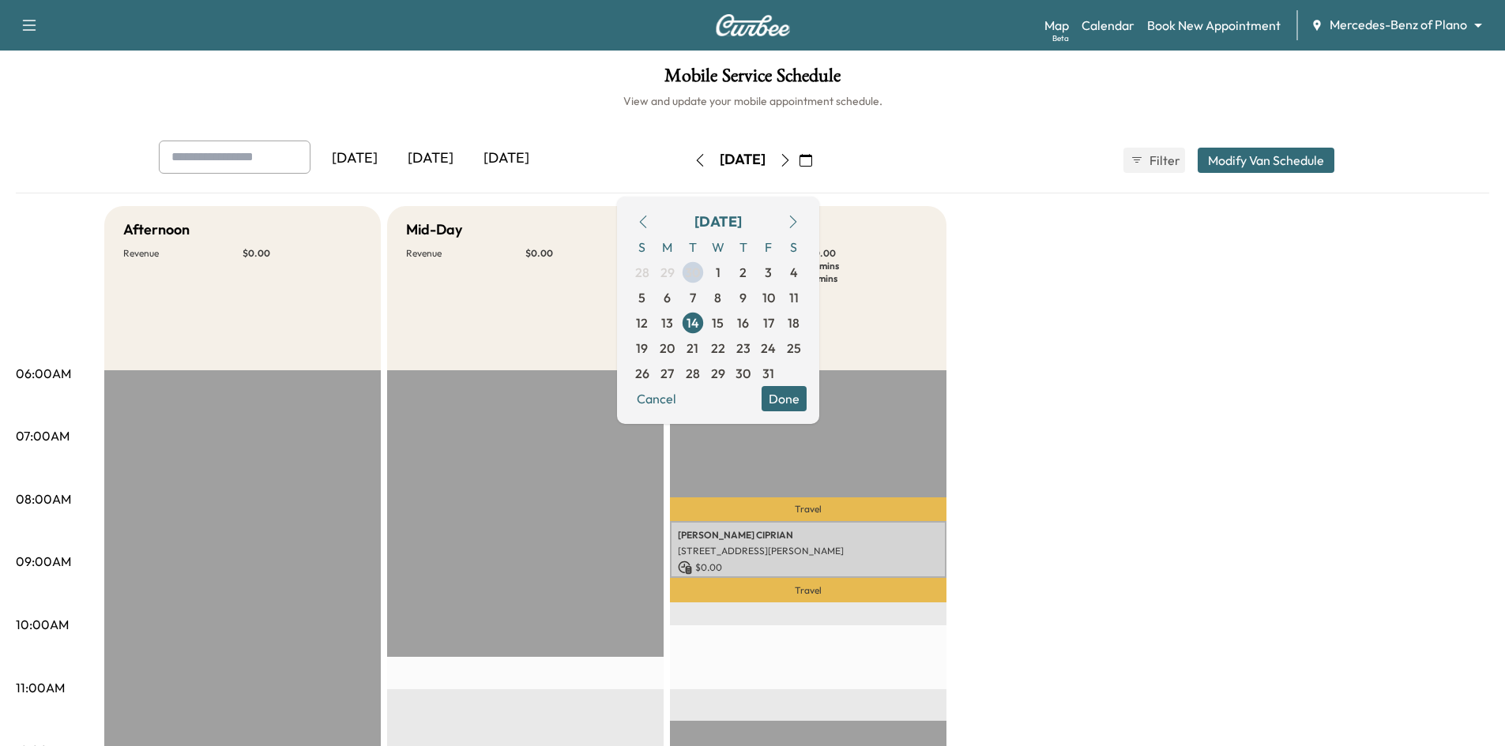
click at [807, 400] on button "Done" at bounding box center [783, 398] width 45 height 25
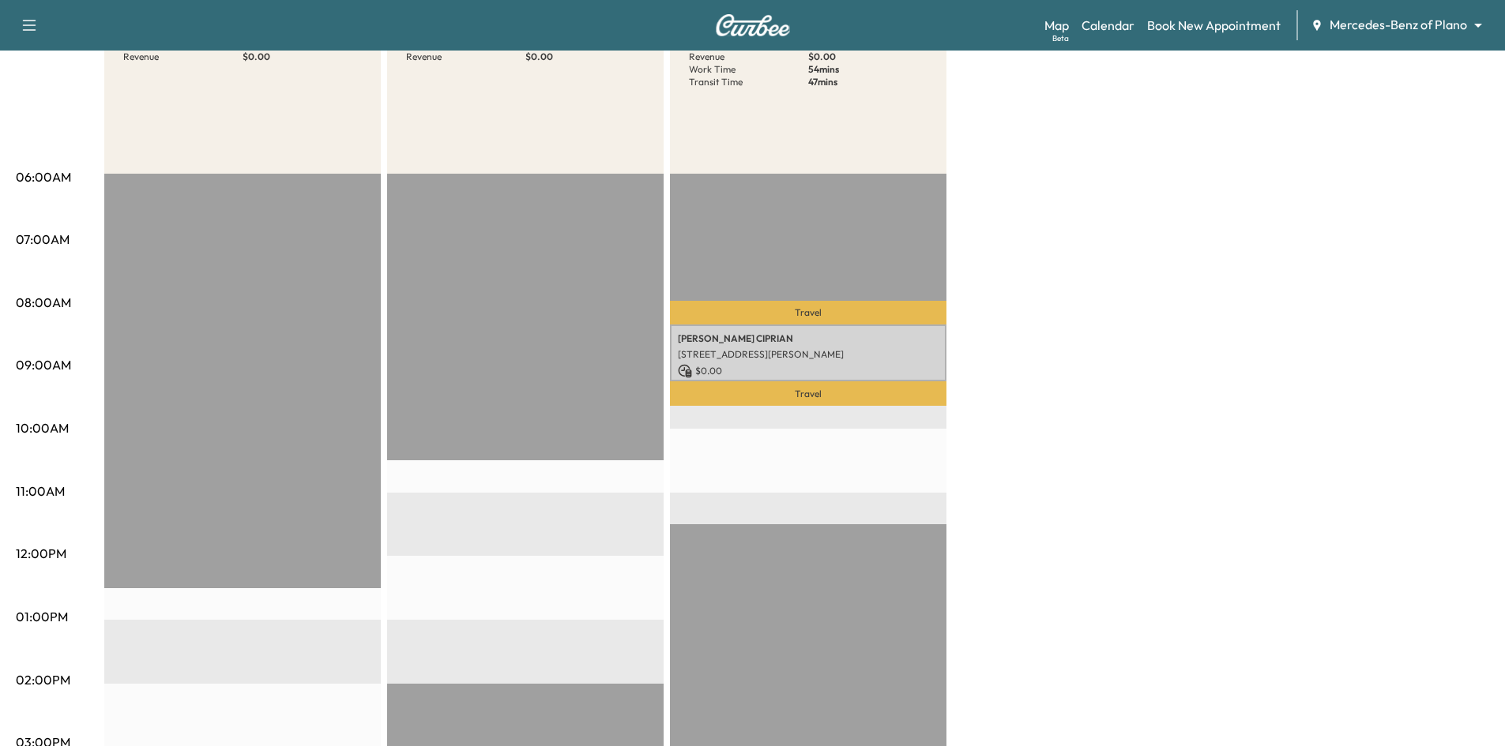
scroll to position [79, 0]
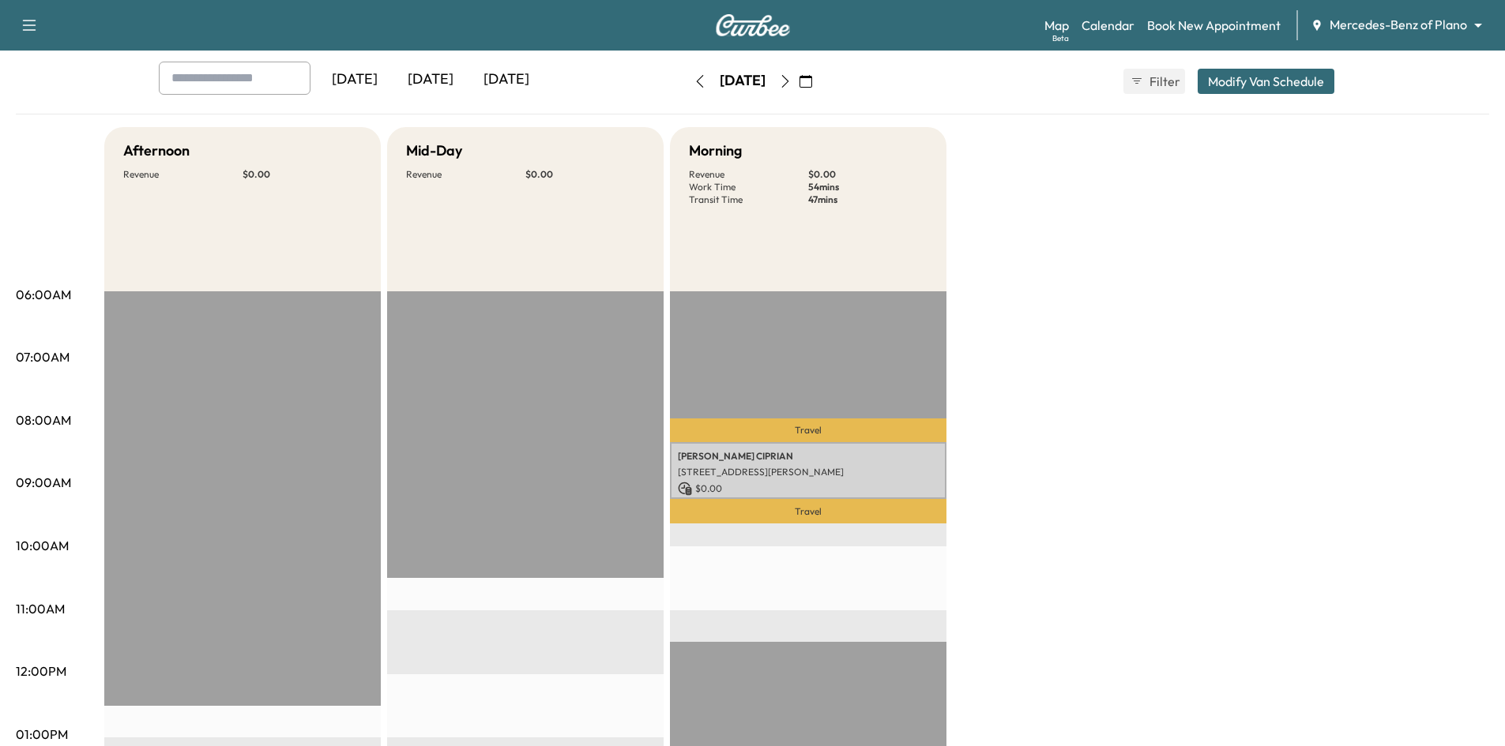
click at [444, 79] on div "[DATE]" at bounding box center [431, 80] width 76 height 36
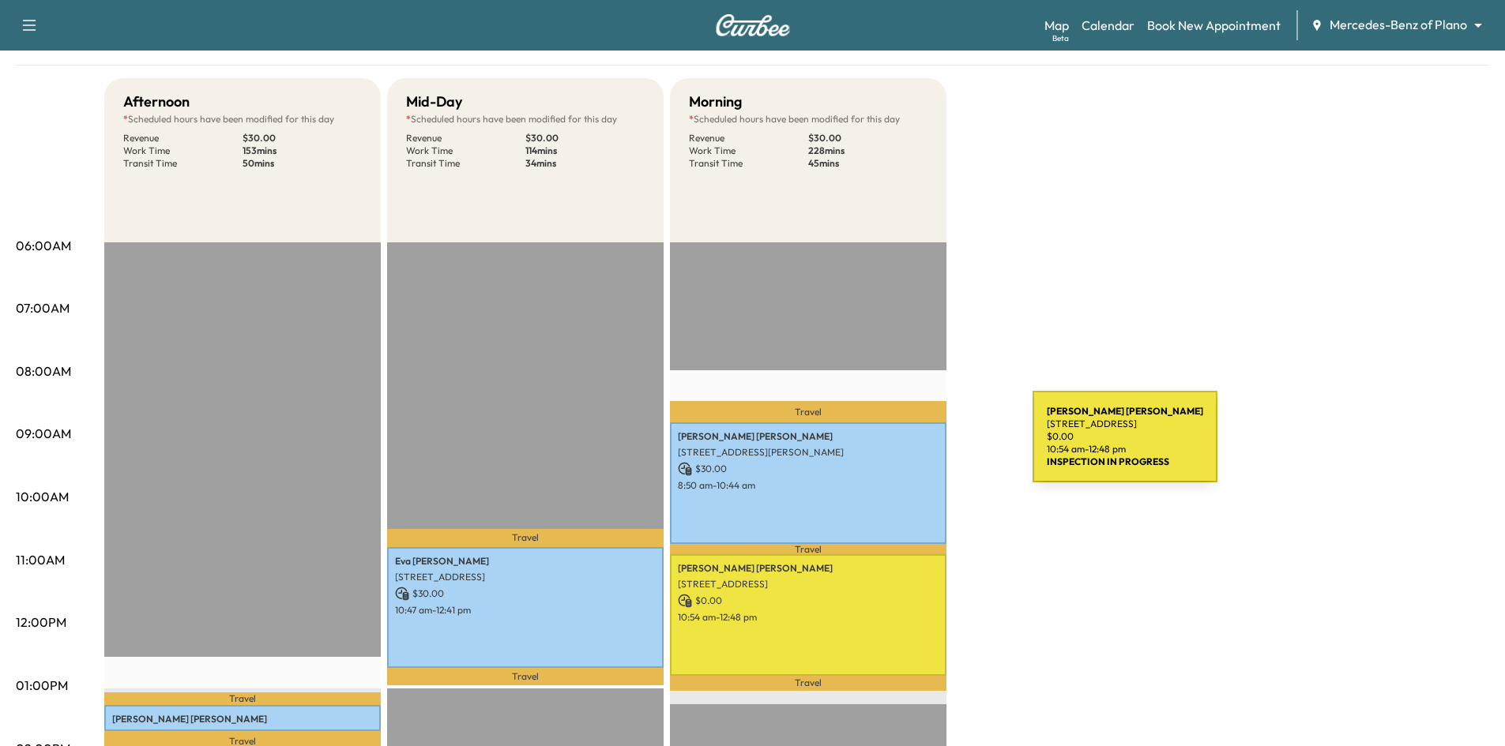
scroll to position [79, 0]
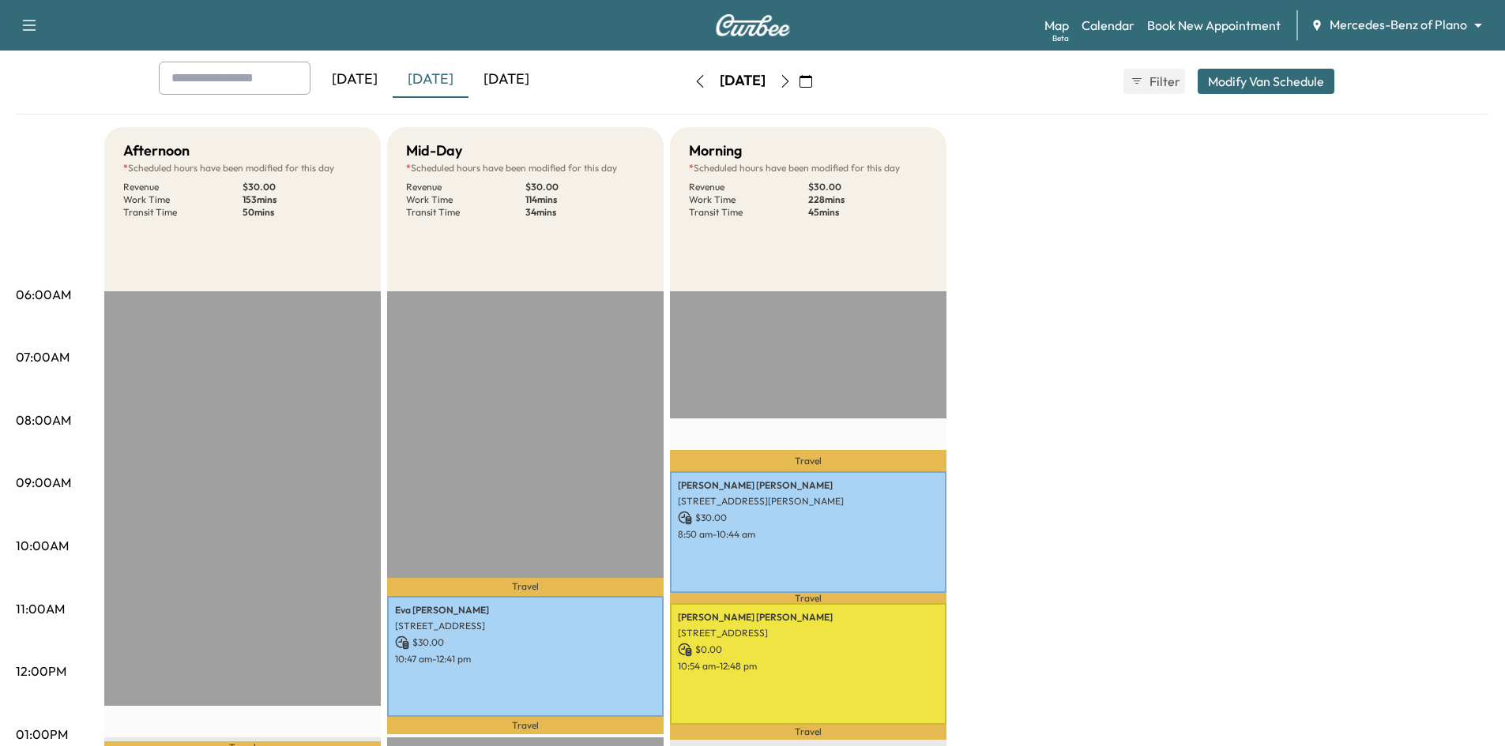
click at [792, 84] on icon "button" at bounding box center [785, 81] width 13 height 13
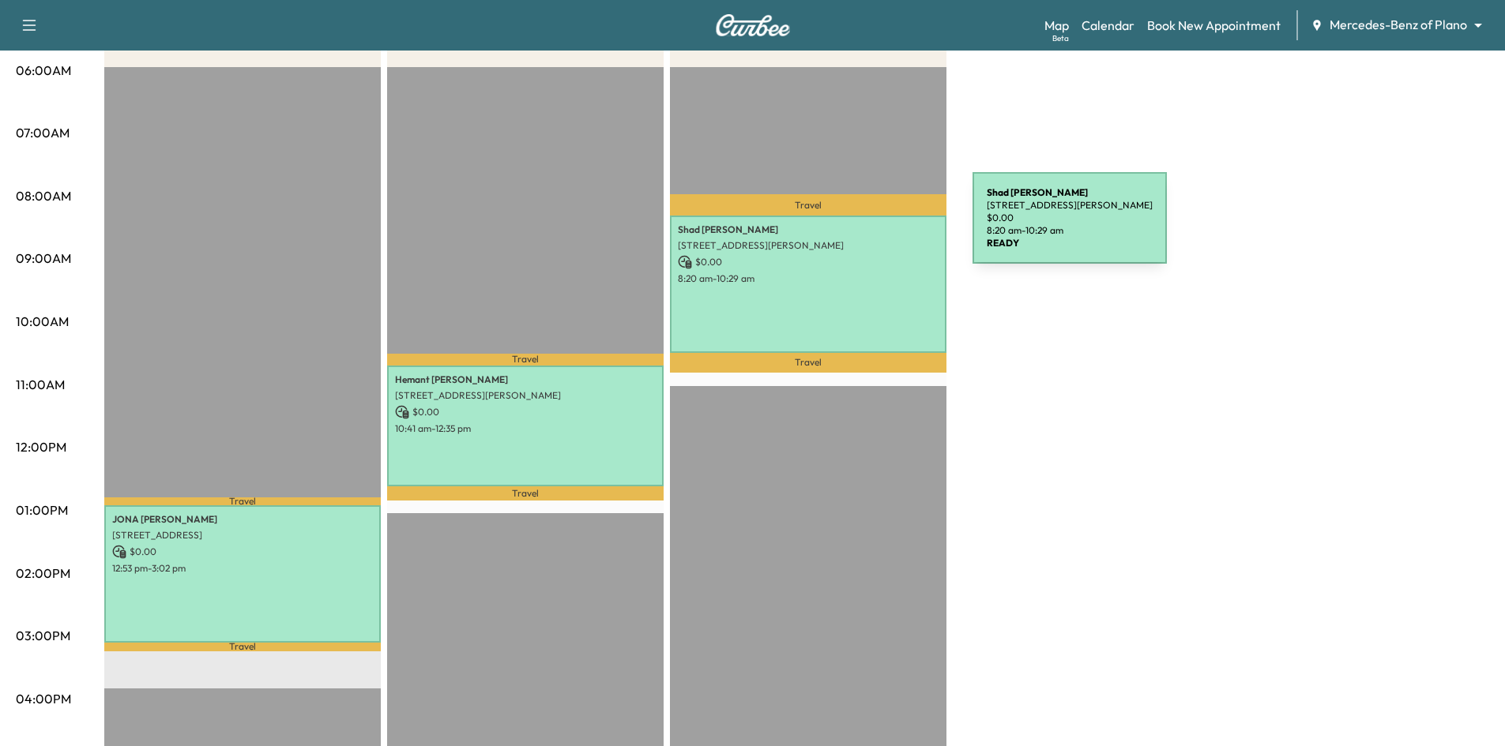
scroll to position [79, 0]
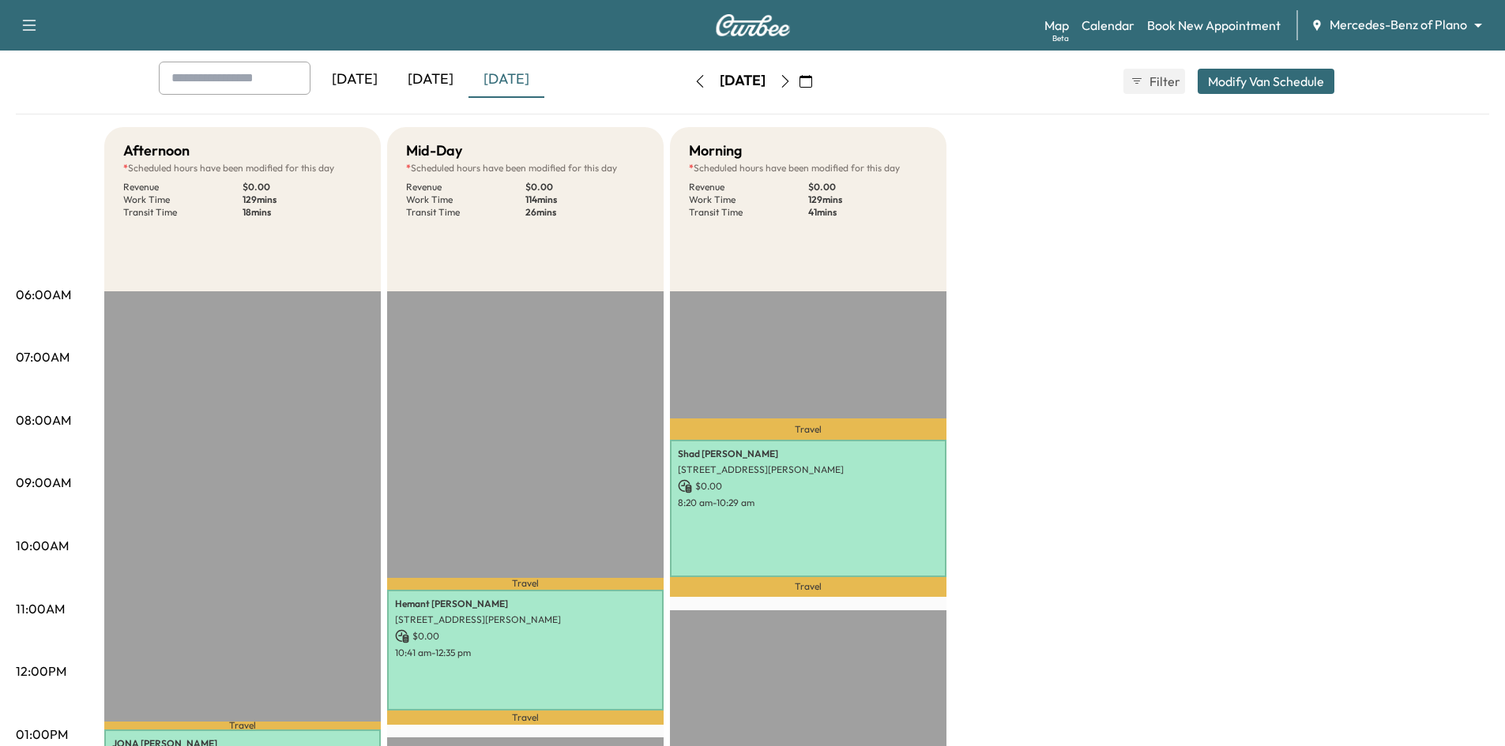
click at [792, 86] on icon "button" at bounding box center [785, 81] width 13 height 13
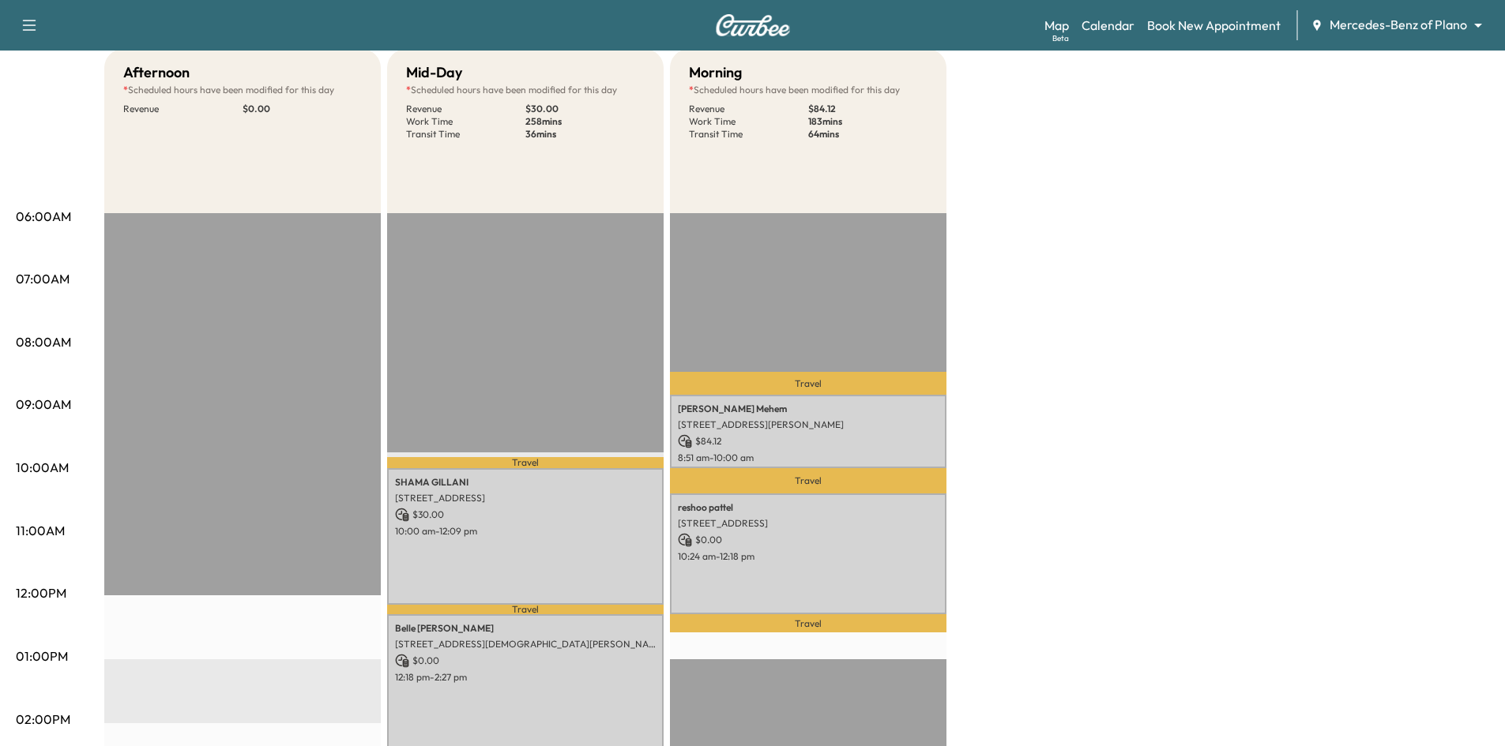
scroll to position [158, 0]
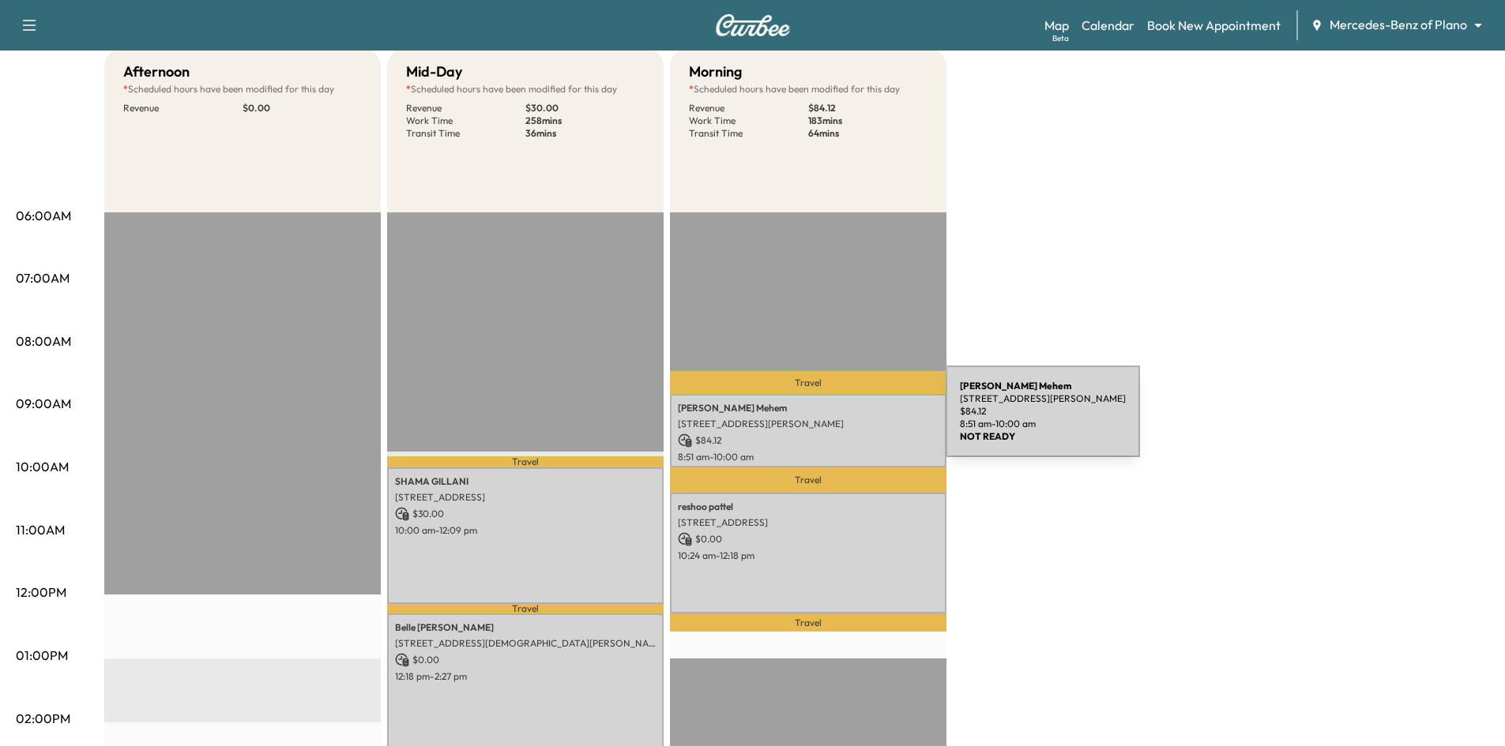
click at [827, 421] on p "3712 Landsdowne Dr, McKinney, TX 75072, USA" at bounding box center [808, 424] width 261 height 13
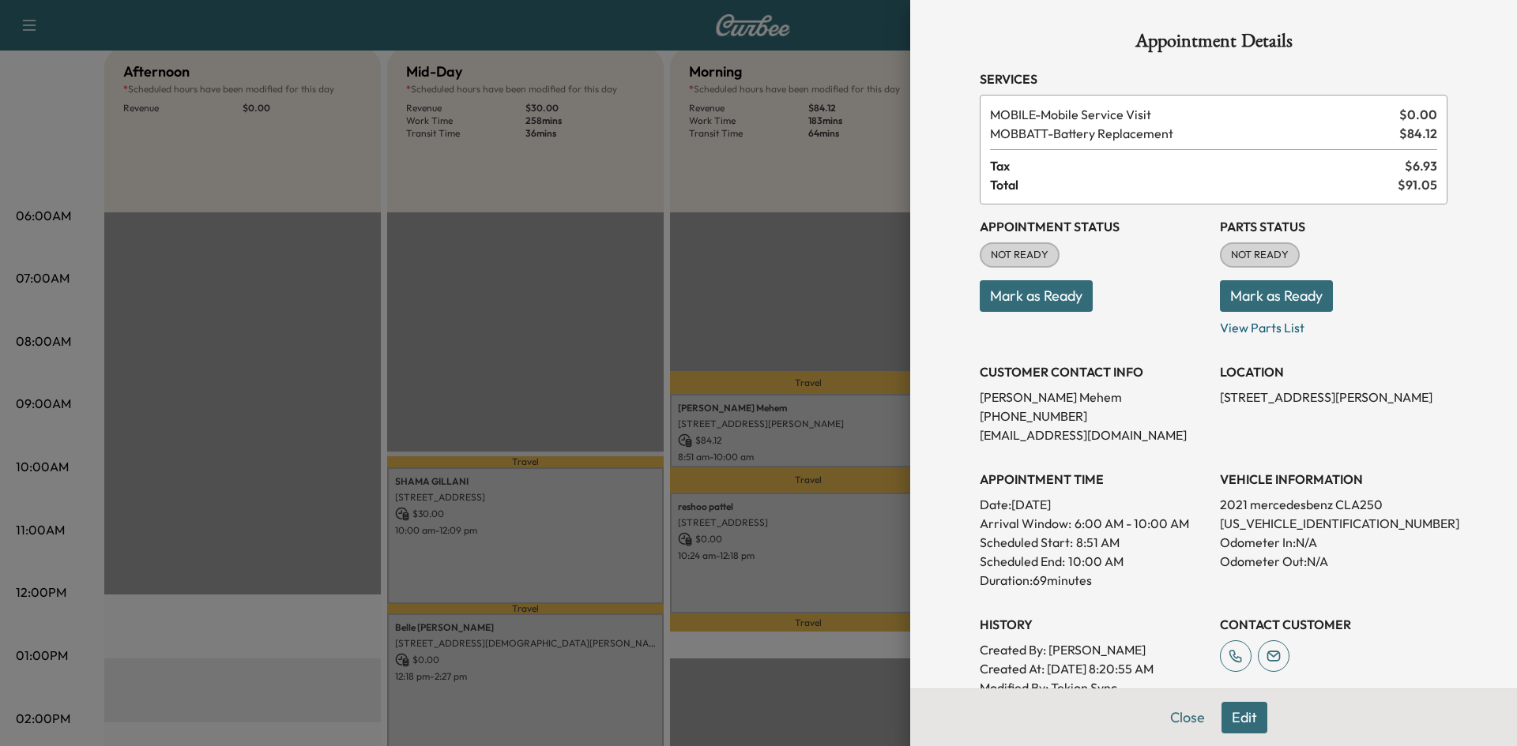
click at [813, 315] on div at bounding box center [758, 373] width 1517 height 746
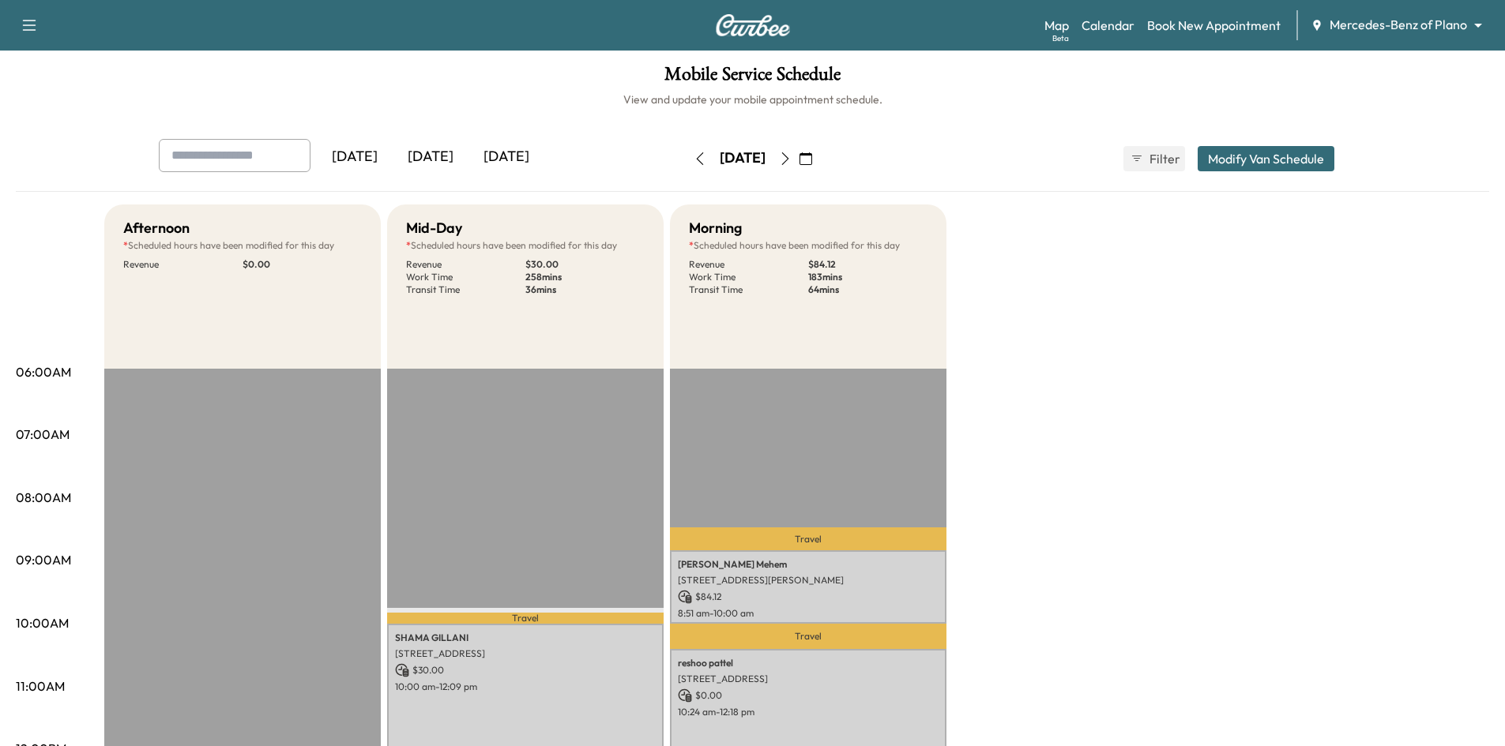
scroll to position [0, 0]
click at [792, 160] on icon "button" at bounding box center [785, 160] width 13 height 13
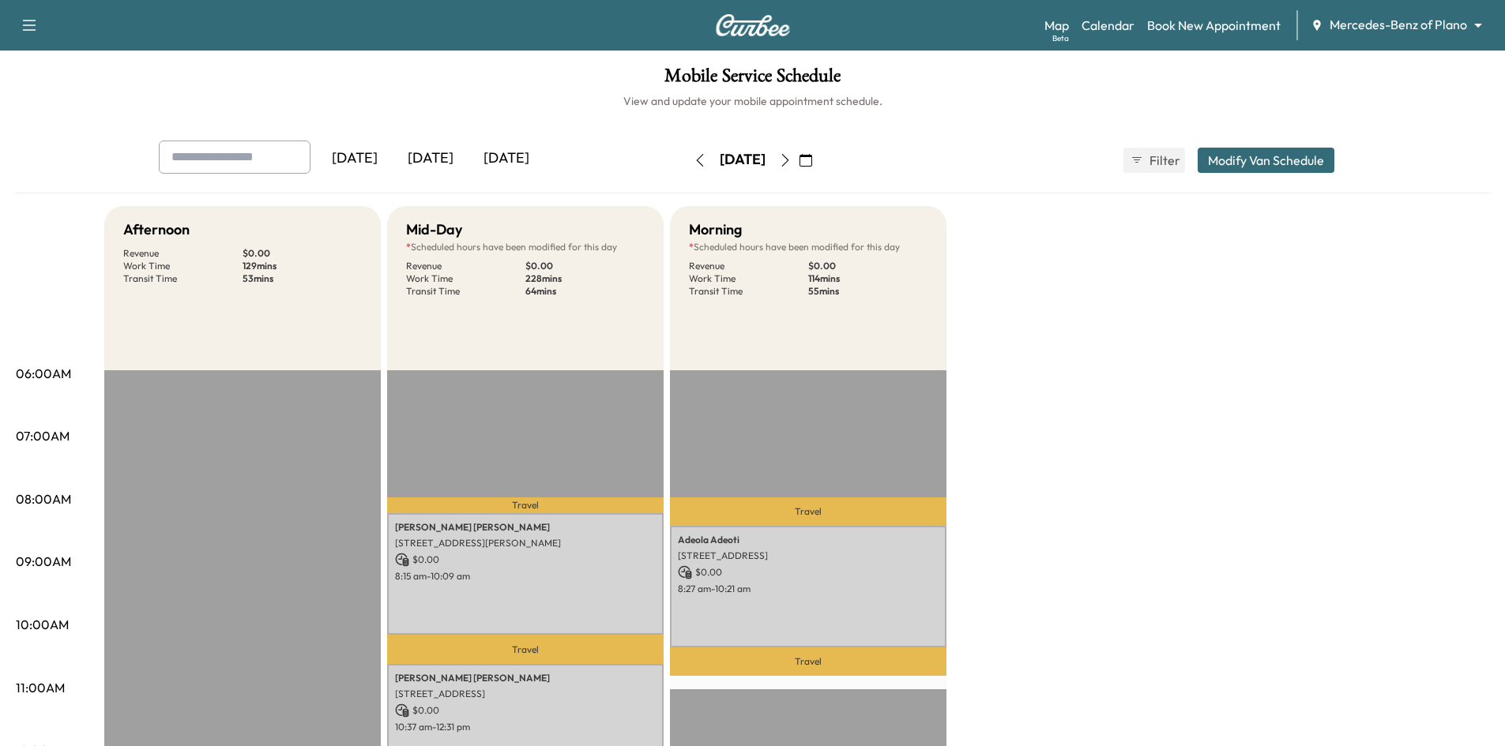
click at [792, 166] on icon "button" at bounding box center [785, 160] width 13 height 13
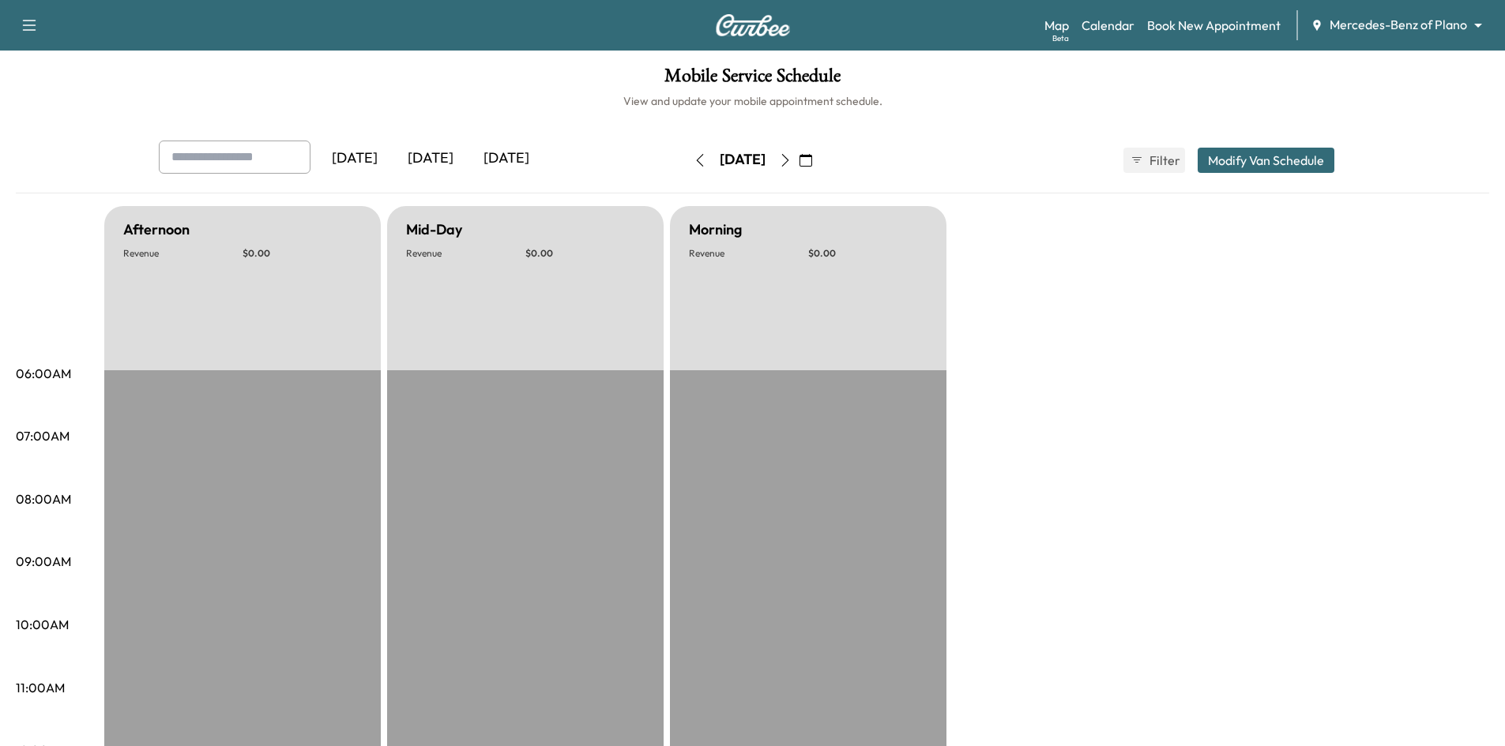
click at [812, 161] on icon "button" at bounding box center [805, 160] width 13 height 13
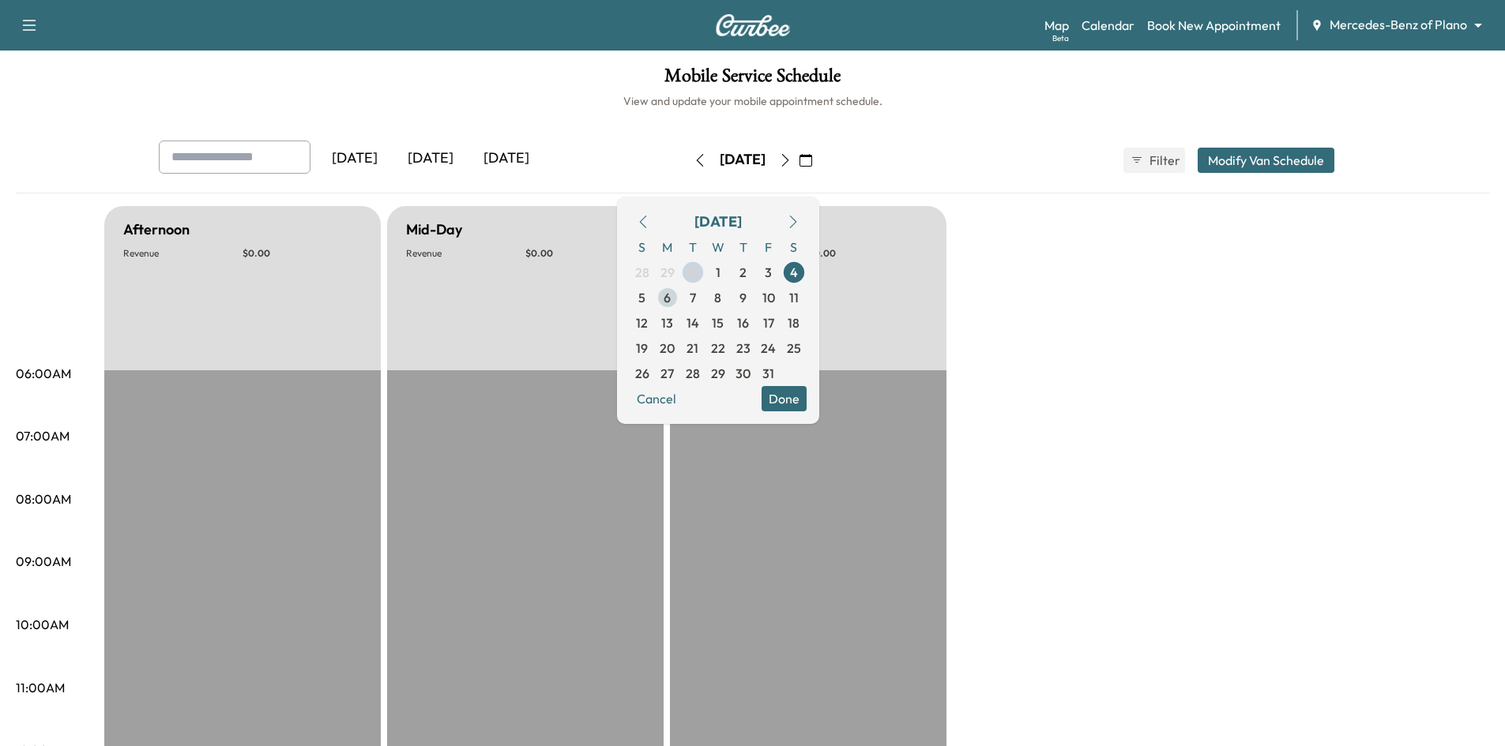
click at [680, 305] on span "6" at bounding box center [667, 297] width 25 height 25
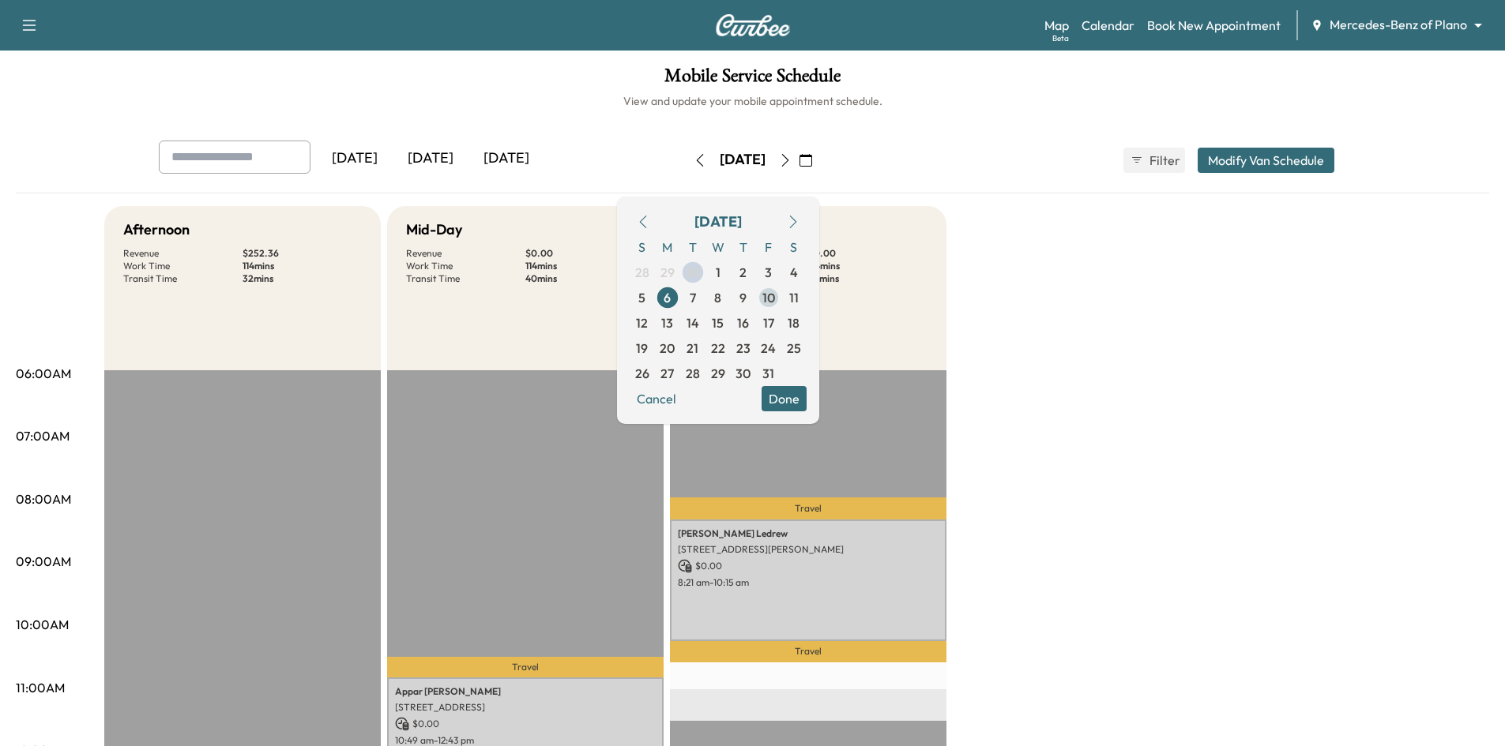
click at [781, 300] on span "10" at bounding box center [768, 297] width 25 height 25
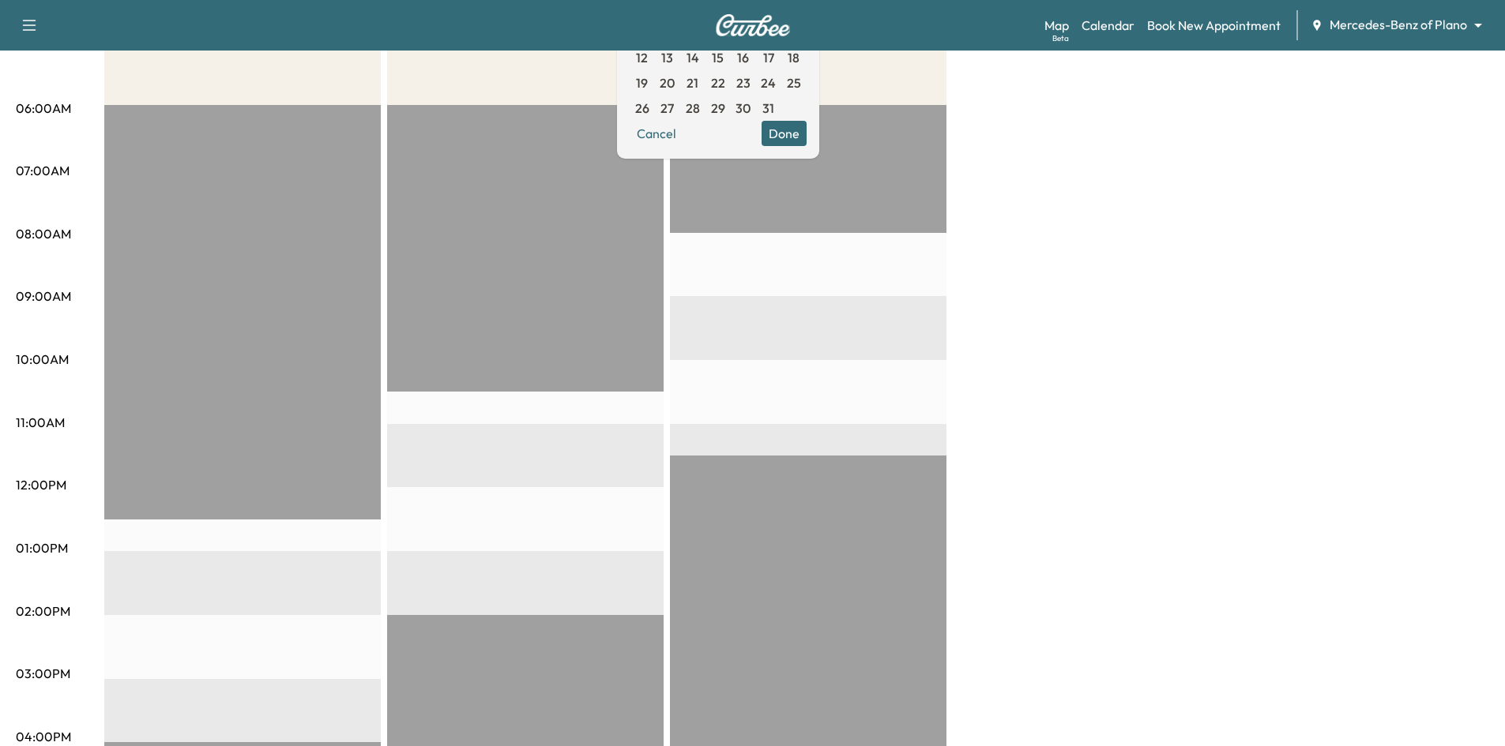
scroll to position [158, 0]
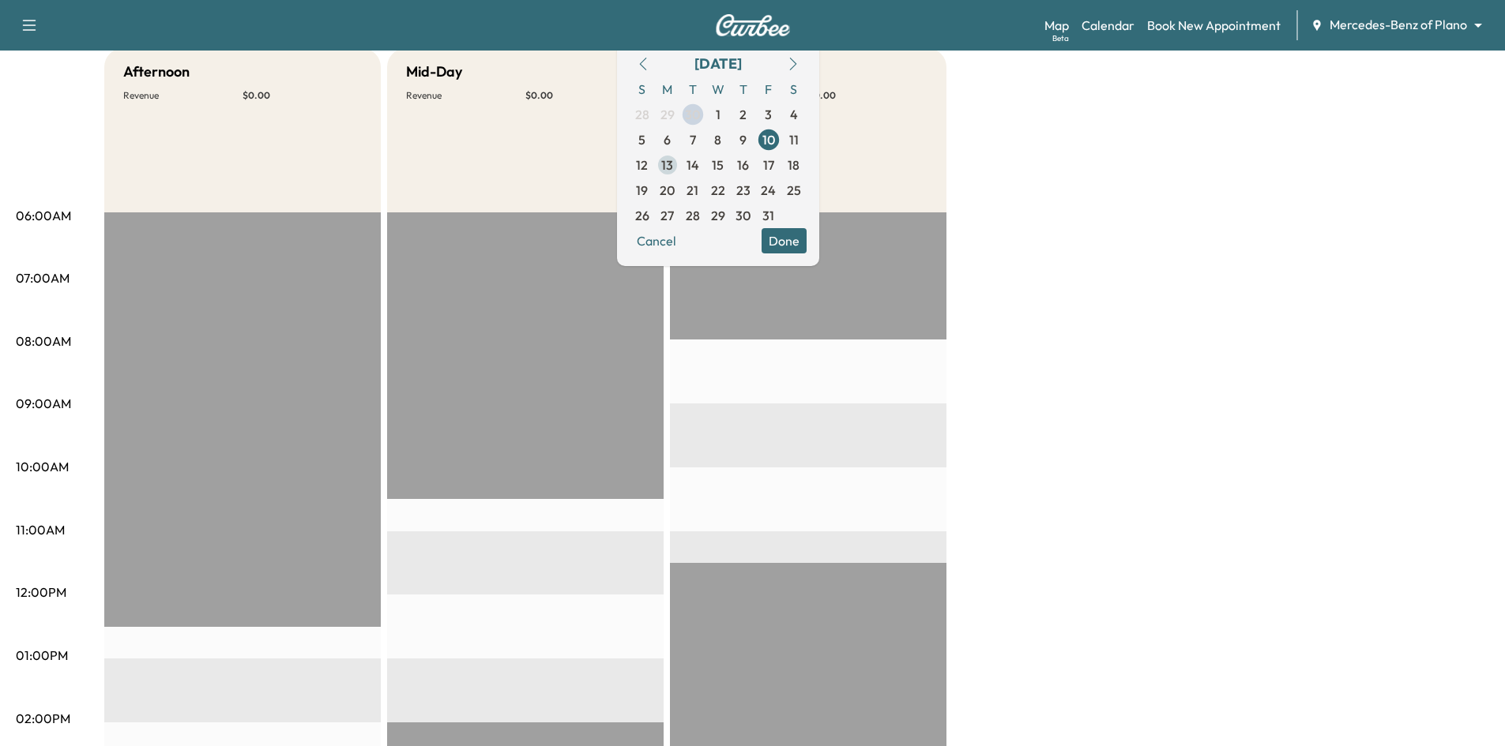
click at [673, 166] on span "13" at bounding box center [667, 165] width 12 height 19
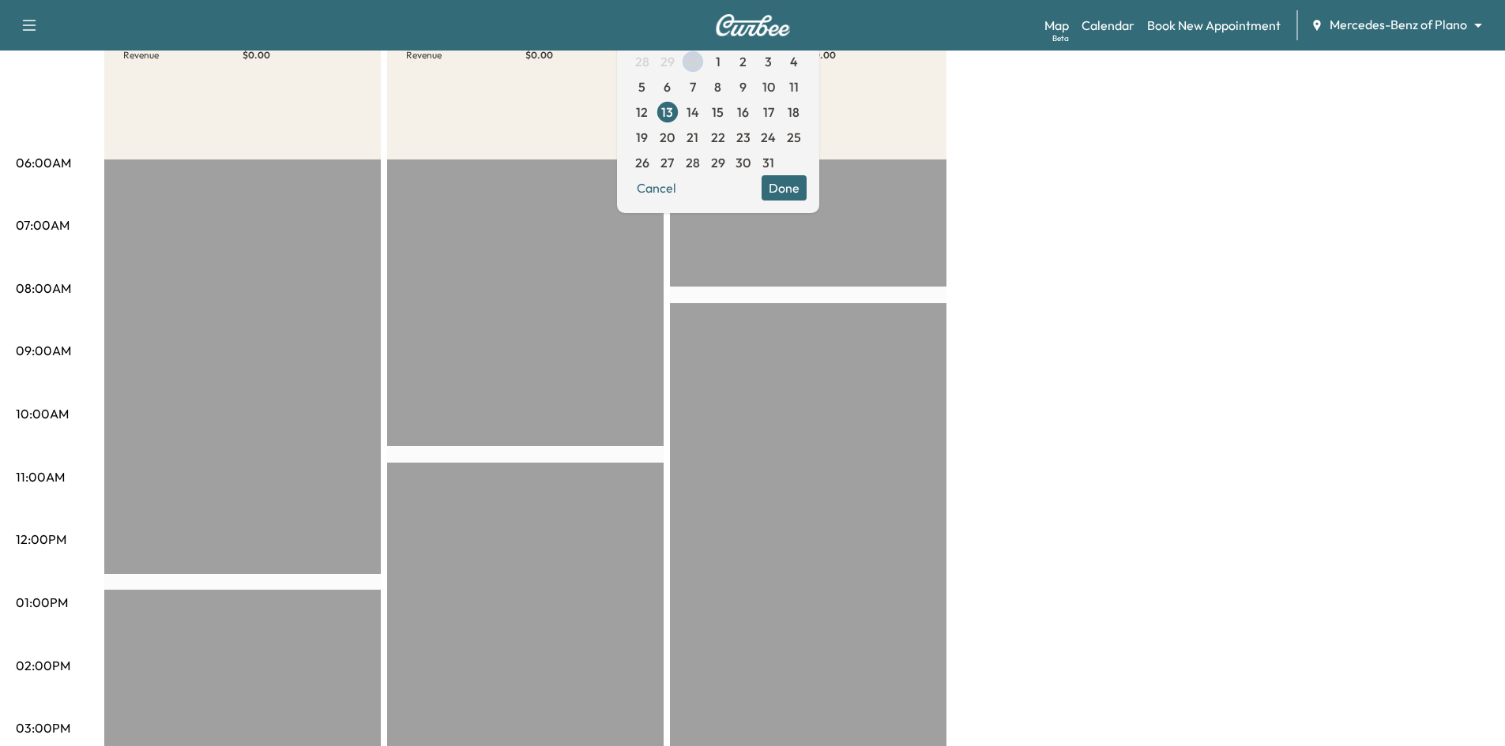
scroll to position [79, 0]
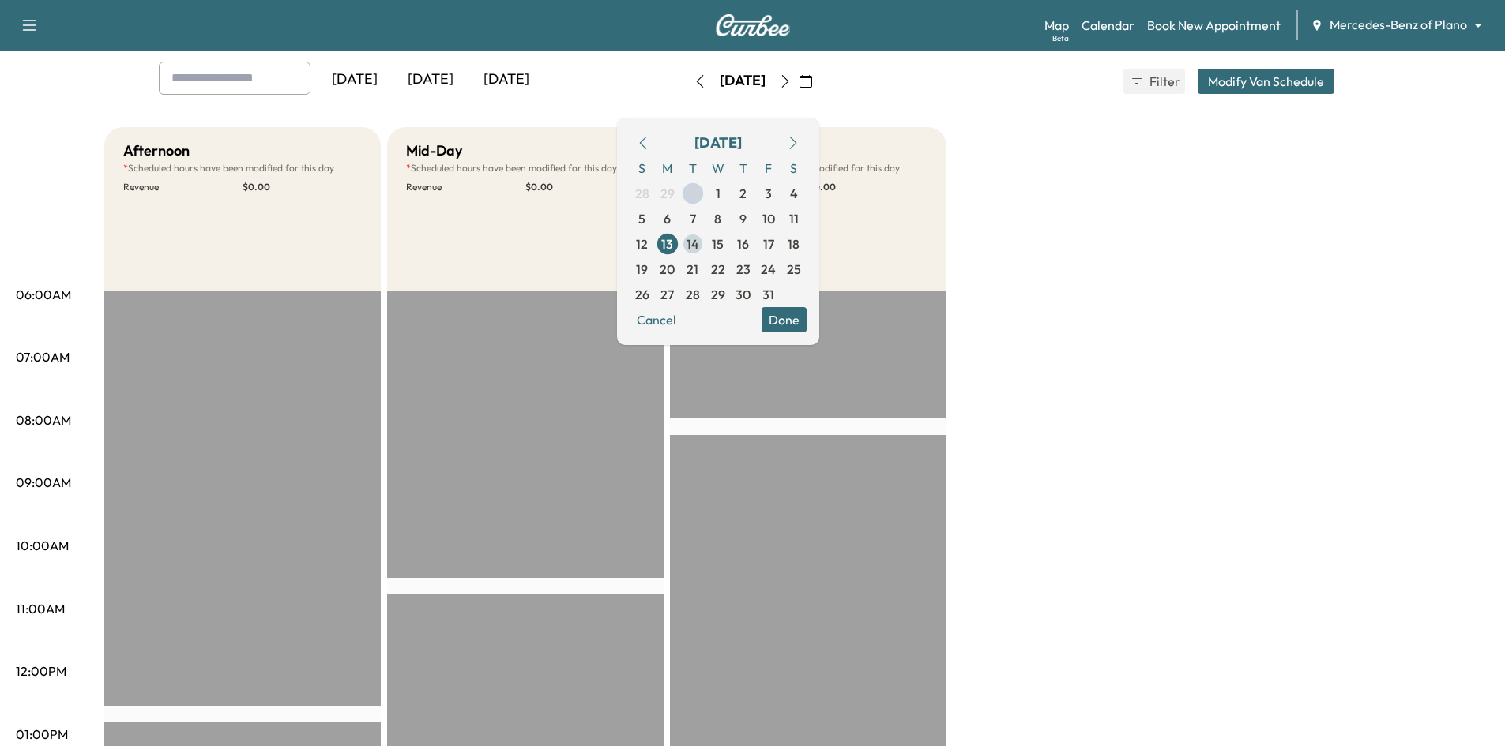
click at [699, 242] on span "14" at bounding box center [692, 244] width 13 height 19
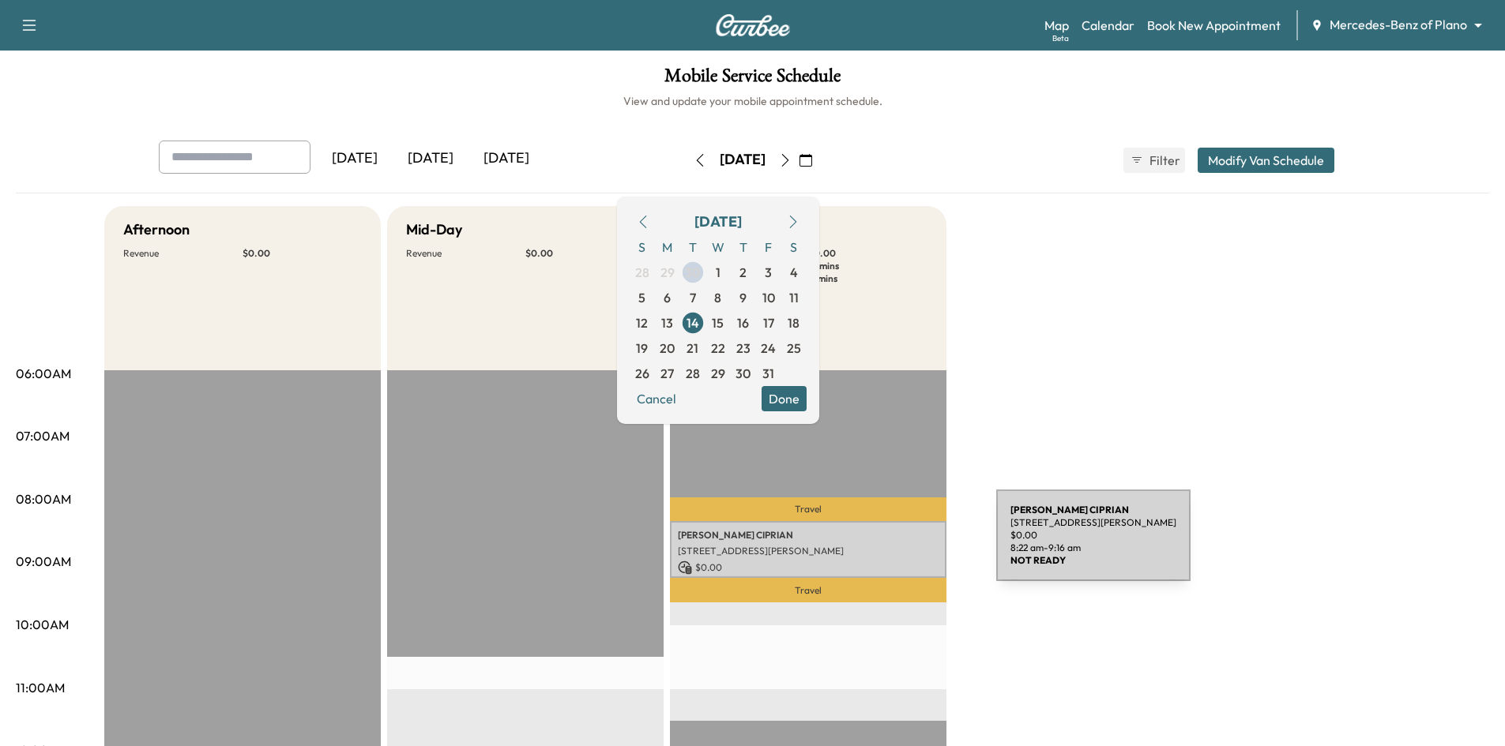
click at [878, 545] on p "2821 Lancer Ln, Garland, TX 75044, USA" at bounding box center [808, 551] width 261 height 13
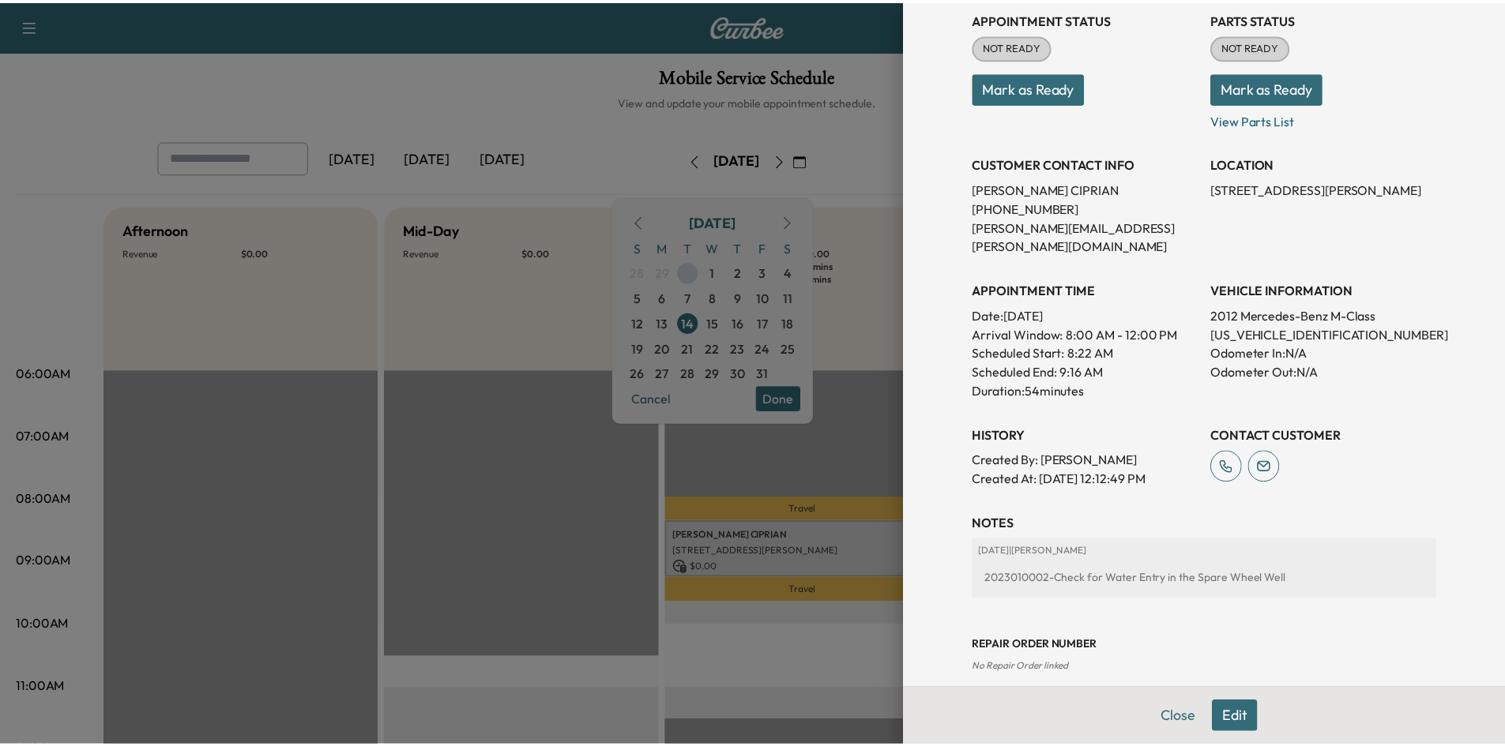
scroll to position [237, 0]
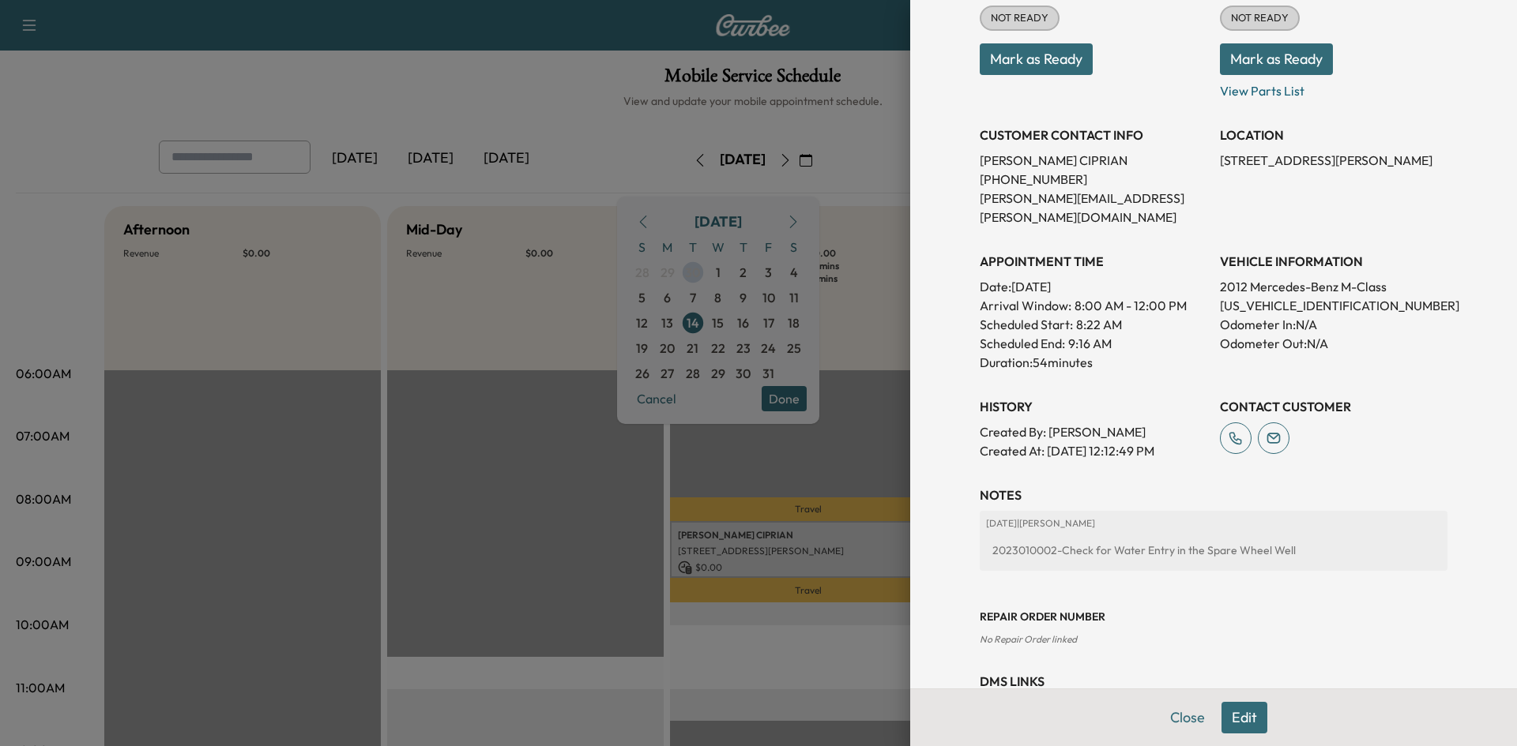
drag, startPoint x: 878, startPoint y: 447, endPoint x: 896, endPoint y: 444, distance: 18.4
click at [882, 446] on div at bounding box center [758, 373] width 1517 height 746
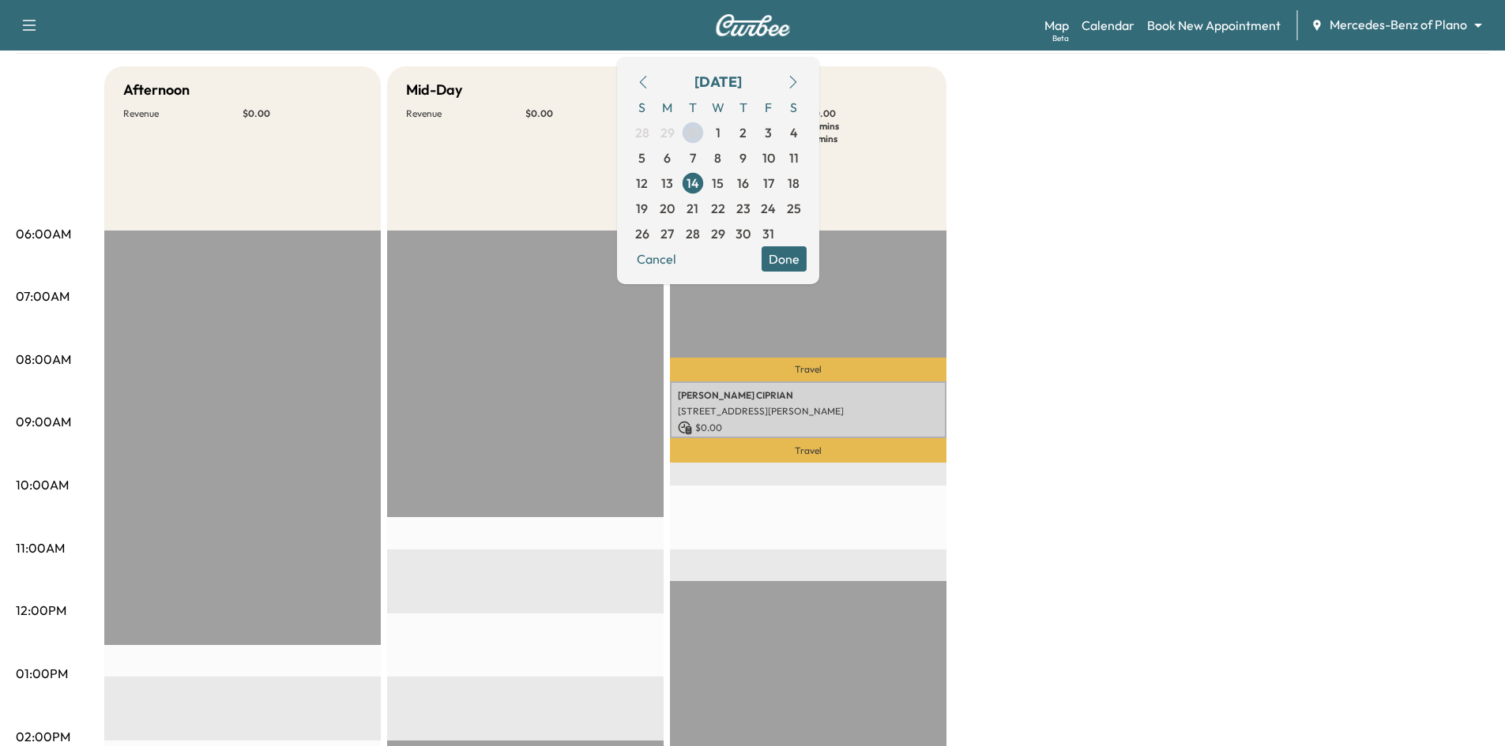
scroll to position [0, 0]
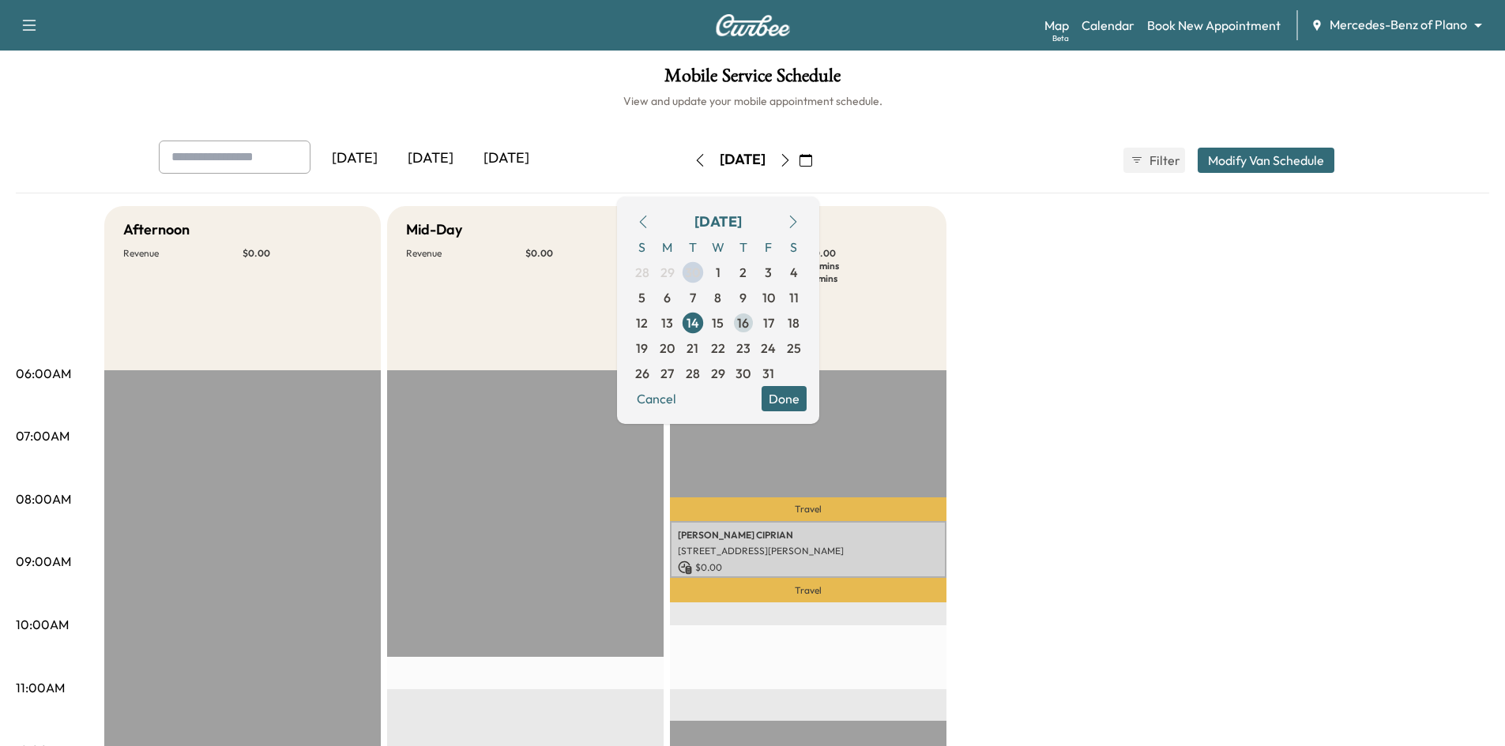
click at [756, 325] on span "16" at bounding box center [743, 322] width 25 height 25
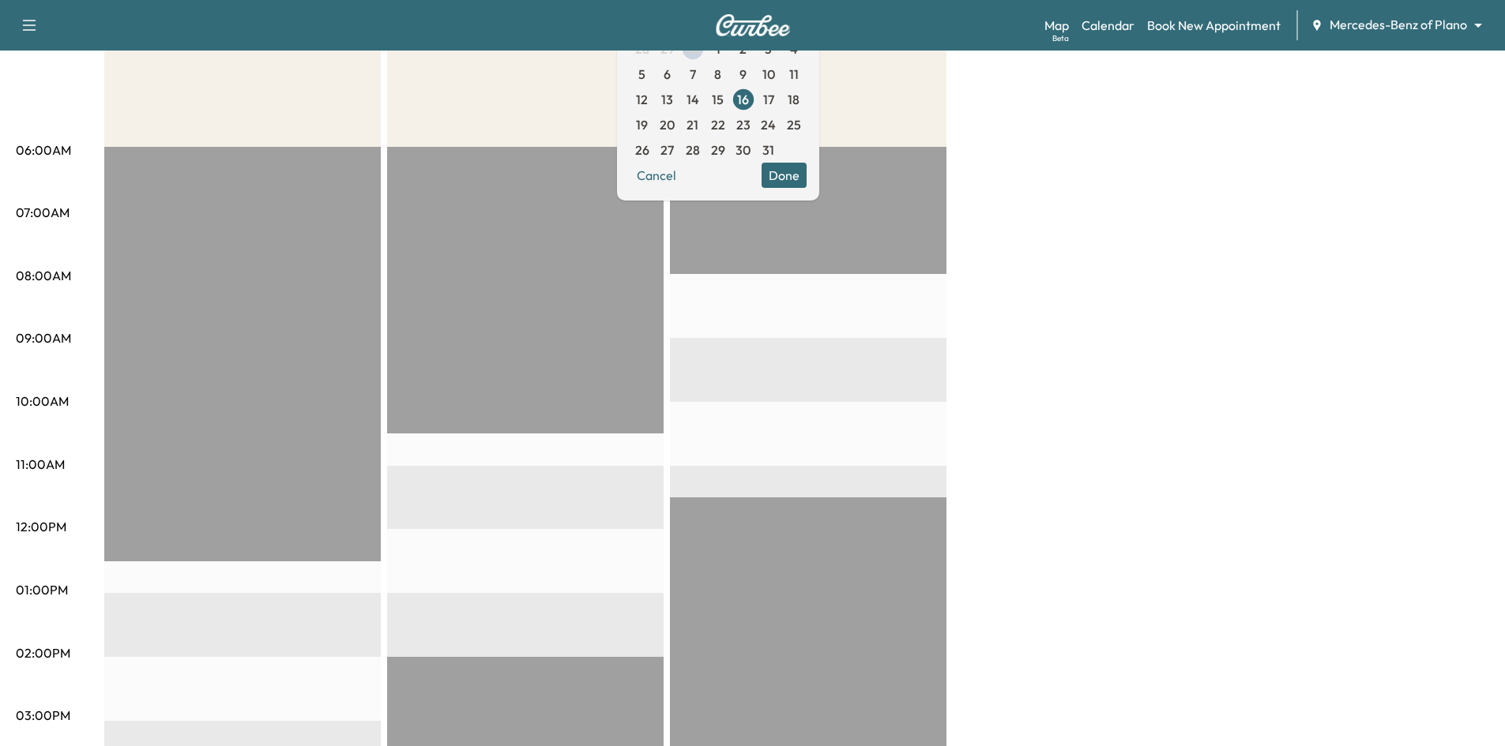
scroll to position [79, 0]
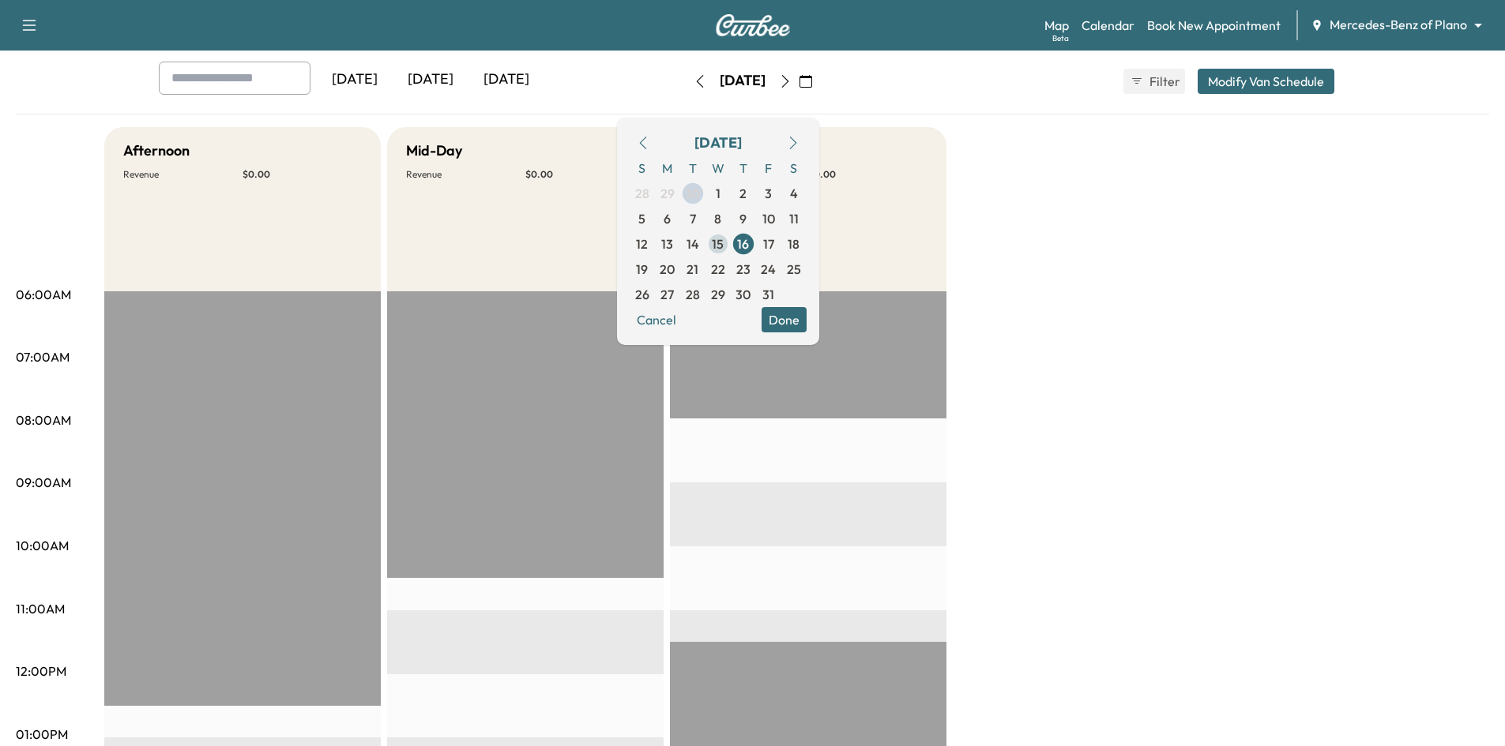
click at [724, 243] on span "15" at bounding box center [718, 244] width 12 height 19
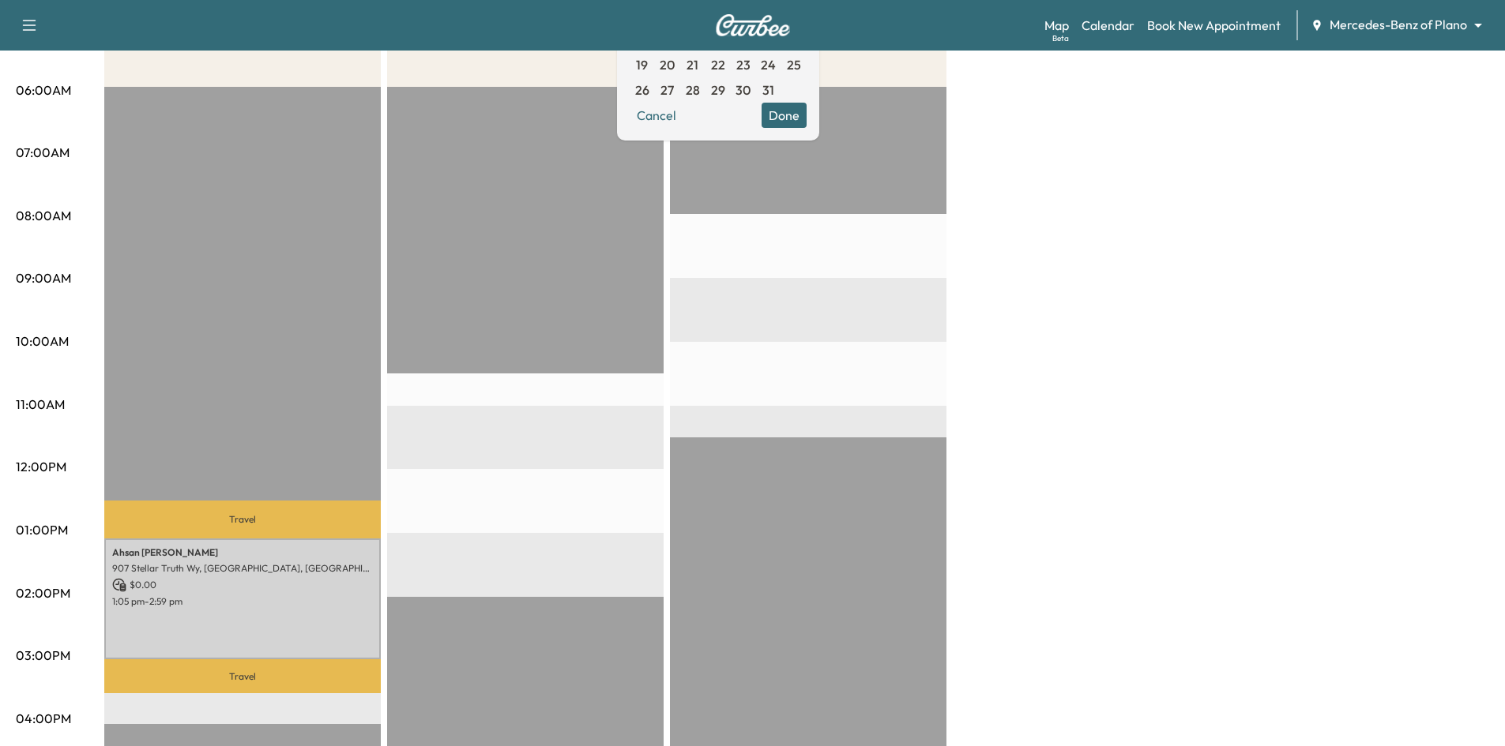
scroll to position [395, 0]
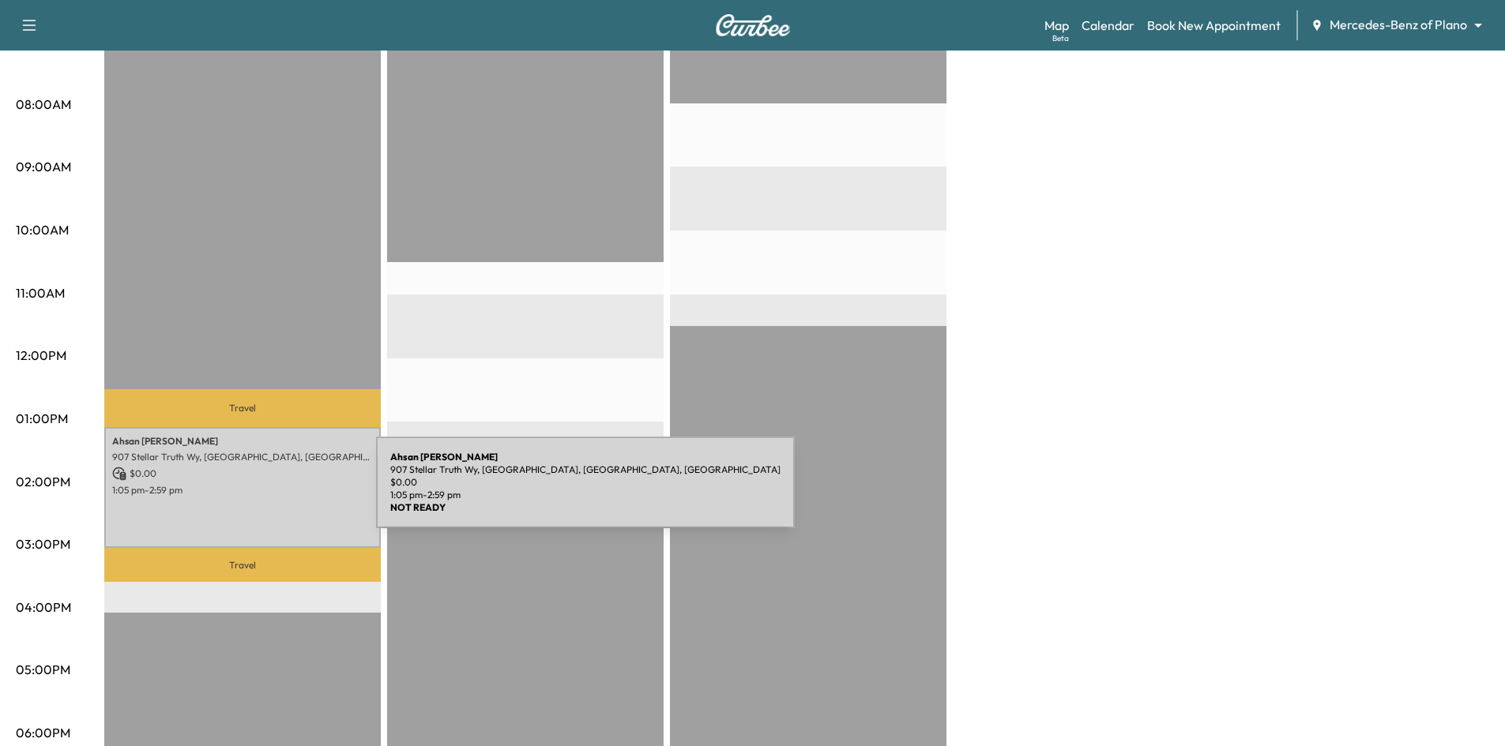
click at [258, 492] on div "Ahsan Chowdhury 907 Stellar Truth Wy, Wylie, TX 75098, USA $ 0.00 1:05 pm - 2:5…" at bounding box center [242, 487] width 276 height 121
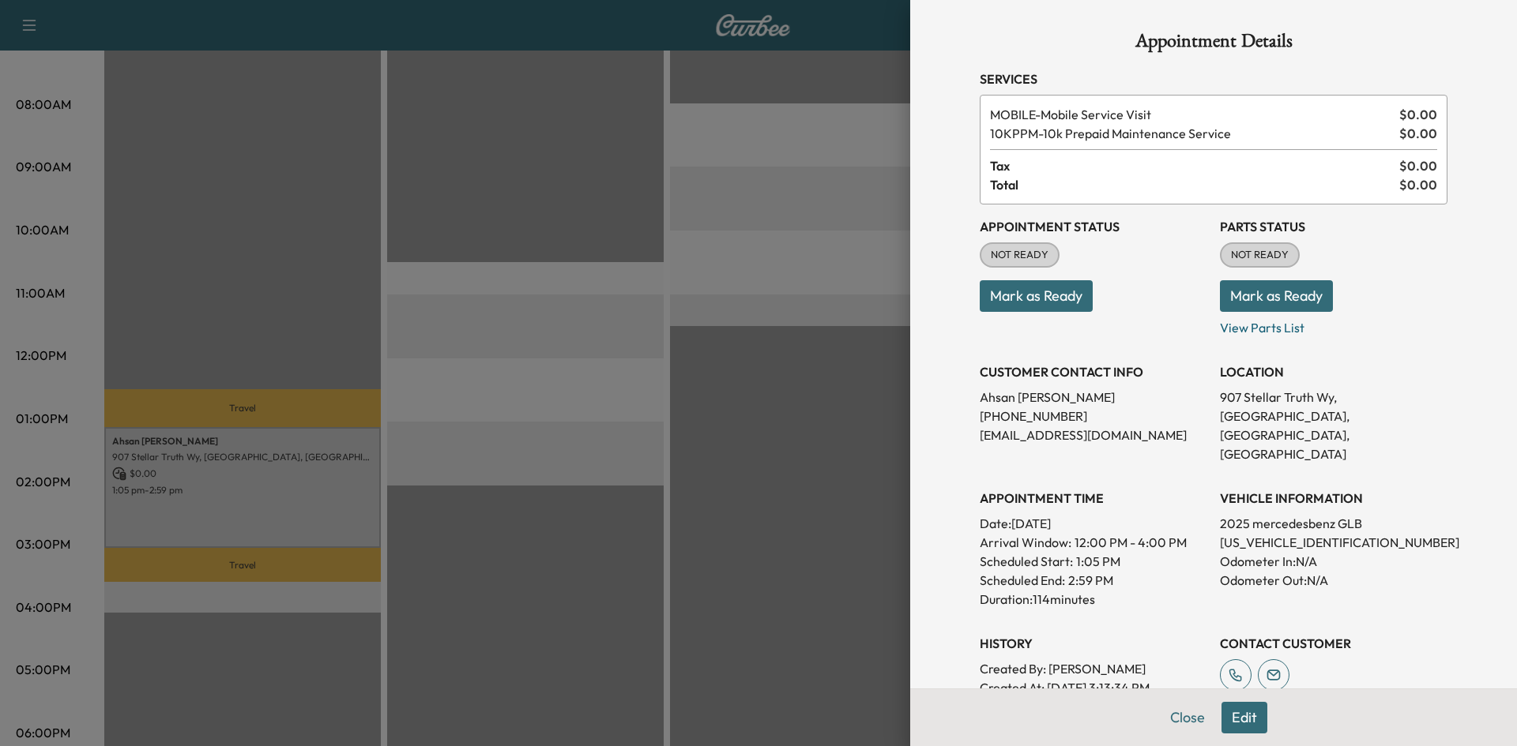
click at [818, 495] on div at bounding box center [758, 373] width 1517 height 746
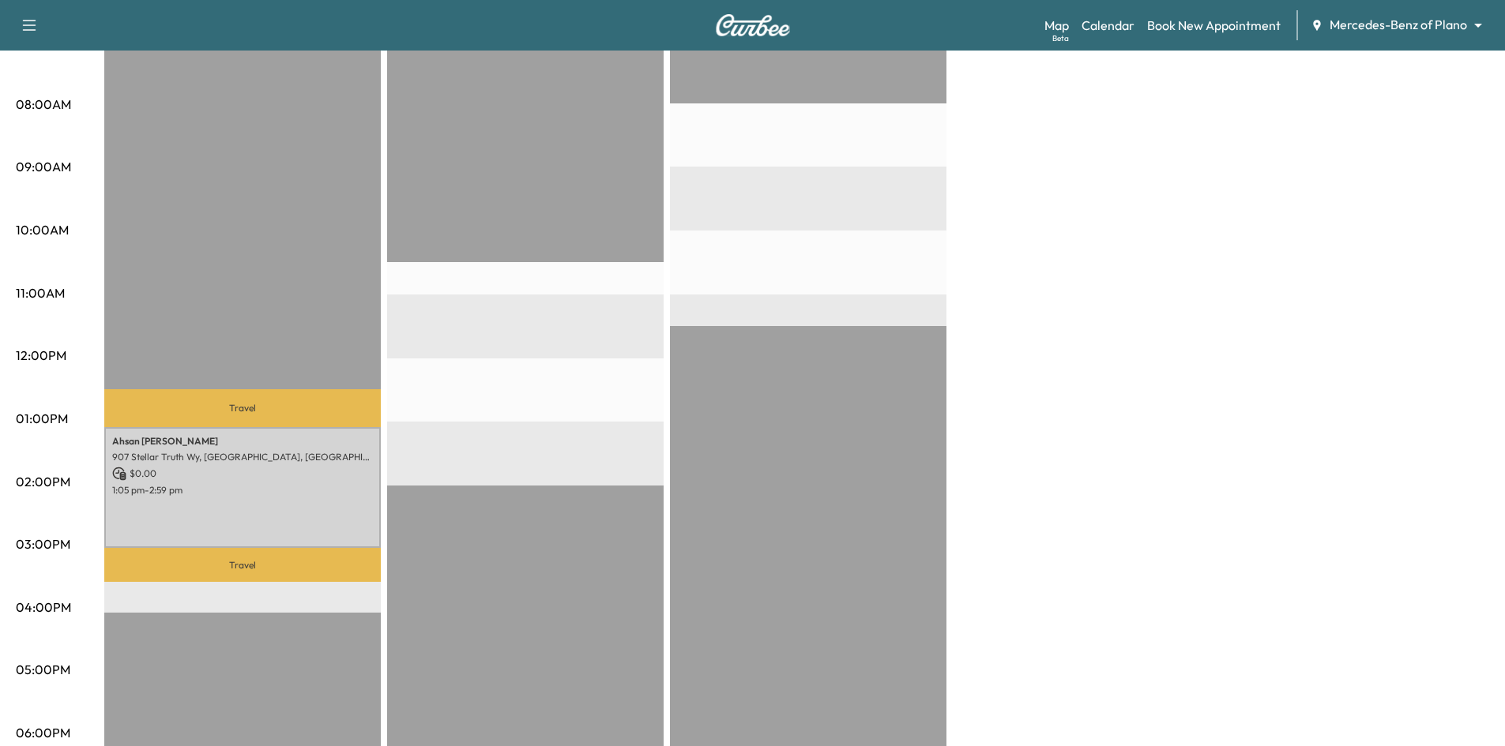
scroll to position [79, 0]
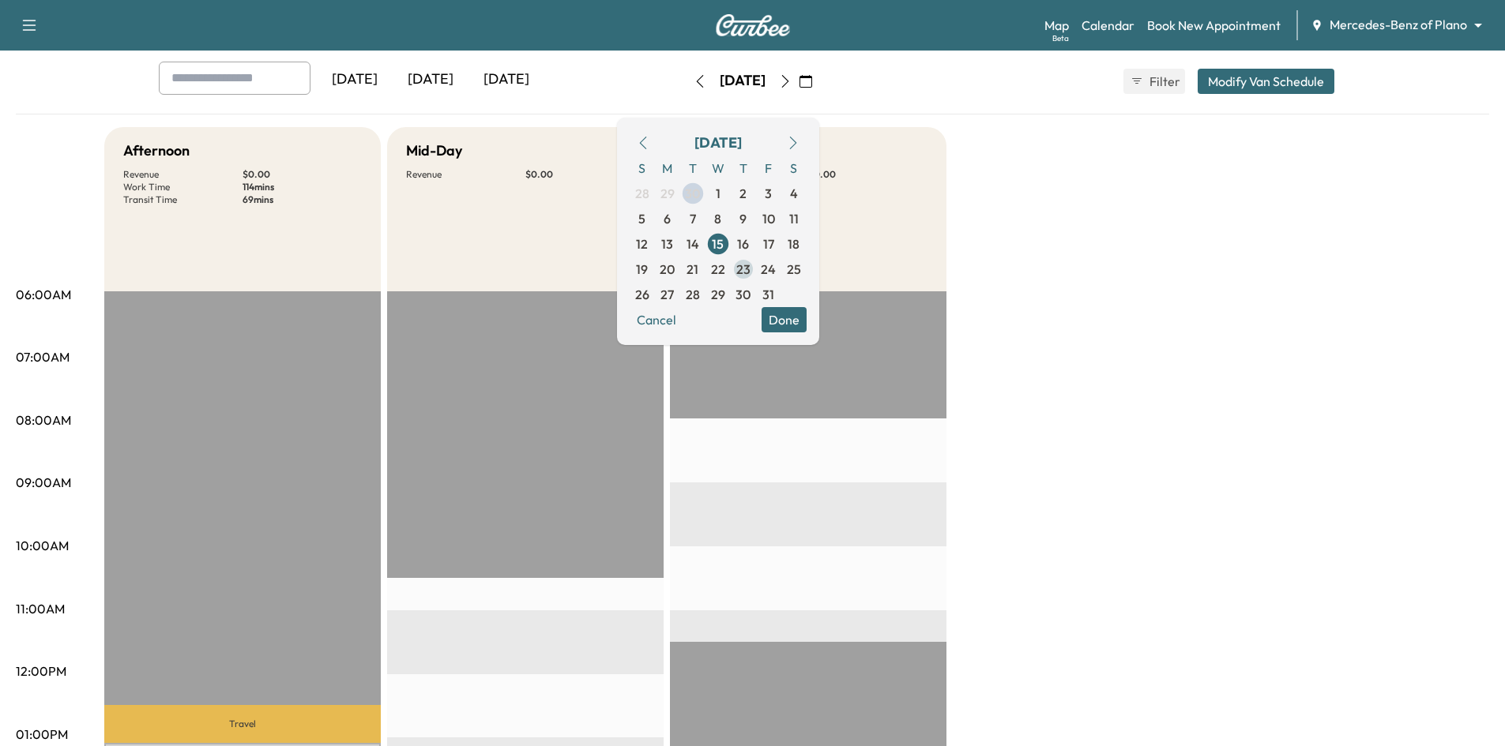
click at [750, 264] on span "23" at bounding box center [743, 269] width 14 height 19
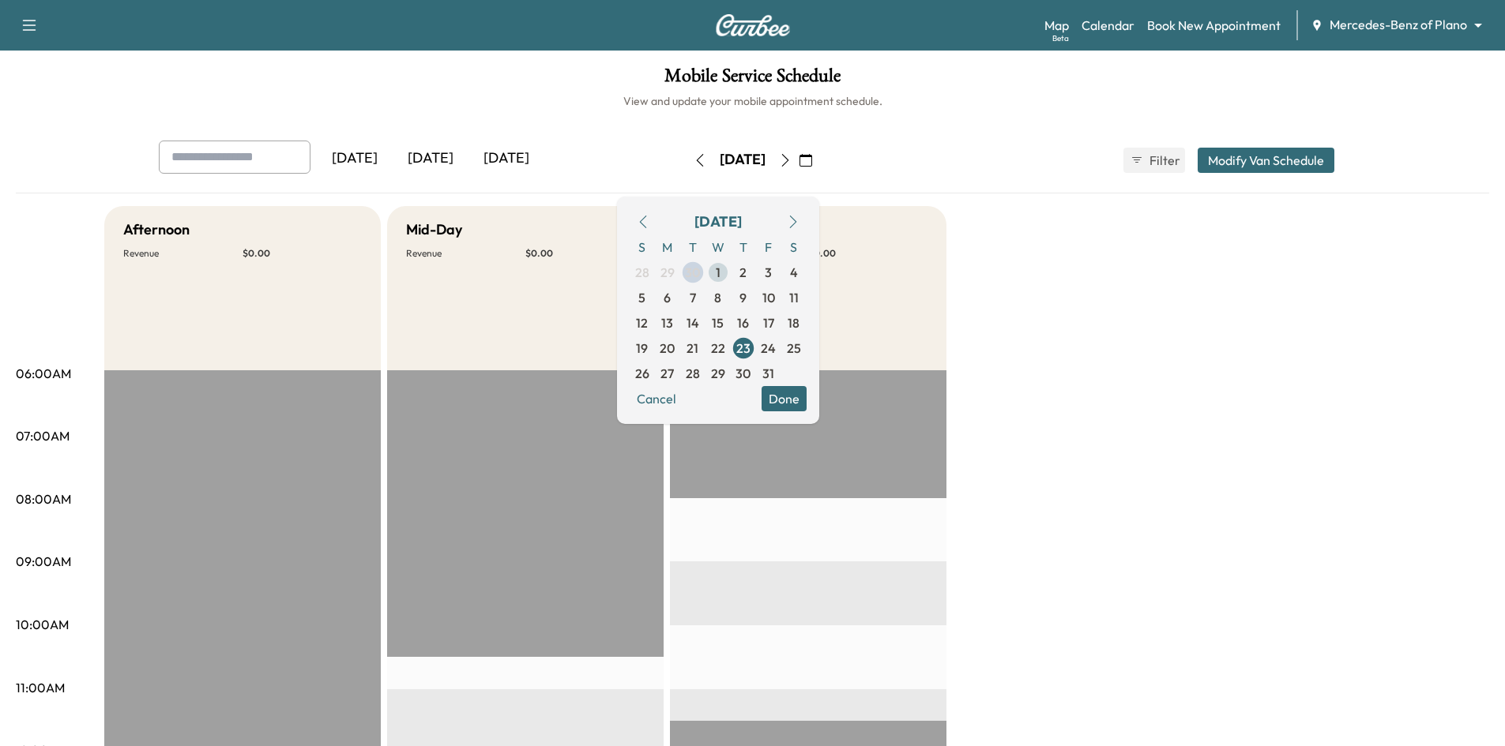
click at [731, 279] on span "1" at bounding box center [717, 272] width 25 height 25
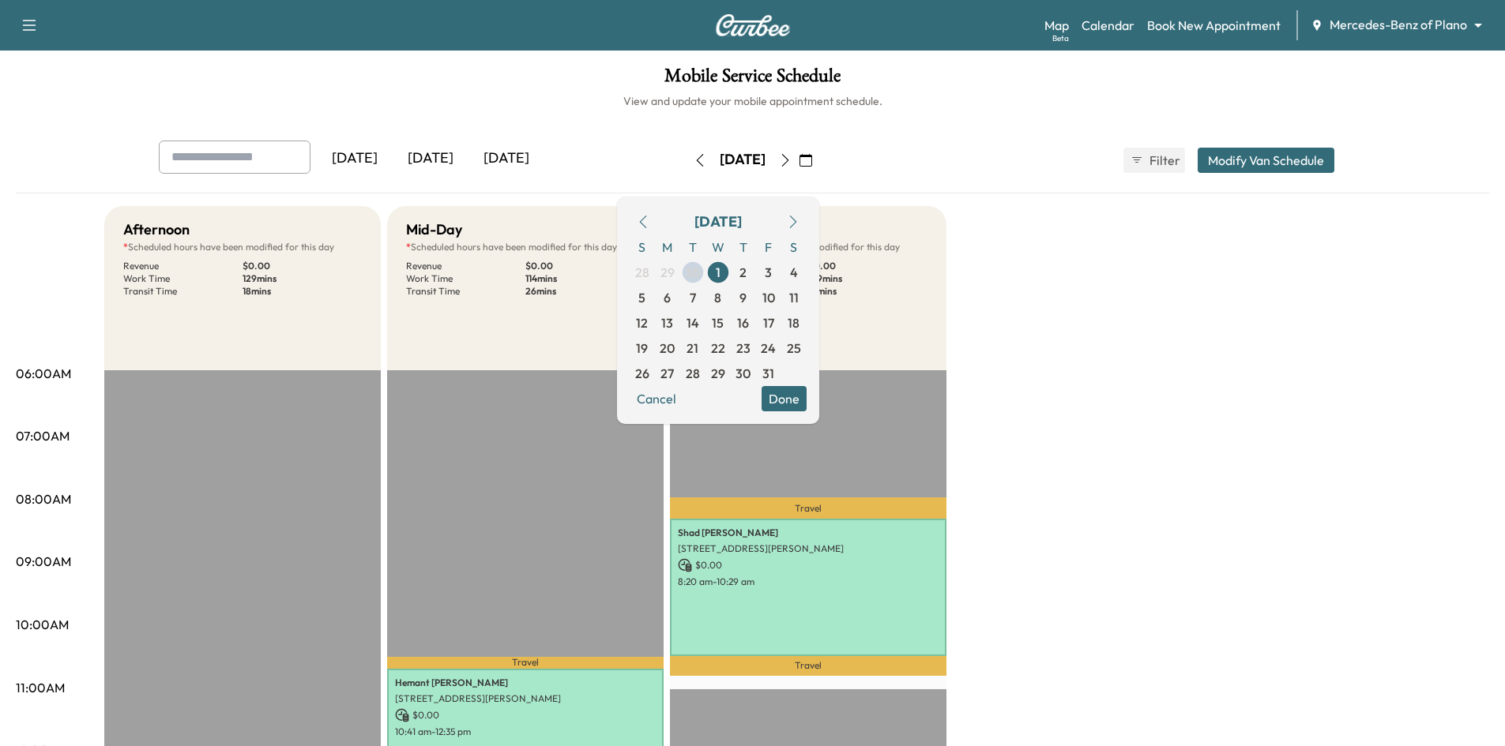
click at [807, 393] on button "Done" at bounding box center [783, 398] width 45 height 25
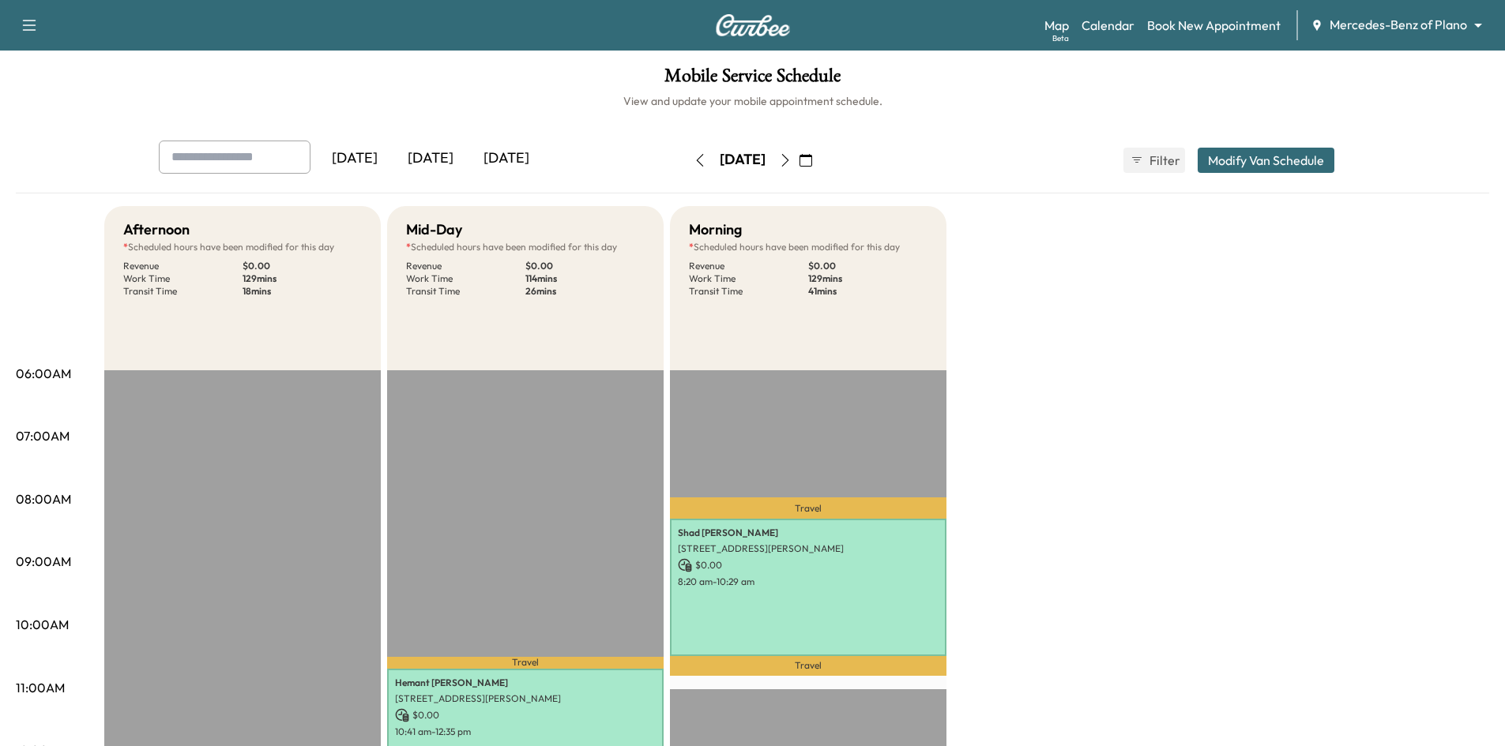
click at [812, 160] on icon "button" at bounding box center [805, 160] width 13 height 13
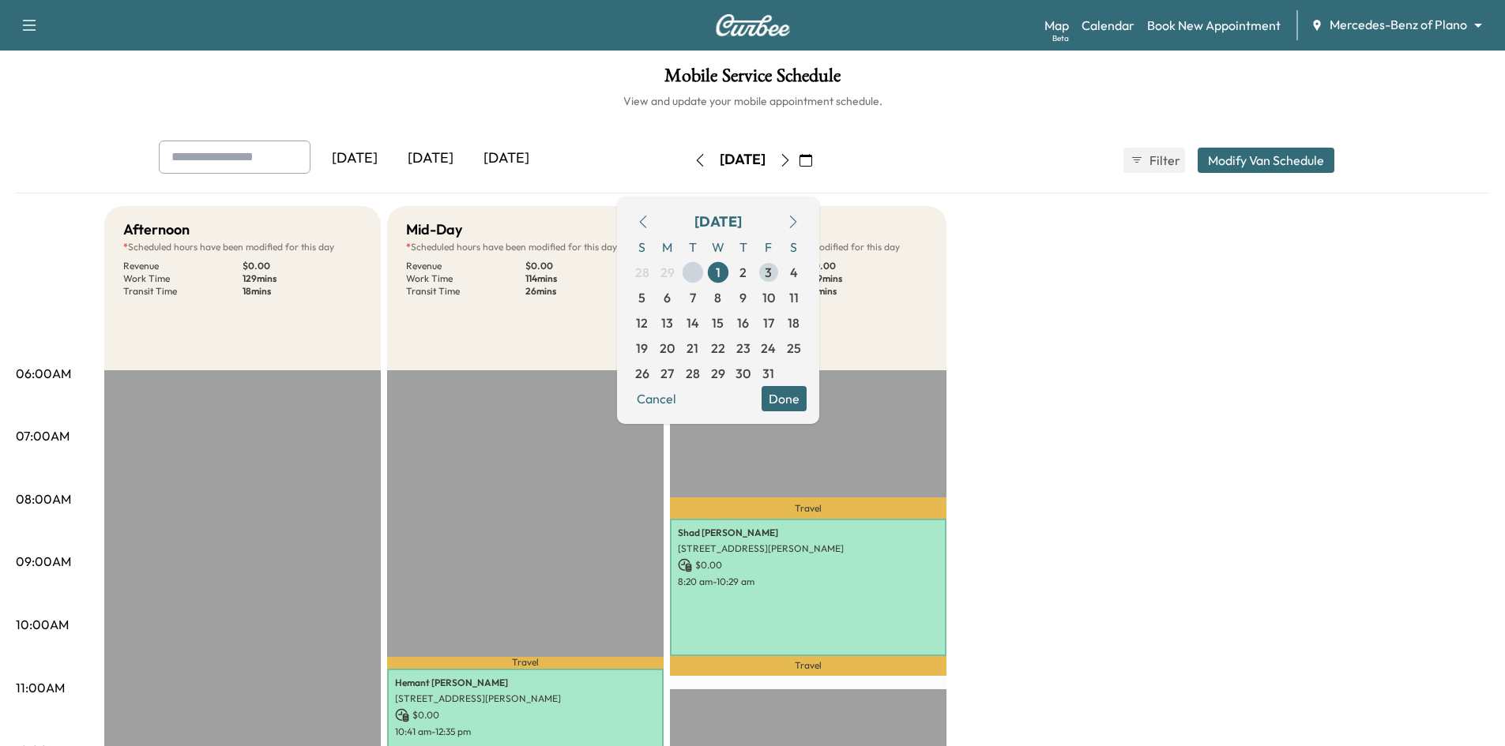
click at [772, 277] on span "3" at bounding box center [768, 272] width 7 height 19
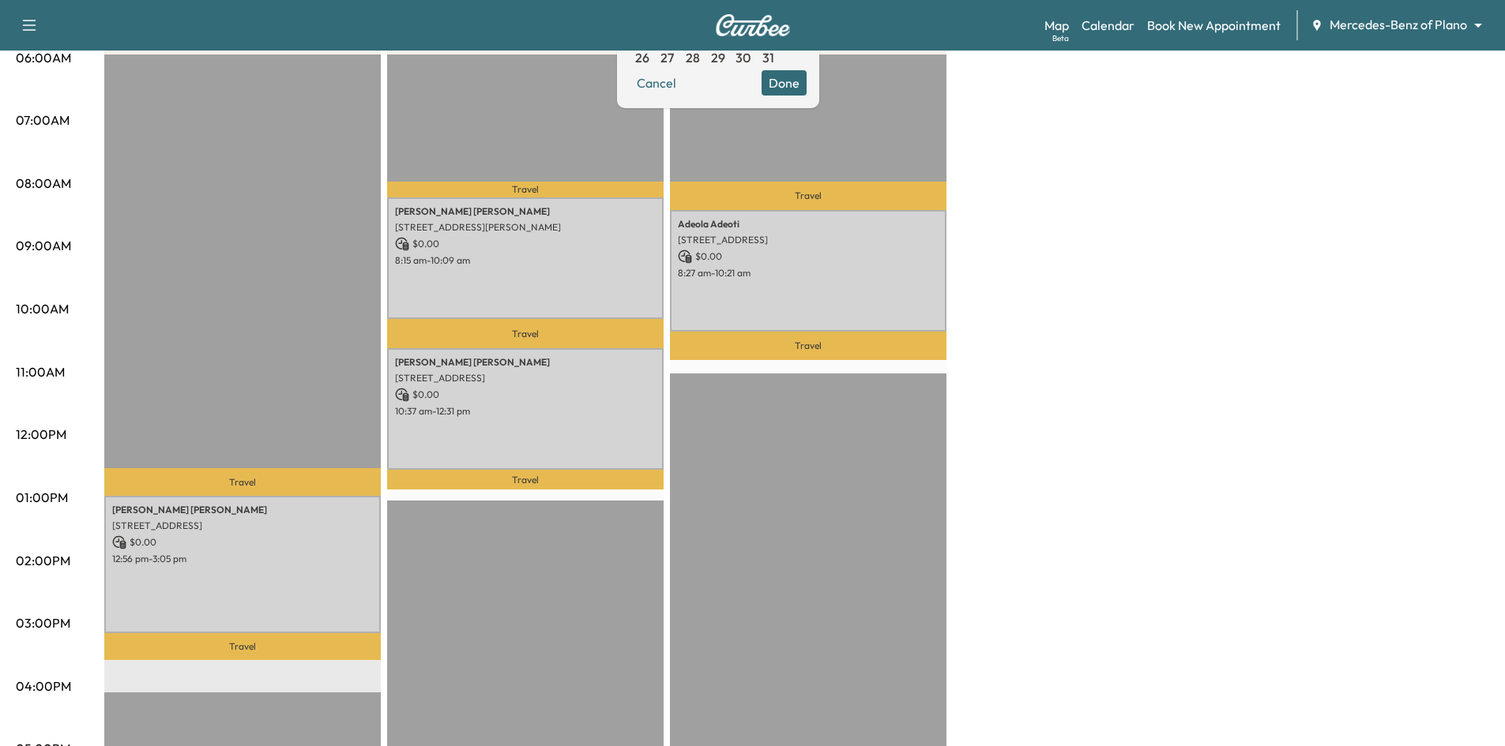
scroll to position [79, 0]
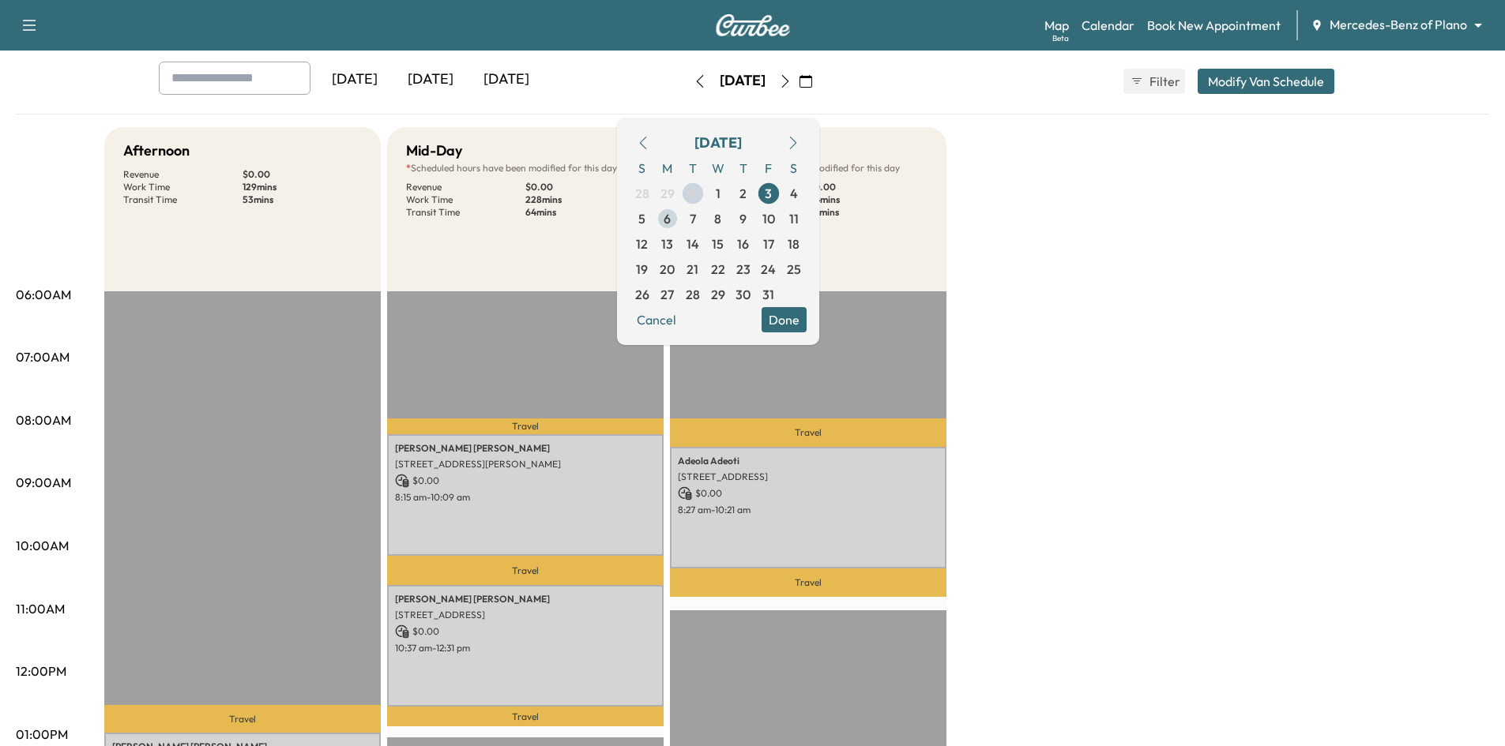
click at [680, 221] on span "6" at bounding box center [667, 218] width 25 height 25
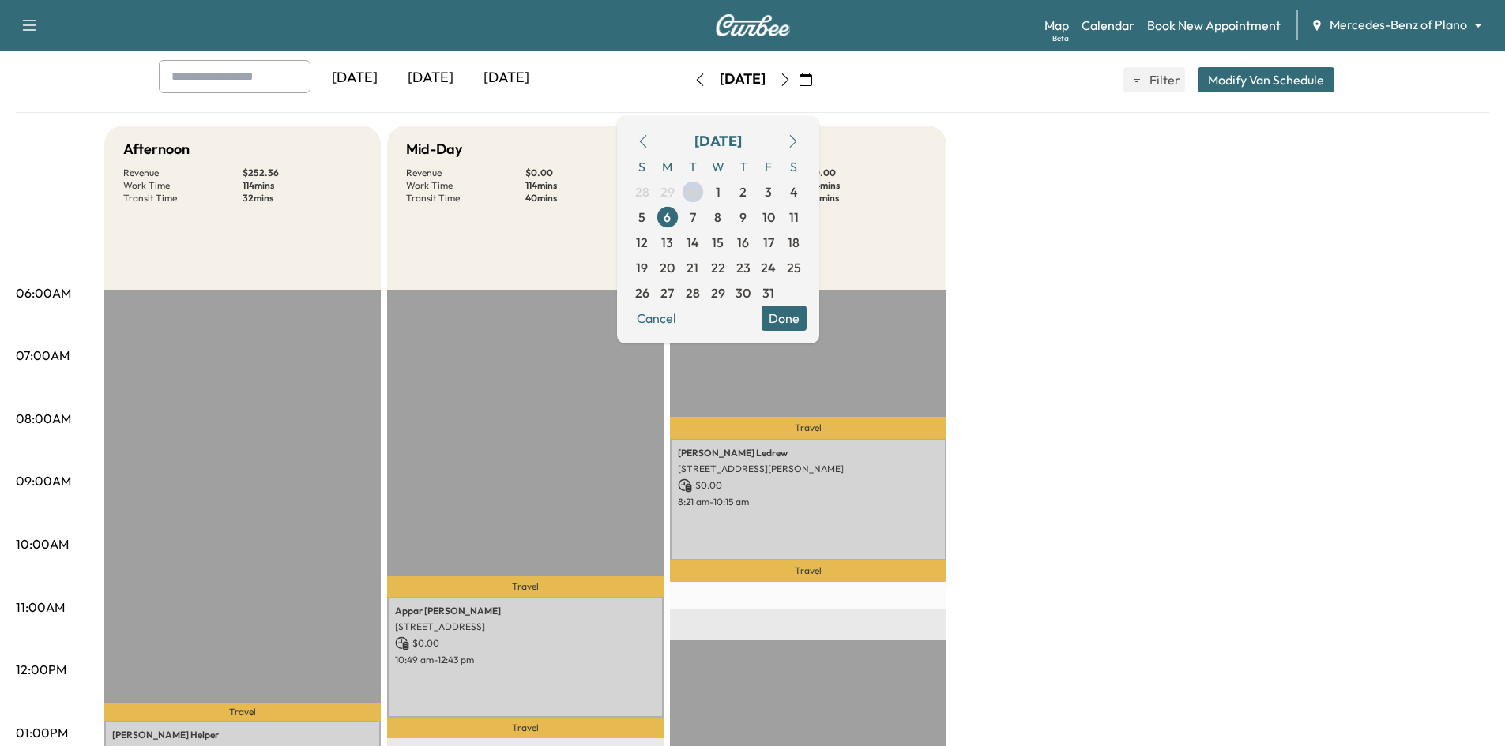
scroll to position [79, 0]
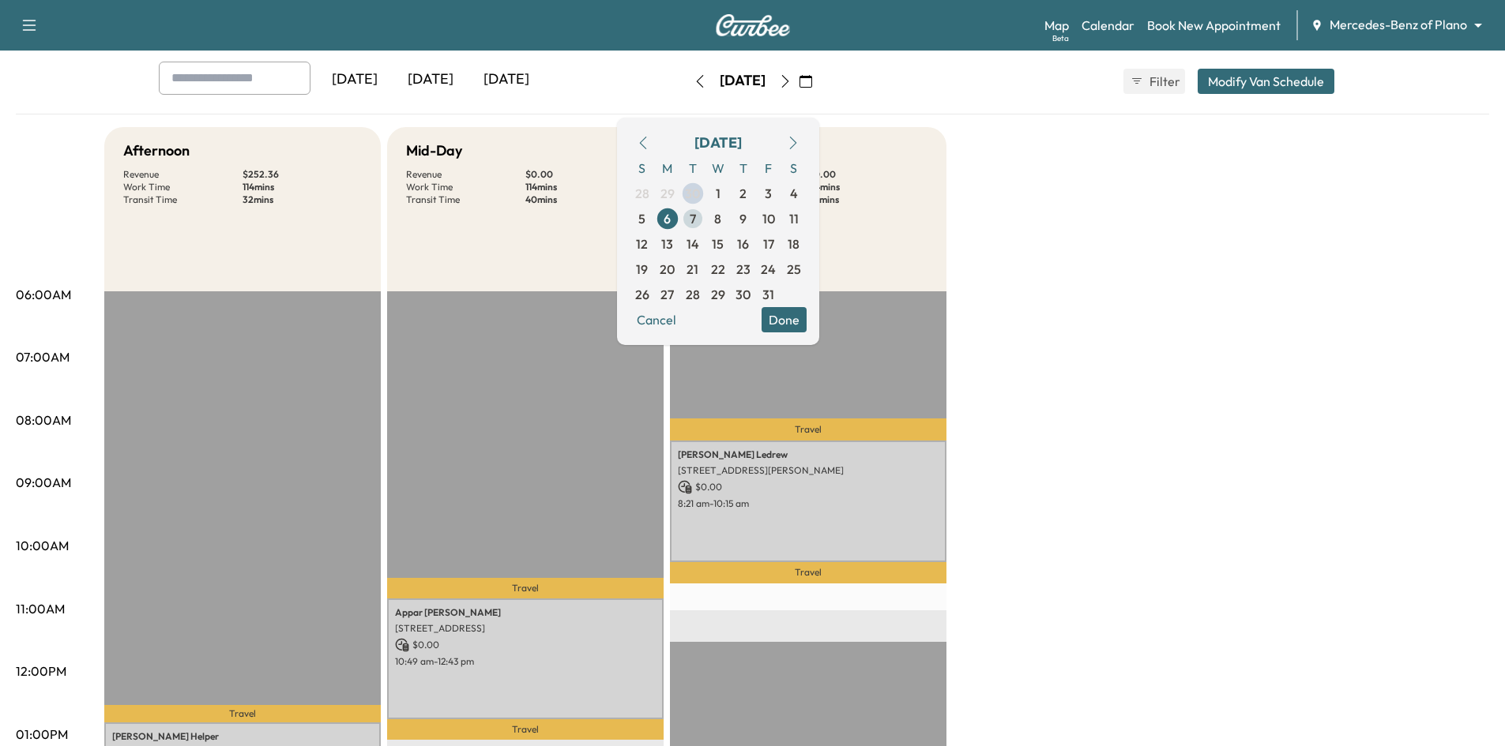
click at [696, 223] on span "7" at bounding box center [693, 218] width 6 height 19
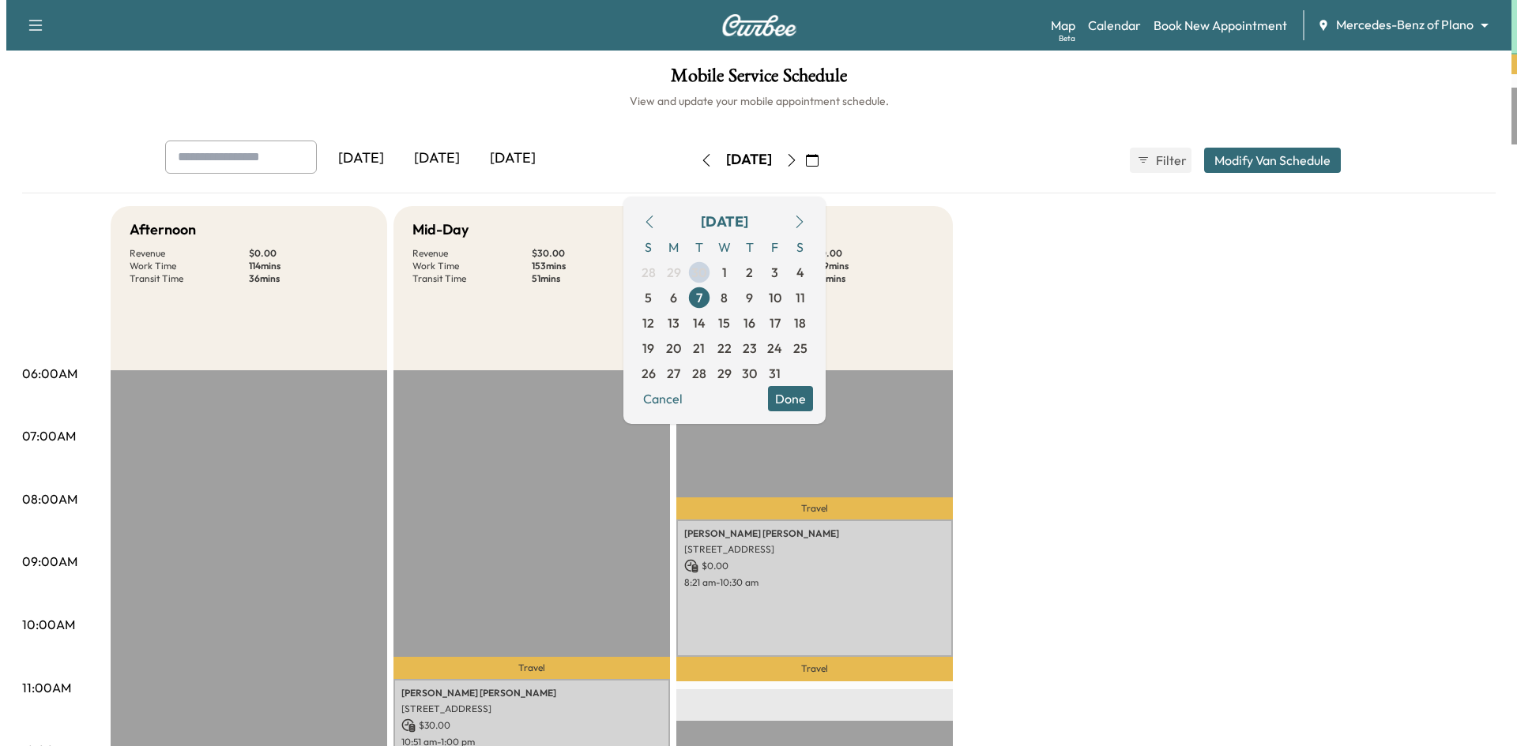
scroll to position [316, 0]
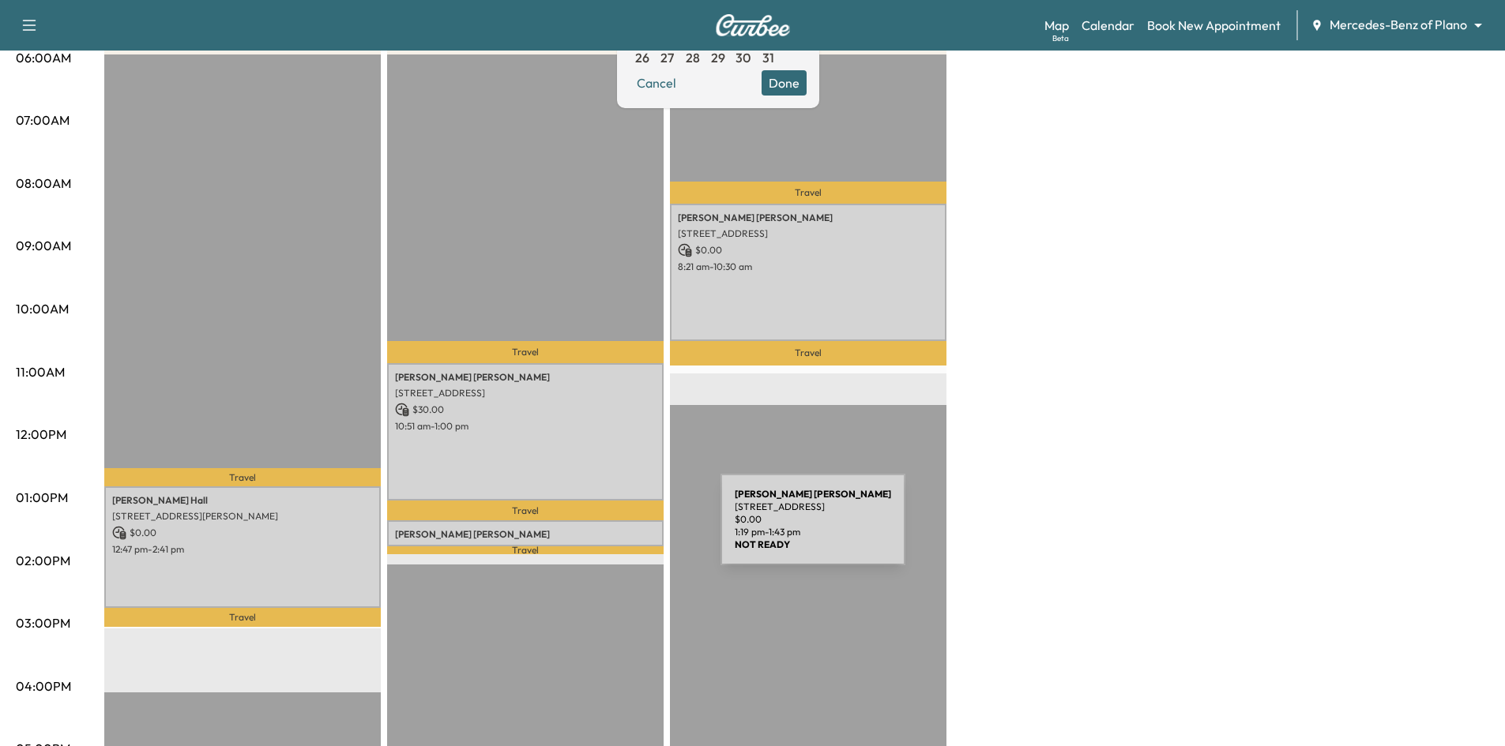
click at [602, 529] on p "Susan Struthers" at bounding box center [525, 534] width 261 height 13
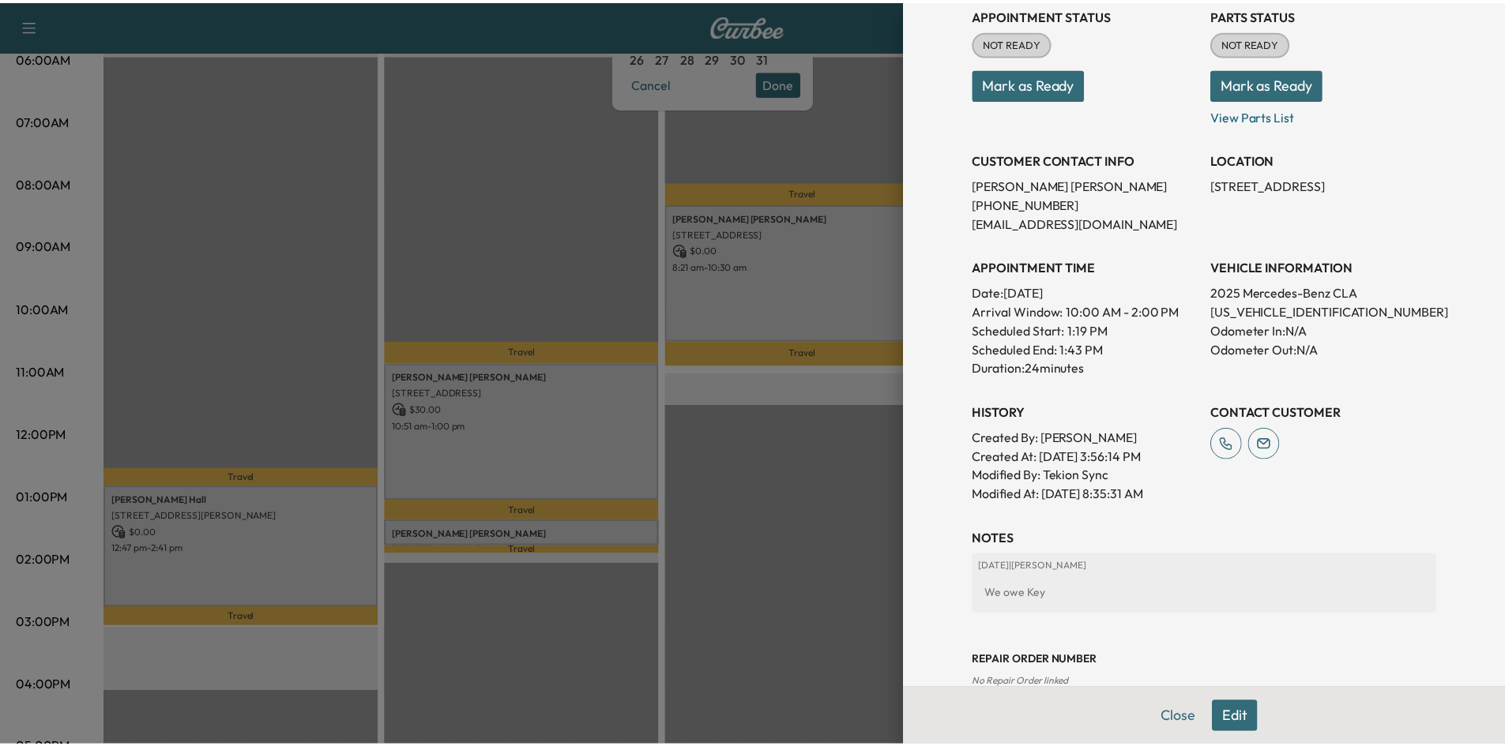
scroll to position [158, 0]
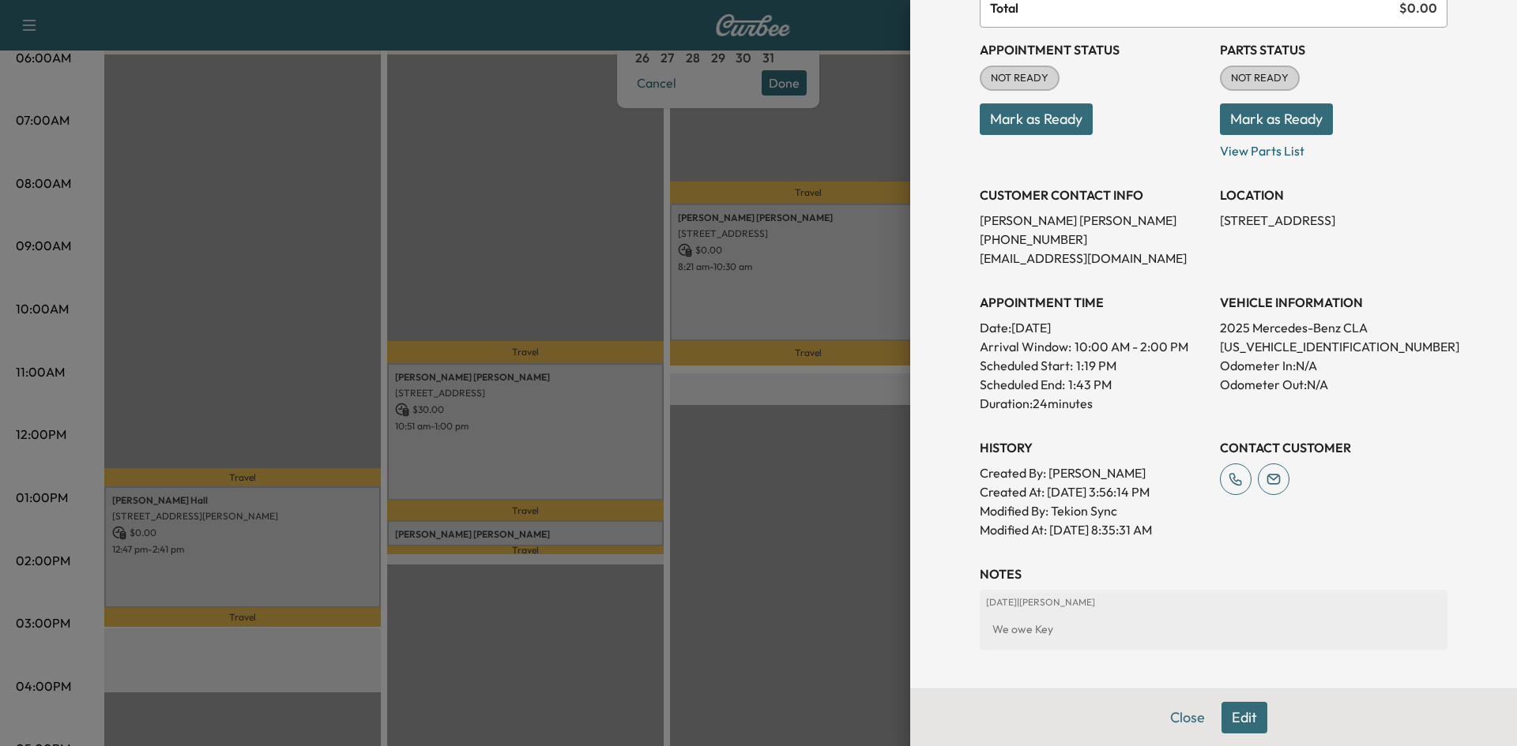
click at [755, 531] on div at bounding box center [758, 373] width 1517 height 746
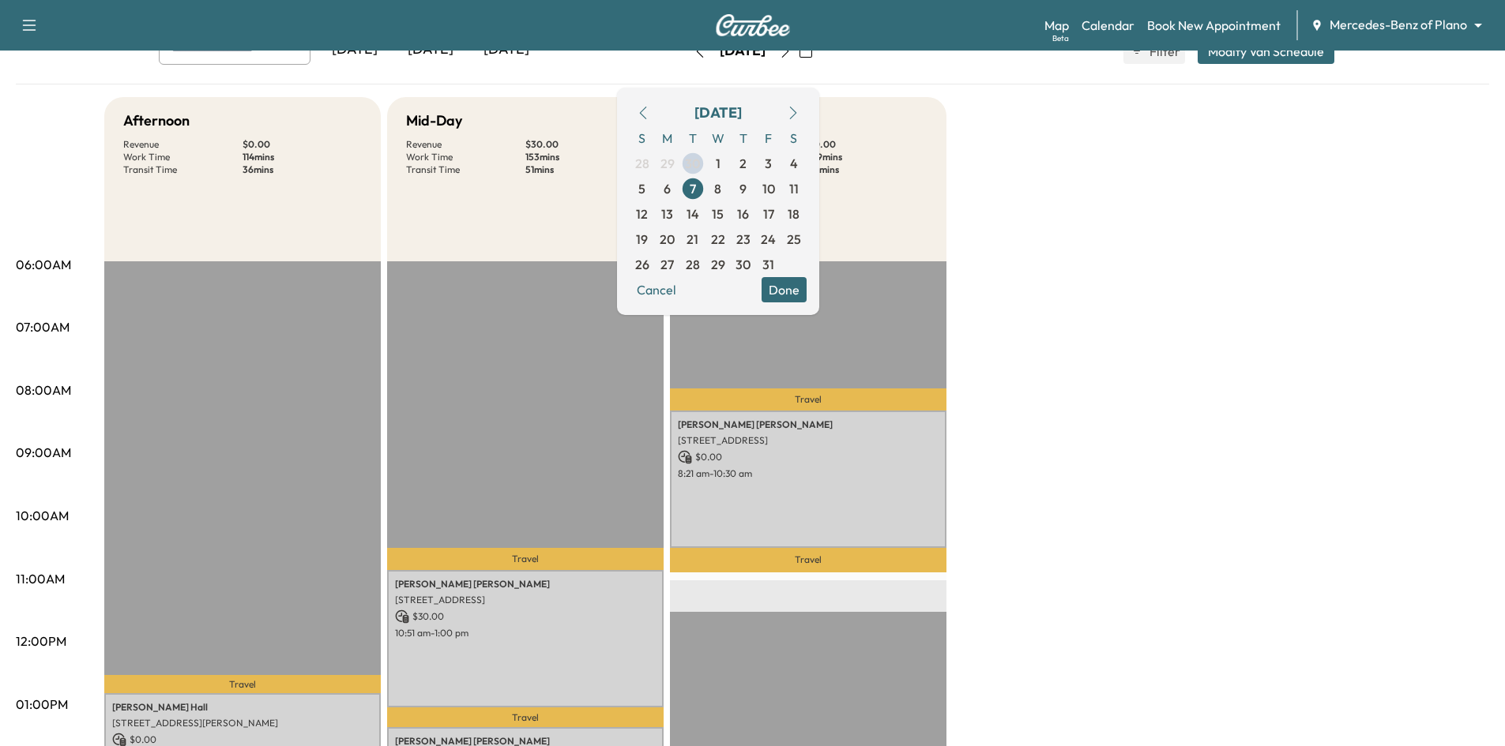
scroll to position [0, 0]
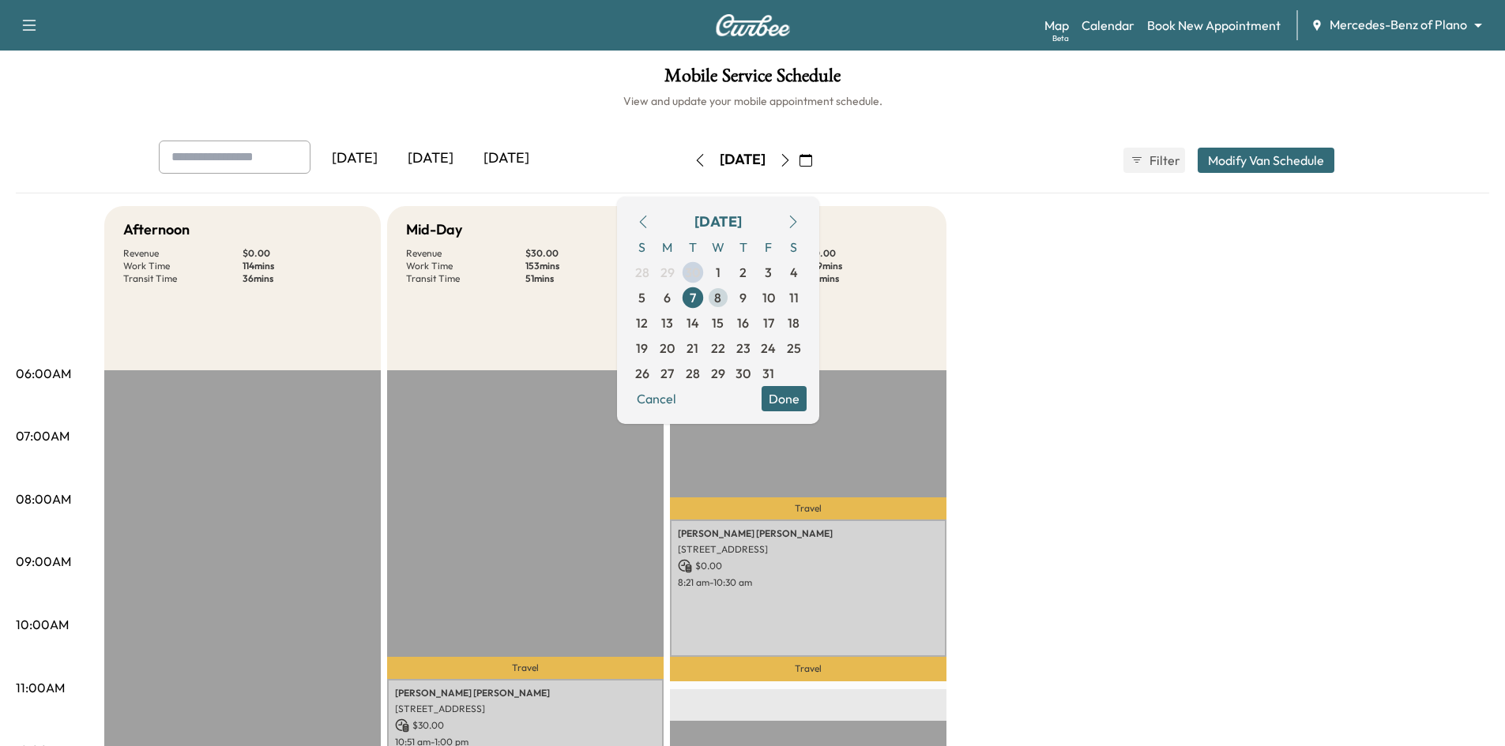
click at [731, 303] on span "8" at bounding box center [717, 297] width 25 height 25
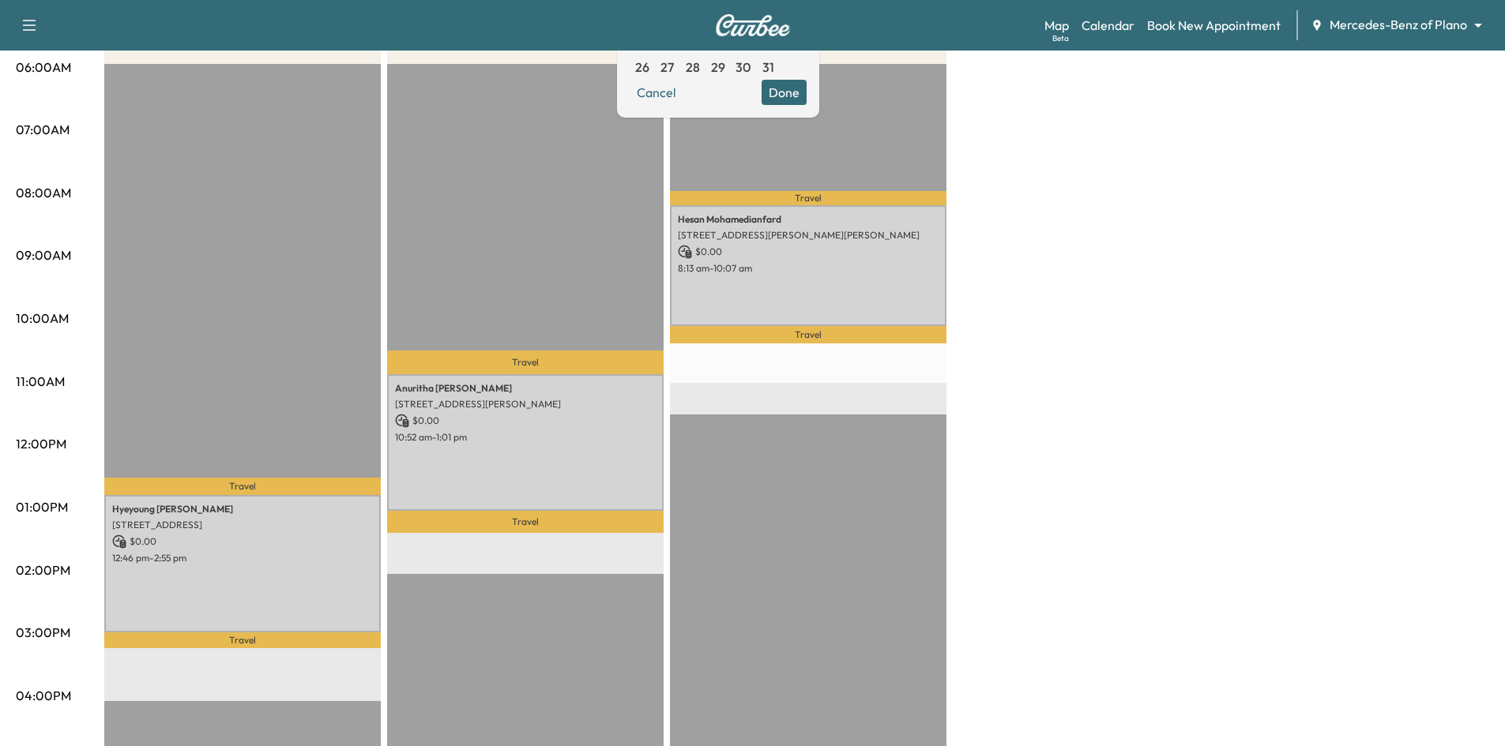
scroll to position [158, 0]
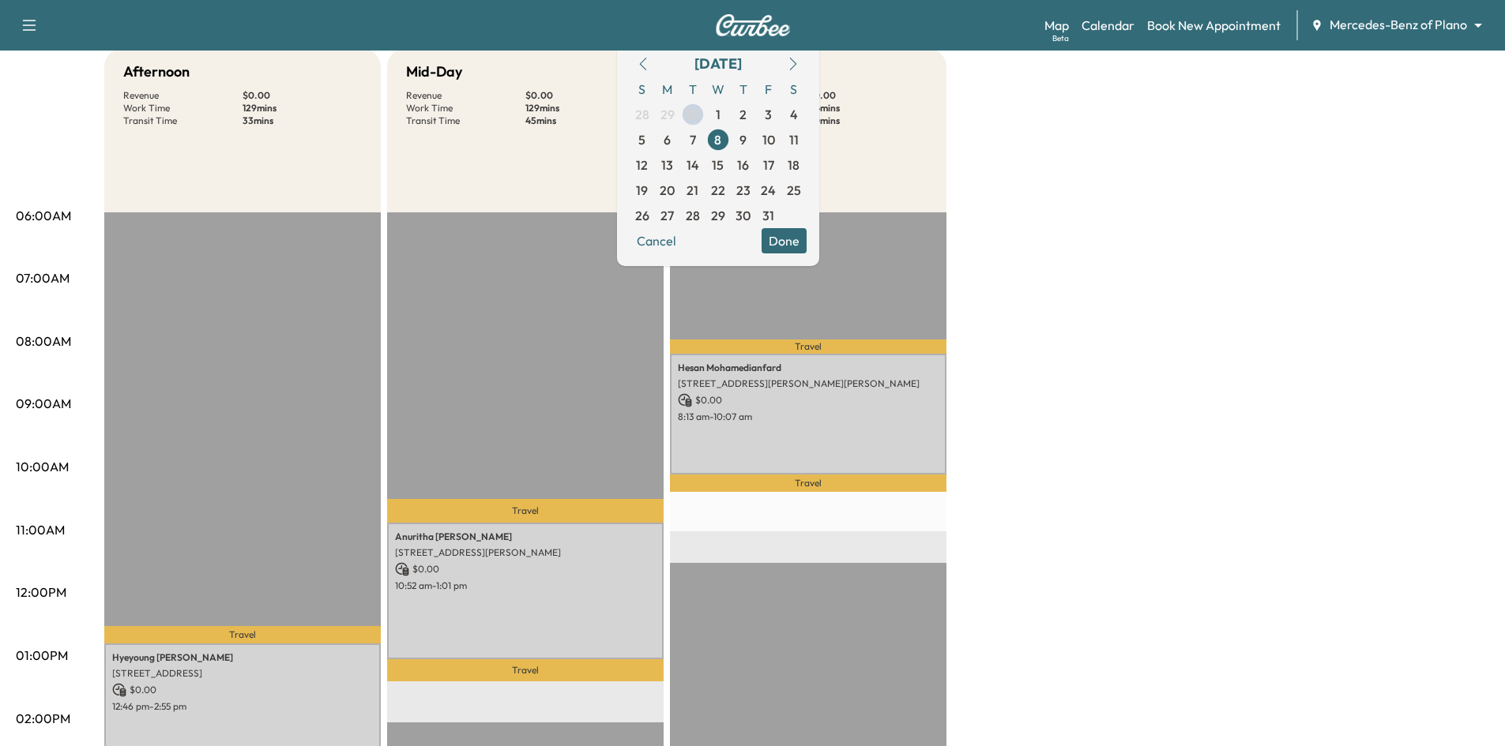
click at [746, 138] on span "9" at bounding box center [742, 139] width 7 height 19
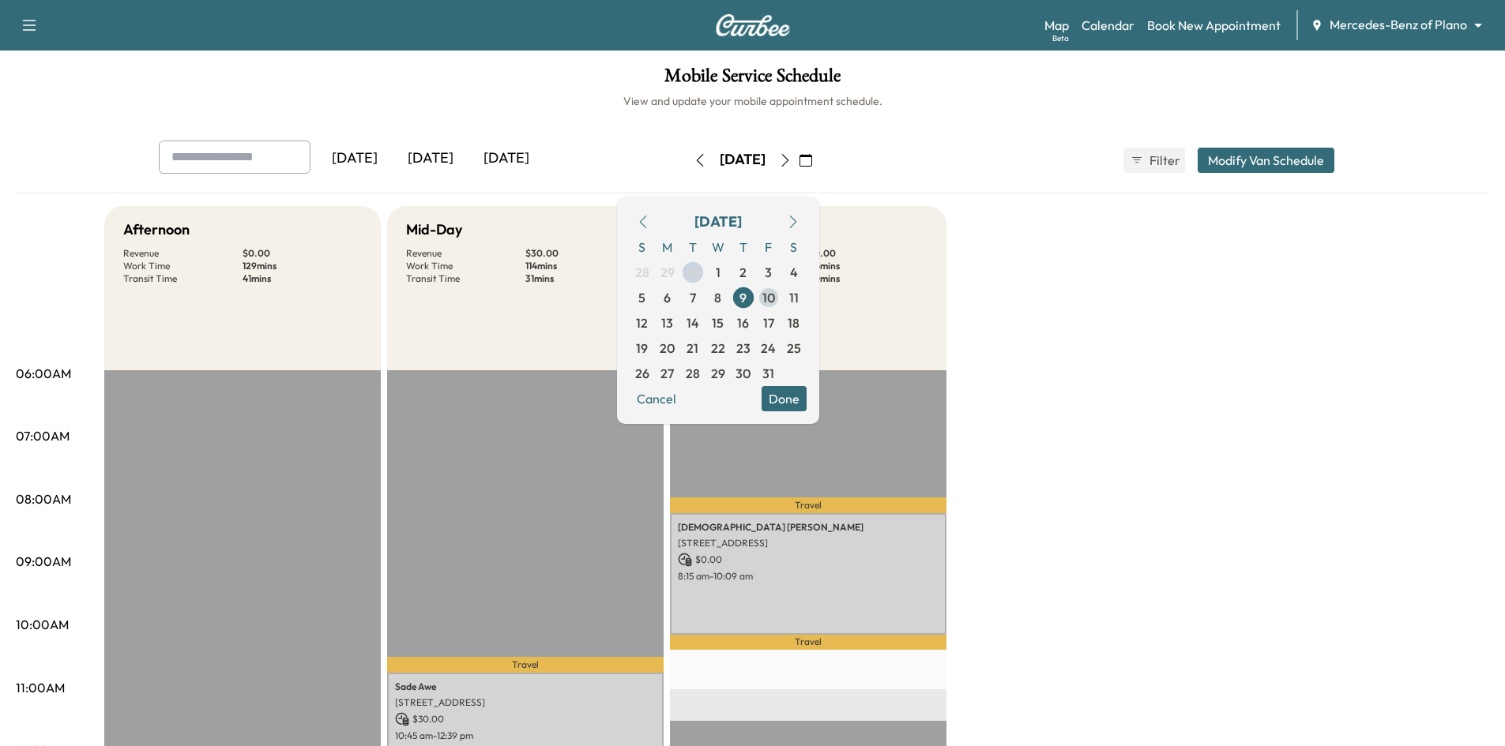
click at [775, 299] on span "10" at bounding box center [768, 297] width 13 height 19
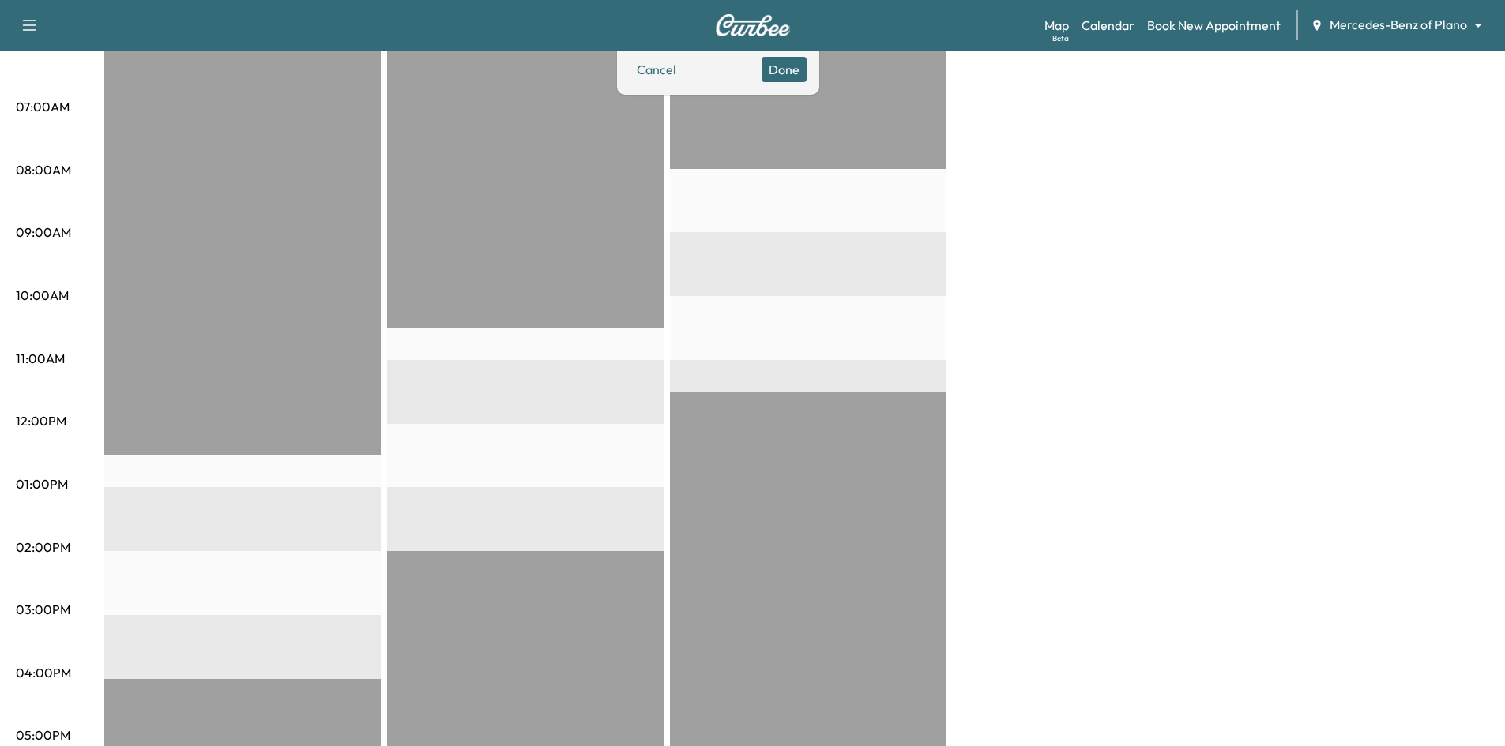
scroll to position [158, 0]
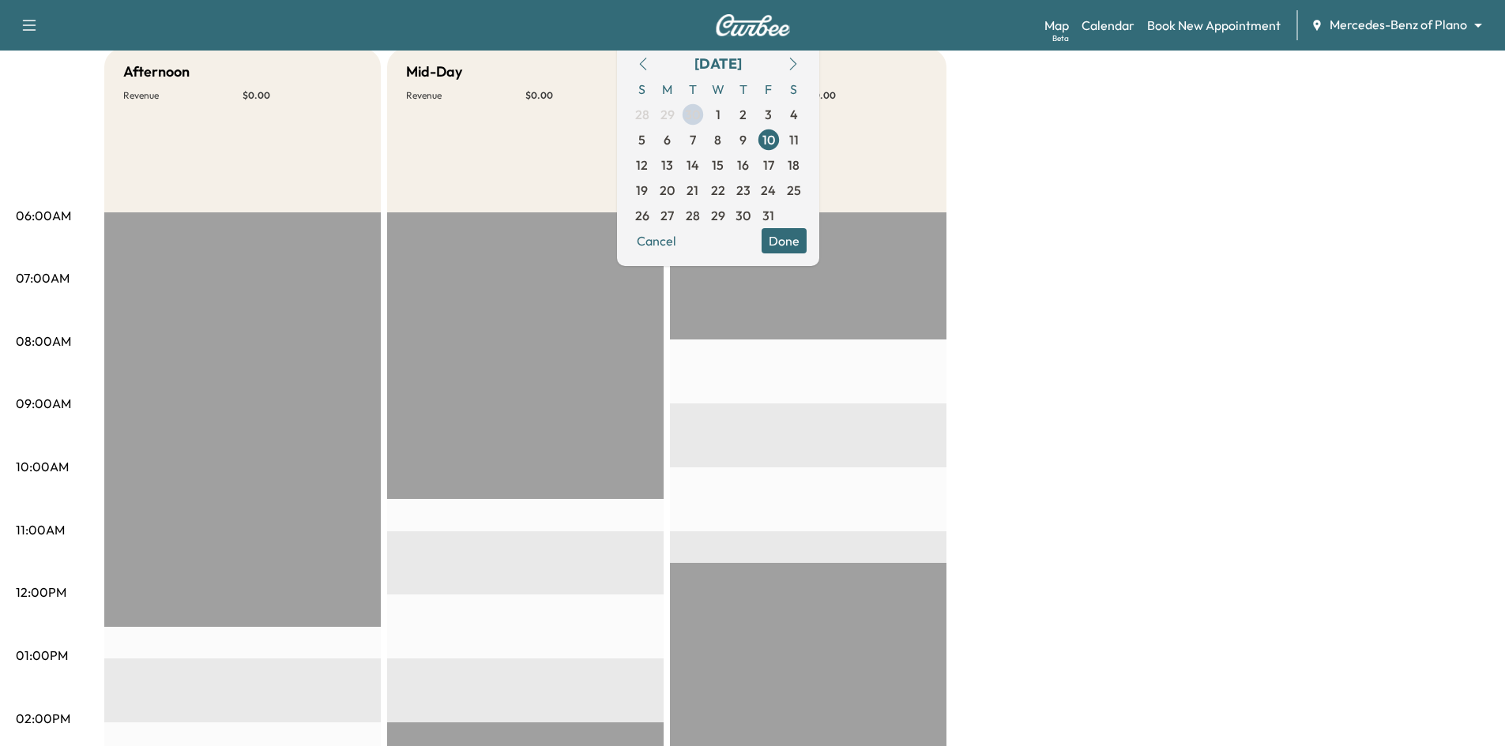
drag, startPoint x: 704, startPoint y: 165, endPoint x: 713, endPoint y: 191, distance: 27.5
click at [673, 167] on span "13" at bounding box center [667, 165] width 12 height 19
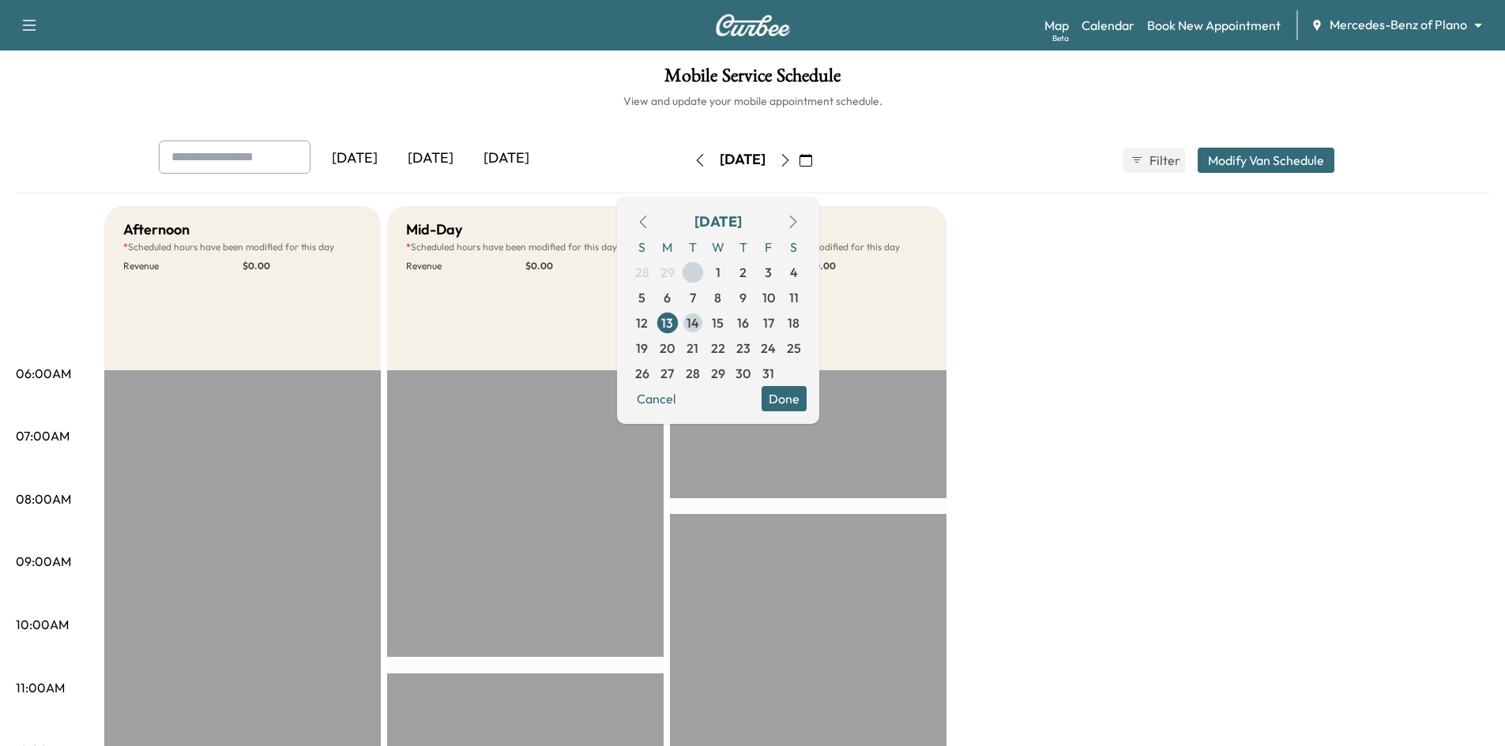
click at [699, 322] on span "14" at bounding box center [692, 323] width 13 height 19
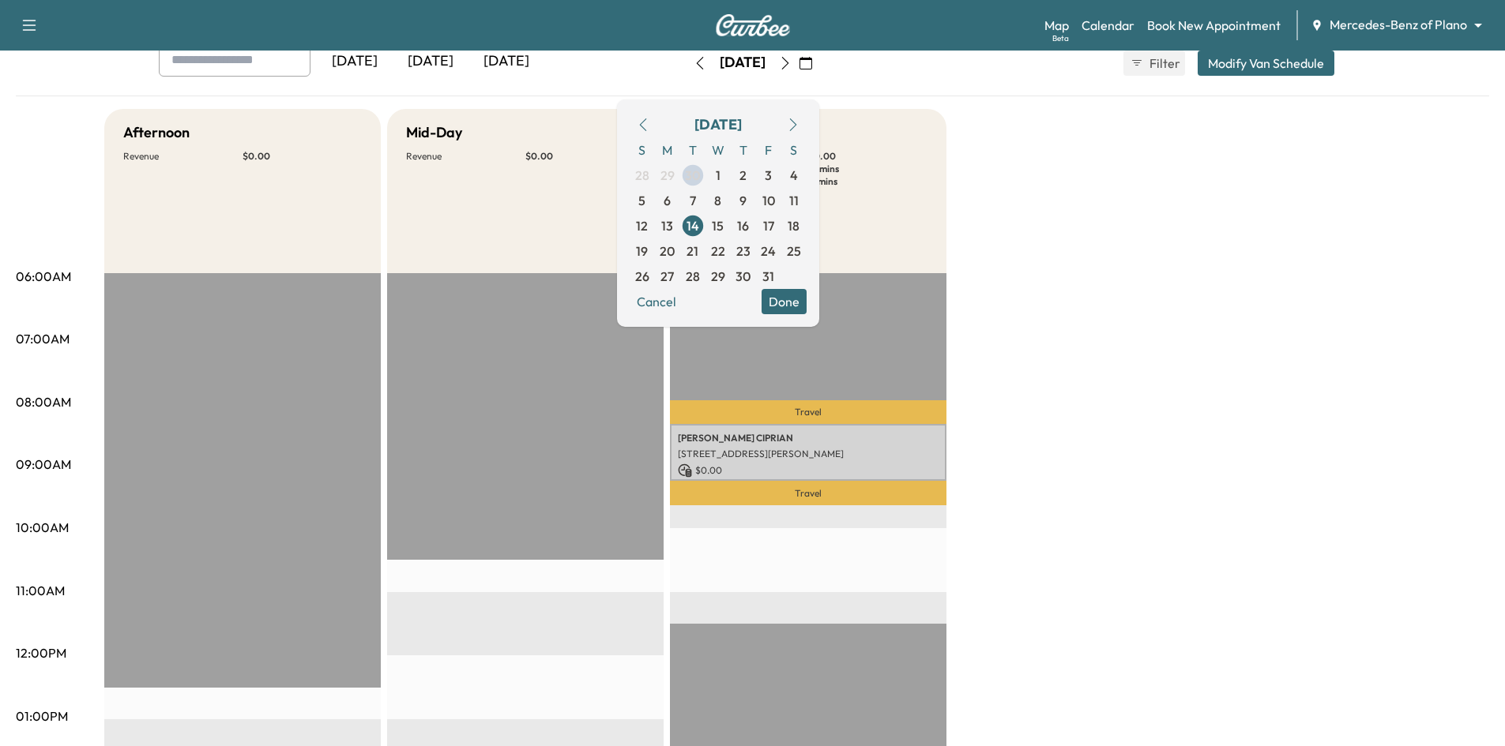
scroll to position [79, 0]
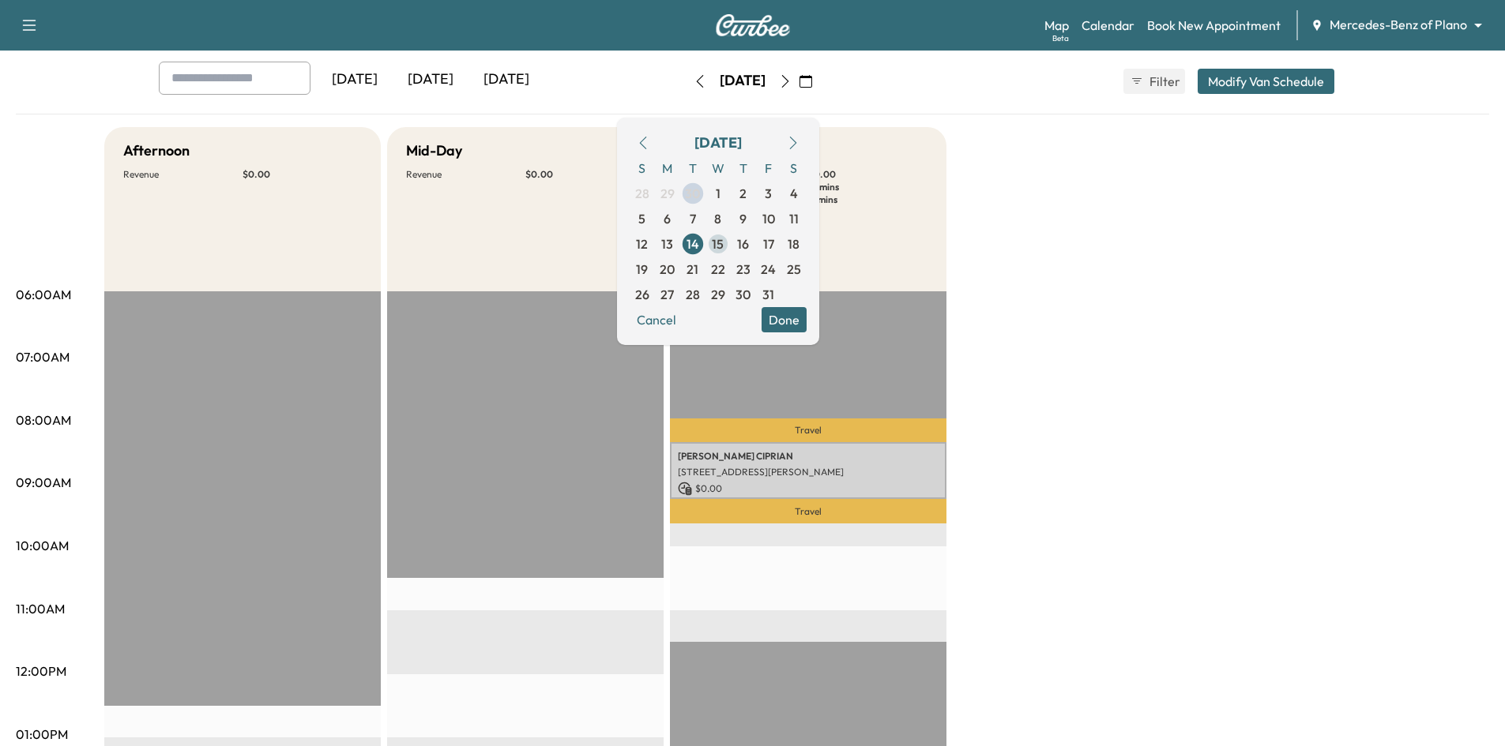
click at [724, 251] on span "15" at bounding box center [718, 244] width 12 height 19
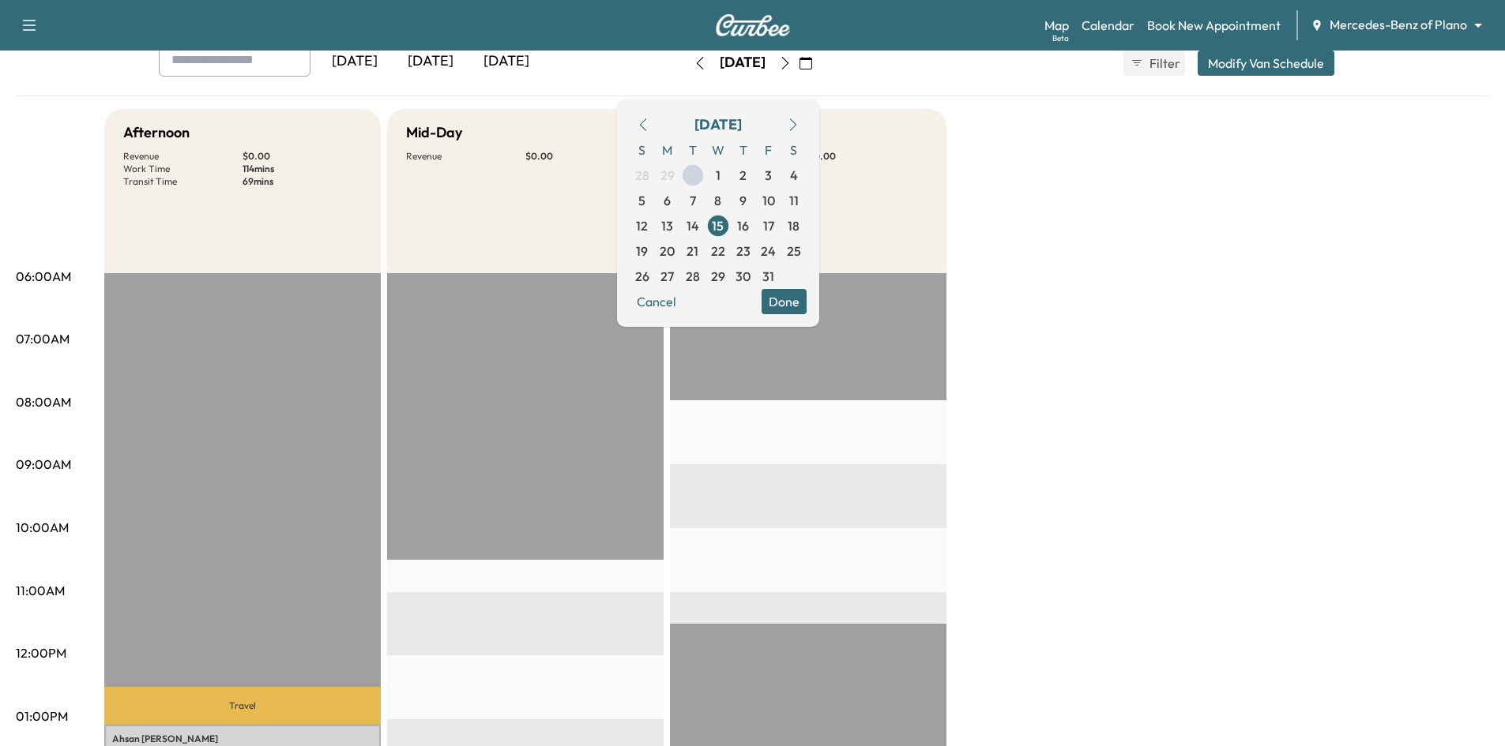
scroll to position [237, 0]
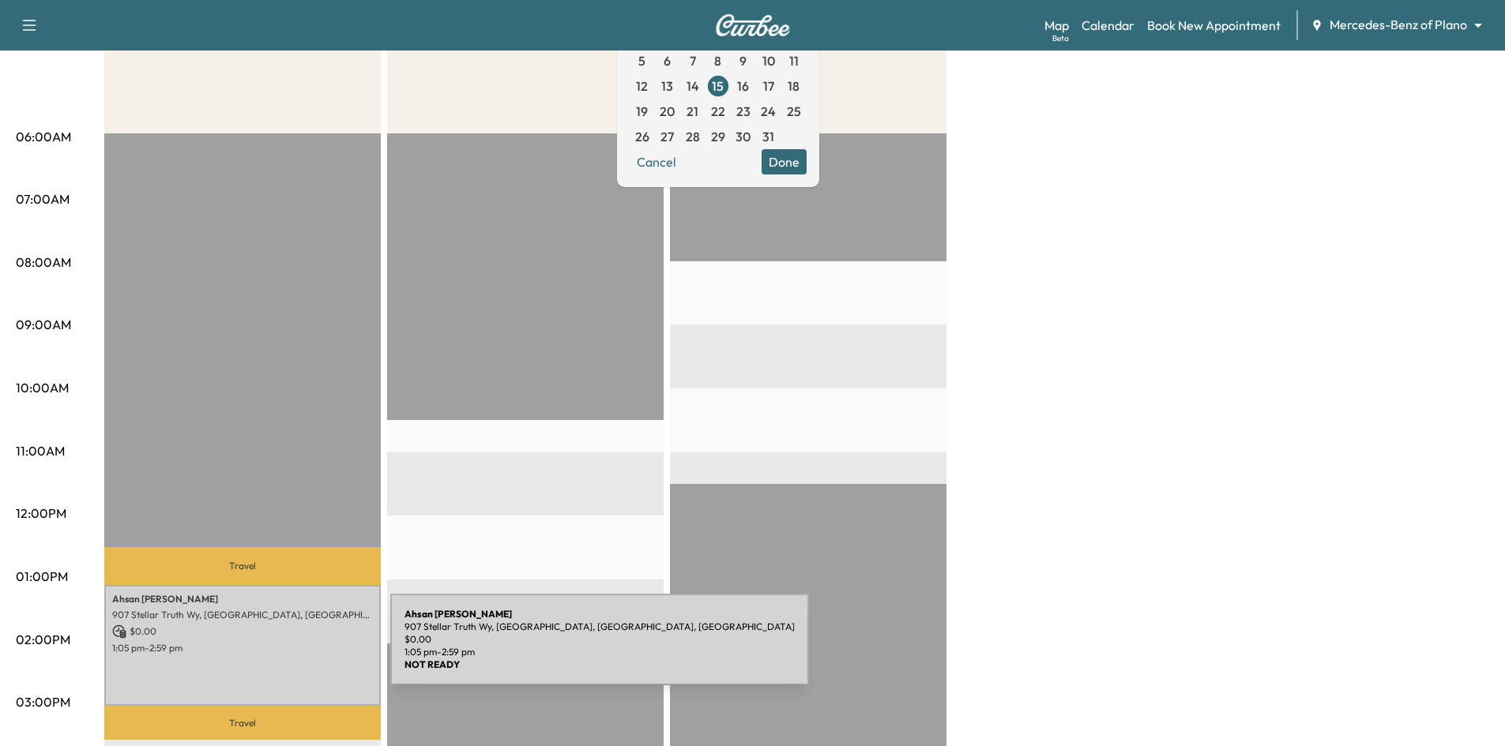
click at [272, 649] on div "Ahsan Chowdhury 907 Stellar Truth Wy, Wylie, TX 75098, USA $ 0.00 1:05 pm - 2:5…" at bounding box center [242, 645] width 276 height 121
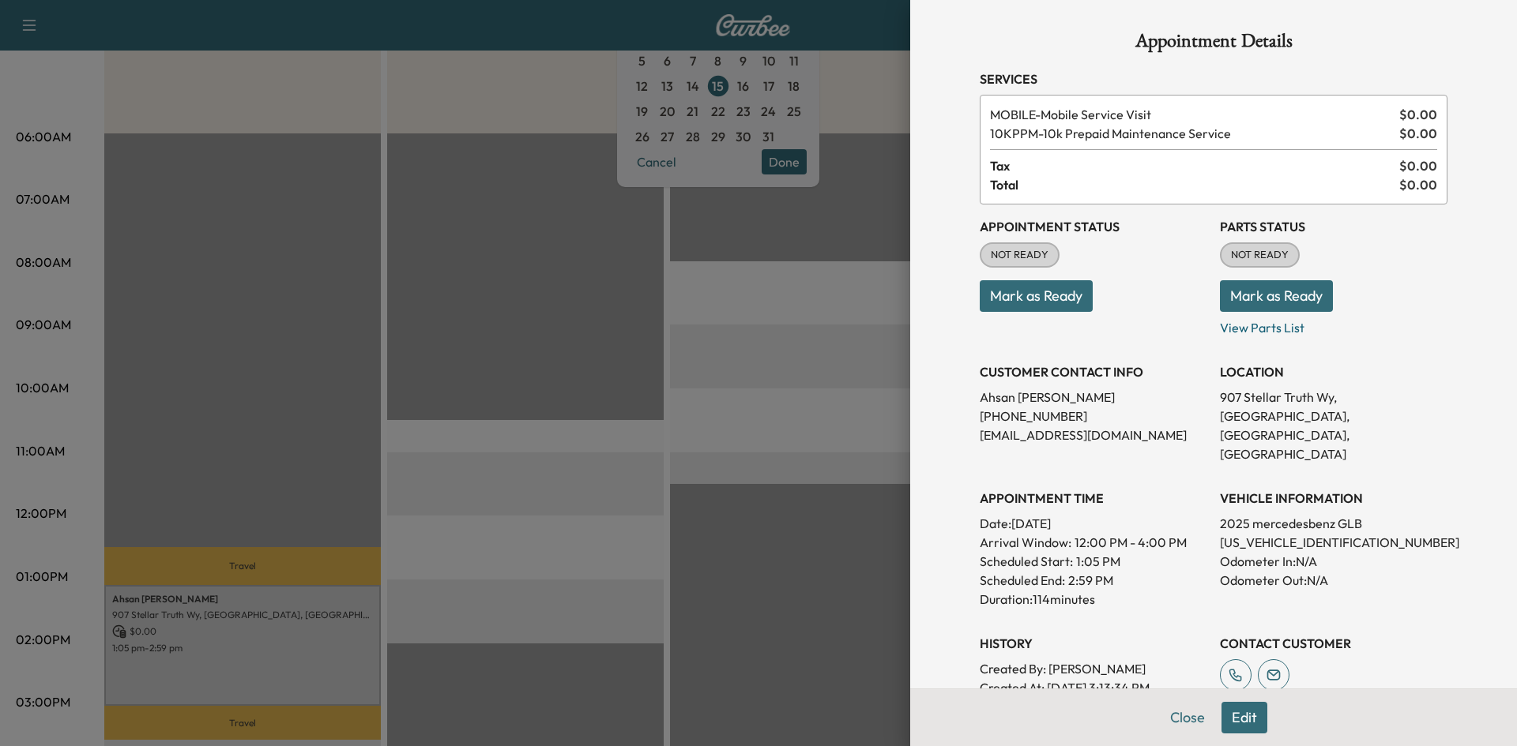
click at [767, 604] on div at bounding box center [758, 373] width 1517 height 746
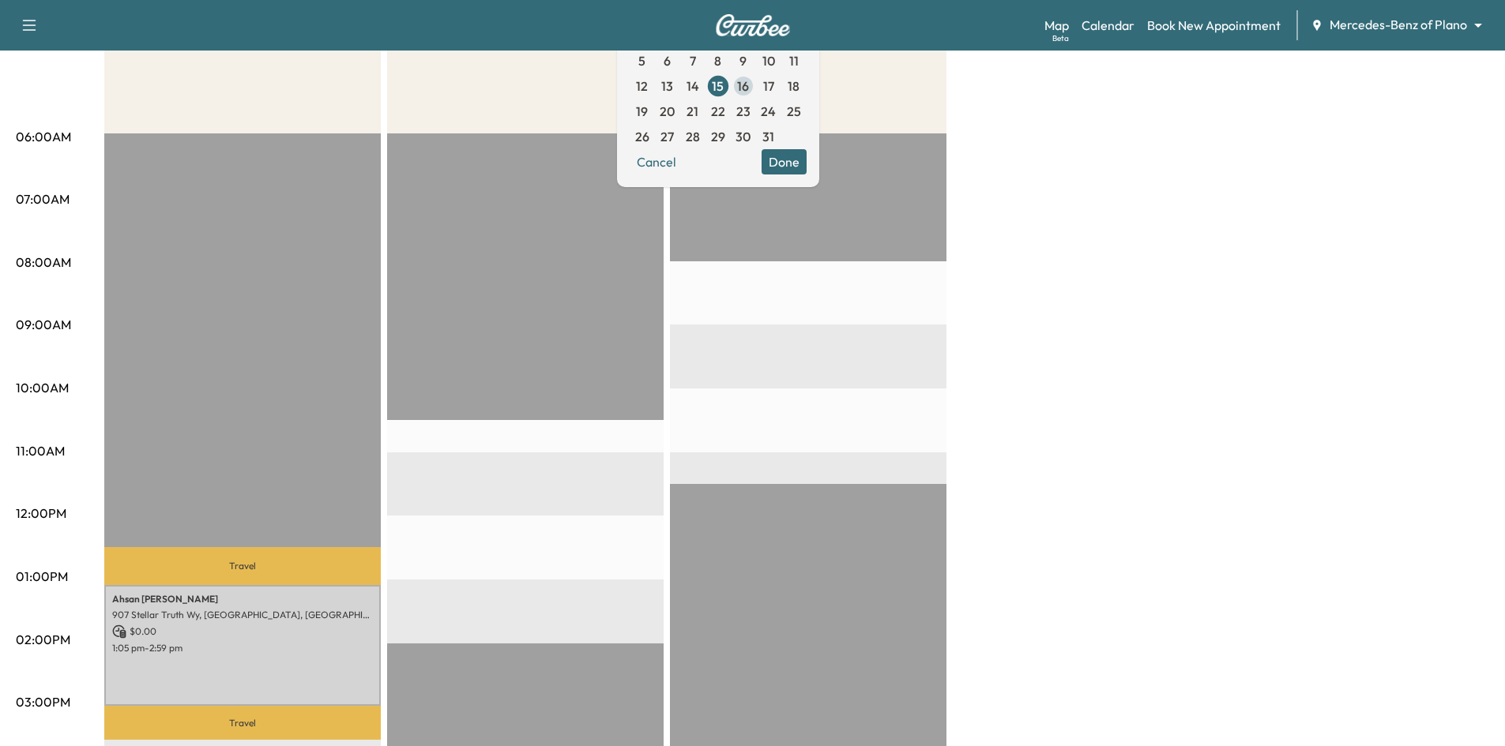
click at [756, 87] on span "16" at bounding box center [743, 85] width 25 height 25
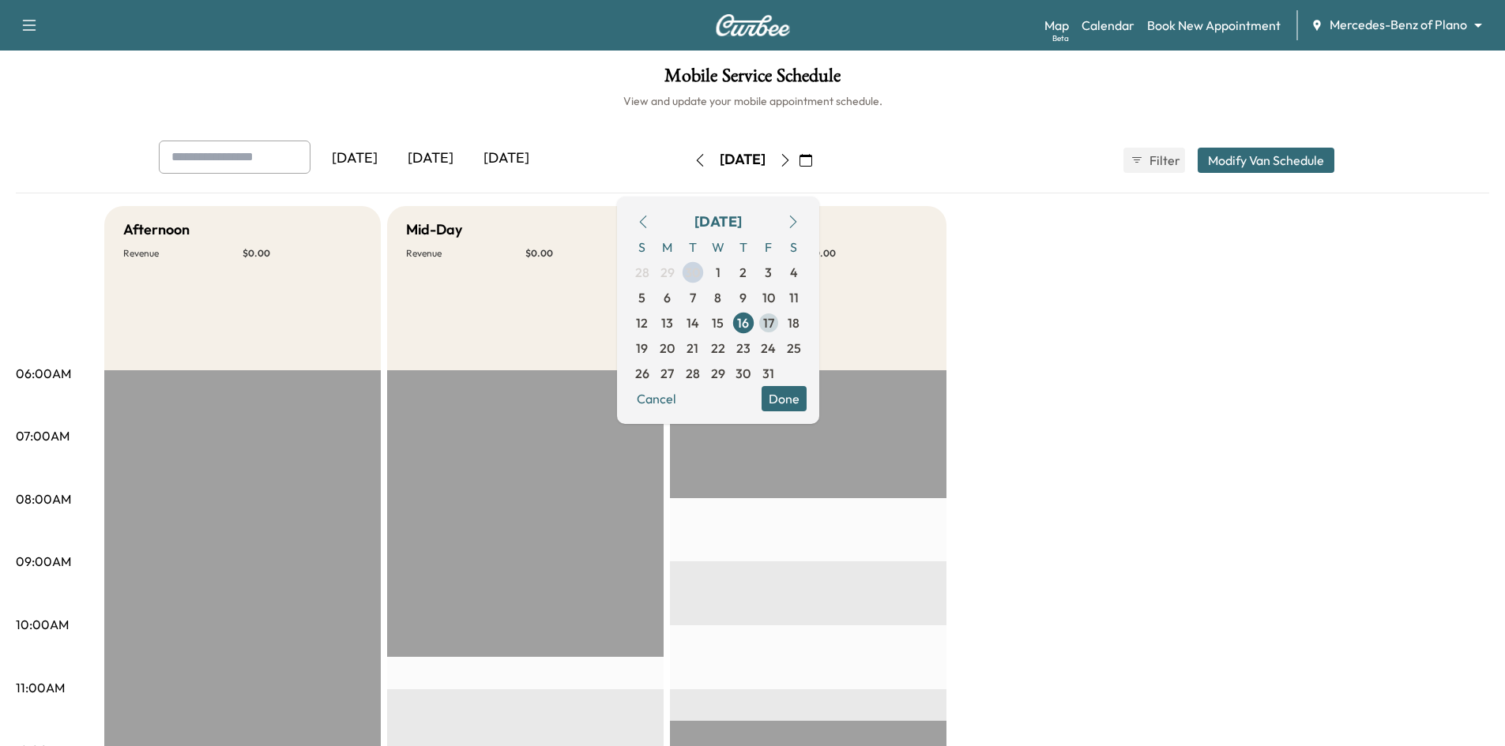
click at [774, 325] on span "17" at bounding box center [768, 323] width 11 height 19
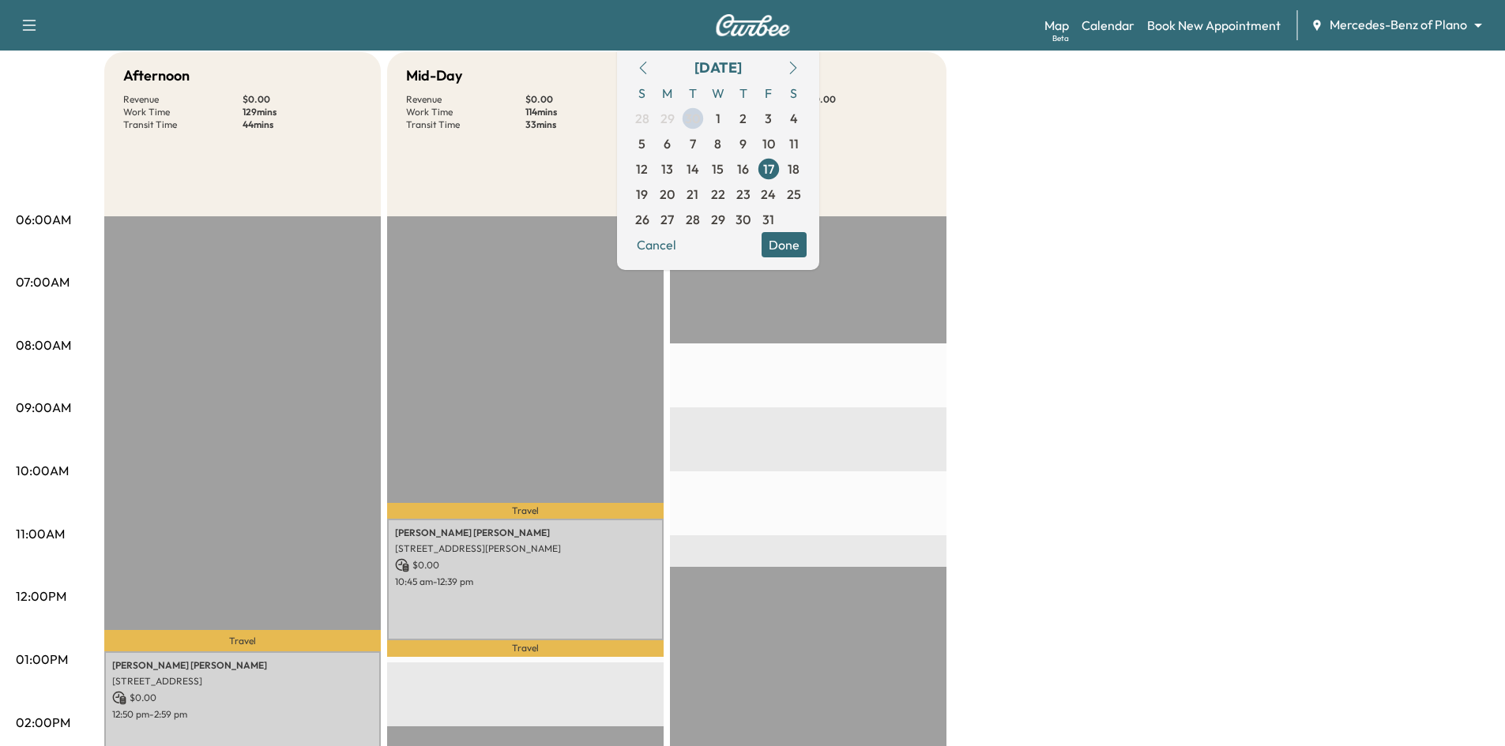
scroll to position [237, 0]
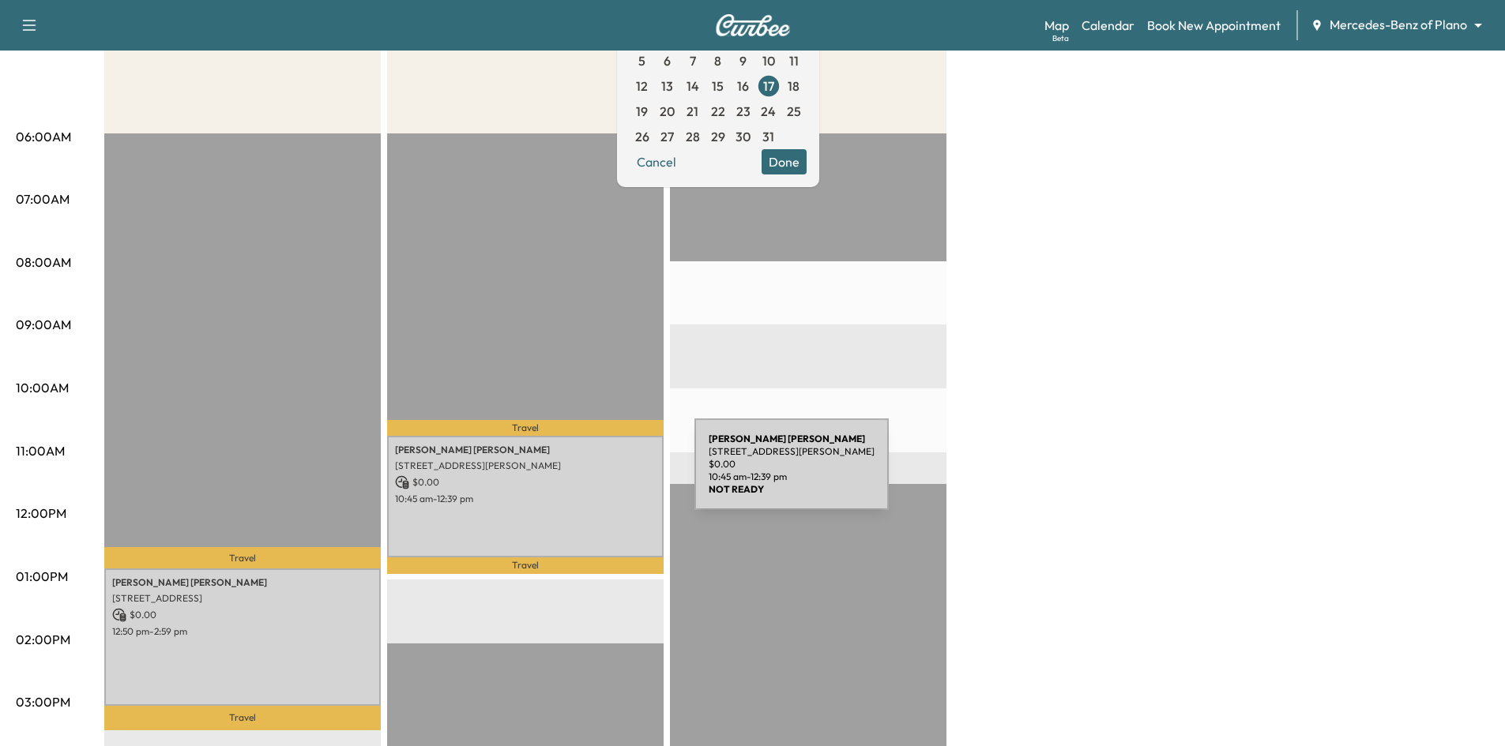
click at [576, 476] on p "$ 0.00" at bounding box center [525, 483] width 261 height 14
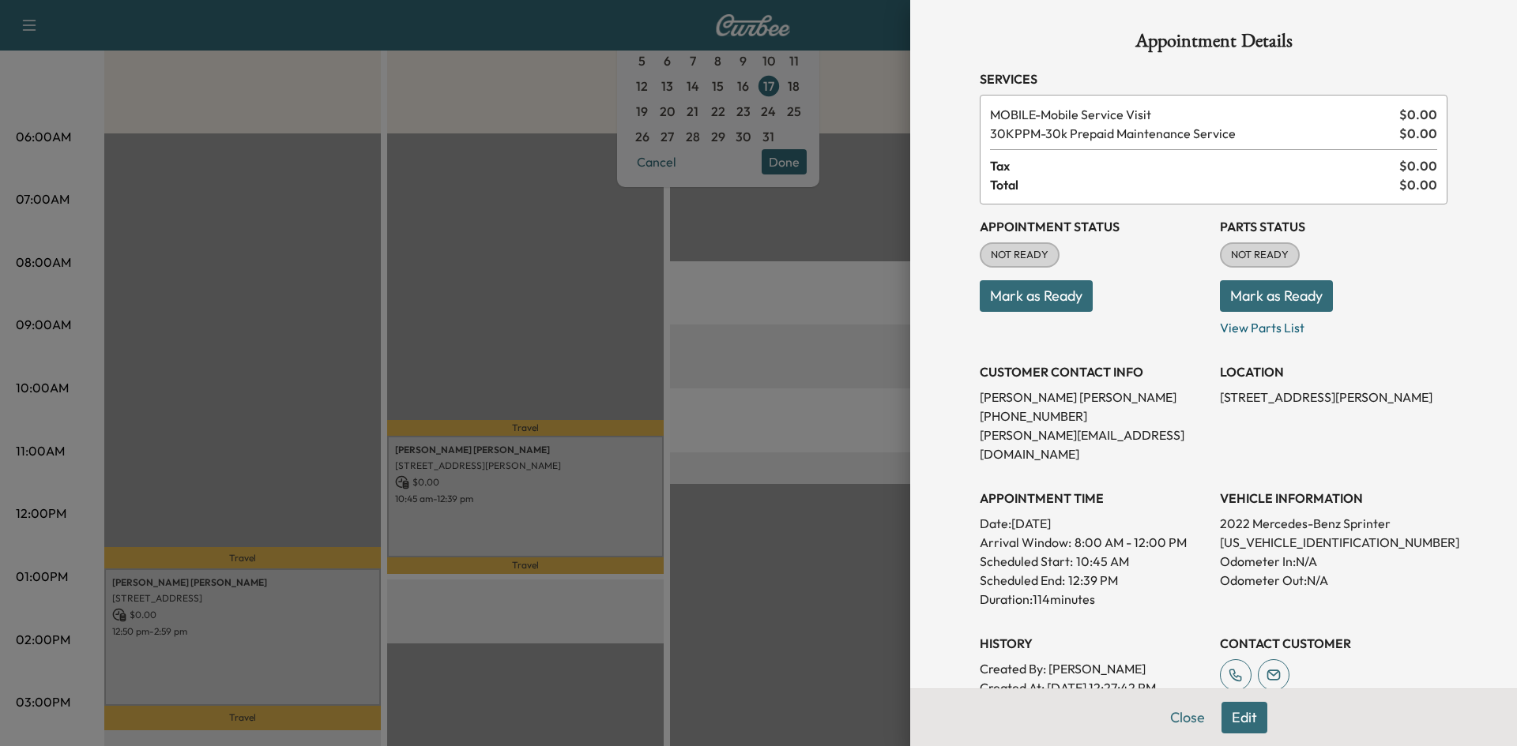
click at [827, 509] on div at bounding box center [758, 373] width 1517 height 746
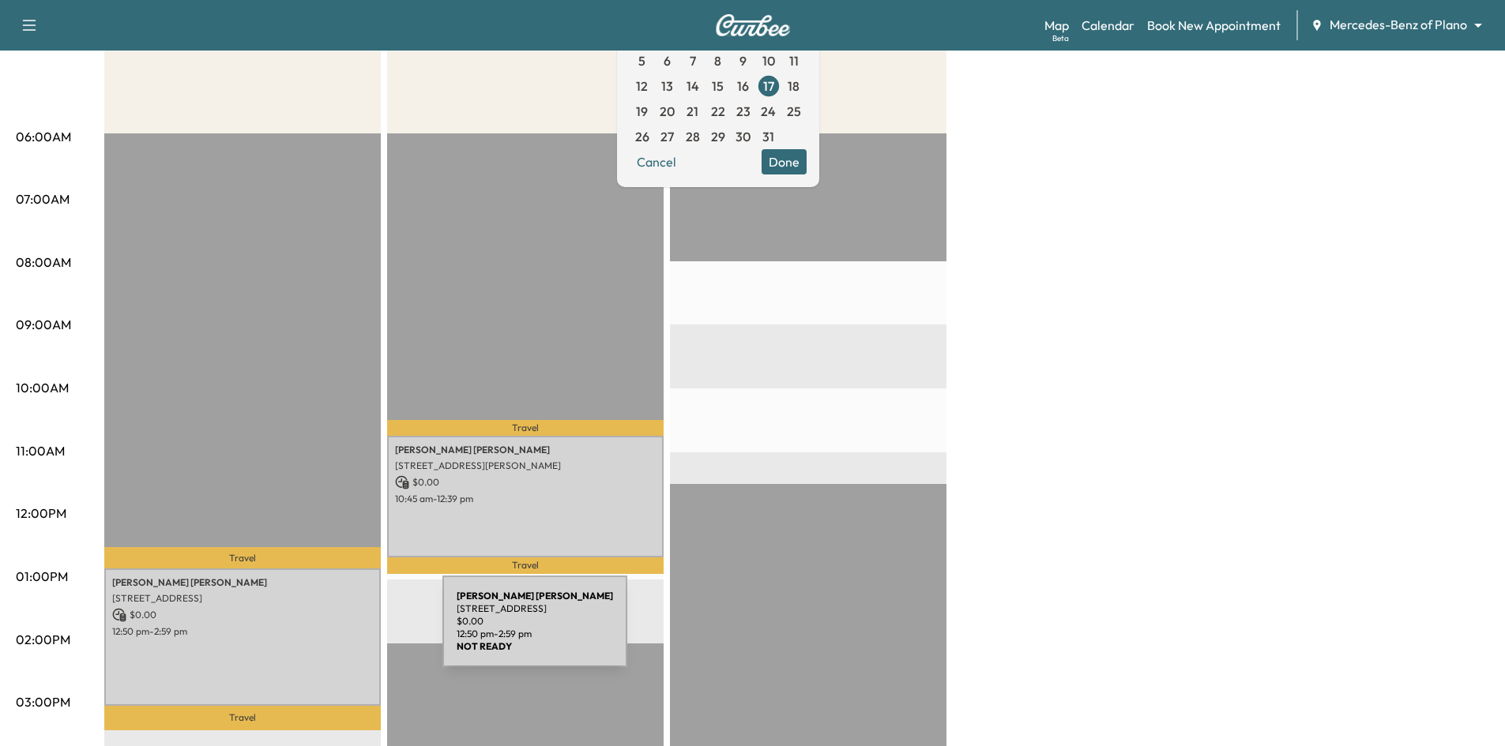
click at [320, 627] on p "12:50 pm - 2:59 pm" at bounding box center [242, 632] width 261 height 13
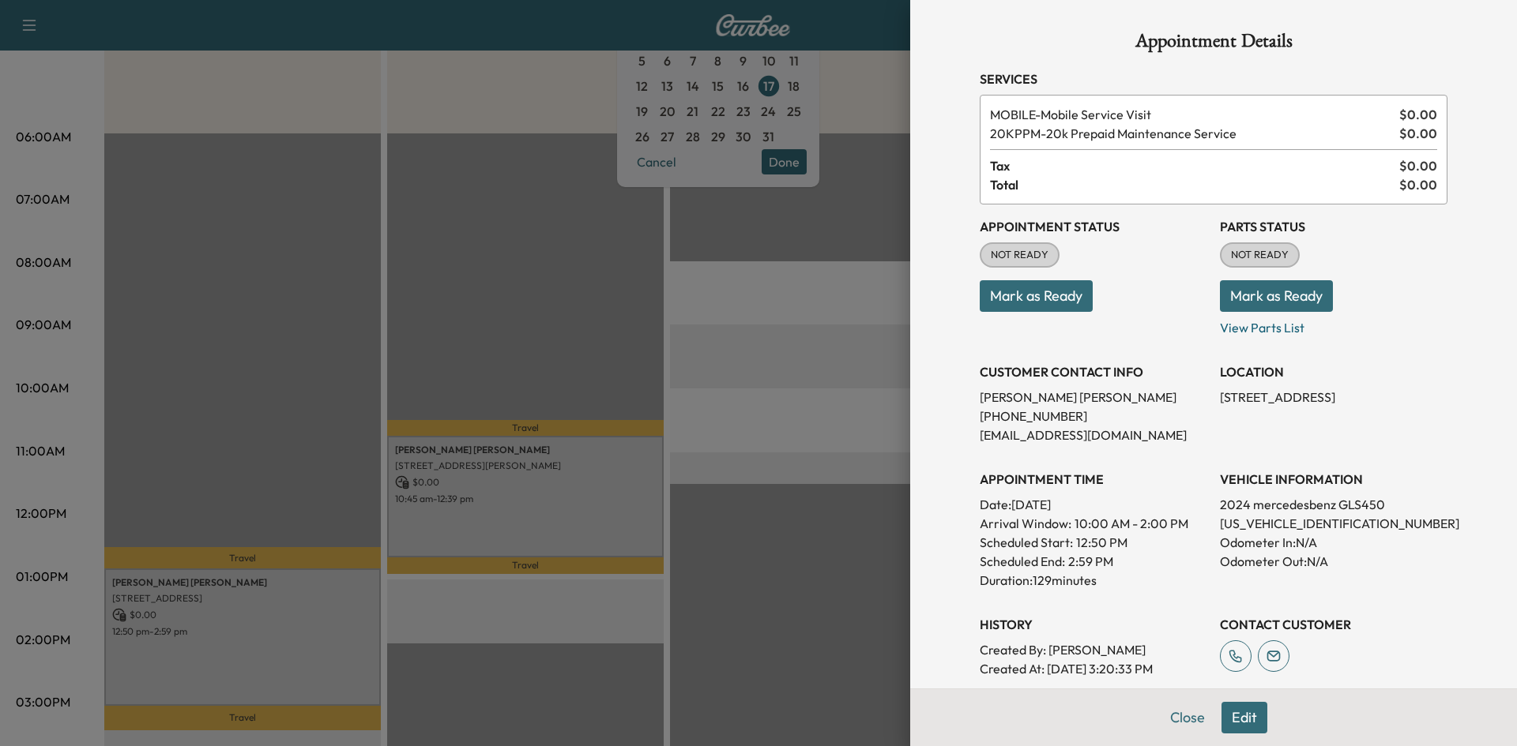
click at [348, 359] on div at bounding box center [758, 373] width 1517 height 746
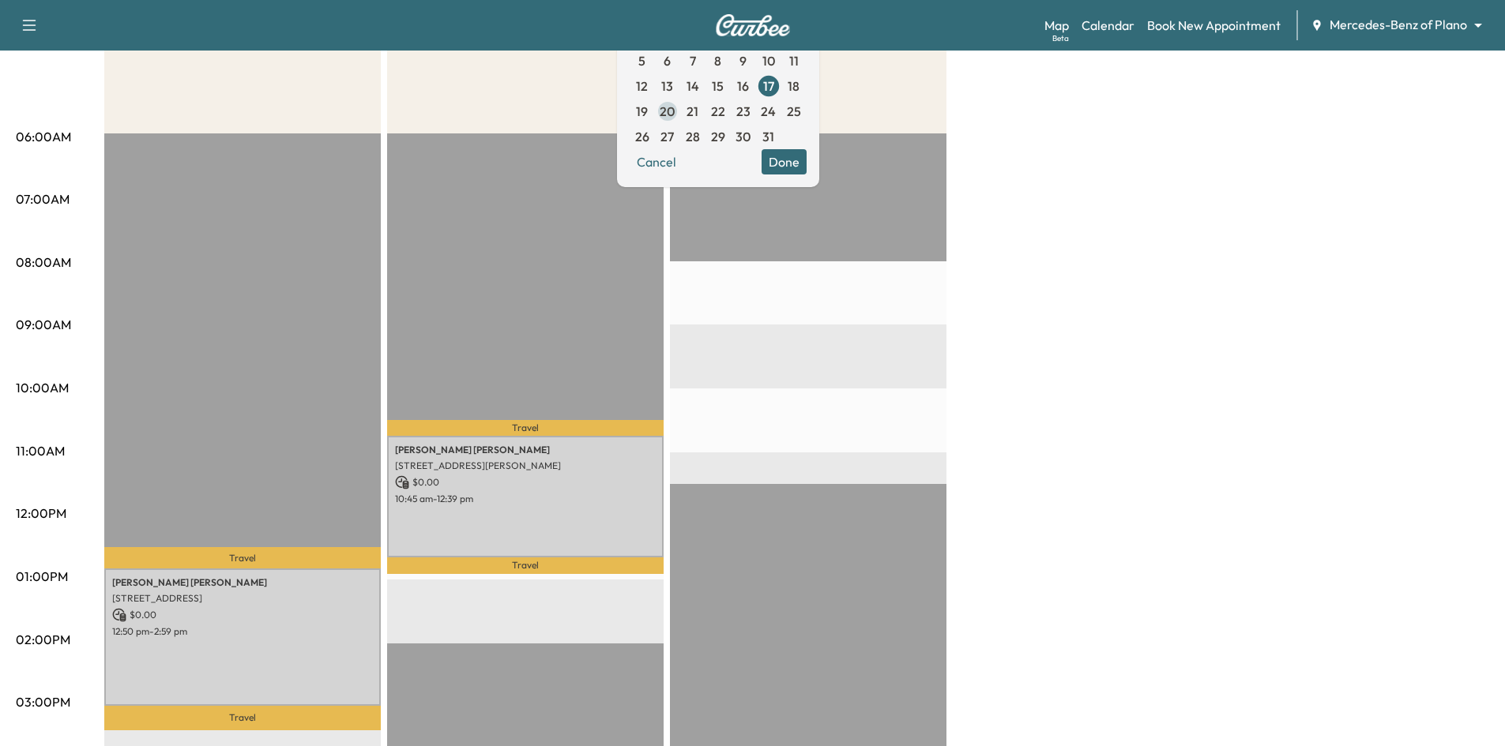
click at [675, 112] on span "20" at bounding box center [667, 111] width 15 height 19
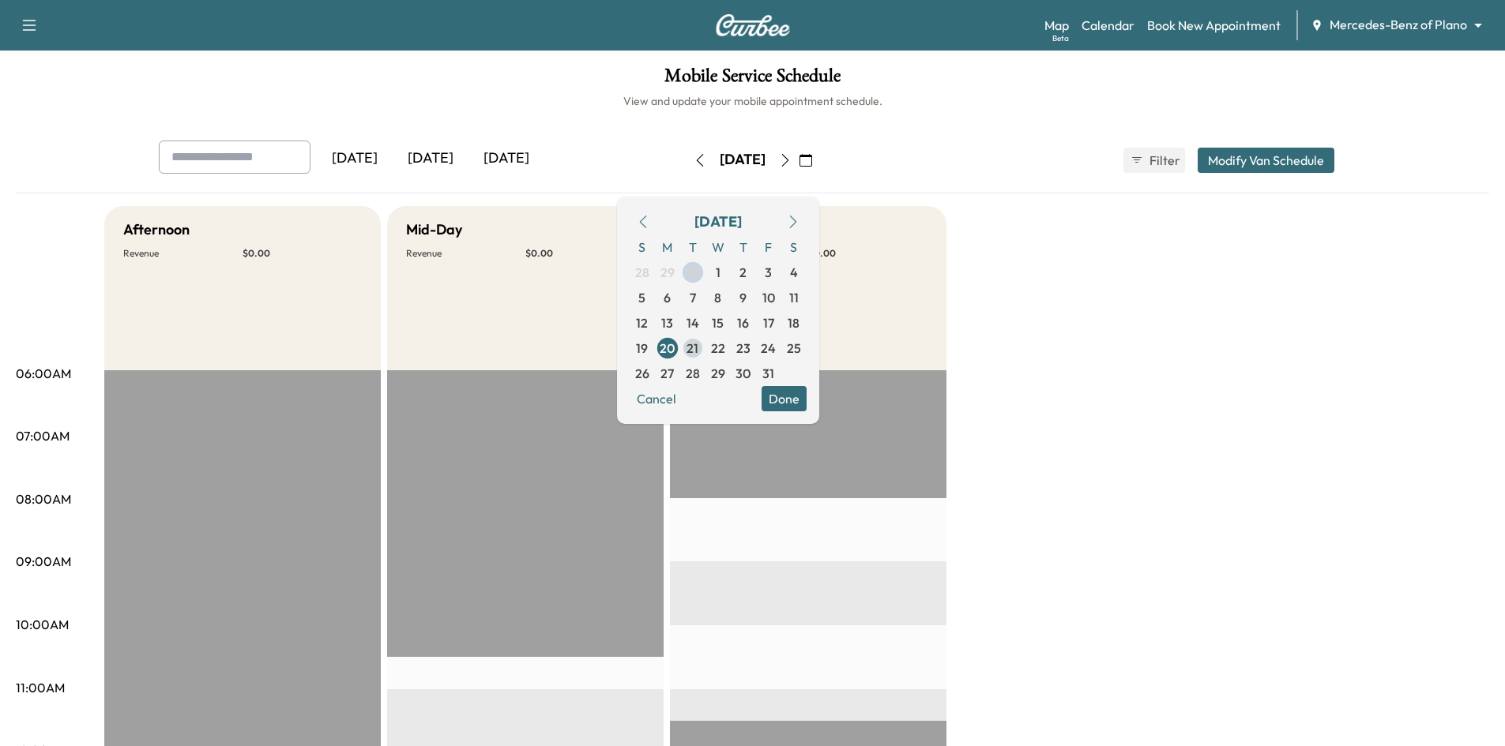
click at [698, 352] on span "21" at bounding box center [692, 348] width 12 height 19
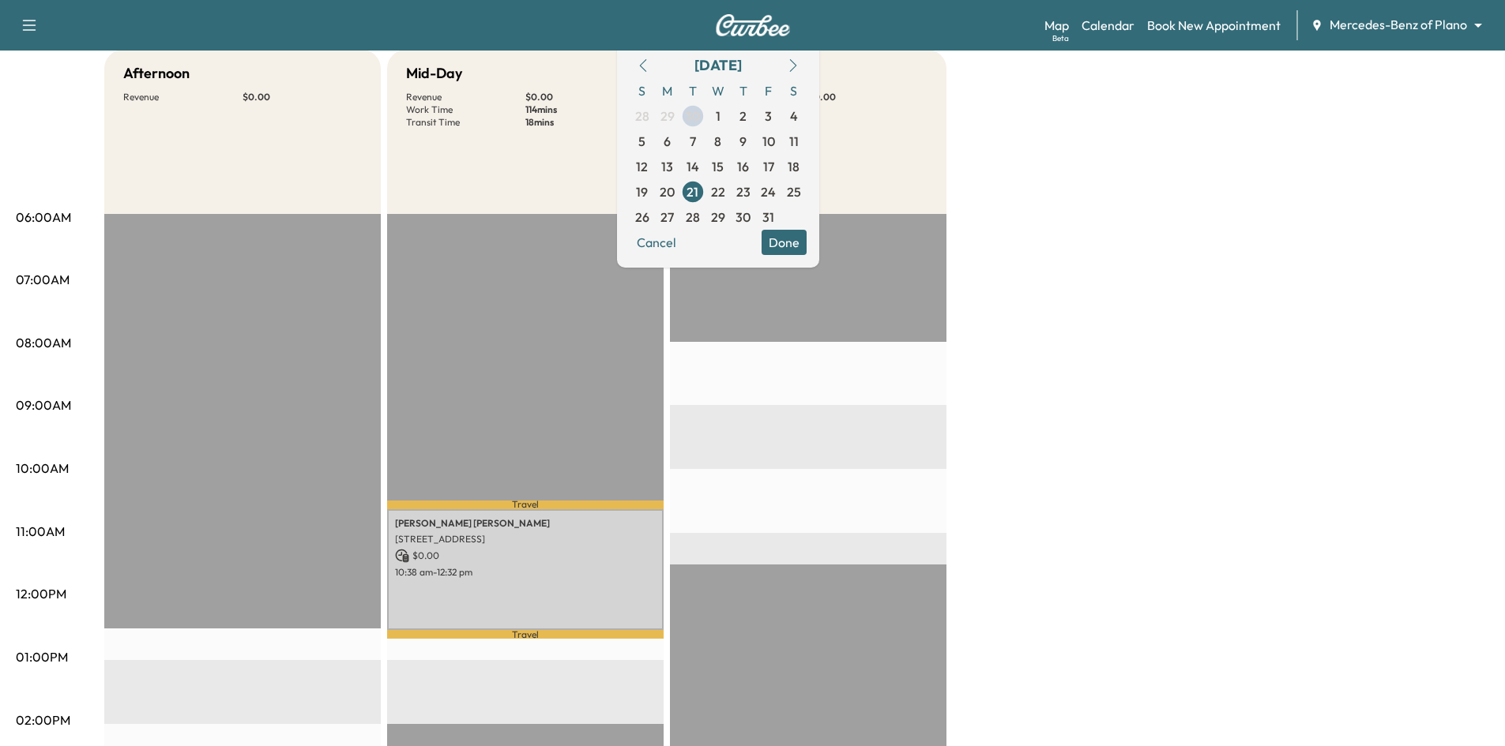
scroll to position [158, 0]
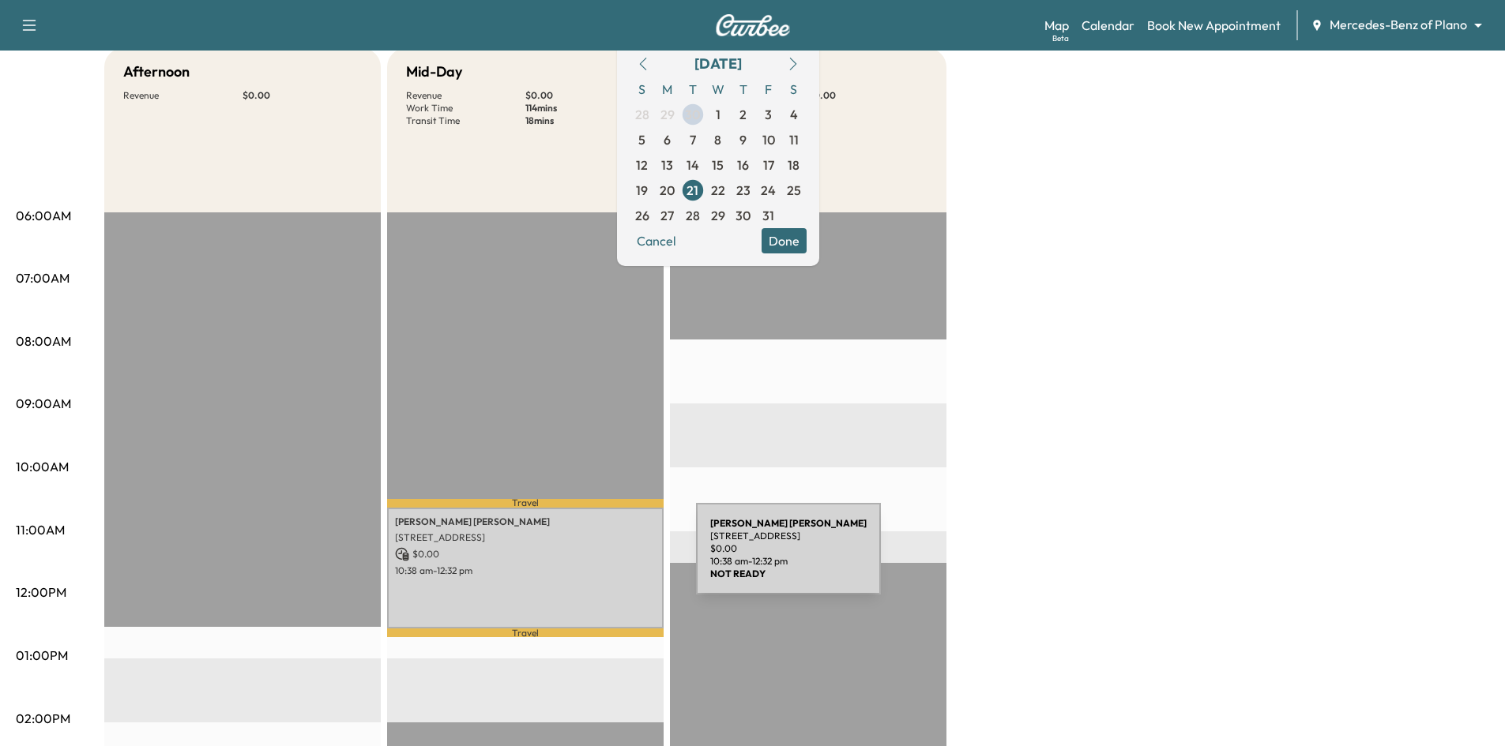
click at [577, 558] on div "Adrienne Bransky 3221 WELLSHIRE CT, PLANO, TX 75093, USA $ 0.00 10:38 am - 12:3…" at bounding box center [525, 568] width 276 height 121
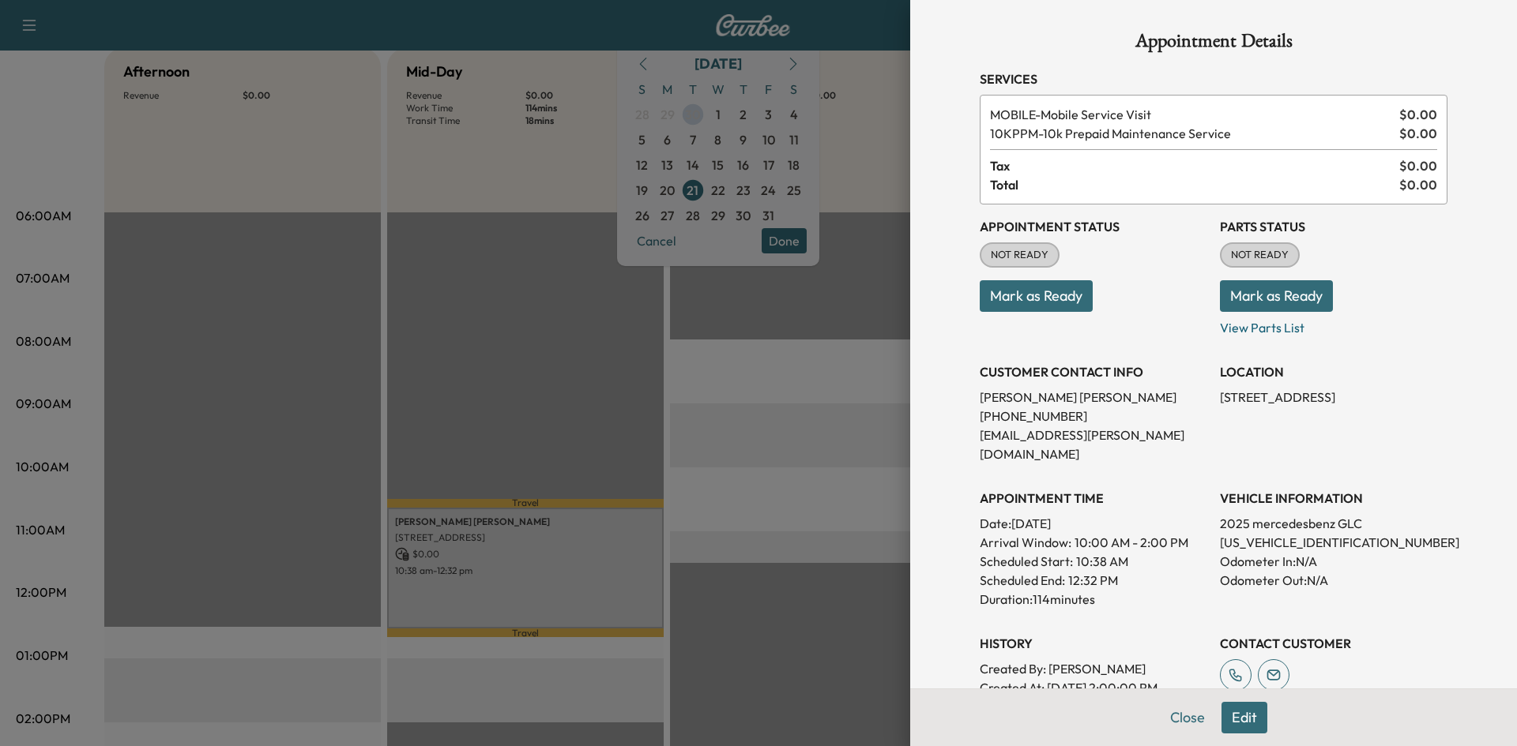
click at [578, 494] on div at bounding box center [758, 373] width 1517 height 746
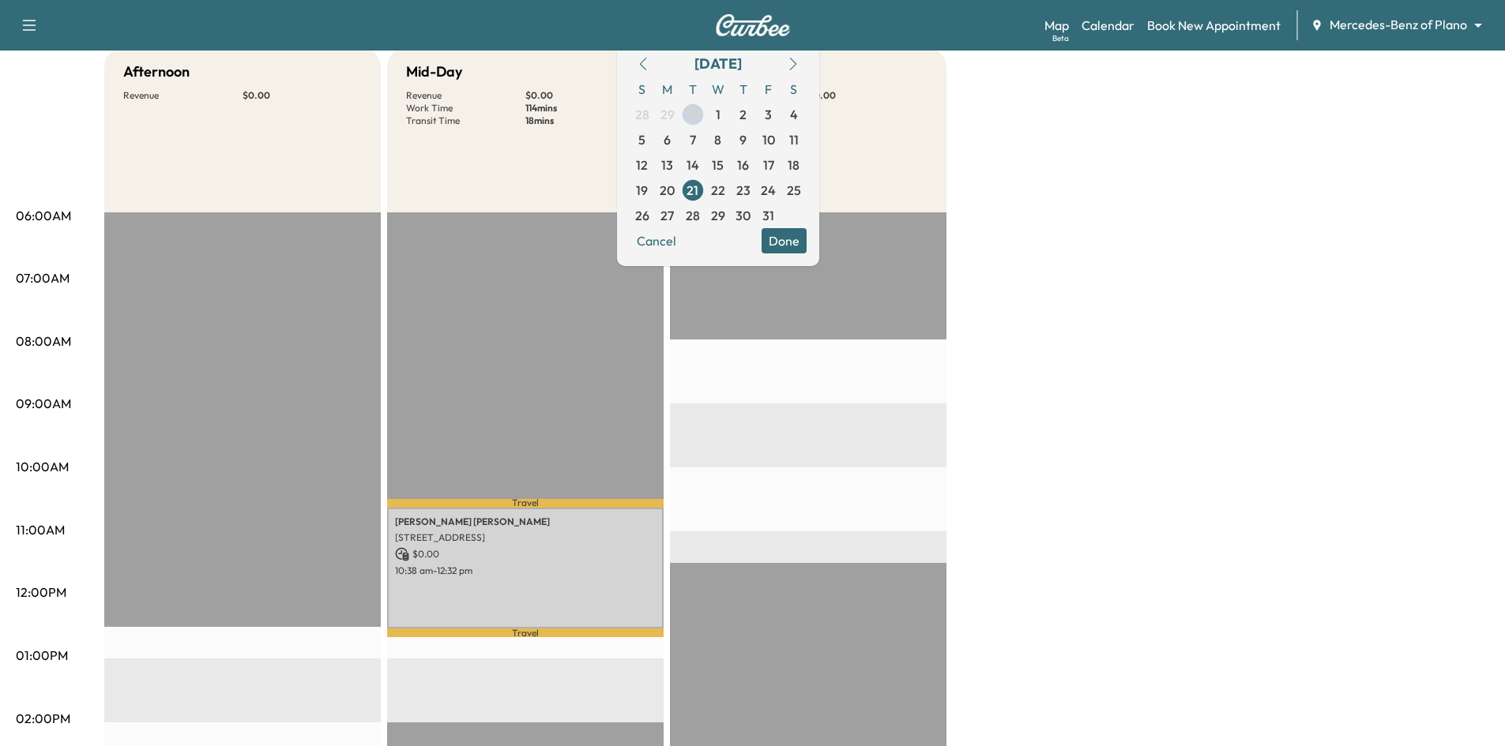
click at [725, 191] on span "22" at bounding box center [718, 190] width 14 height 19
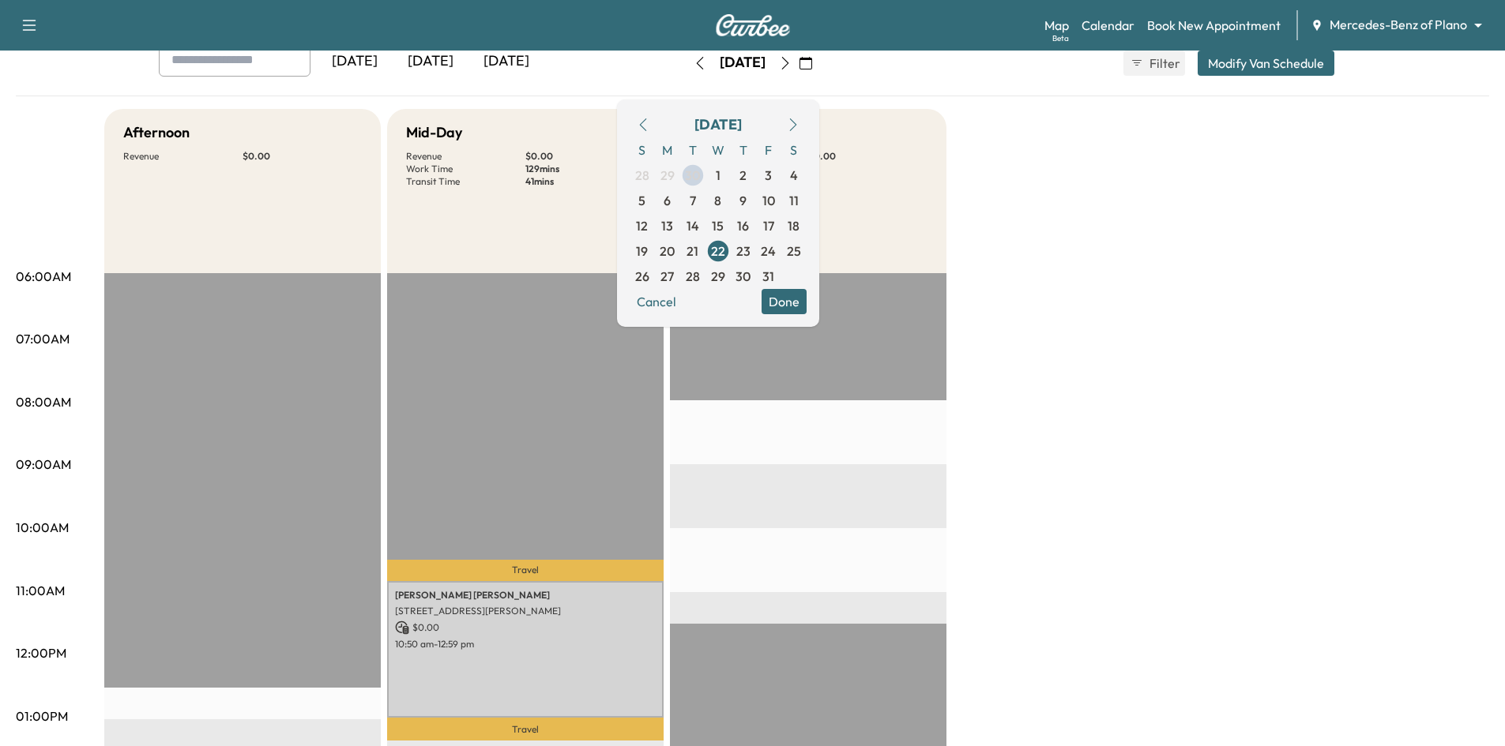
scroll to position [237, 0]
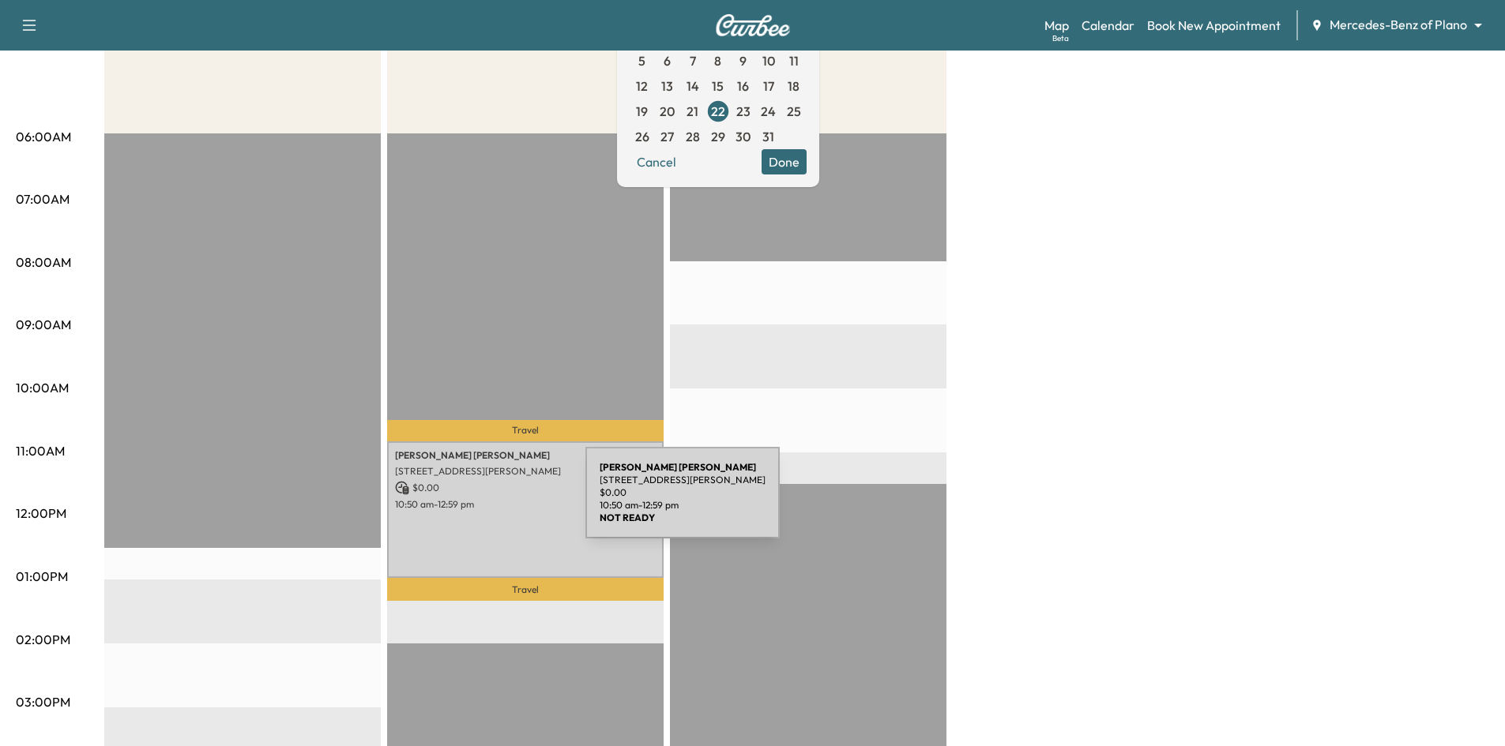
click at [467, 501] on p "10:50 am - 12:59 pm" at bounding box center [525, 504] width 261 height 13
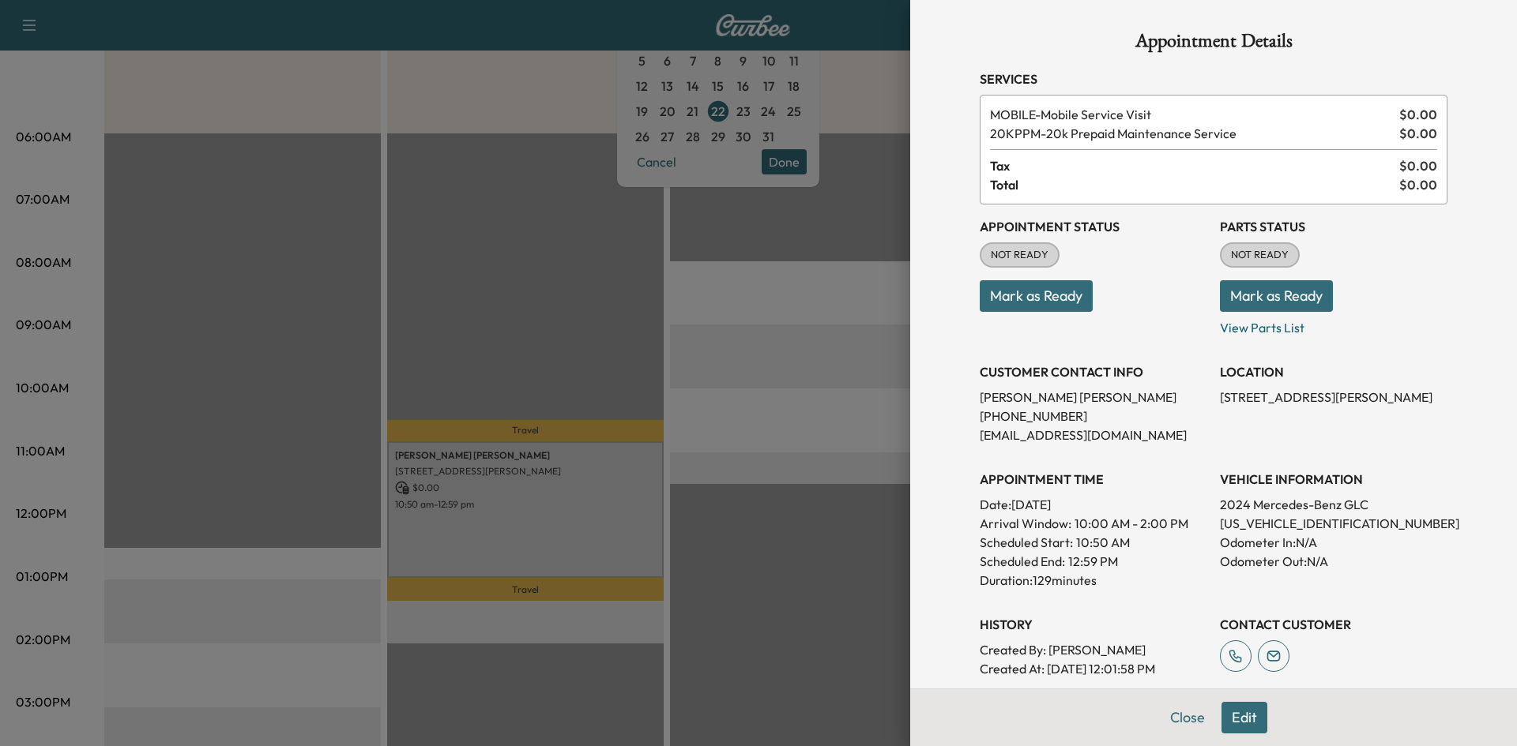
click at [479, 329] on div at bounding box center [758, 373] width 1517 height 746
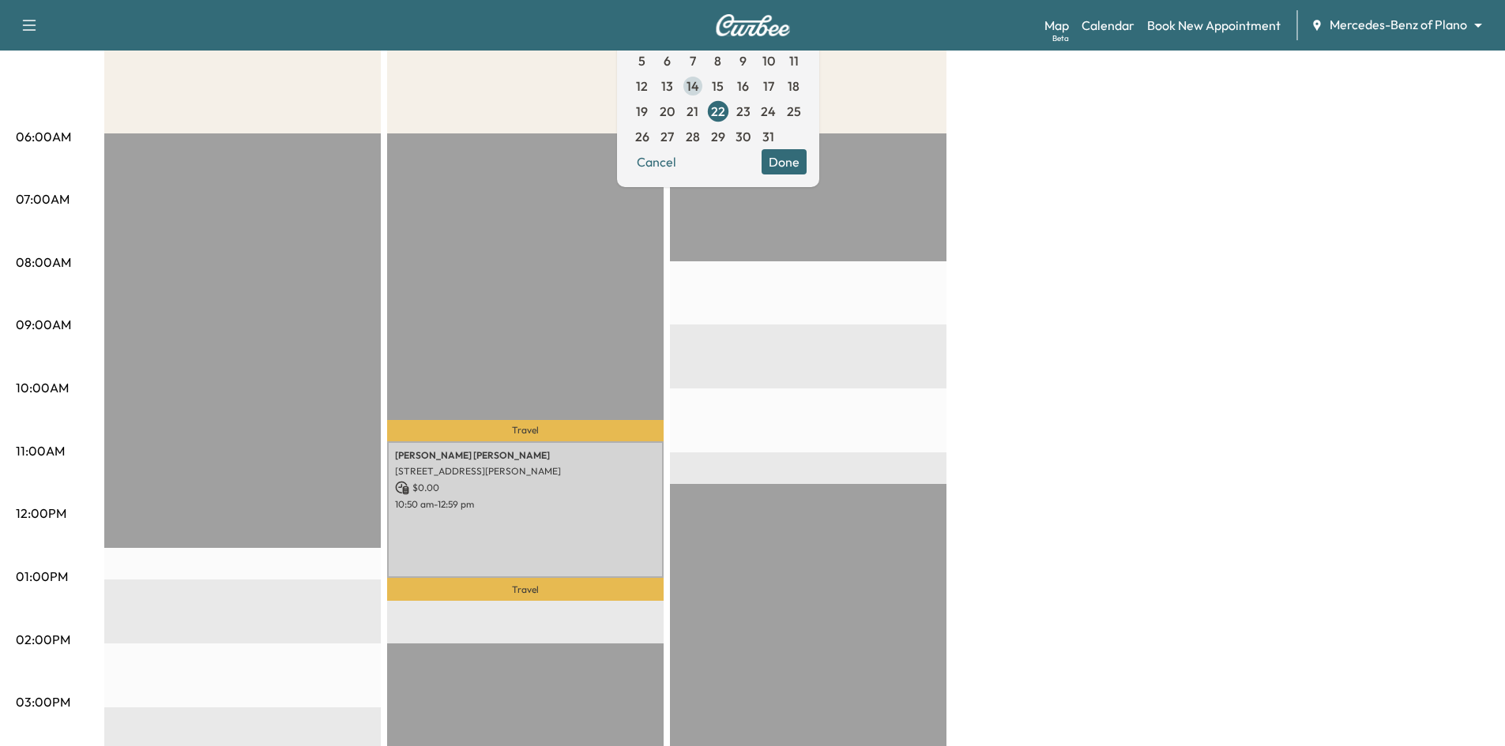
click at [699, 90] on span "14" at bounding box center [692, 86] width 13 height 19
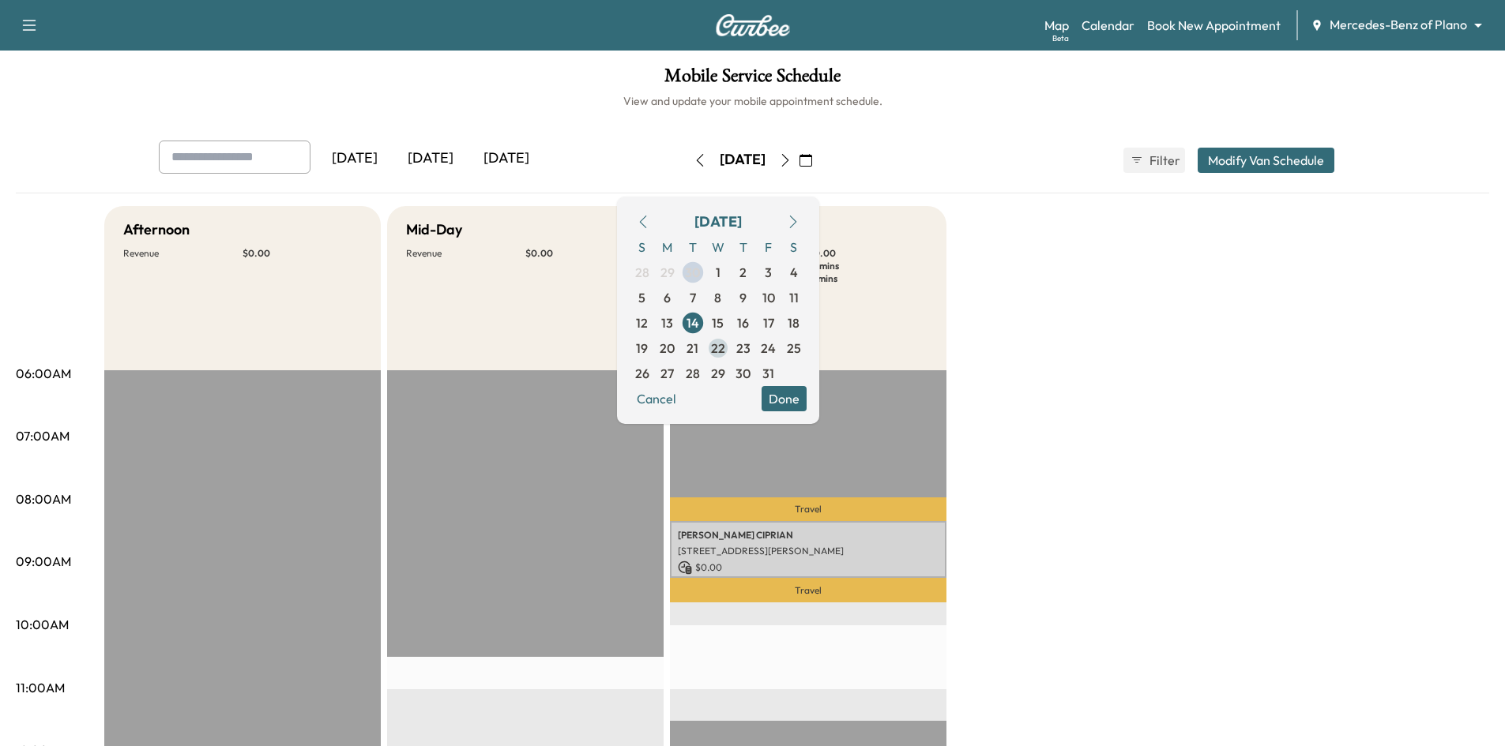
click at [731, 344] on span "22" at bounding box center [717, 348] width 25 height 25
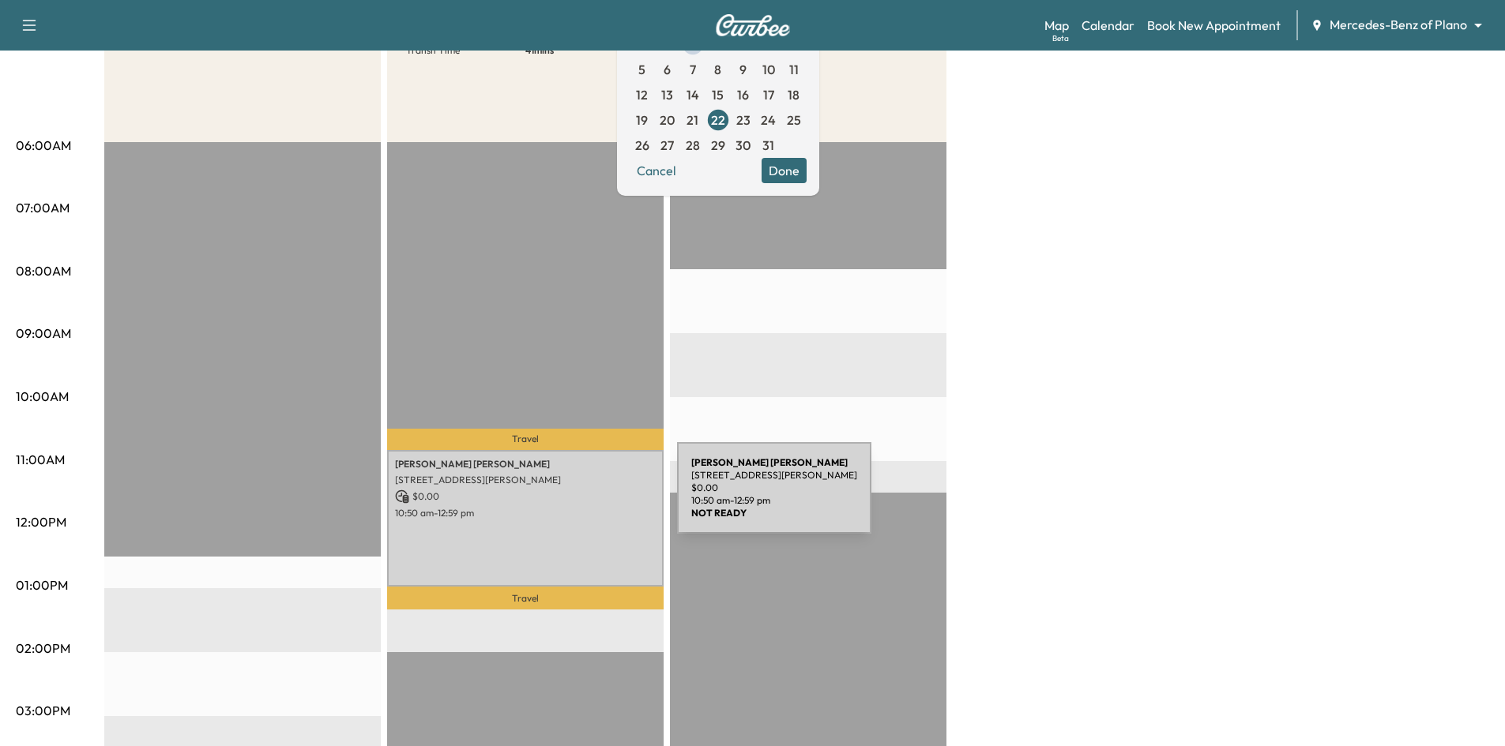
scroll to position [237, 0]
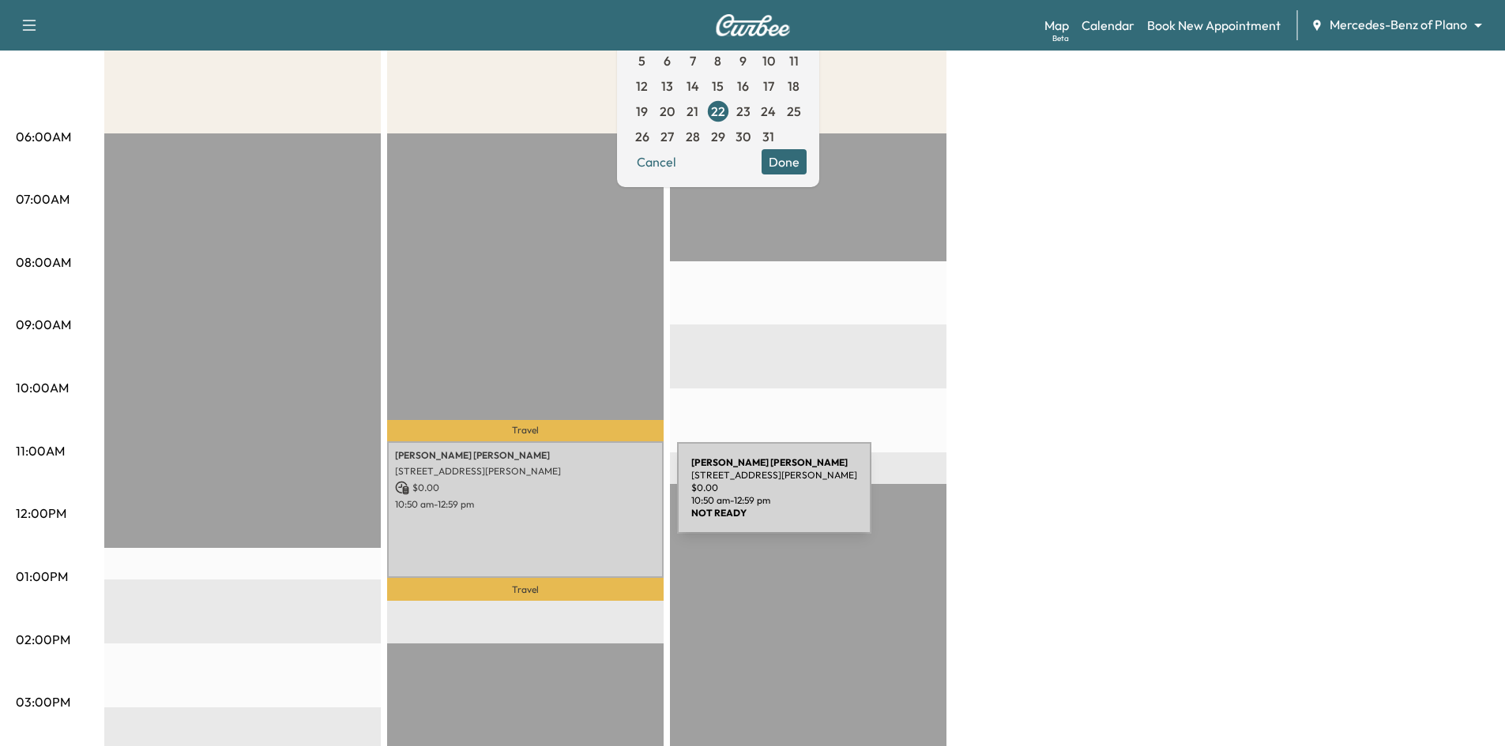
click at [558, 498] on p "10:50 am - 12:59 pm" at bounding box center [525, 504] width 261 height 13
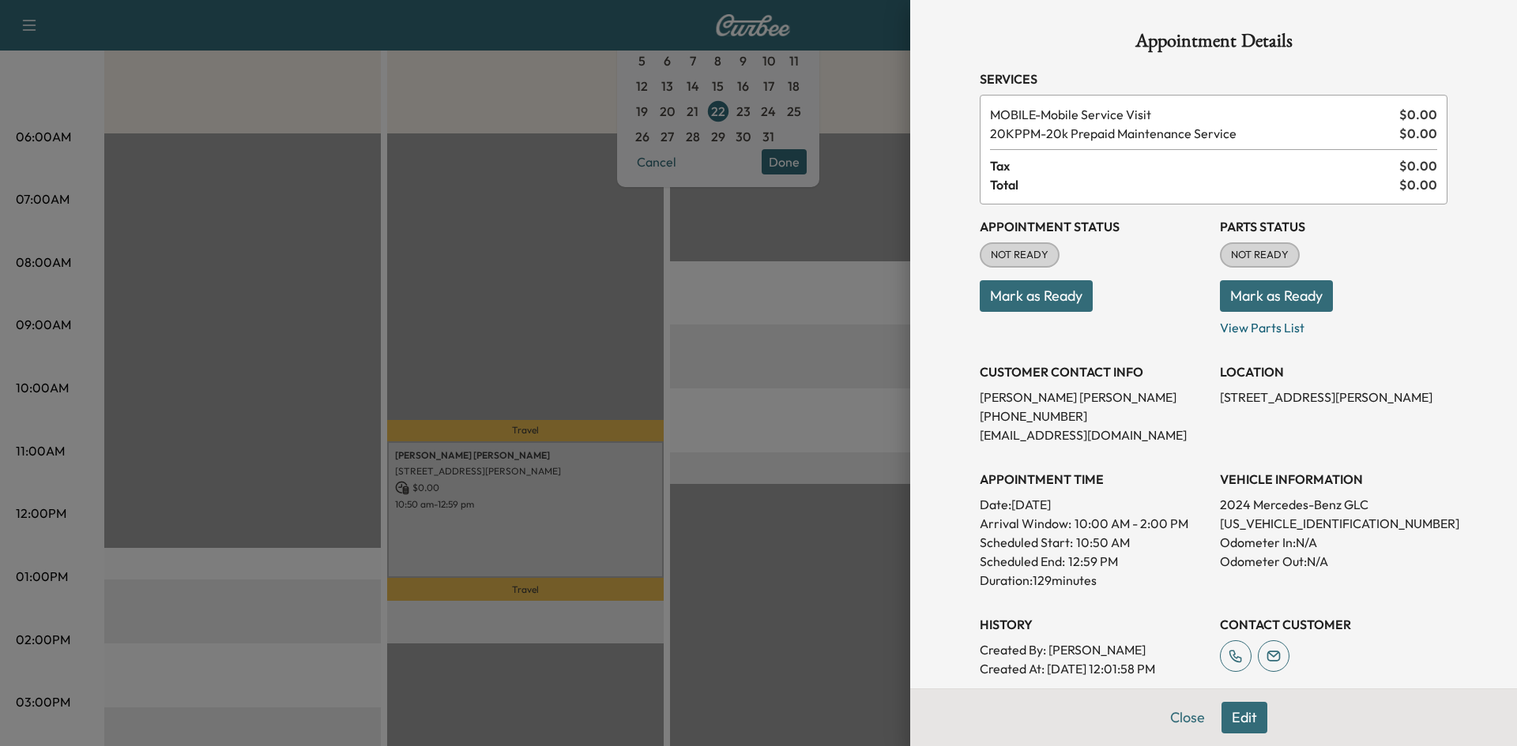
click at [799, 112] on div at bounding box center [758, 373] width 1517 height 746
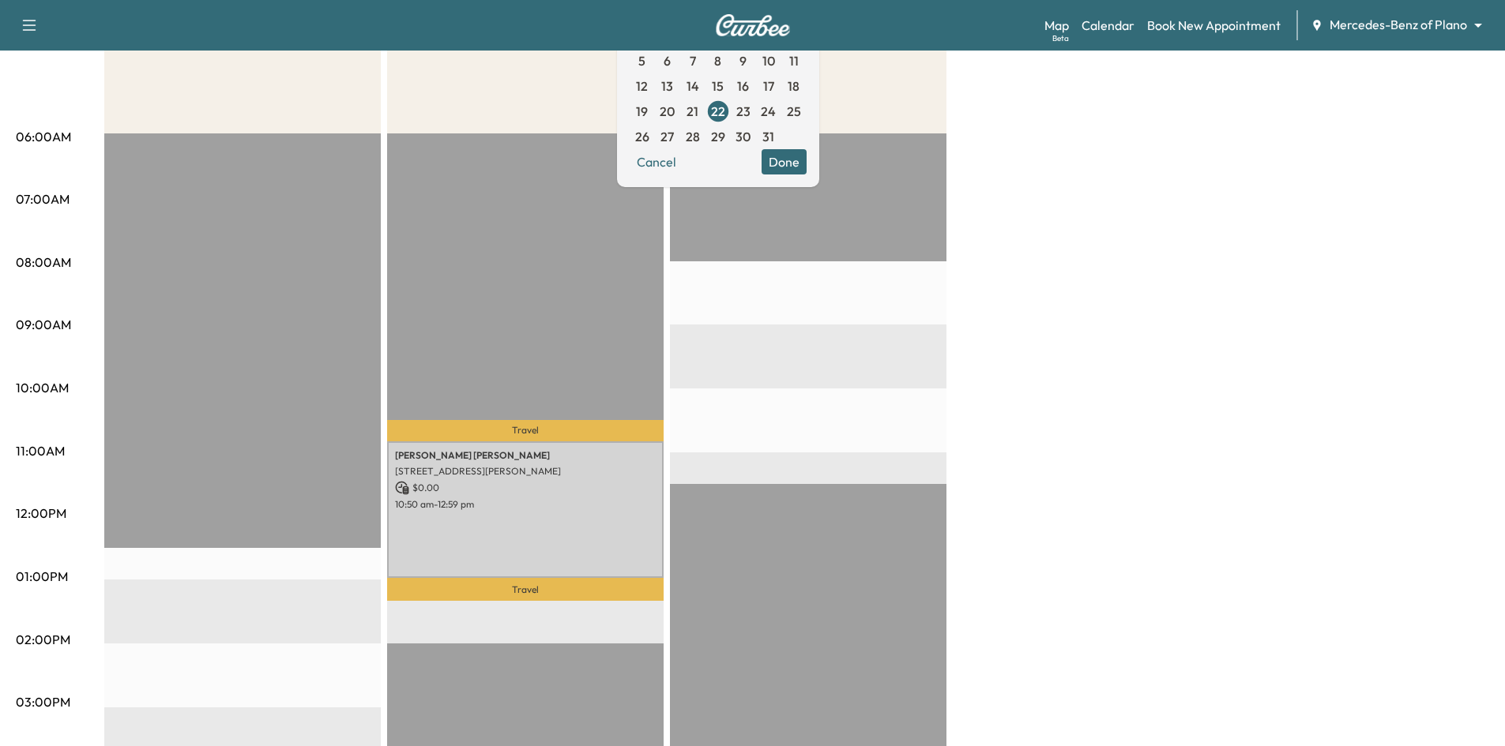
click at [750, 112] on span "23" at bounding box center [743, 111] width 14 height 19
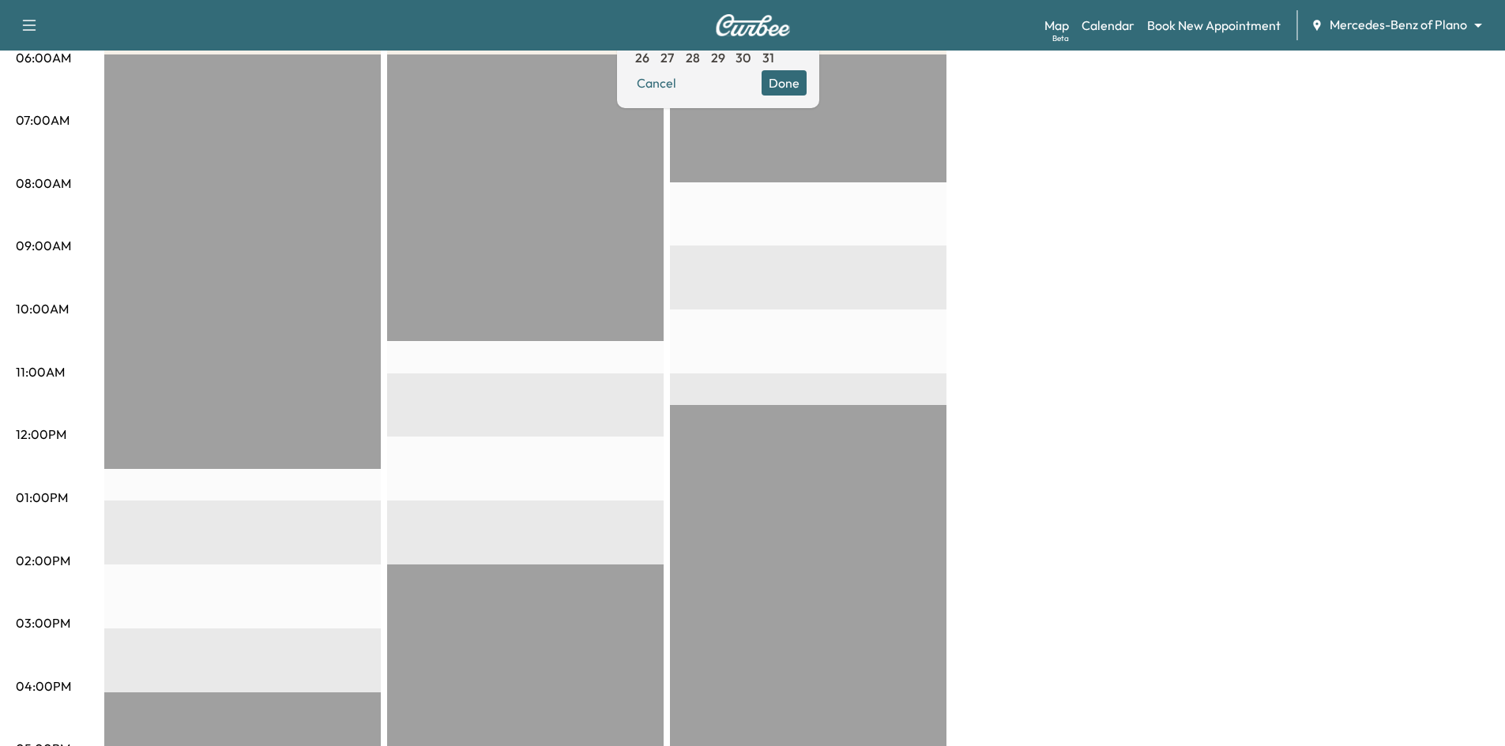
scroll to position [79, 0]
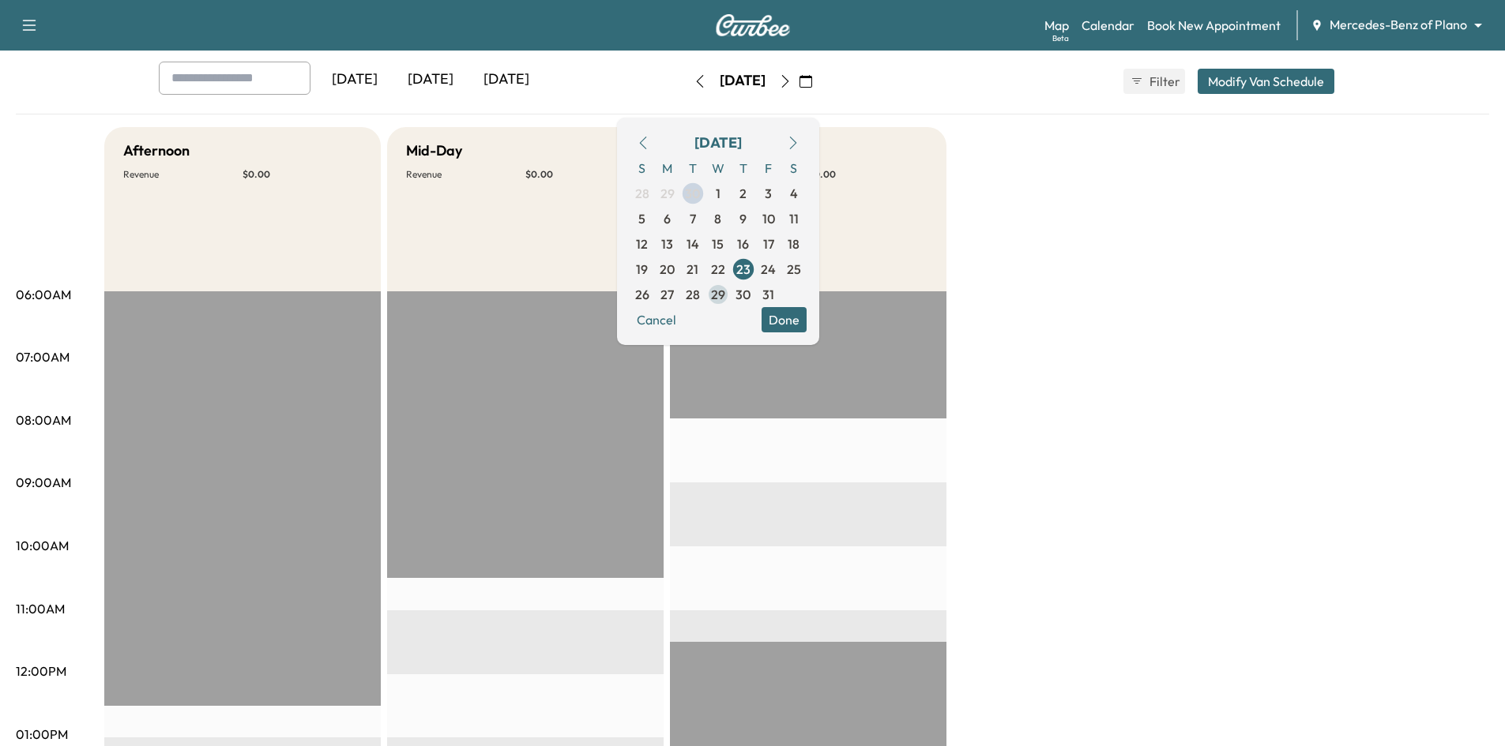
click at [725, 297] on span "29" at bounding box center [718, 294] width 14 height 19
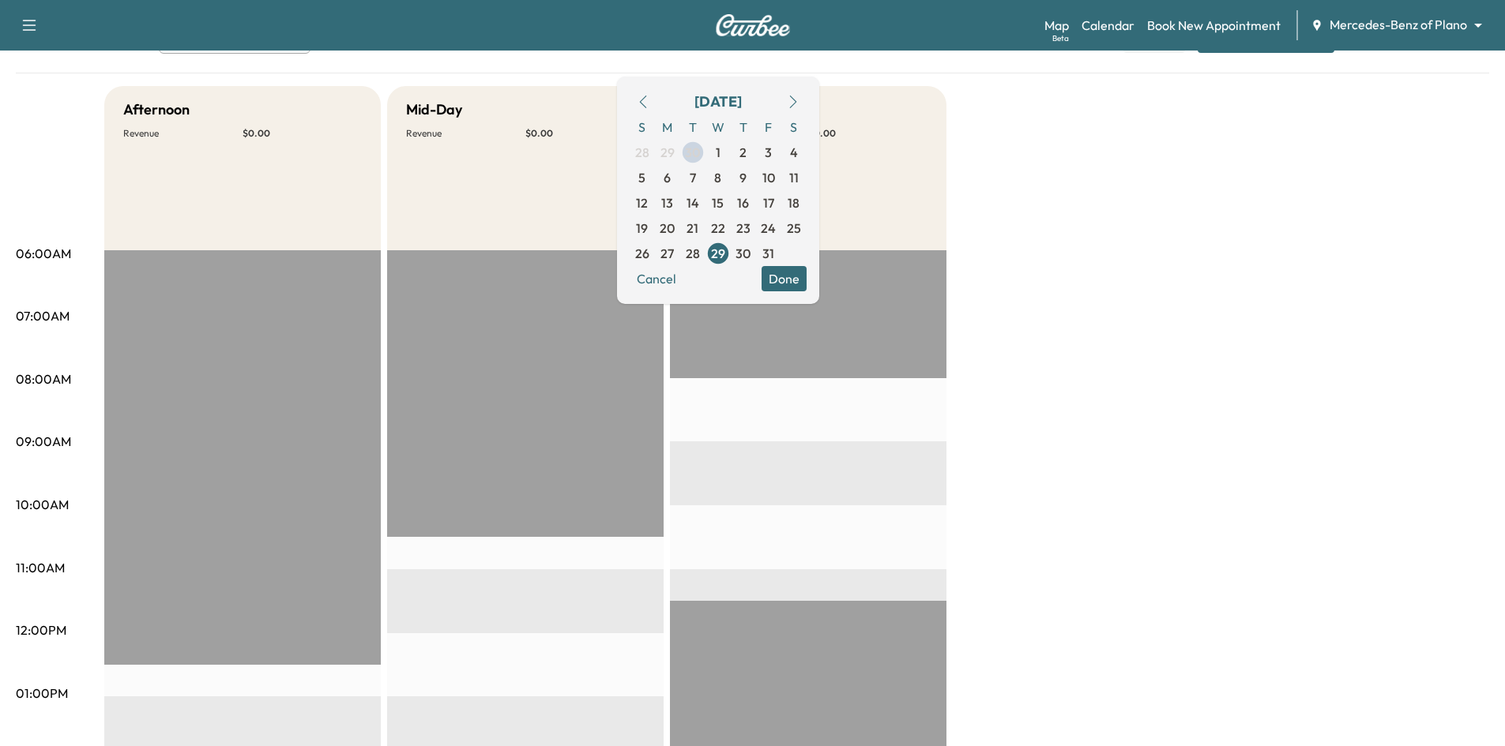
scroll to position [237, 0]
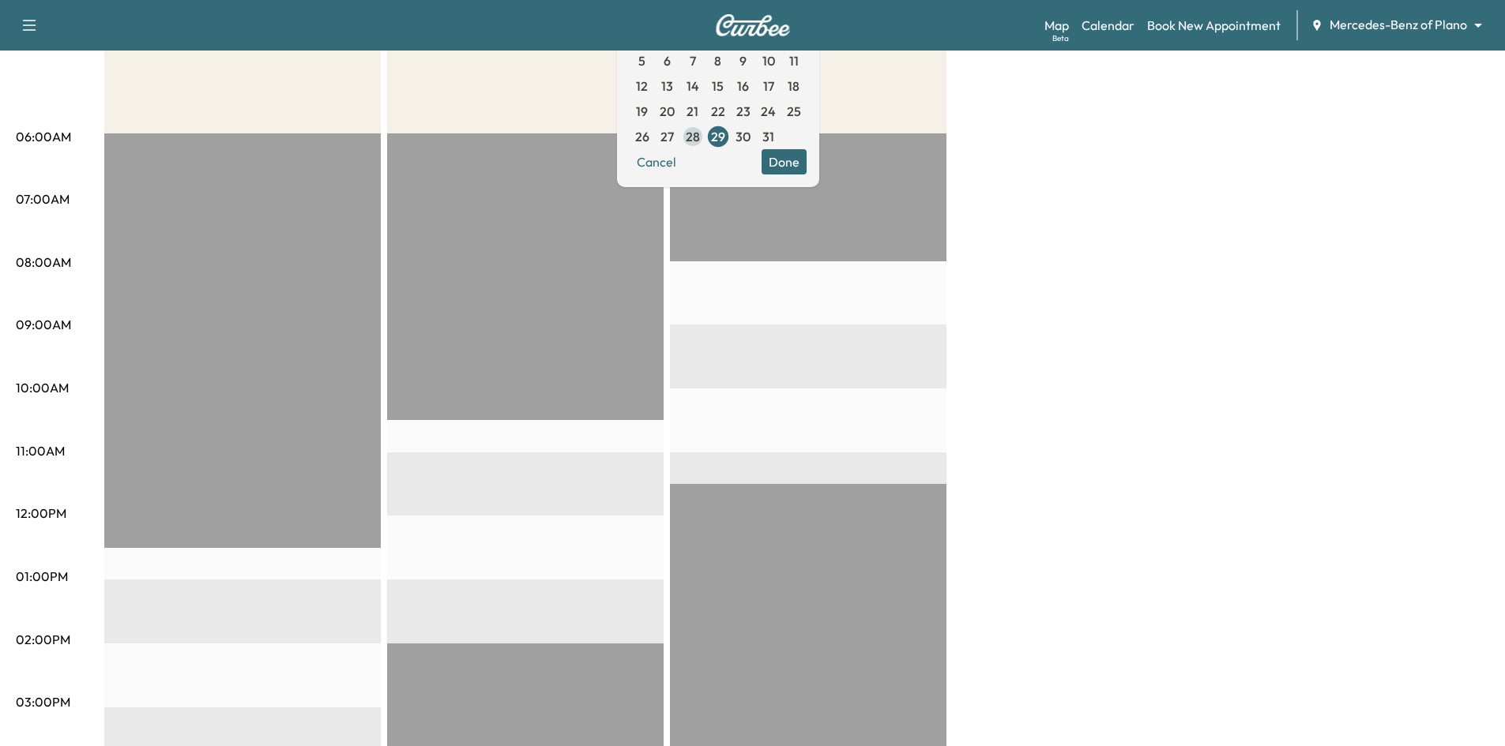
click at [700, 134] on span "28" at bounding box center [693, 136] width 14 height 19
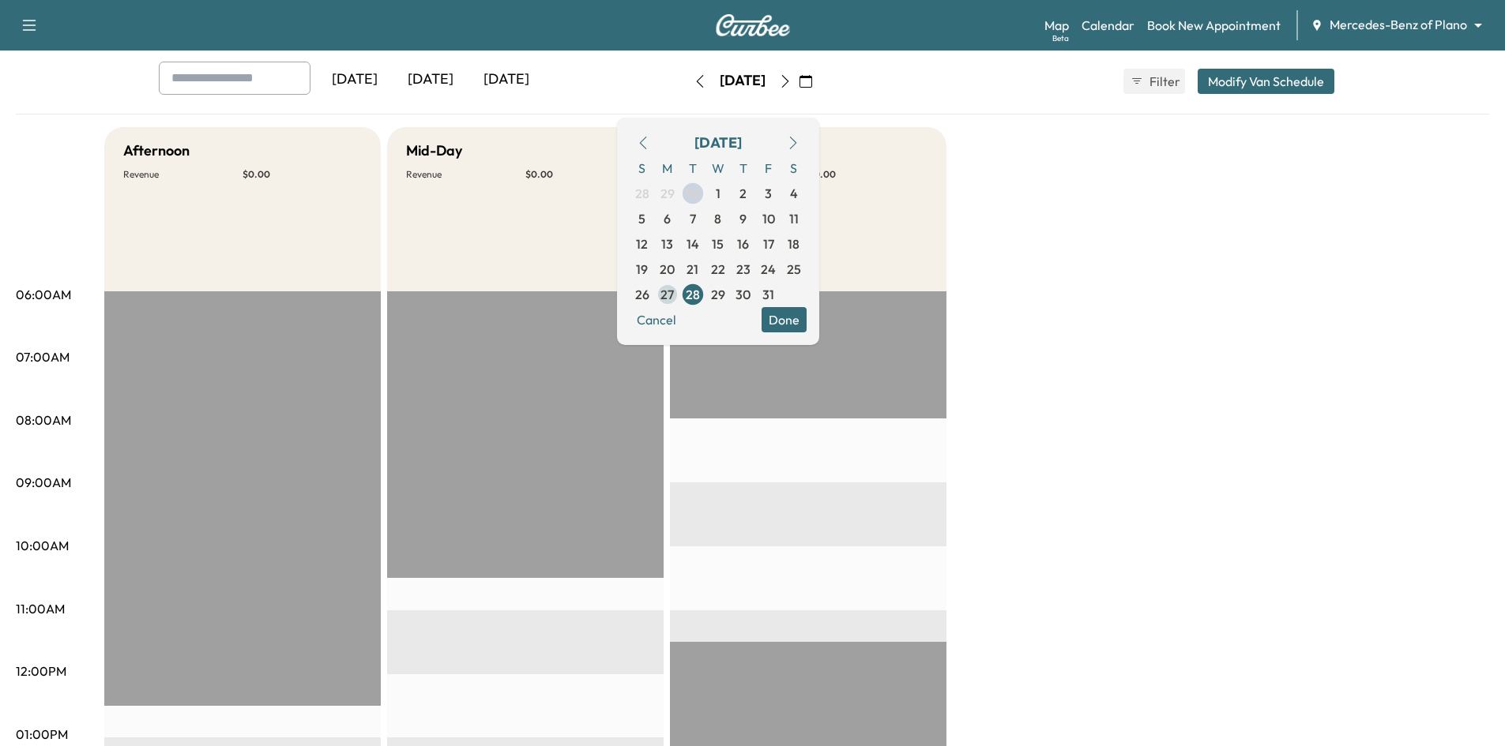
click at [674, 291] on span "27" at bounding box center [666, 294] width 13 height 19
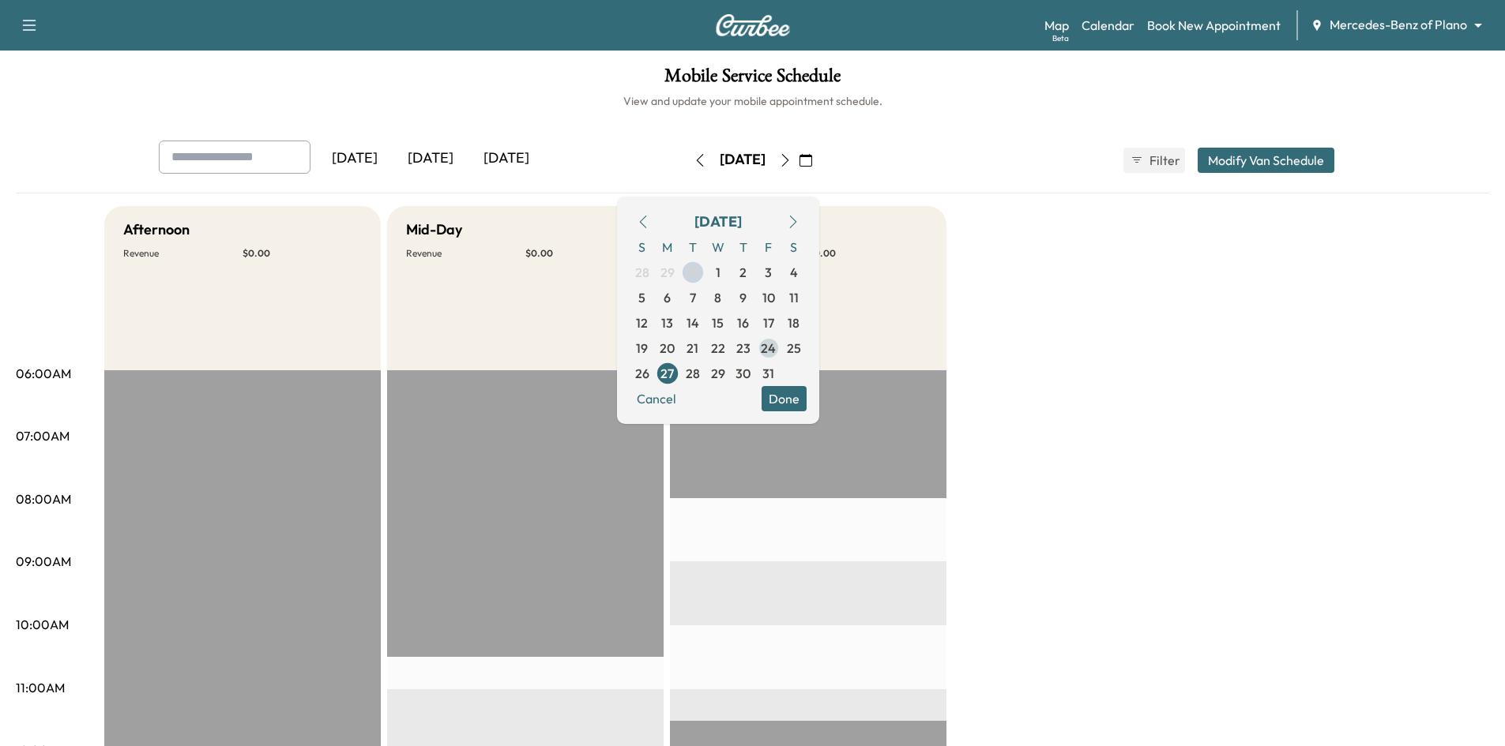
click at [776, 350] on span "24" at bounding box center [768, 348] width 15 height 19
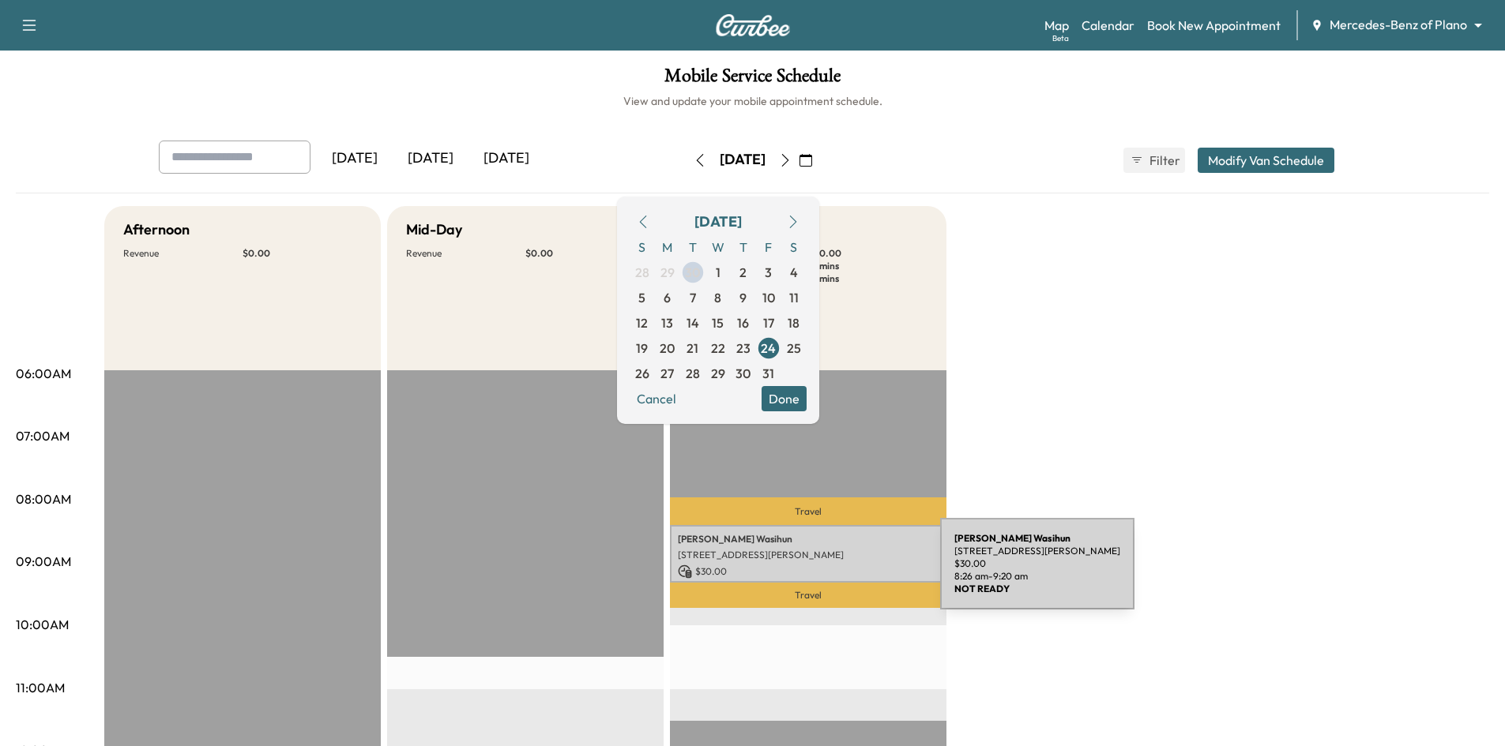
click at [822, 573] on p "$ 30.00" at bounding box center [808, 572] width 261 height 14
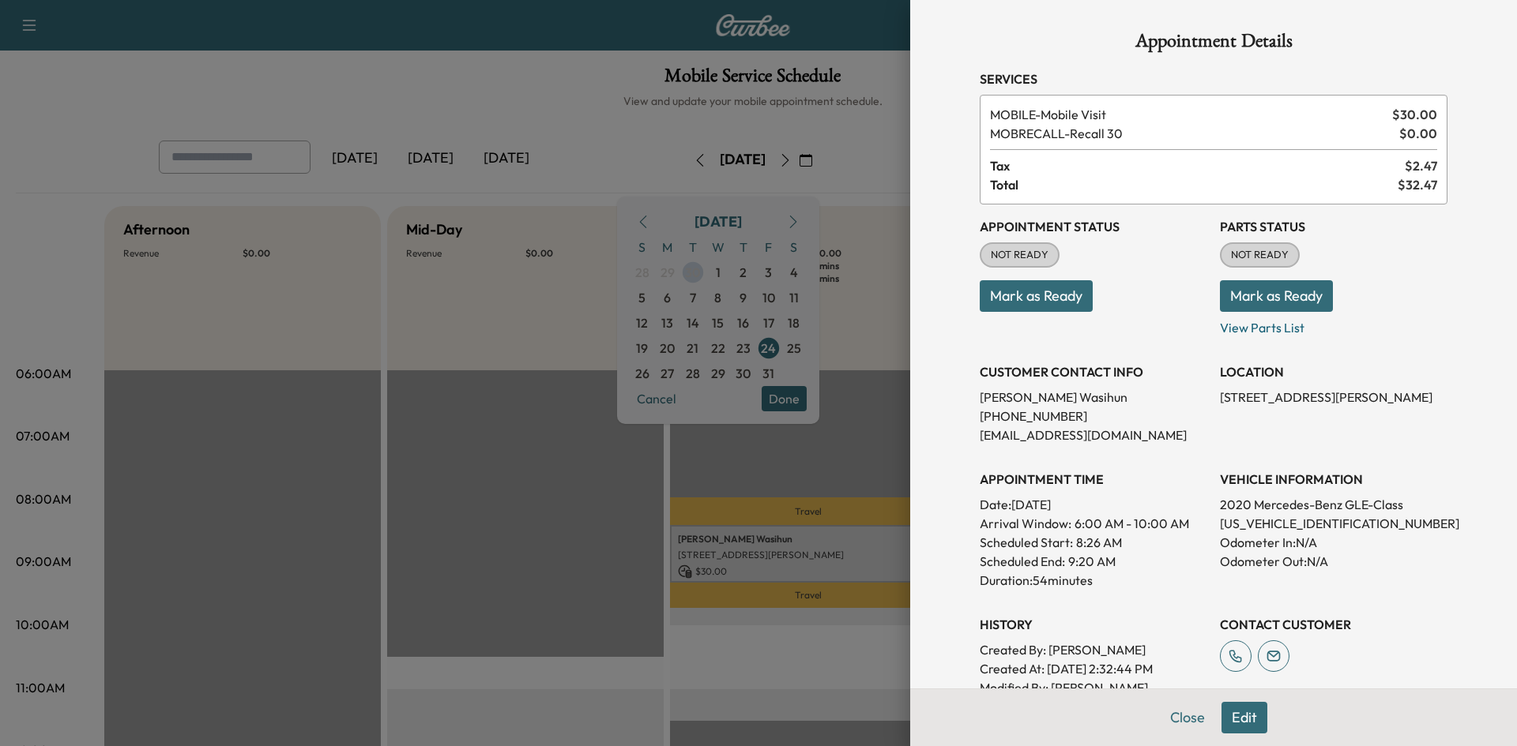
click at [1420, 589] on div "VEHICLE INFORMATION 2020 Mercedes-Benz GLE-Class 4JGFB4JB1LA212010 Odometer In:…" at bounding box center [1334, 523] width 228 height 133
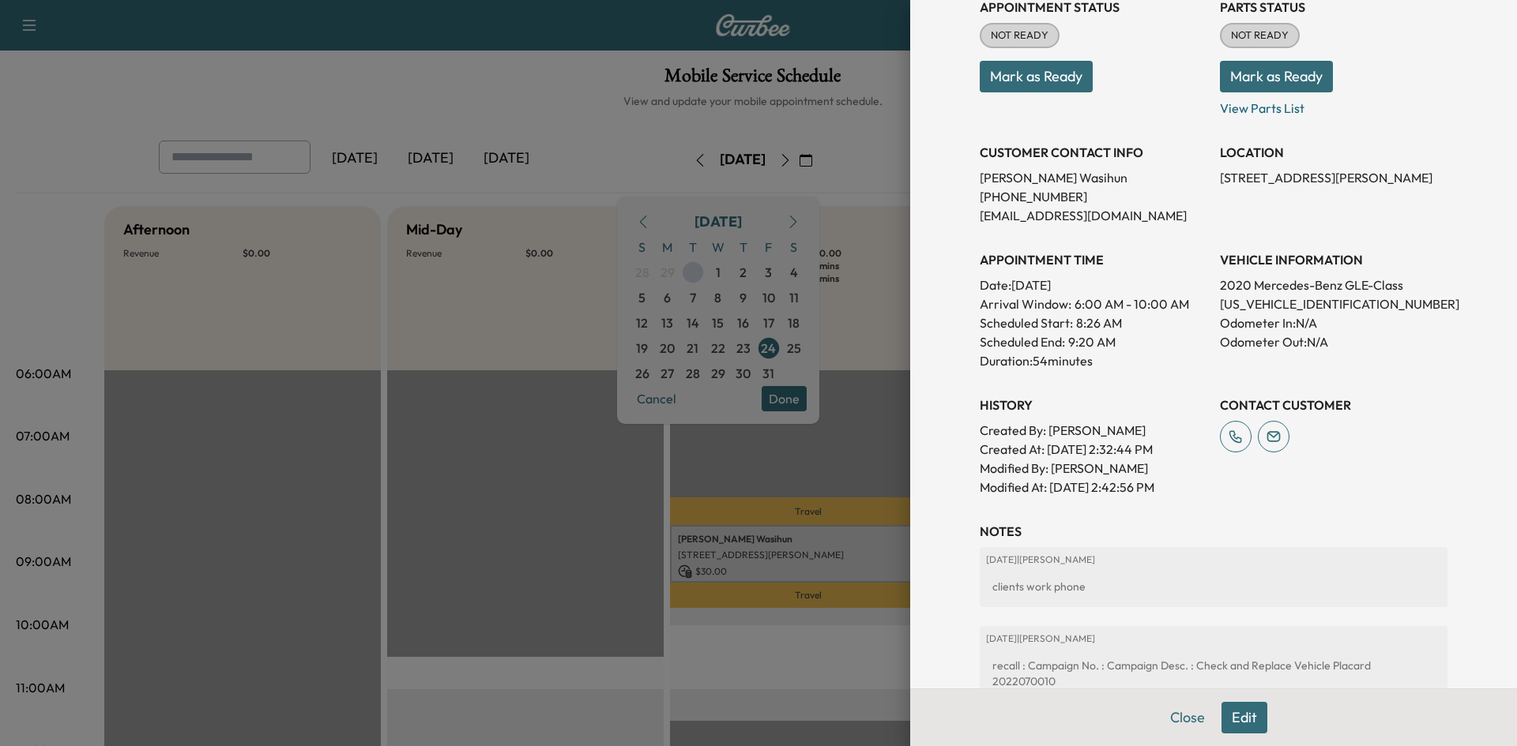
scroll to position [395, 0]
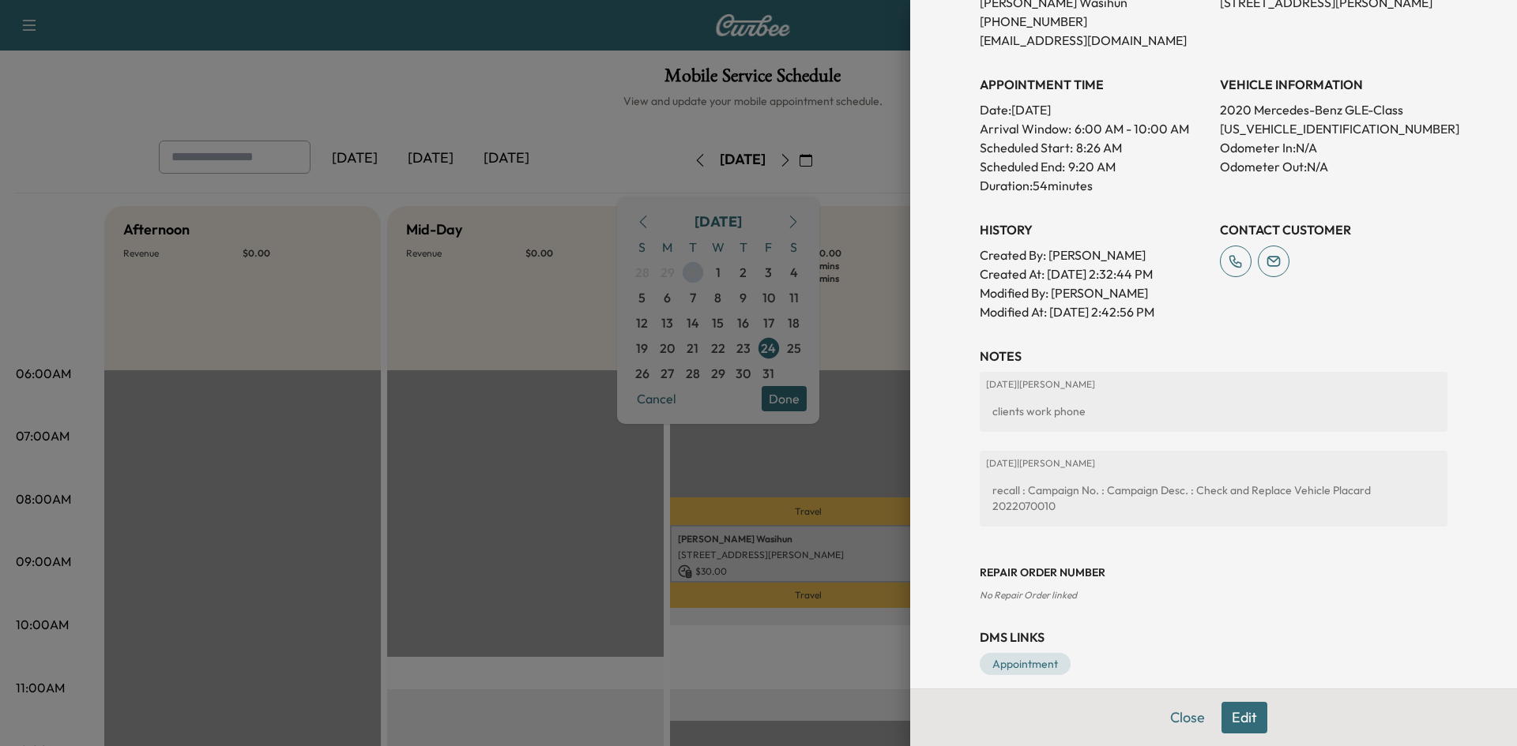
click at [1237, 720] on button "Edit" at bounding box center [1244, 718] width 46 height 32
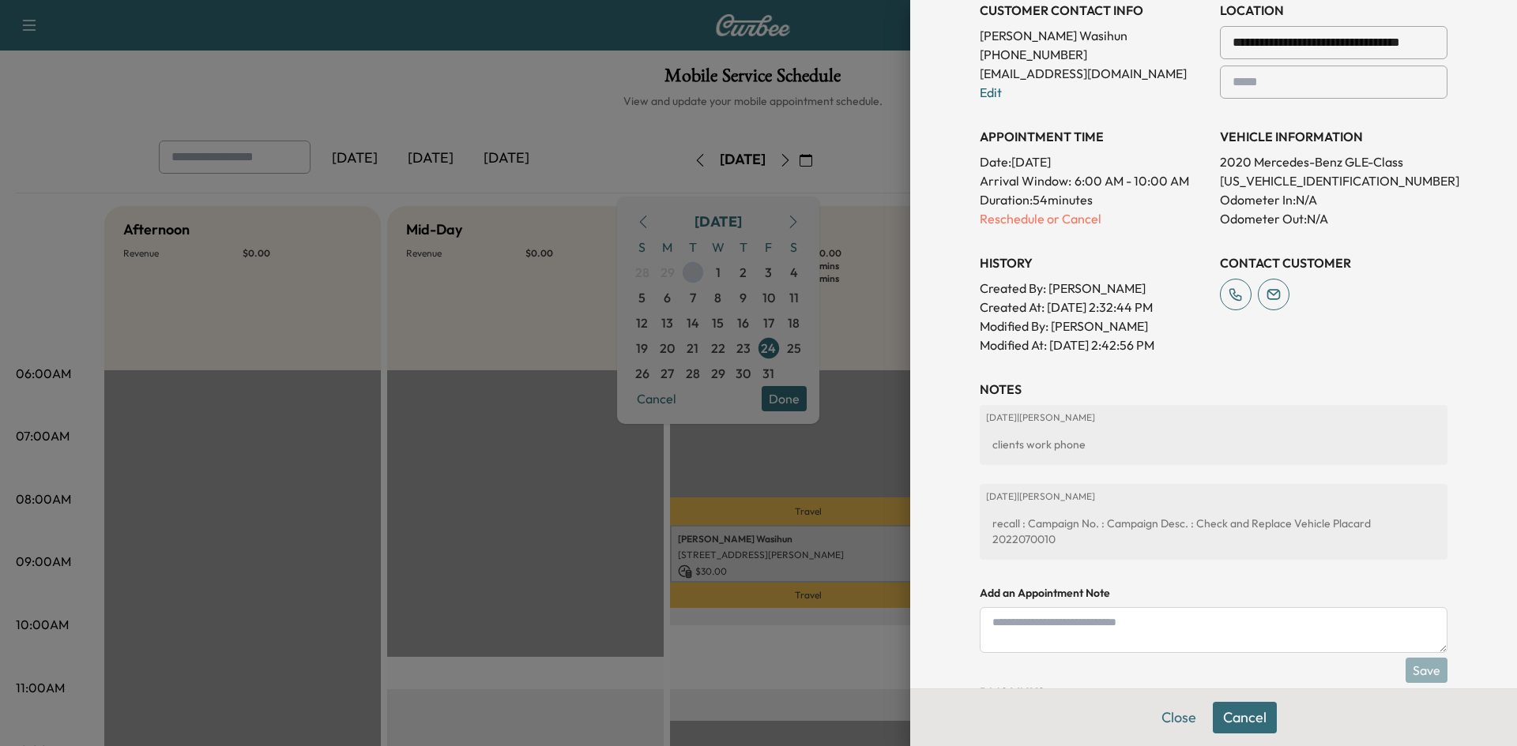
scroll to position [428, 0]
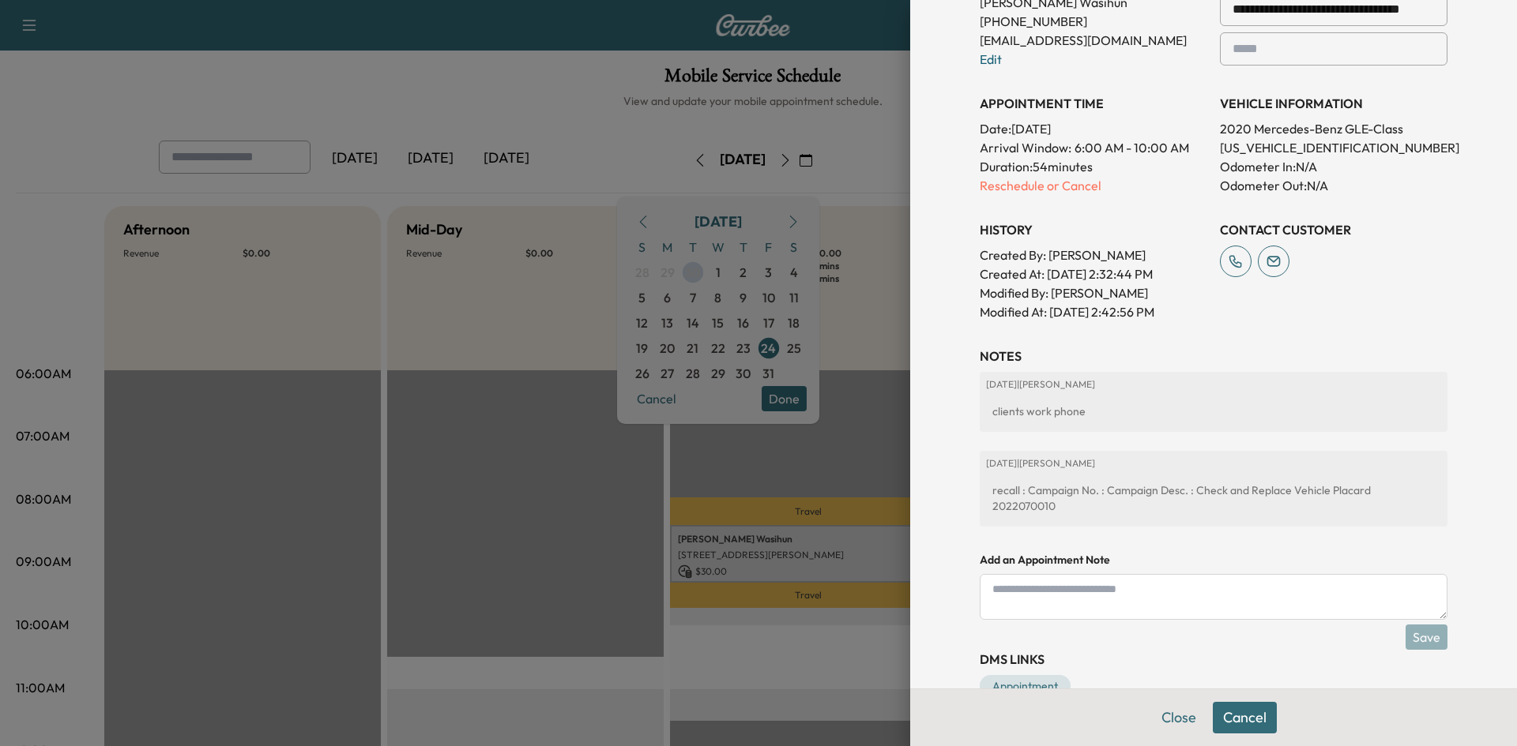
click at [1178, 585] on textarea at bounding box center [1214, 597] width 468 height 46
type textarea "**********"
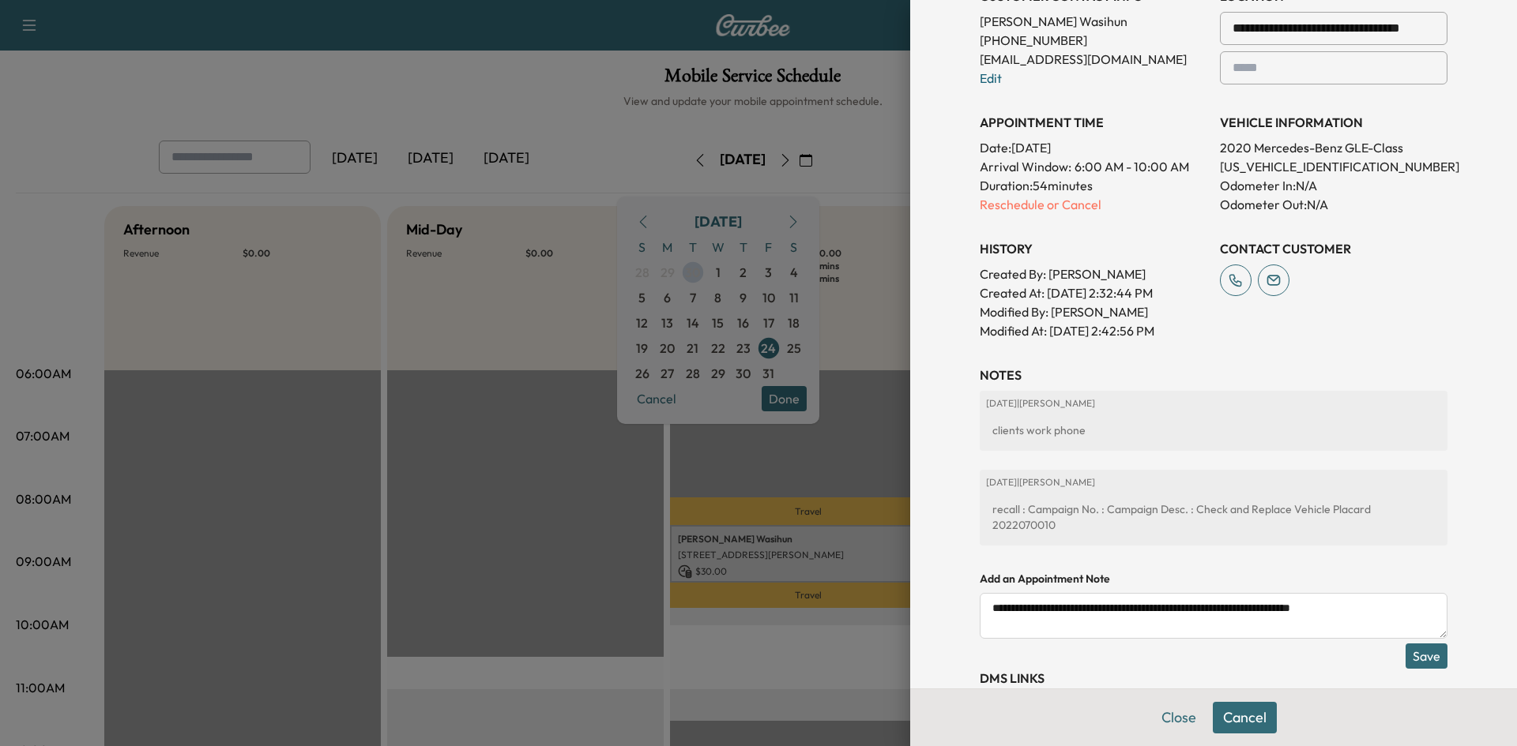
scroll to position [453, 0]
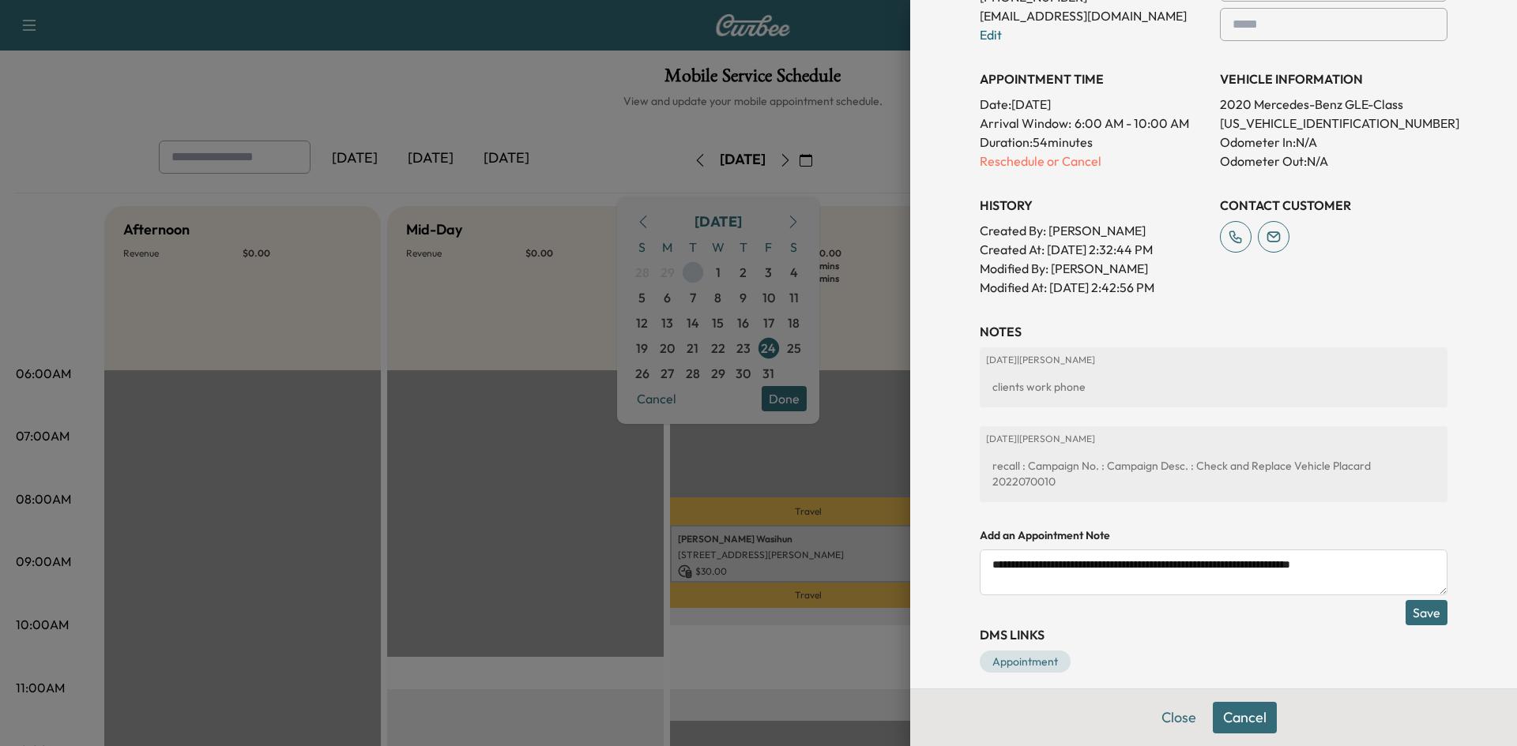
click at [1098, 551] on textarea "**********" at bounding box center [1214, 573] width 468 height 46
drag, startPoint x: 1105, startPoint y: 546, endPoint x: 1146, endPoint y: 546, distance: 41.1
click at [1108, 550] on textarea "**********" at bounding box center [1214, 573] width 468 height 46
type textarea "**********"
click at [1423, 600] on button "Save" at bounding box center [1426, 612] width 42 height 25
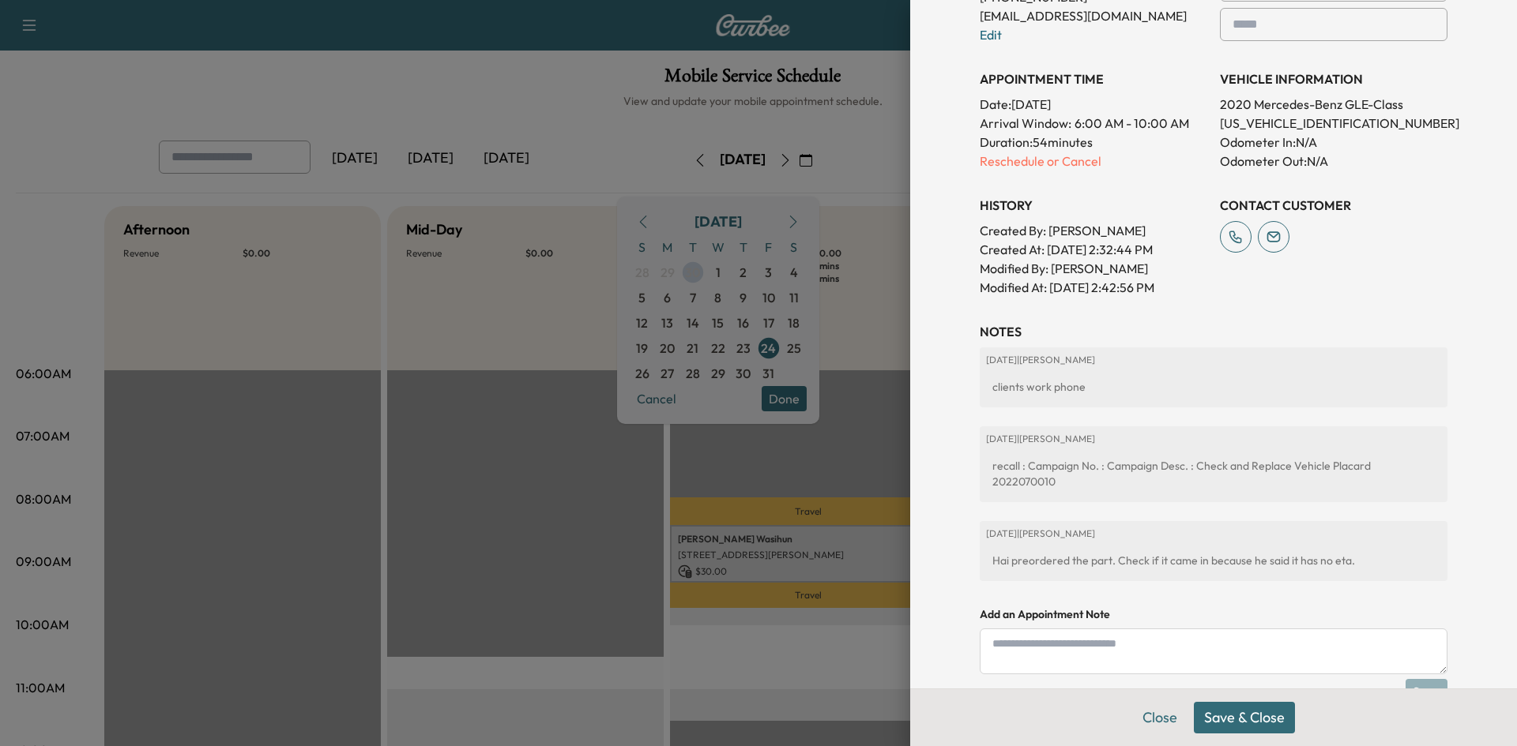
click at [1254, 724] on button "Save & Close" at bounding box center [1244, 718] width 101 height 32
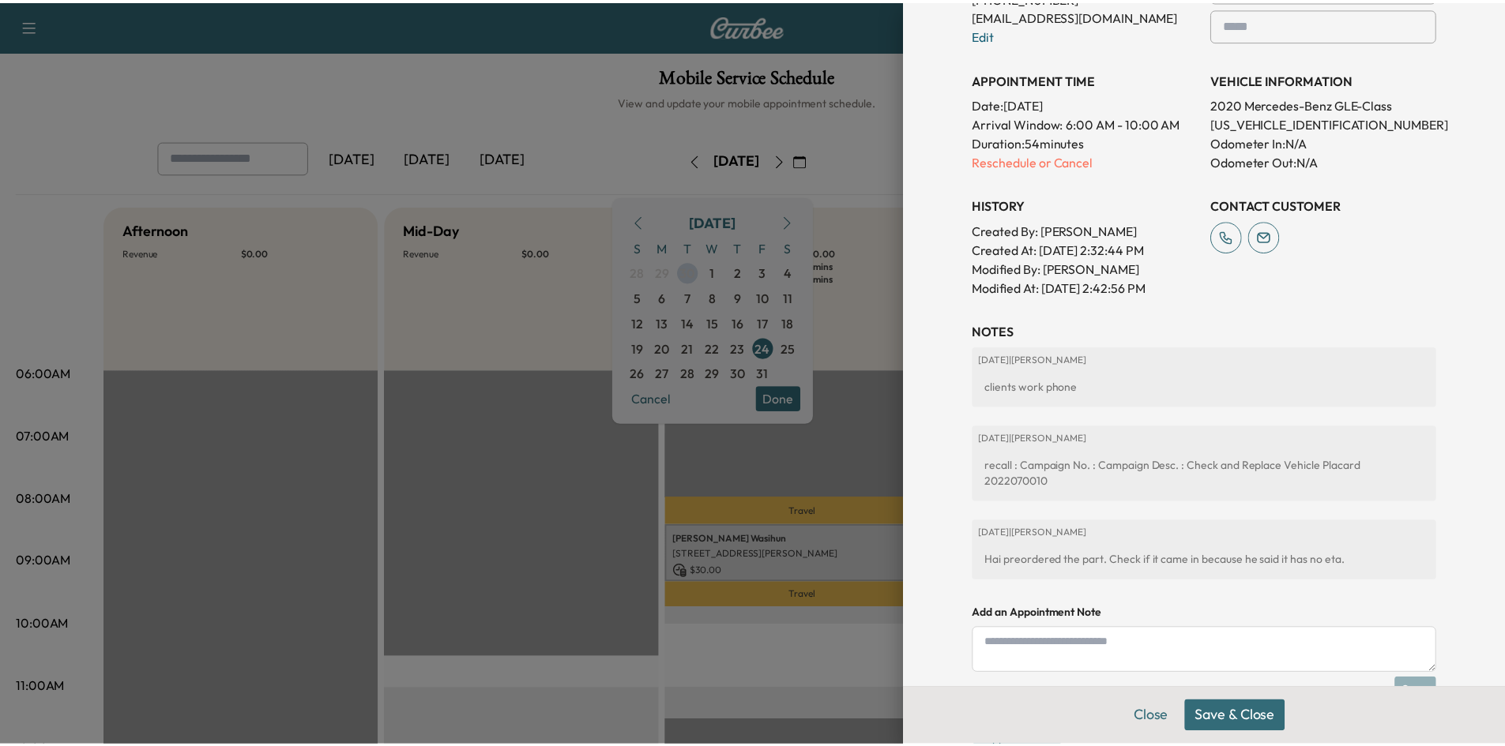
scroll to position [419, 0]
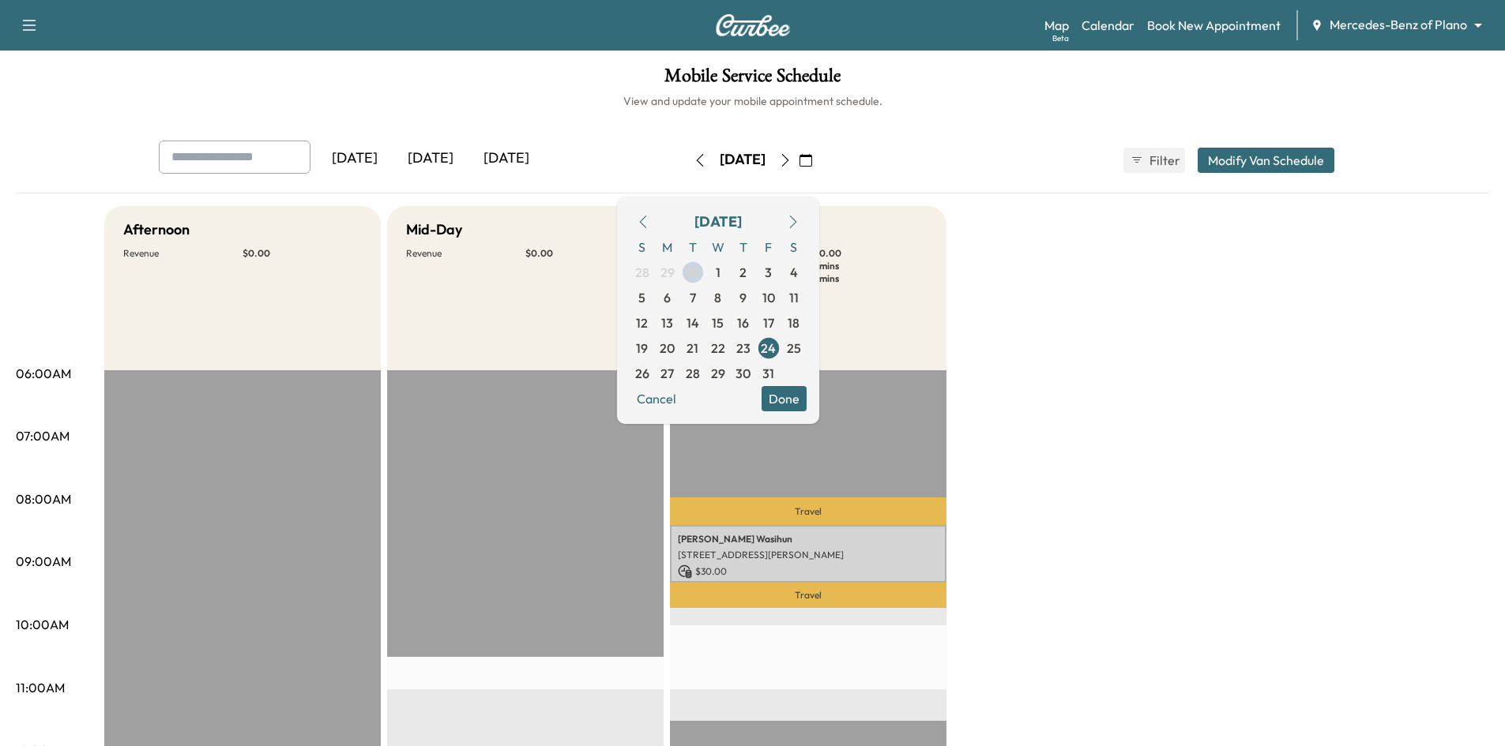
click at [807, 406] on button "Done" at bounding box center [783, 398] width 45 height 25
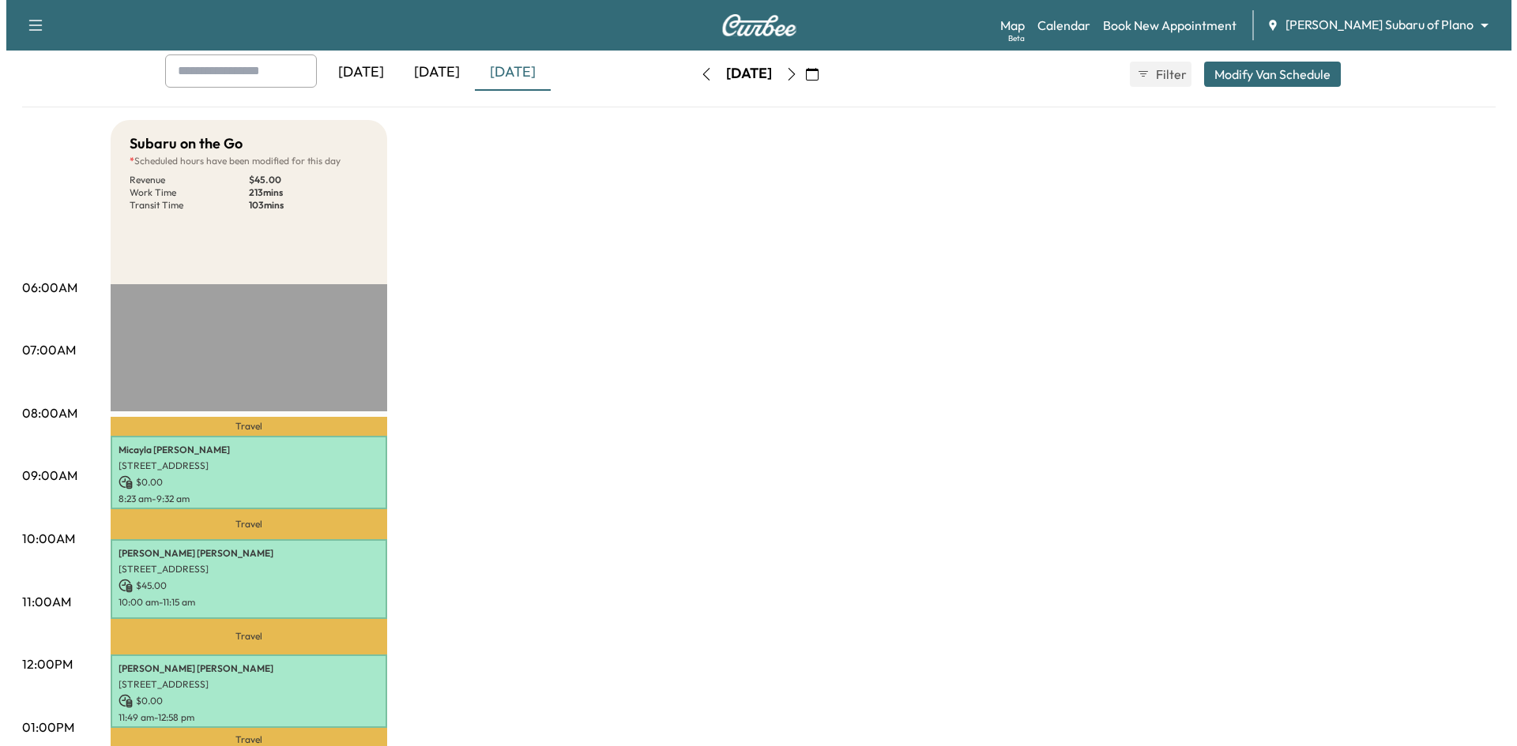
scroll to position [158, 0]
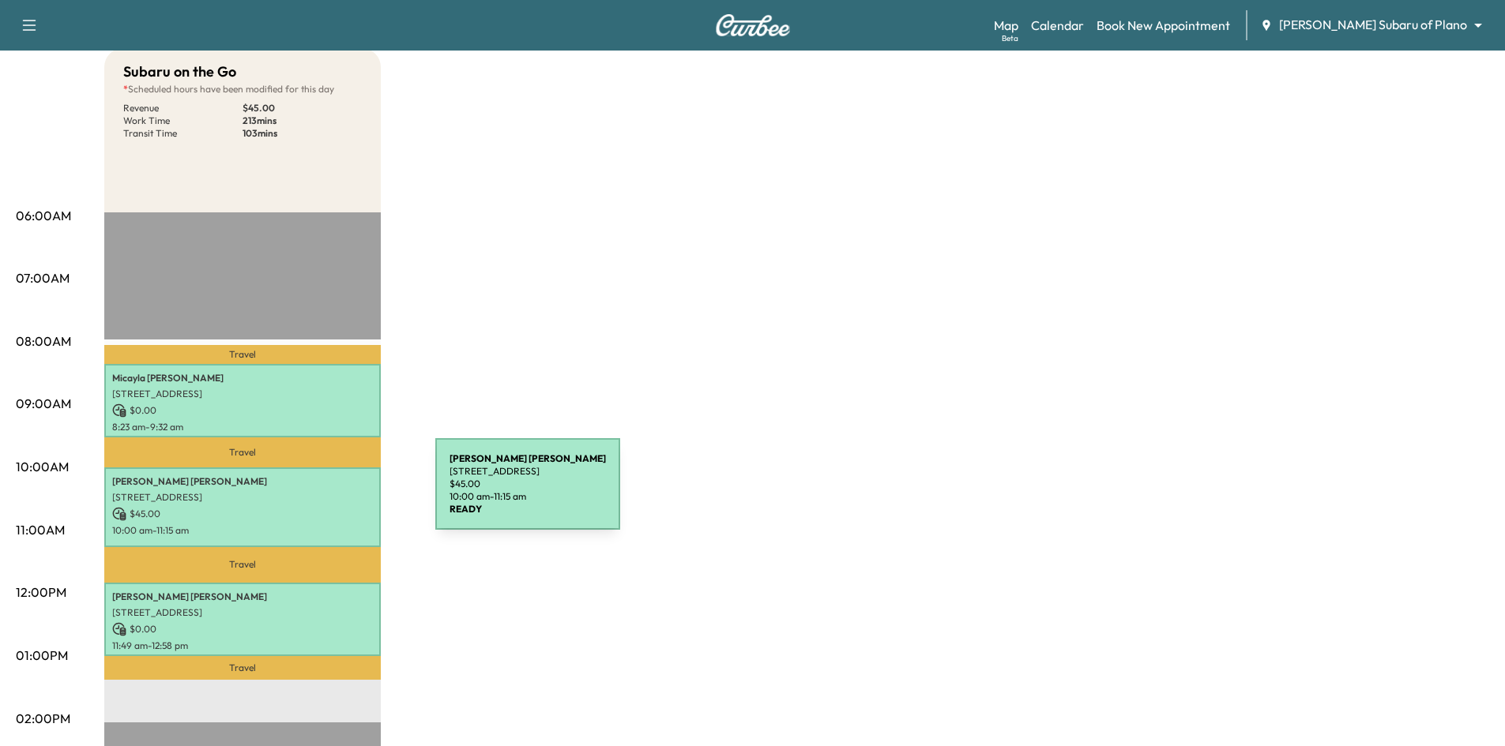
click at [317, 494] on p "[STREET_ADDRESS]" at bounding box center [242, 497] width 261 height 13
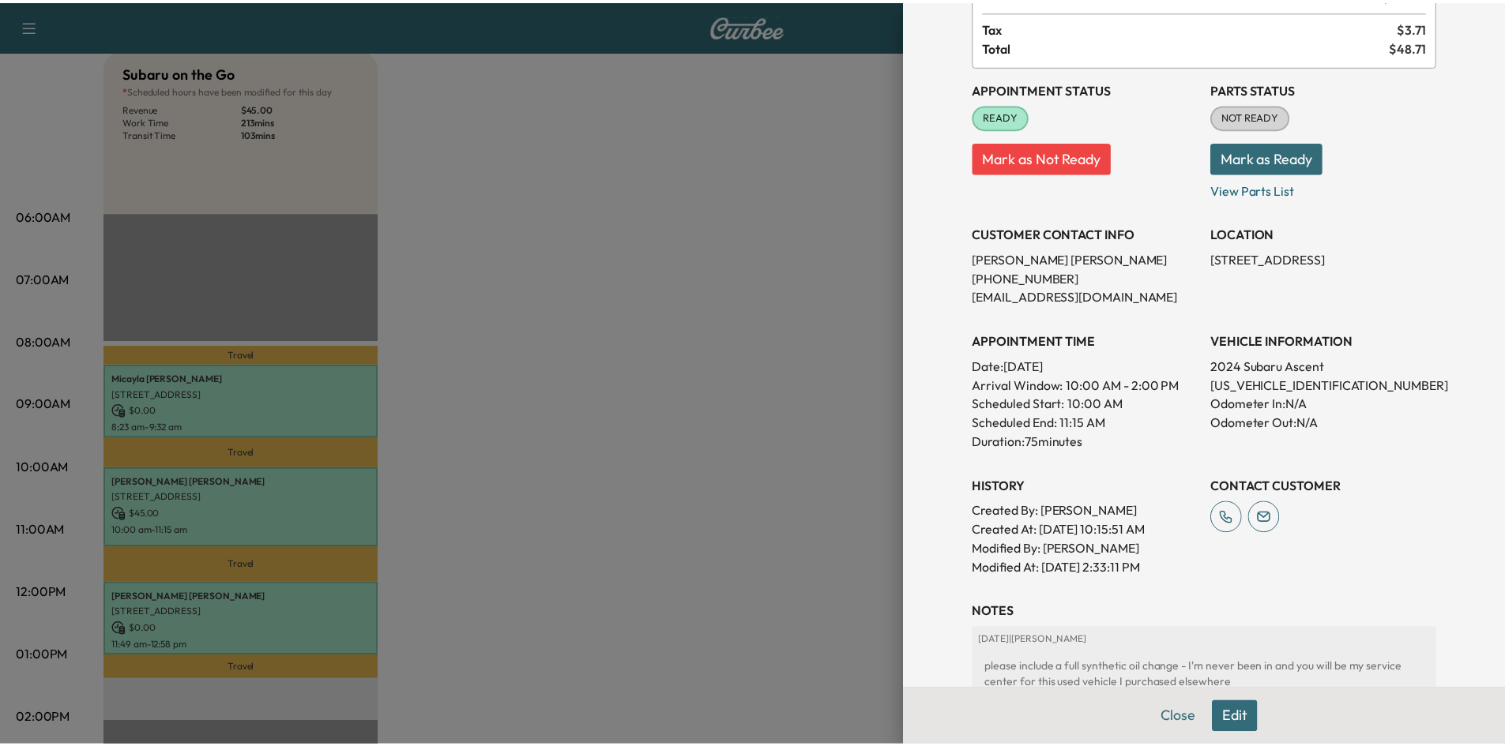
scroll to position [0, 0]
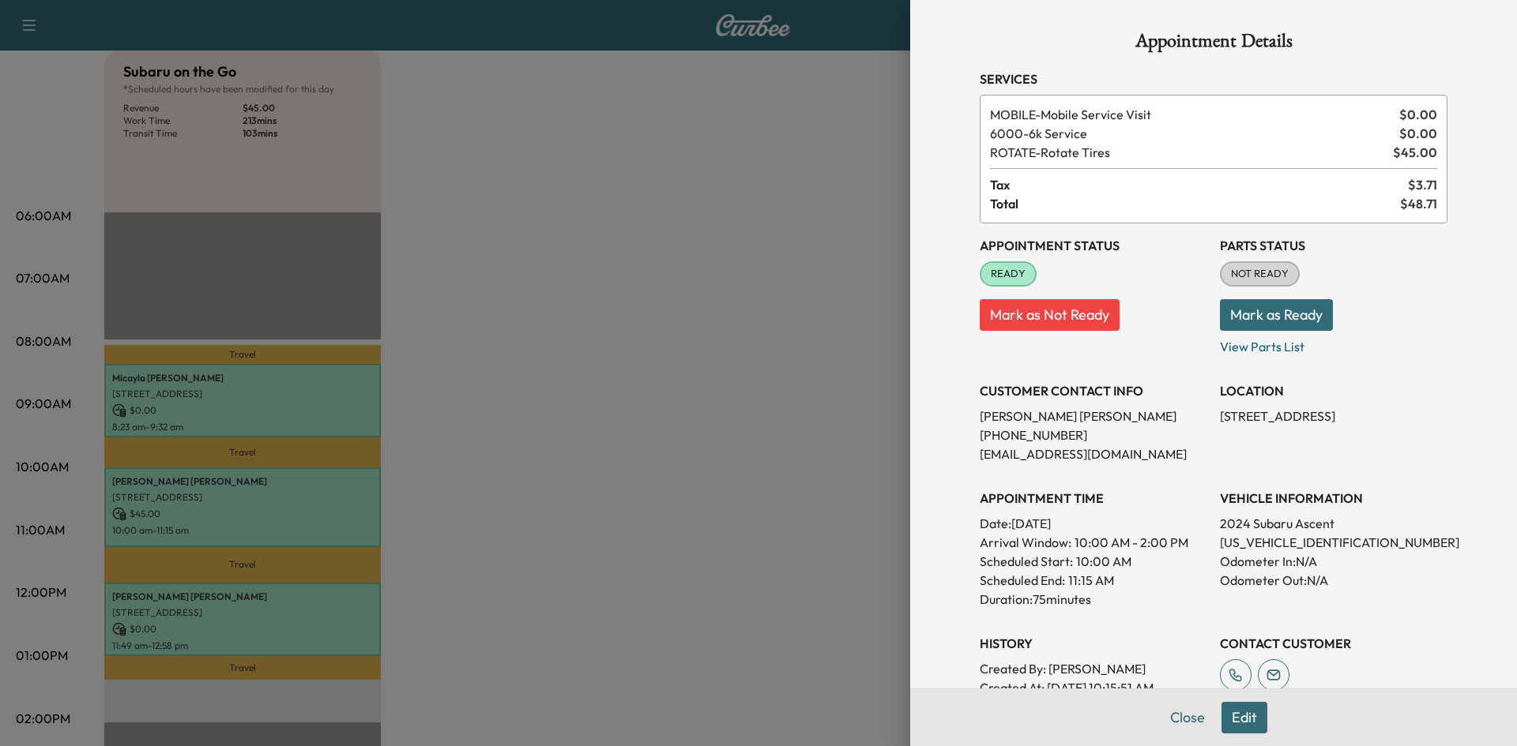
click at [1232, 715] on button "Edit" at bounding box center [1244, 718] width 46 height 32
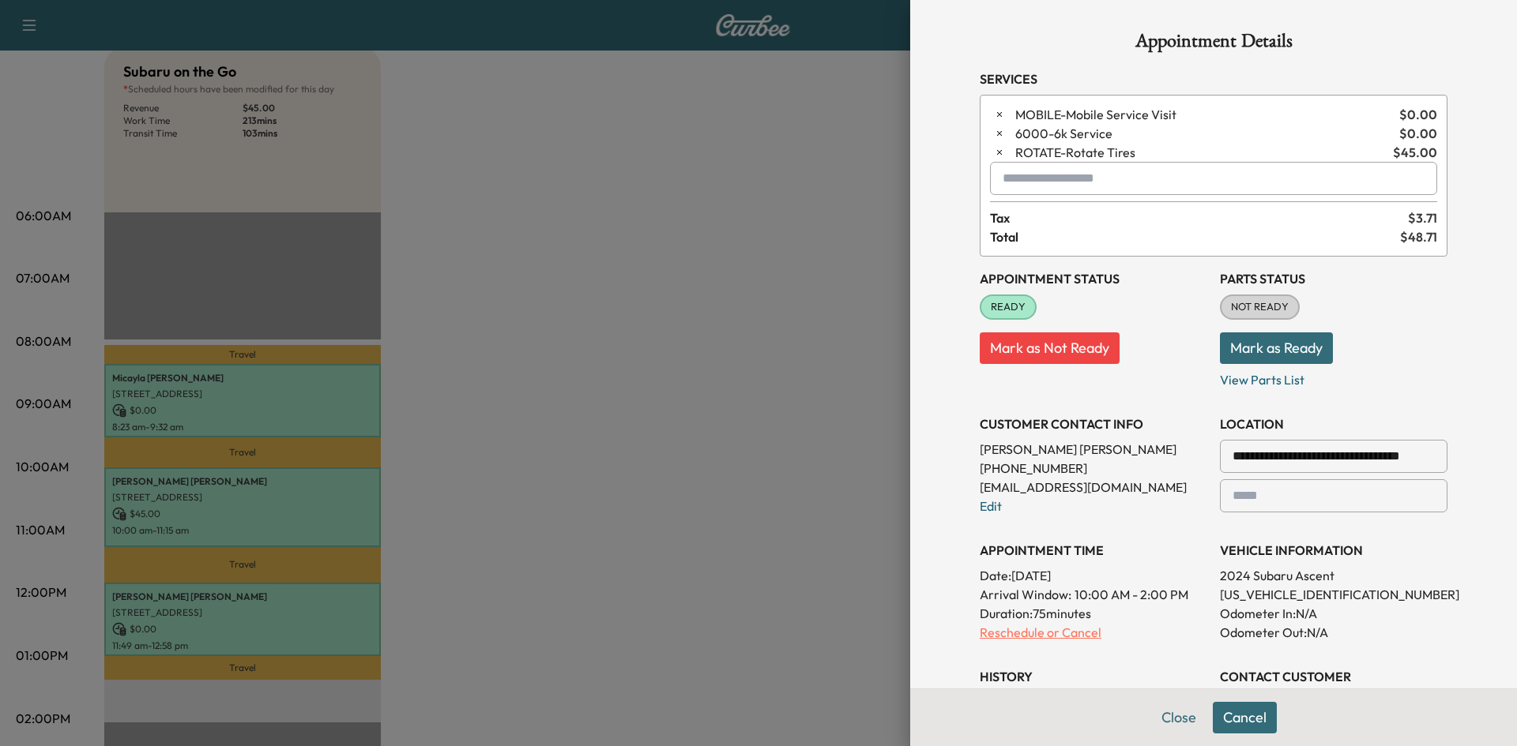
click at [1059, 634] on p "Reschedule or Cancel" at bounding box center [1094, 632] width 228 height 19
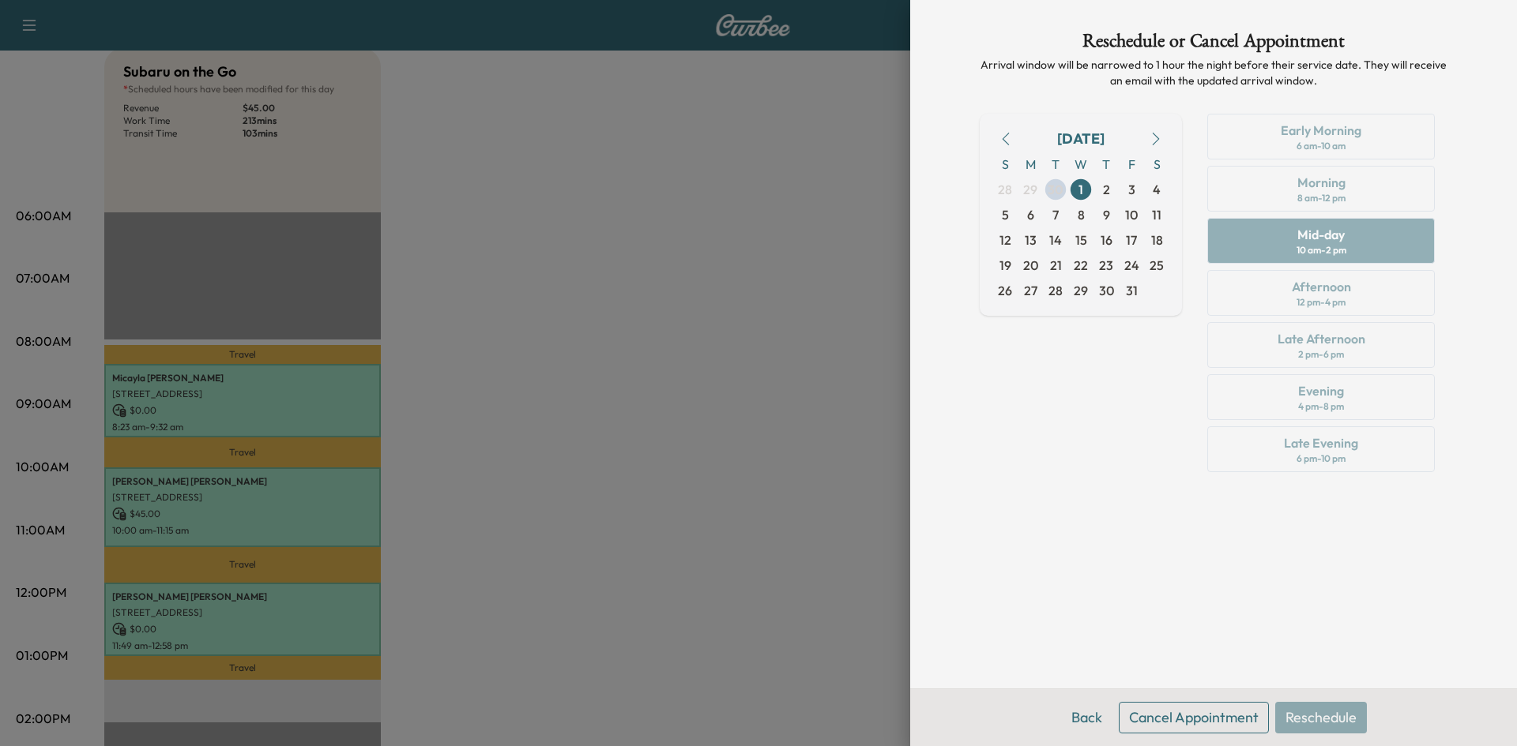
click at [1213, 727] on button "Cancel Appointment" at bounding box center [1194, 718] width 150 height 32
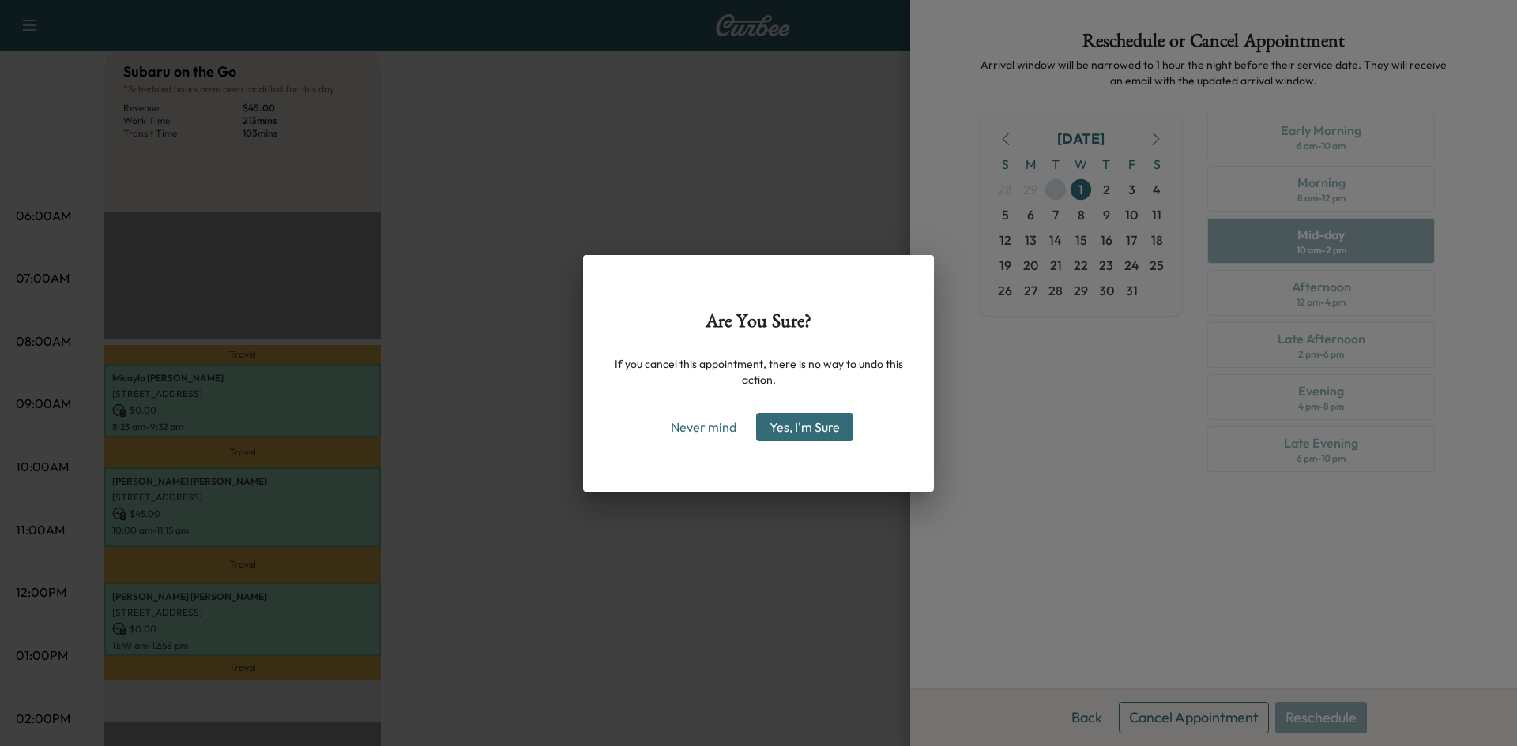
click at [820, 429] on button "Yes, I'm Sure" at bounding box center [804, 427] width 97 height 28
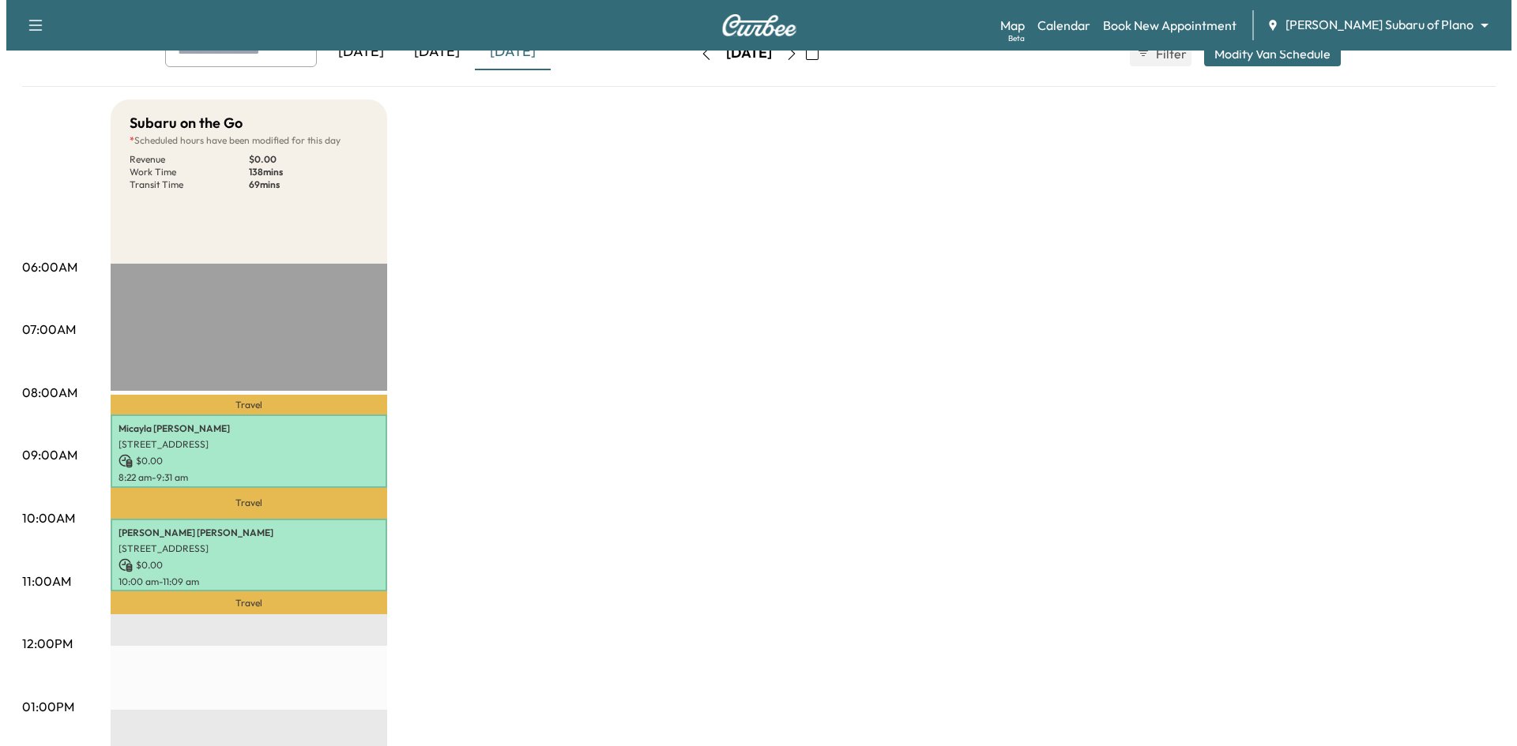
scroll to position [79, 0]
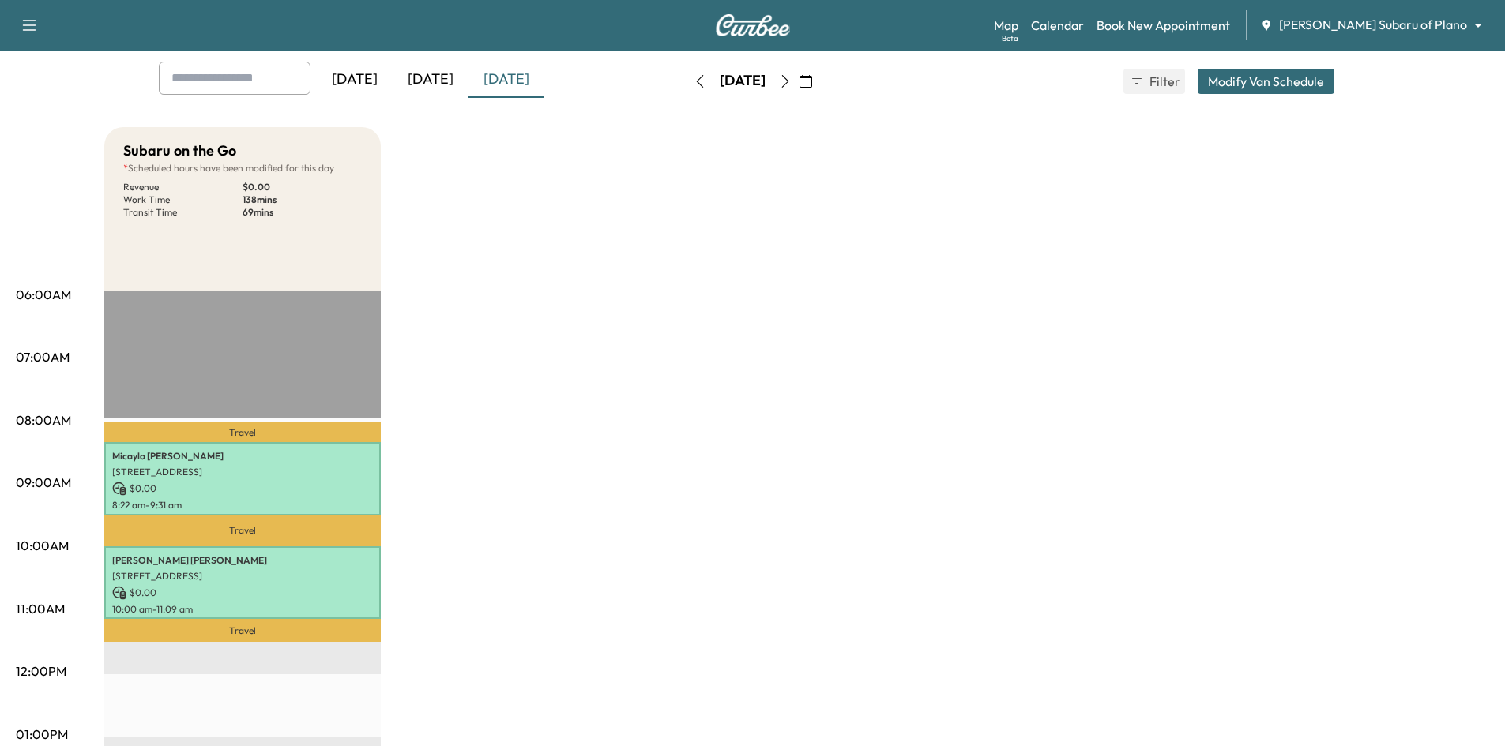
click at [1236, 85] on button "Modify Van Schedule" at bounding box center [1266, 81] width 137 height 25
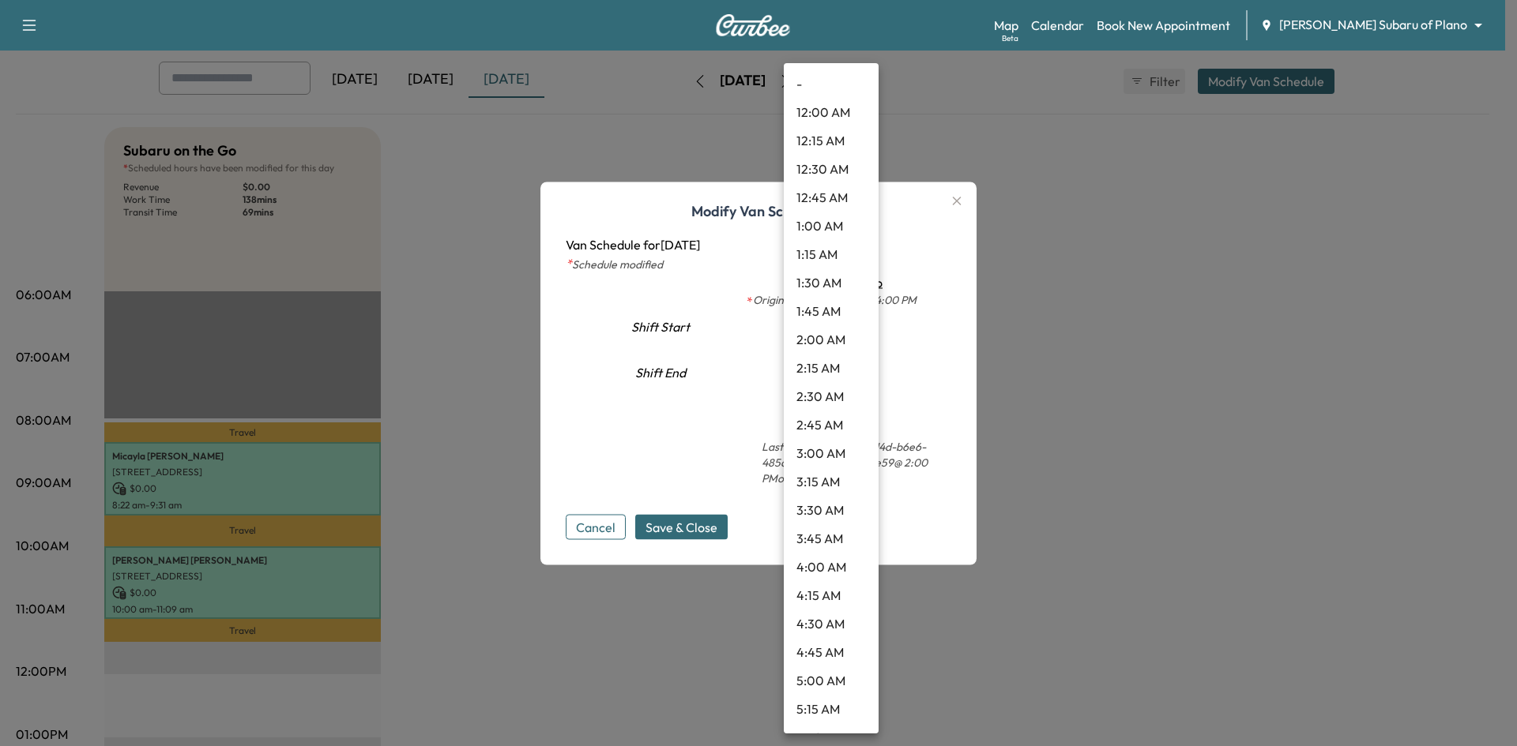
click at [859, 373] on body "Support Log Out Map Beta Calendar Book New Appointment [PERSON_NAME] Subaru of …" at bounding box center [758, 294] width 1517 height 746
click at [815, 291] on li "1:00 PM" at bounding box center [831, 284] width 95 height 28
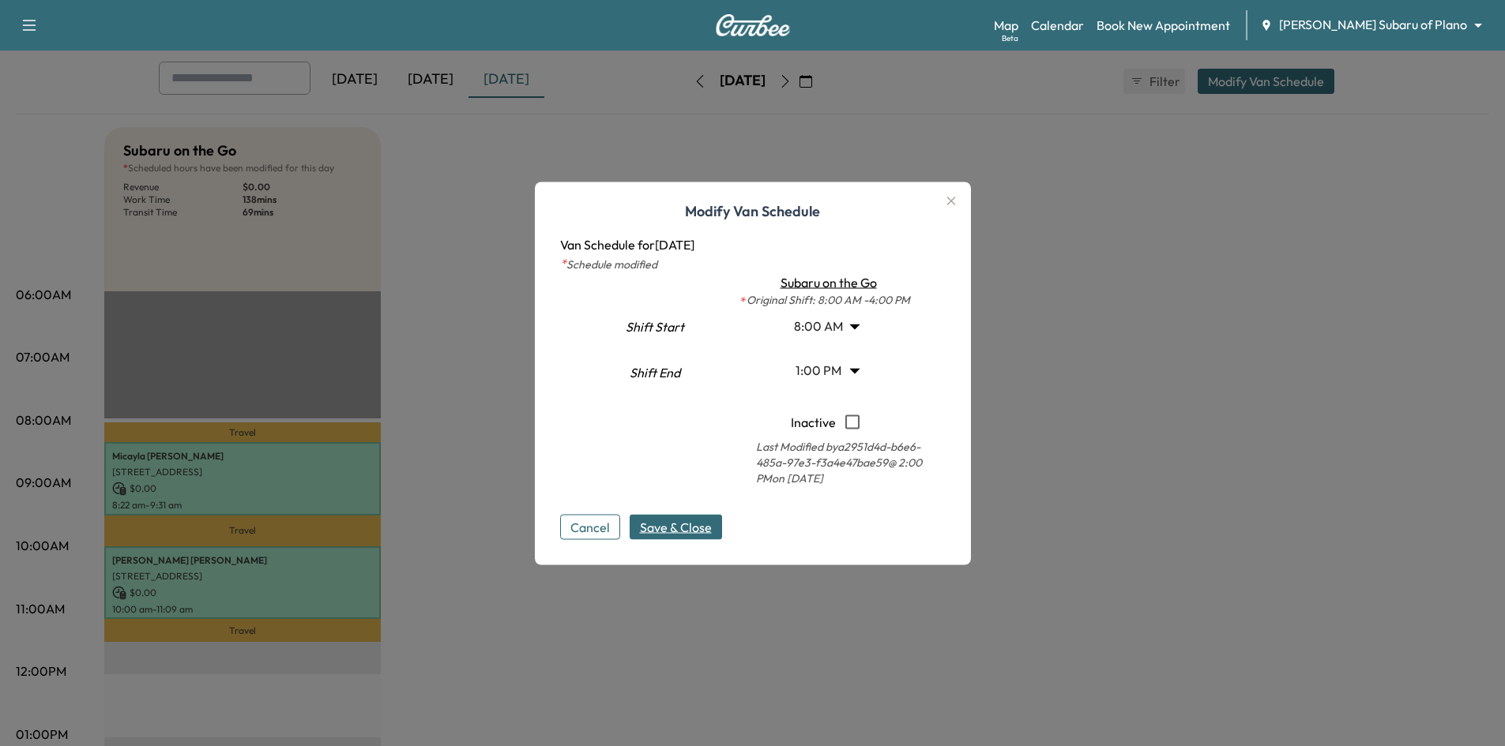
click at [710, 525] on span "Save & Close" at bounding box center [676, 526] width 72 height 19
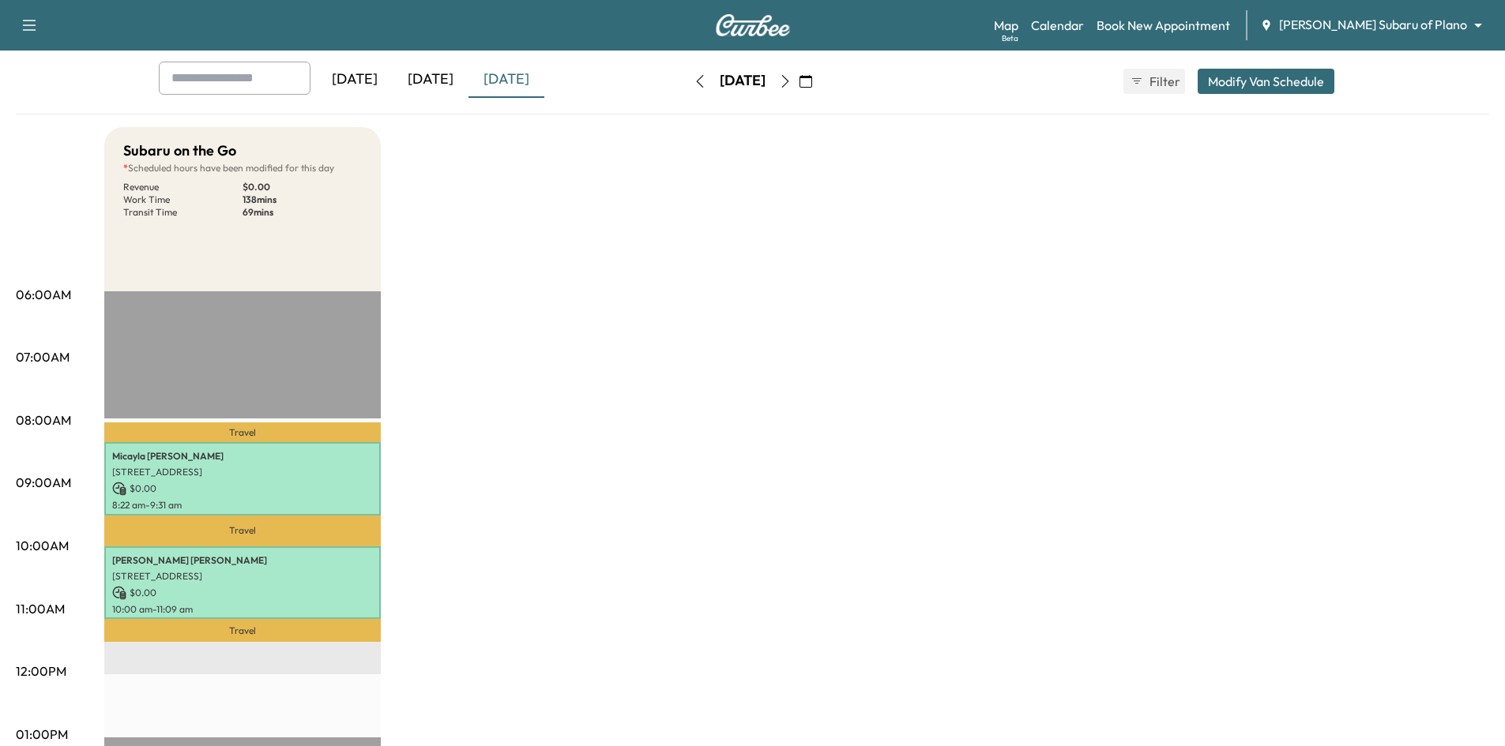
click at [1238, 77] on button "Modify Van Schedule" at bounding box center [1266, 81] width 137 height 25
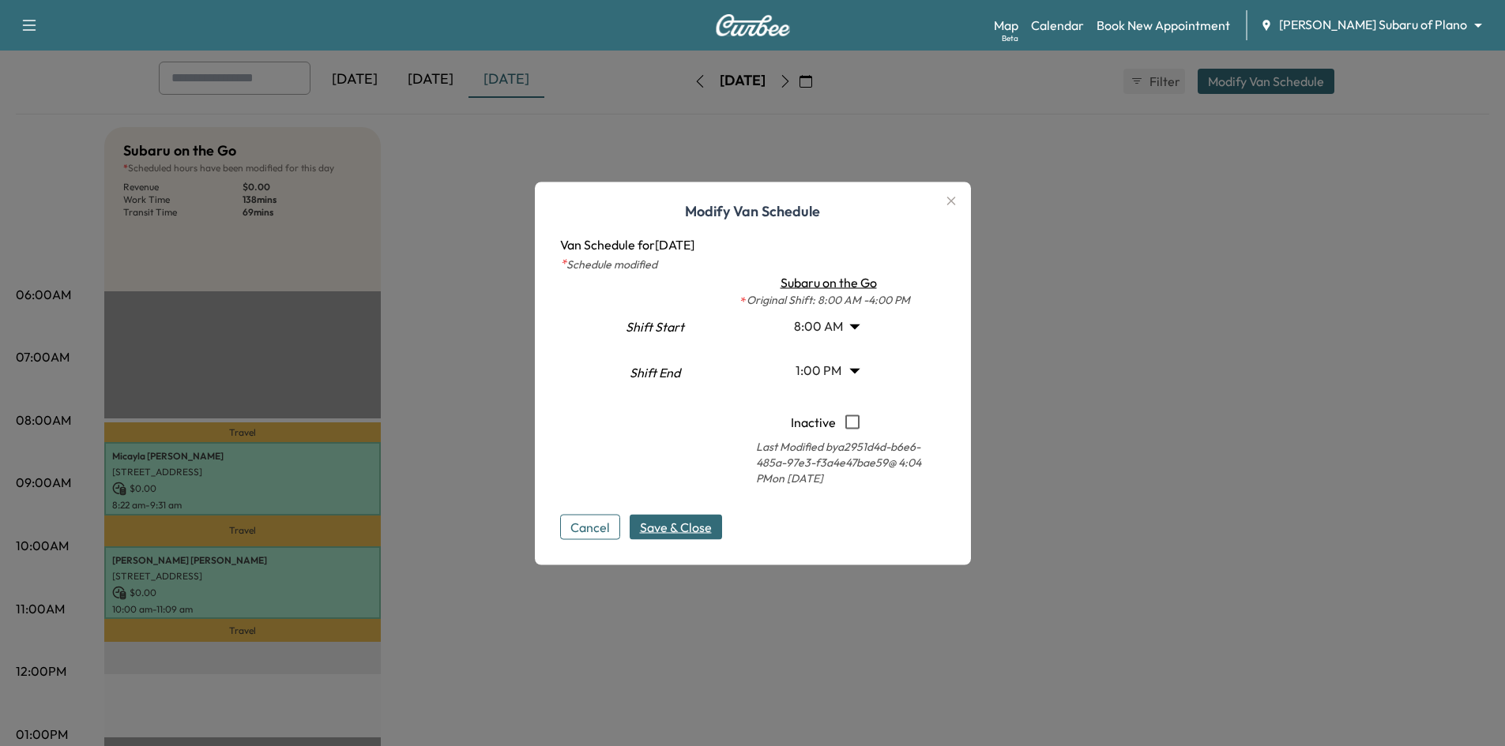
click at [857, 367] on body "Support Log Out Map Beta Calendar Book New Appointment Ewing Subaru of Plano **…" at bounding box center [752, 294] width 1505 height 746
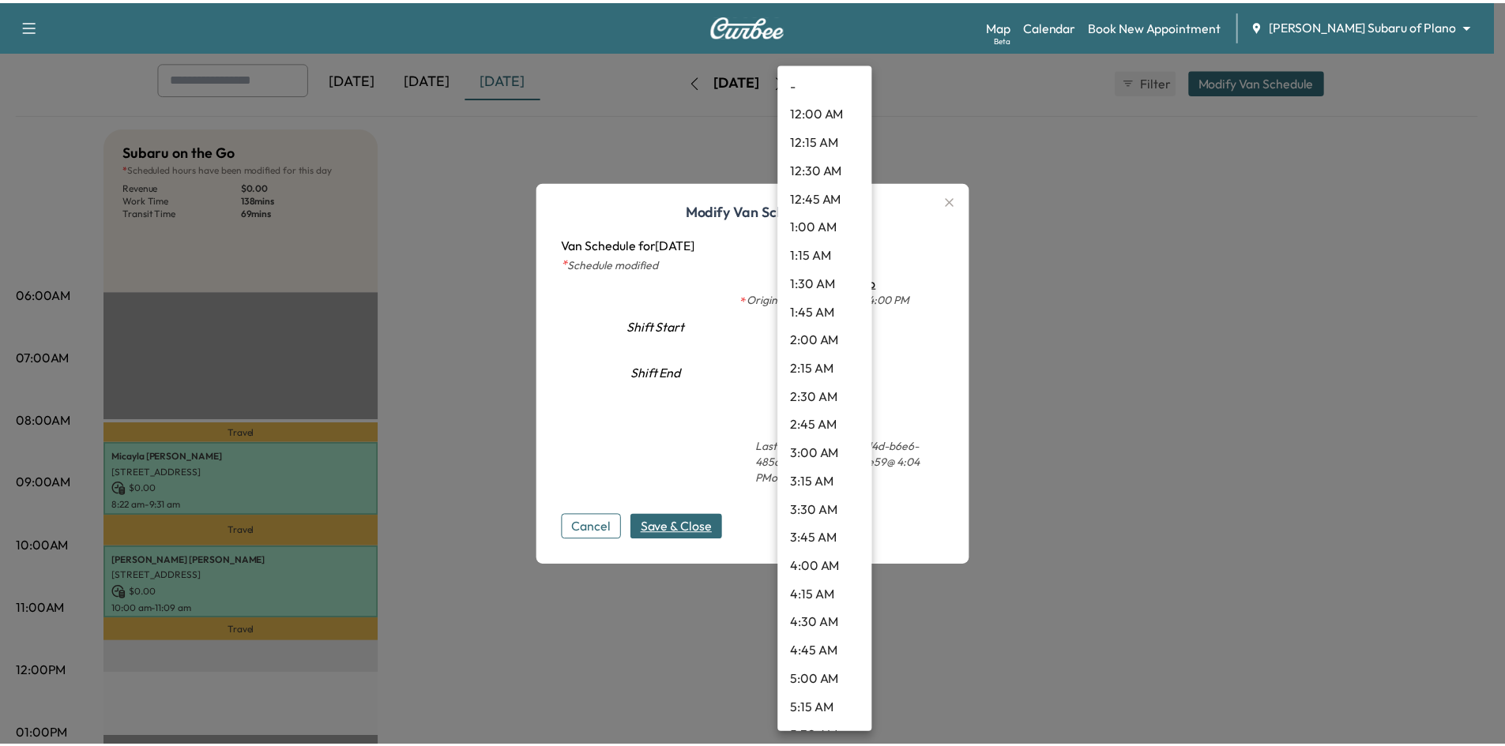
scroll to position [1193, 0]
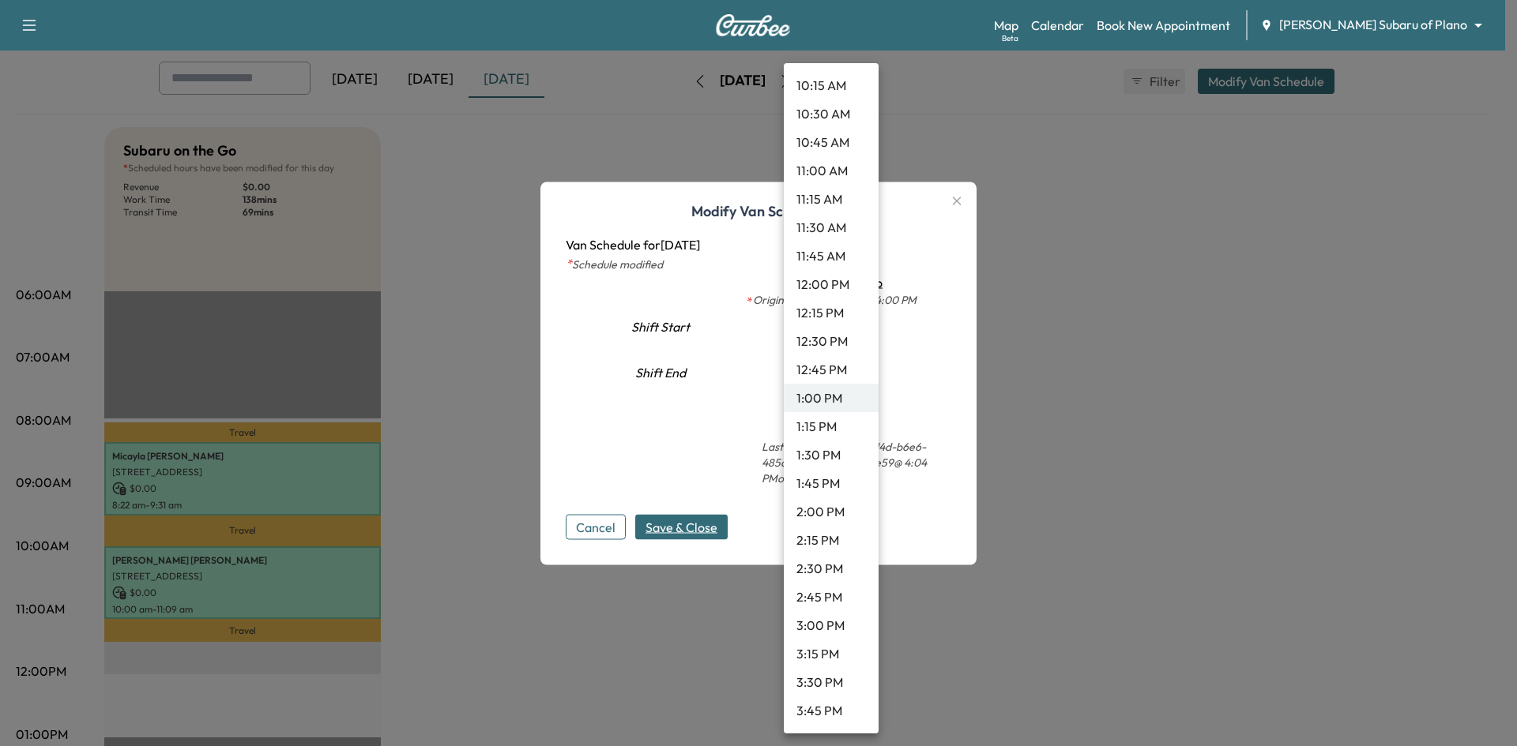
click at [804, 291] on li "12:00 PM" at bounding box center [831, 284] width 95 height 28
type input "**"
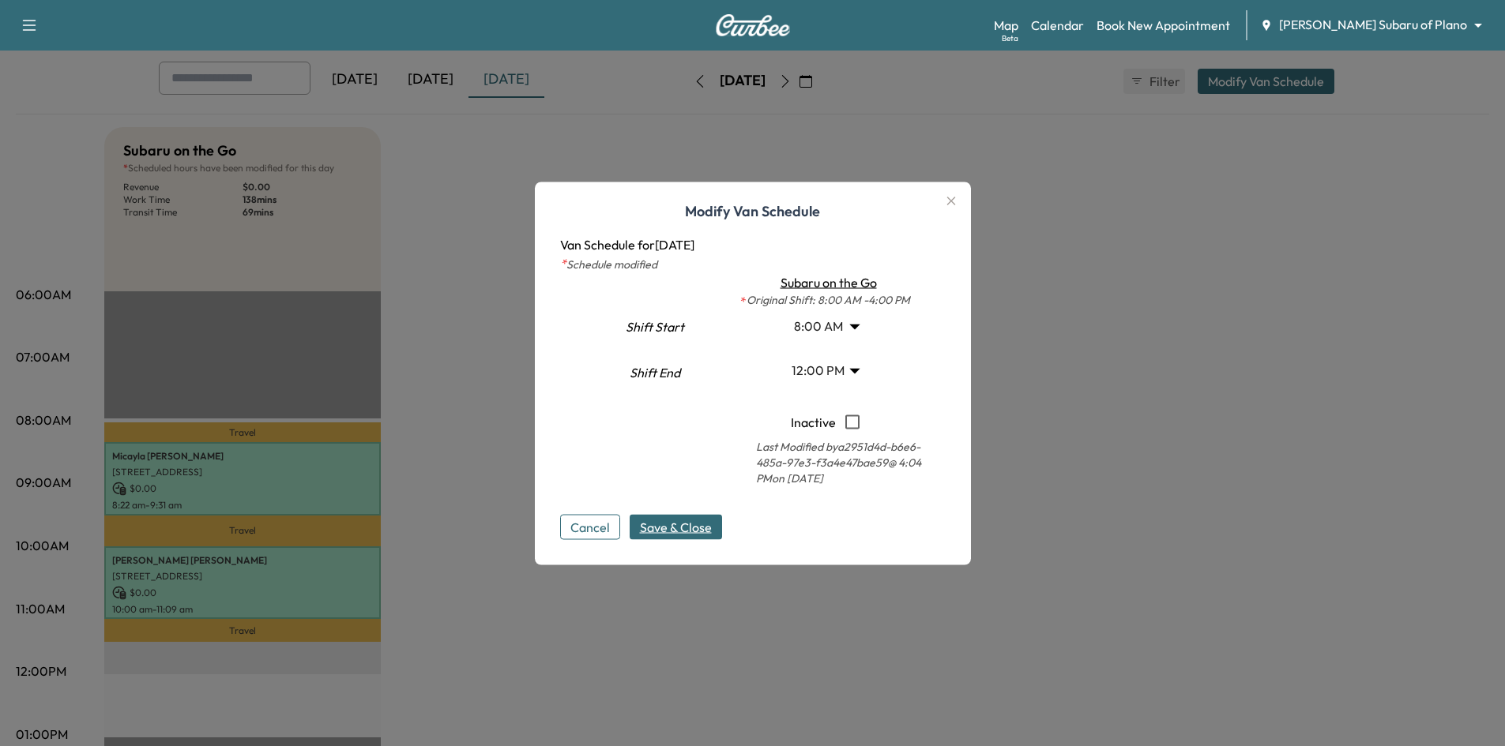
click at [696, 536] on span "Save & Close" at bounding box center [676, 526] width 72 height 19
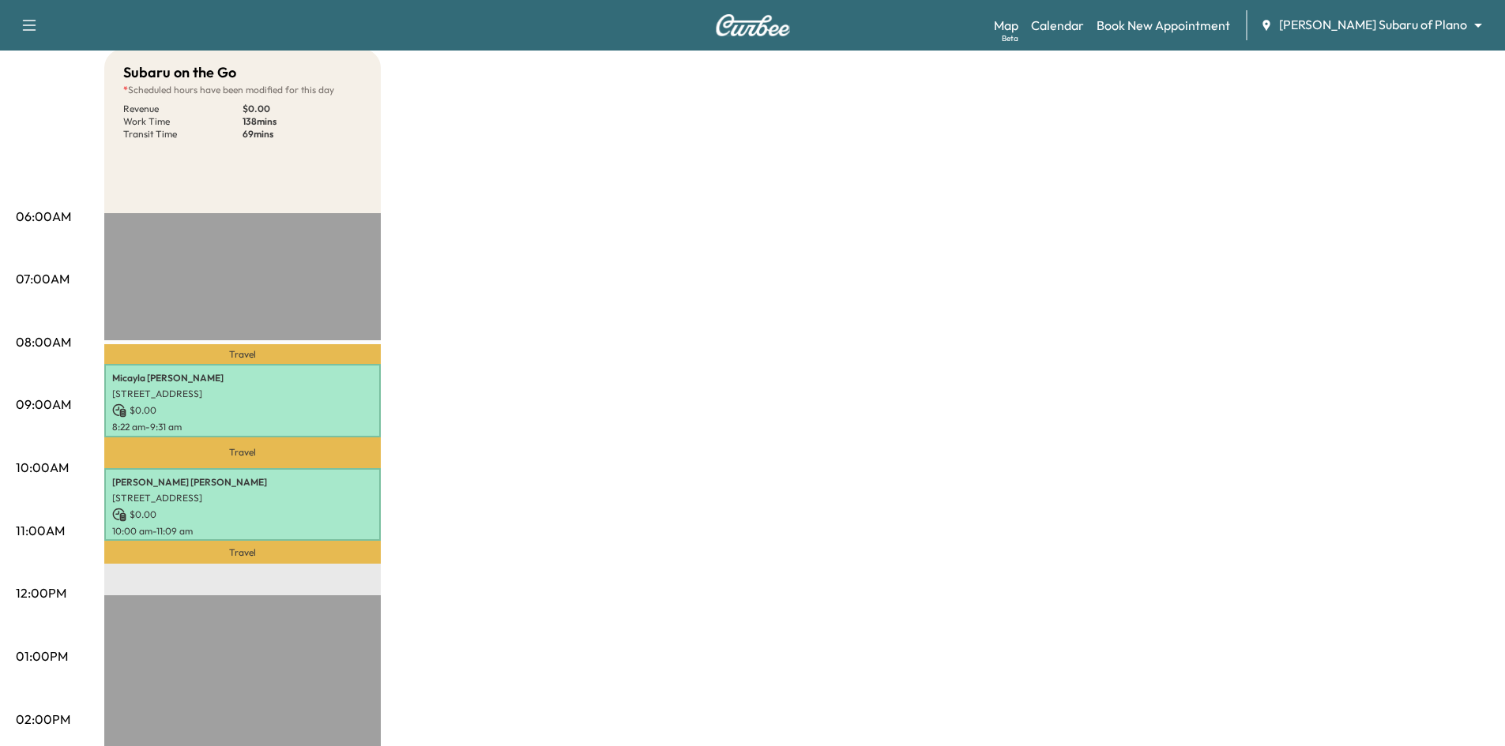
scroll to position [158, 0]
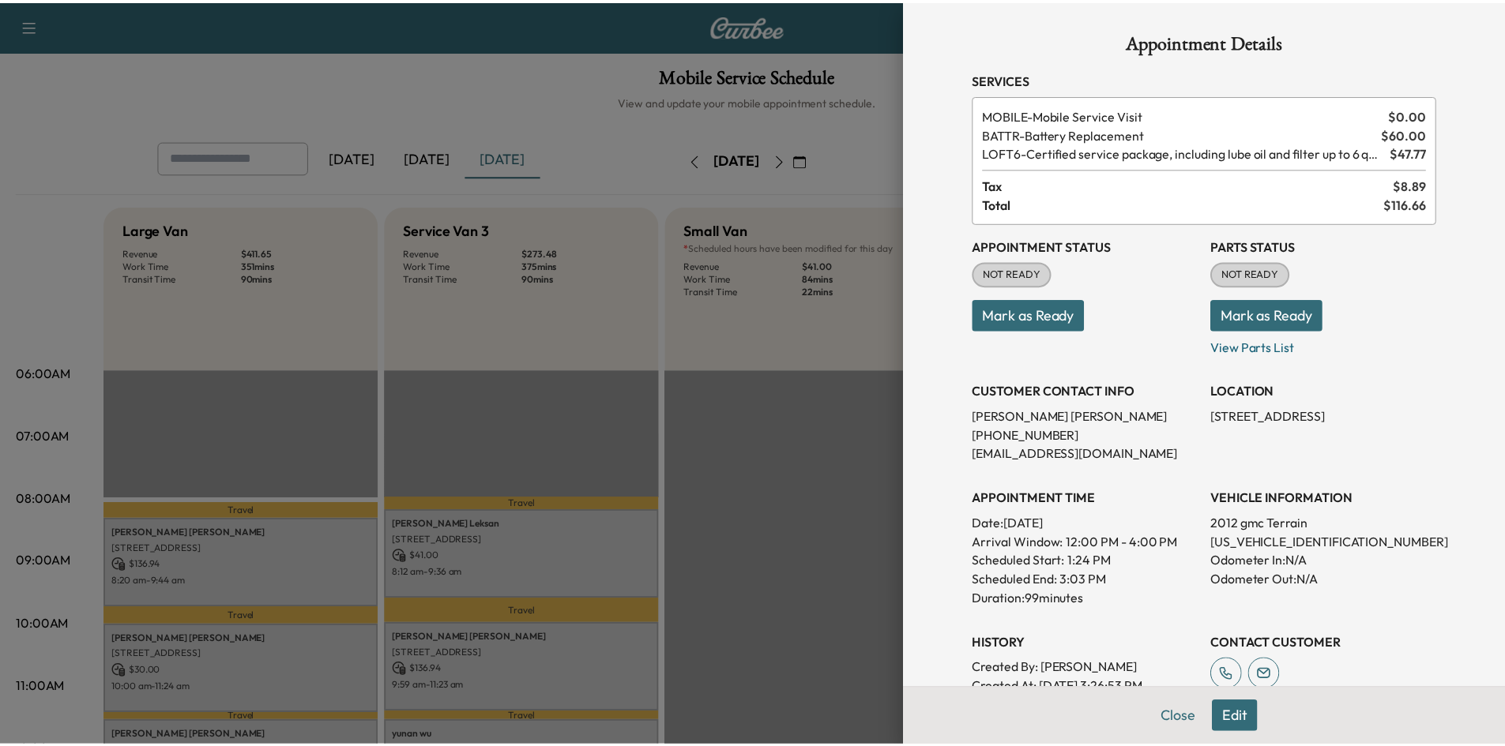
scroll to position [158, 0]
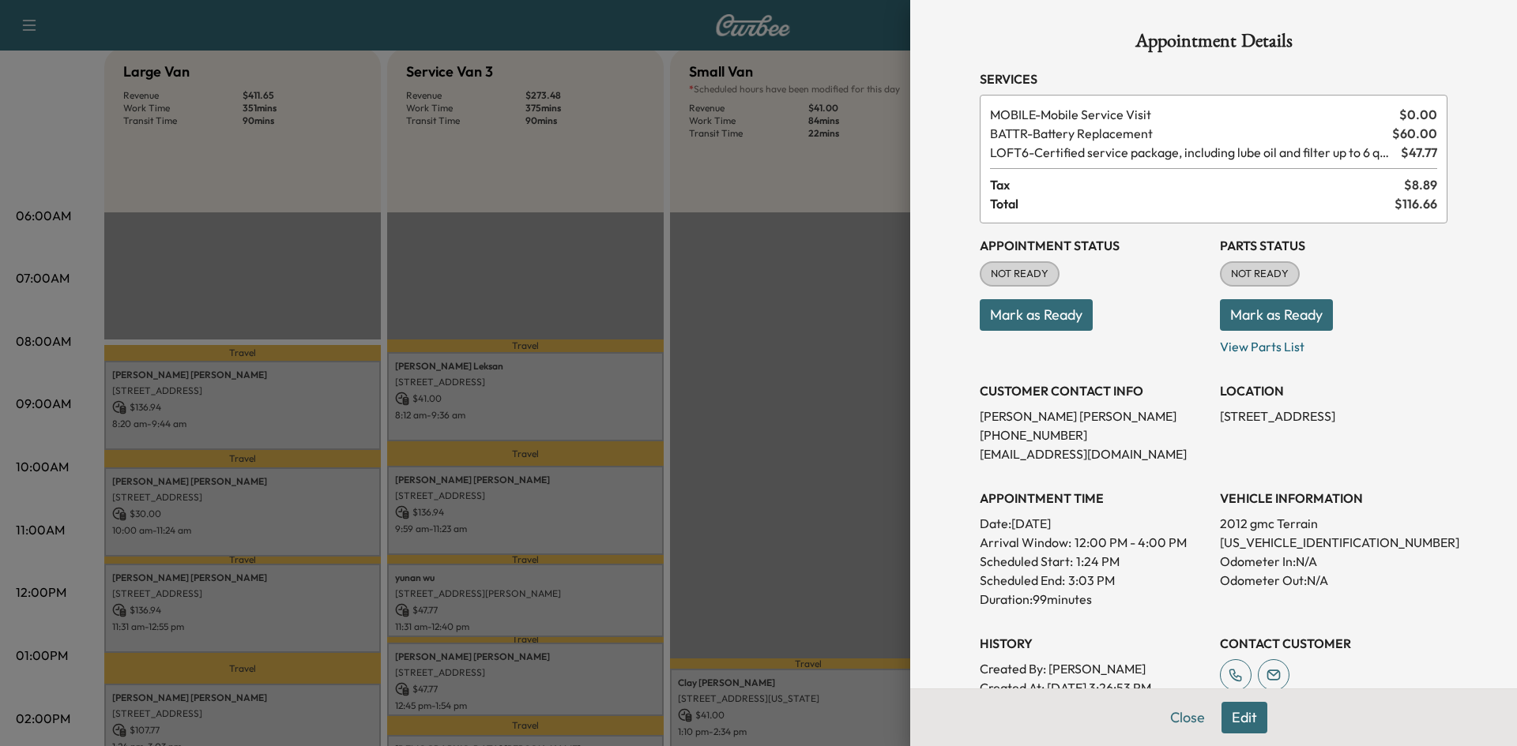
click at [695, 292] on div at bounding box center [758, 373] width 1517 height 746
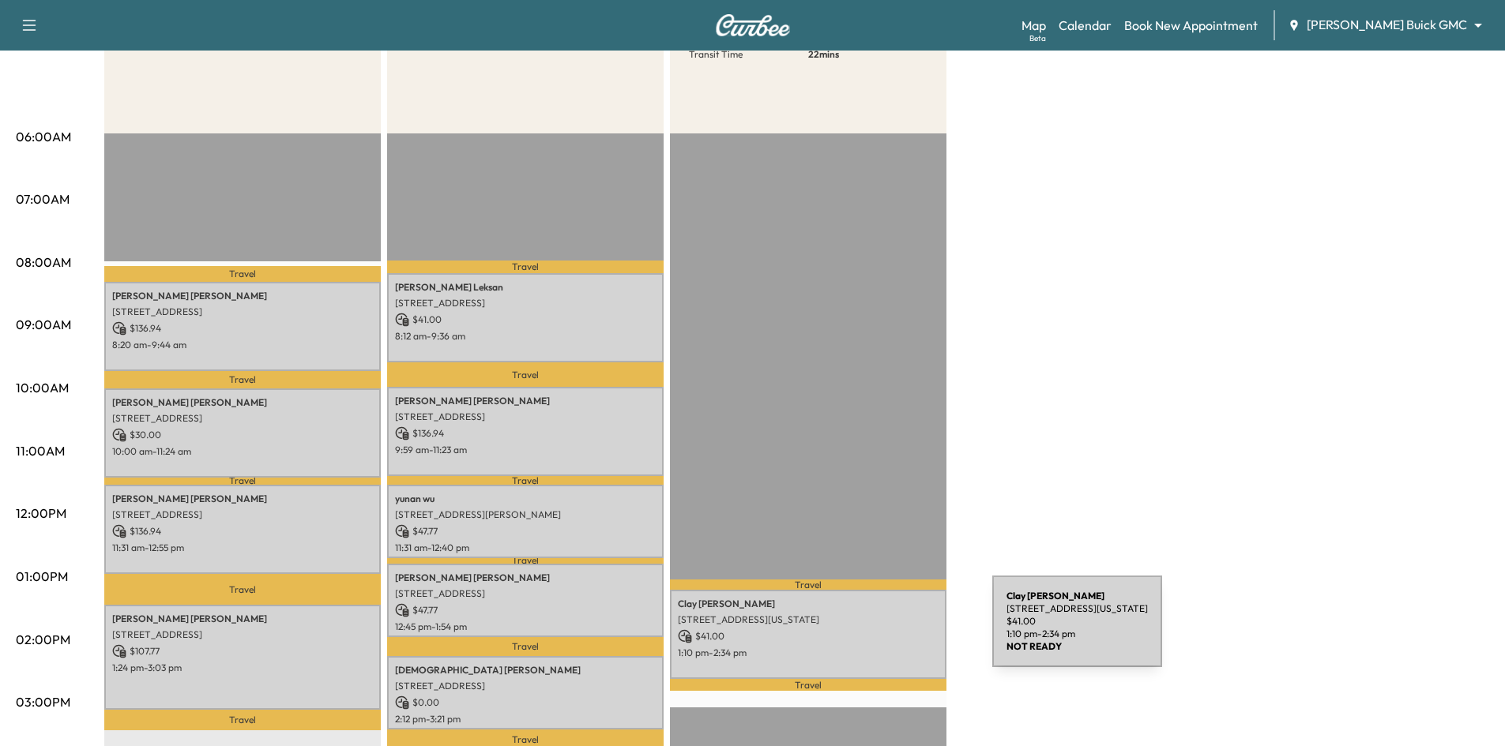
scroll to position [316, 0]
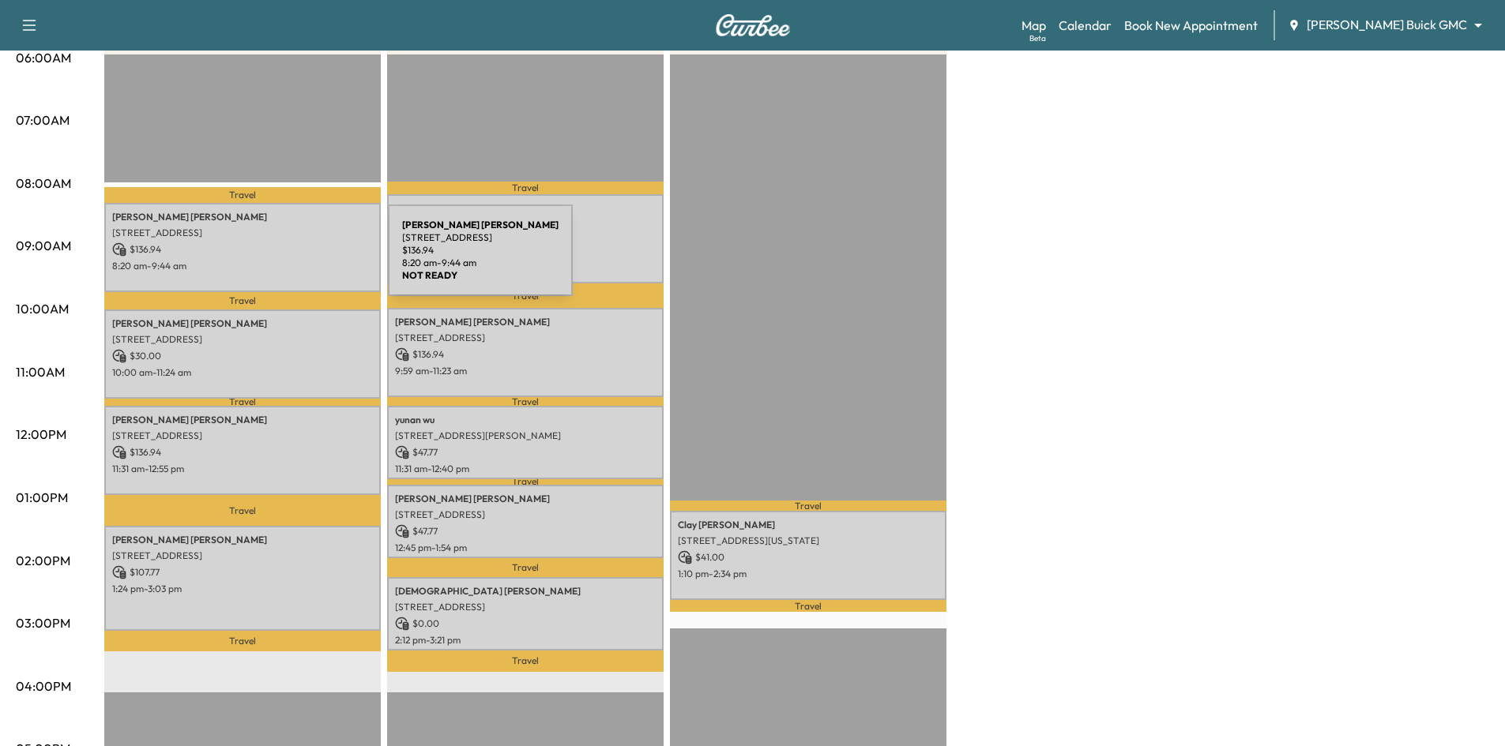
click at [269, 260] on p "8:20 am - 9:44 am" at bounding box center [242, 266] width 261 height 13
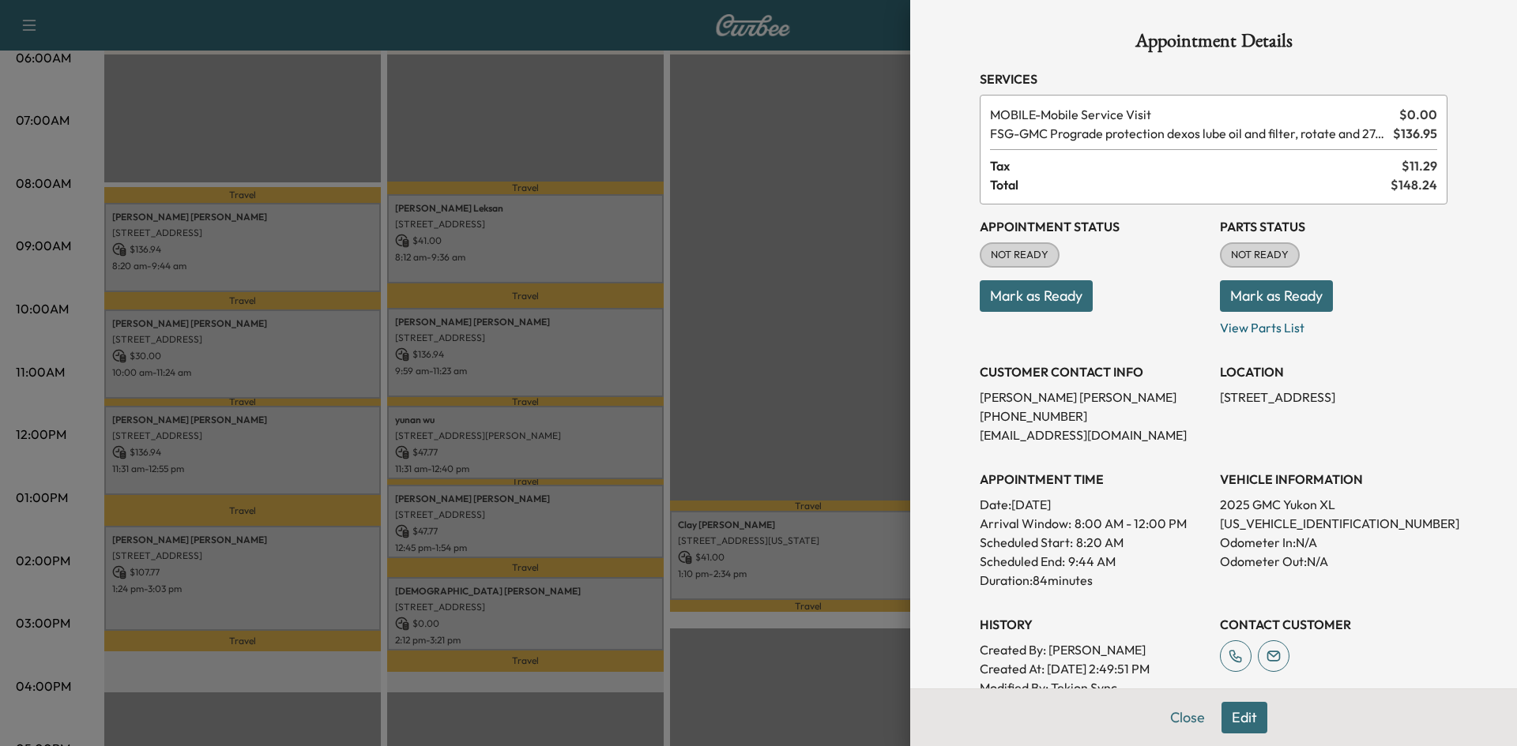
click at [1005, 291] on button "Mark as Ready" at bounding box center [1036, 296] width 113 height 32
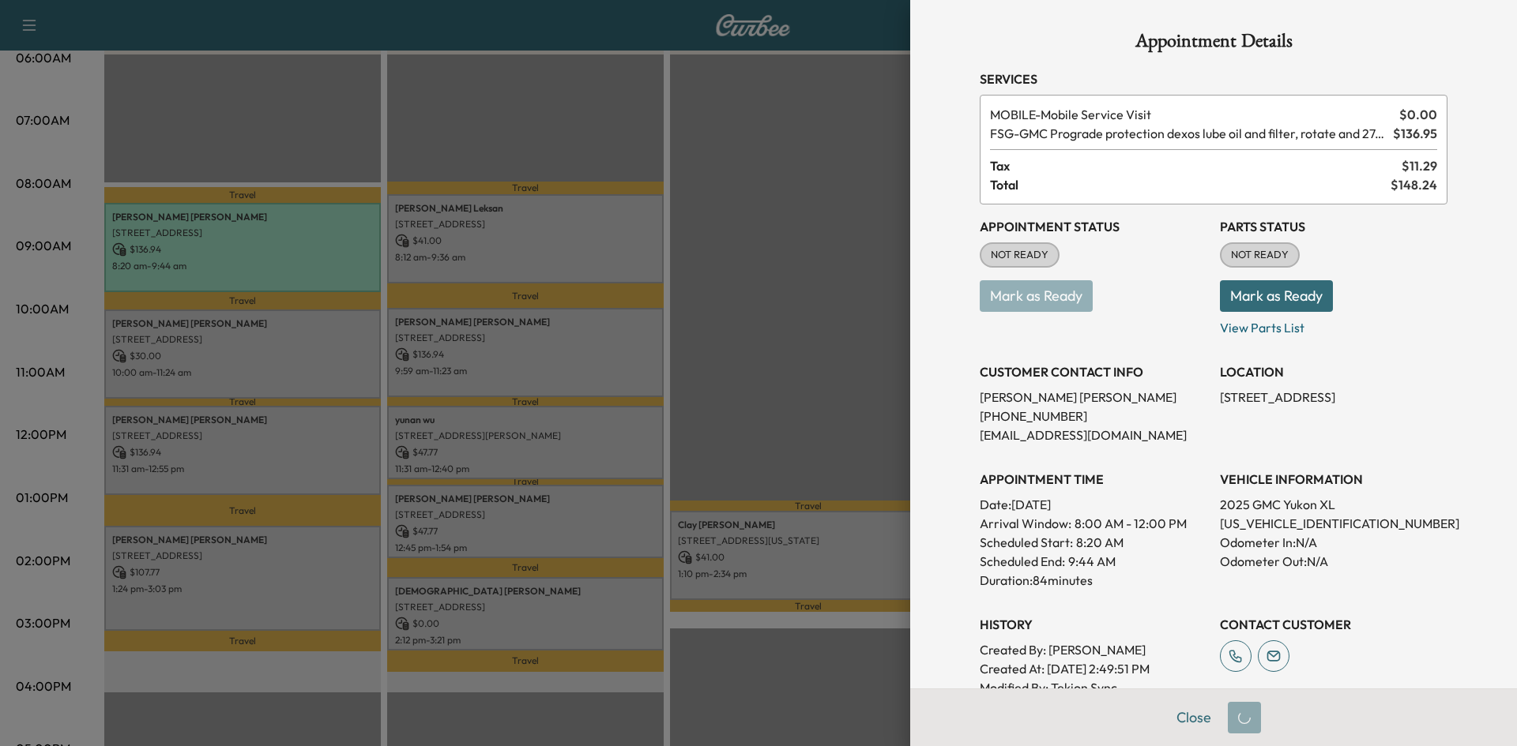
drag, startPoint x: 762, startPoint y: 261, endPoint x: 701, endPoint y: 263, distance: 60.9
click at [758, 262] on div at bounding box center [758, 373] width 1517 height 746
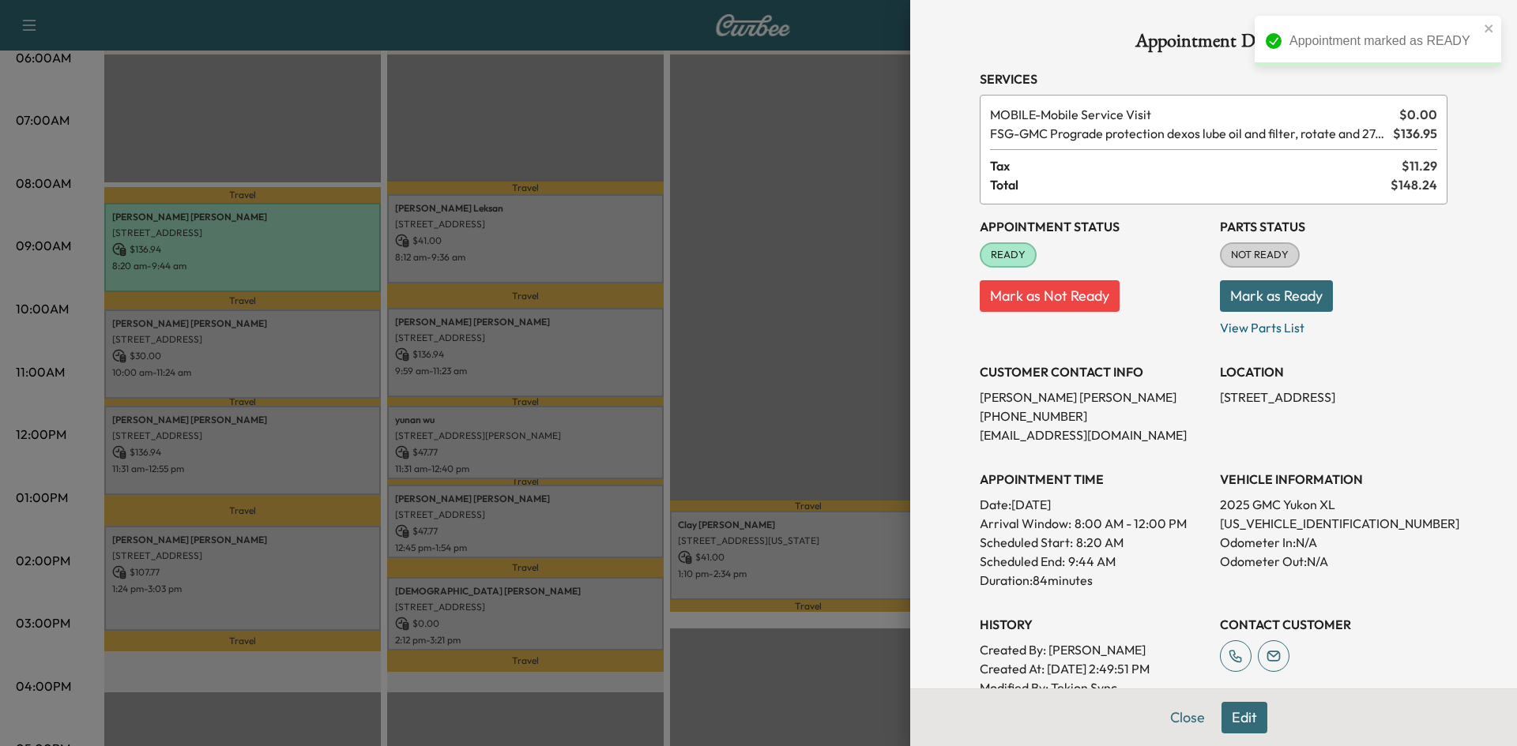
click at [526, 262] on div at bounding box center [758, 373] width 1517 height 746
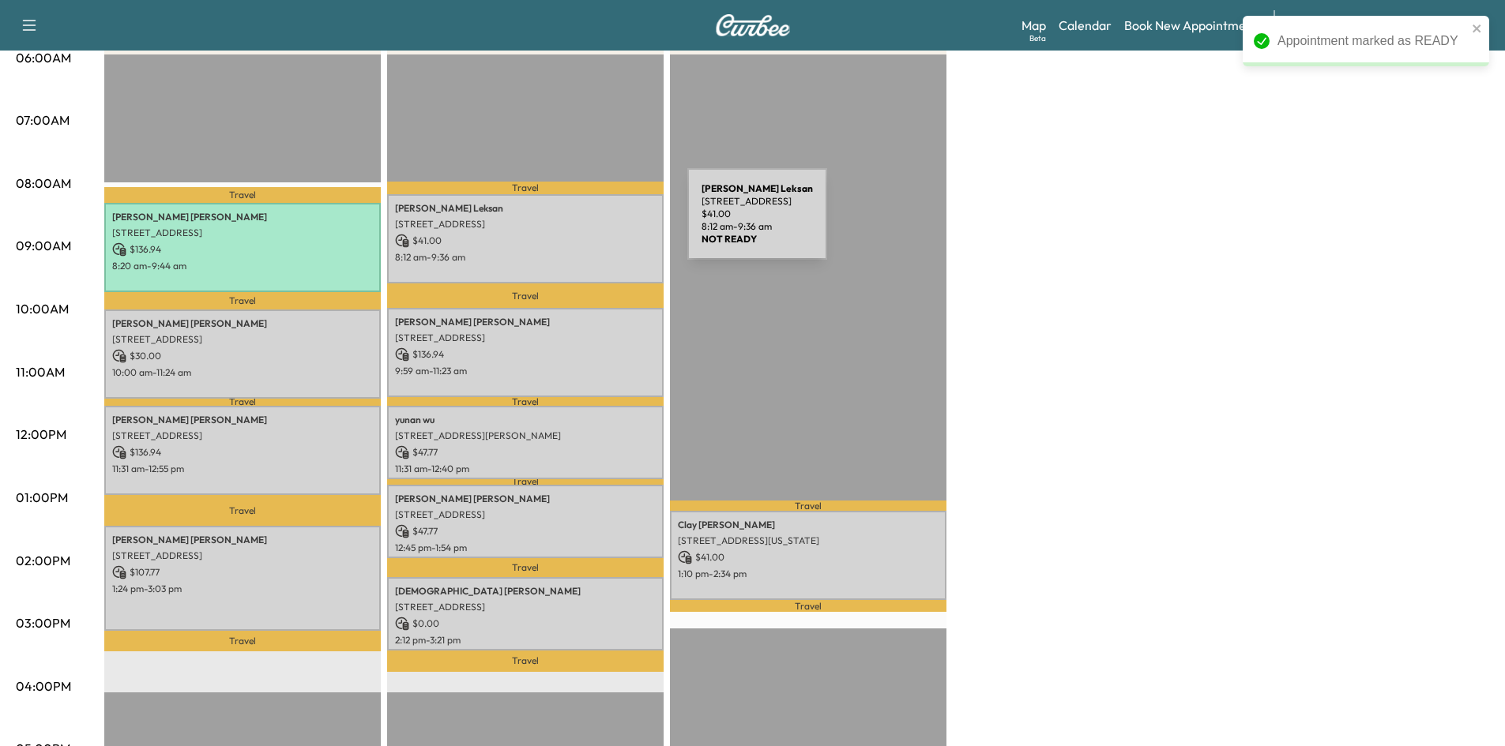
click at [569, 224] on p "[STREET_ADDRESS]" at bounding box center [525, 224] width 261 height 13
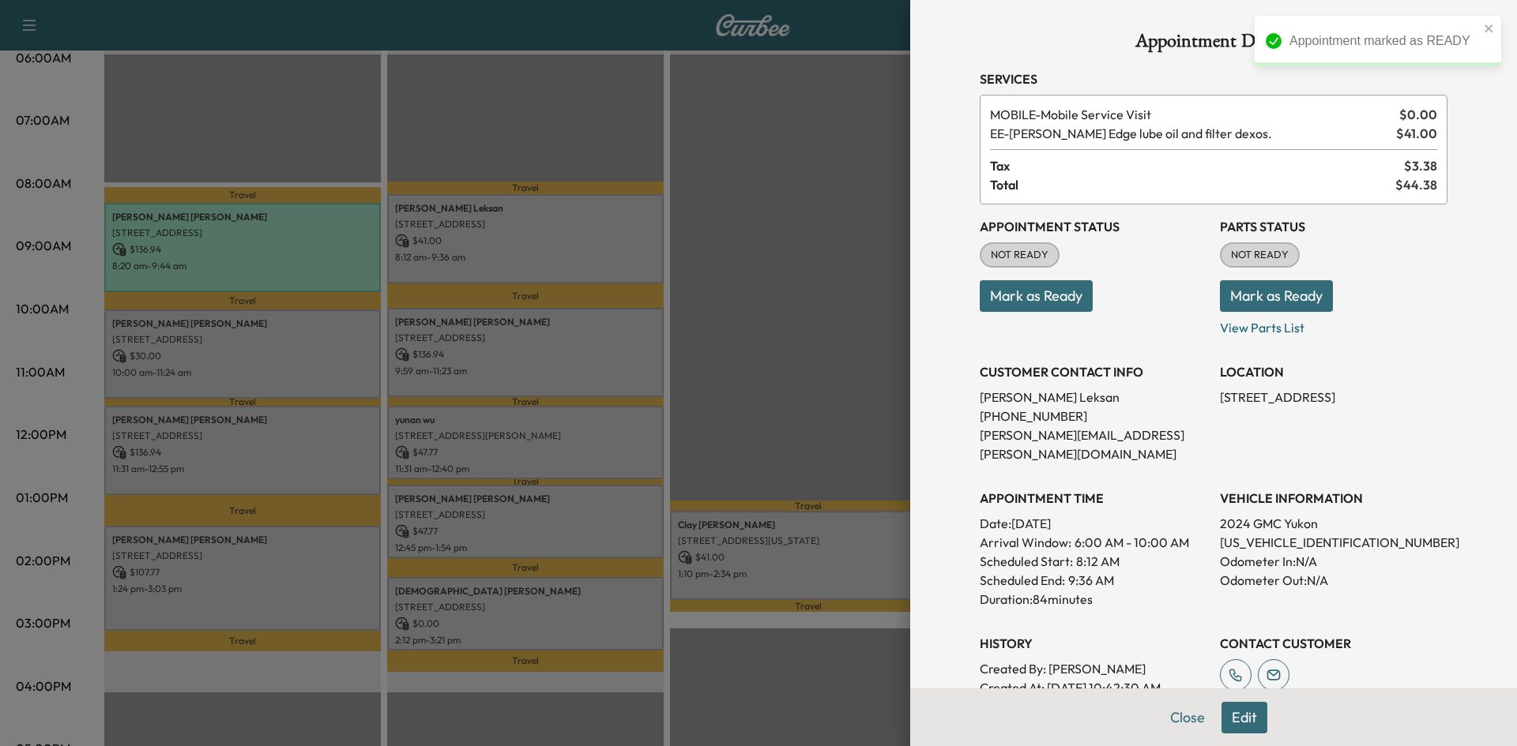
click at [1020, 302] on button "Mark as Ready" at bounding box center [1036, 296] width 113 height 32
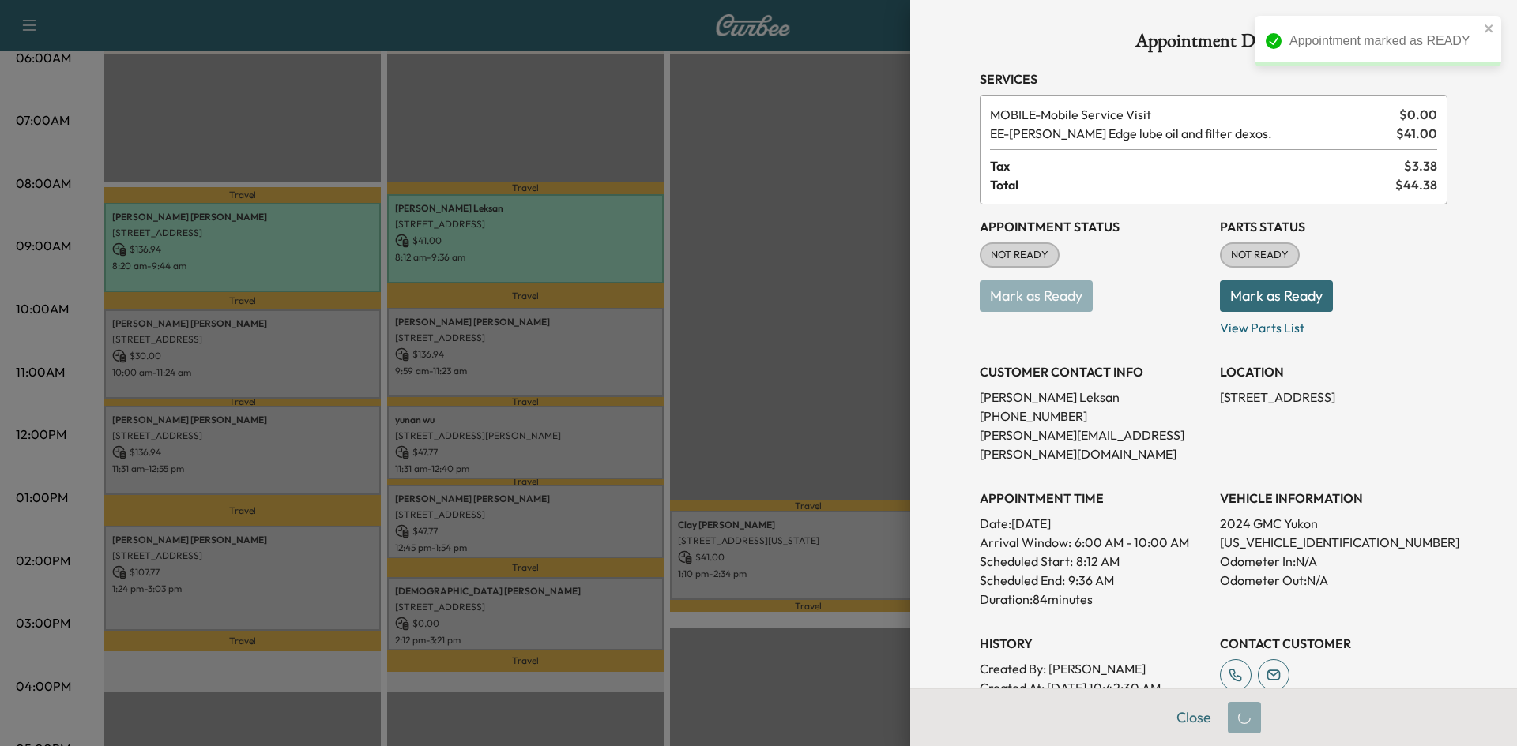
click at [632, 342] on div at bounding box center [758, 373] width 1517 height 746
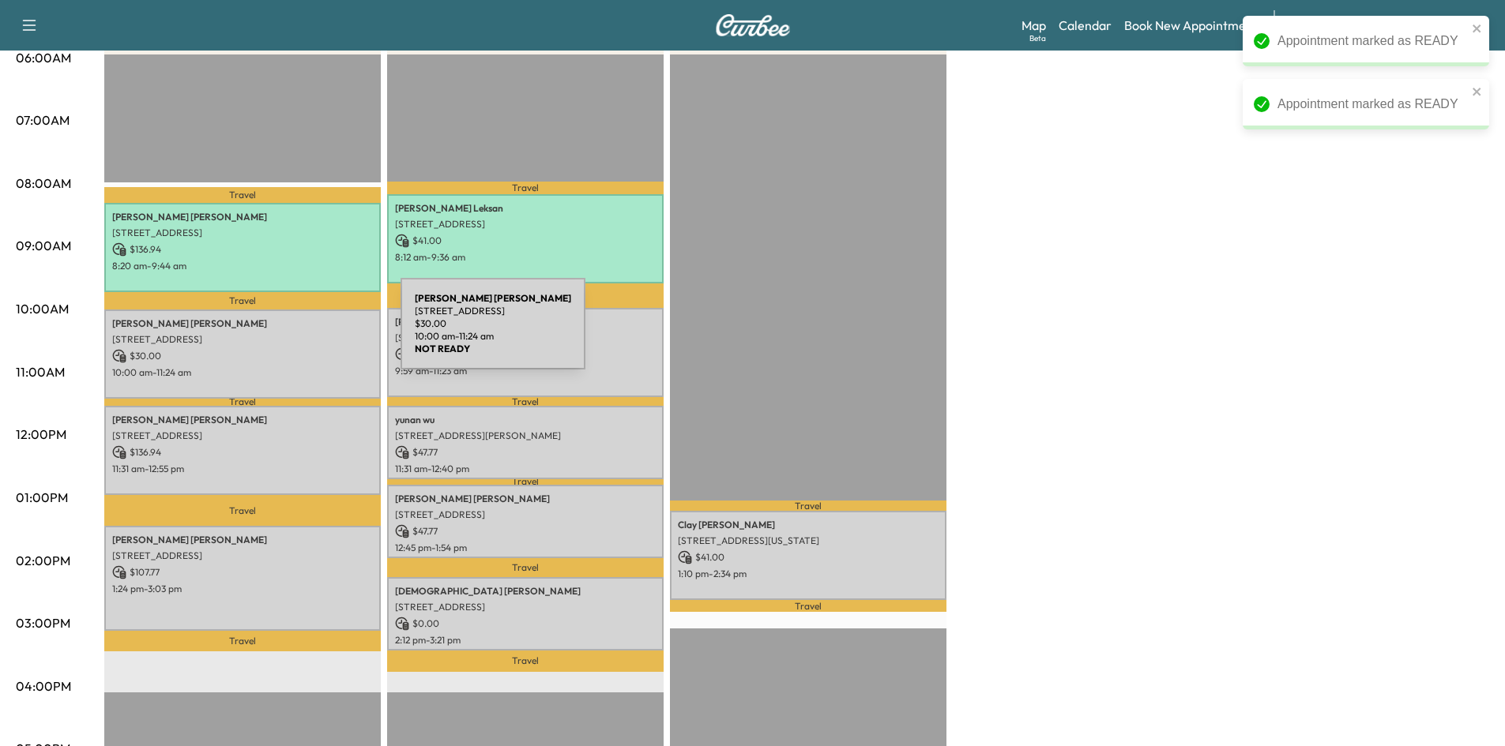
click at [282, 333] on p "[STREET_ADDRESS]" at bounding box center [242, 339] width 261 height 13
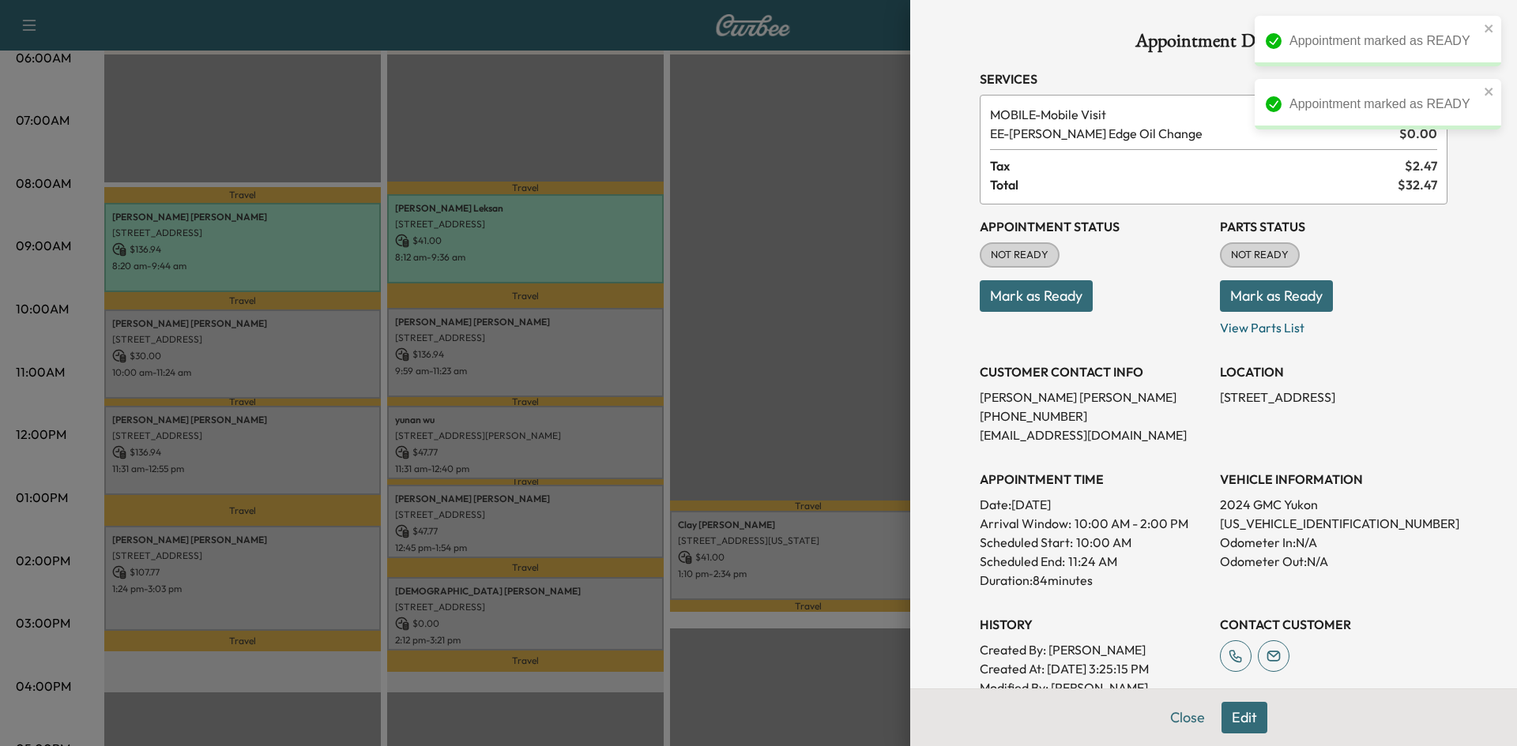
drag, startPoint x: 1017, startPoint y: 305, endPoint x: 957, endPoint y: 323, distance: 63.5
click at [1009, 307] on button "Mark as Ready" at bounding box center [1036, 296] width 113 height 32
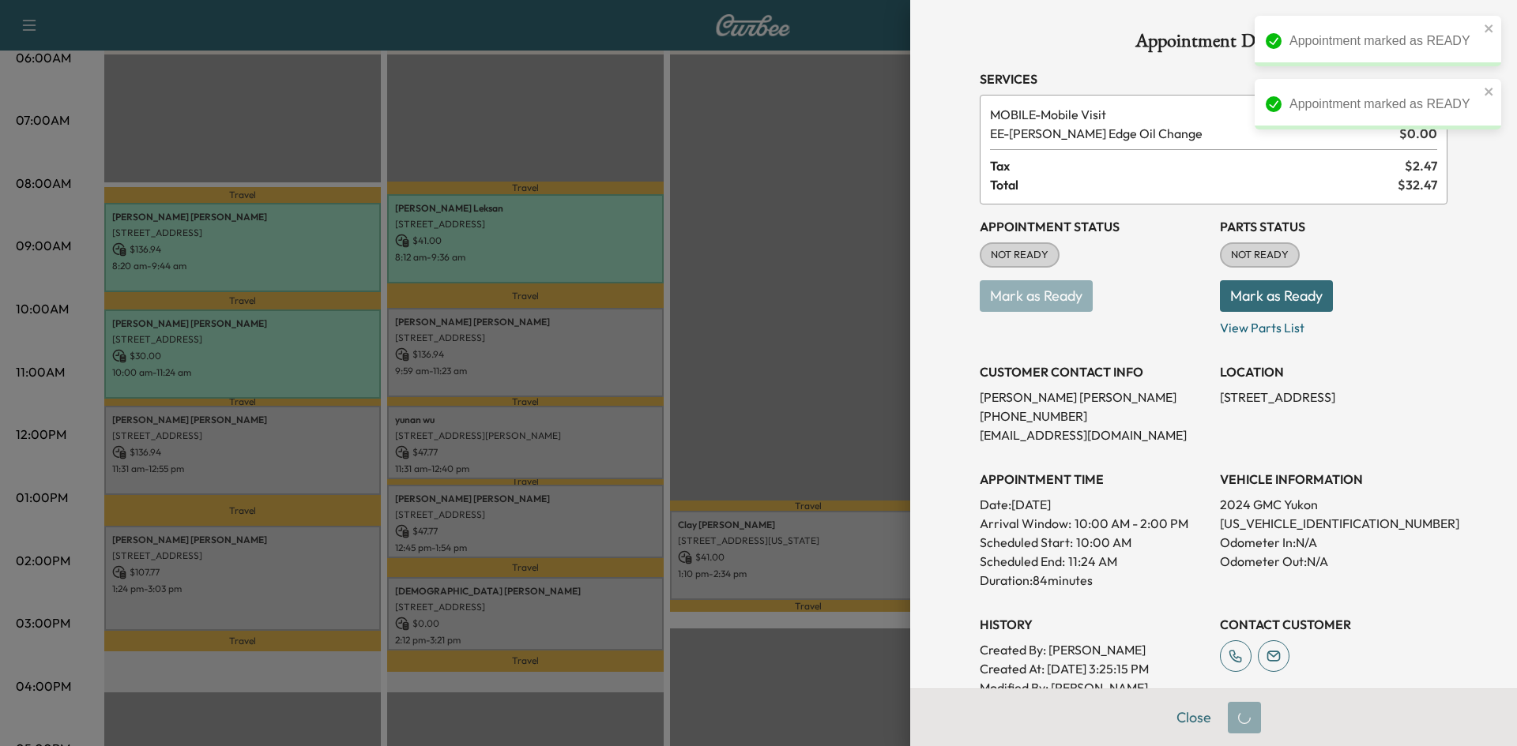
drag, startPoint x: 823, startPoint y: 404, endPoint x: 650, endPoint y: 397, distance: 173.1
click at [808, 405] on div at bounding box center [758, 373] width 1517 height 746
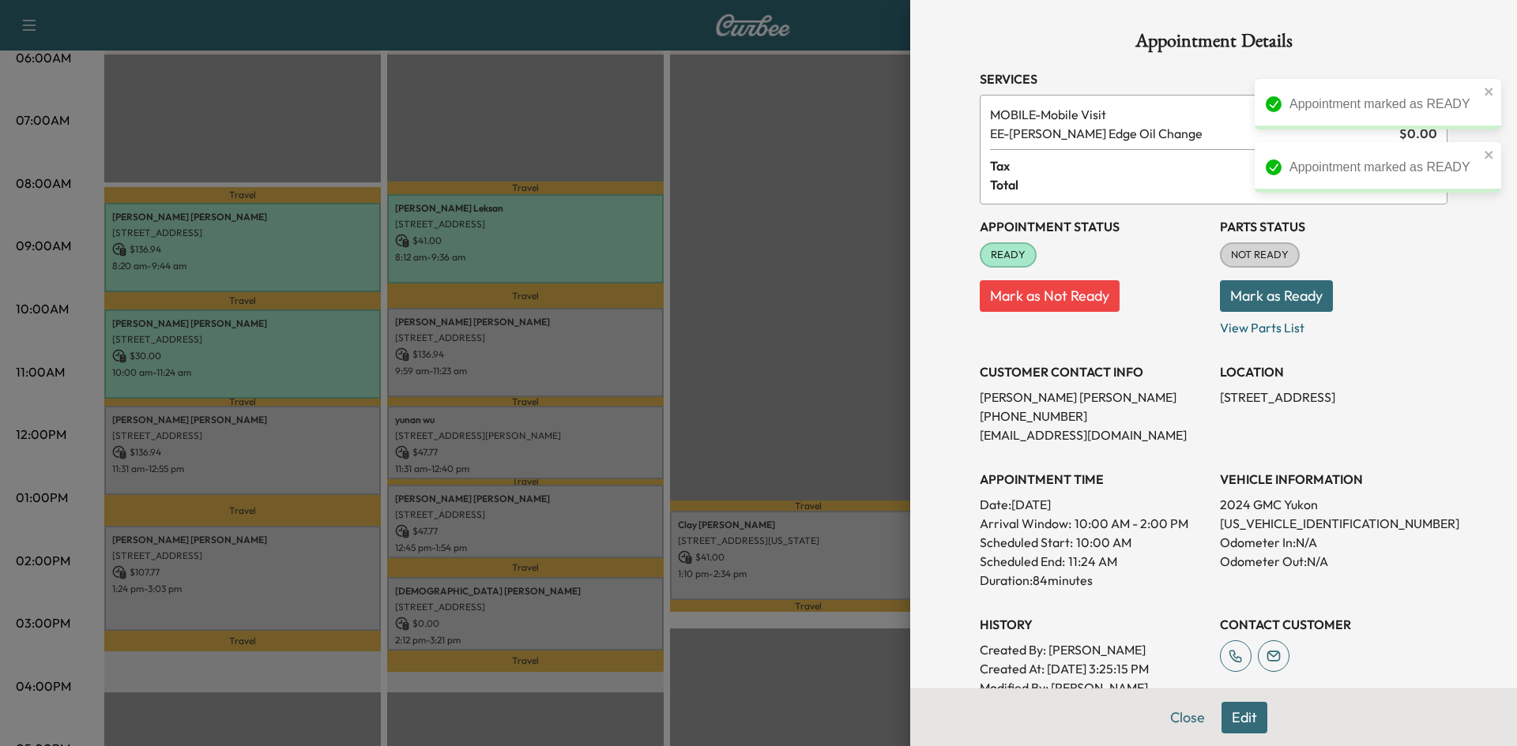
click at [557, 362] on div at bounding box center [758, 373] width 1517 height 746
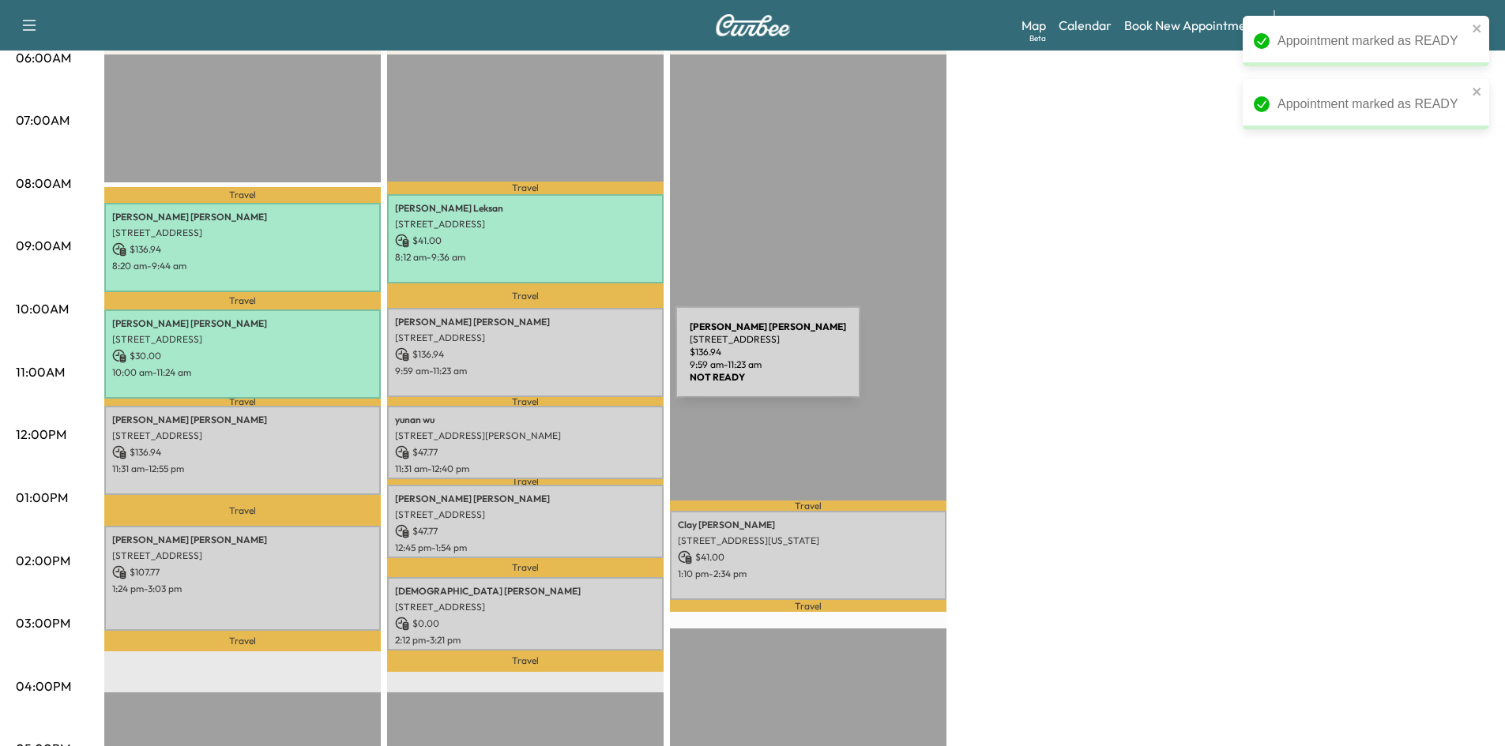
click at [558, 365] on p "9:59 am - 11:23 am" at bounding box center [525, 371] width 261 height 13
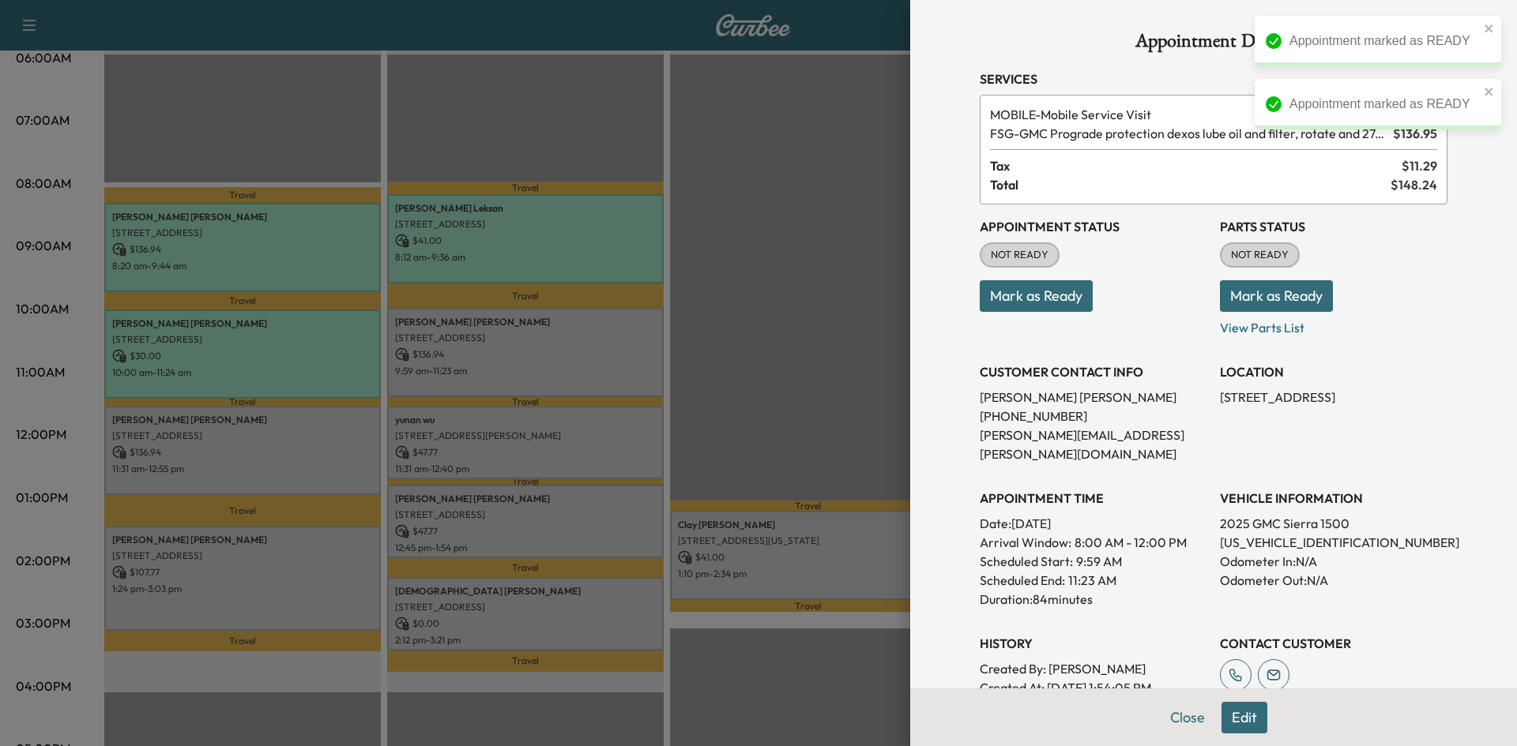
click at [1053, 300] on button "Mark as Ready" at bounding box center [1036, 296] width 113 height 32
click at [738, 354] on div at bounding box center [758, 373] width 1517 height 746
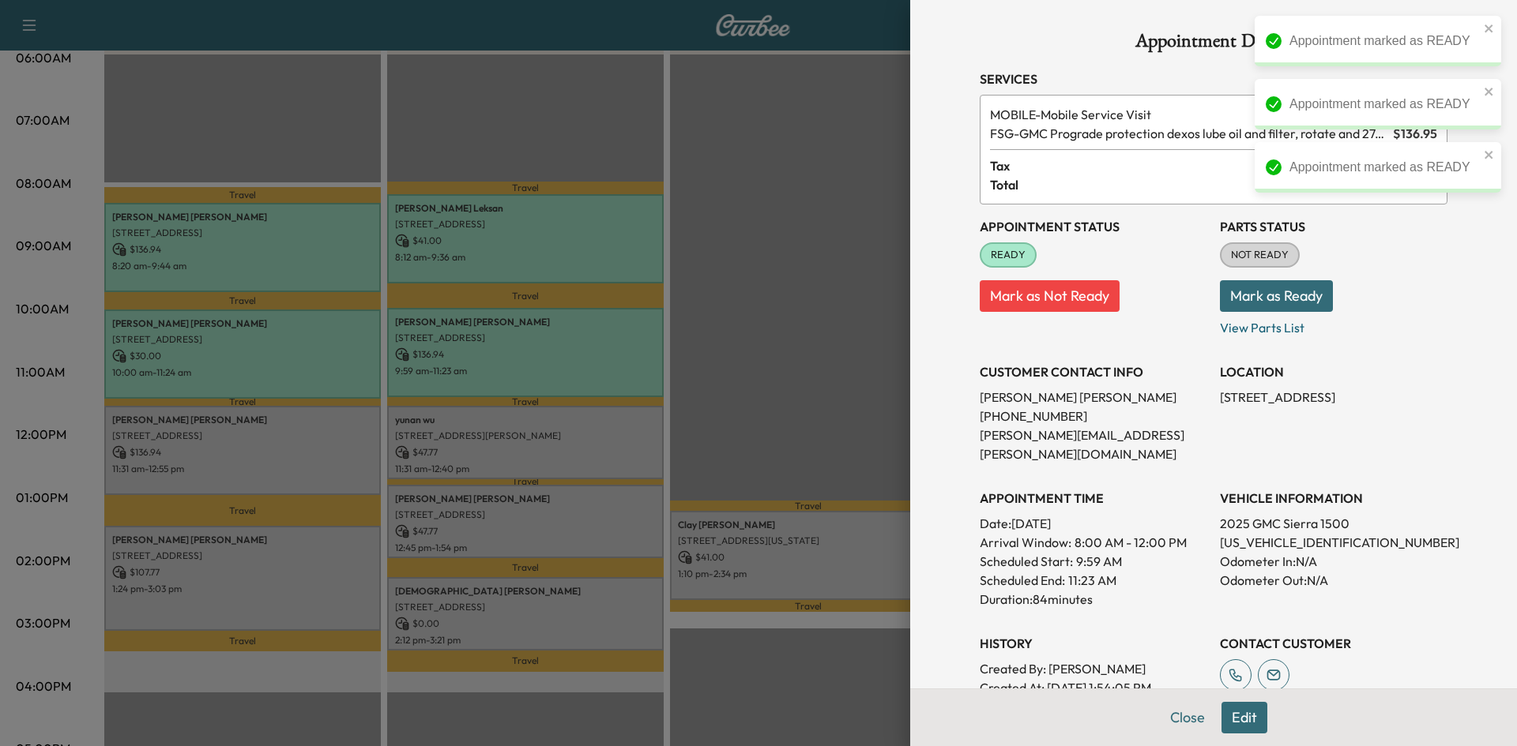
click at [306, 438] on div at bounding box center [758, 373] width 1517 height 746
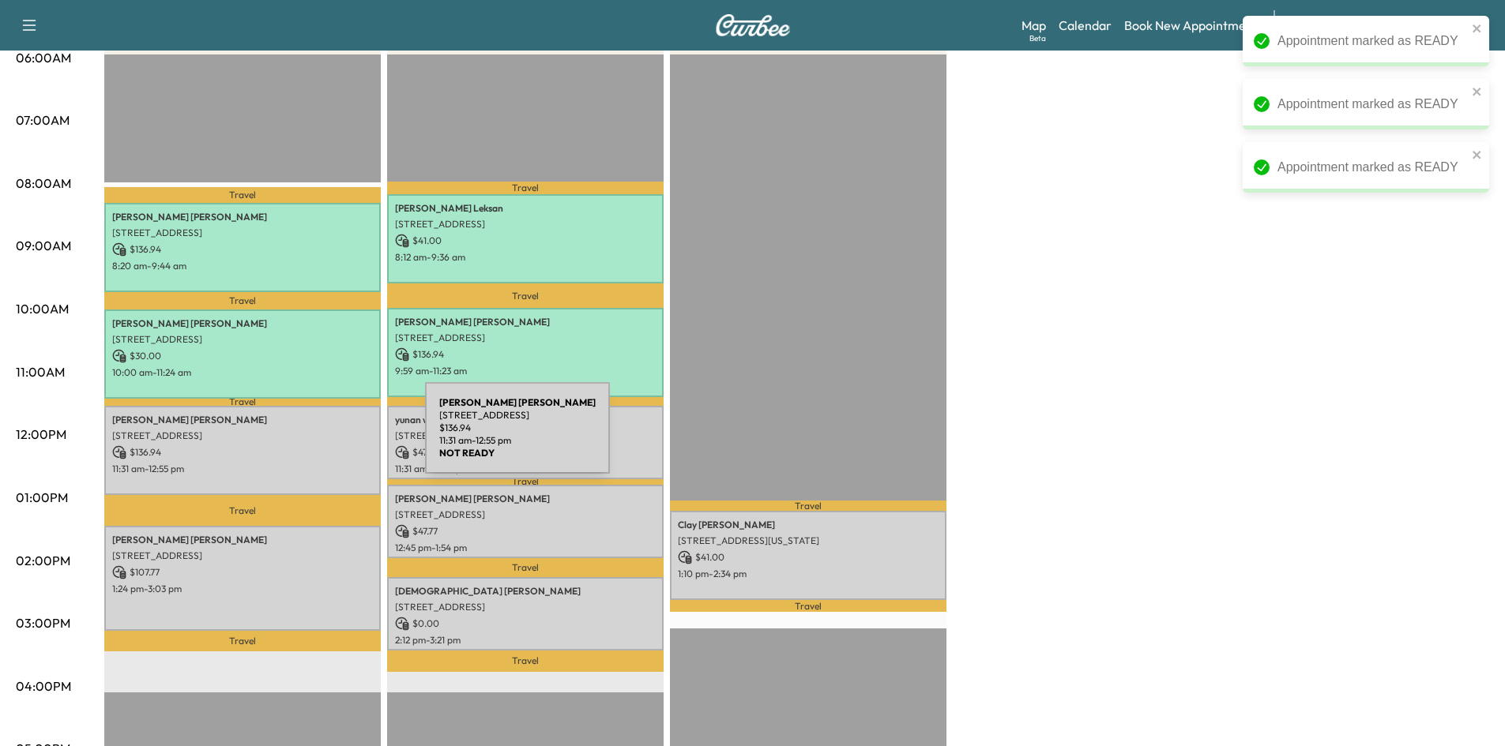
click at [309, 442] on div "[PERSON_NAME] [STREET_ADDRESS] $ 136.94 11:31 am - 12:55 pm" at bounding box center [242, 450] width 276 height 89
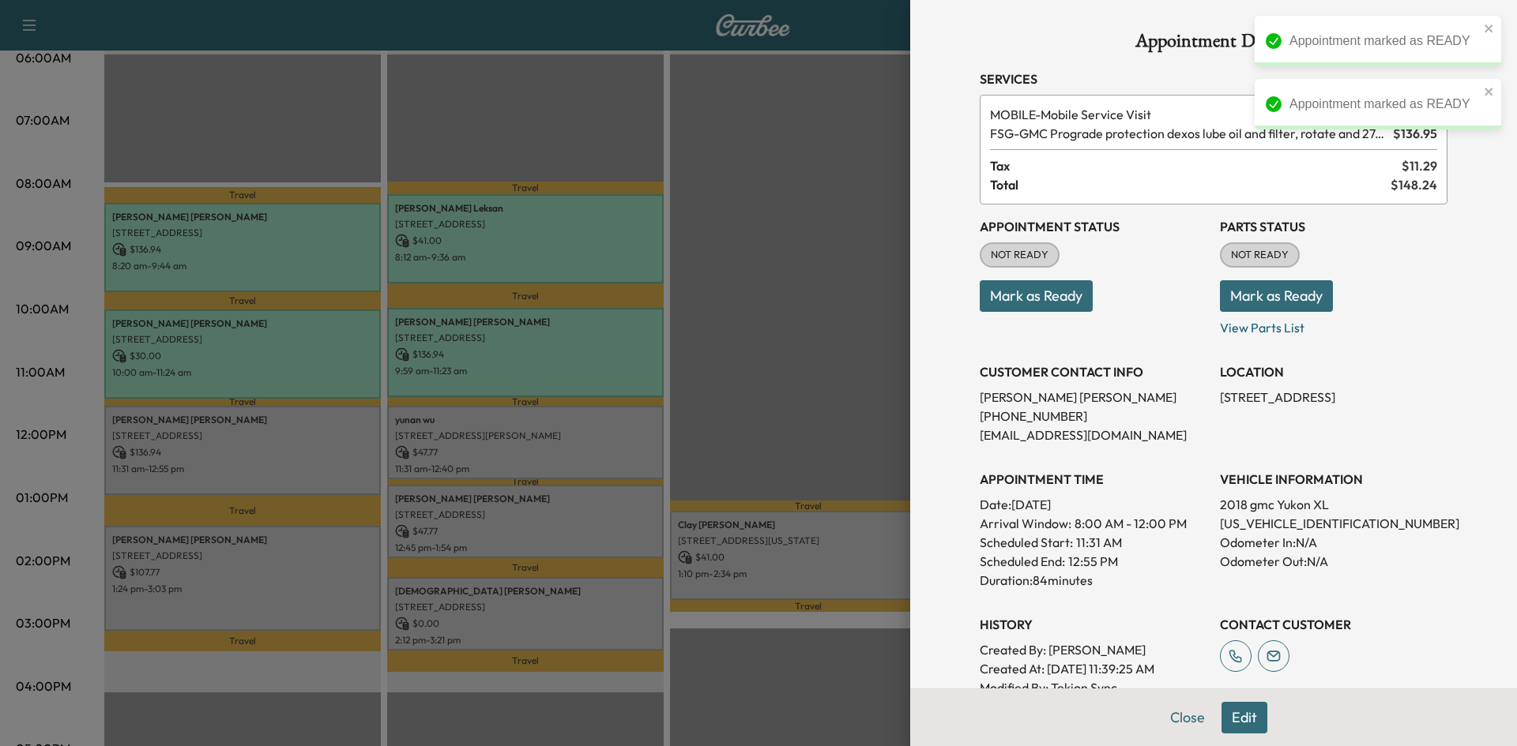
drag, startPoint x: 1029, startPoint y: 299, endPoint x: 1019, endPoint y: 301, distance: 10.5
click at [1027, 300] on button "Mark as Ready" at bounding box center [1036, 296] width 113 height 32
click at [735, 416] on div at bounding box center [758, 373] width 1517 height 746
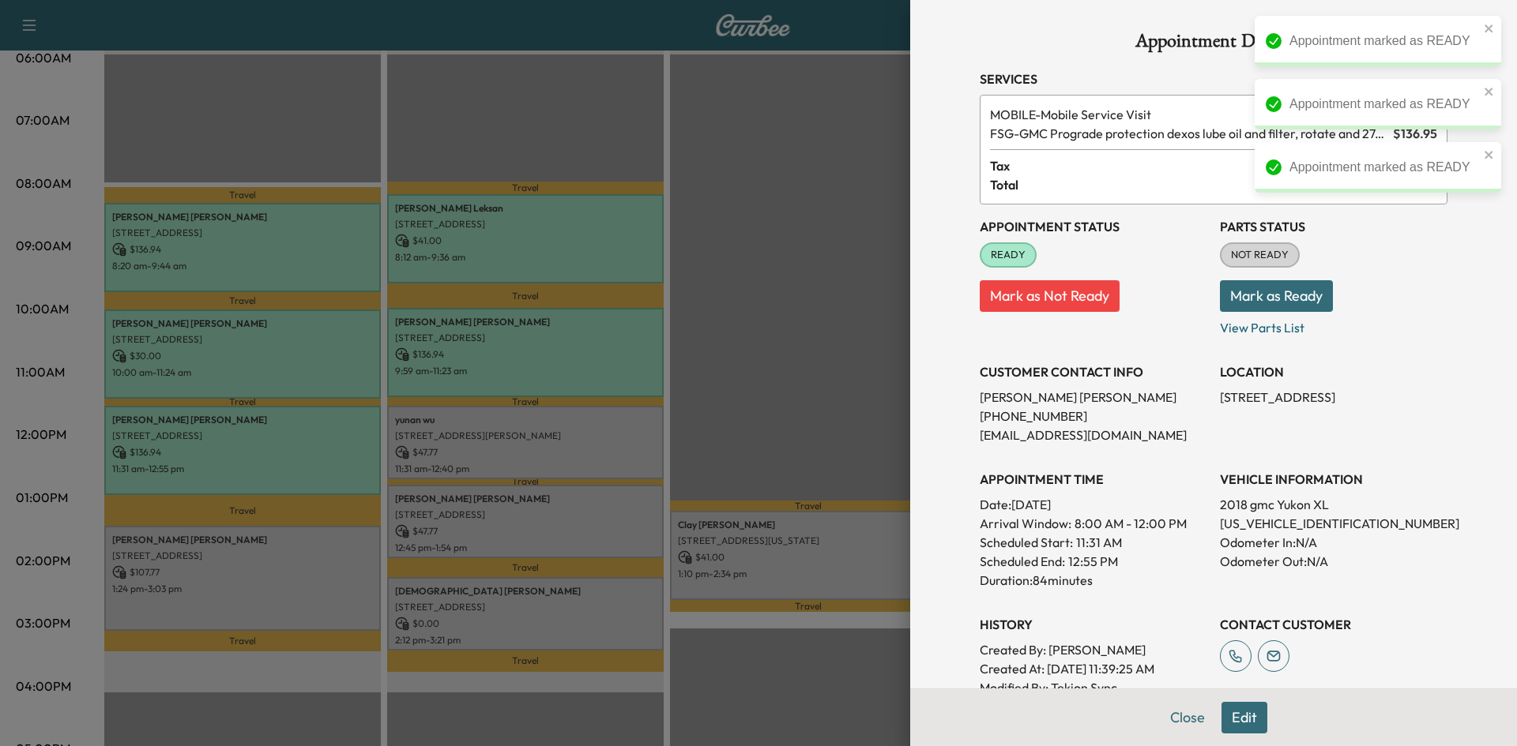
click at [555, 431] on div at bounding box center [758, 373] width 1517 height 746
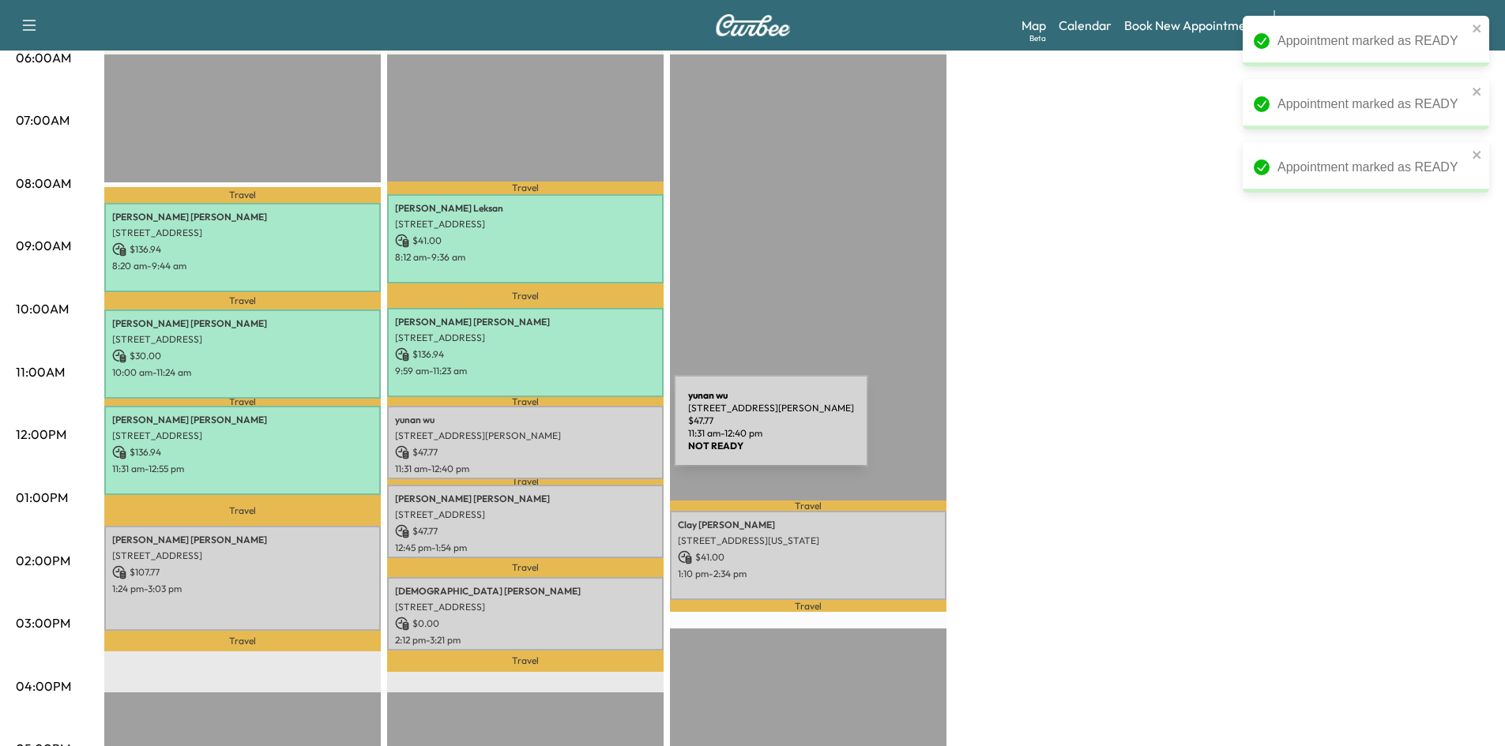
click at [556, 431] on p "[STREET_ADDRESS][PERSON_NAME]" at bounding box center [525, 436] width 261 height 13
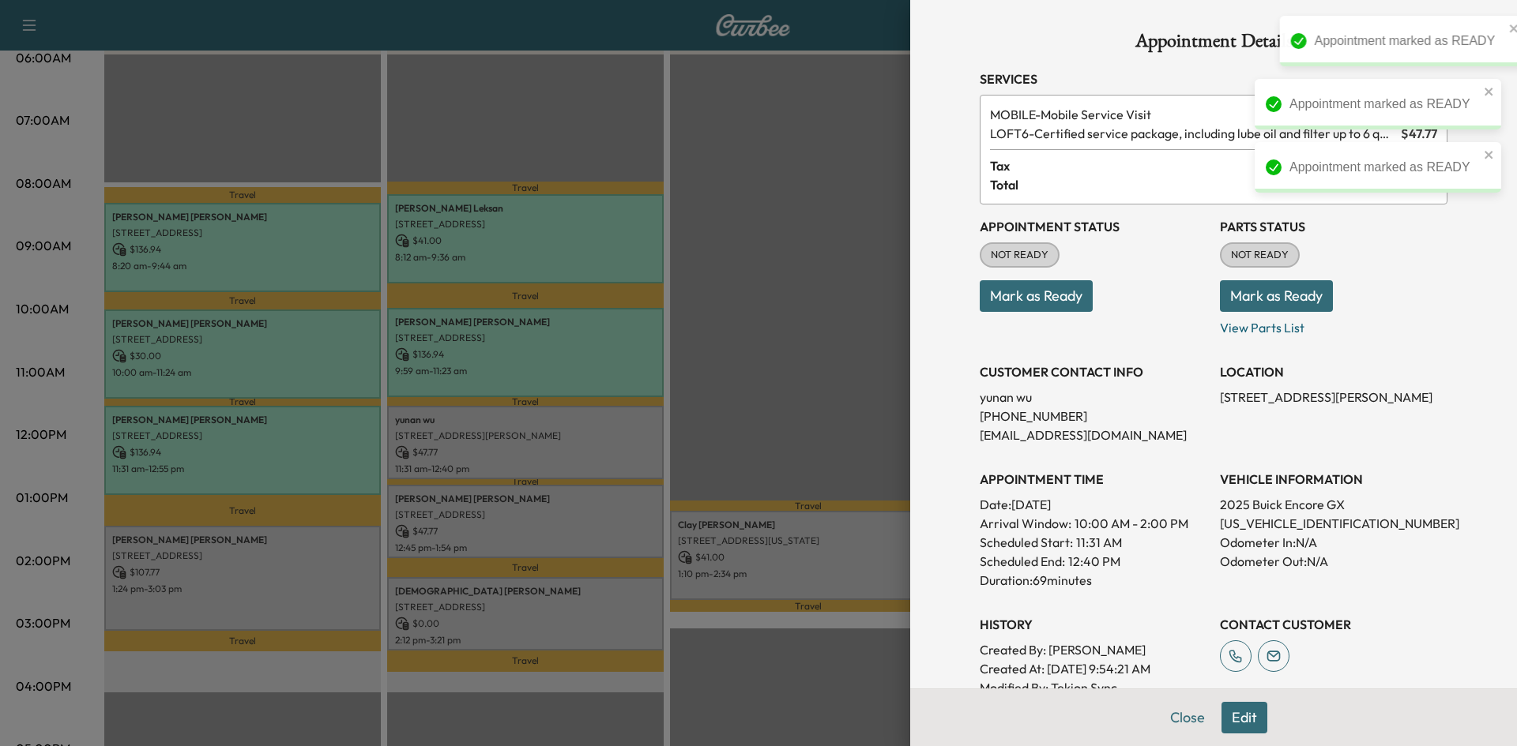
click at [998, 303] on button "Mark as Ready" at bounding box center [1036, 296] width 113 height 32
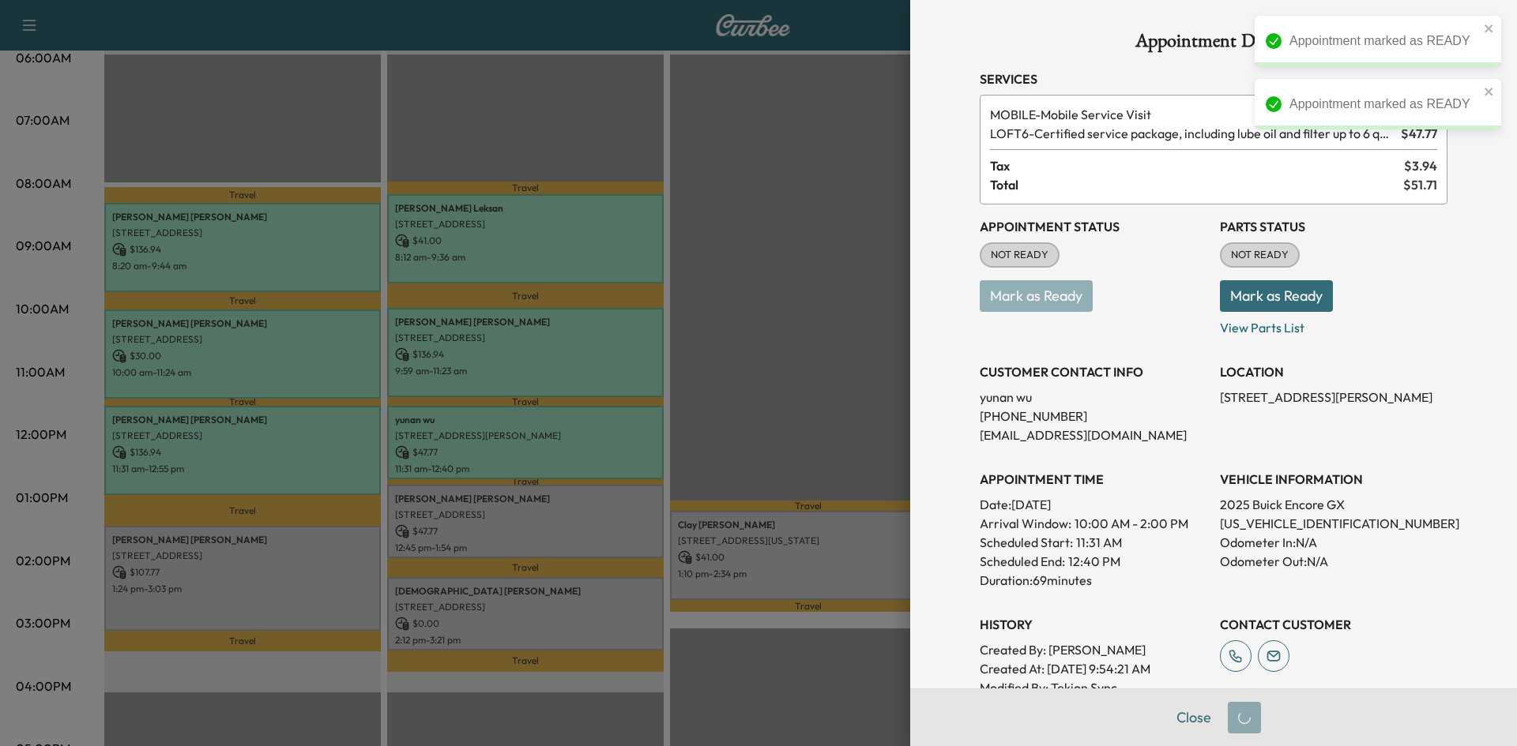
drag, startPoint x: 798, startPoint y: 416, endPoint x: 685, endPoint y: 450, distance: 118.0
click at [797, 417] on div at bounding box center [758, 373] width 1517 height 746
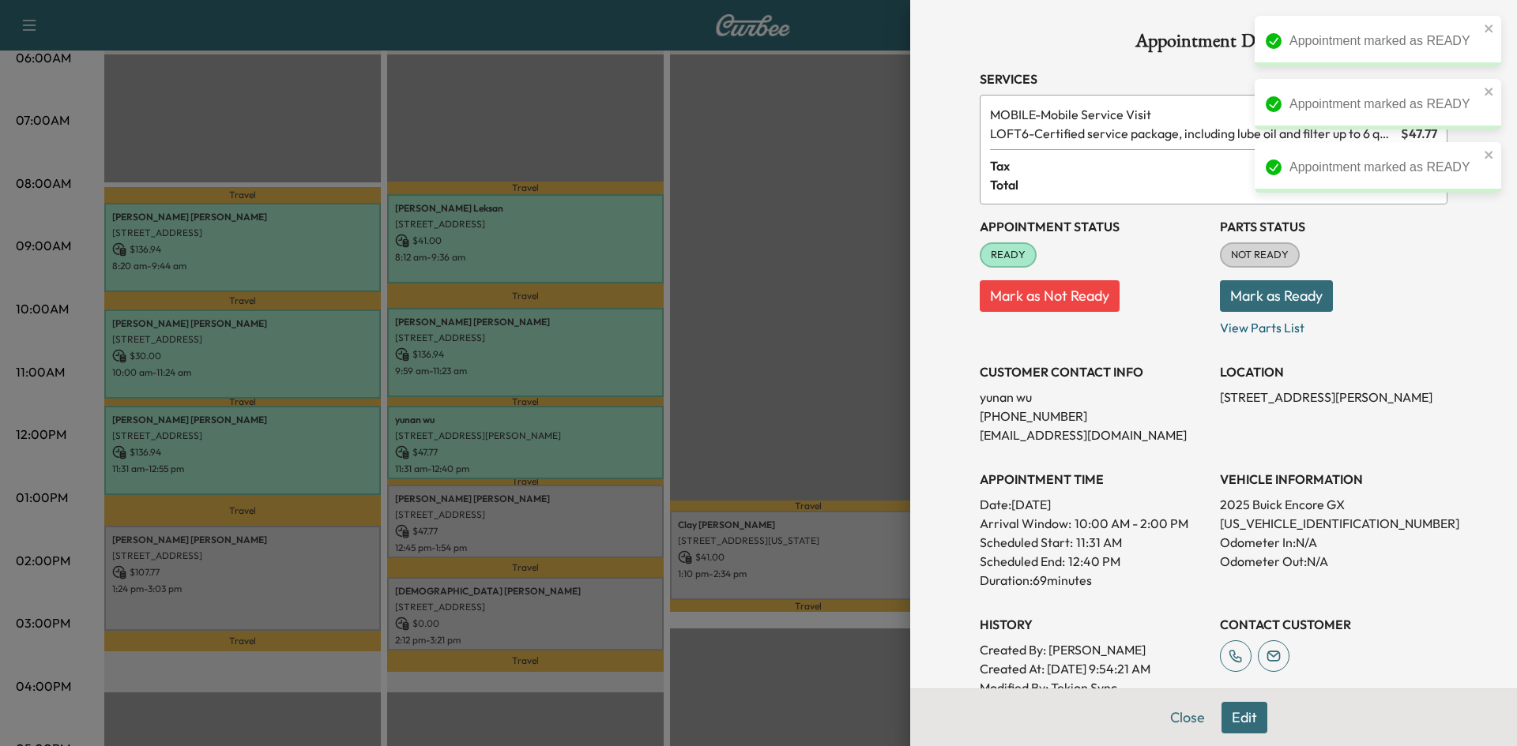
click at [606, 506] on div at bounding box center [758, 373] width 1517 height 746
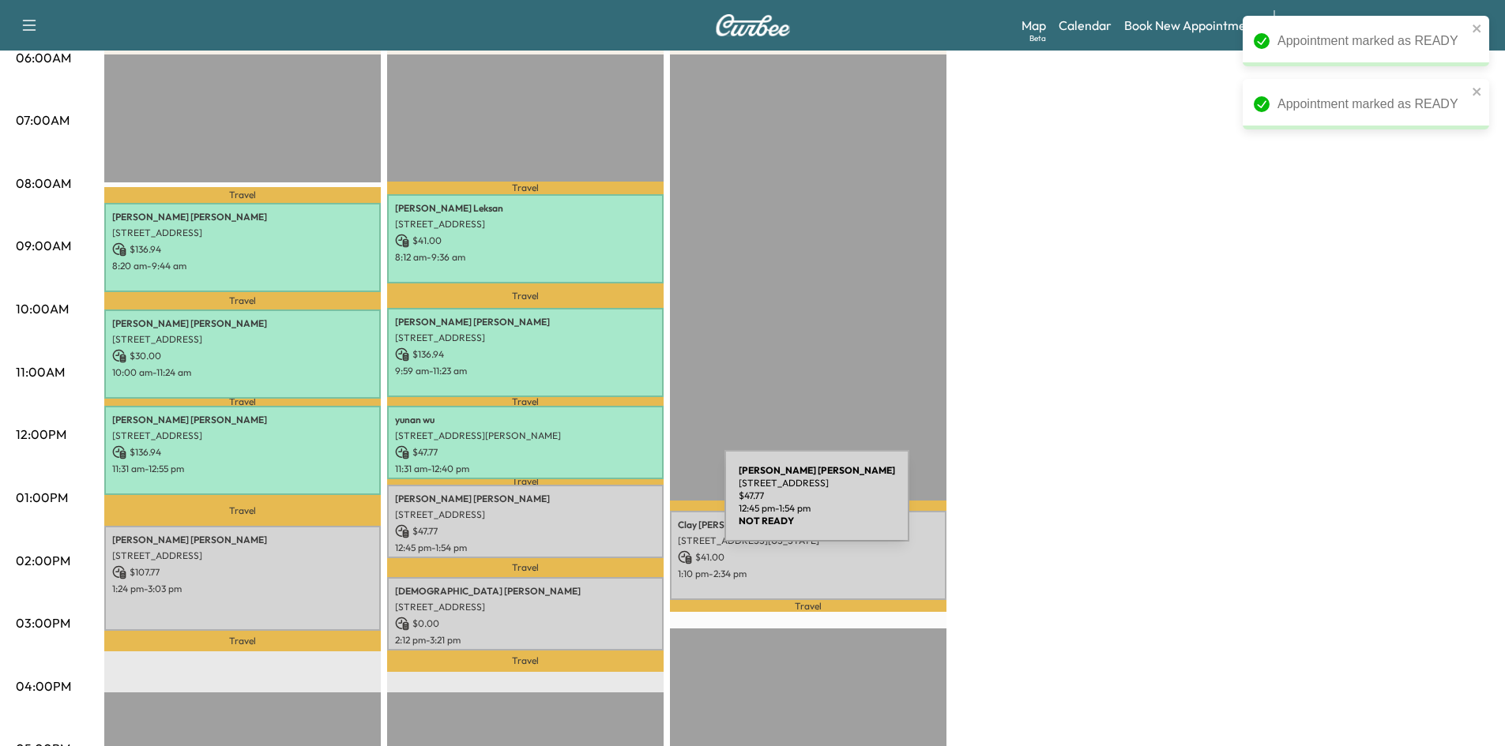
click at [606, 509] on p "[STREET_ADDRESS]" at bounding box center [525, 515] width 261 height 13
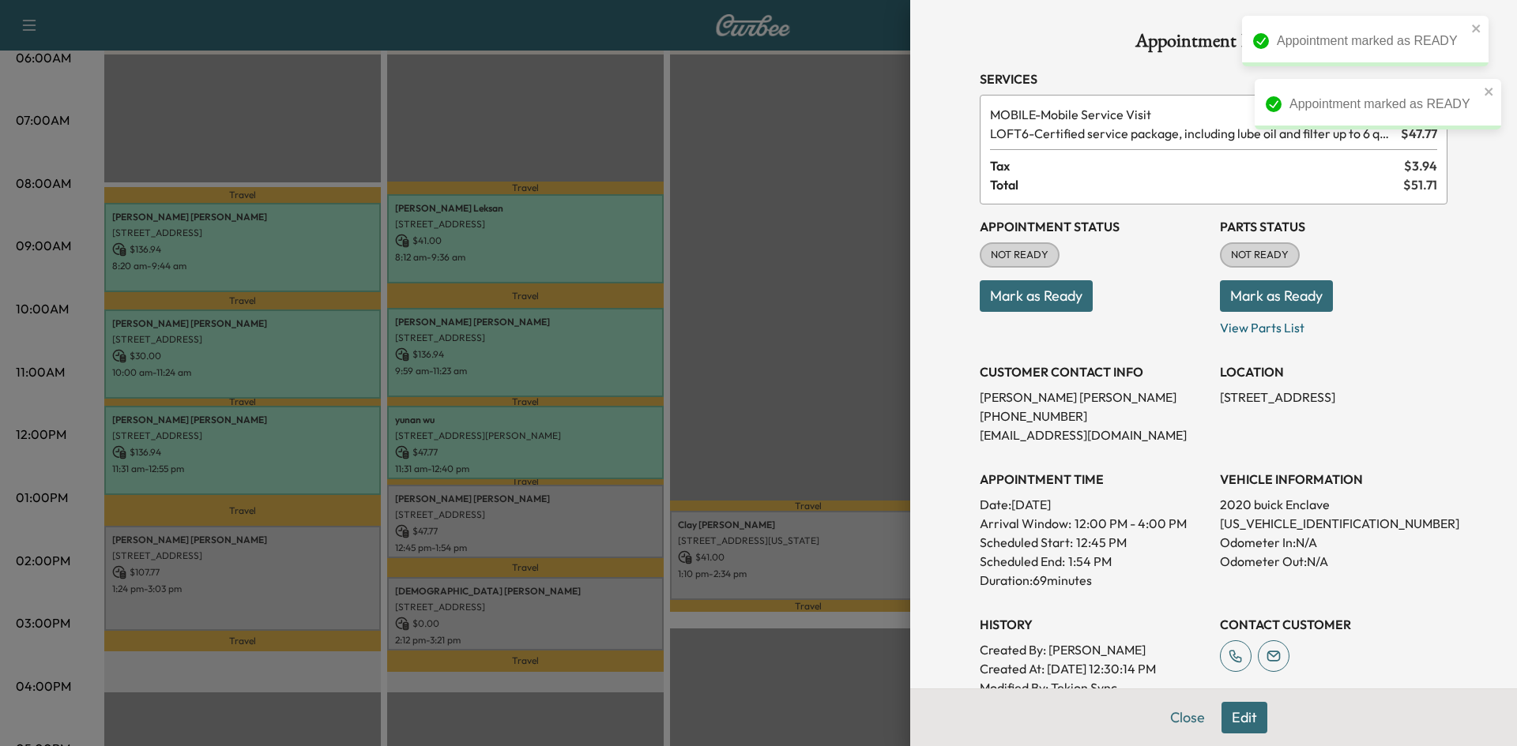
click at [1013, 301] on button "Mark as Ready" at bounding box center [1036, 296] width 113 height 32
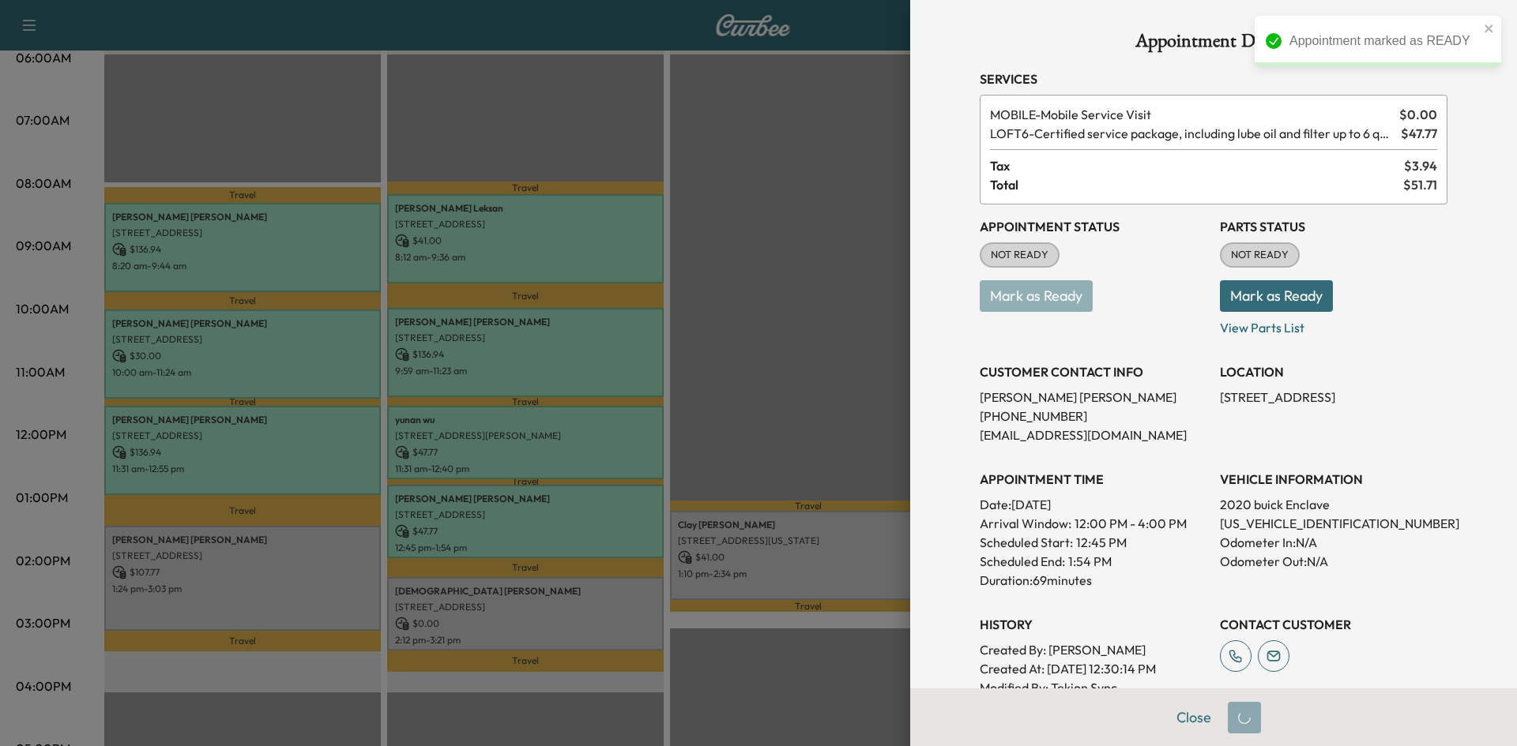
click at [778, 372] on div at bounding box center [758, 373] width 1517 height 746
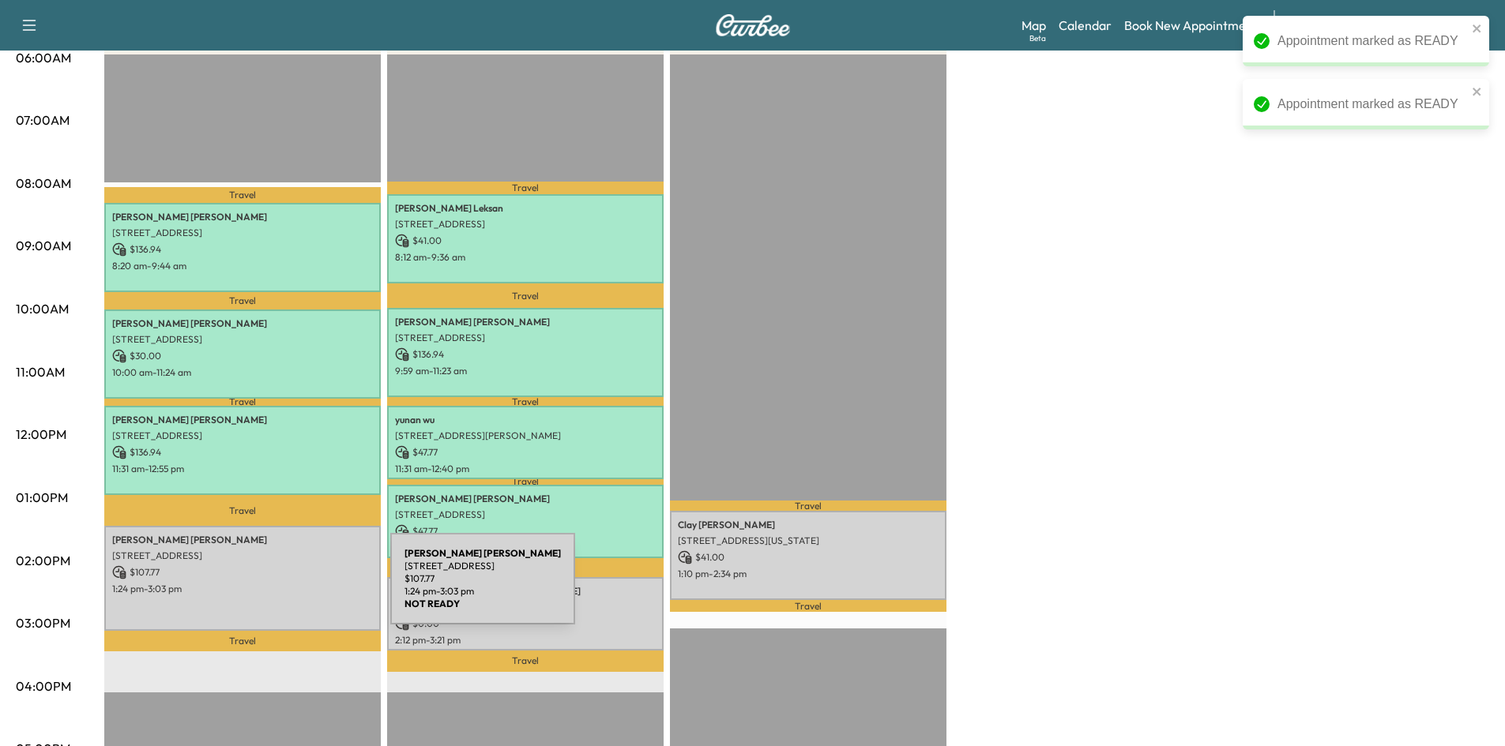
click at [272, 589] on p "1:24 pm - 3:03 pm" at bounding box center [242, 589] width 261 height 13
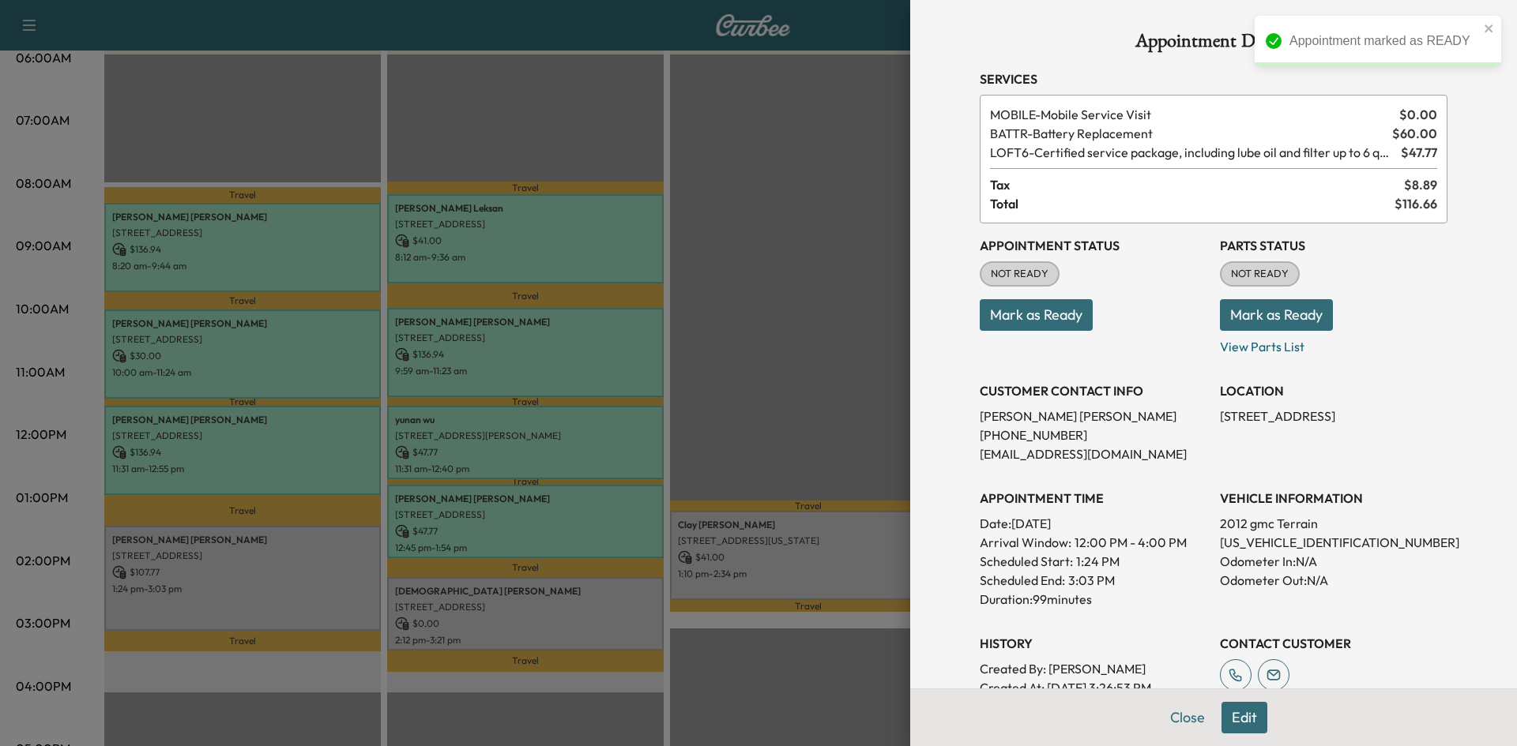
click at [1021, 307] on button "Mark as Ready" at bounding box center [1036, 315] width 113 height 32
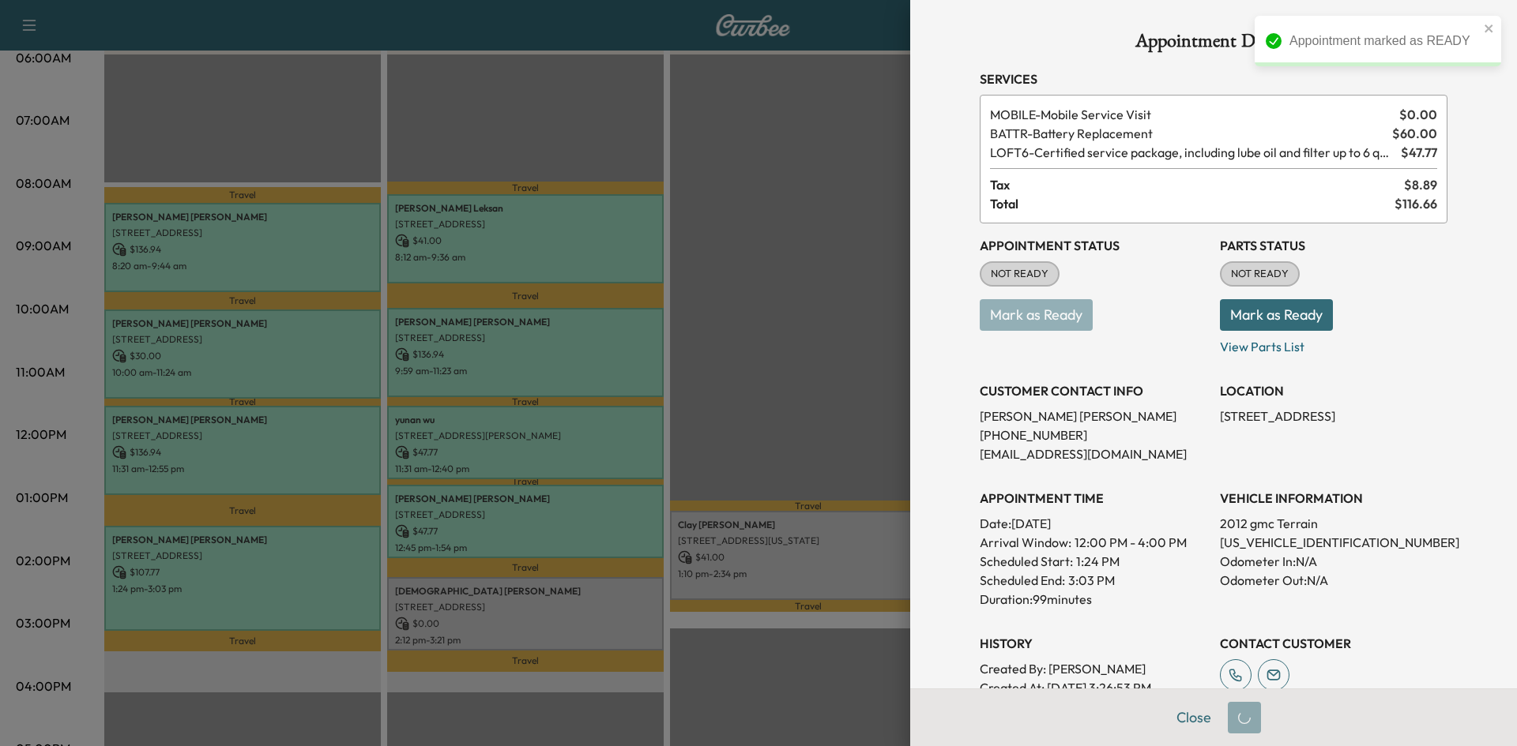
drag, startPoint x: 830, startPoint y: 404, endPoint x: 787, endPoint y: 461, distance: 71.6
click at [829, 406] on div at bounding box center [758, 373] width 1517 height 746
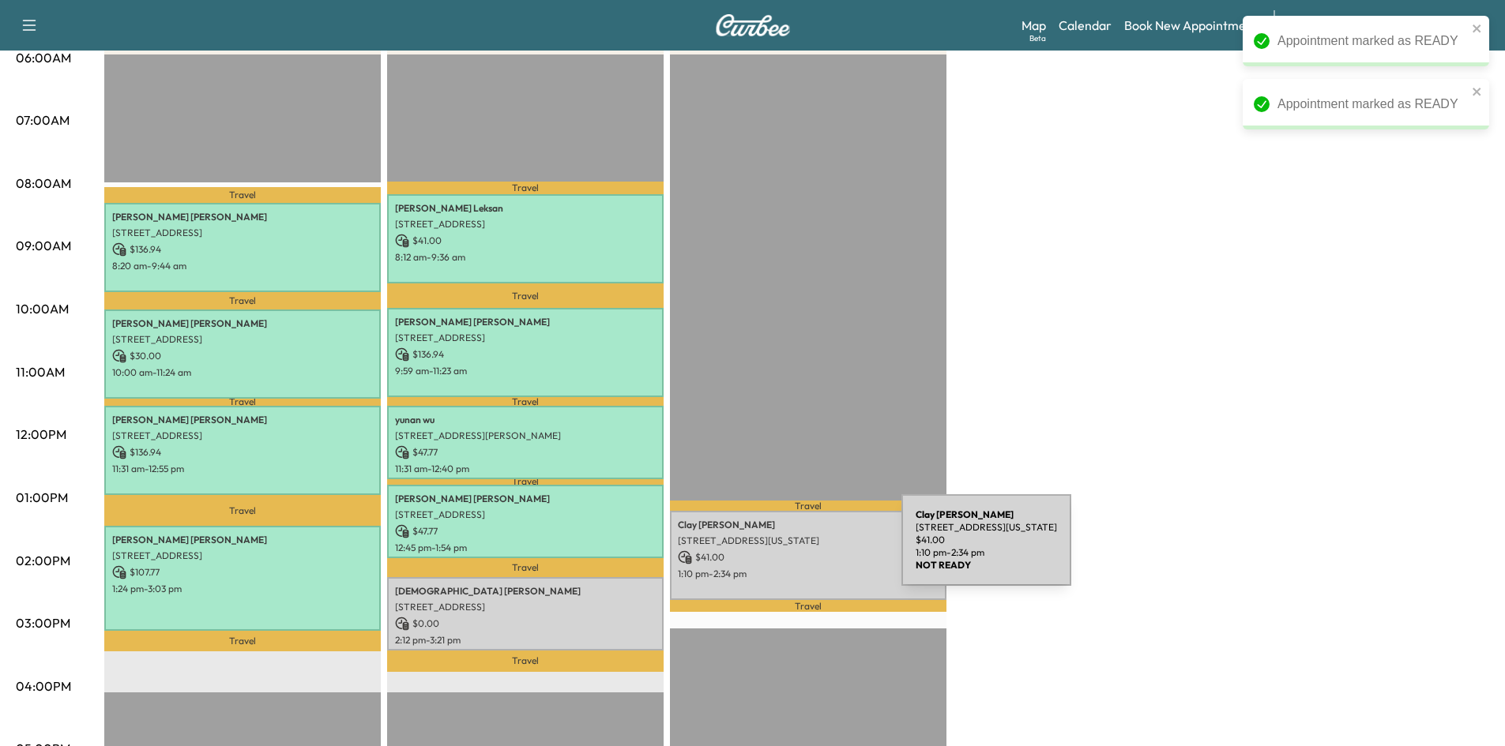
click at [783, 551] on p "$ 41.00" at bounding box center [808, 558] width 261 height 14
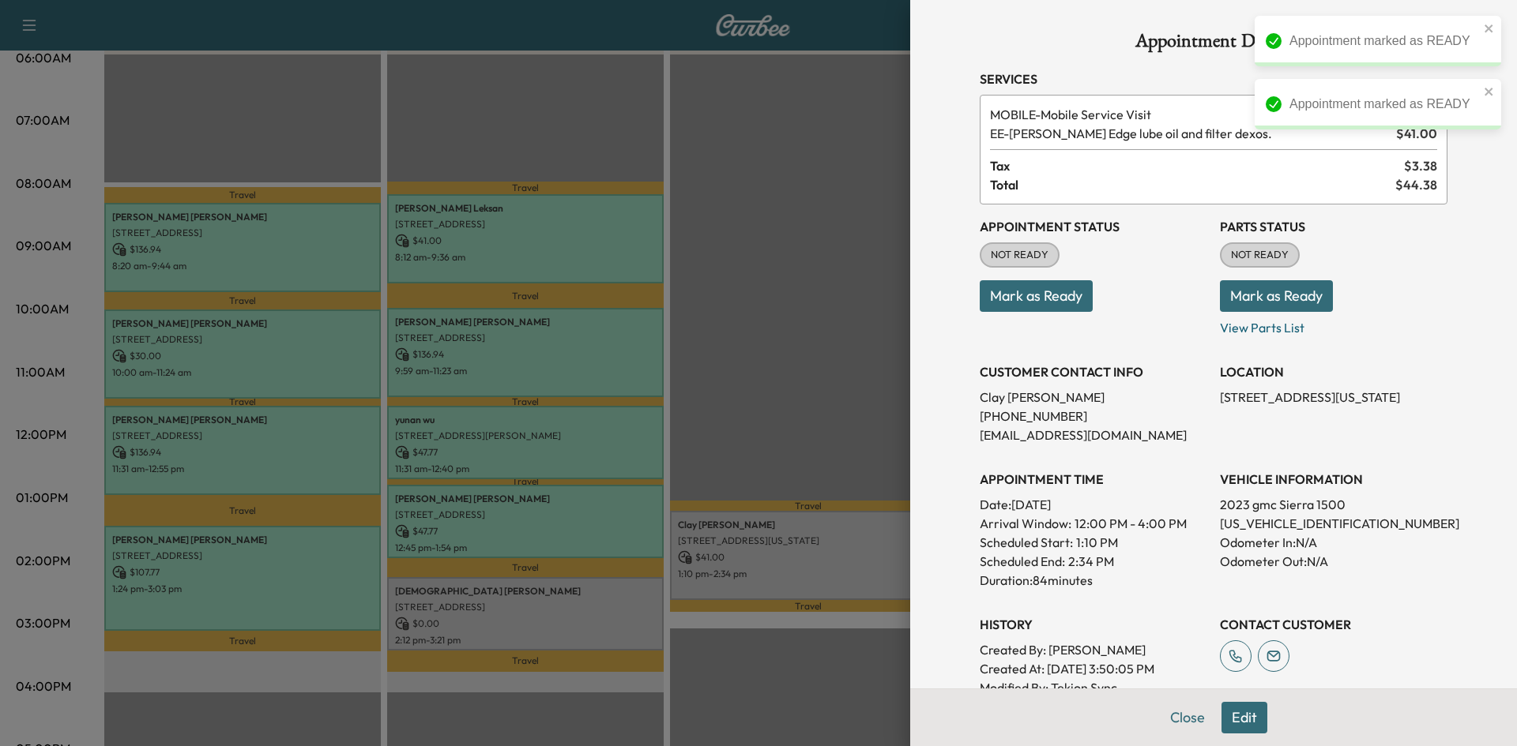
click at [1016, 294] on button "Mark as Ready" at bounding box center [1036, 296] width 113 height 32
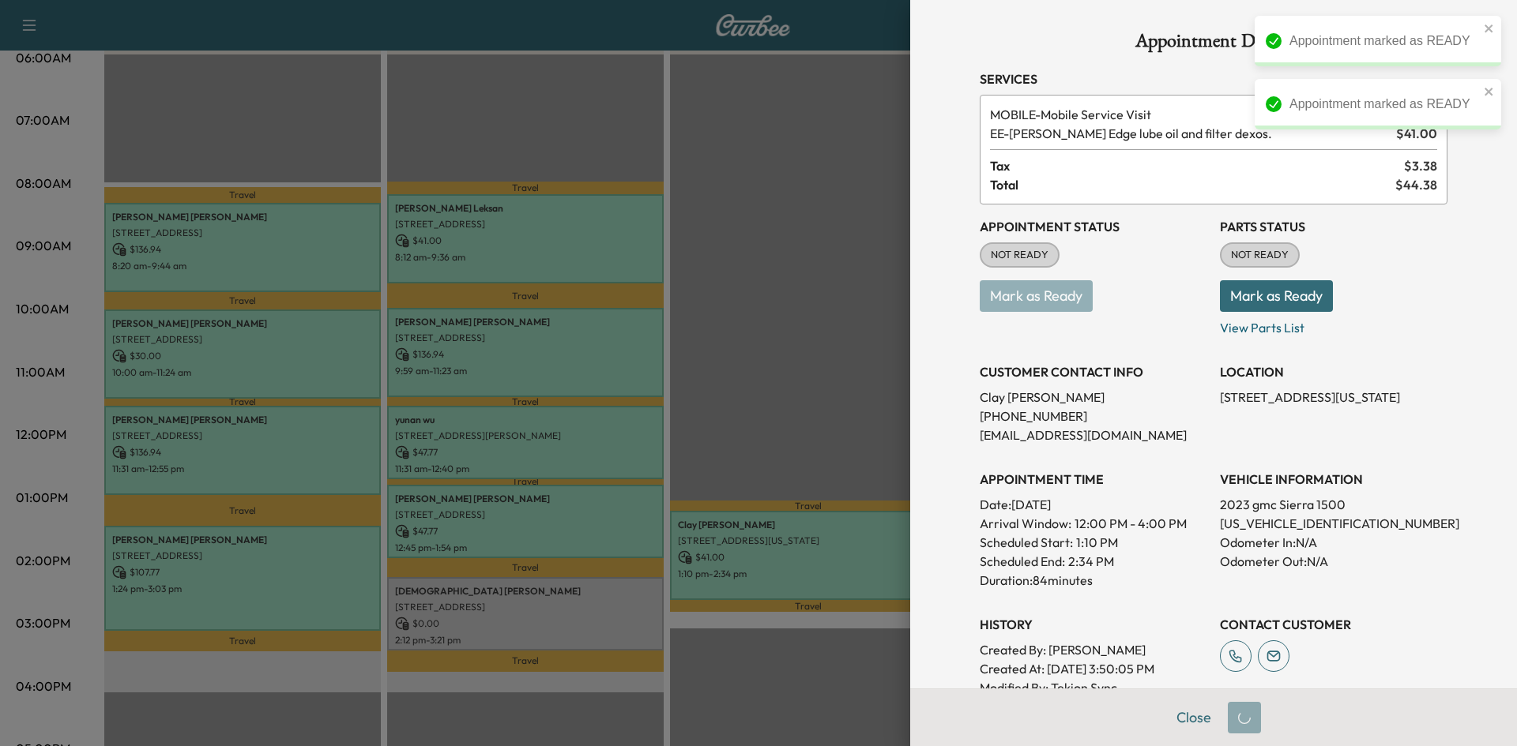
click at [799, 375] on div at bounding box center [758, 373] width 1517 height 746
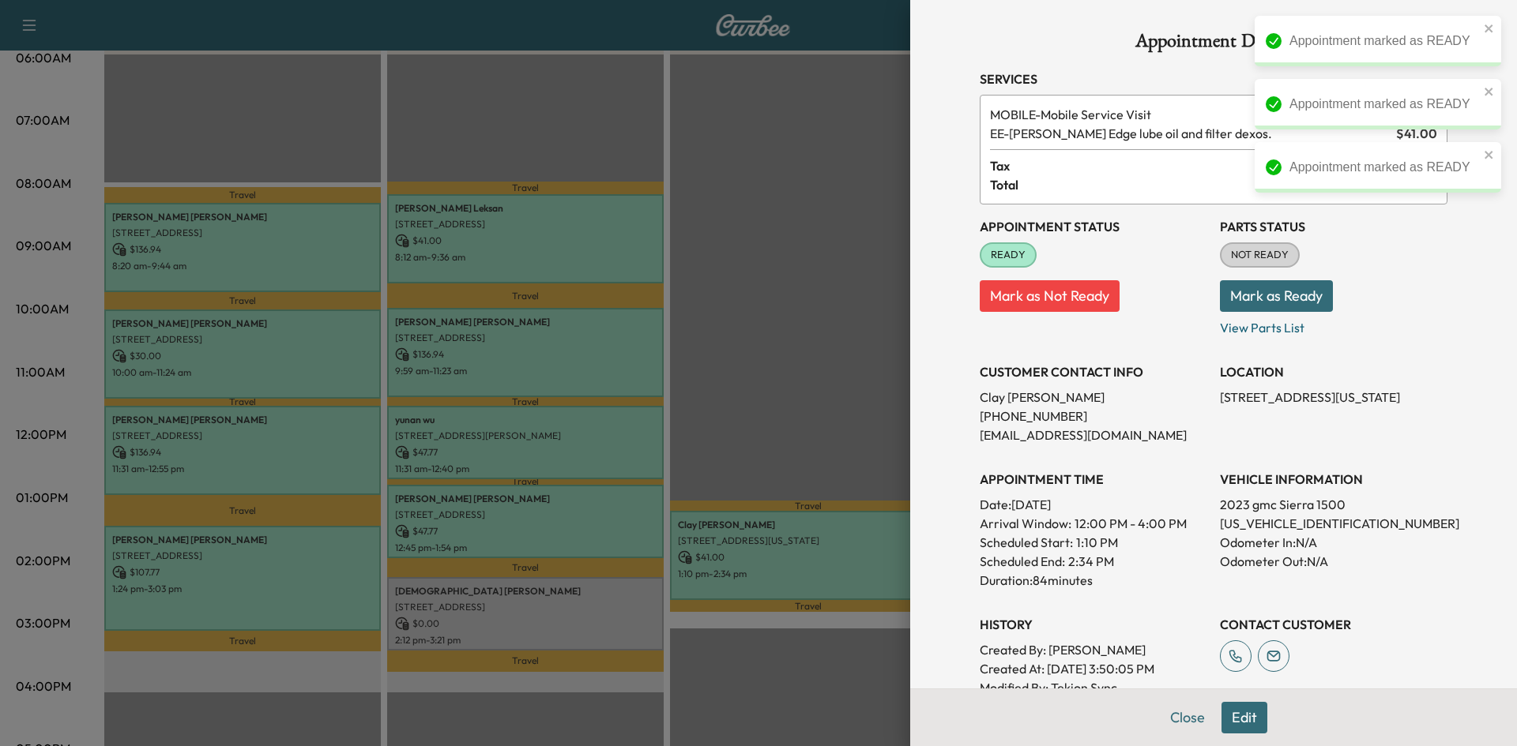
drag, startPoint x: 569, startPoint y: 622, endPoint x: 576, endPoint y: 608, distance: 15.9
click at [571, 620] on div at bounding box center [758, 373] width 1517 height 746
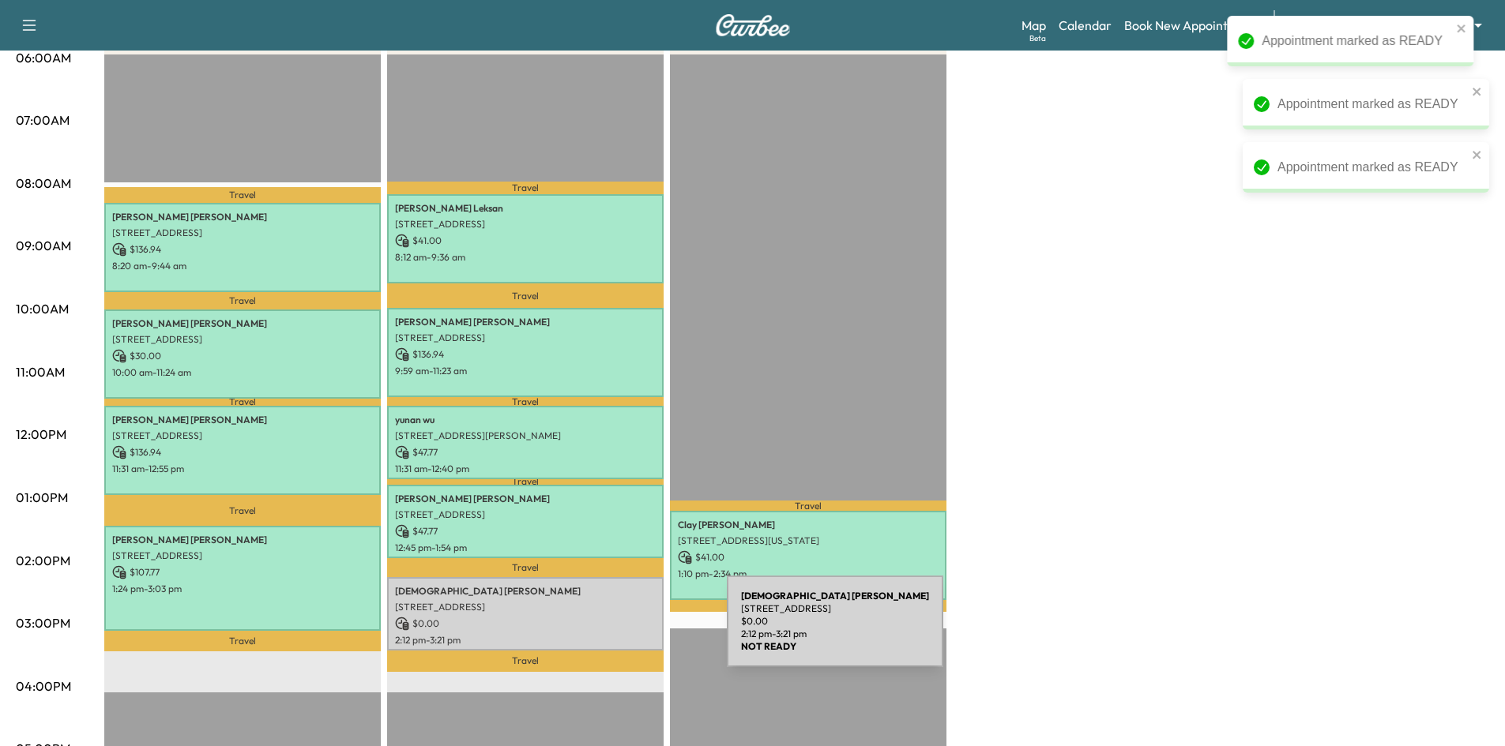
click at [611, 634] on p "2:12 pm - 3:21 pm" at bounding box center [525, 640] width 261 height 13
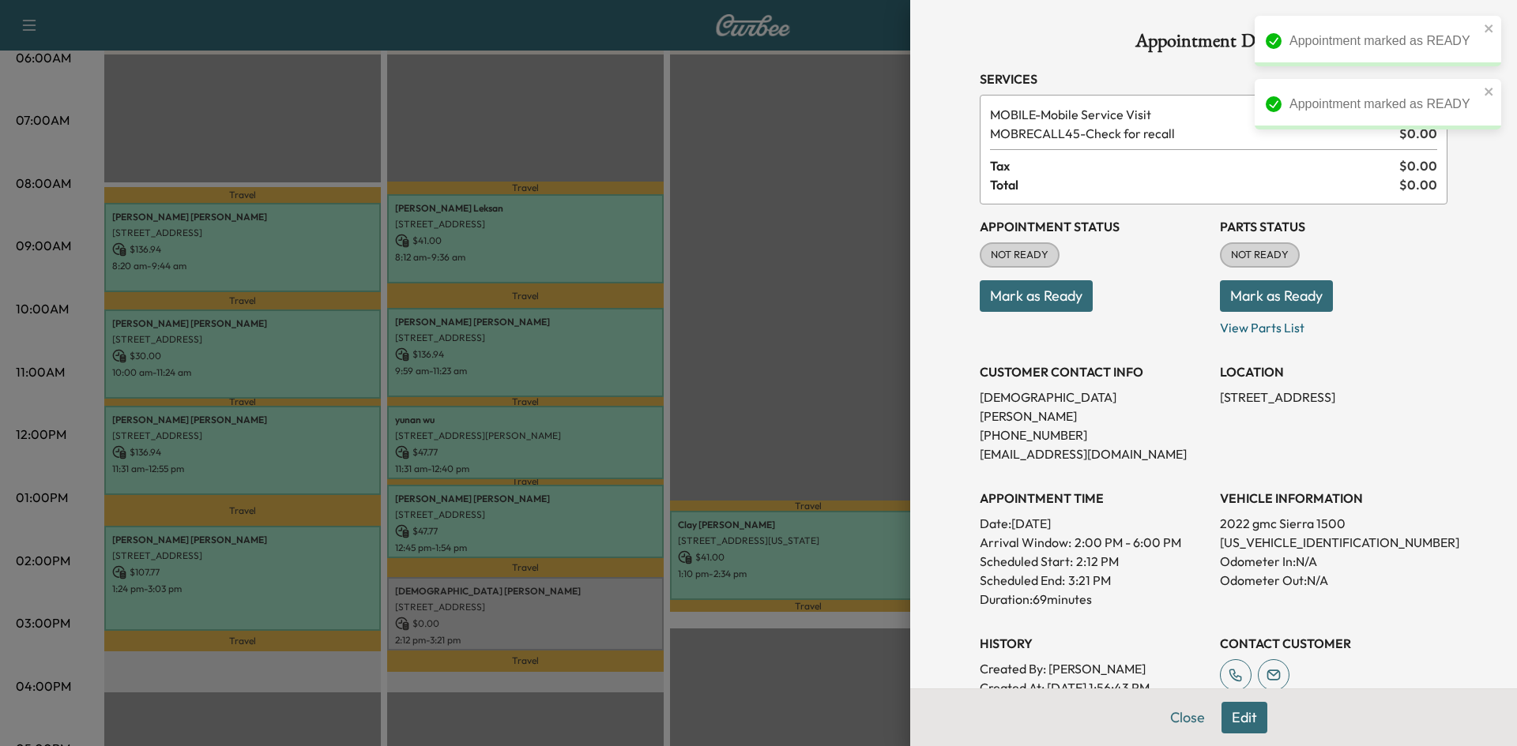
click at [1026, 298] on button "Mark as Ready" at bounding box center [1036, 296] width 113 height 32
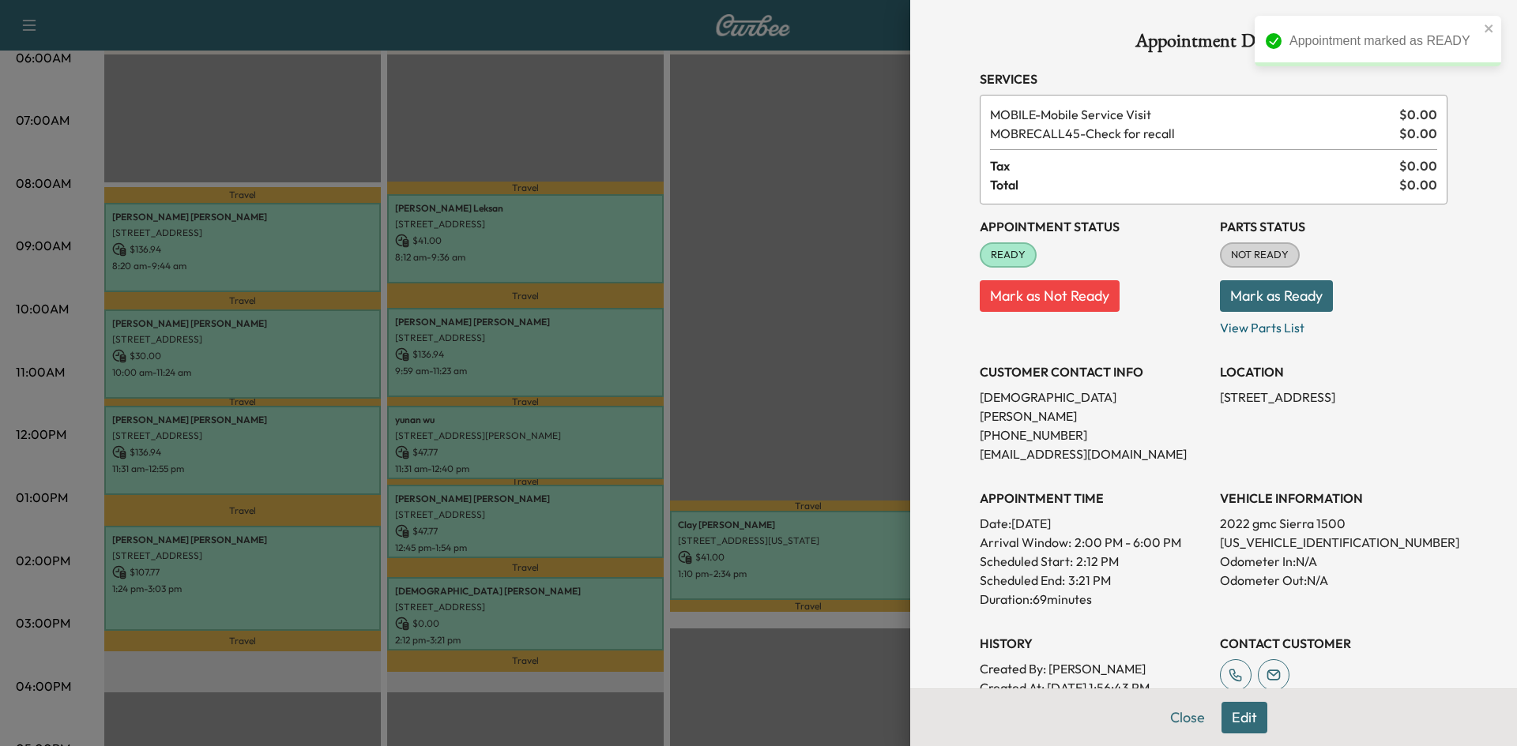
drag, startPoint x: 1167, startPoint y: 718, endPoint x: 991, endPoint y: 514, distance: 269.4
click at [1168, 720] on button "Close" at bounding box center [1187, 718] width 55 height 32
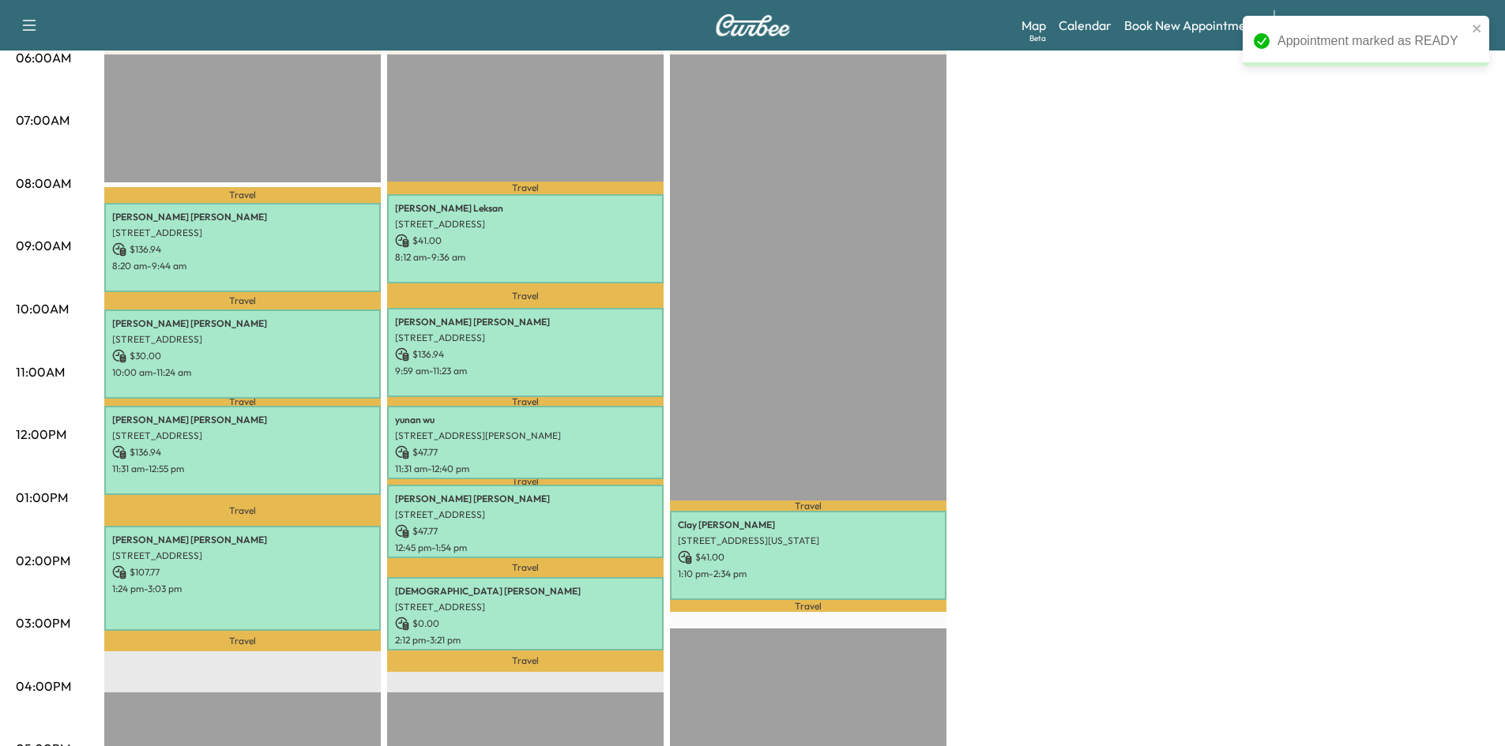
click at [766, 355] on div "Travel Clay Holcomb 3501 Virginia Drive, Plano, TX 75093, US $ 41.00 1:10 pm - …" at bounding box center [808, 565] width 276 height 1021
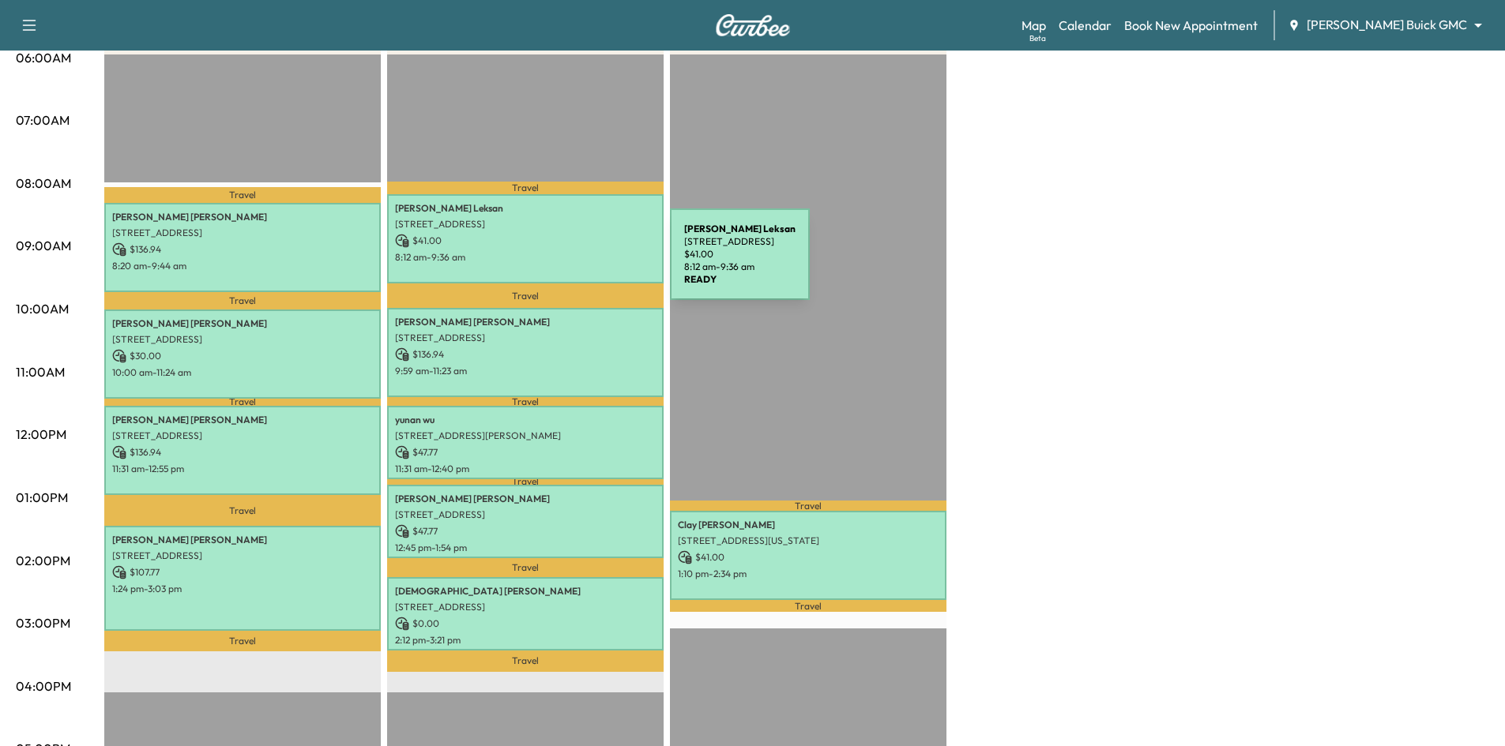
click at [551, 264] on div "Melissa Leksan 2408 Hardrock Castle Dr, Lewisville, TX 75056, USA $ 41.00 8:12 …" at bounding box center [525, 238] width 276 height 89
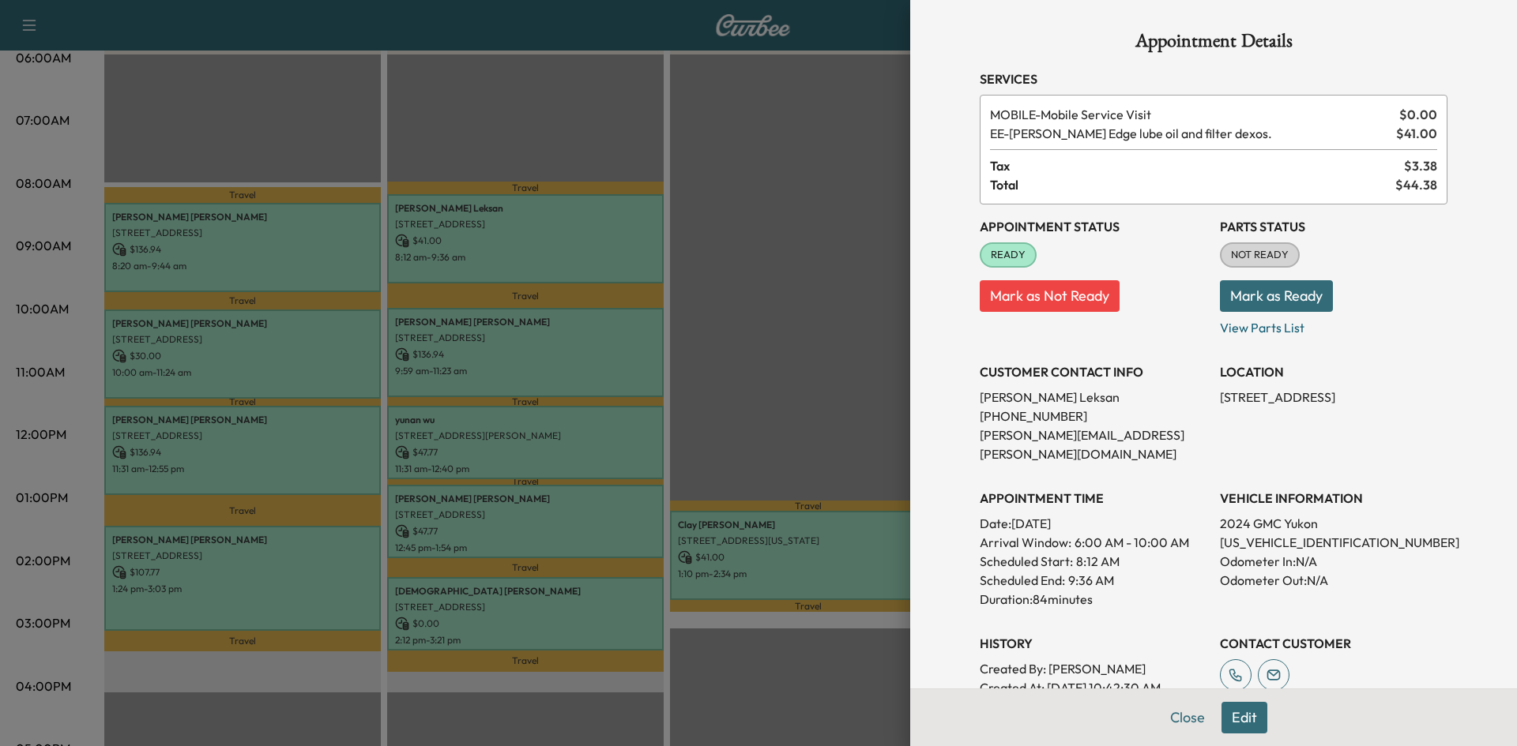
click at [768, 277] on div at bounding box center [758, 373] width 1517 height 746
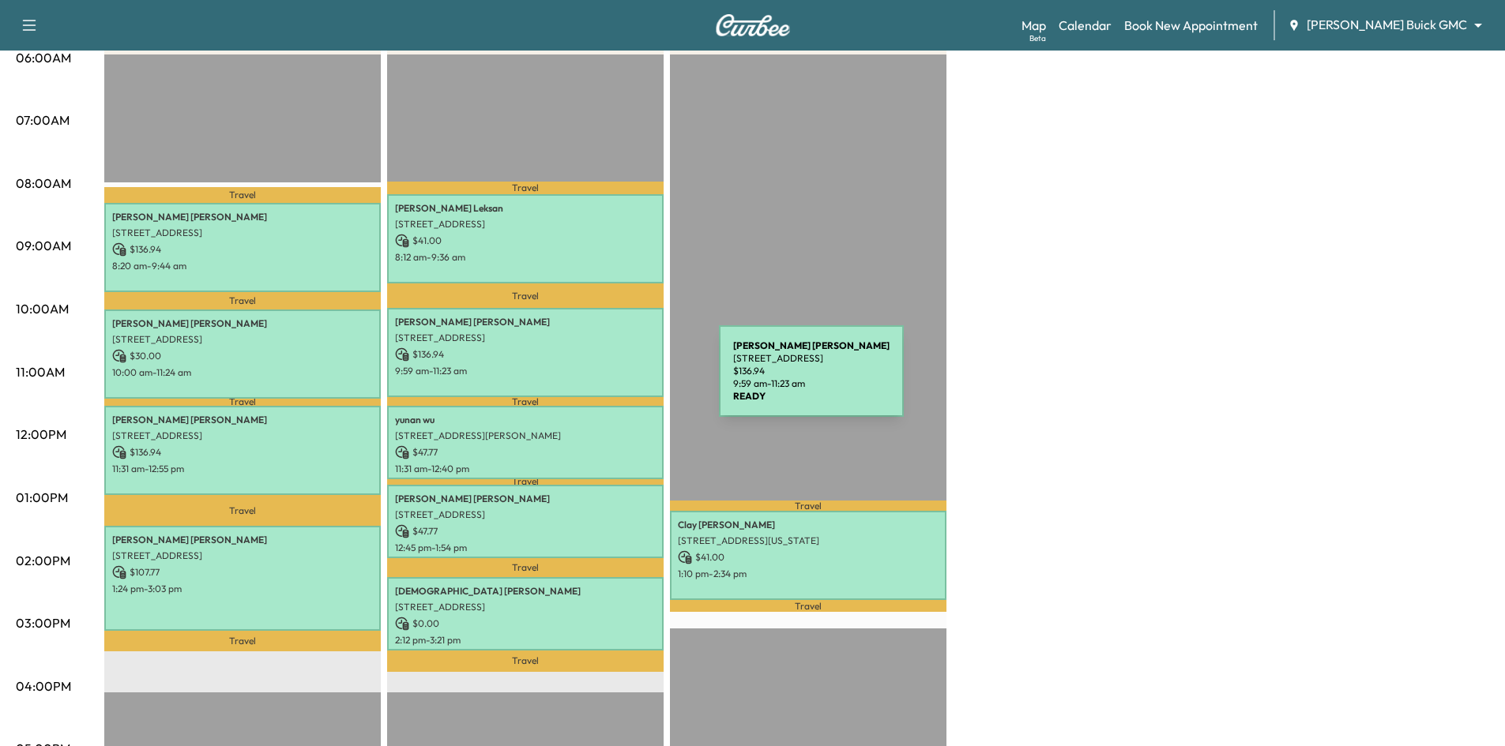
click at [600, 381] on div "HARRY SMITH 2224 Flat Creek Dr, Richardson, TX 75080, USA $ 136.94 9:59 am - 11…" at bounding box center [525, 352] width 276 height 89
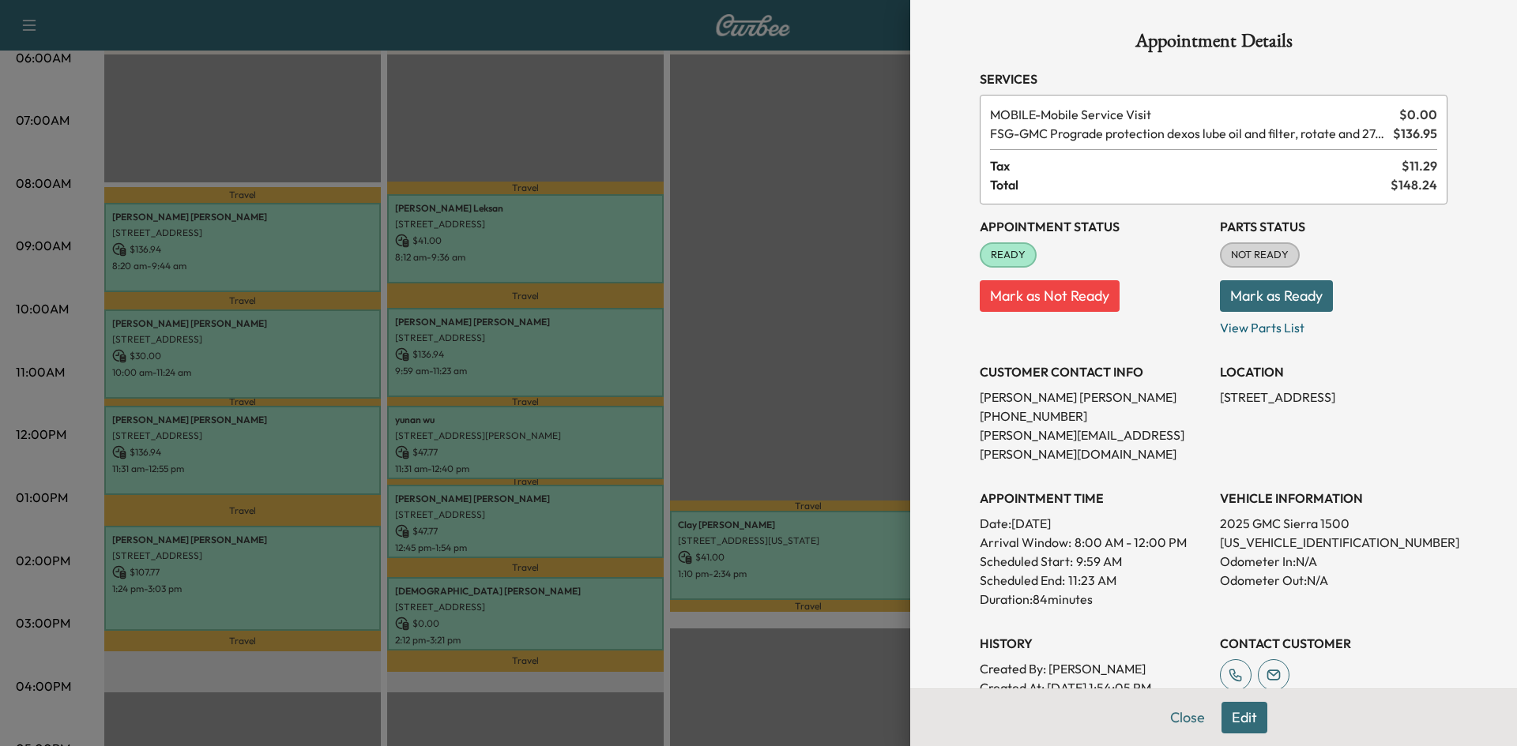
click at [746, 381] on div at bounding box center [758, 373] width 1517 height 746
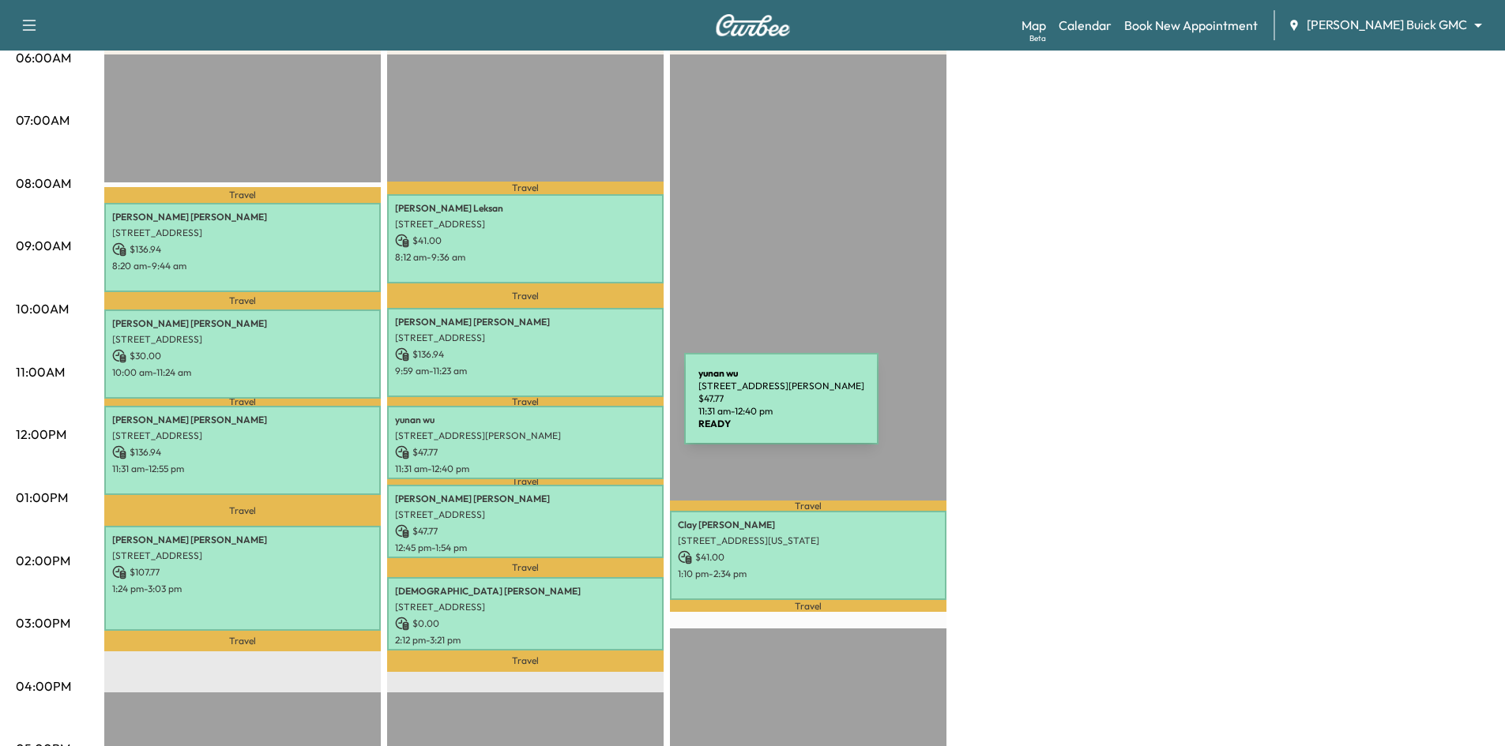
click at [566, 411] on div "yunan wu 601 Patton Blvd, Plano, TX 75075, USA $ 47.77 11:31 am - 12:40 pm" at bounding box center [525, 442] width 276 height 73
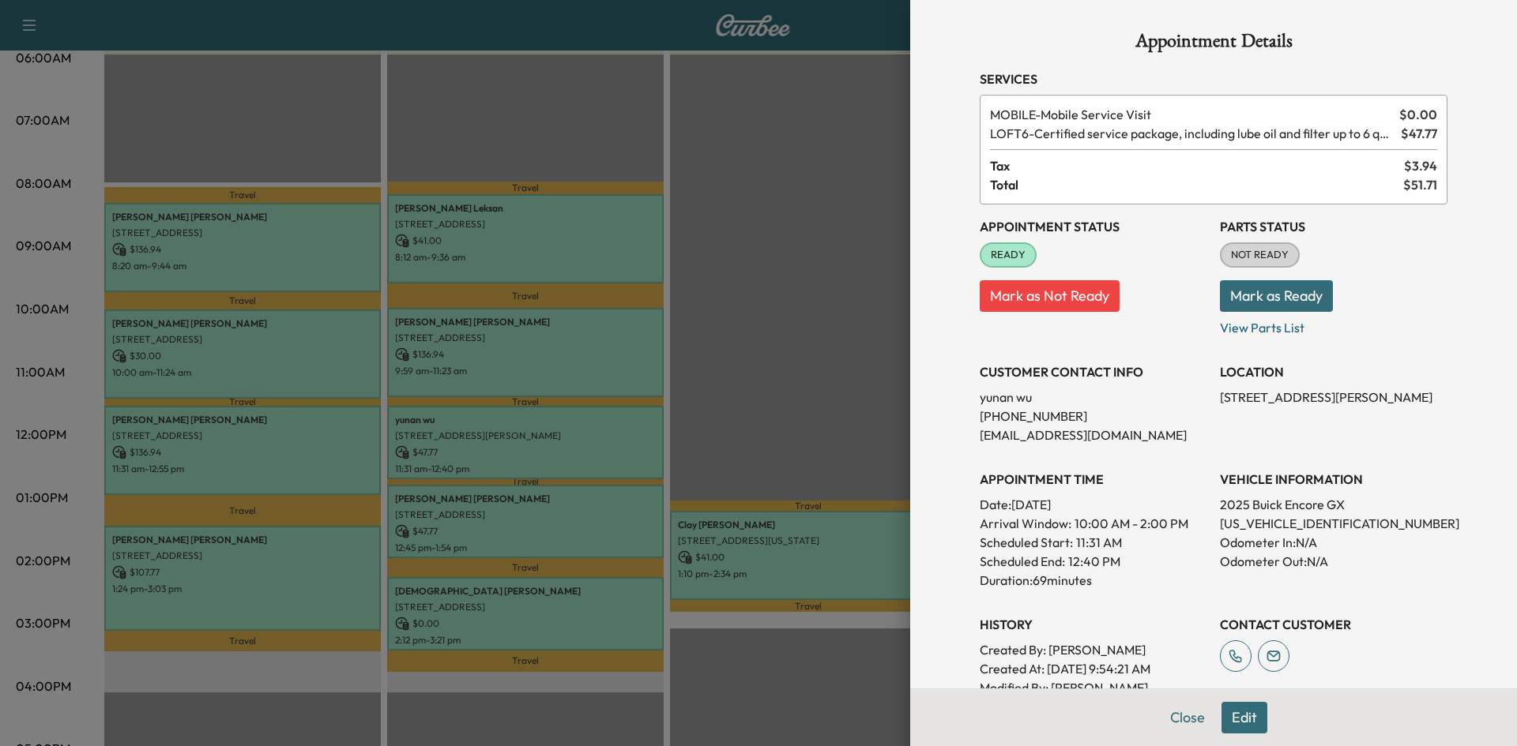
click at [727, 464] on div at bounding box center [758, 373] width 1517 height 746
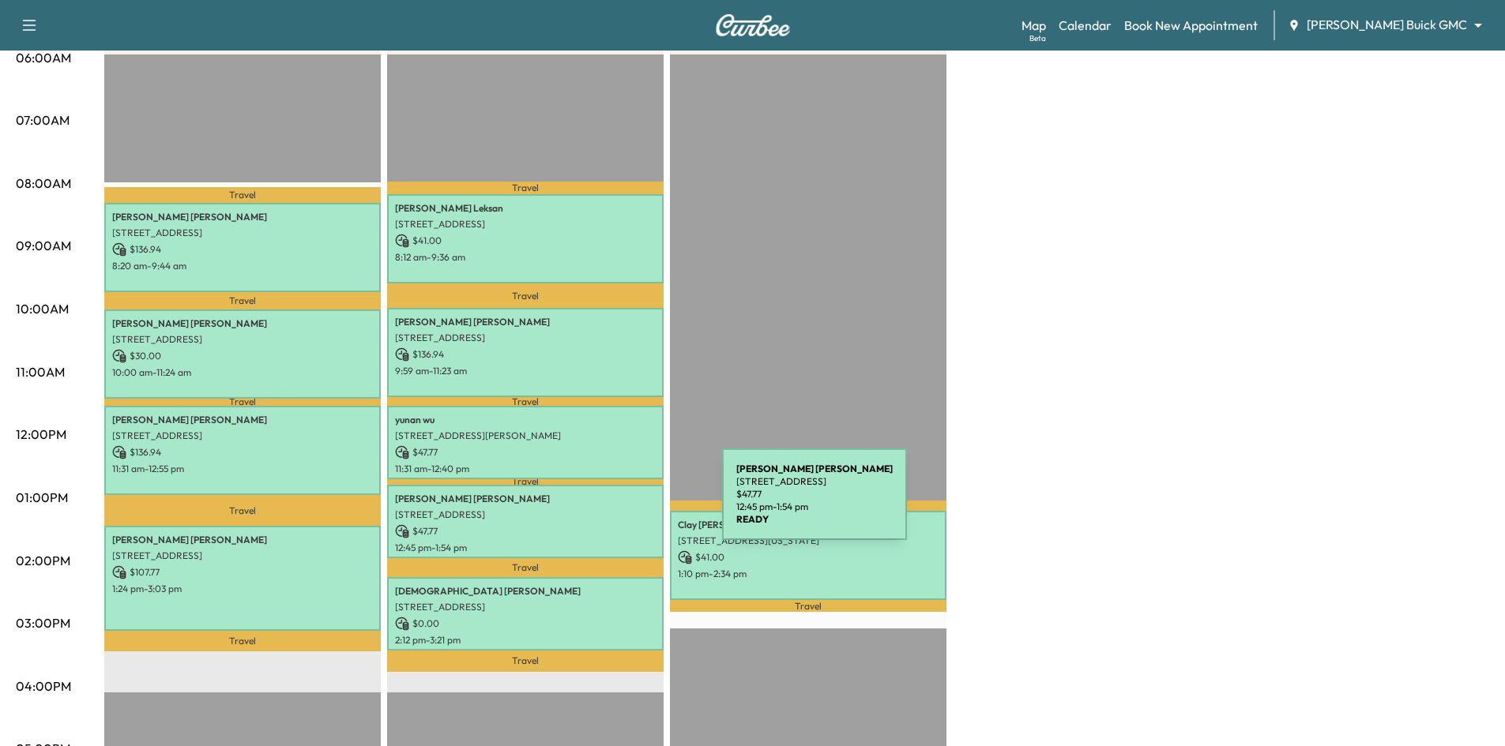
click at [604, 509] on p "1721 EDGEWATER DR, PLANO, TX 75075, USA" at bounding box center [525, 515] width 261 height 13
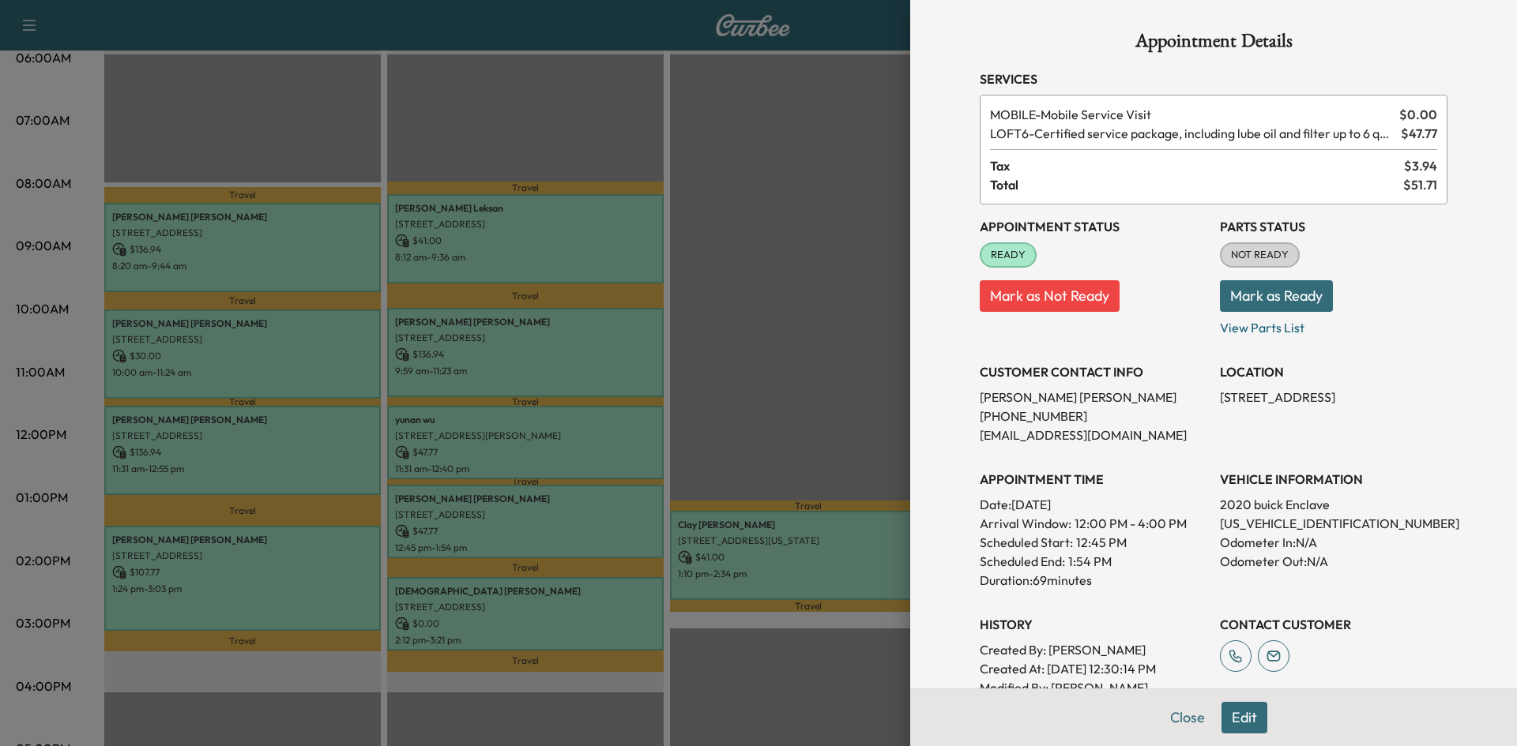
click at [783, 460] on div at bounding box center [758, 373] width 1517 height 746
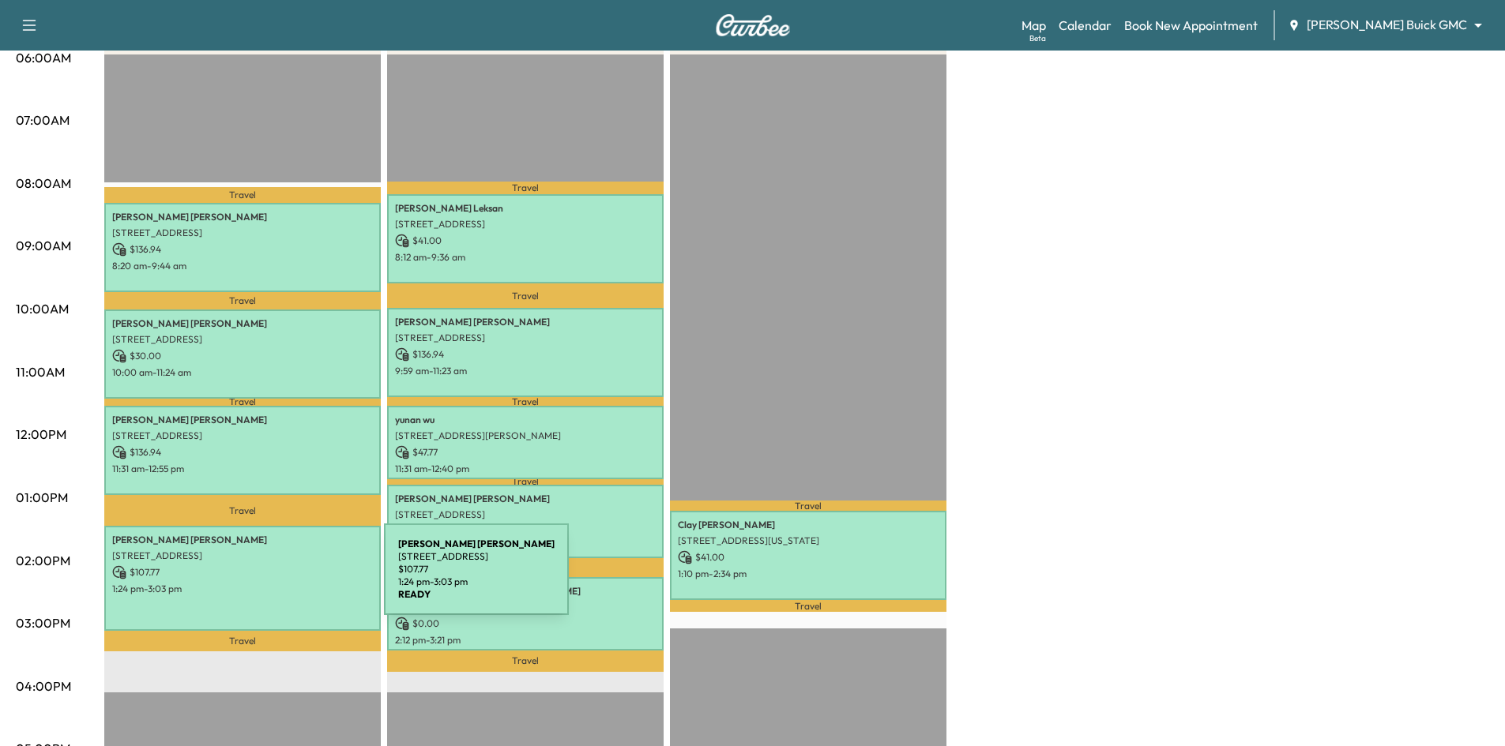
click at [265, 583] on p "1:24 pm - 3:03 pm" at bounding box center [242, 589] width 261 height 13
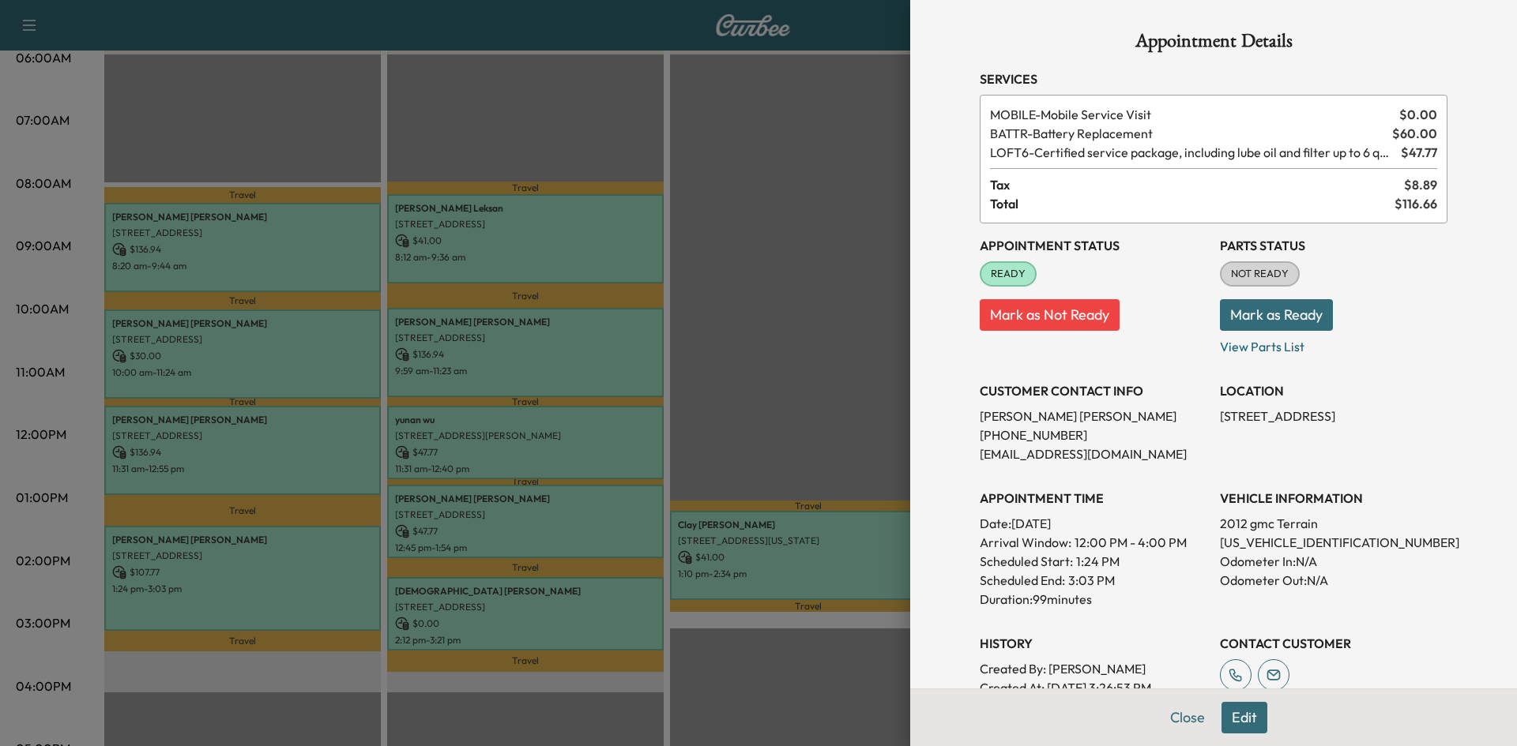
drag, startPoint x: 265, startPoint y: 579, endPoint x: 600, endPoint y: 619, distance: 336.5
click at [276, 585] on div at bounding box center [758, 373] width 1517 height 746
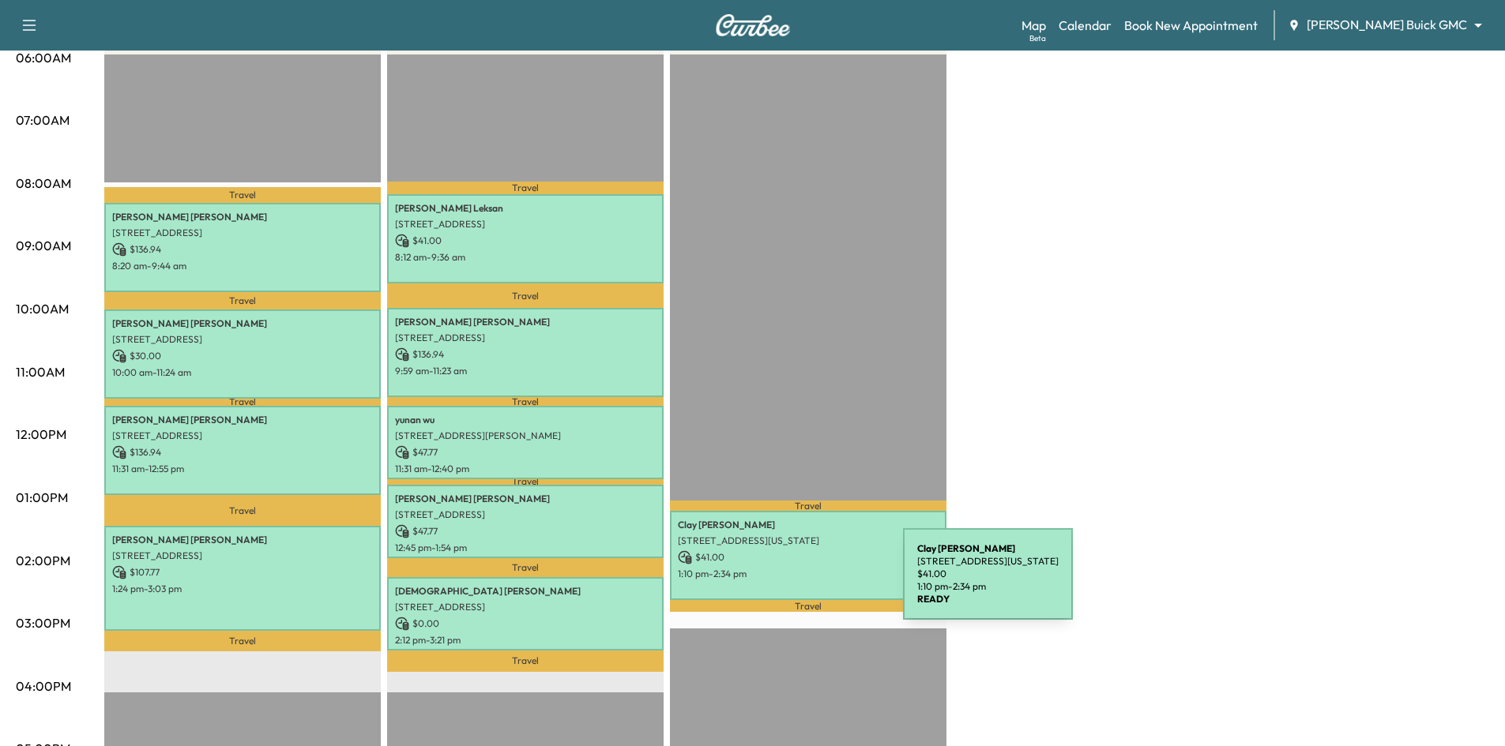
click at [784, 584] on div "Clay Holcomb 3501 Virginia Drive, Plano, TX 75093, US $ 41.00 1:10 pm - 2:34 pm" at bounding box center [808, 555] width 276 height 89
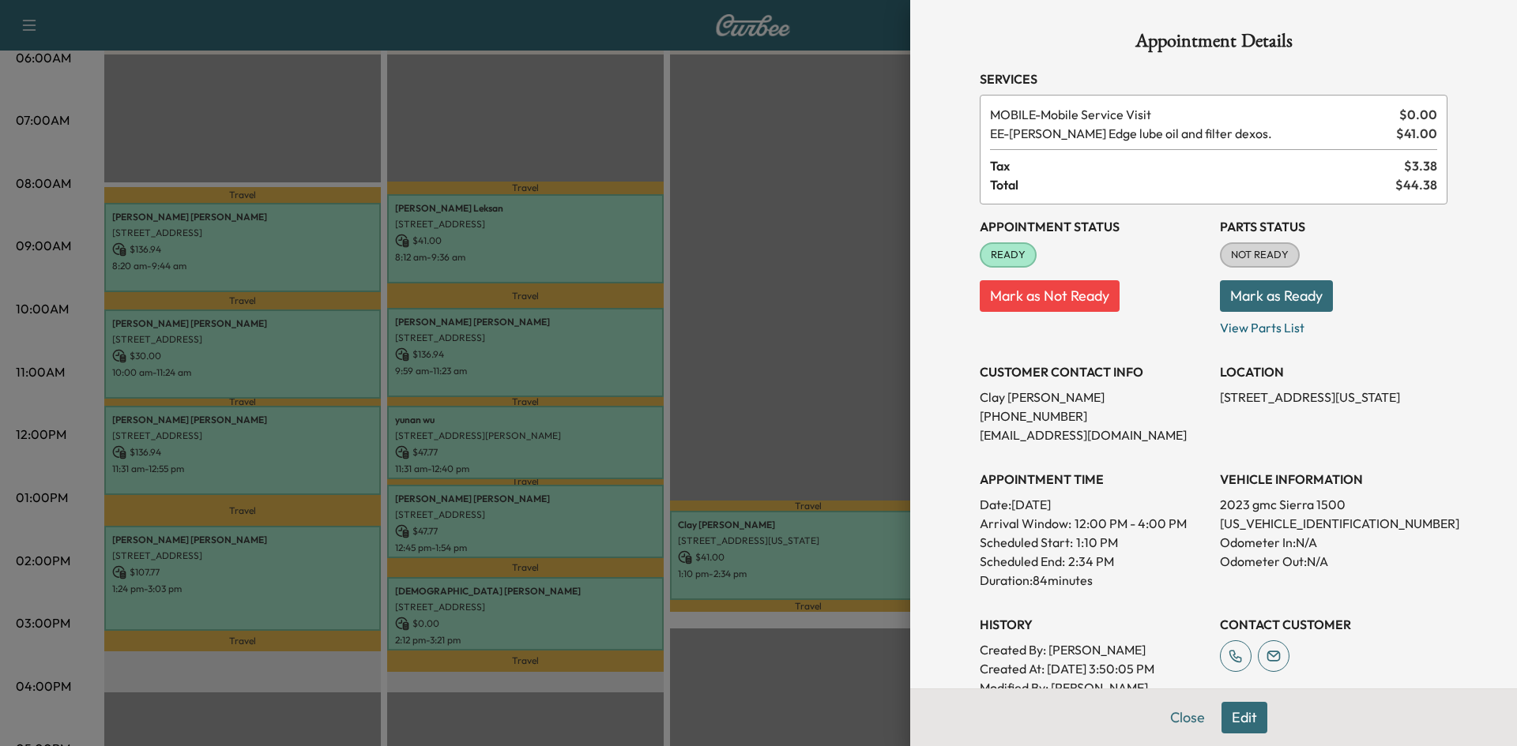
click at [785, 583] on div at bounding box center [758, 373] width 1517 height 746
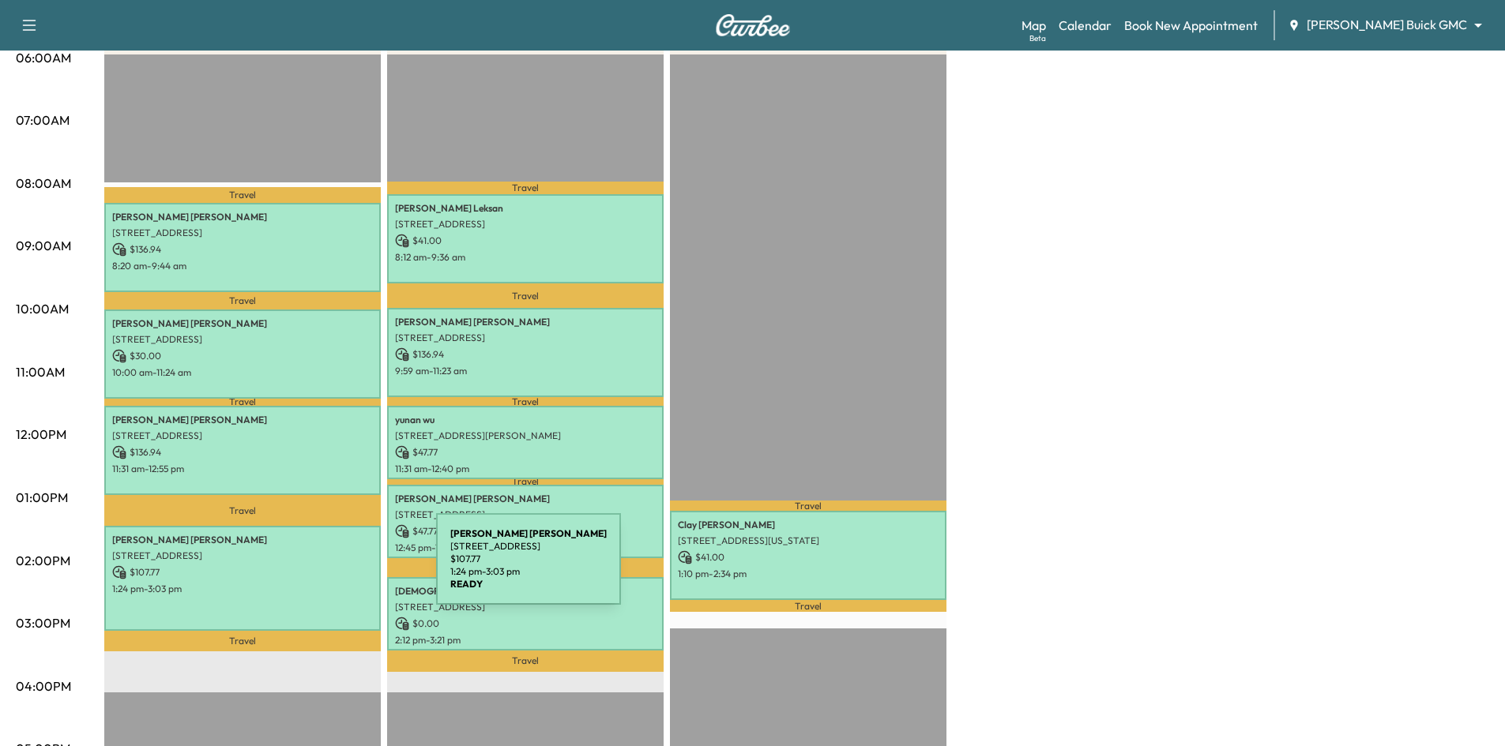
click at [318, 569] on p "$ 107.77" at bounding box center [242, 573] width 261 height 14
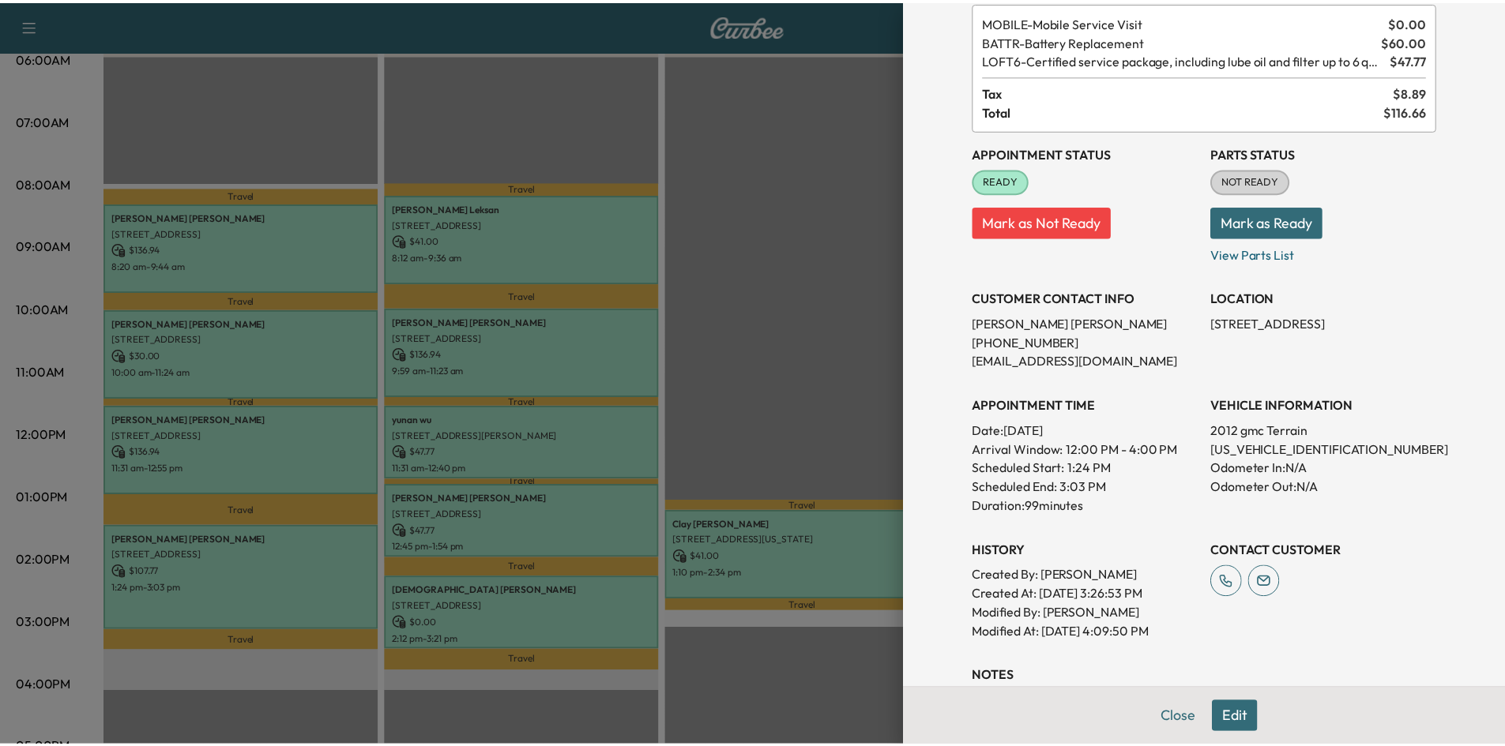
scroll to position [0, 0]
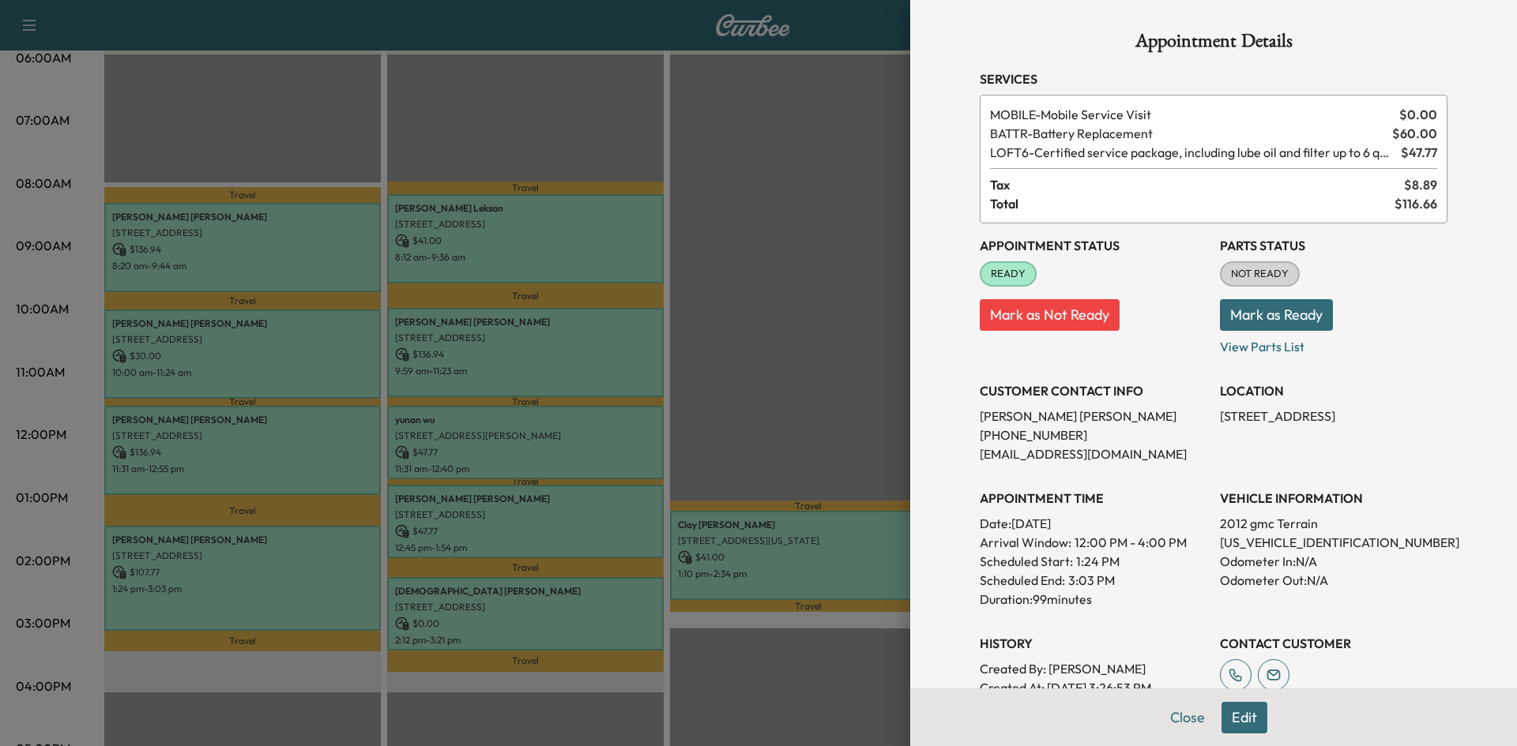
click at [777, 420] on div at bounding box center [758, 373] width 1517 height 746
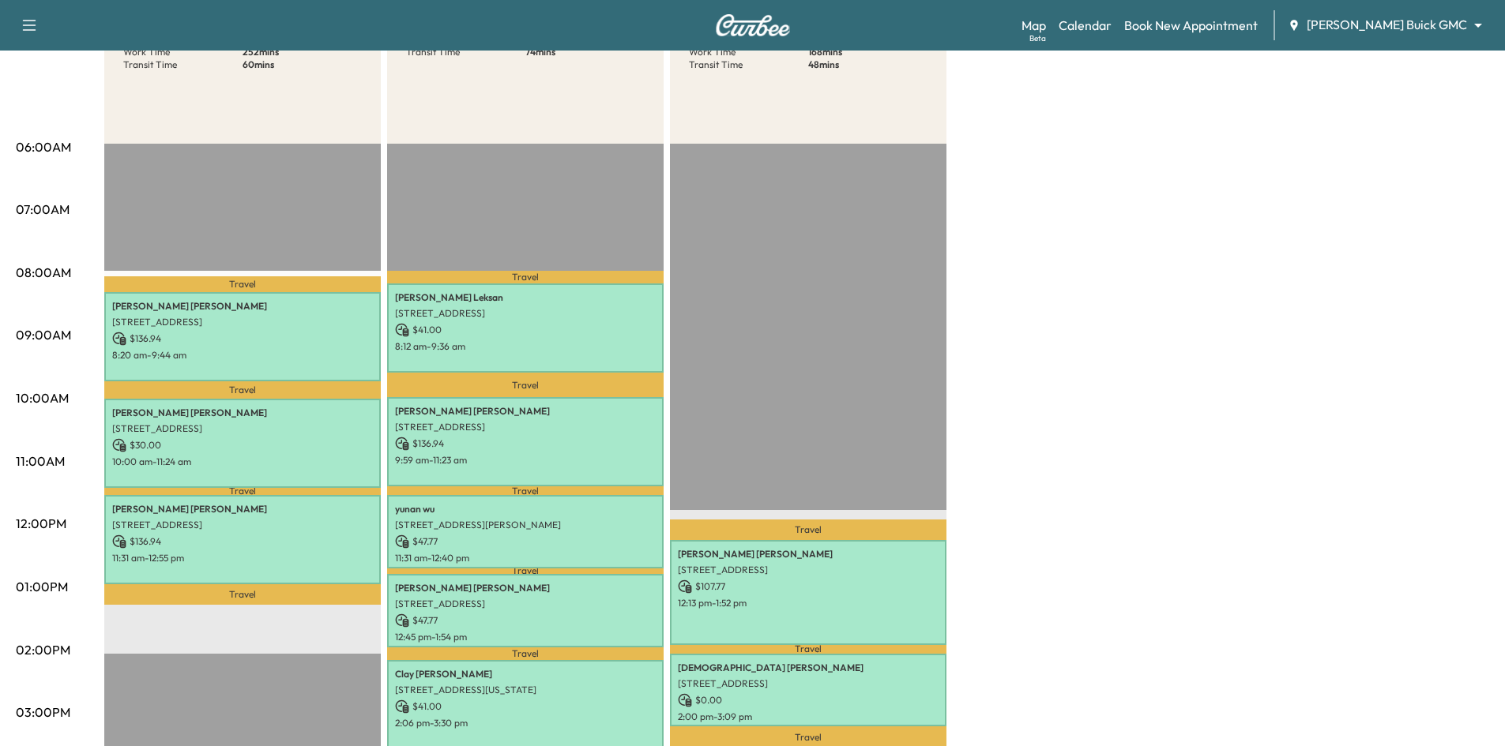
scroll to position [316, 0]
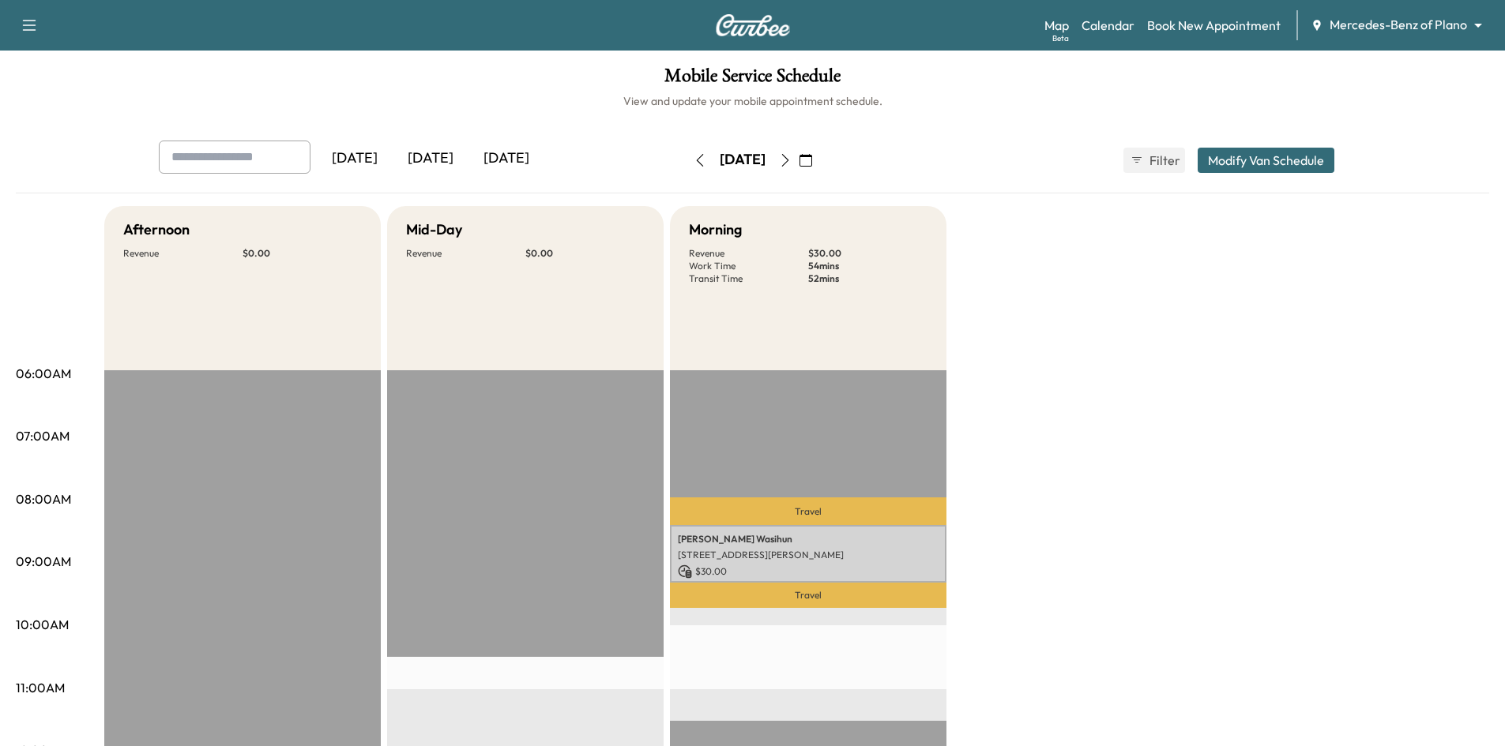
click at [531, 157] on div "[DATE]" at bounding box center [506, 159] width 76 height 36
